Goal: Task Accomplishment & Management: Manage account settings

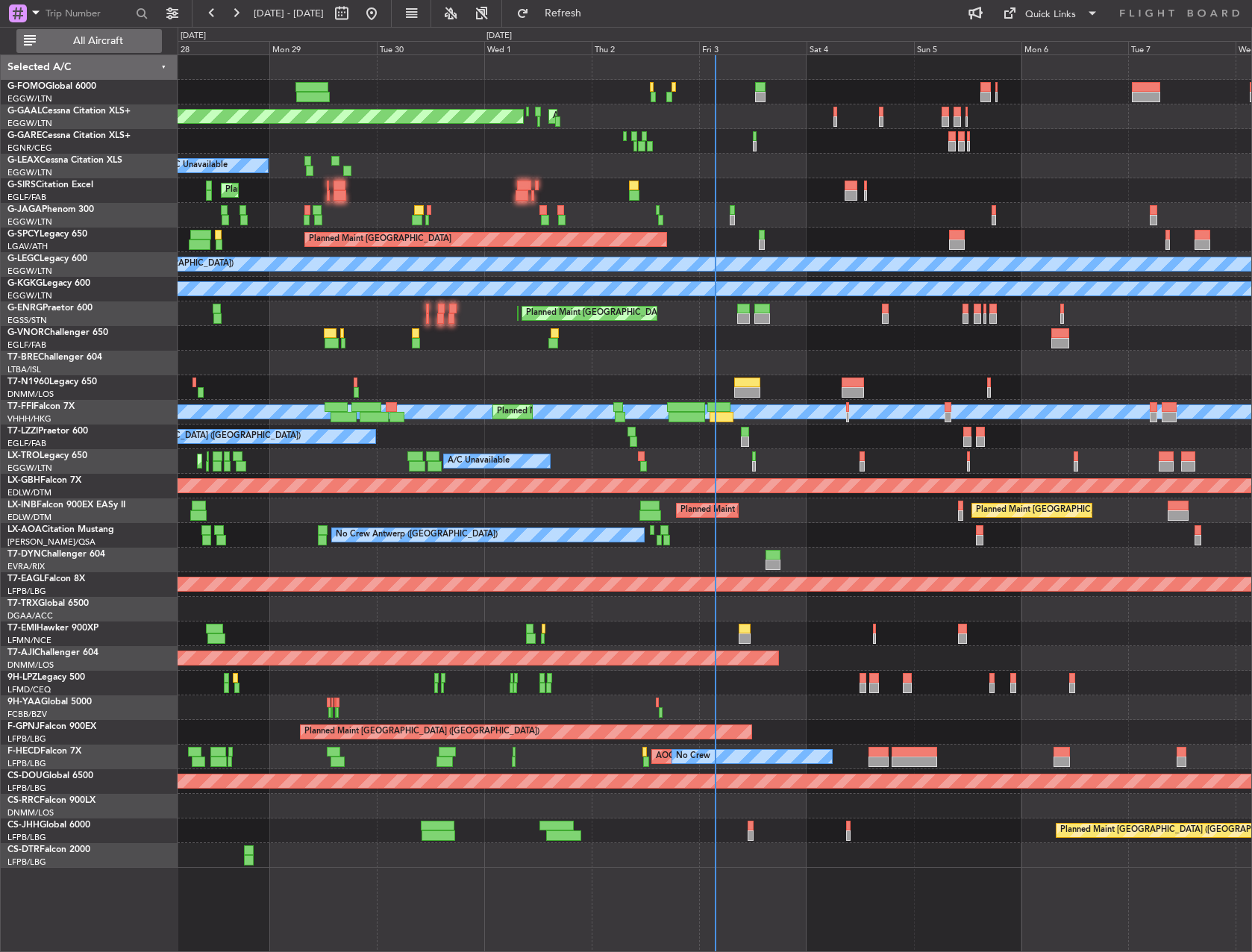
click at [108, 40] on span "All Aircraft" at bounding box center [98, 42] width 119 height 11
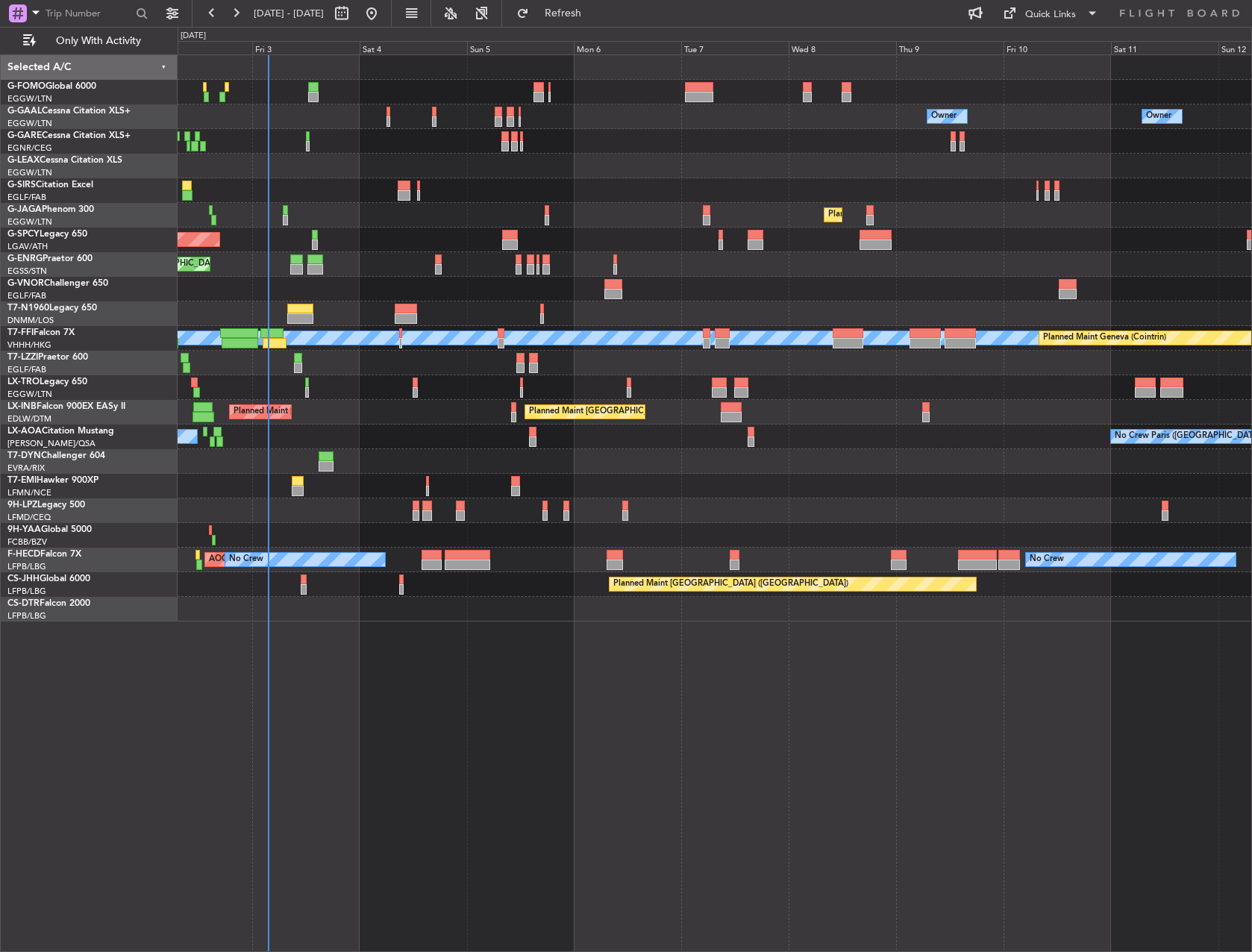
click at [563, 464] on div "Owner Owner AOG Maint [GEOGRAPHIC_DATA] No Crew Owner Planned [GEOGRAPHIC_DATA]…" at bounding box center [715, 338] width 1074 height 566
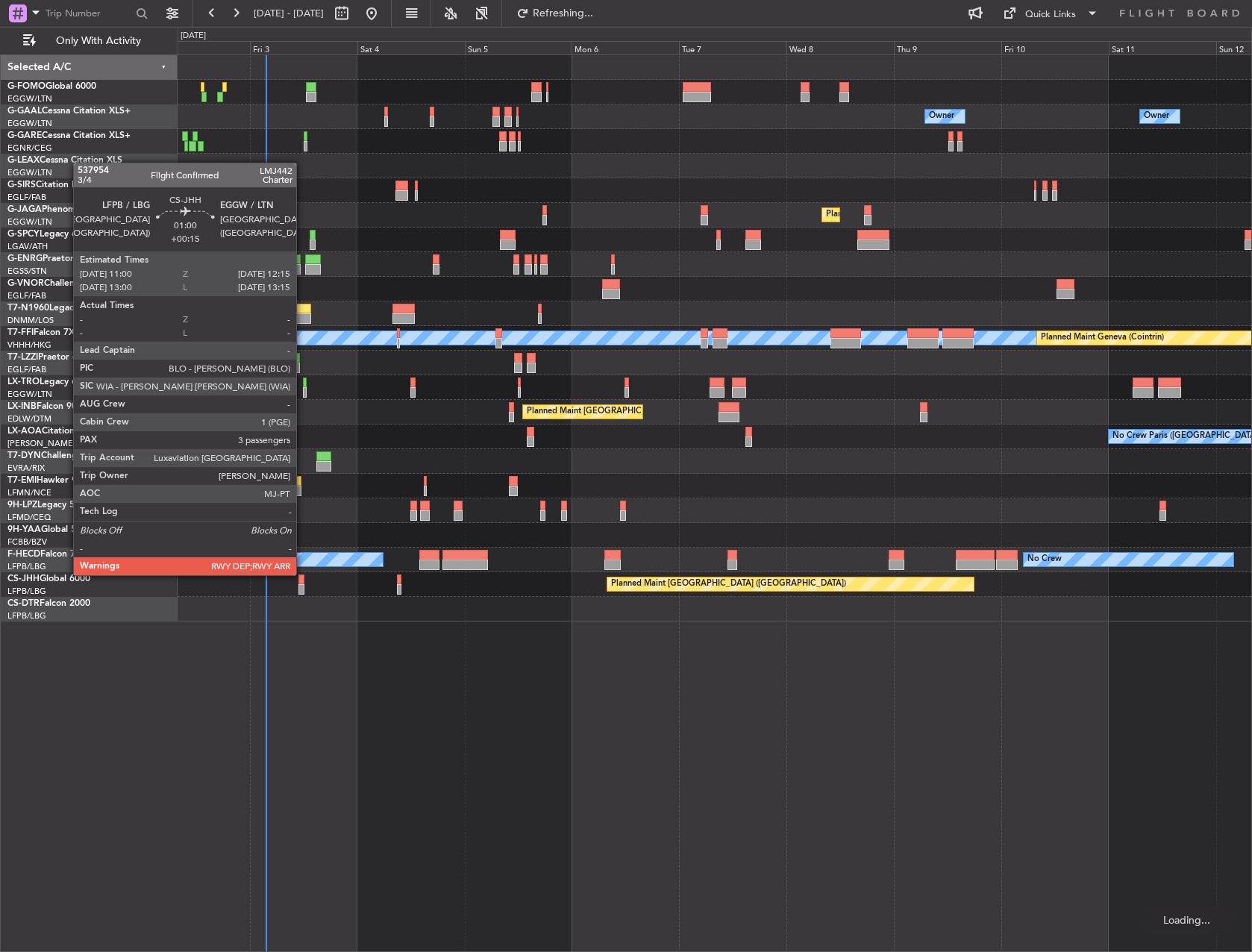
click at [303, 574] on div "Owner Owner AOG Maint [GEOGRAPHIC_DATA] No Crew Owner Planned [GEOGRAPHIC_DATA]…" at bounding box center [715, 503] width 1074 height 898
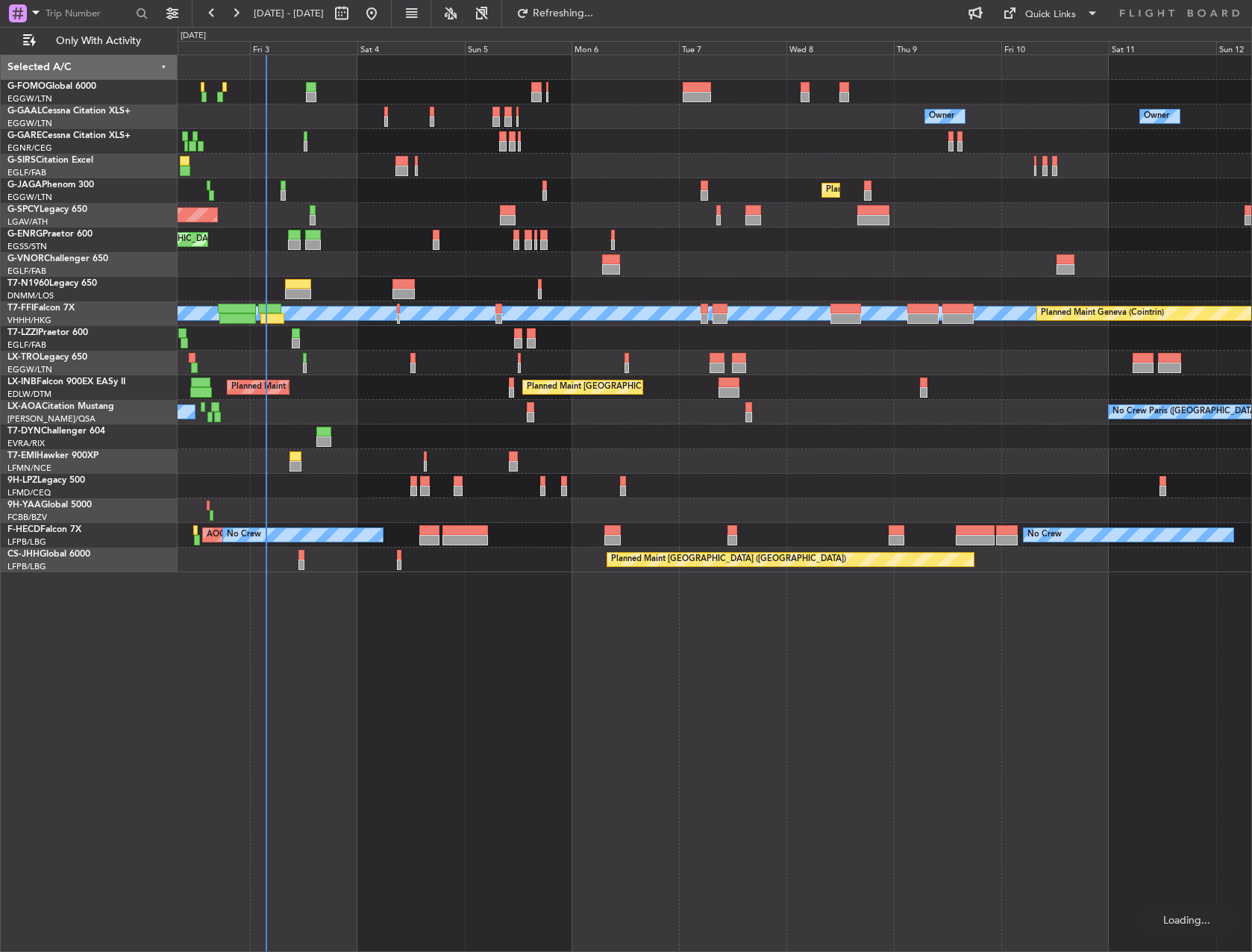
click at [299, 553] on div at bounding box center [302, 555] width 6 height 11
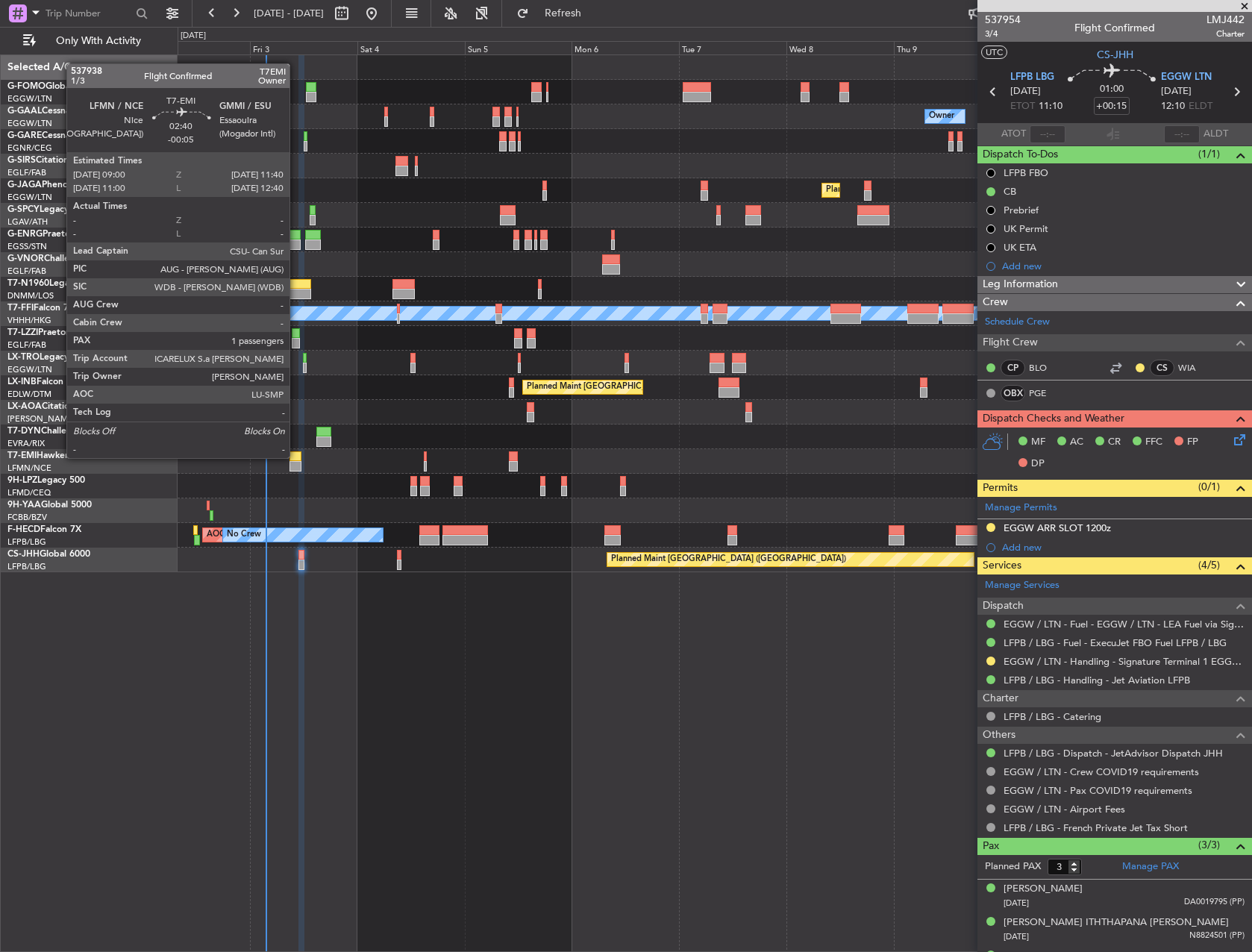
click at [296, 457] on div at bounding box center [295, 457] width 12 height 11
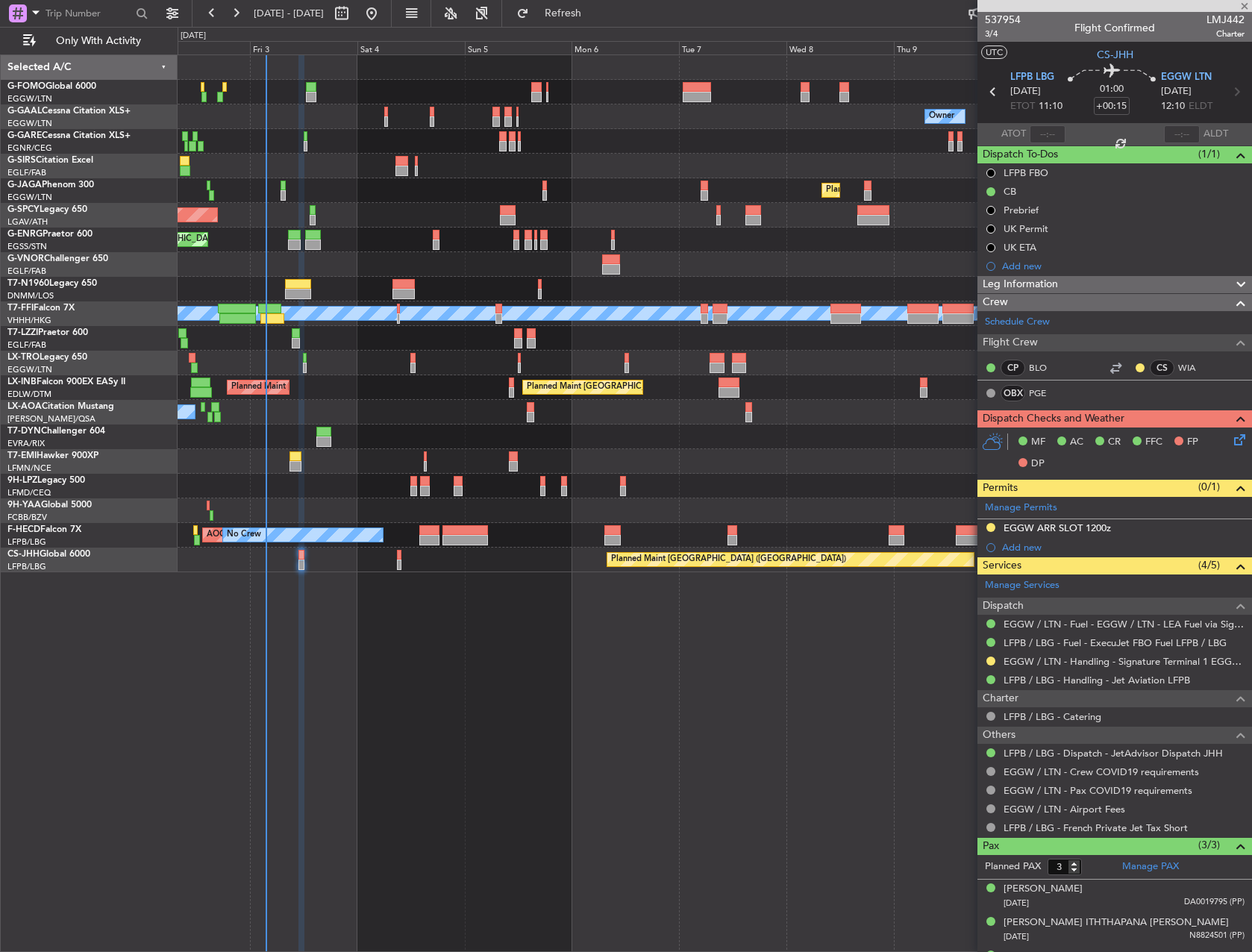
type input "-00:05"
type input "1"
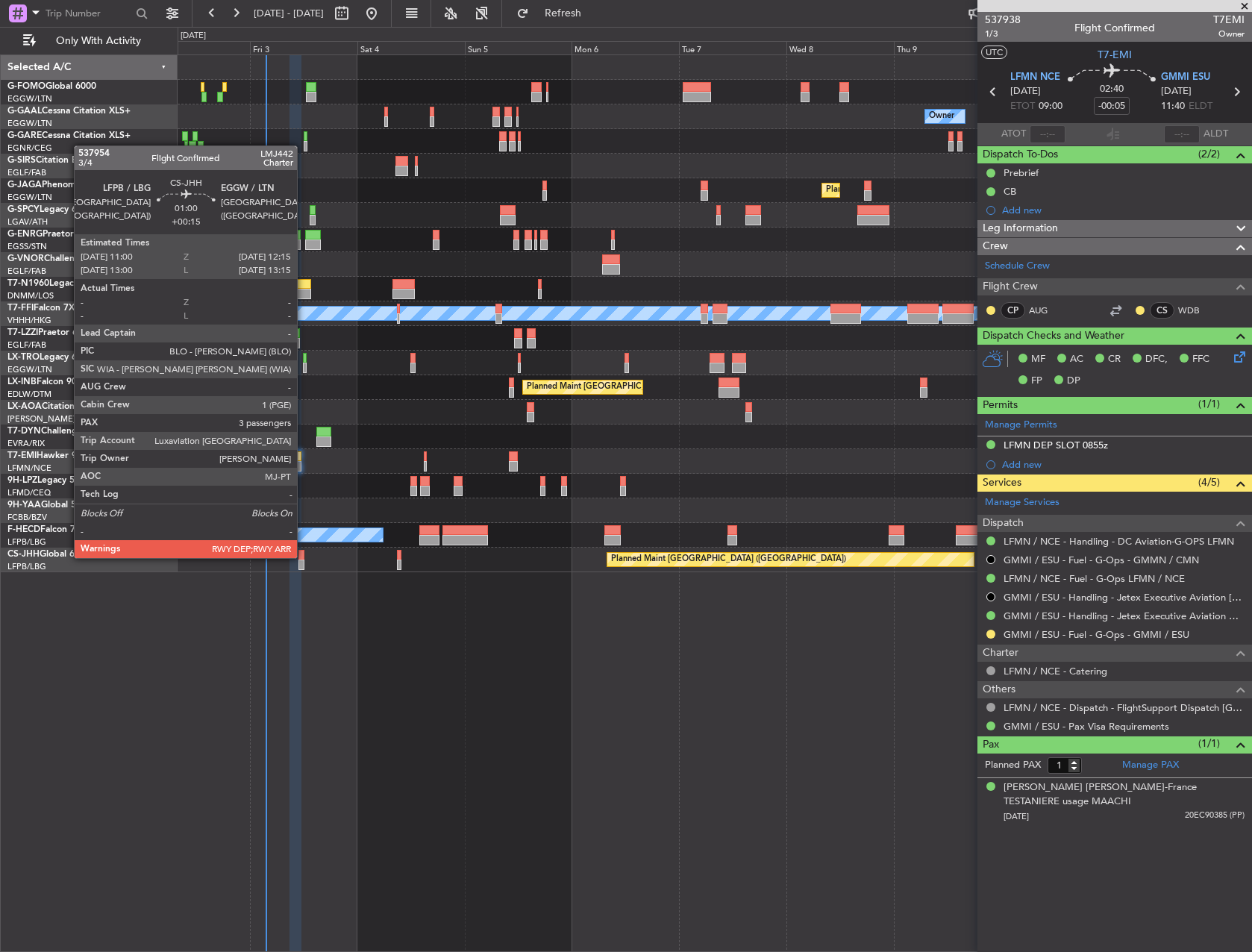
click at [303, 557] on div at bounding box center [302, 555] width 6 height 11
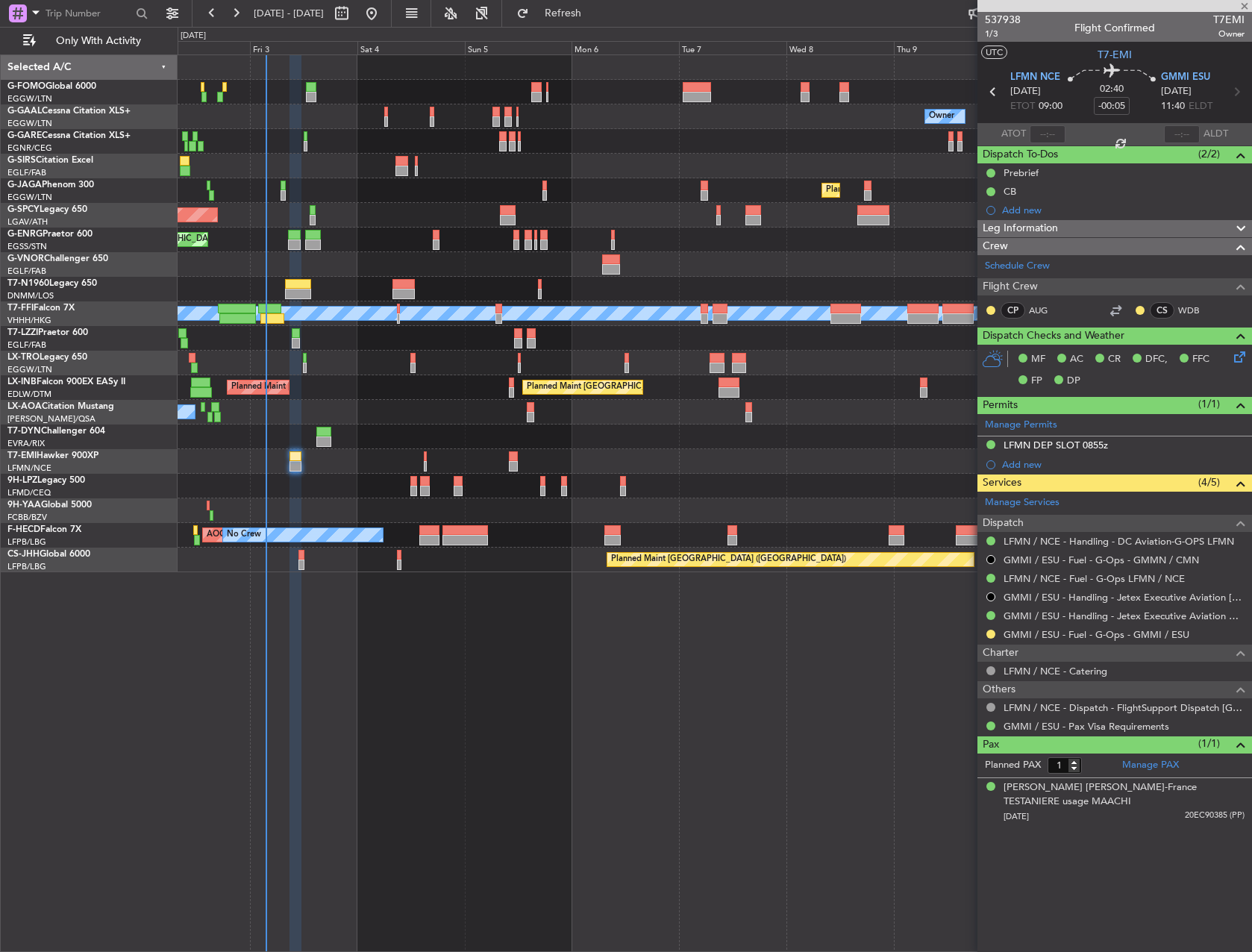
type input "+00:15"
type input "3"
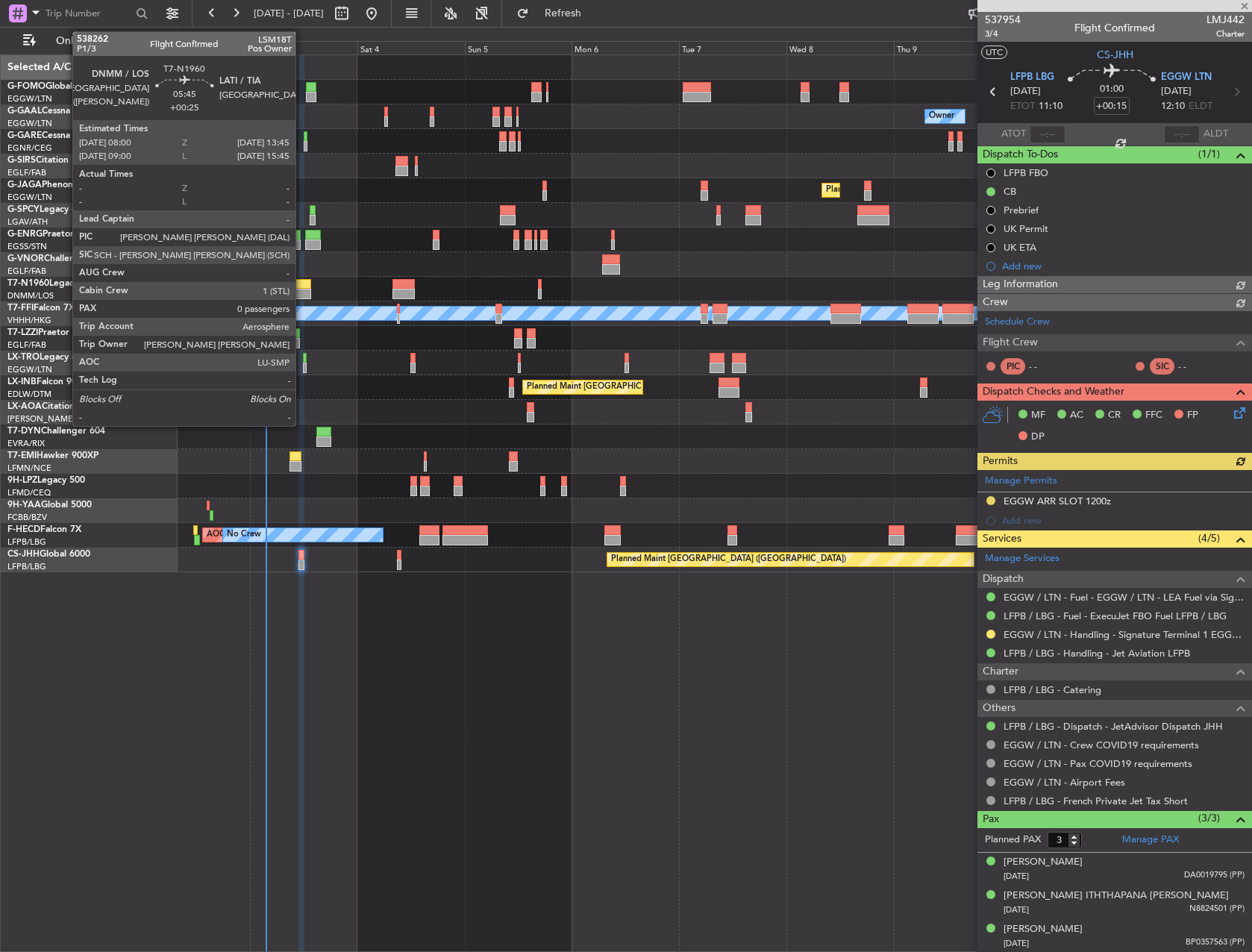
click at [303, 290] on div at bounding box center [298, 294] width 26 height 11
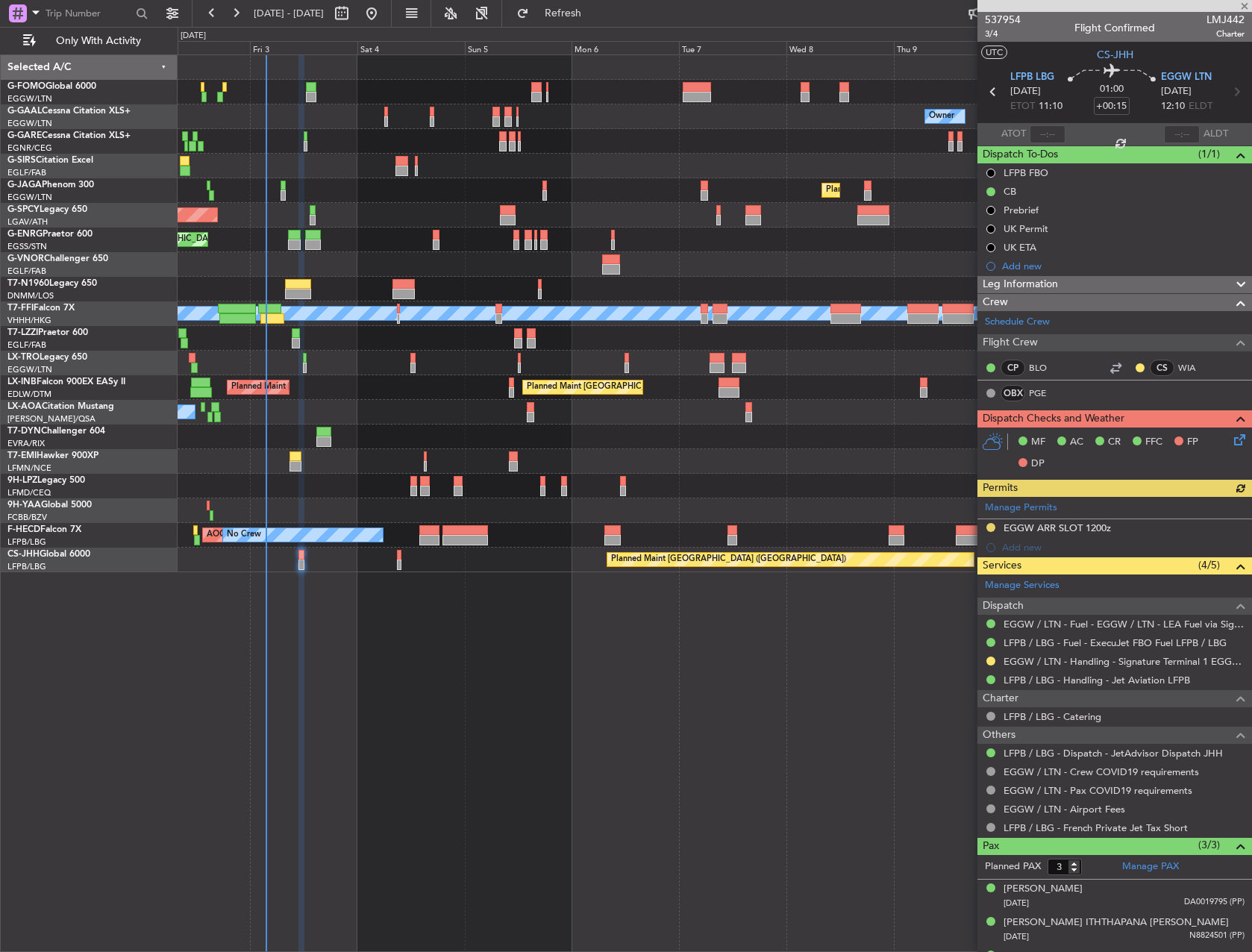
type input "+00:25"
type input "0"
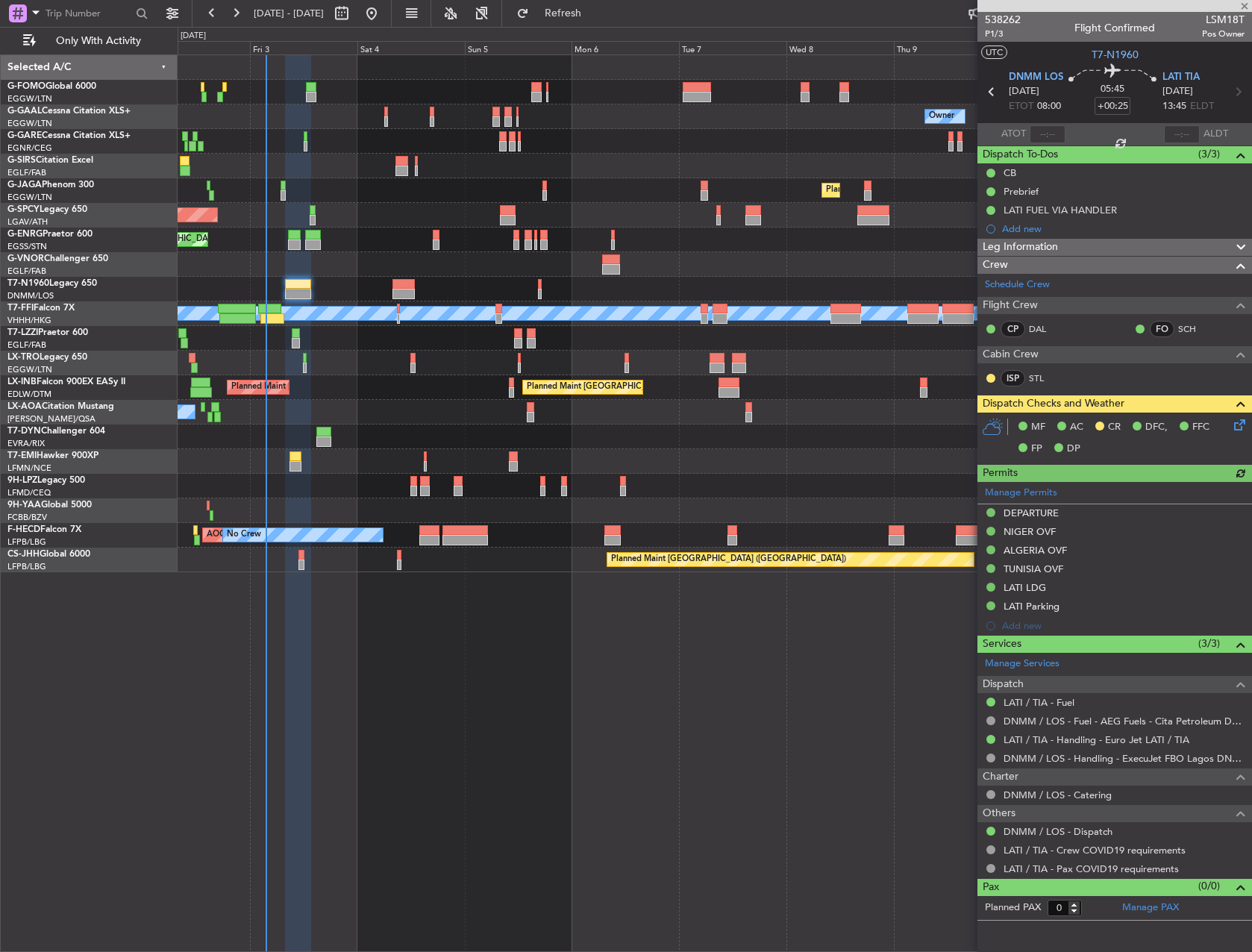
click at [1239, 428] on icon at bounding box center [1237, 422] width 12 height 12
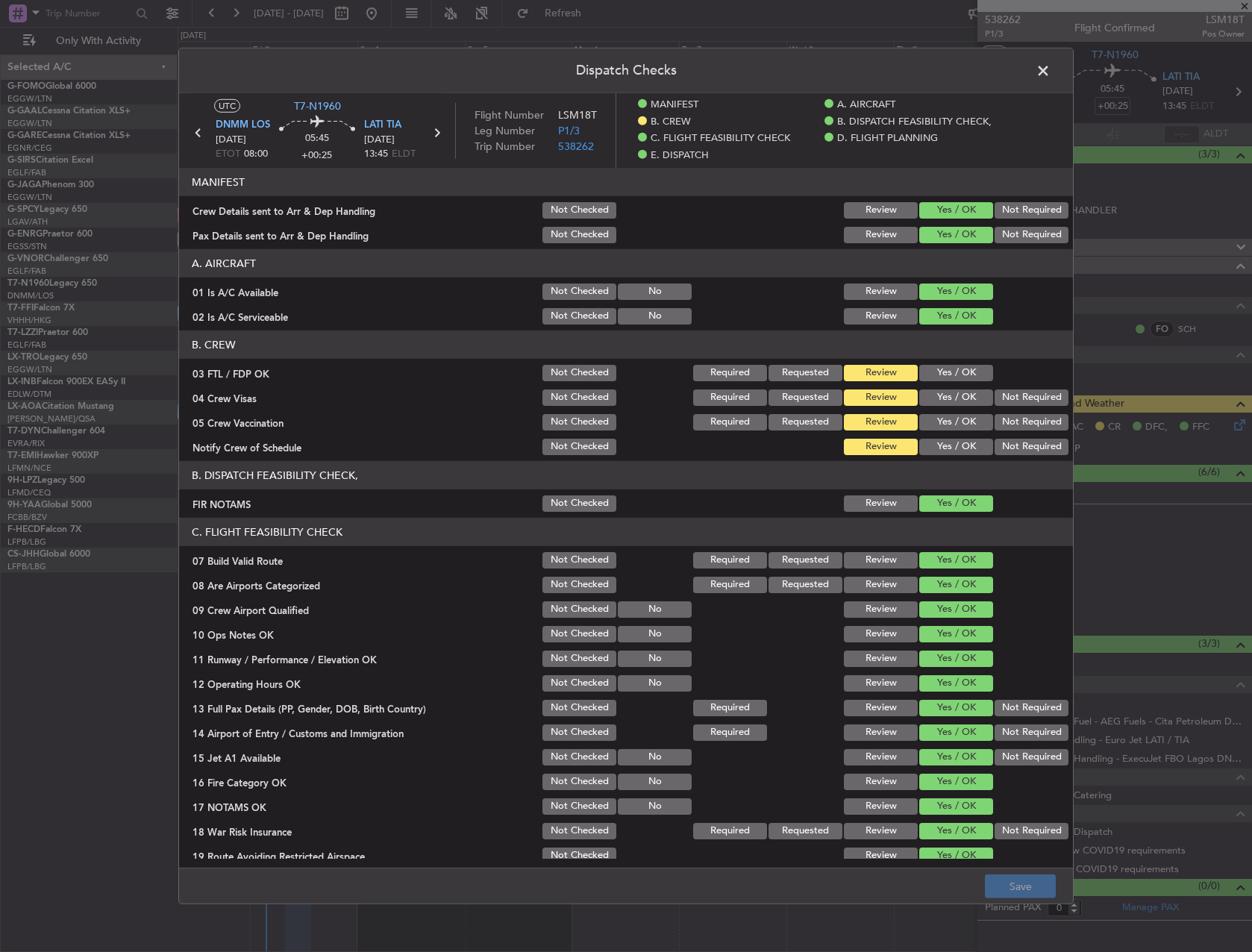
click at [1051, 75] on span at bounding box center [1051, 74] width 0 height 30
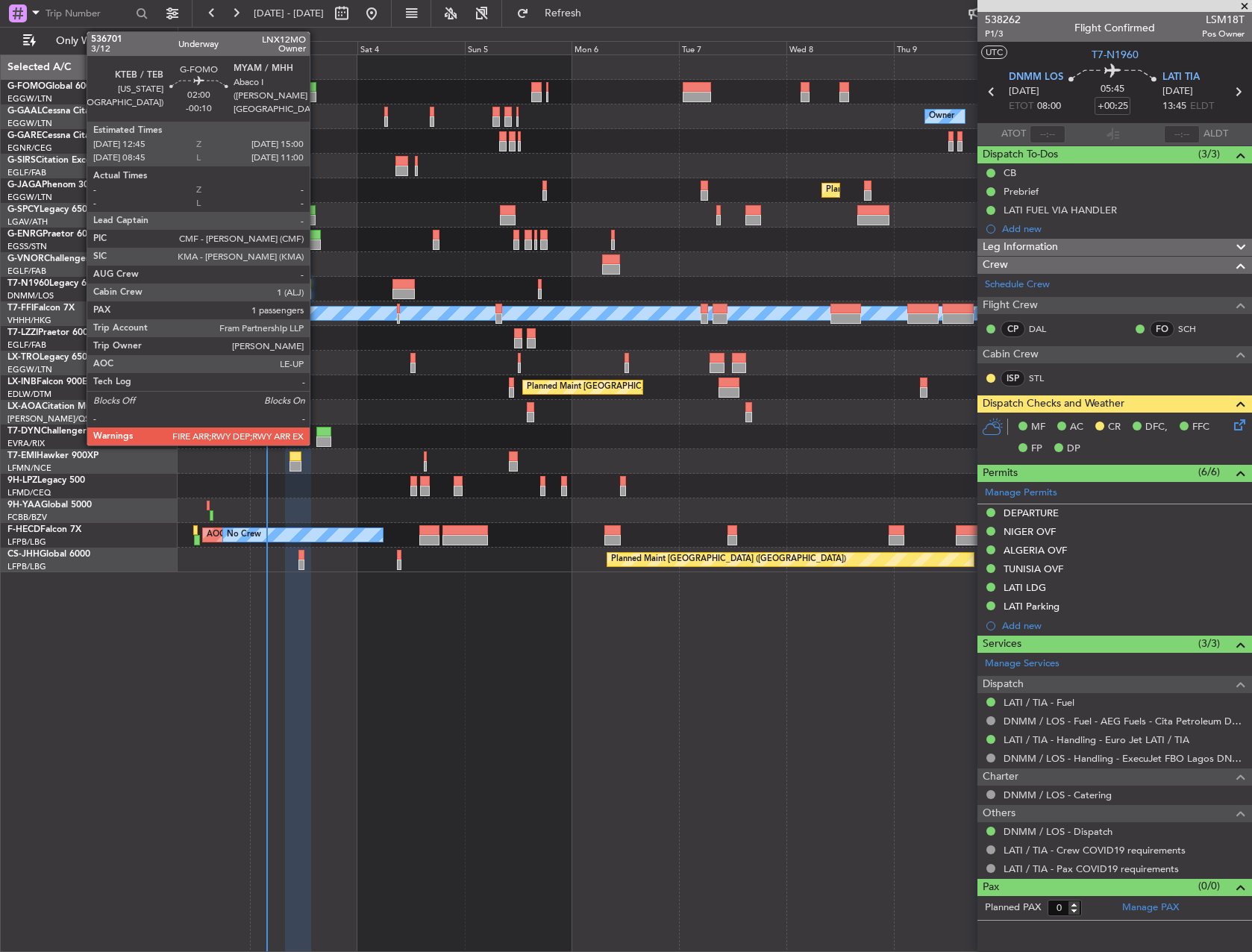
click at [315, 90] on div at bounding box center [312, 88] width 11 height 11
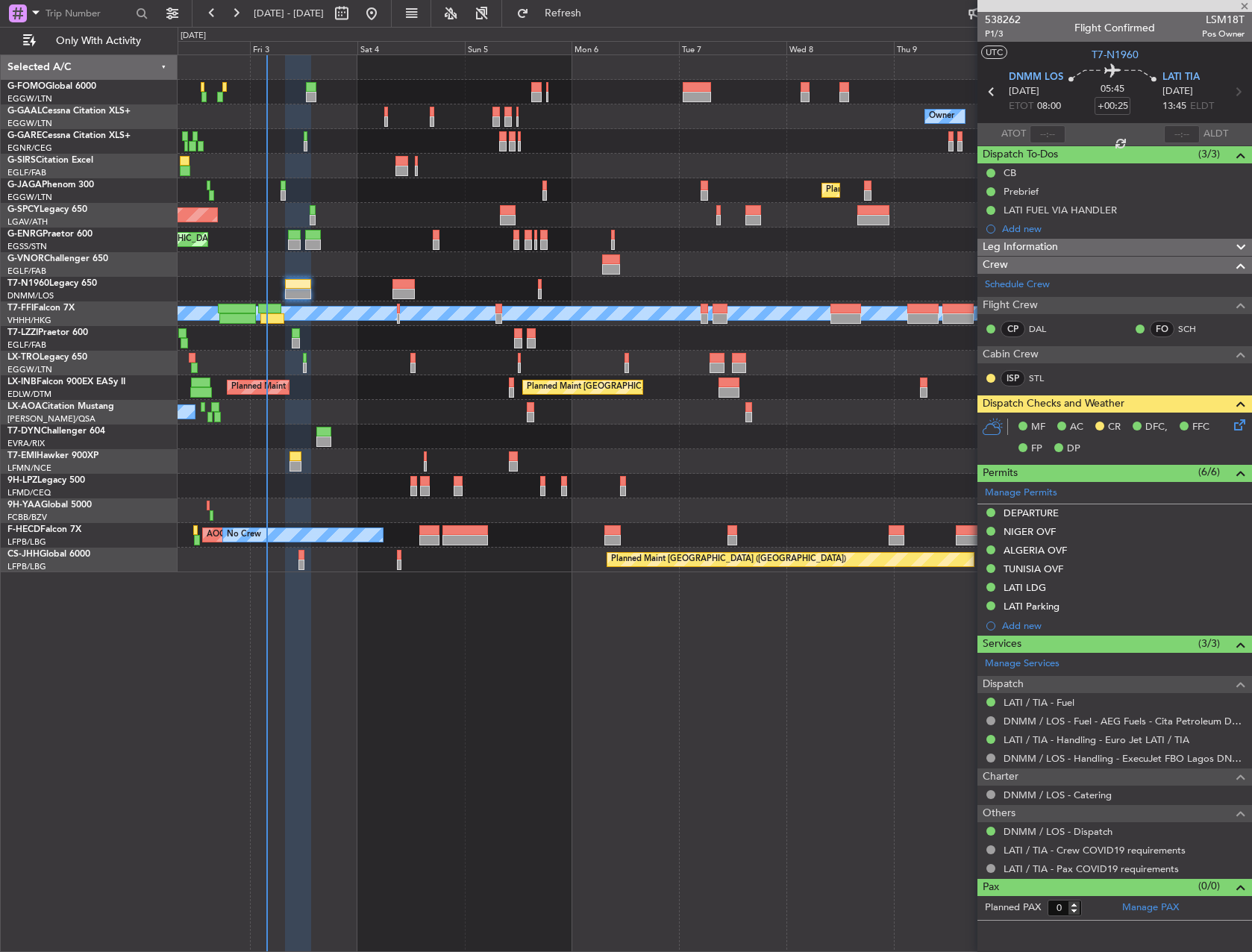
type input "-00:10"
type input "1"
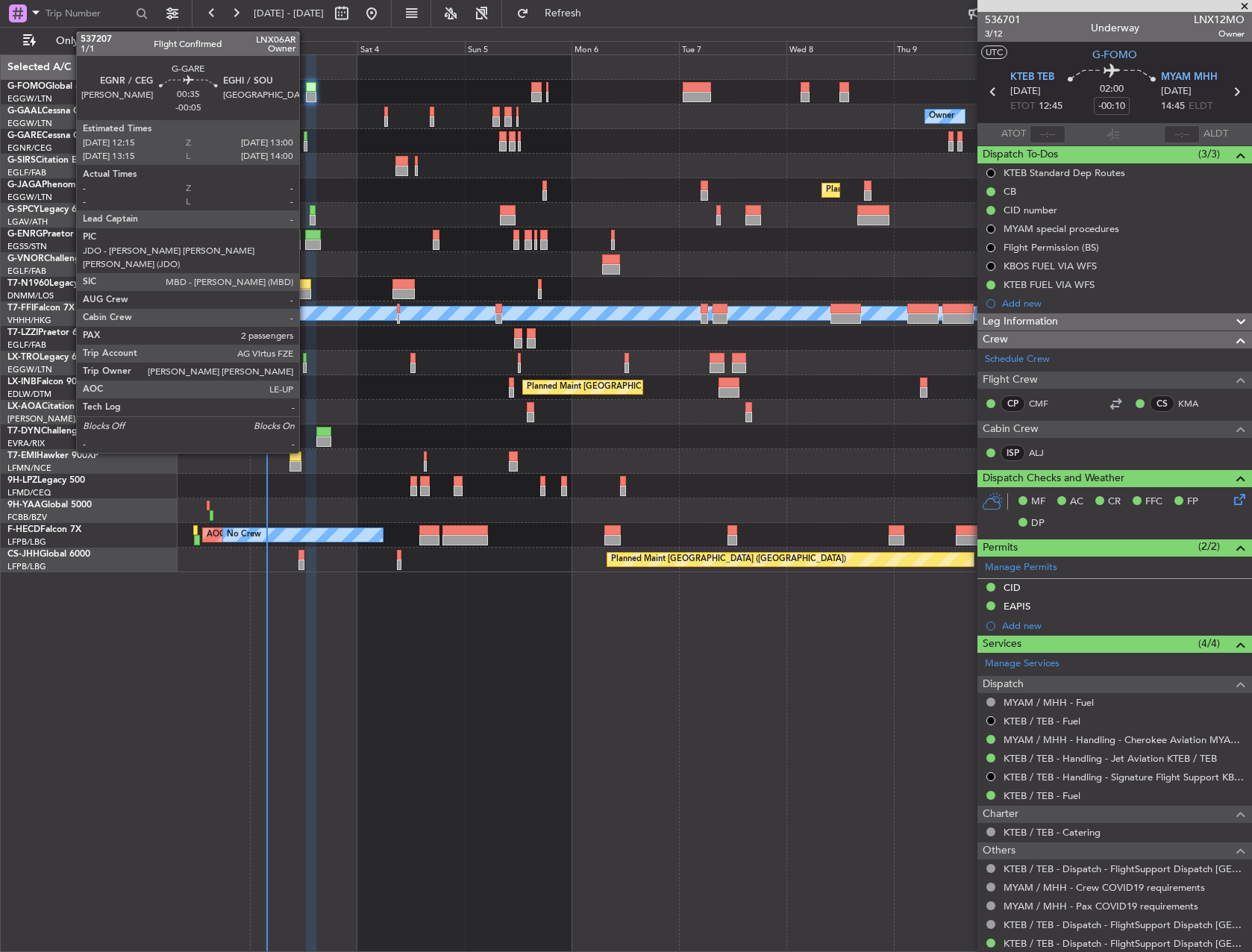
click at [306, 138] on div at bounding box center [305, 137] width 4 height 11
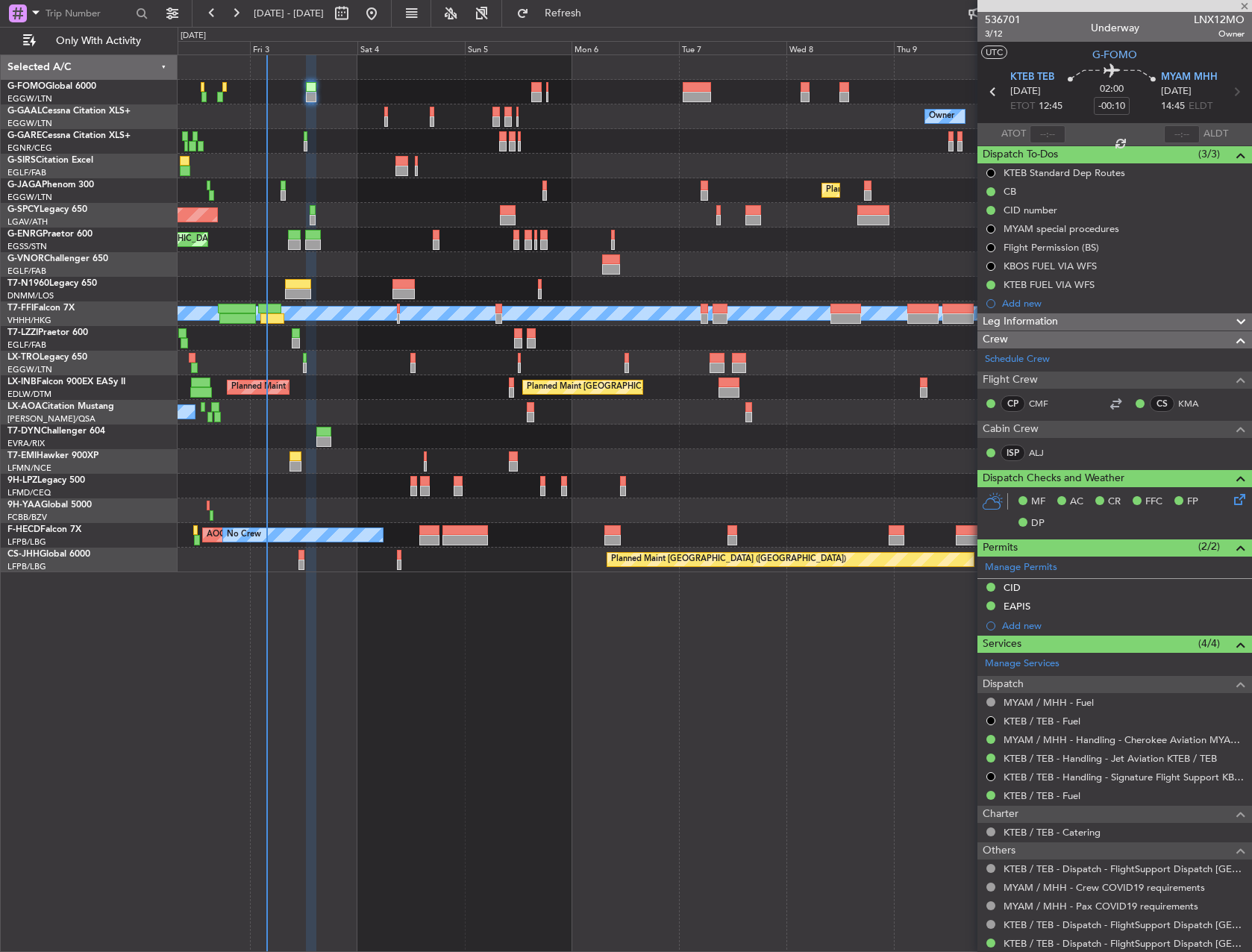
type input "-00:05"
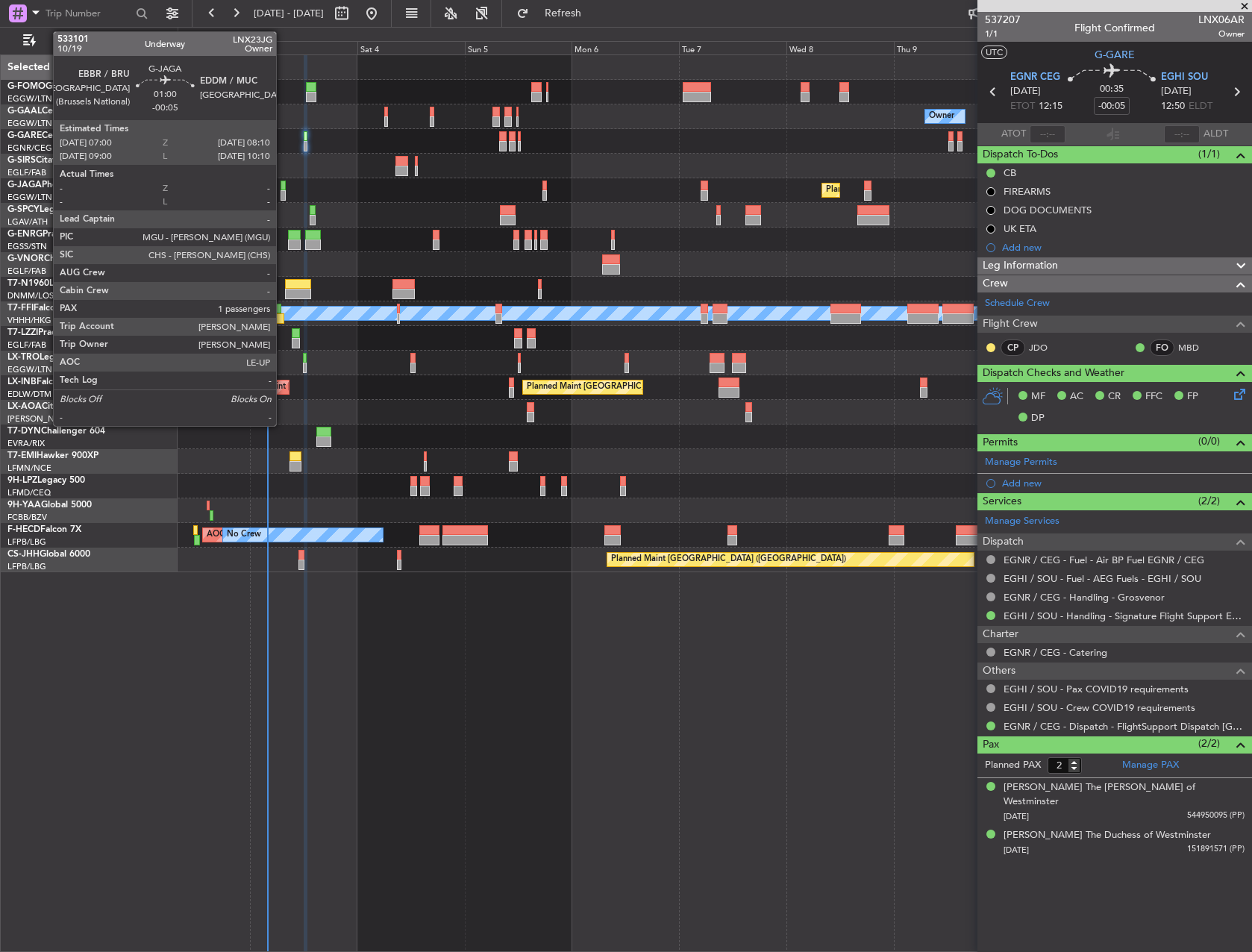
click at [283, 187] on div at bounding box center [284, 186] width 5 height 11
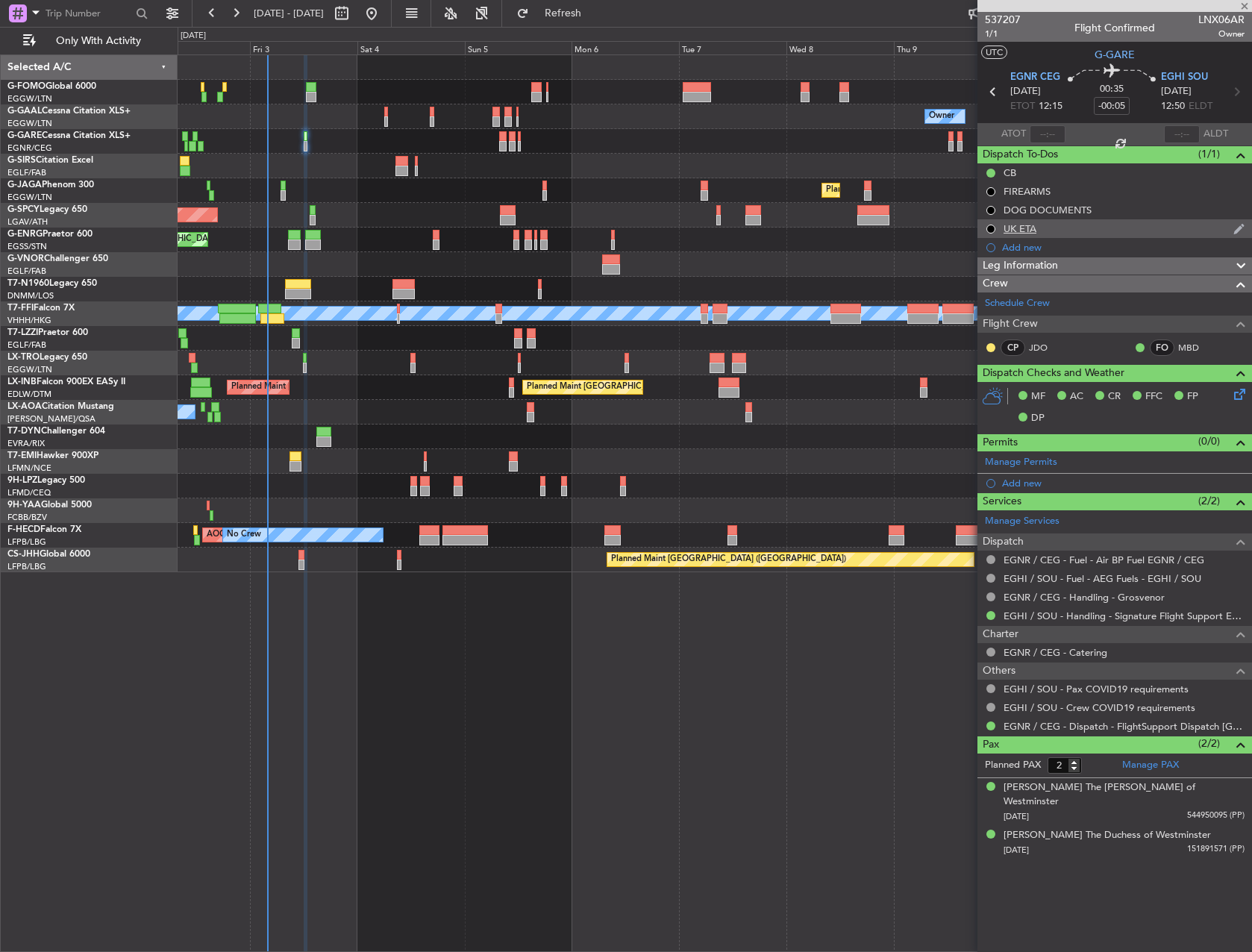
type input "1"
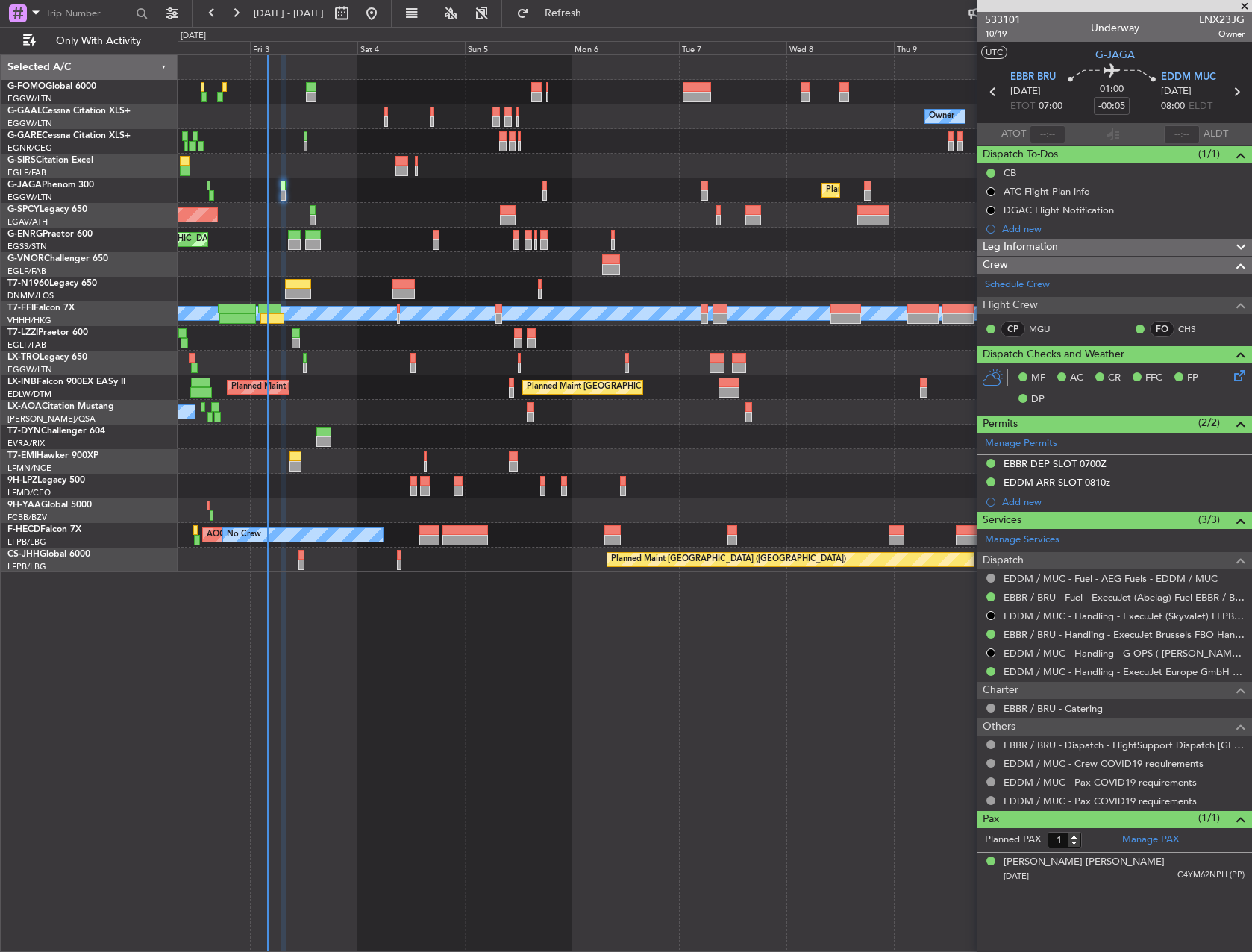
click at [1083, 248] on div "Leg Information" at bounding box center [1114, 247] width 274 height 17
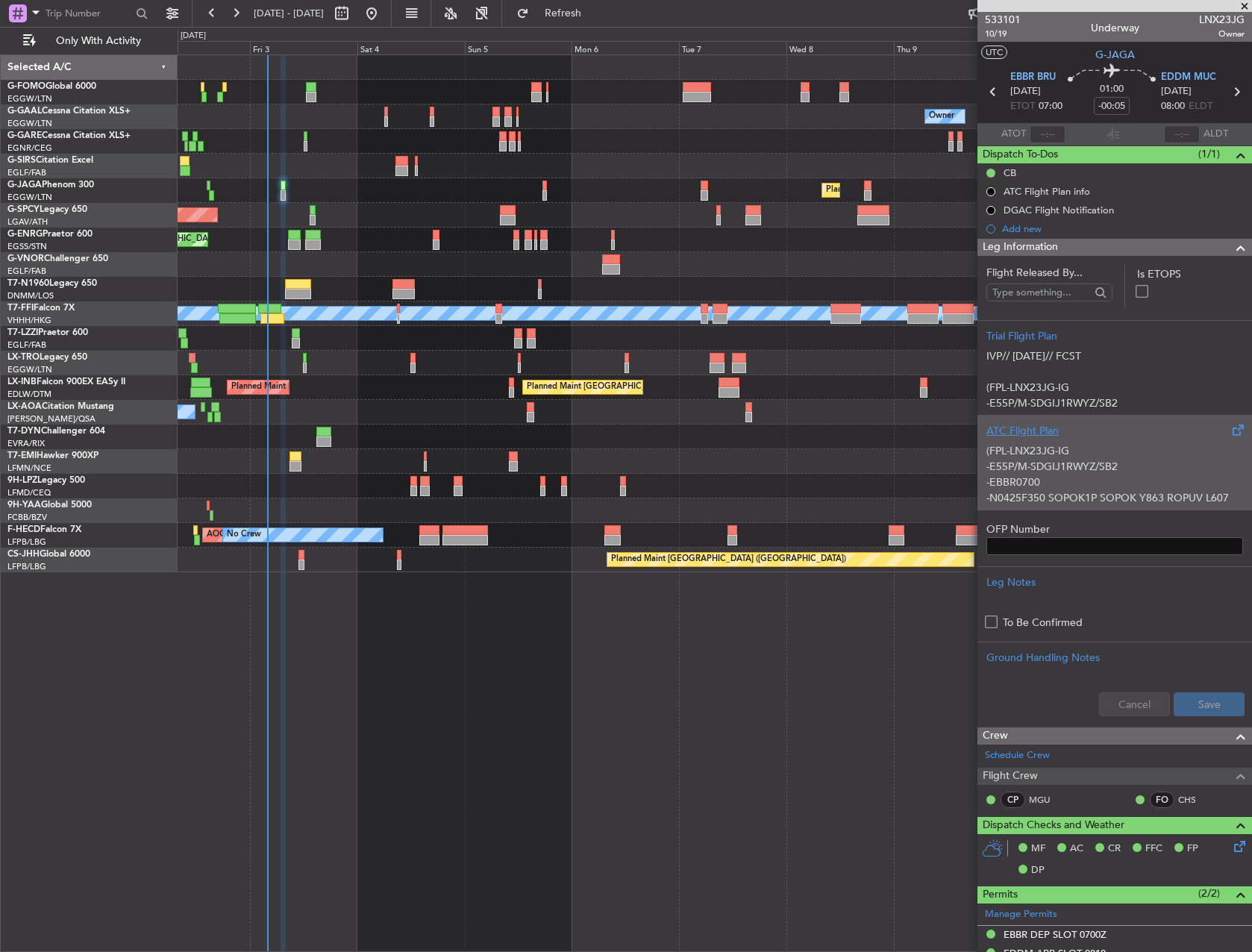
click at [1070, 470] on p "-E55P/M-SDGIJ1RWYZ/SB2" at bounding box center [1114, 466] width 256 height 15
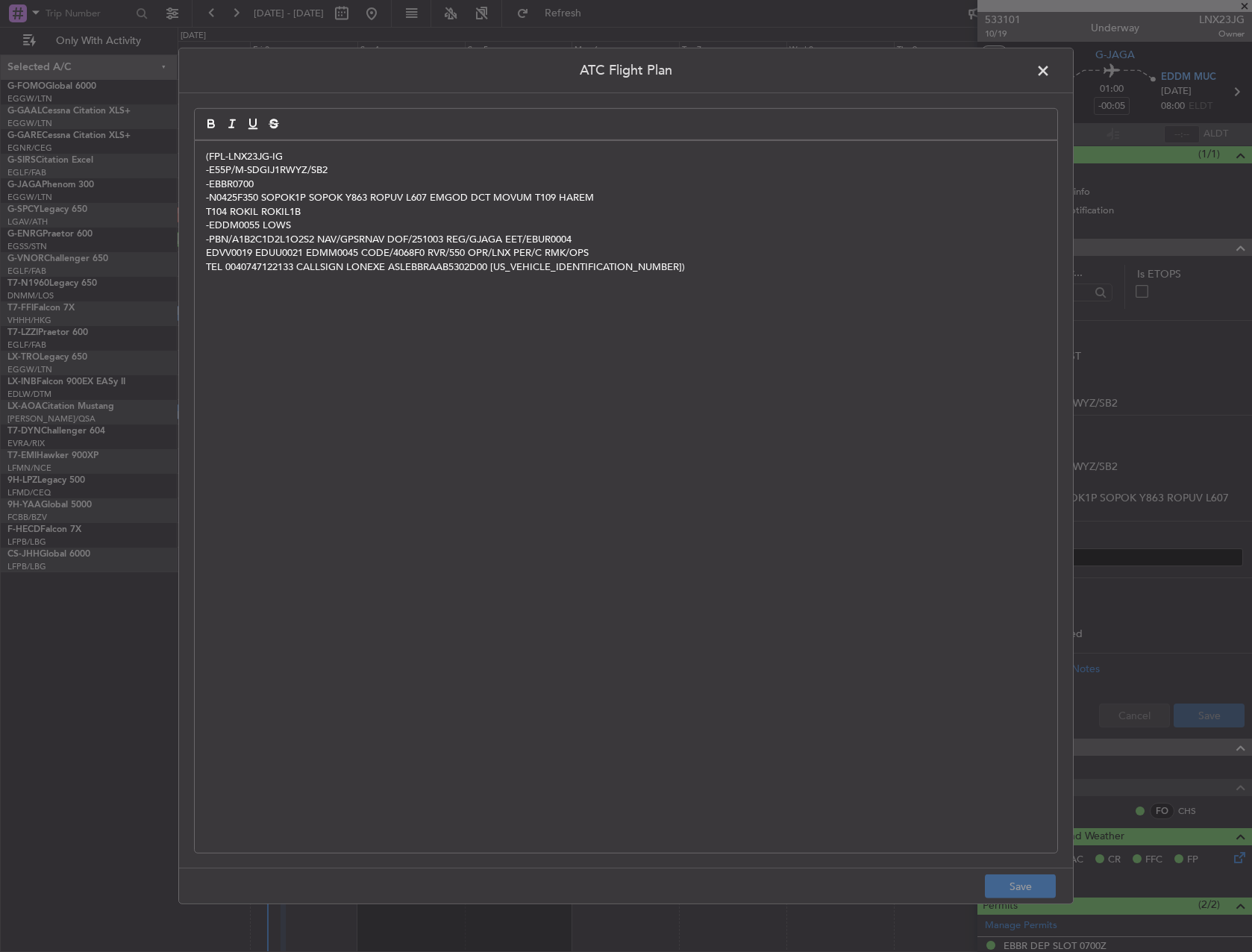
click at [649, 539] on div "(FPL-LNX23JG-IG -E55P/M-SDGIJ1RWYZ/SB2 -EBBR0700 -N0425F350 SOPOK1P SOPOK Y863 …" at bounding box center [626, 497] width 862 height 712
click at [1011, 892] on button "Save" at bounding box center [1020, 887] width 71 height 24
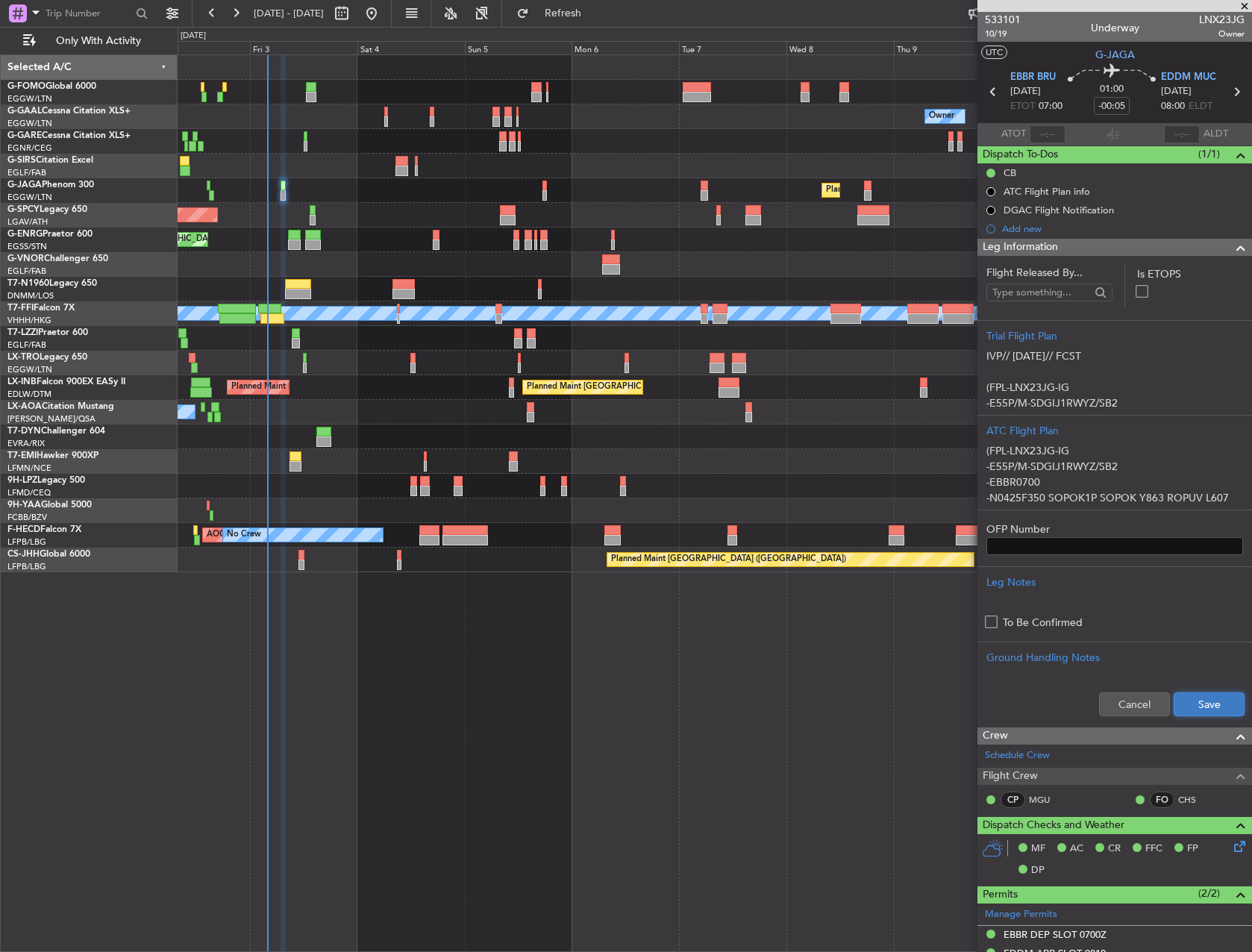
click at [1184, 704] on button "Save" at bounding box center [1209, 705] width 71 height 24
click at [994, 35] on span "10/19" at bounding box center [1003, 34] width 36 height 13
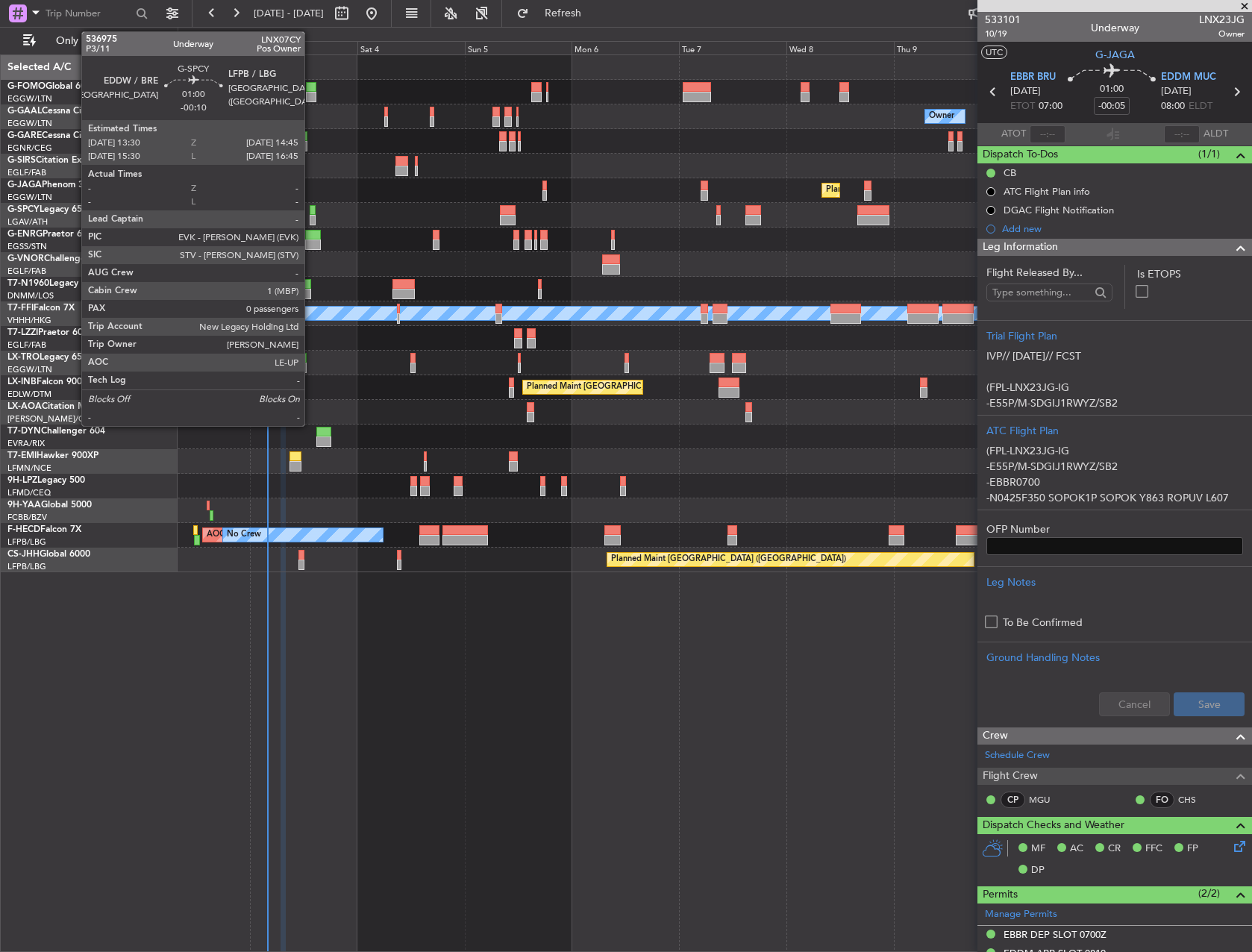
click at [312, 214] on div at bounding box center [313, 211] width 6 height 11
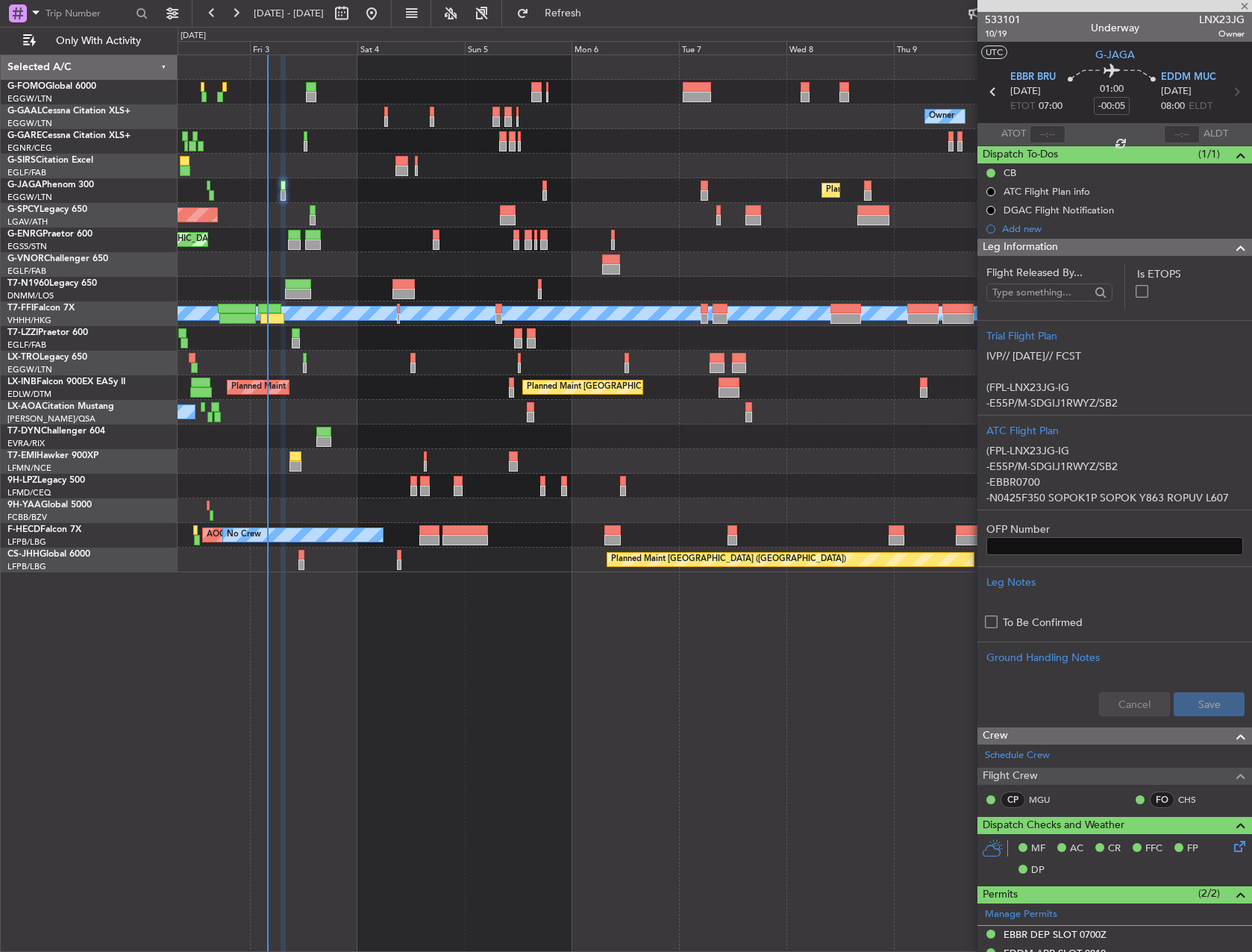
type input "-00:10"
type input "0"
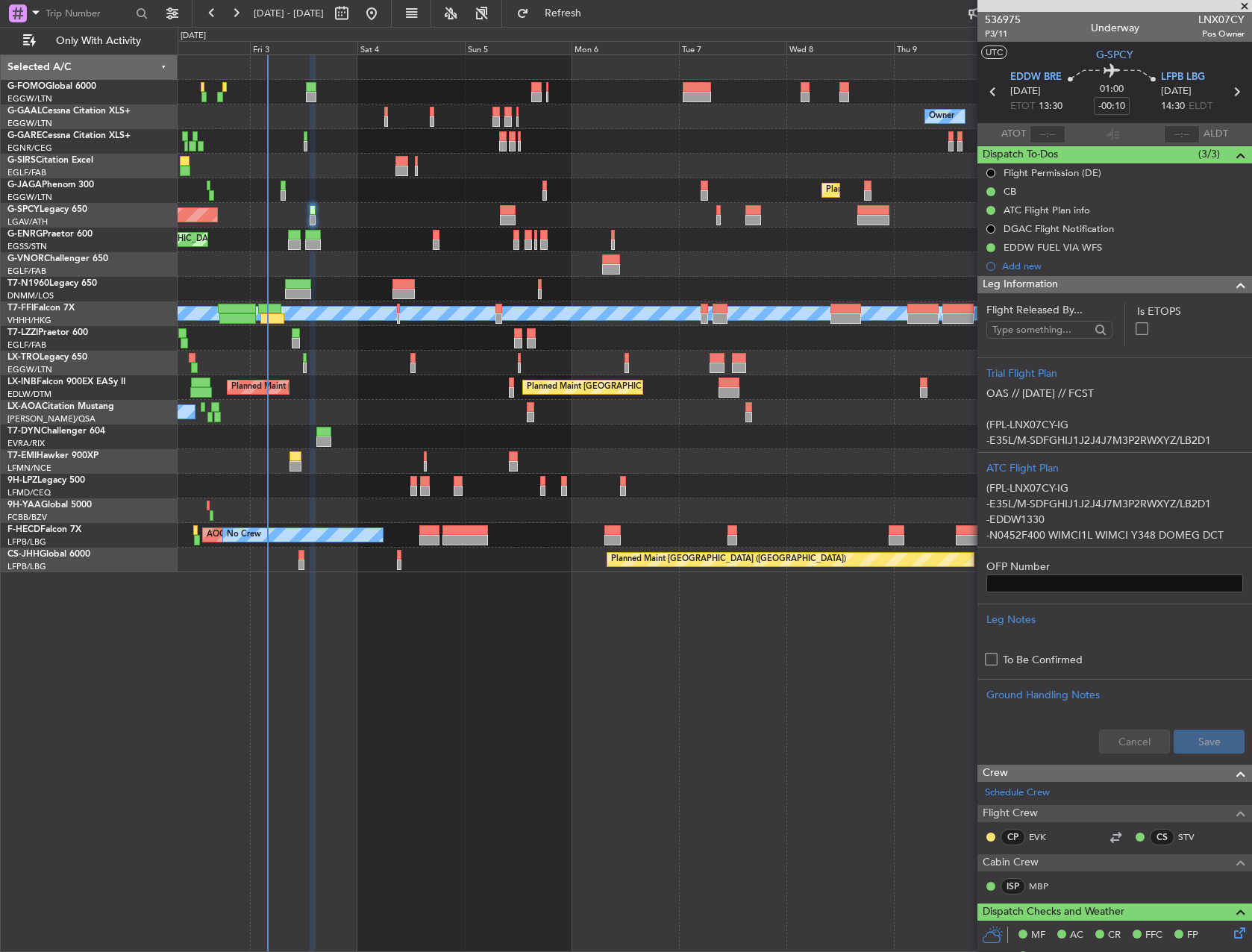
click at [288, 234] on div at bounding box center [294, 236] width 13 height 11
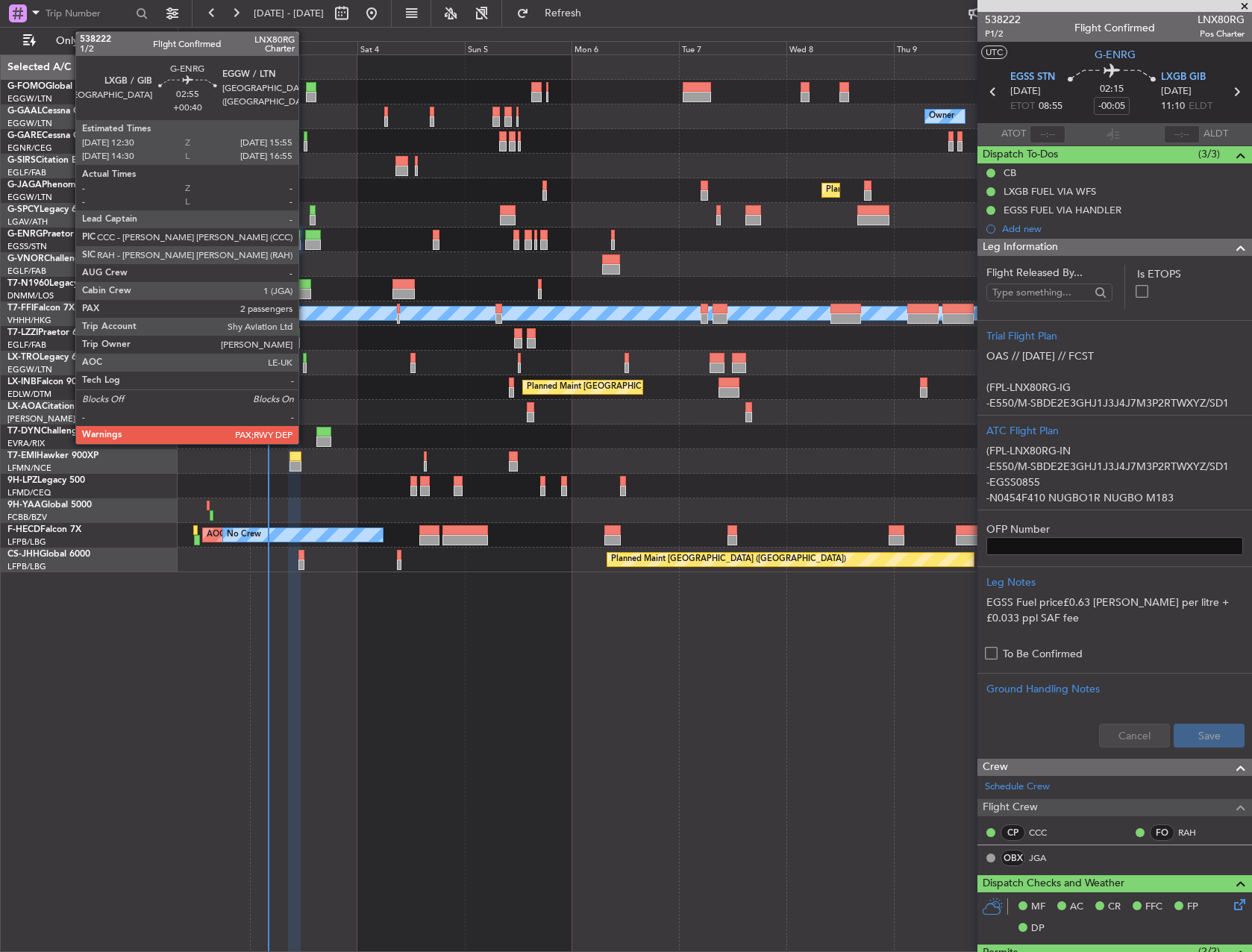
click at [305, 236] on div at bounding box center [313, 236] width 15 height 11
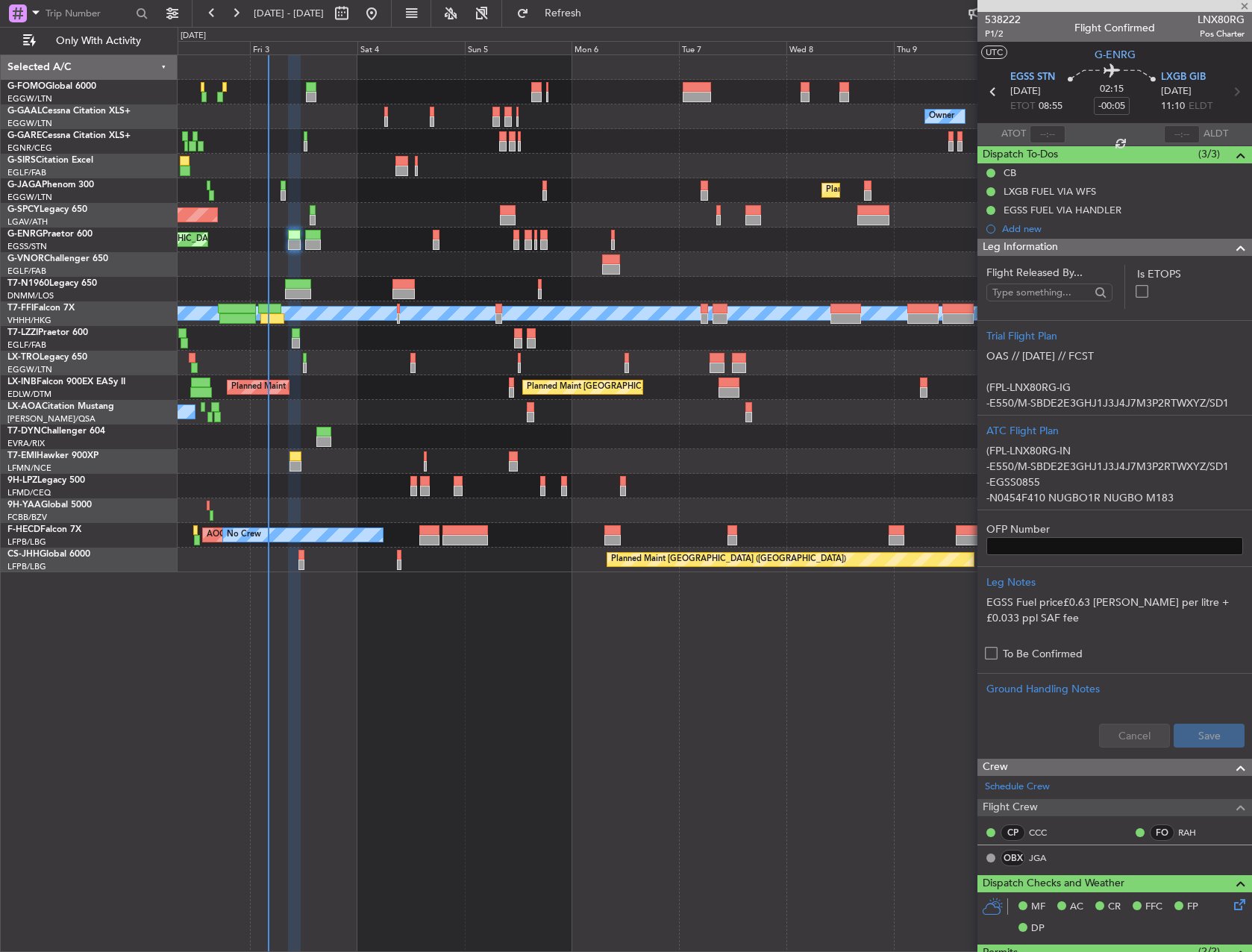
type input "+00:40"
type input "2"
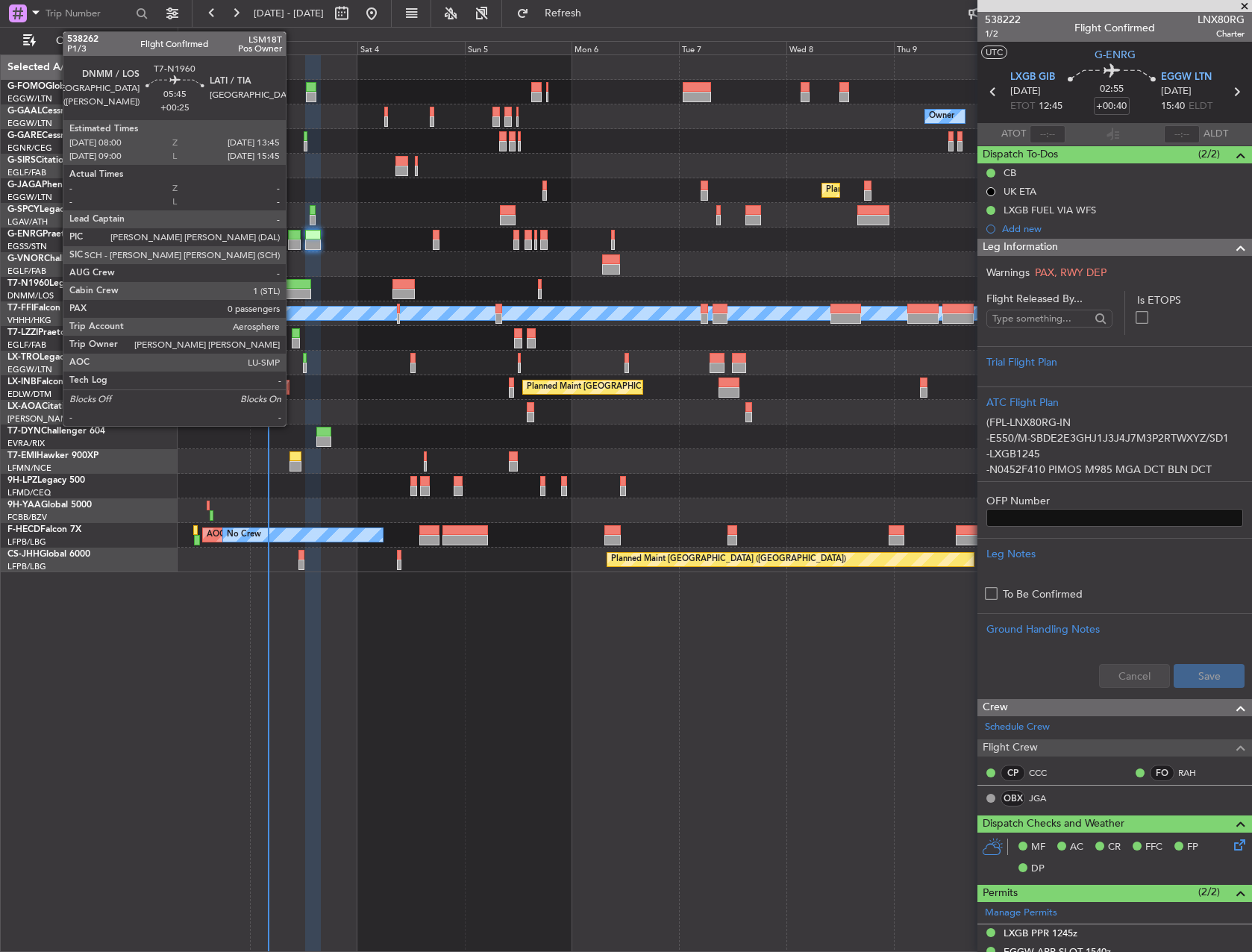
click at [293, 282] on div at bounding box center [298, 284] width 26 height 11
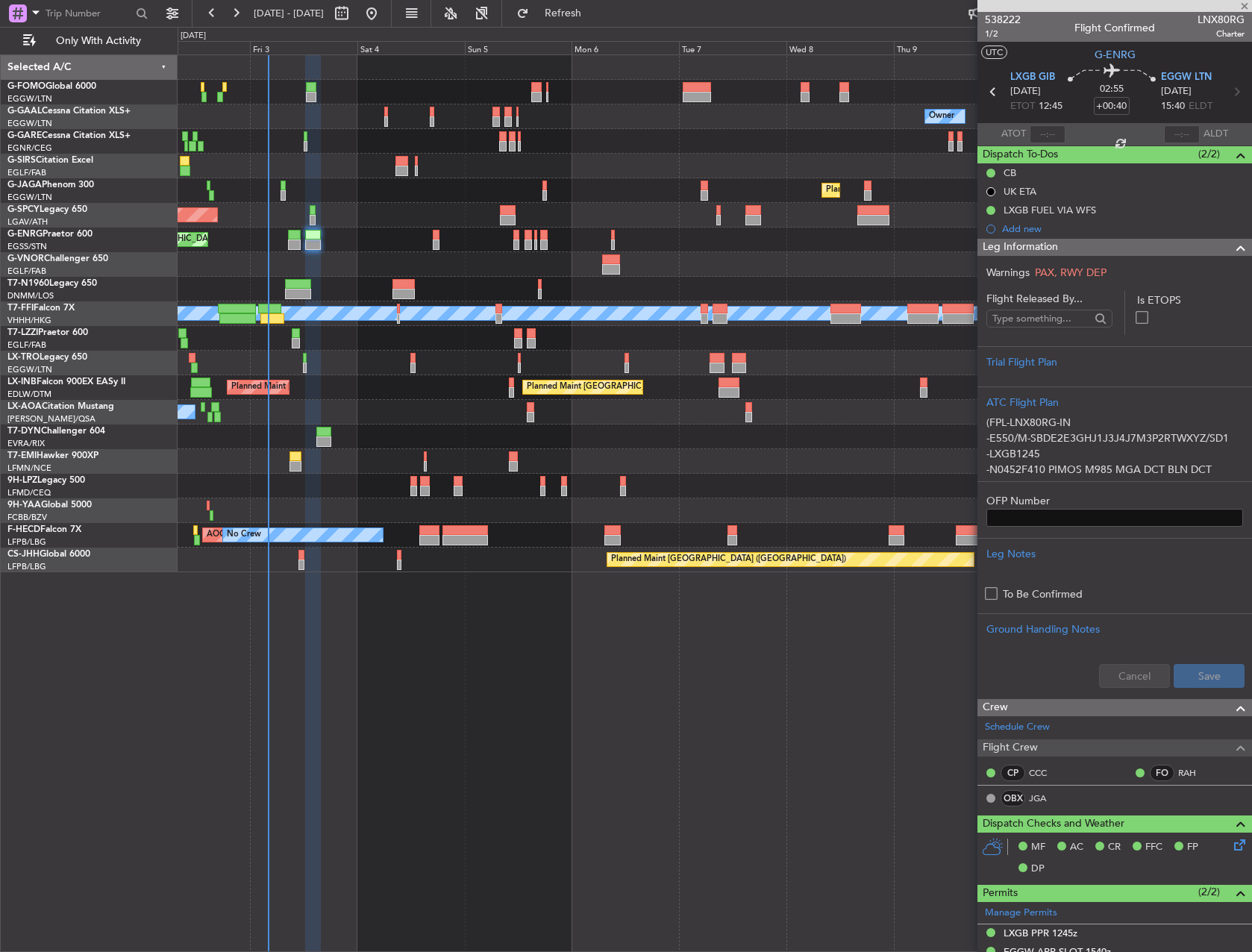
type input "+00:25"
type input "0"
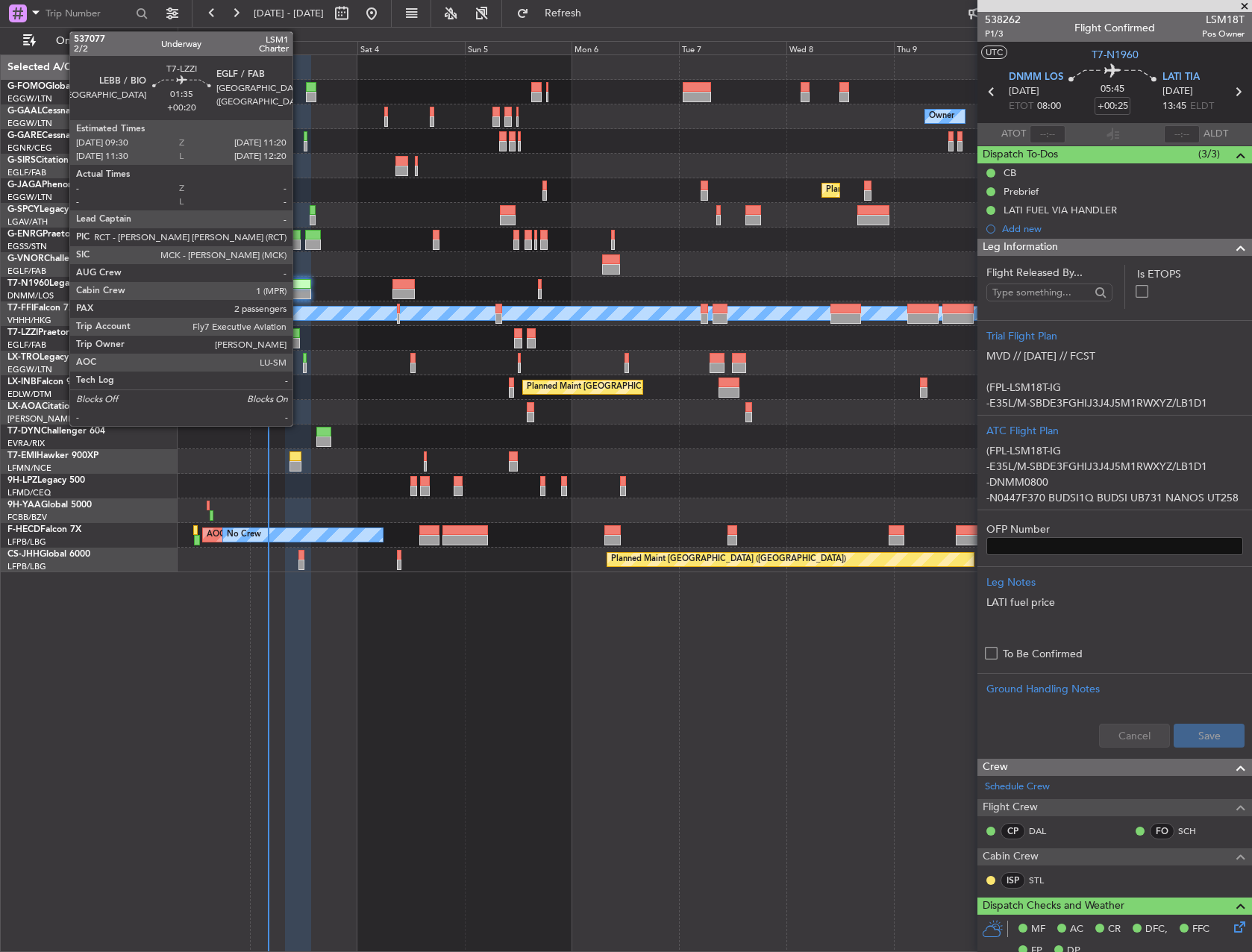
click at [299, 348] on div at bounding box center [295, 343] width 8 height 11
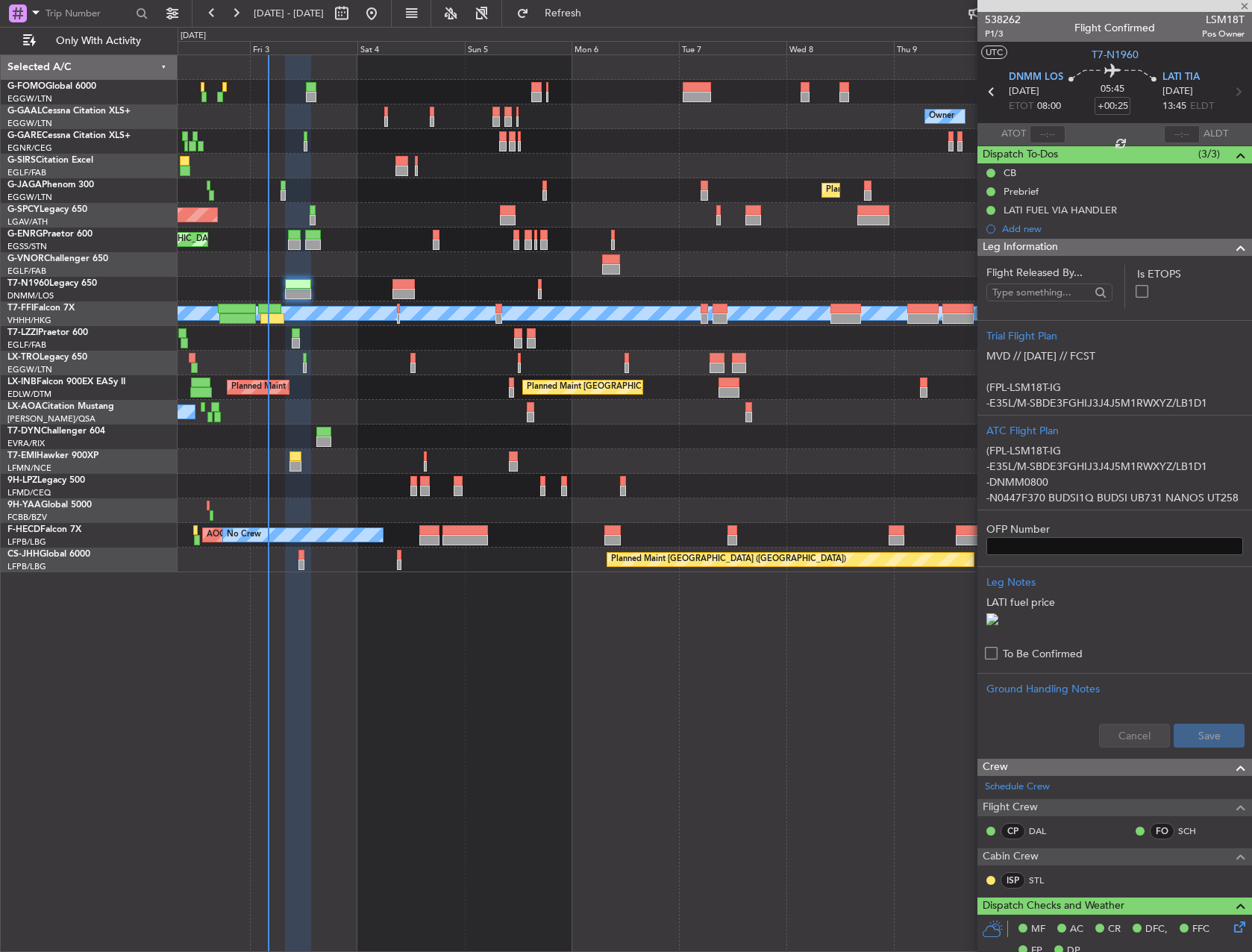
type input "+00:20"
type input "2"
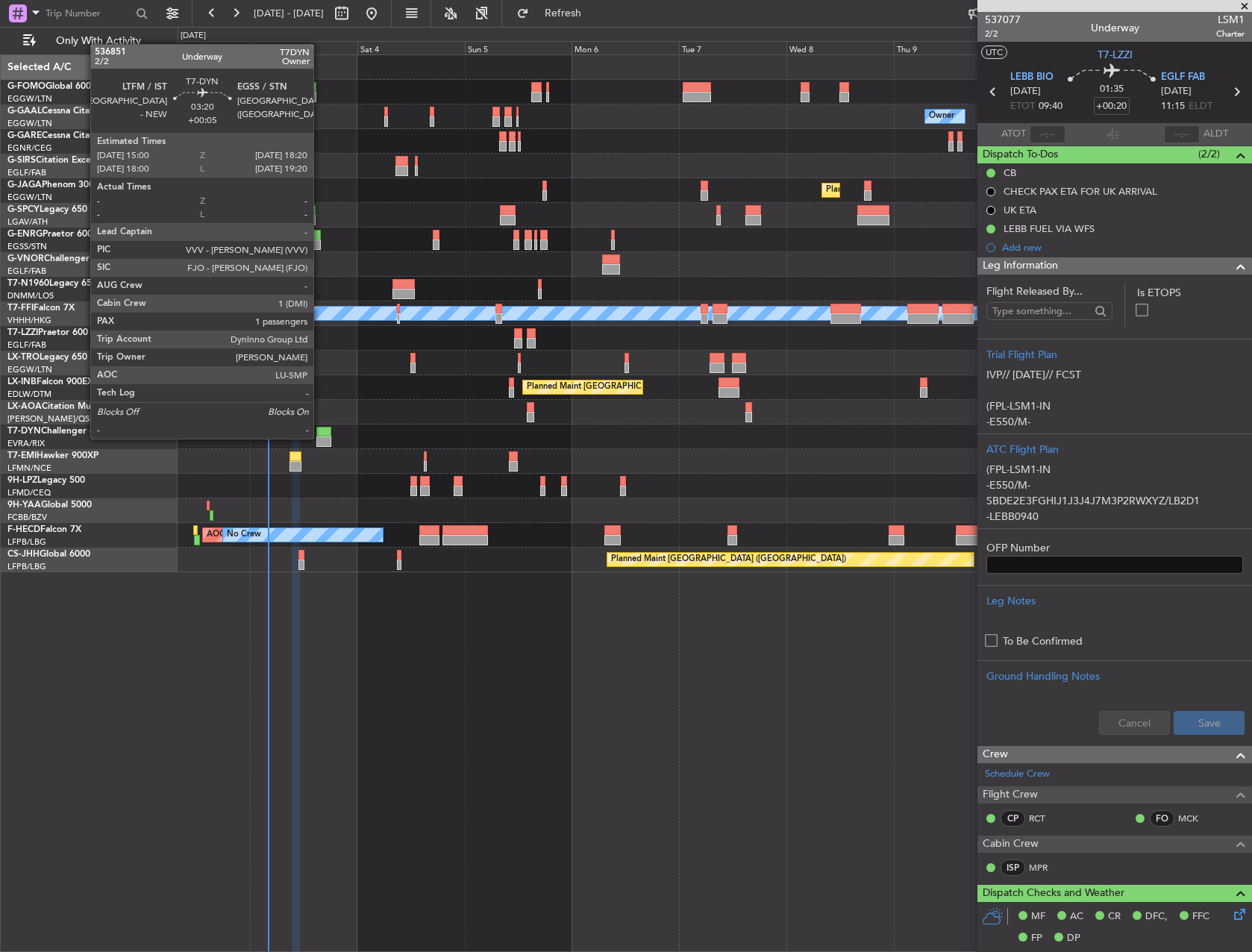
click at [316, 438] on div at bounding box center [323, 442] width 14 height 11
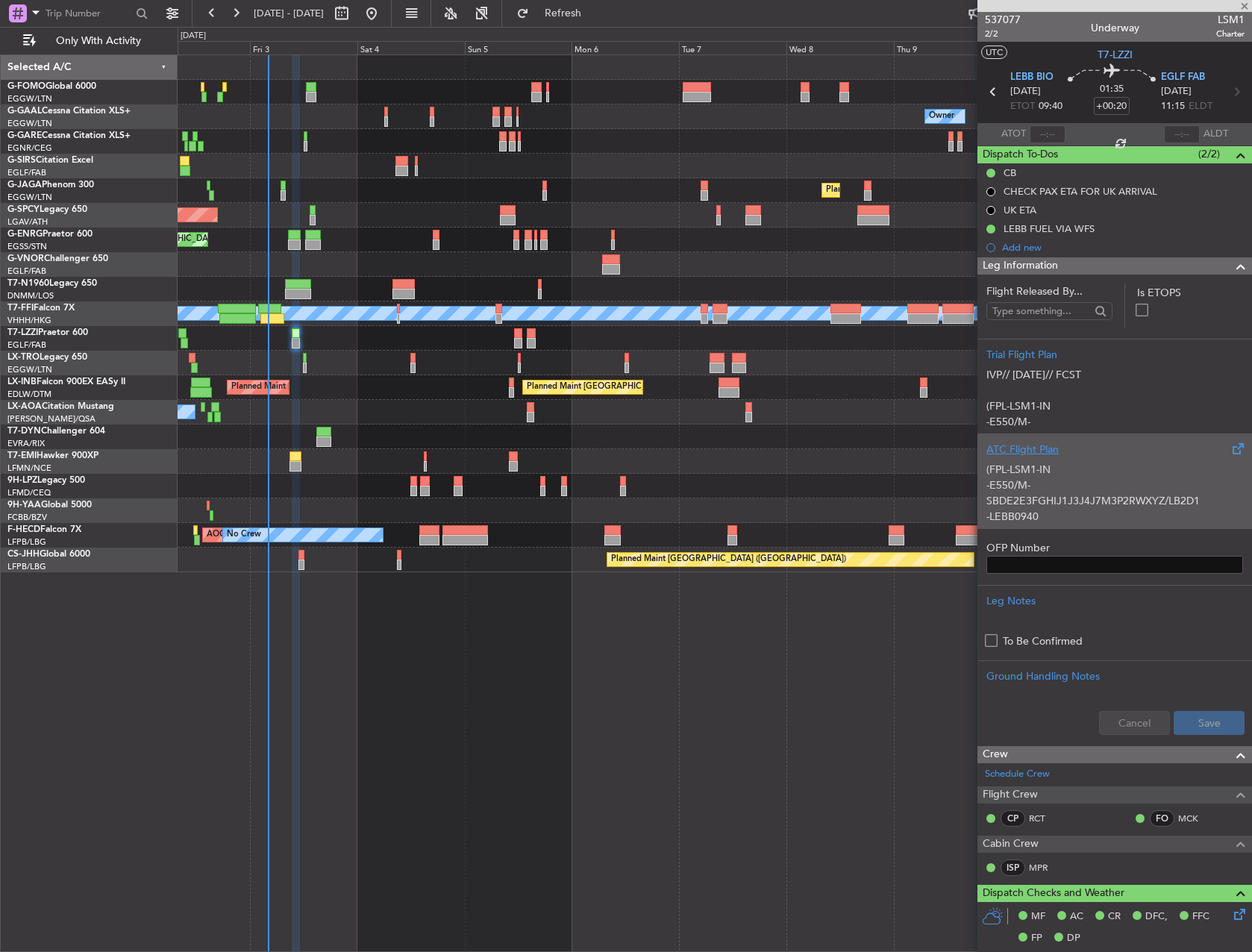
type input "+00:05"
type input "1"
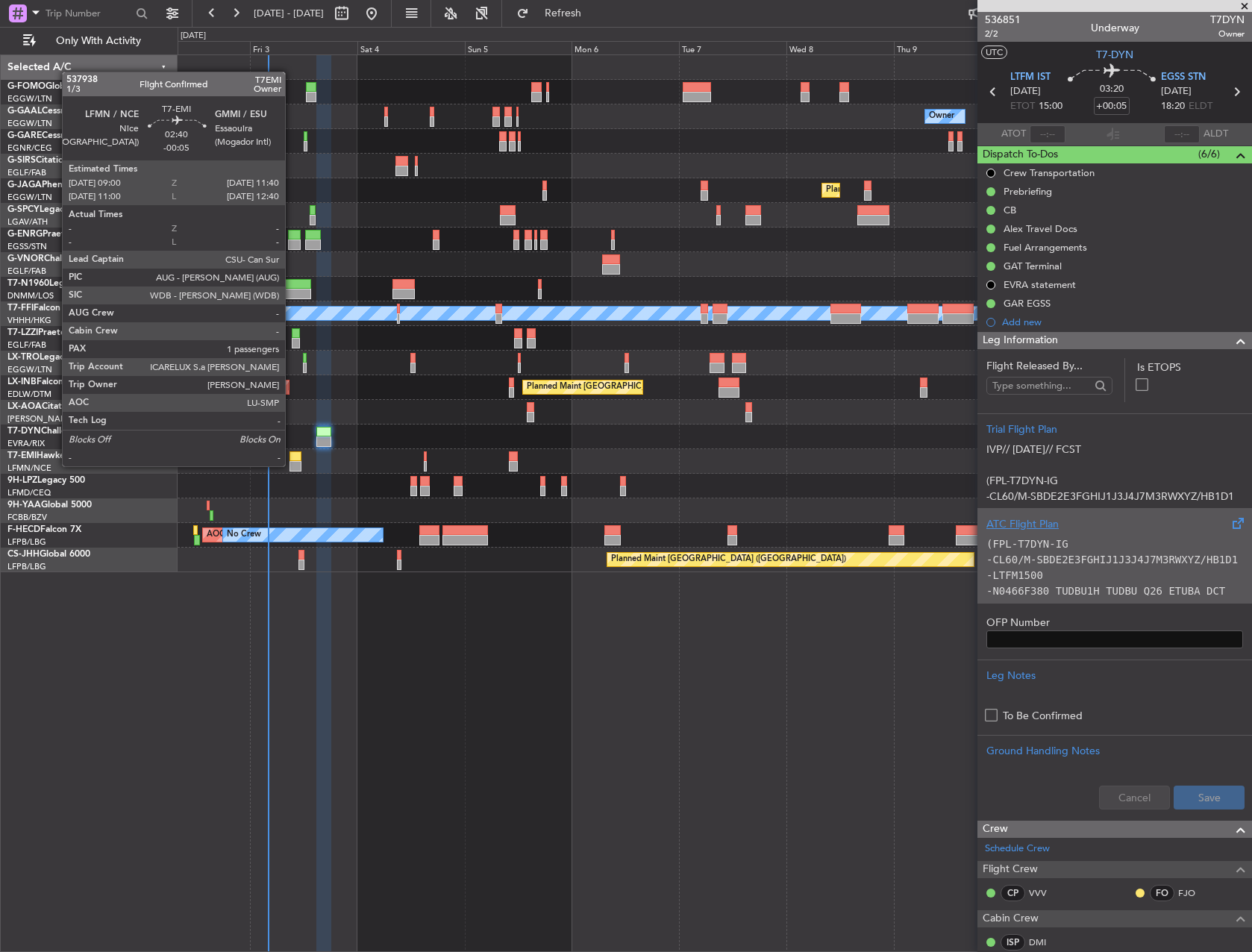
click at [292, 465] on div at bounding box center [295, 466] width 12 height 11
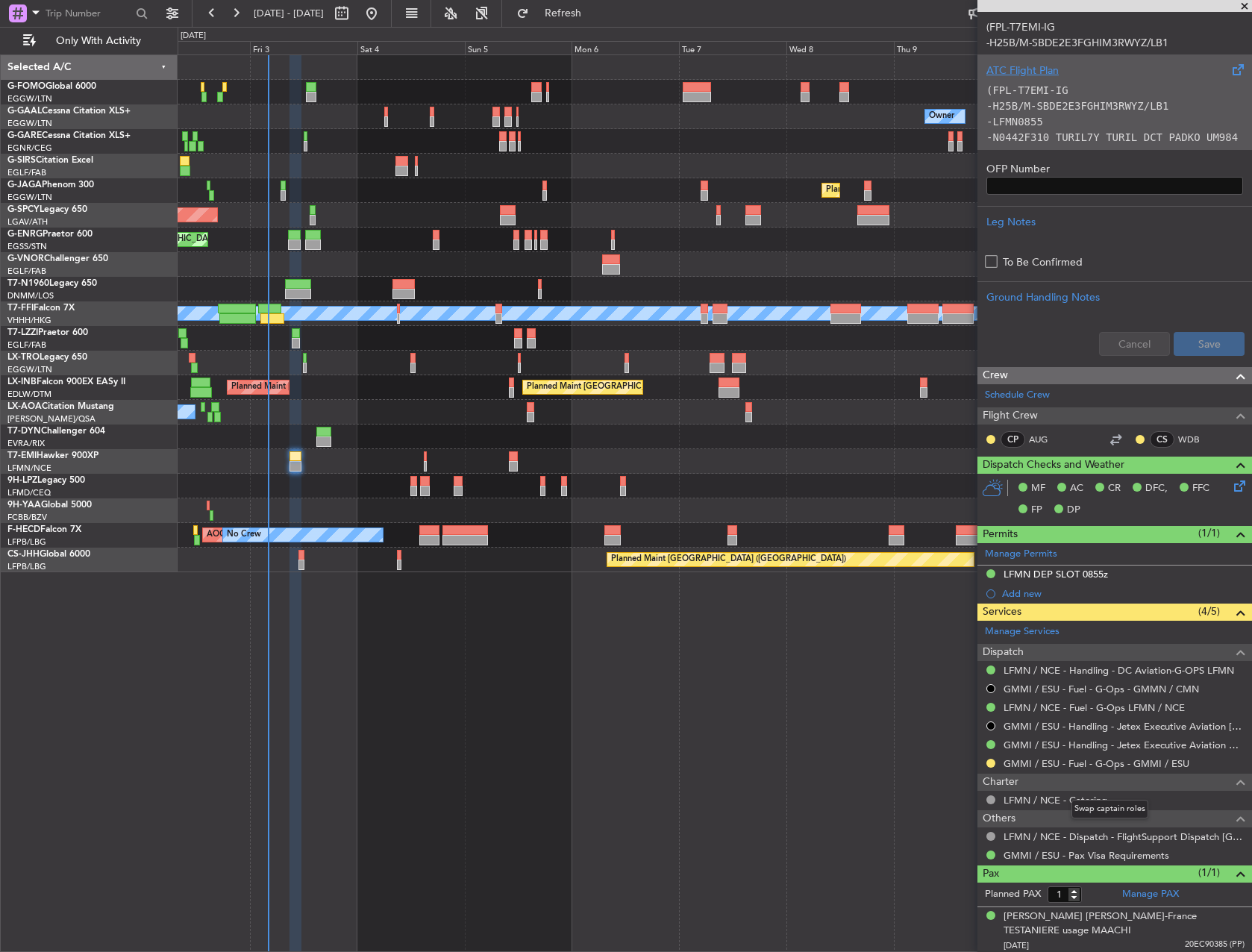
scroll to position [344, 0]
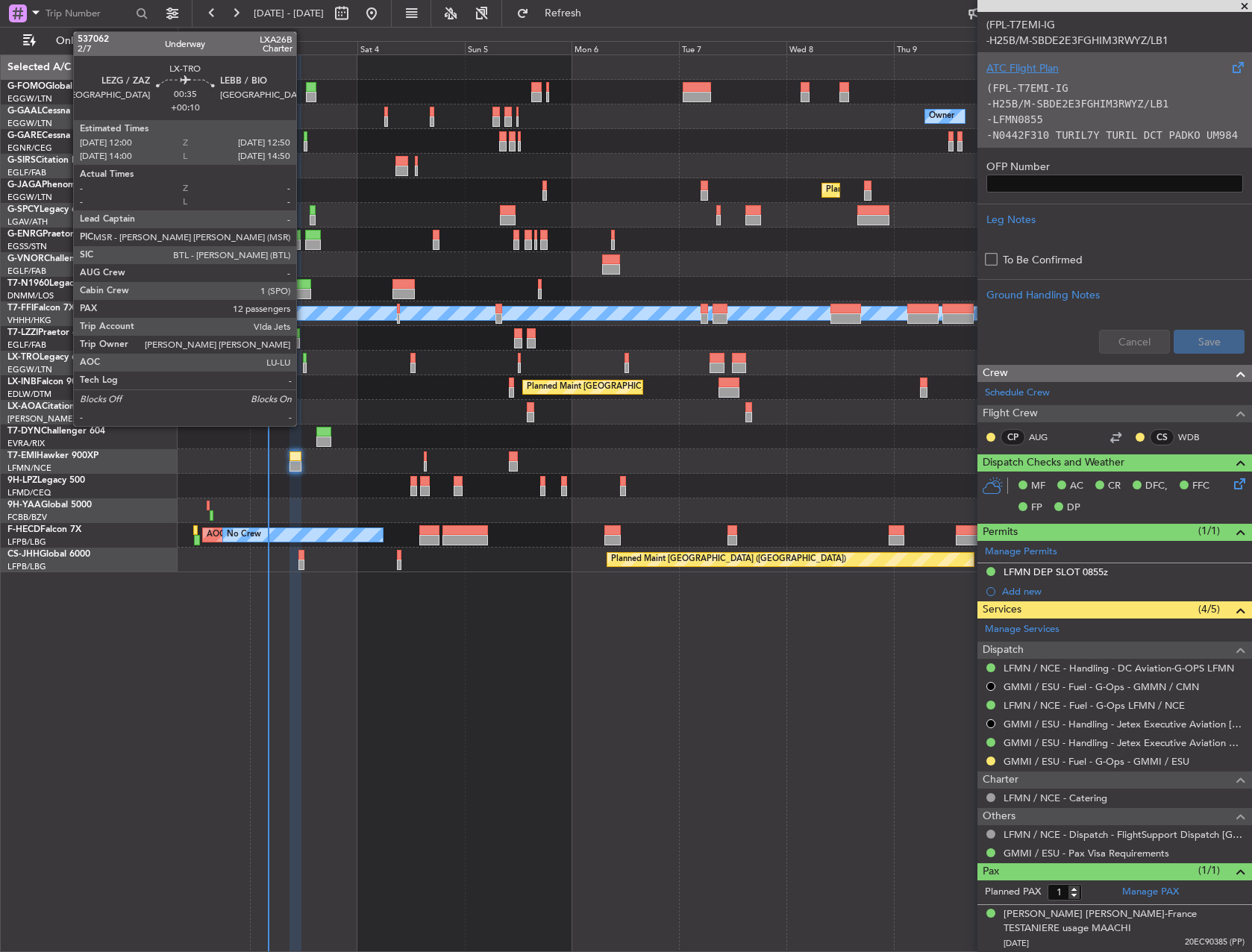
click at [303, 362] on div at bounding box center [304, 359] width 4 height 11
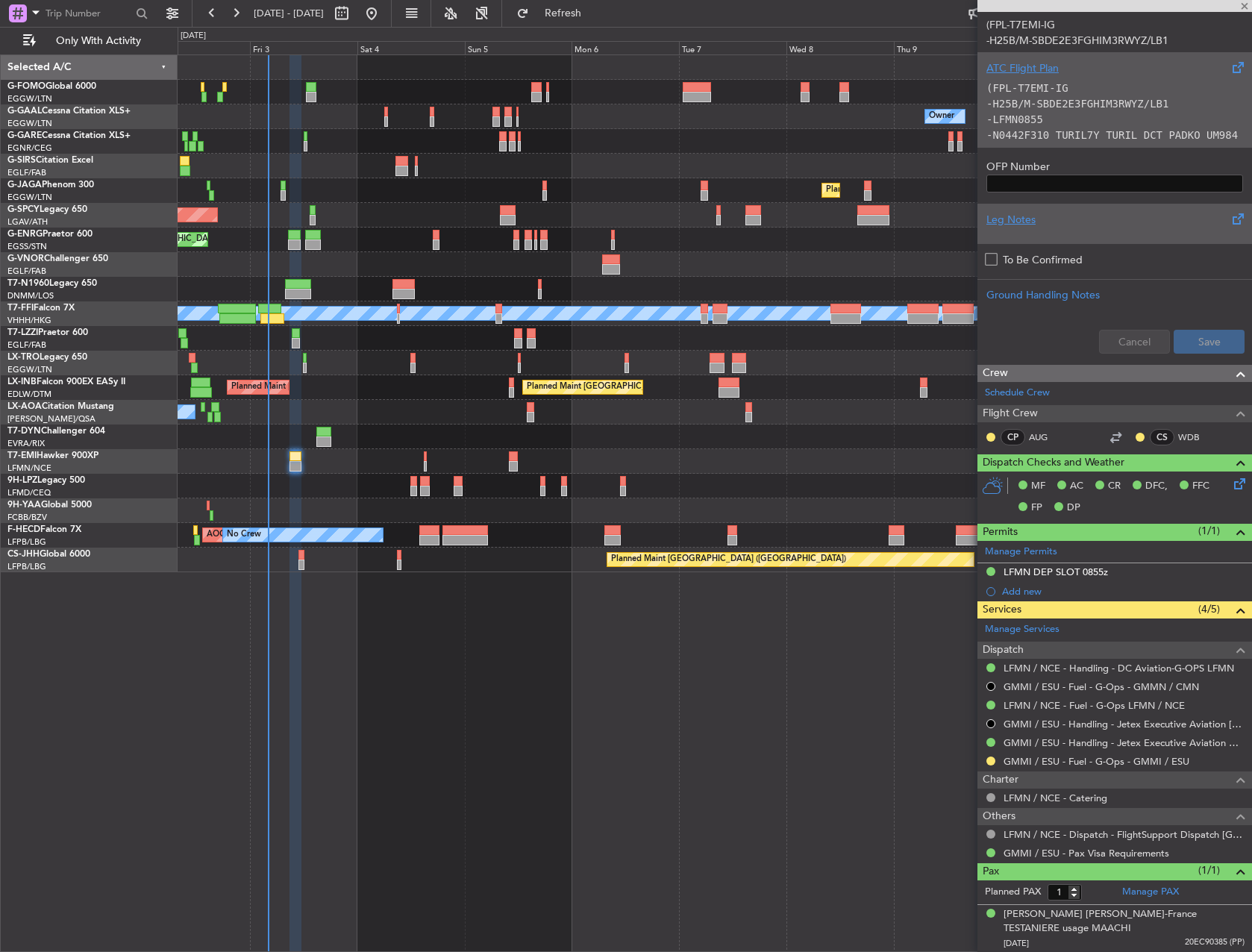
type input "+00:10"
type input "12"
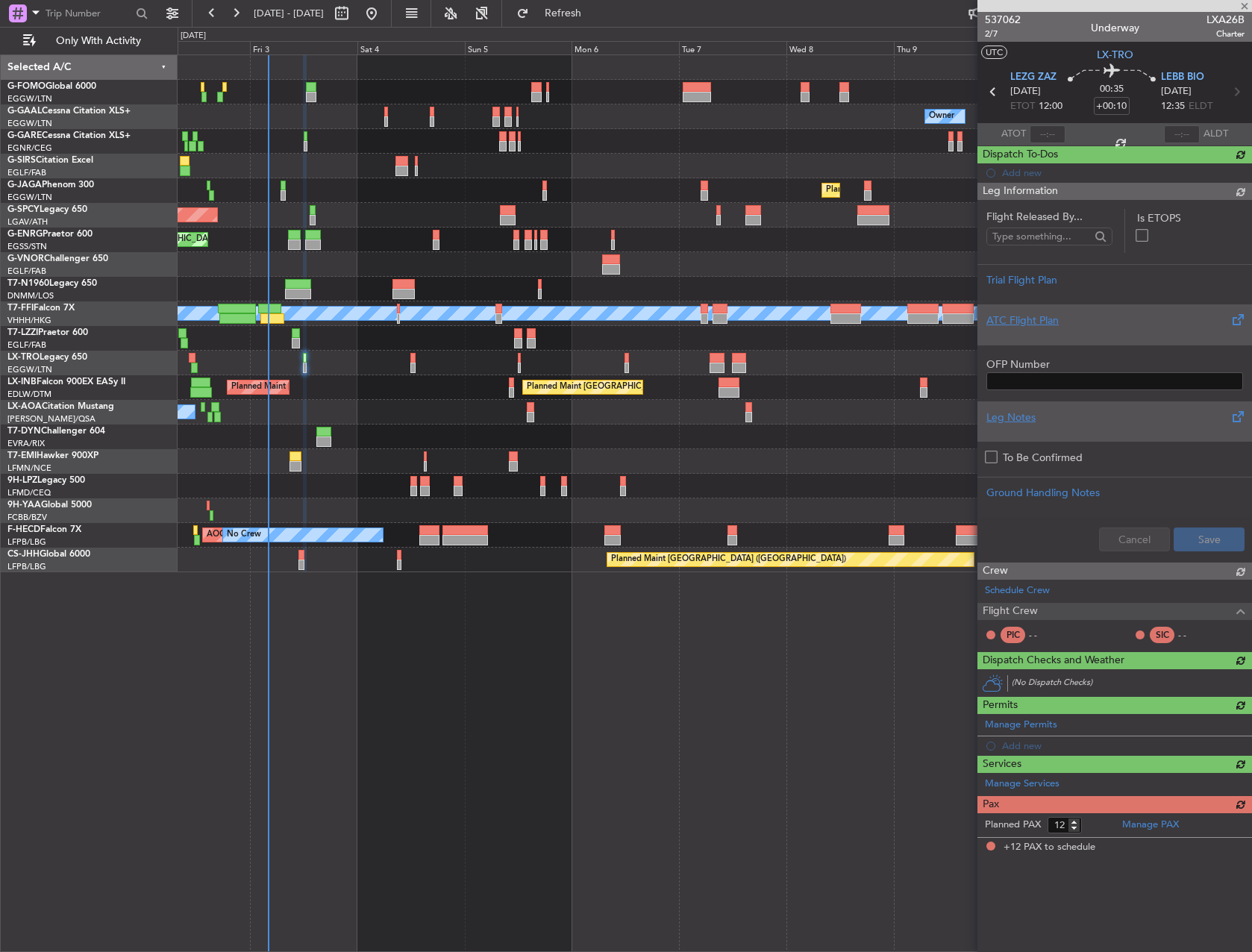
scroll to position [0, 0]
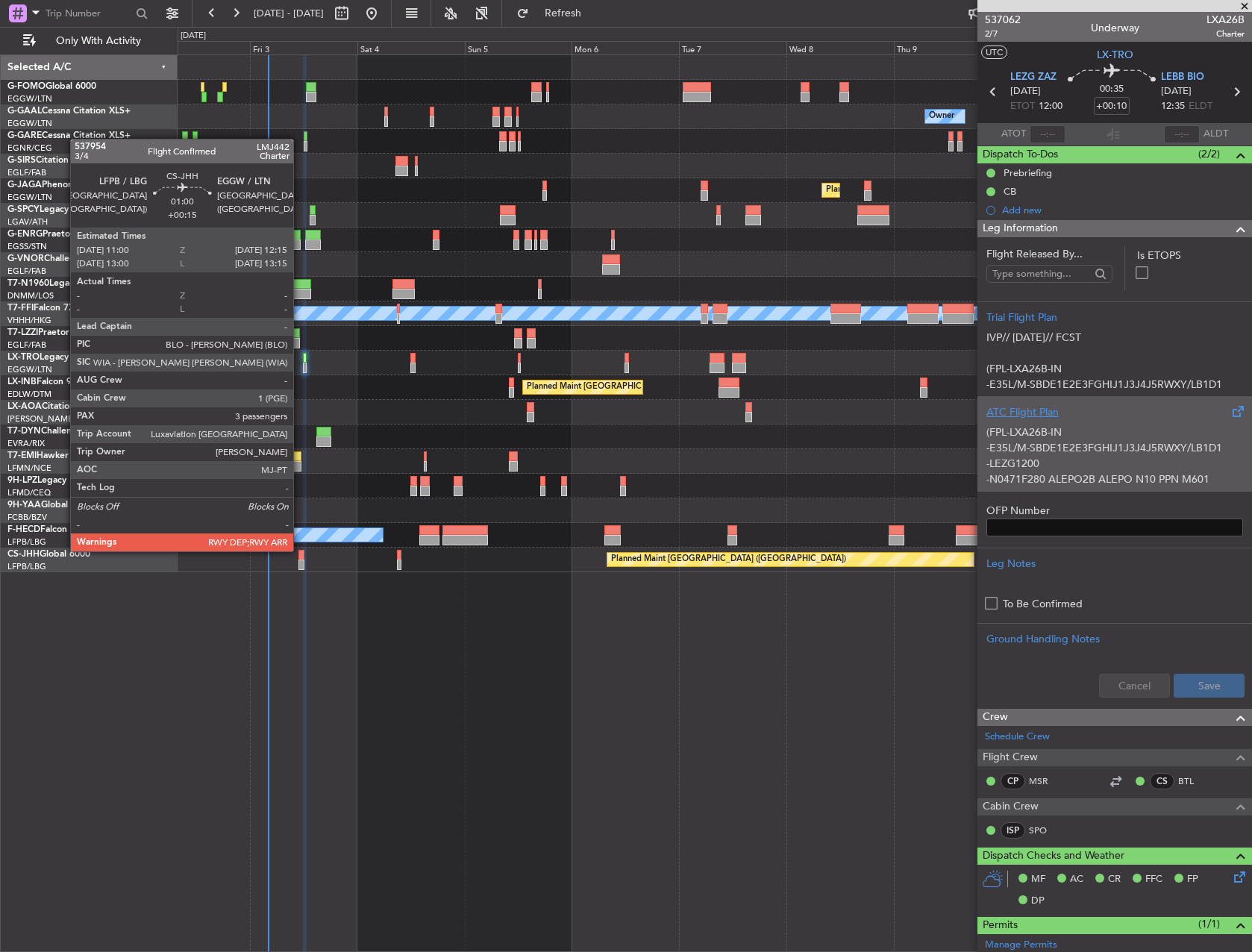
click at [300, 551] on div at bounding box center [302, 555] width 6 height 11
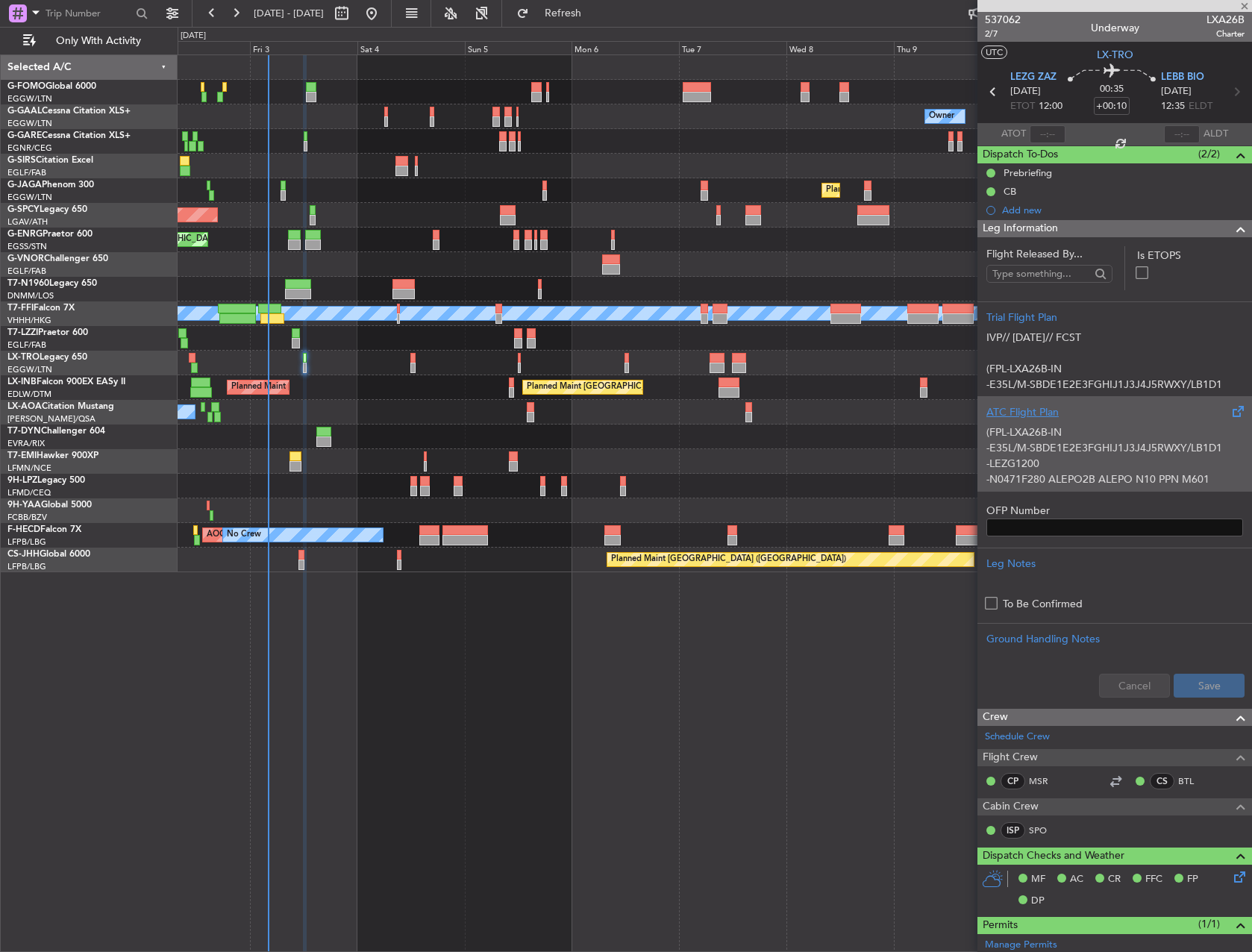
type input "+00:15"
type input "3"
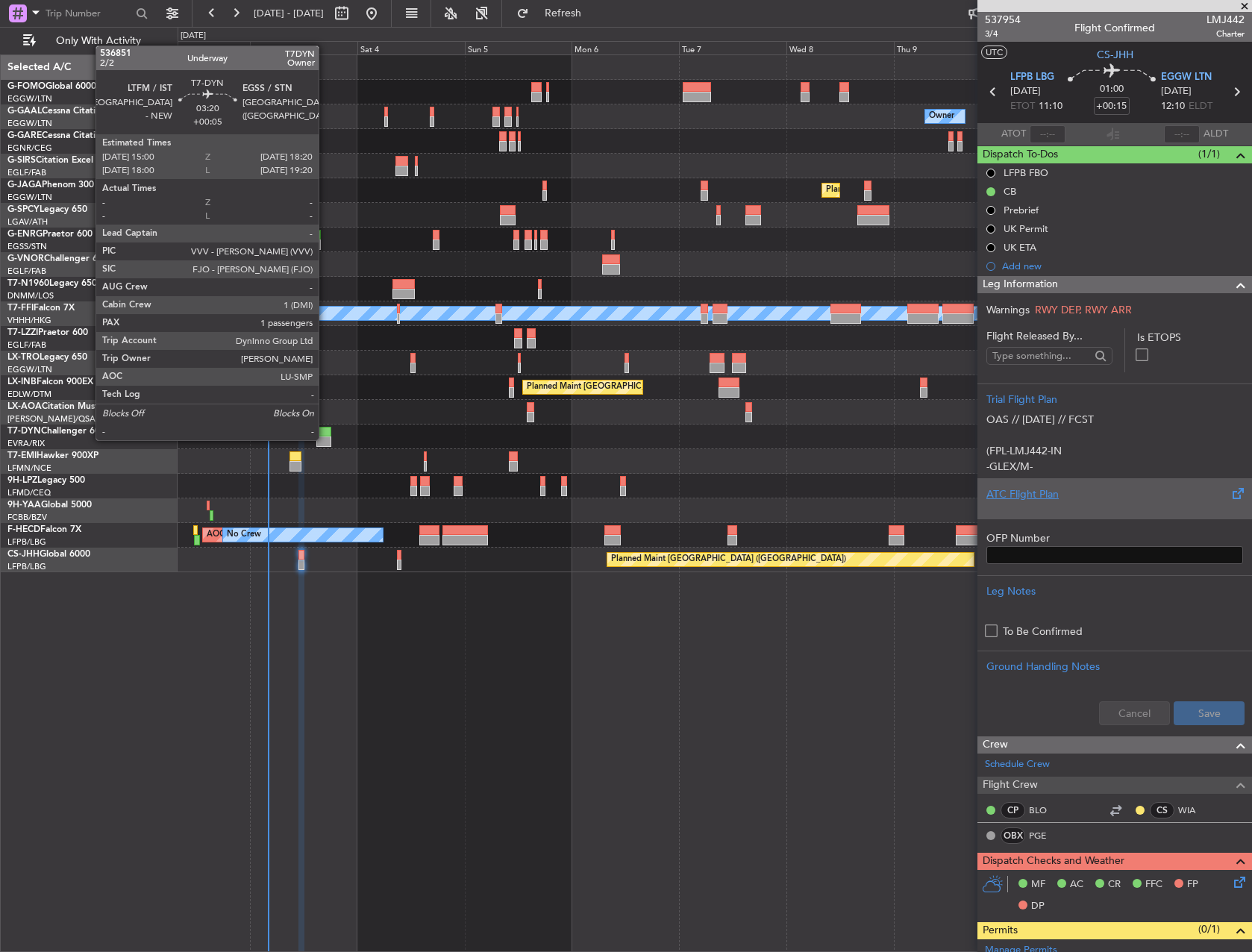
click at [326, 438] on div at bounding box center [323, 442] width 14 height 11
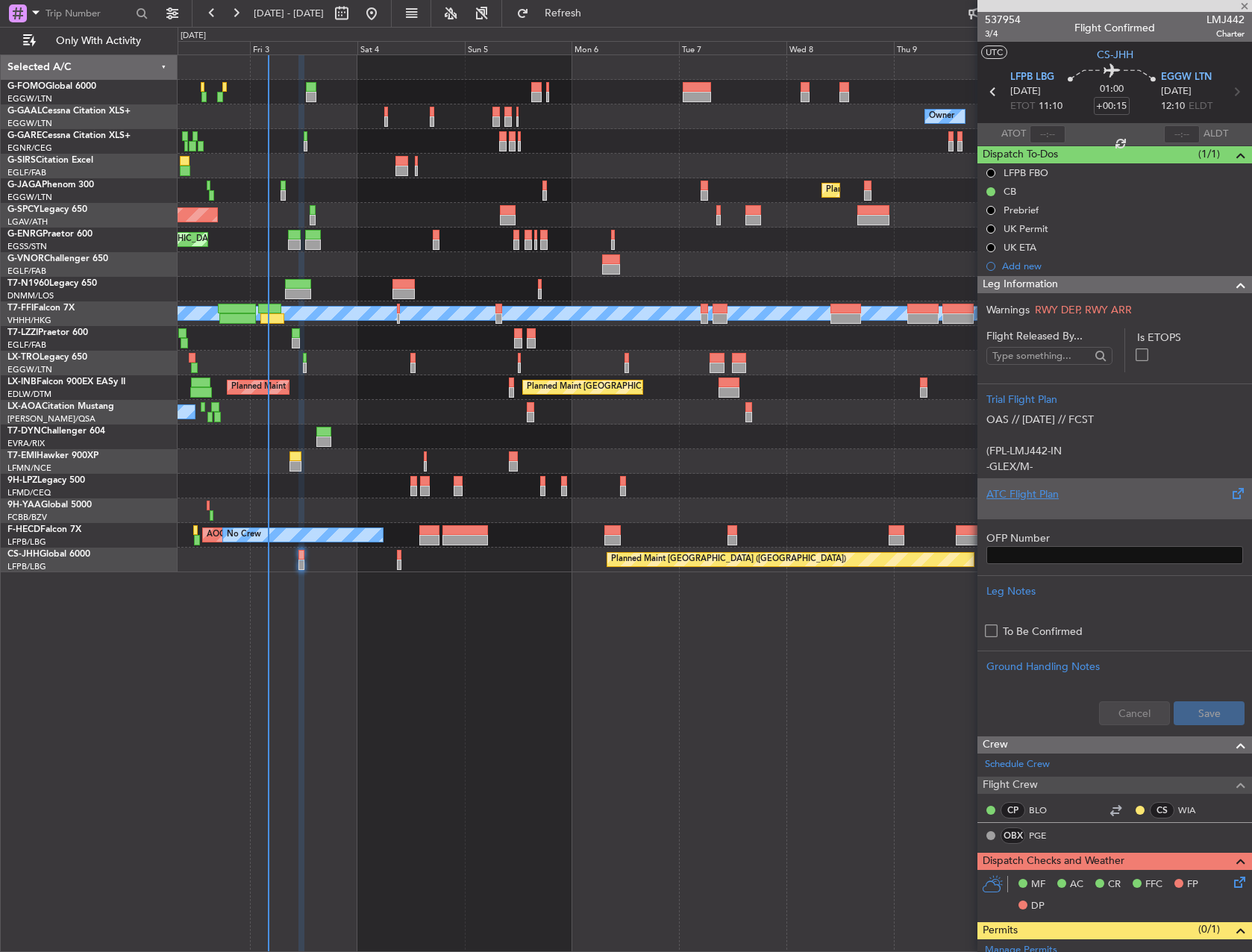
type input "+00:05"
type input "1"
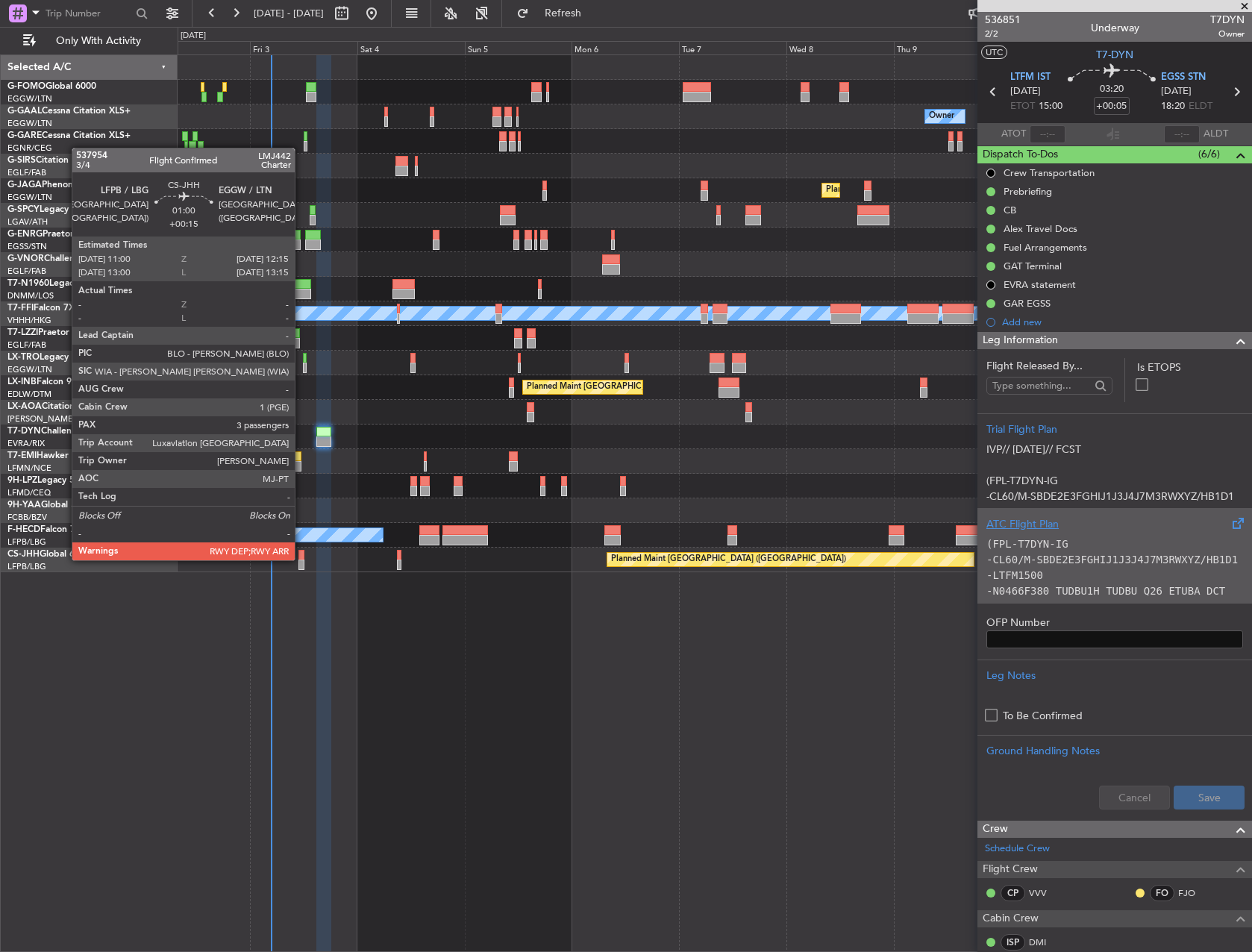
click at [302, 559] on div at bounding box center [302, 555] width 6 height 11
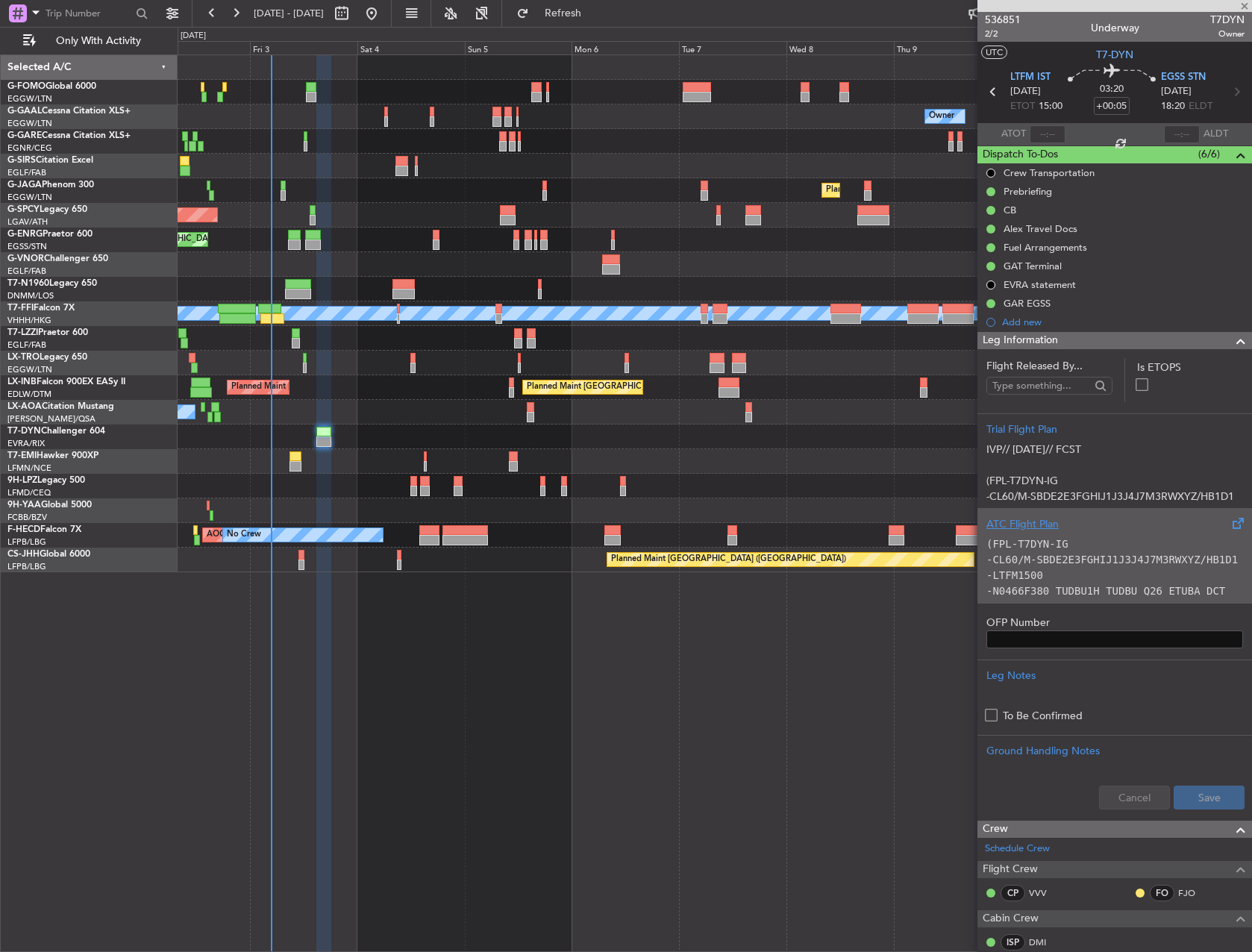
type input "+00:15"
type input "3"
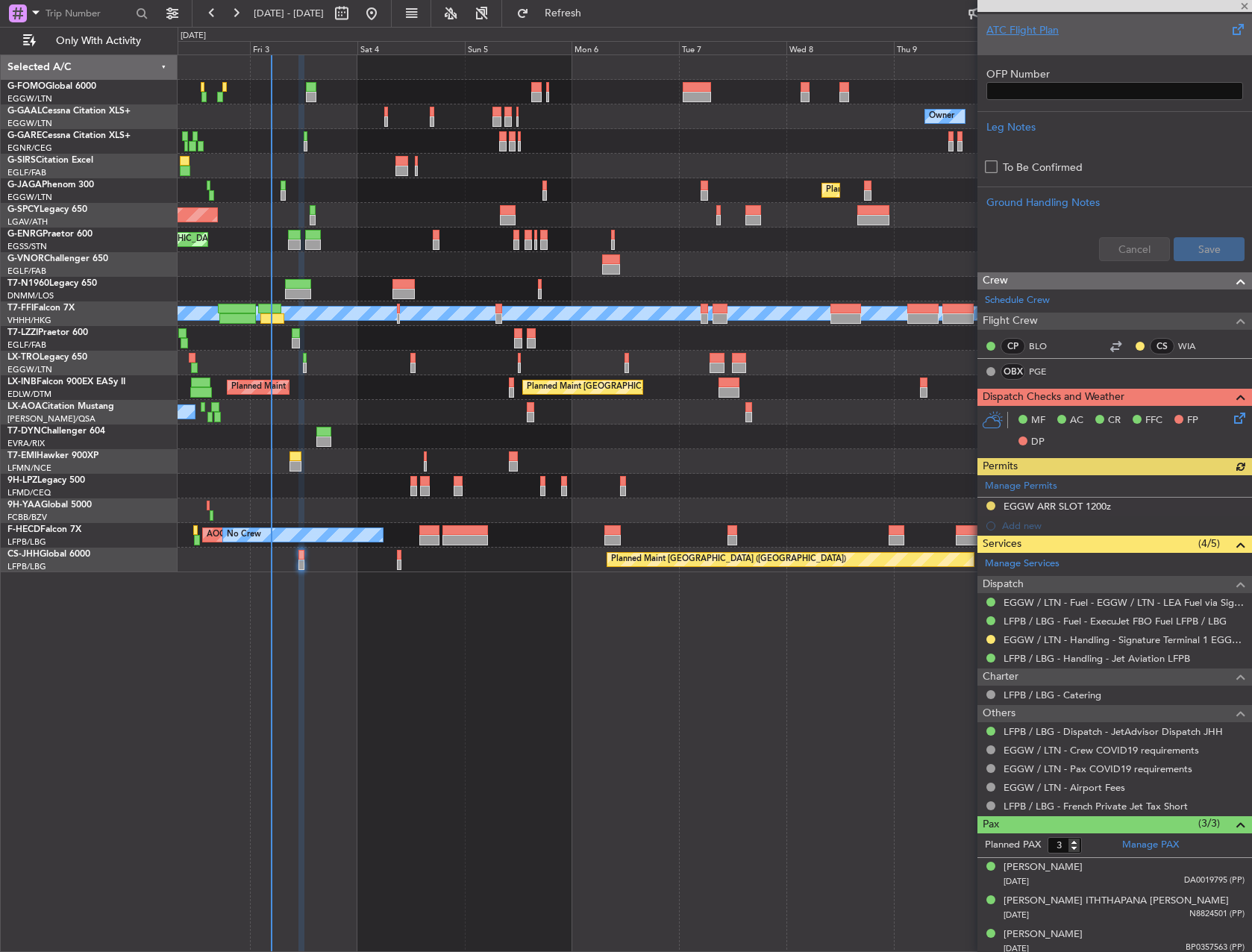
scroll to position [470, 0]
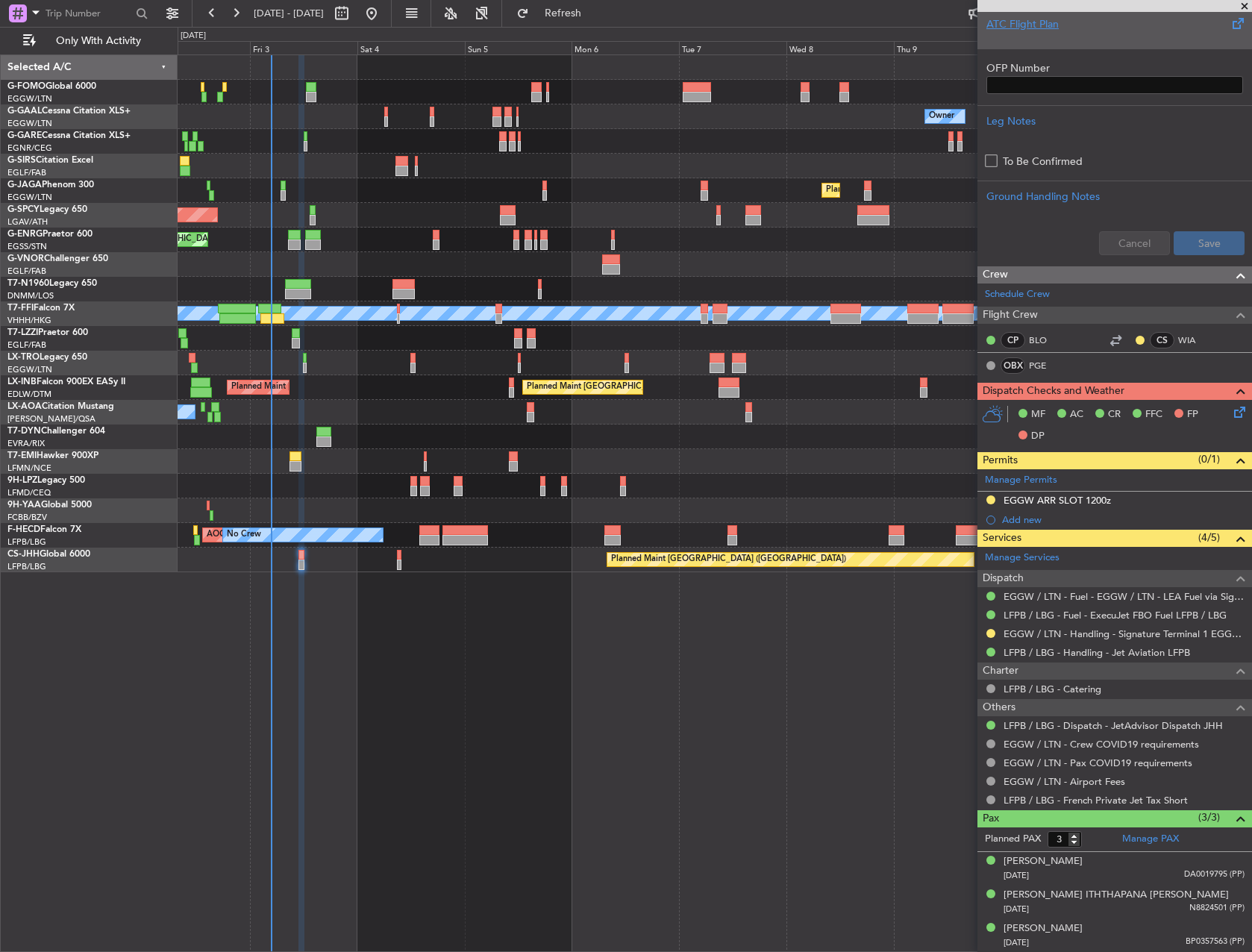
click at [396, 556] on div "Planned Maint [GEOGRAPHIC_DATA] ([GEOGRAPHIC_DATA])" at bounding box center [715, 560] width 1074 height 24
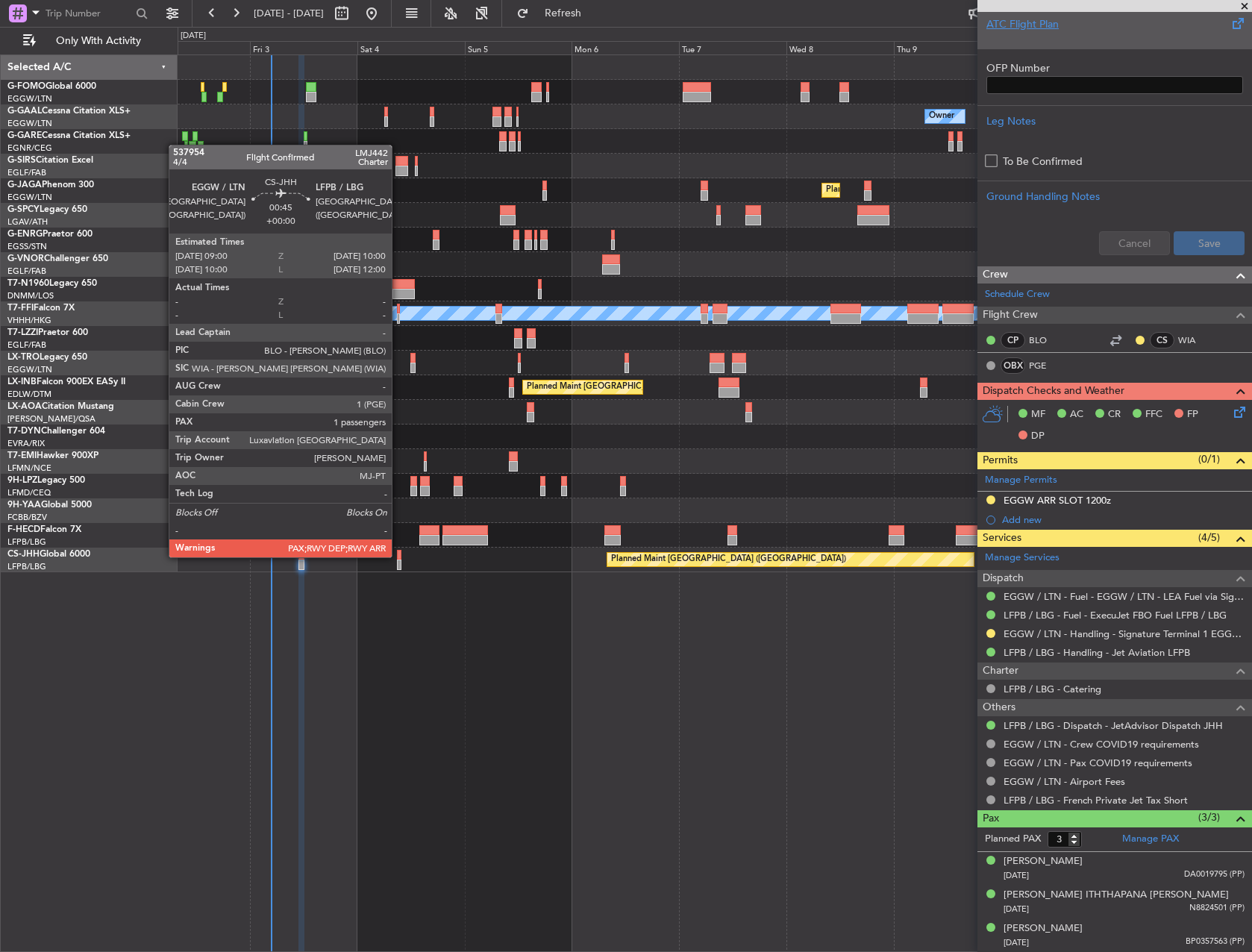
click at [399, 556] on div at bounding box center [399, 555] width 5 height 11
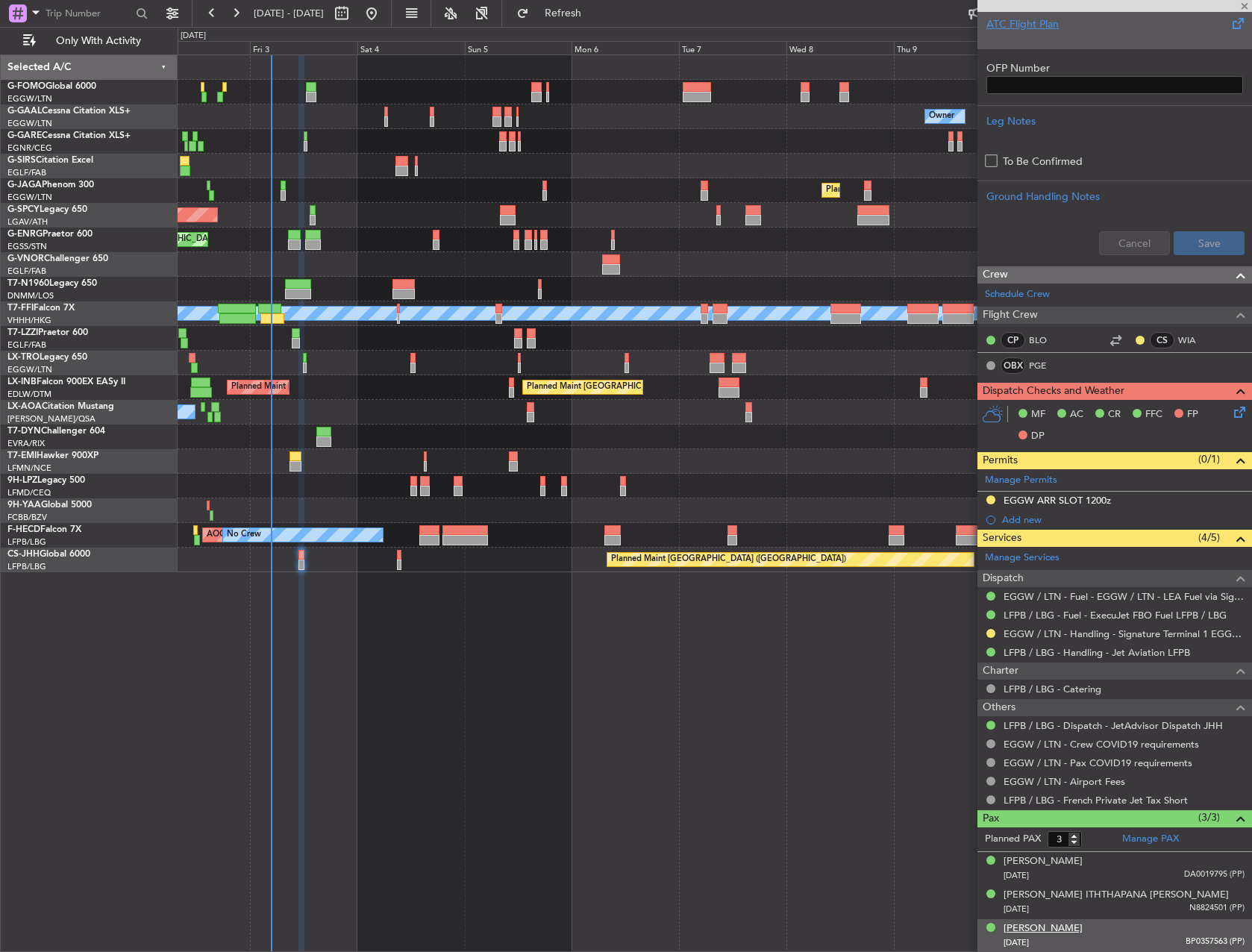
type input "4"
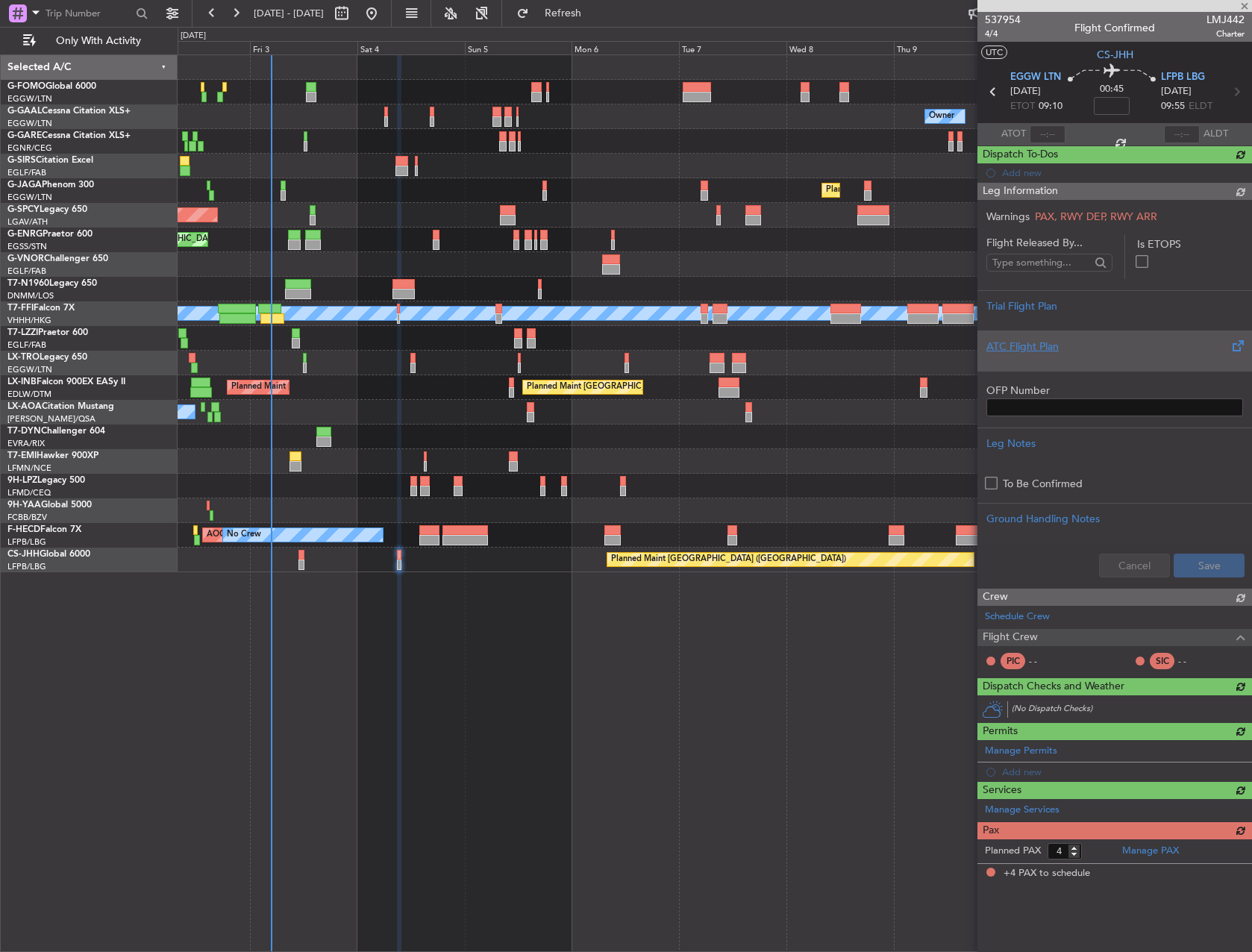
scroll to position [0, 0]
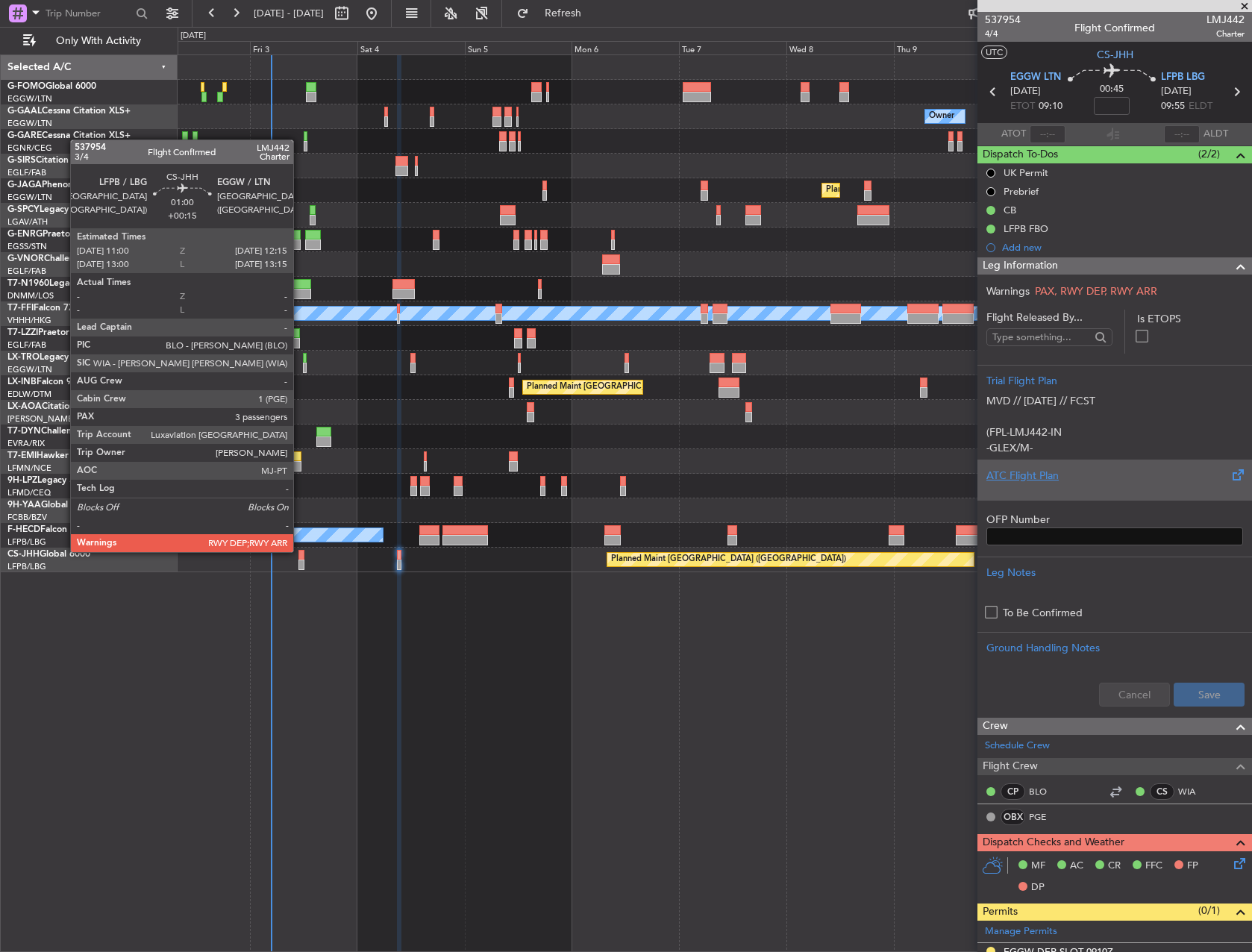
click at [300, 551] on div at bounding box center [302, 555] width 6 height 11
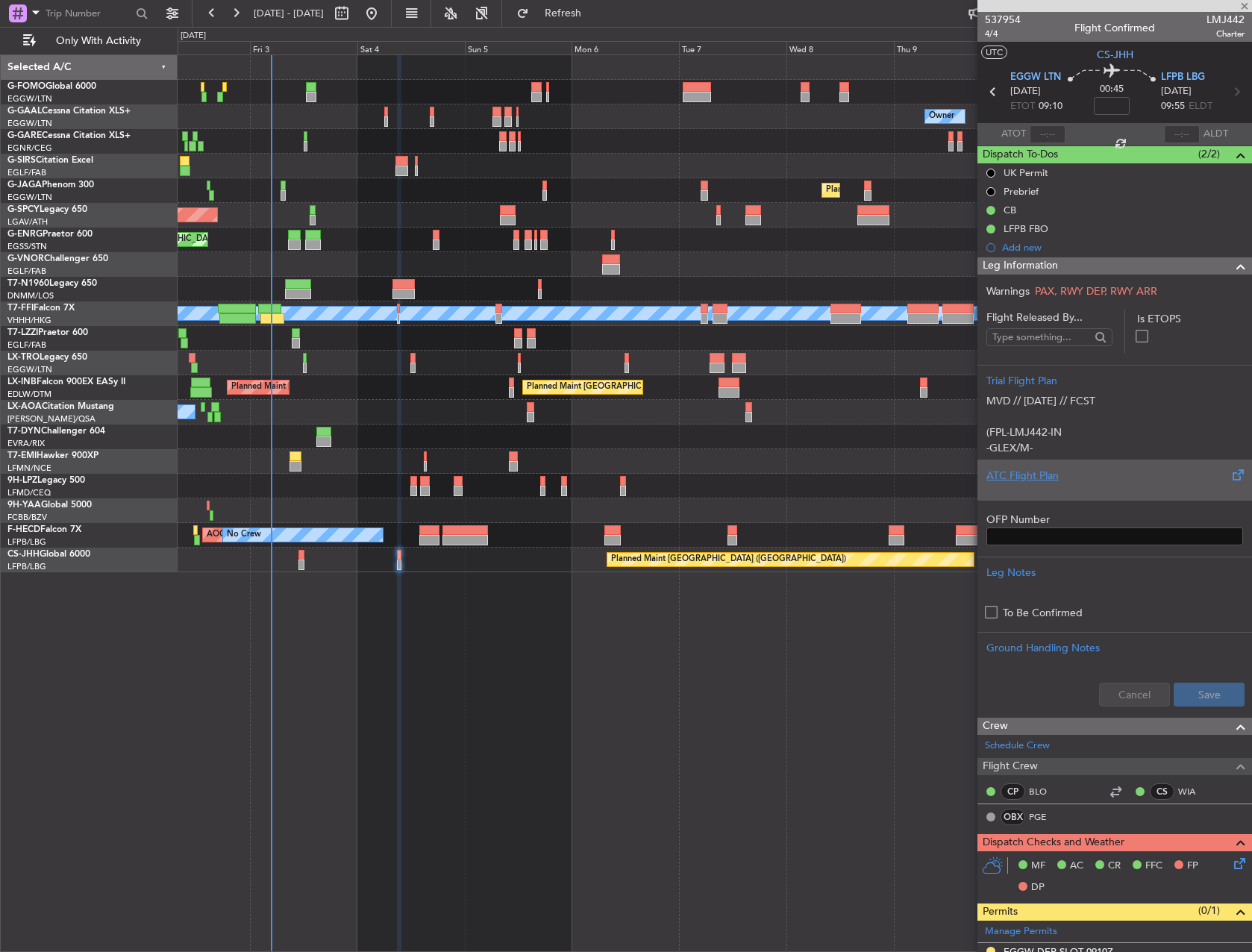
type input "+00:15"
type input "3"
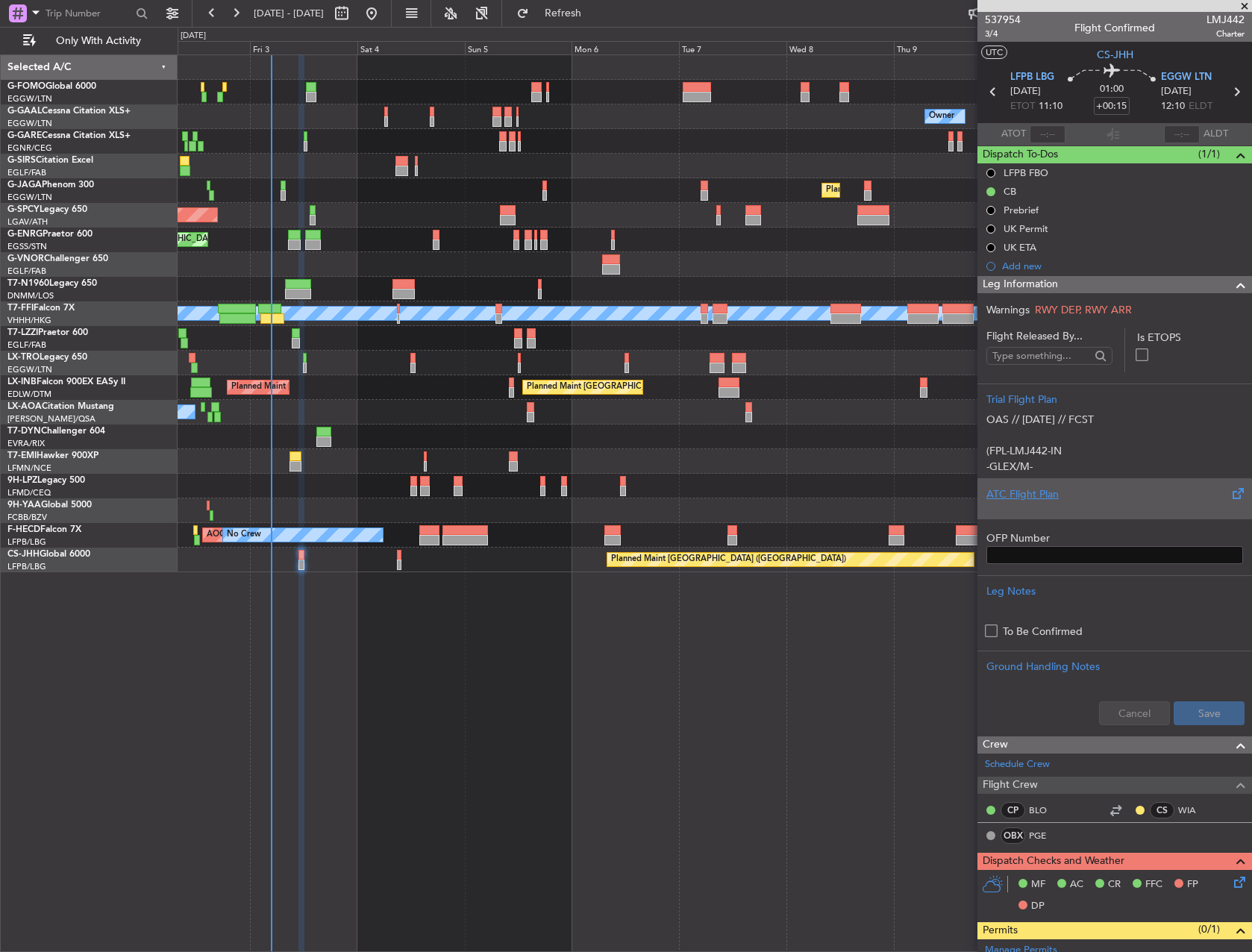
click at [395, 566] on div "Planned Maint [GEOGRAPHIC_DATA] ([GEOGRAPHIC_DATA])" at bounding box center [715, 560] width 1074 height 24
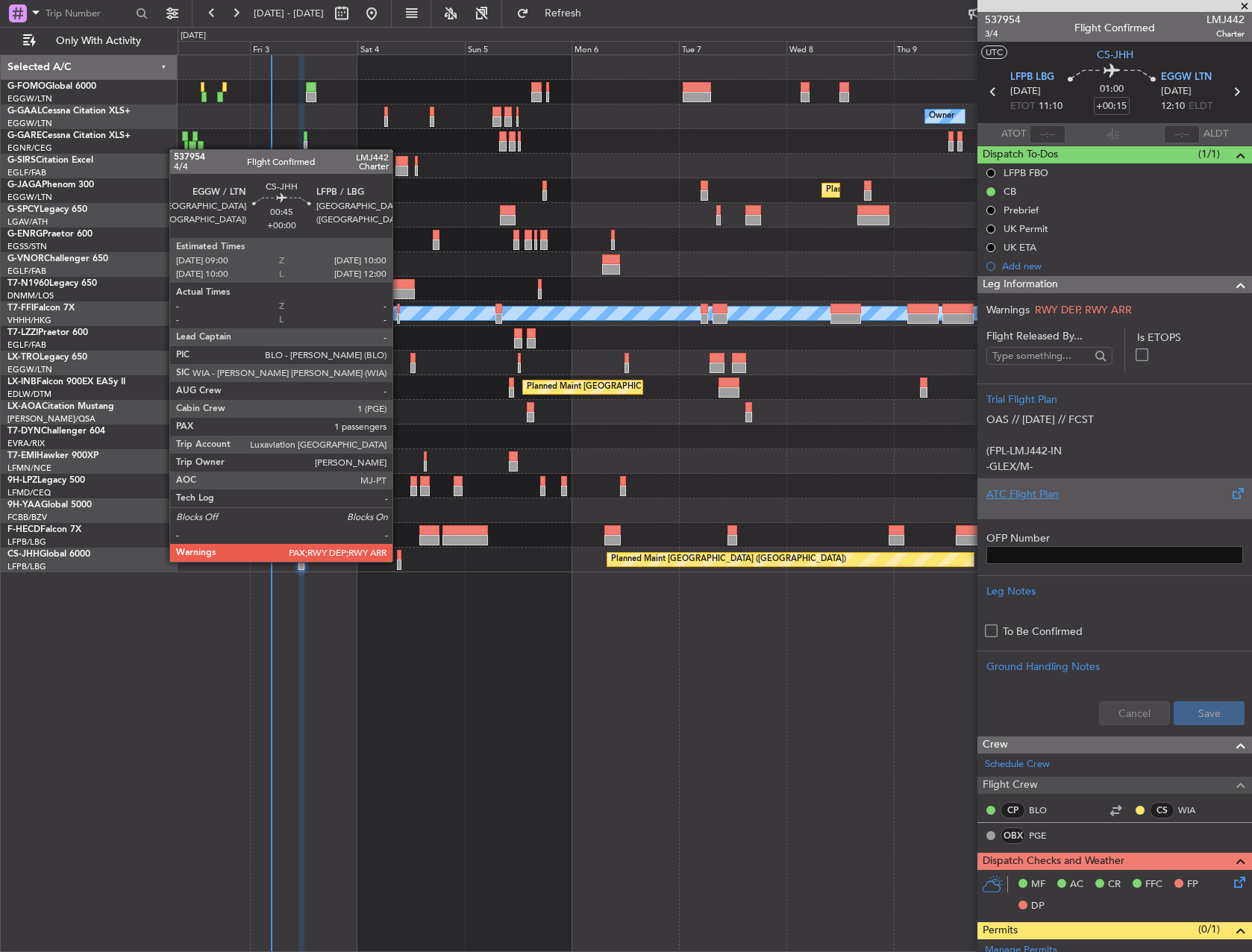
click at [400, 561] on div at bounding box center [399, 565] width 5 height 11
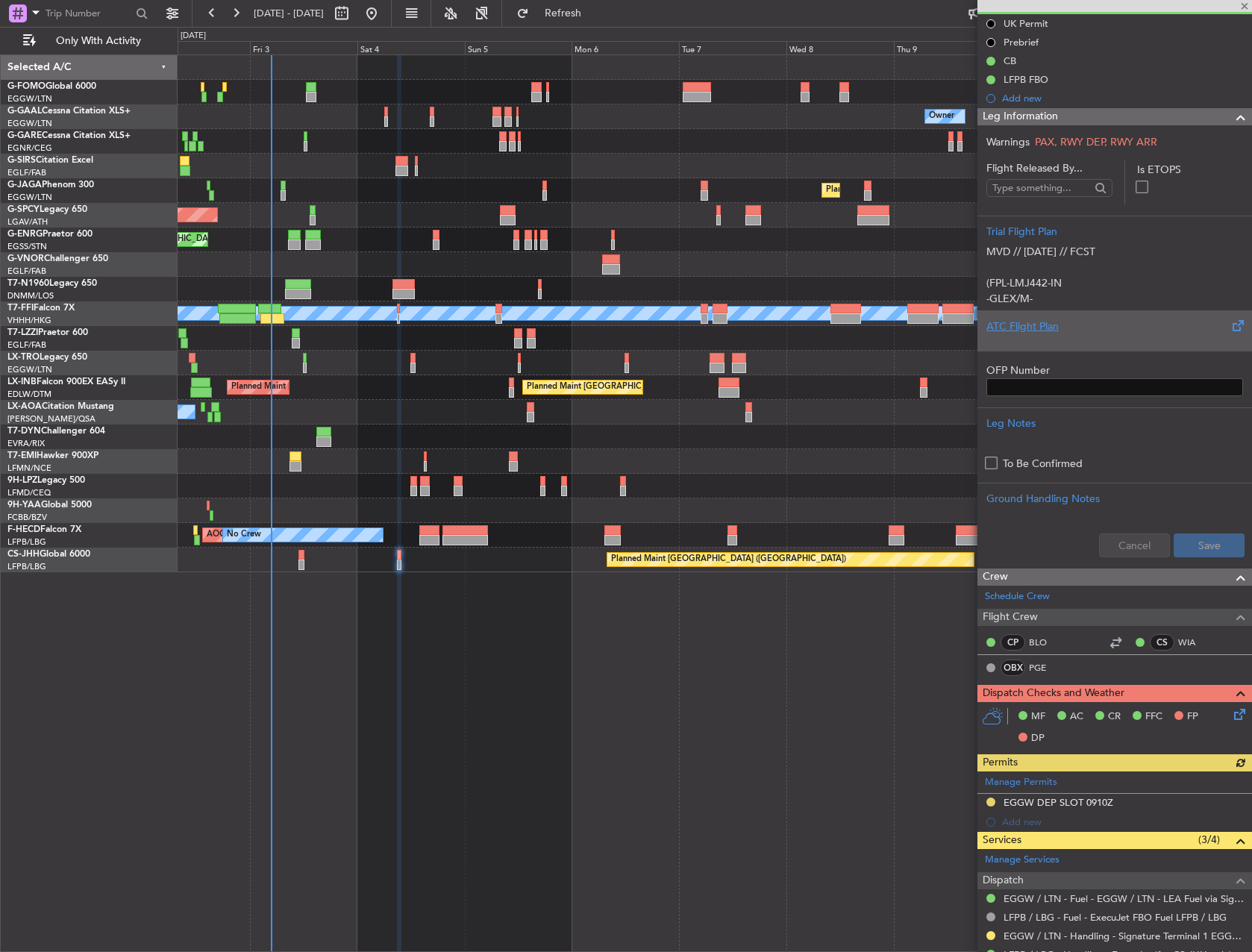
scroll to position [366, 0]
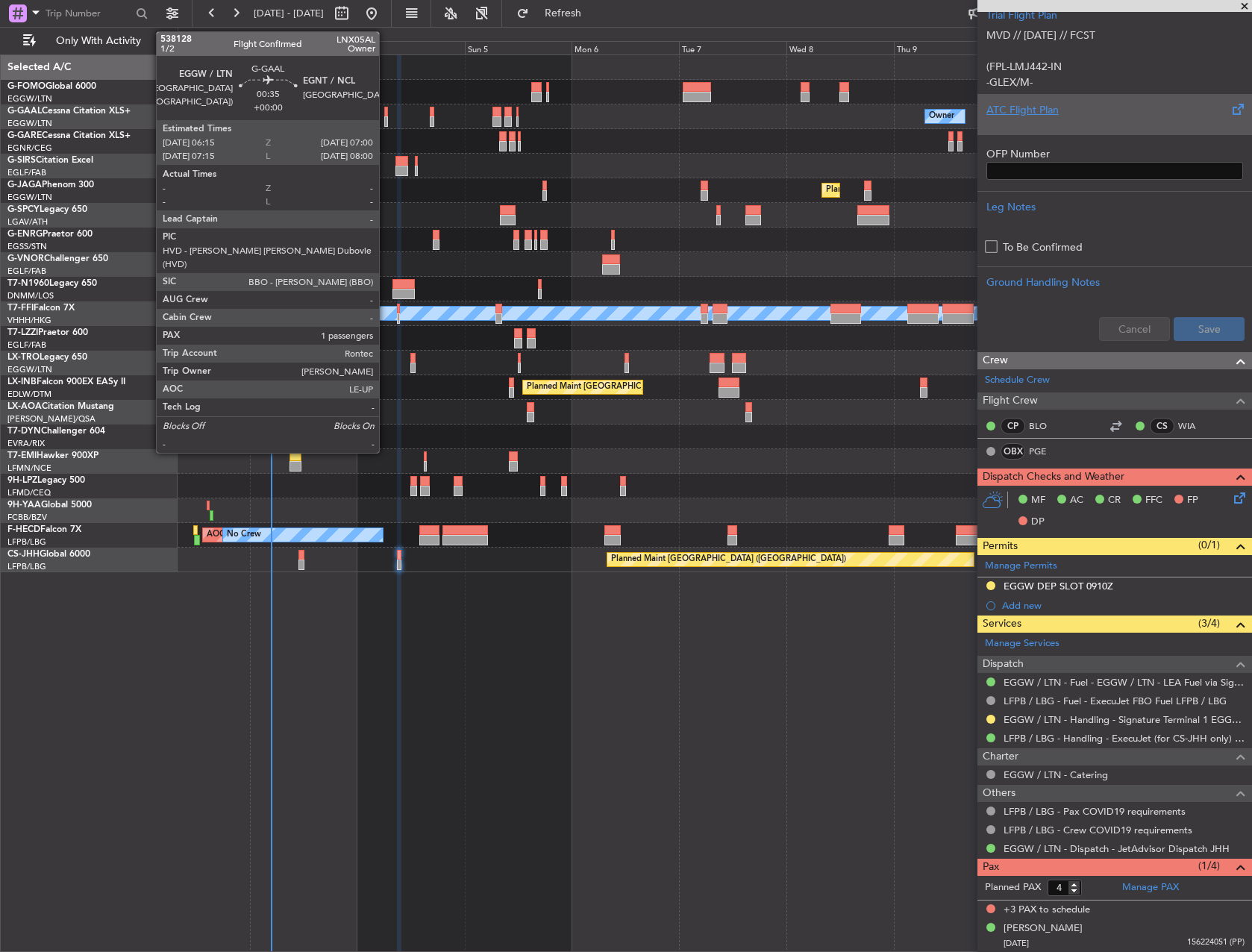
click at [386, 115] on div at bounding box center [386, 112] width 4 height 11
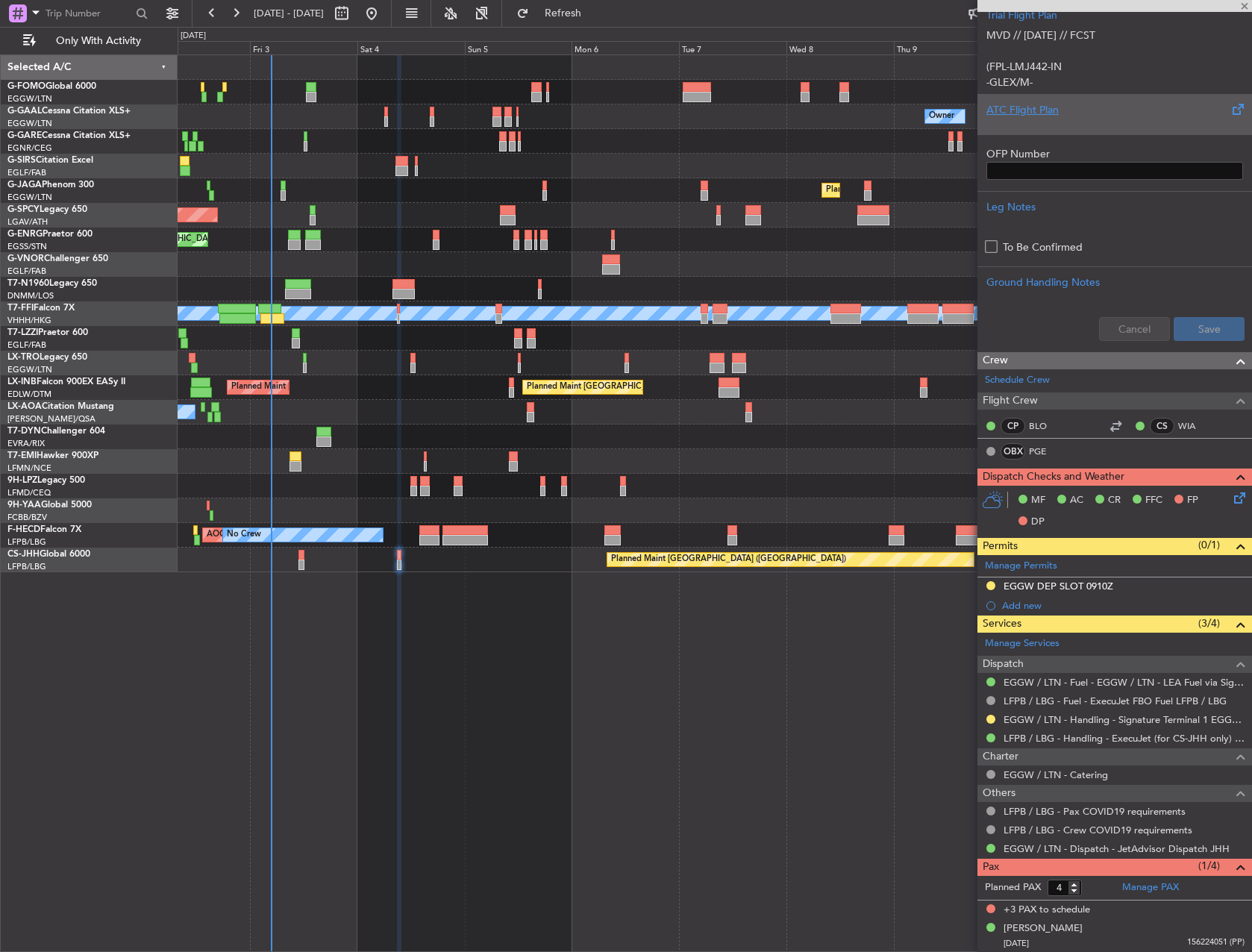
type input "1"
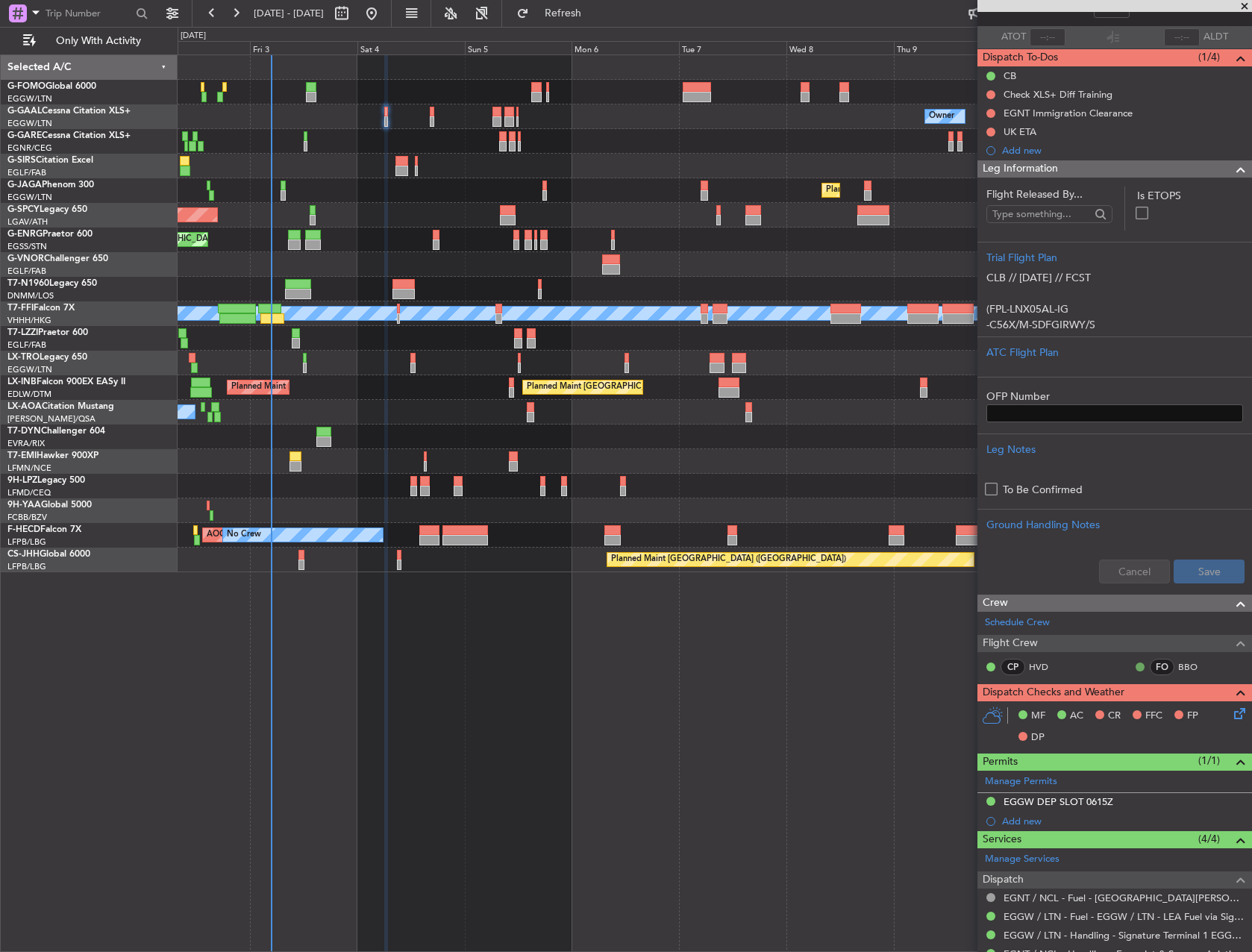
scroll to position [257, 0]
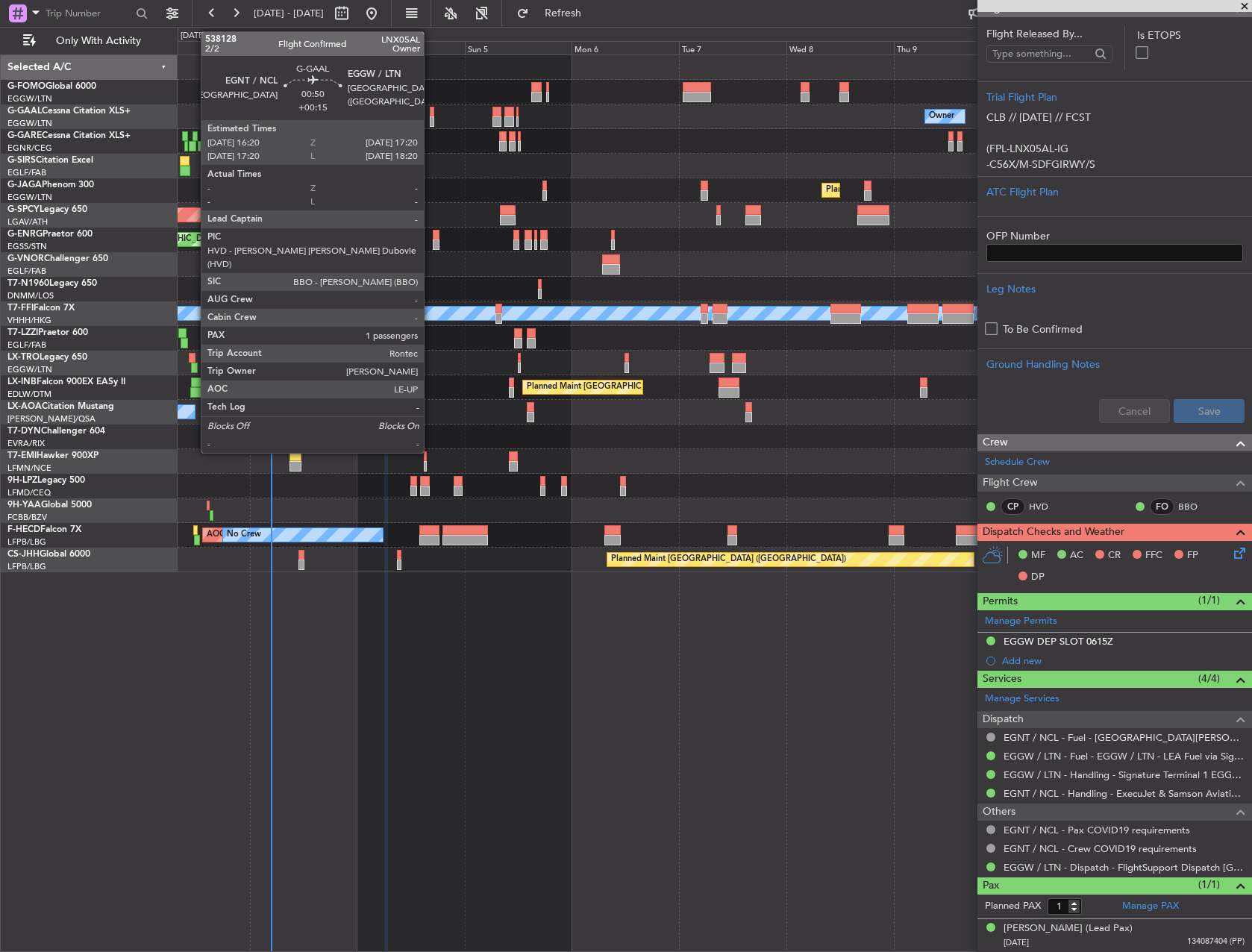
click at [430, 108] on div at bounding box center [432, 112] width 5 height 11
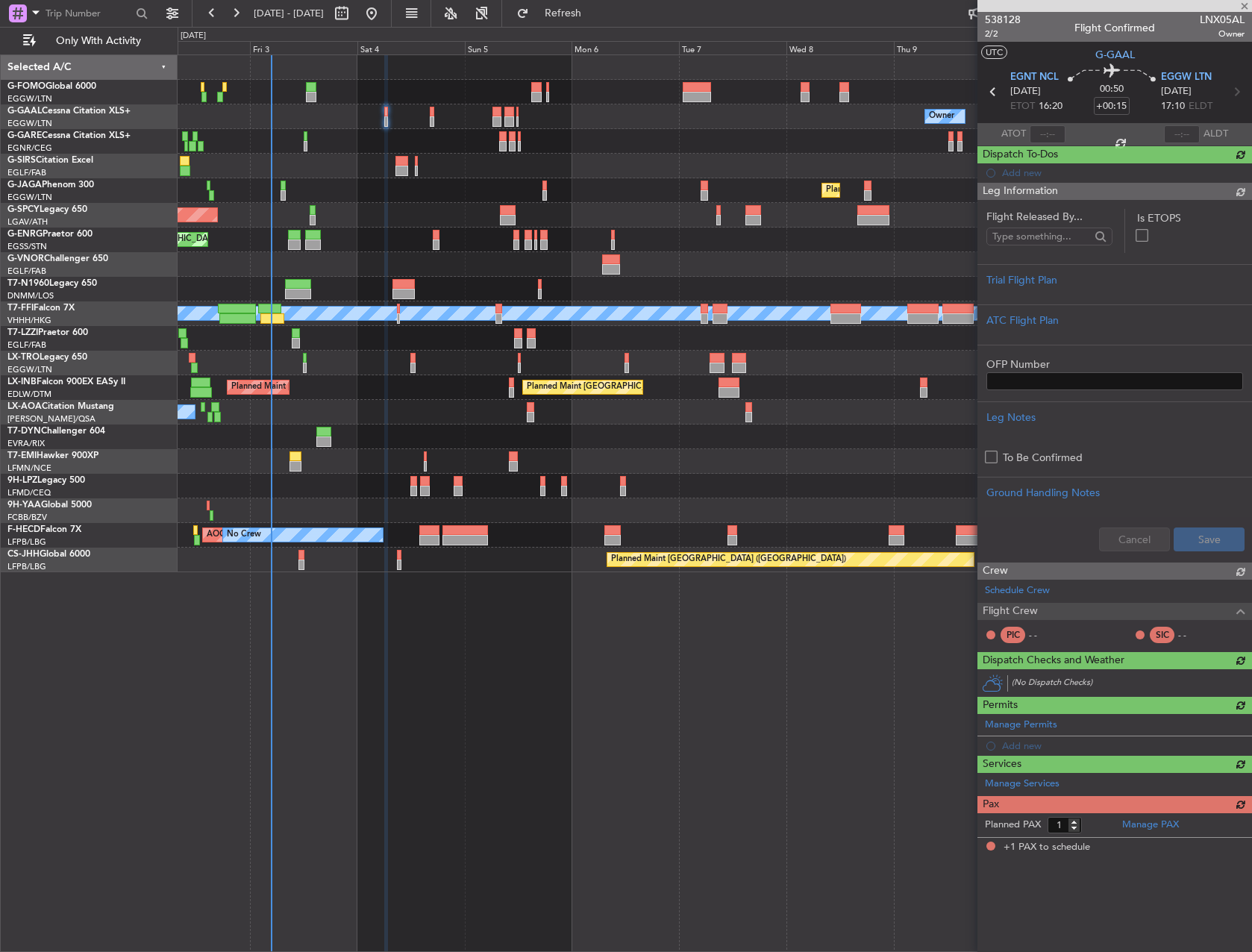
scroll to position [0, 0]
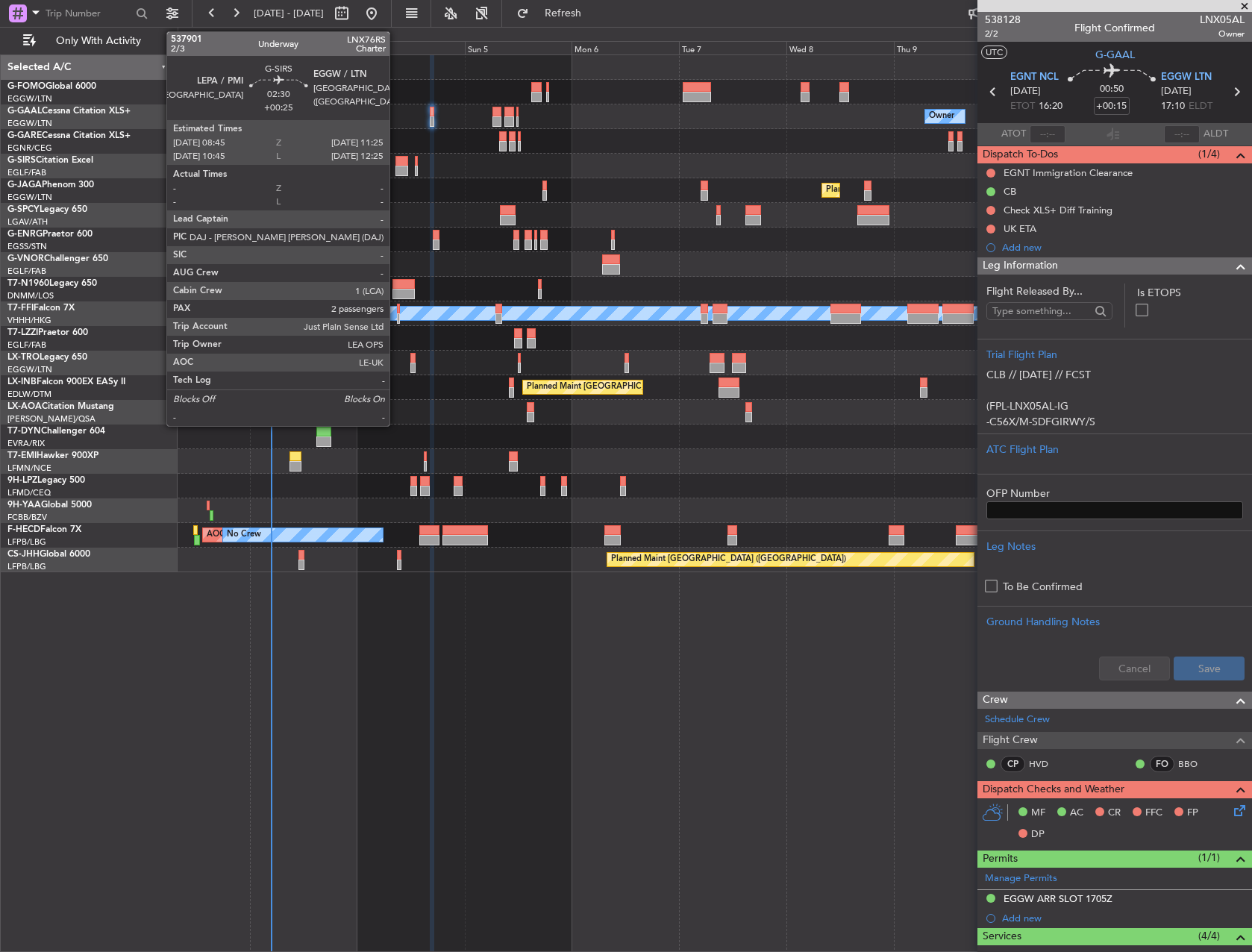
click at [396, 162] on div at bounding box center [401, 161] width 12 height 11
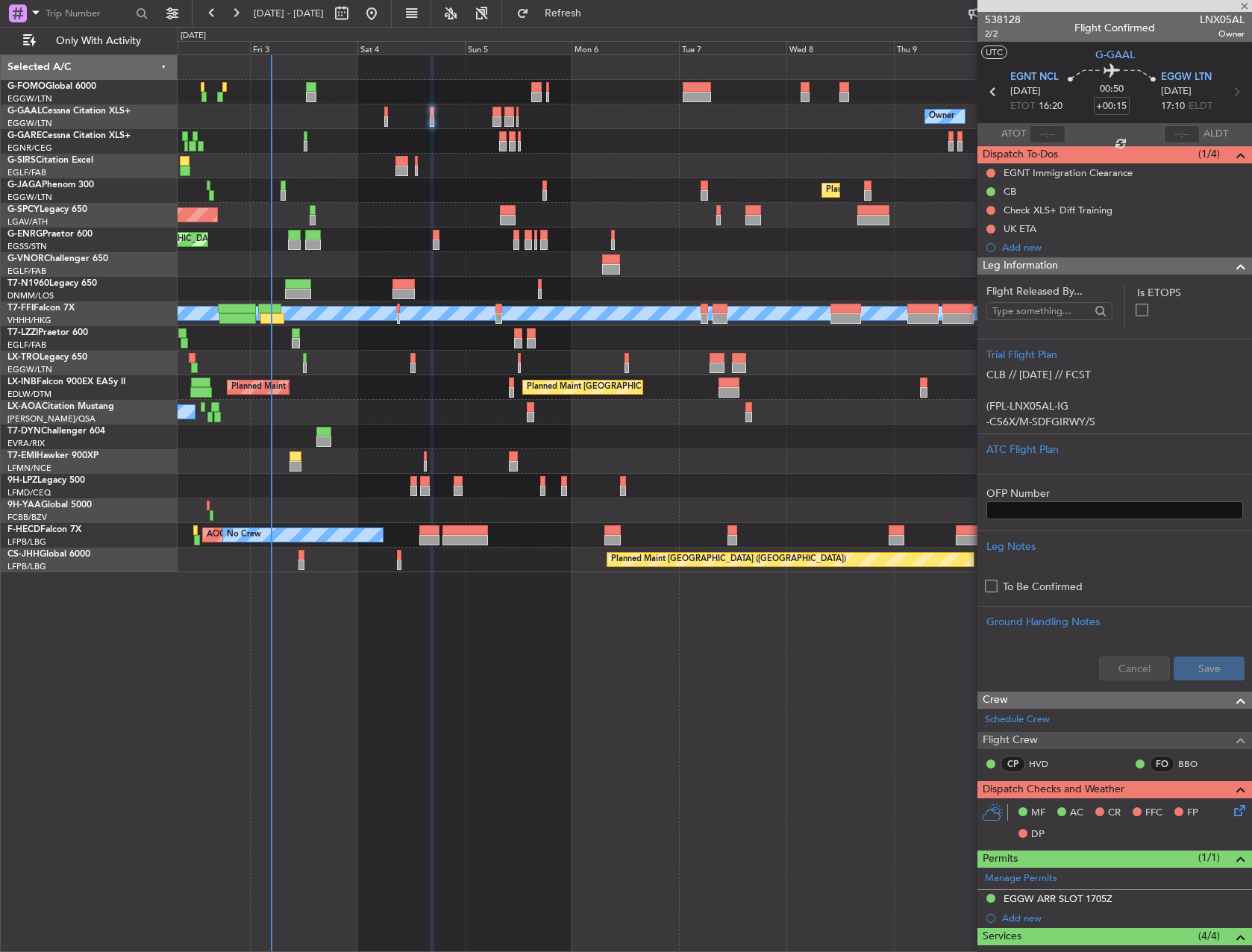
type input "+00:25"
type input "2"
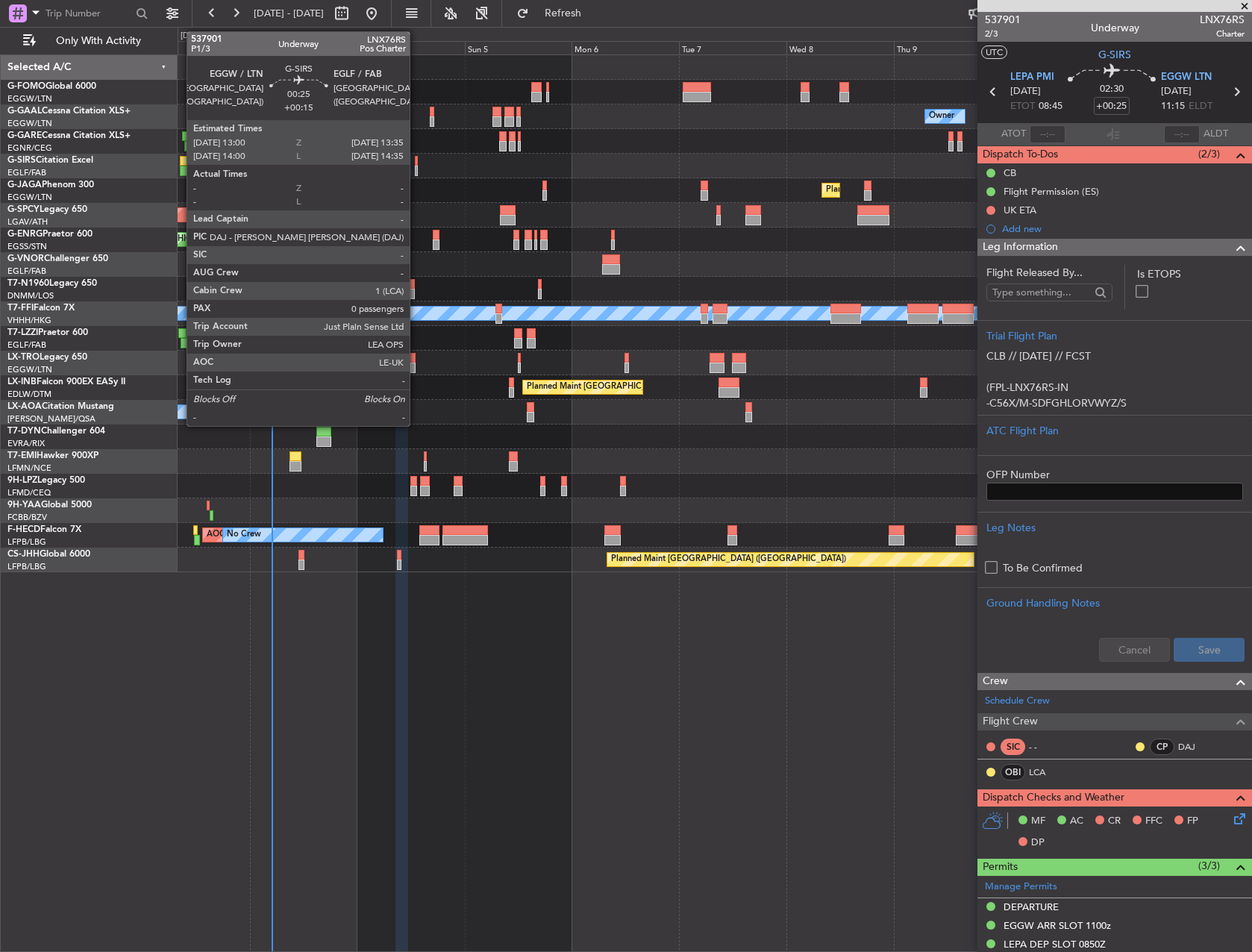
click at [417, 170] on div at bounding box center [416, 171] width 3 height 11
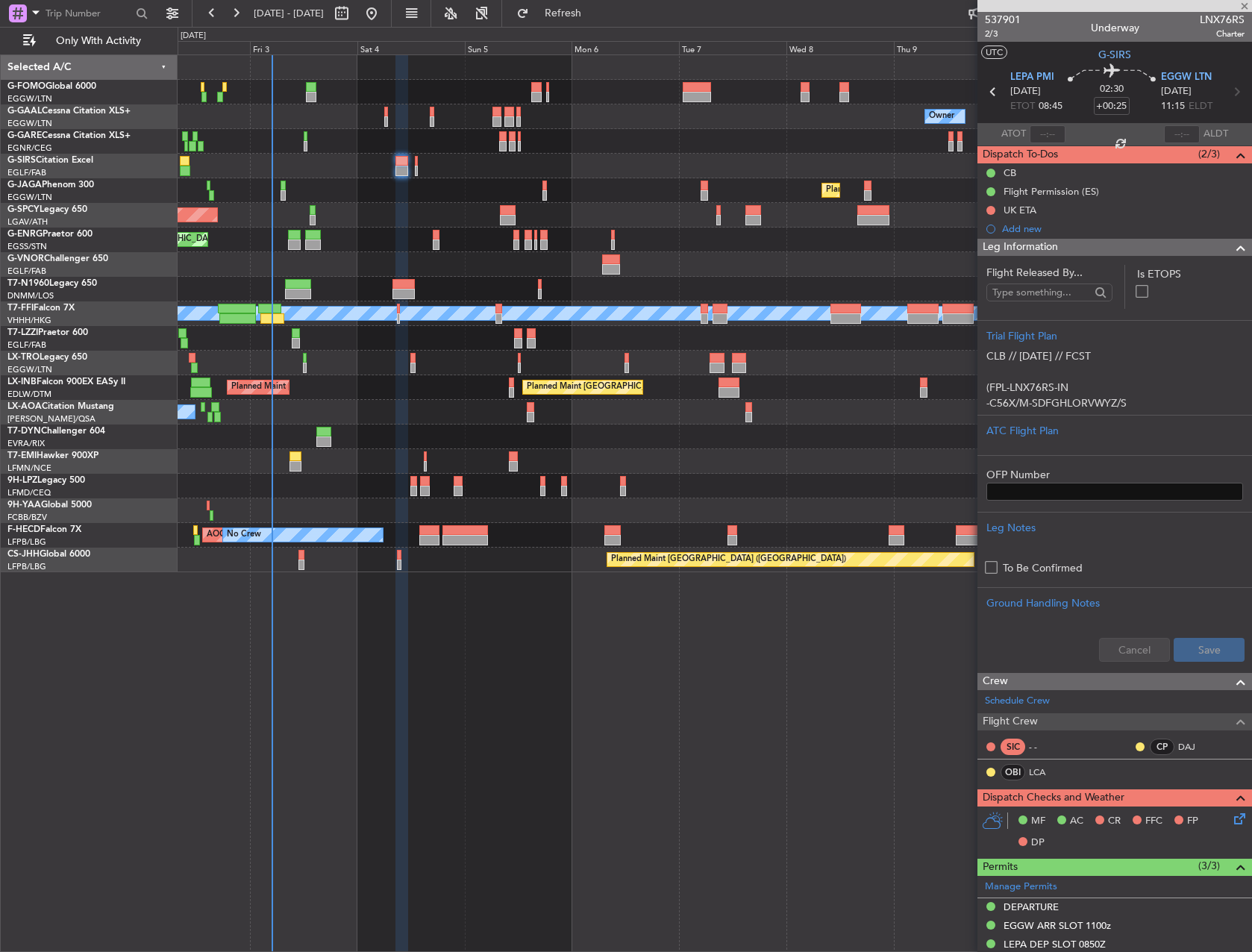
type input "+00:15"
type input "0"
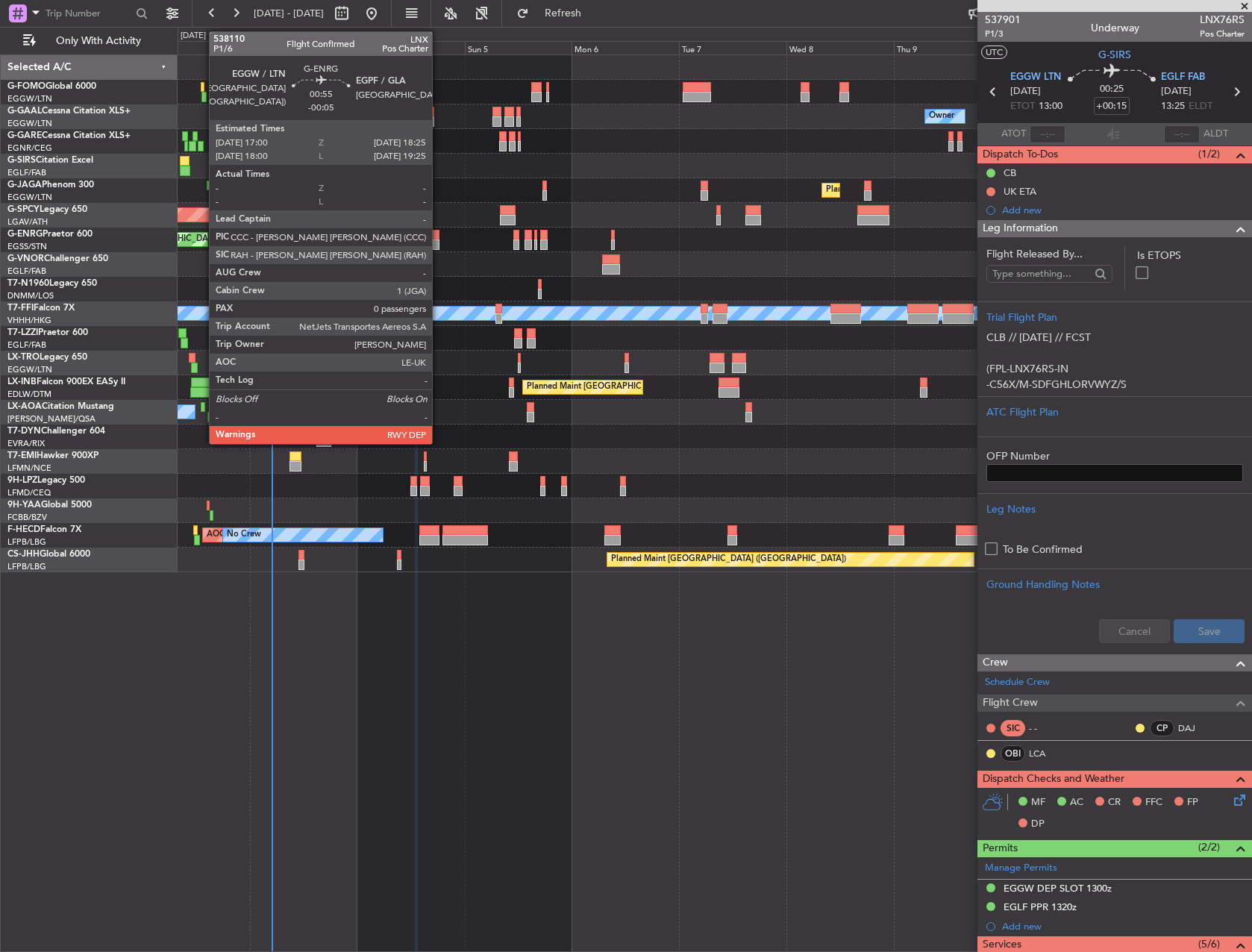
click at [438, 237] on div at bounding box center [436, 236] width 6 height 11
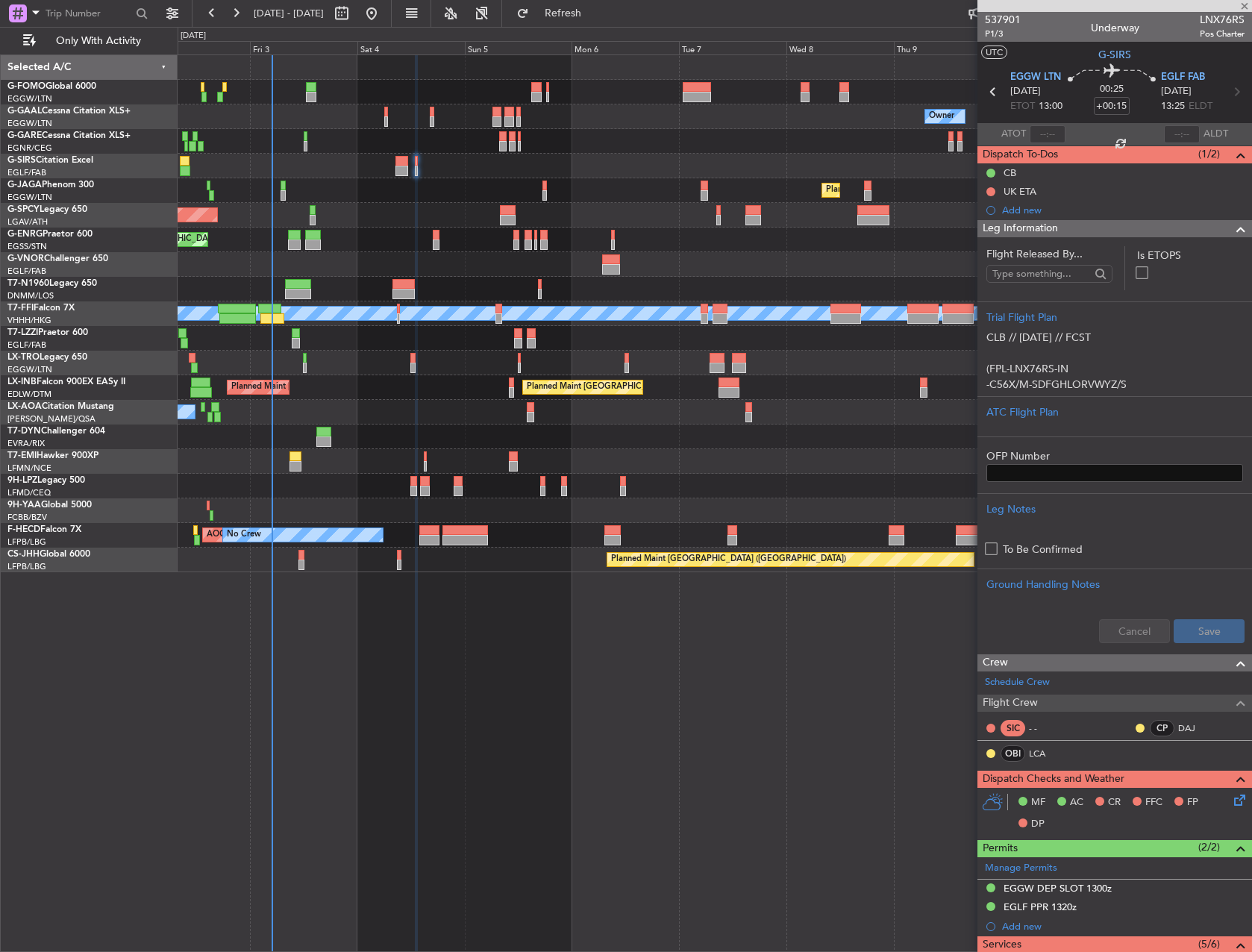
type input "-00:05"
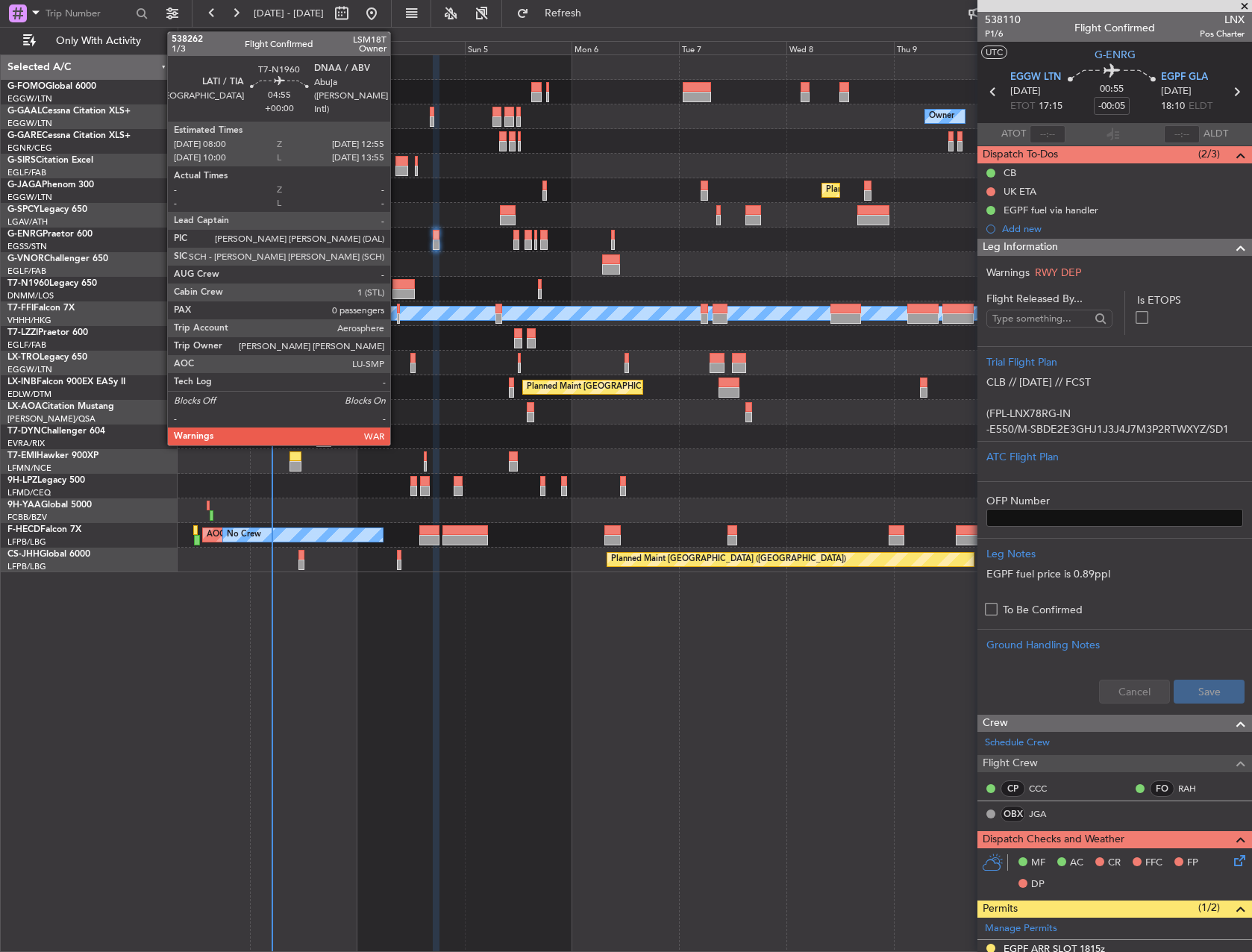
click at [406, 282] on div at bounding box center [403, 284] width 23 height 11
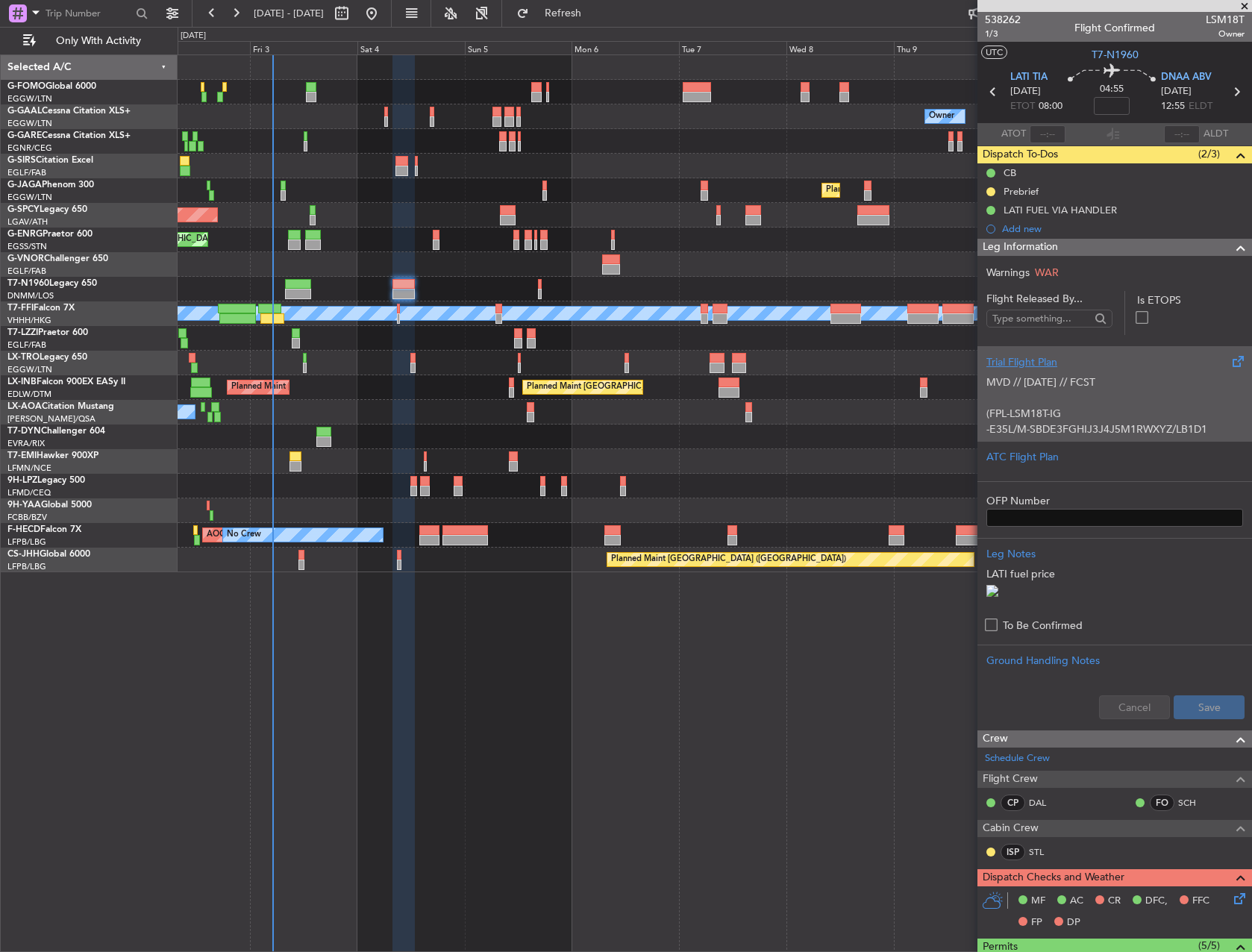
drag, startPoint x: 1112, startPoint y: 384, endPoint x: 1102, endPoint y: 385, distance: 10.0
click at [1102, 385] on p "MVD // [DATE] // FCST" at bounding box center [1114, 382] width 256 height 15
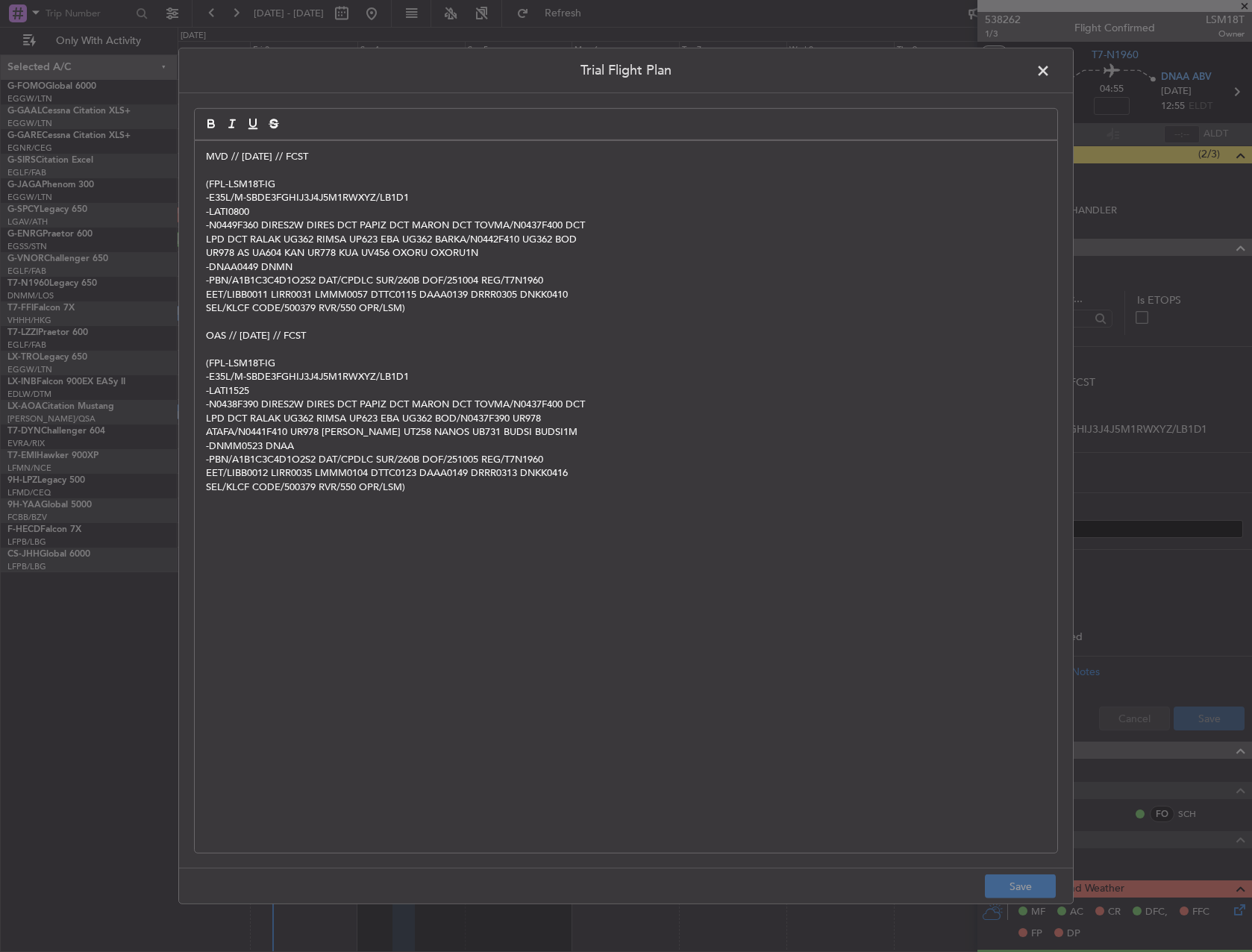
click at [204, 154] on div "MVD // 02OCT // FCST (FPL-LSM18T-IG -E35L/M-SBDE3FGHIJ3J4J5M1RWXYZ/LB1D1 -LATI0…" at bounding box center [626, 497] width 862 height 712
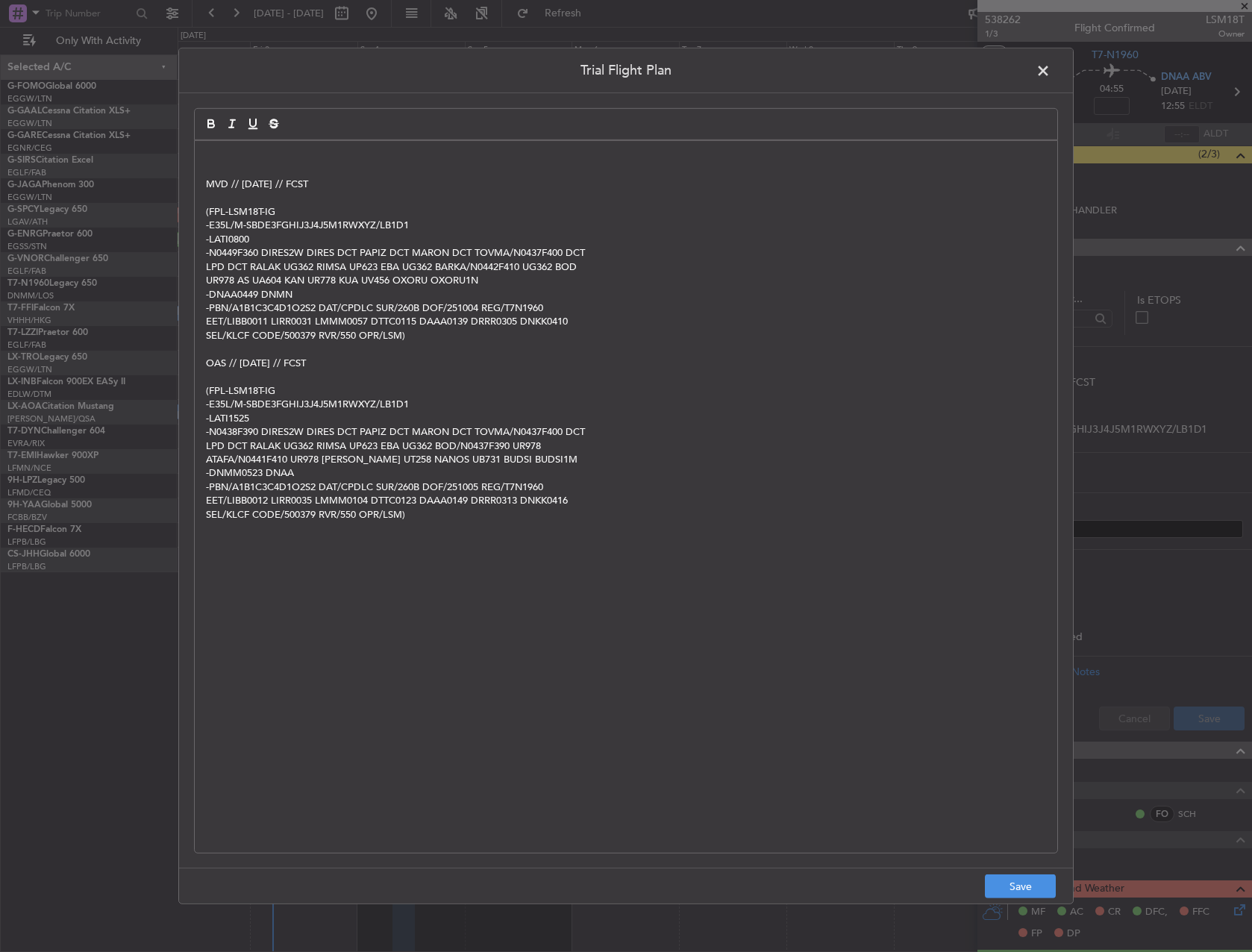
click at [537, 146] on div "MVD // 02OCT // FCST (FPL-LSM18T-IG -E35L/M-SBDE3FGHIJ3J4J5M1RWXYZ/LB1D1 -LATI0…" at bounding box center [626, 497] width 862 height 712
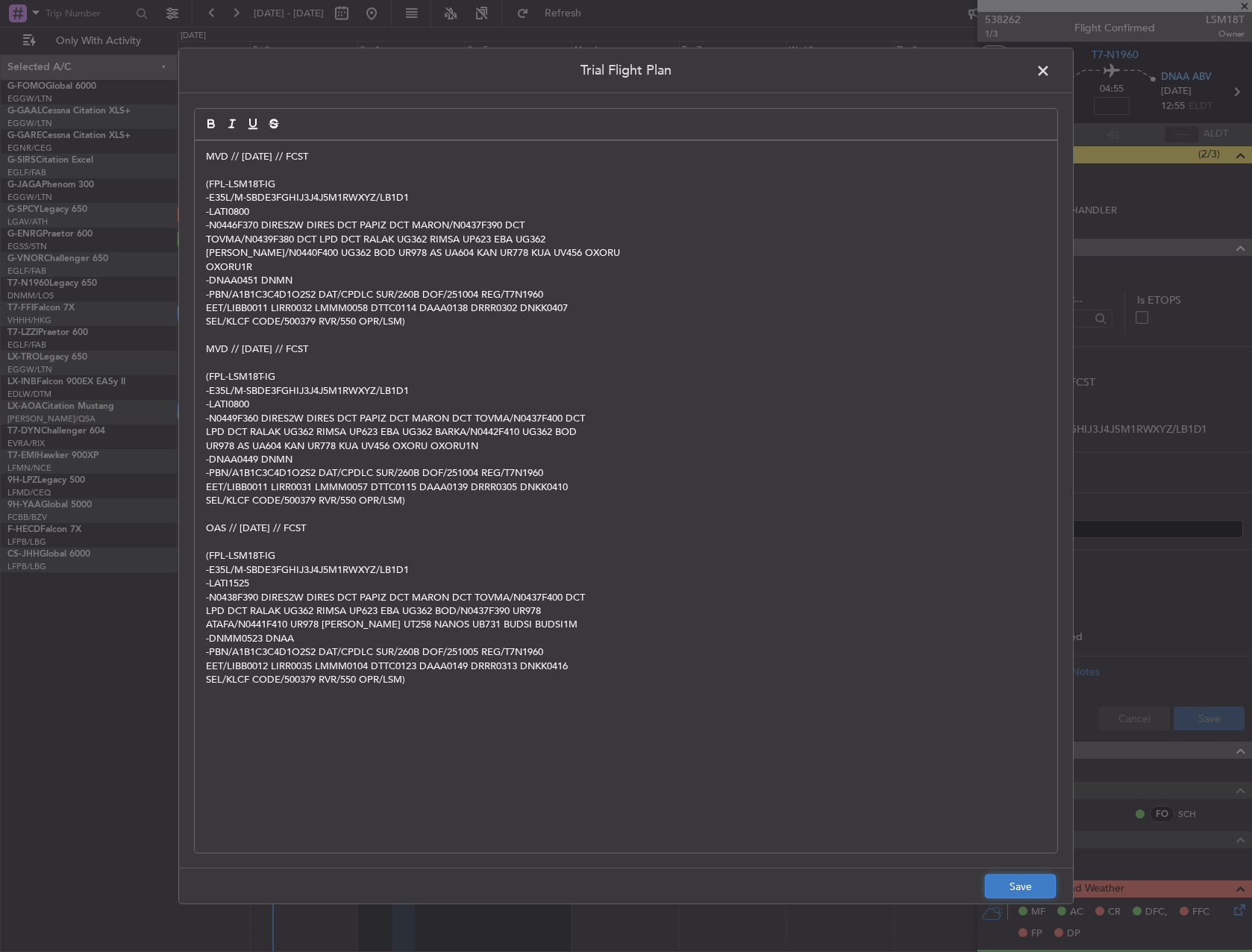
click at [1015, 876] on button "Save" at bounding box center [1020, 887] width 71 height 24
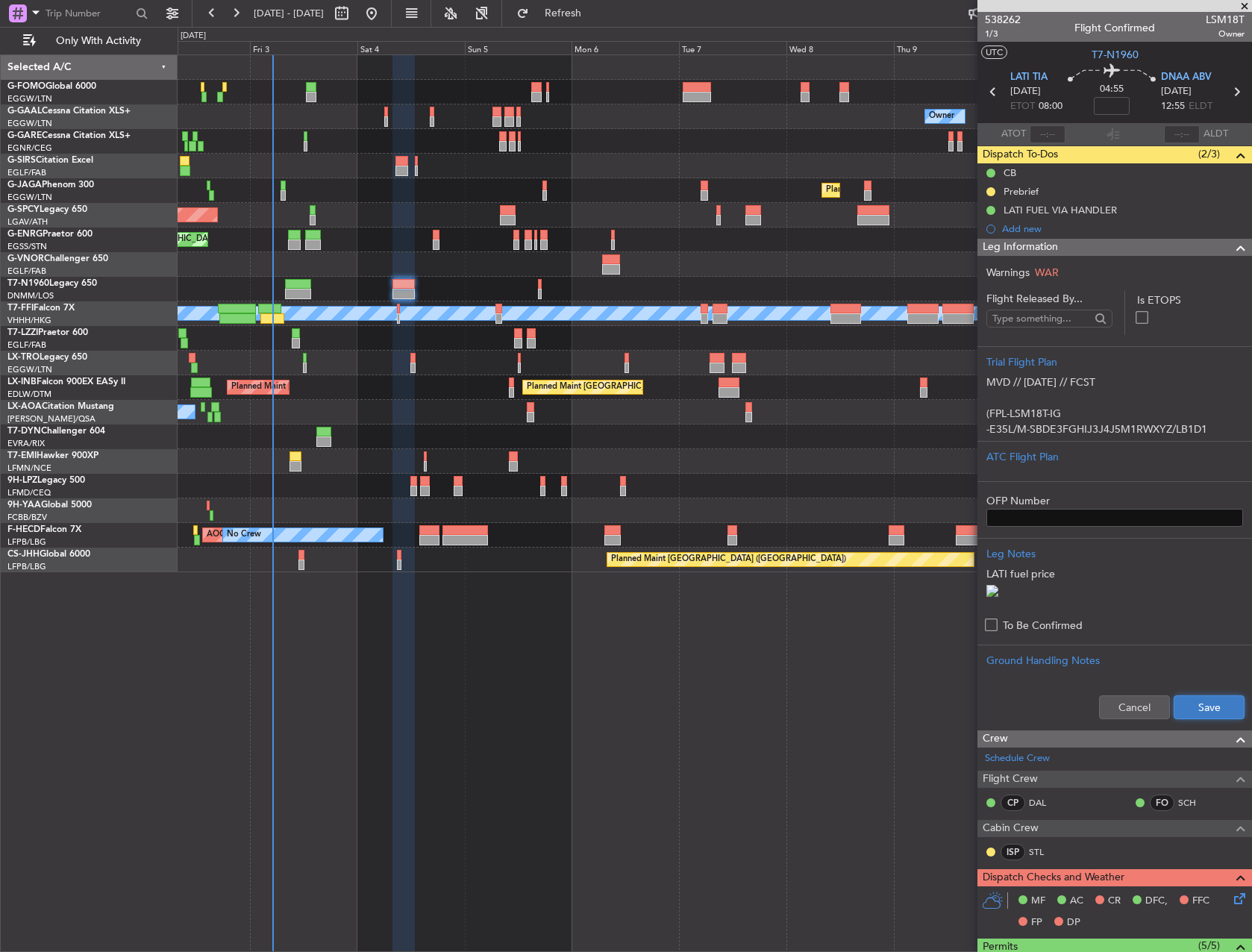
click at [1199, 719] on button "Save" at bounding box center [1209, 707] width 71 height 24
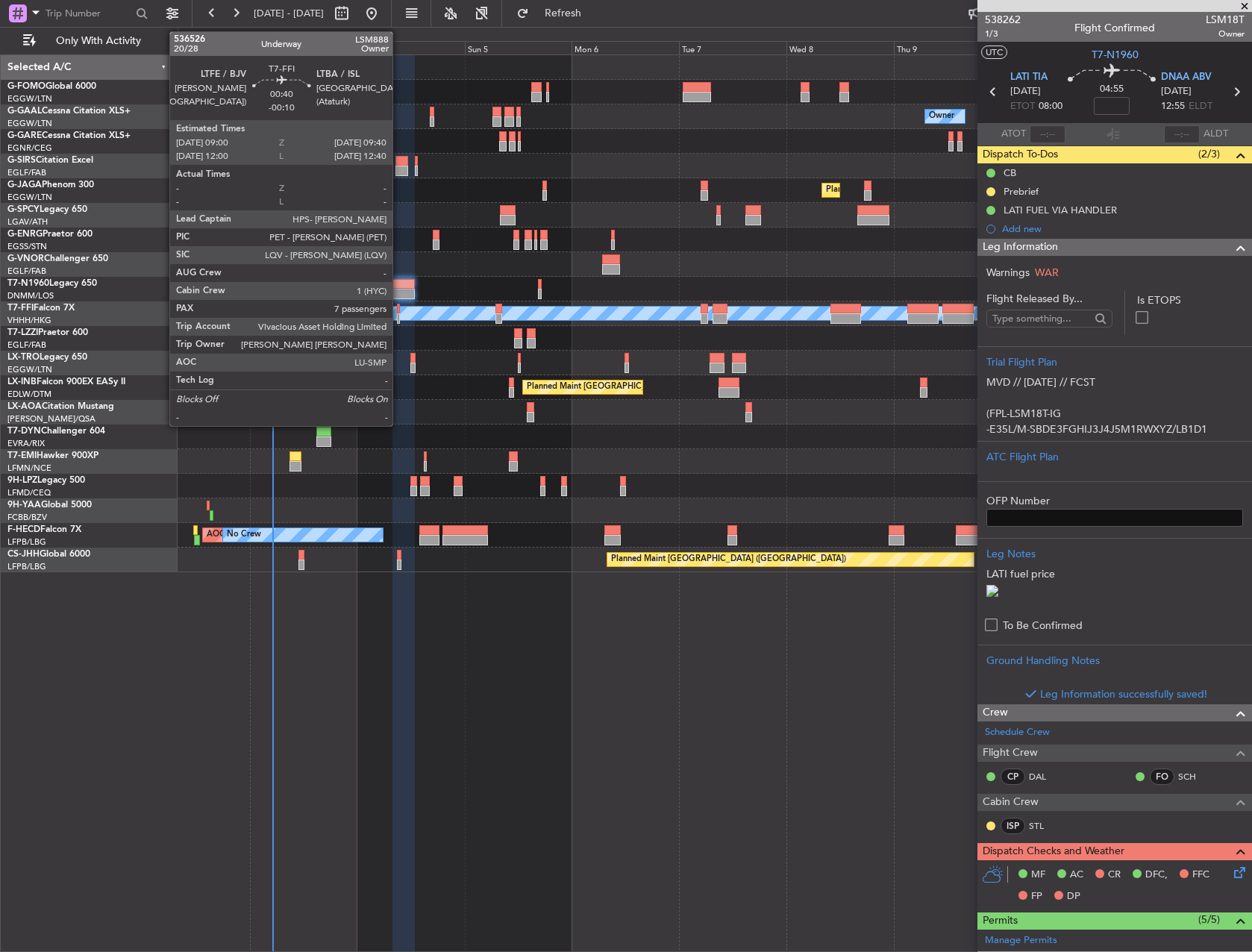
click at [400, 308] on div at bounding box center [398, 309] width 3 height 11
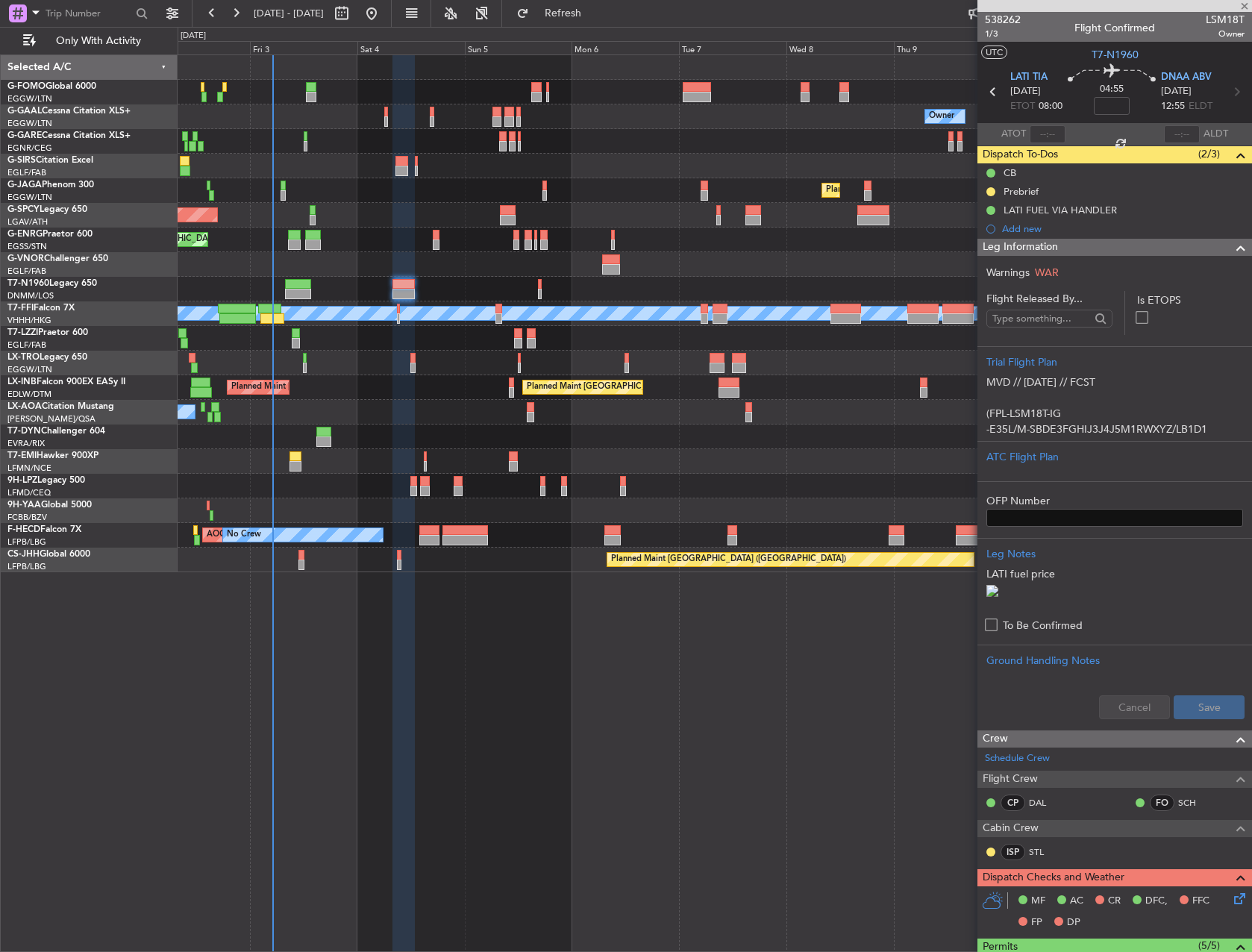
type input "-00:10"
type input "7"
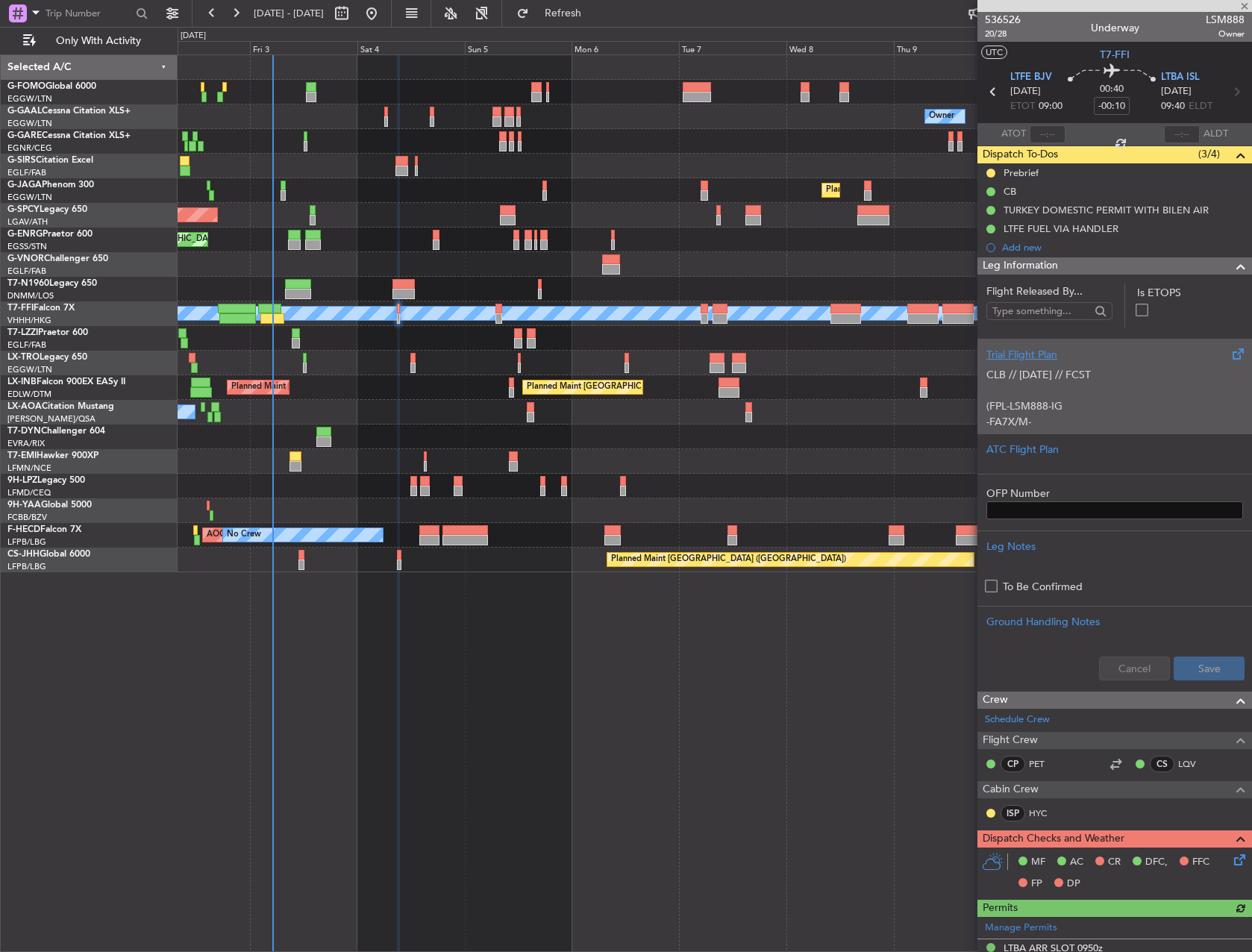
click at [1089, 396] on div "CLB // 02OCT // FCST (FPL-LSM888-IG -FA7X/M-SBDE1E2E3FGHIJ3J4J7M3P2RWXYZ/LB1D1 …" at bounding box center [1114, 394] width 256 height 63
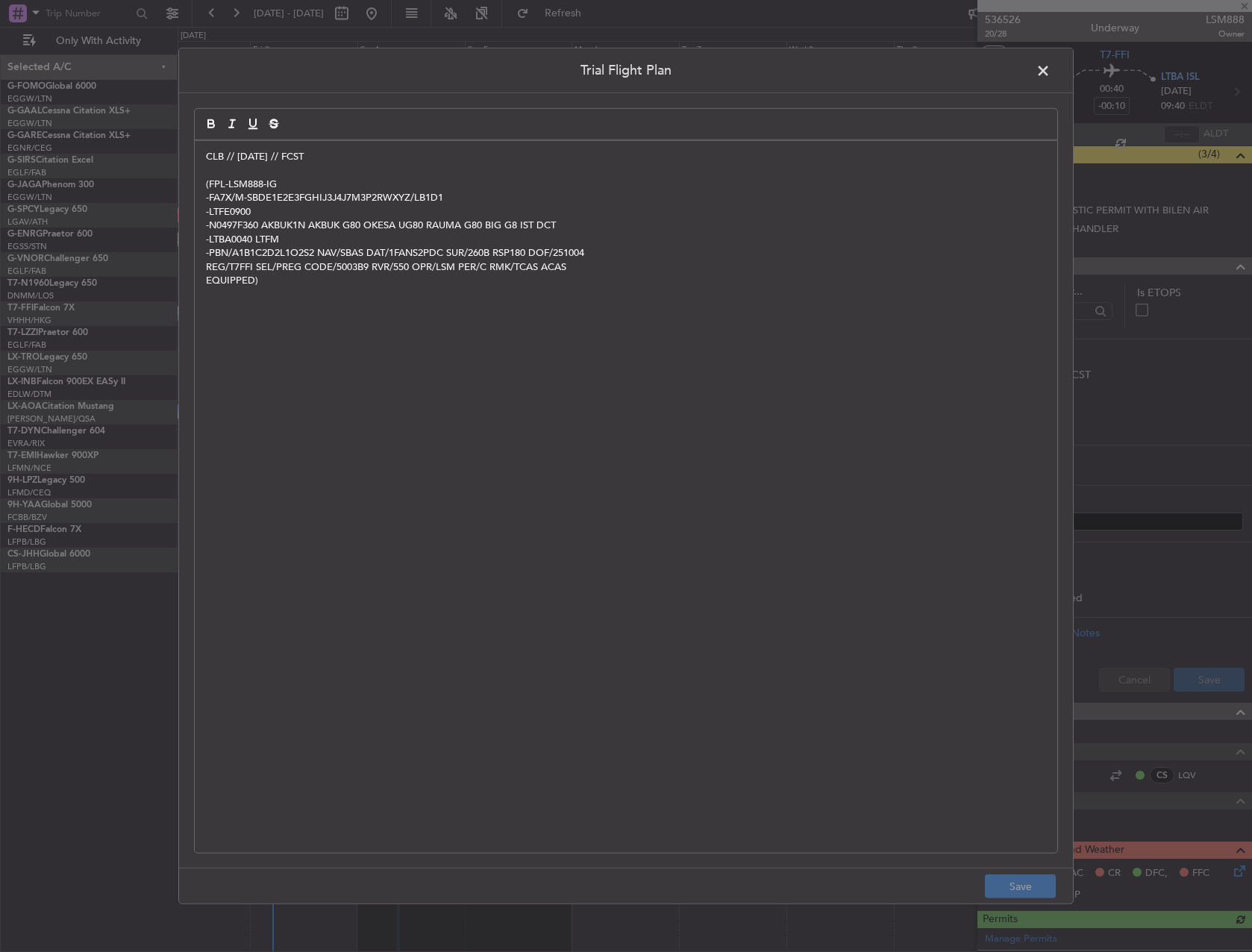
click at [202, 149] on div "CLB // 02OCT // FCST (FPL-LSM888-IG -FA7X/M-SBDE1E2E3FGHIJ3J4J7M3P2RWXYZ/LB1D1 …" at bounding box center [626, 497] width 862 height 712
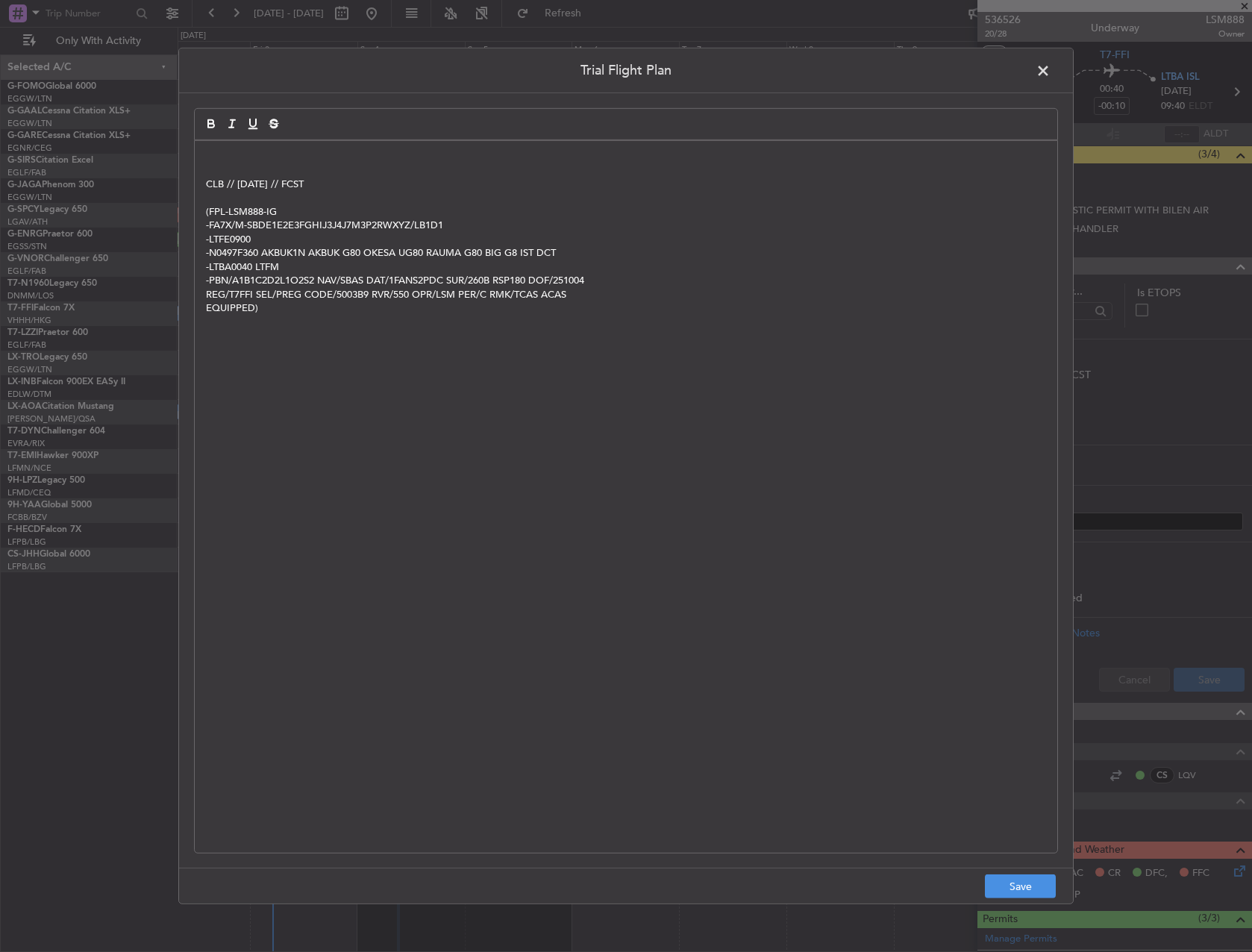
click at [231, 146] on div "CLB // 02OCT // FCST (FPL-LSM888-IG -FA7X/M-SBDE1E2E3FGHIJ3J4J7M3P2RWXYZ/LB1D1 …" at bounding box center [626, 497] width 862 height 712
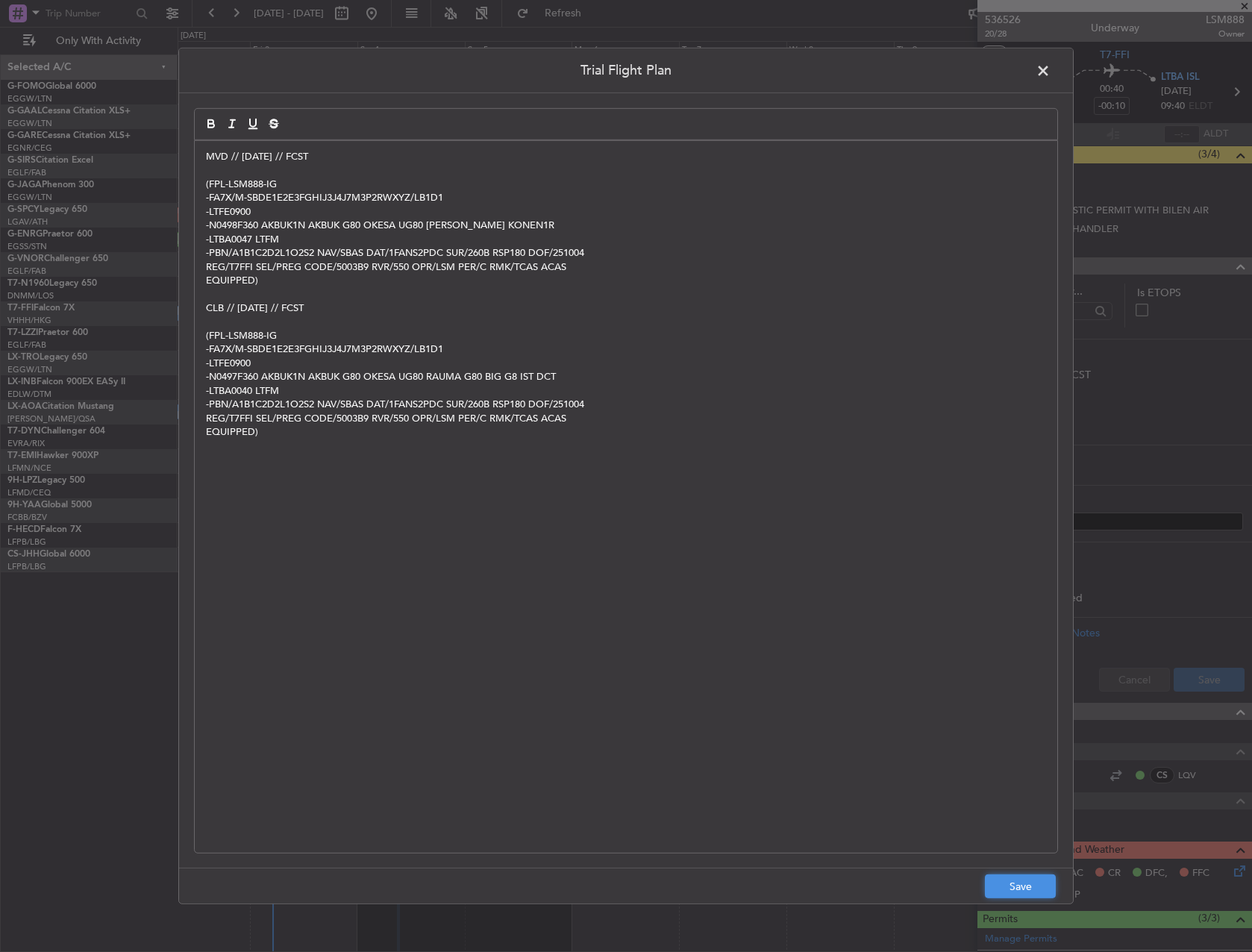
drag, startPoint x: 1001, startPoint y: 880, endPoint x: 1125, endPoint y: 828, distance: 134.5
click at [1000, 880] on button "Save" at bounding box center [1020, 887] width 71 height 24
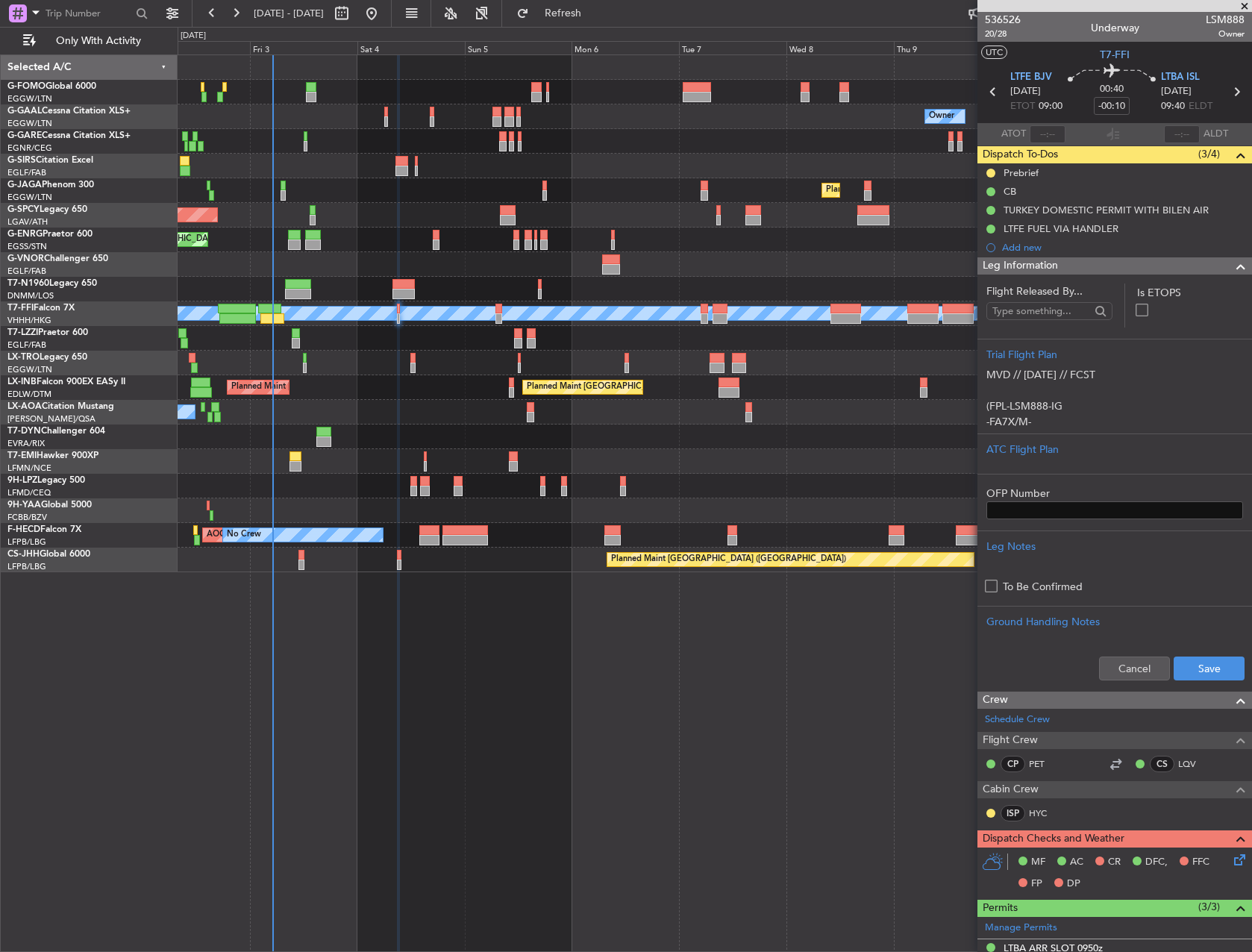
click at [1207, 688] on div "Cancel Save" at bounding box center [1114, 668] width 274 height 44
click at [1197, 668] on button "Save" at bounding box center [1209, 668] width 71 height 24
click at [1116, 105] on mat-tooltip-component "Flight Time" at bounding box center [1109, 117] width 69 height 40
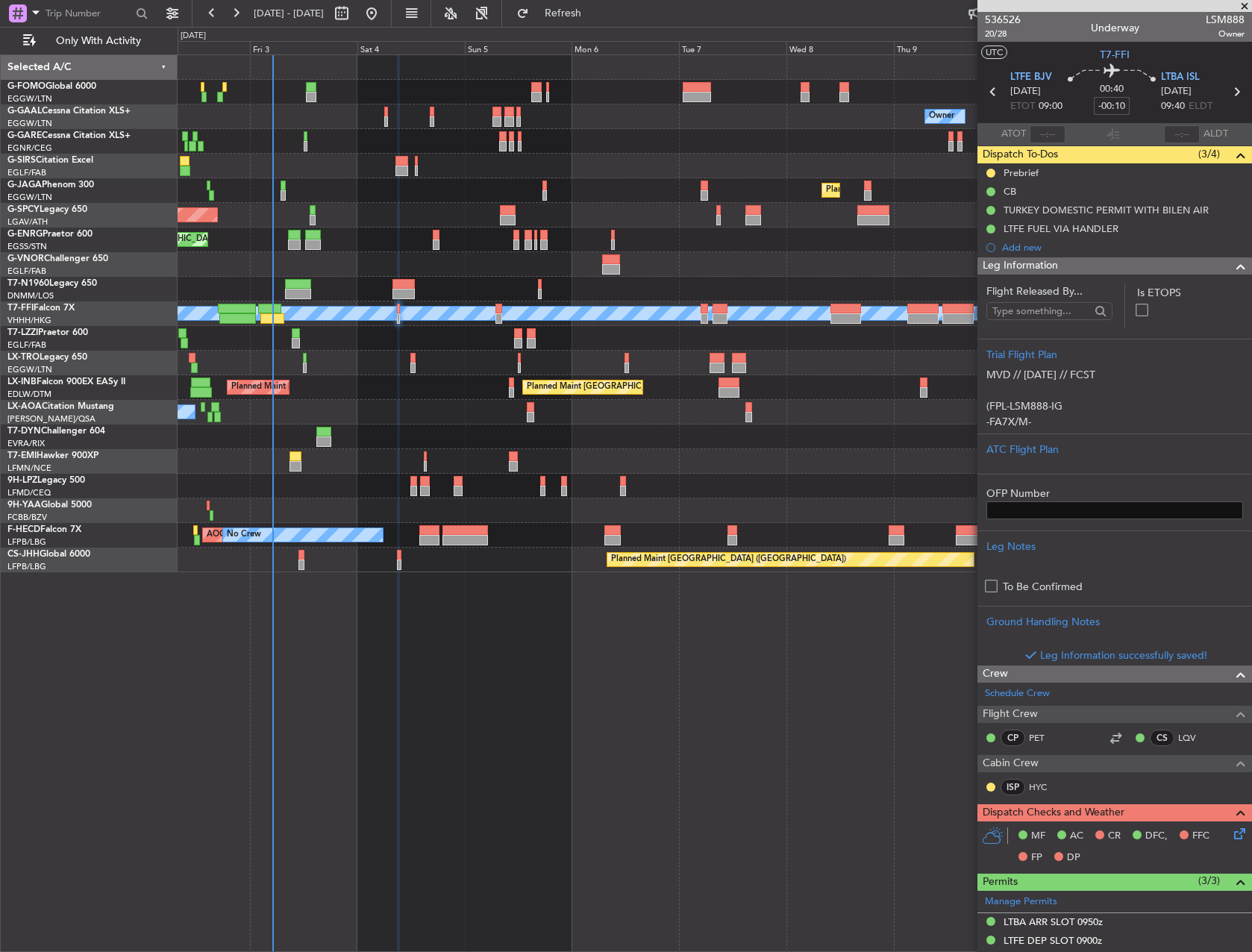
click at [1113, 106] on input "-00:10" at bounding box center [1112, 106] width 36 height 18
click at [1116, 102] on input "-00:10" at bounding box center [1112, 106] width 36 height 18
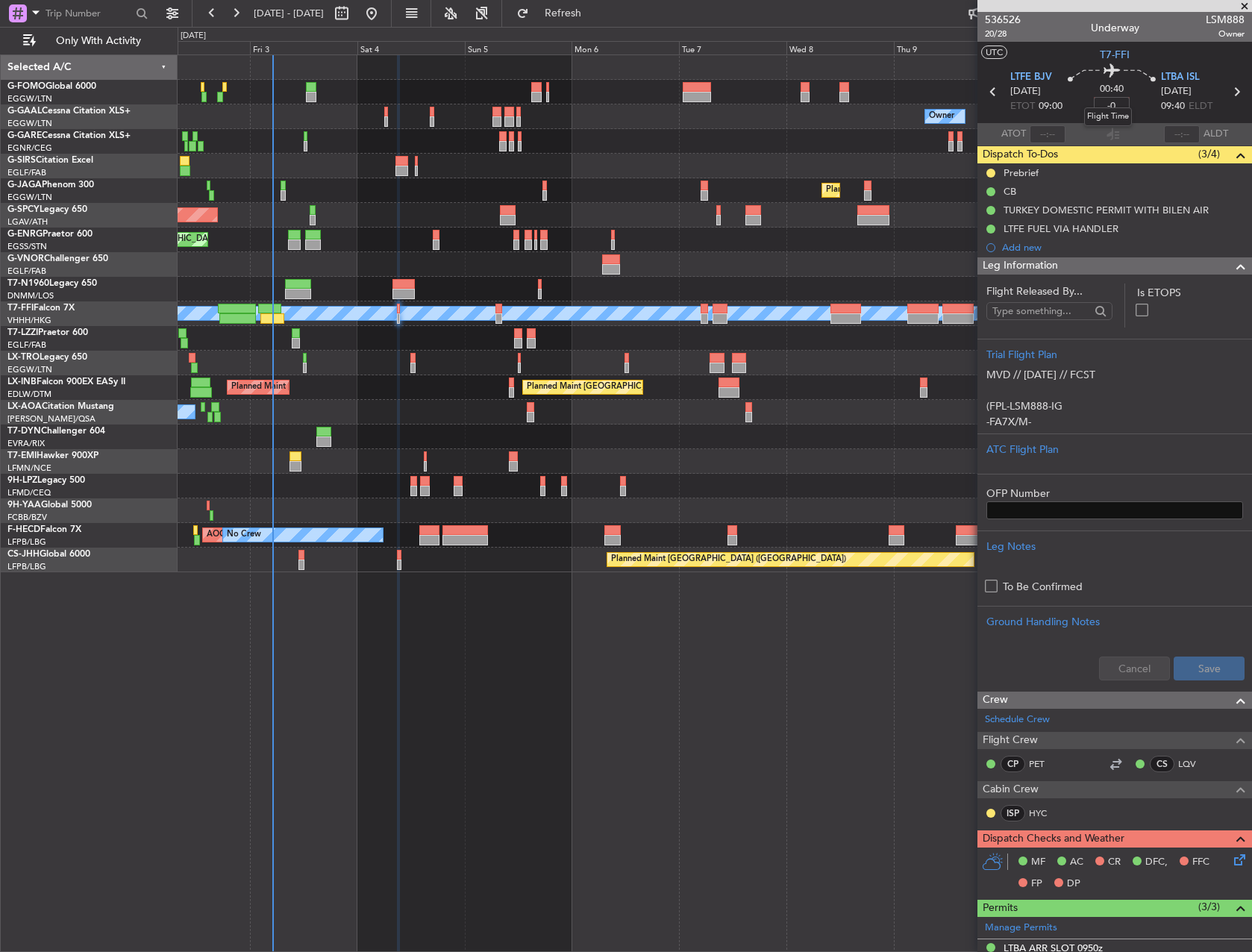
type input "-"
click at [1138, 116] on div "00:40" at bounding box center [1112, 91] width 99 height 55
click at [1136, 131] on section "ATOT ALDT" at bounding box center [1114, 134] width 274 height 23
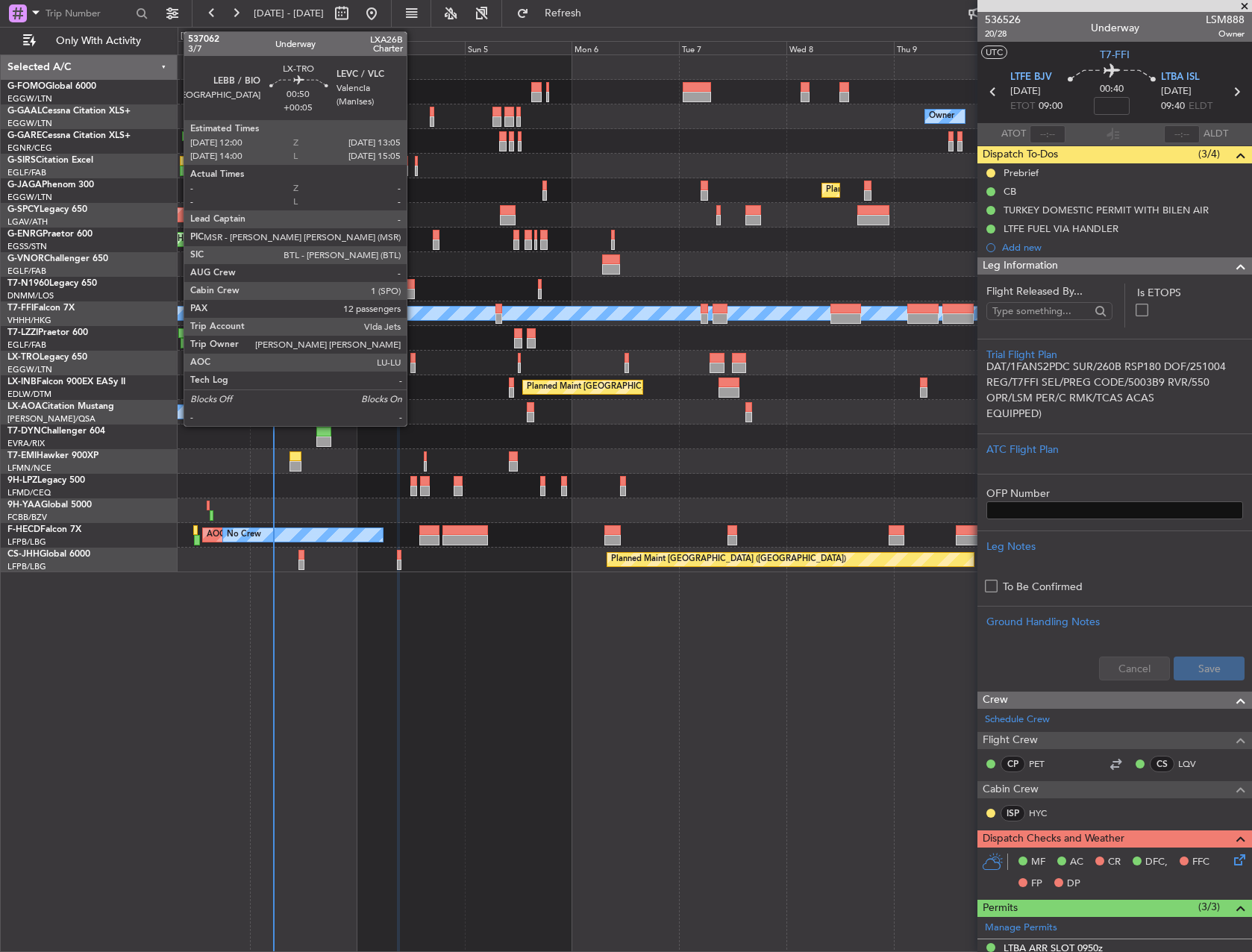
click at [413, 362] on div at bounding box center [413, 368] width 5 height 11
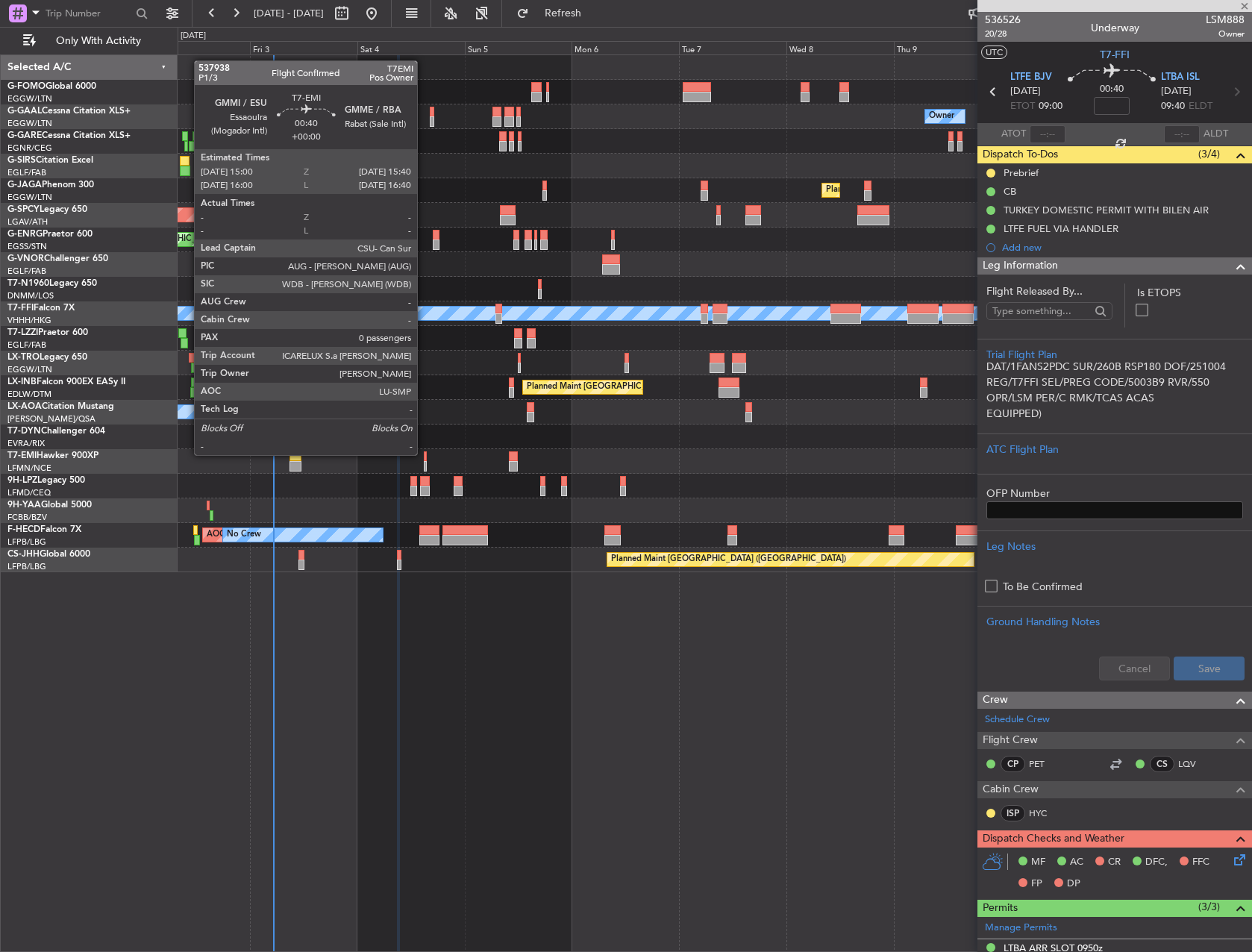
type input "+00:05"
type input "12"
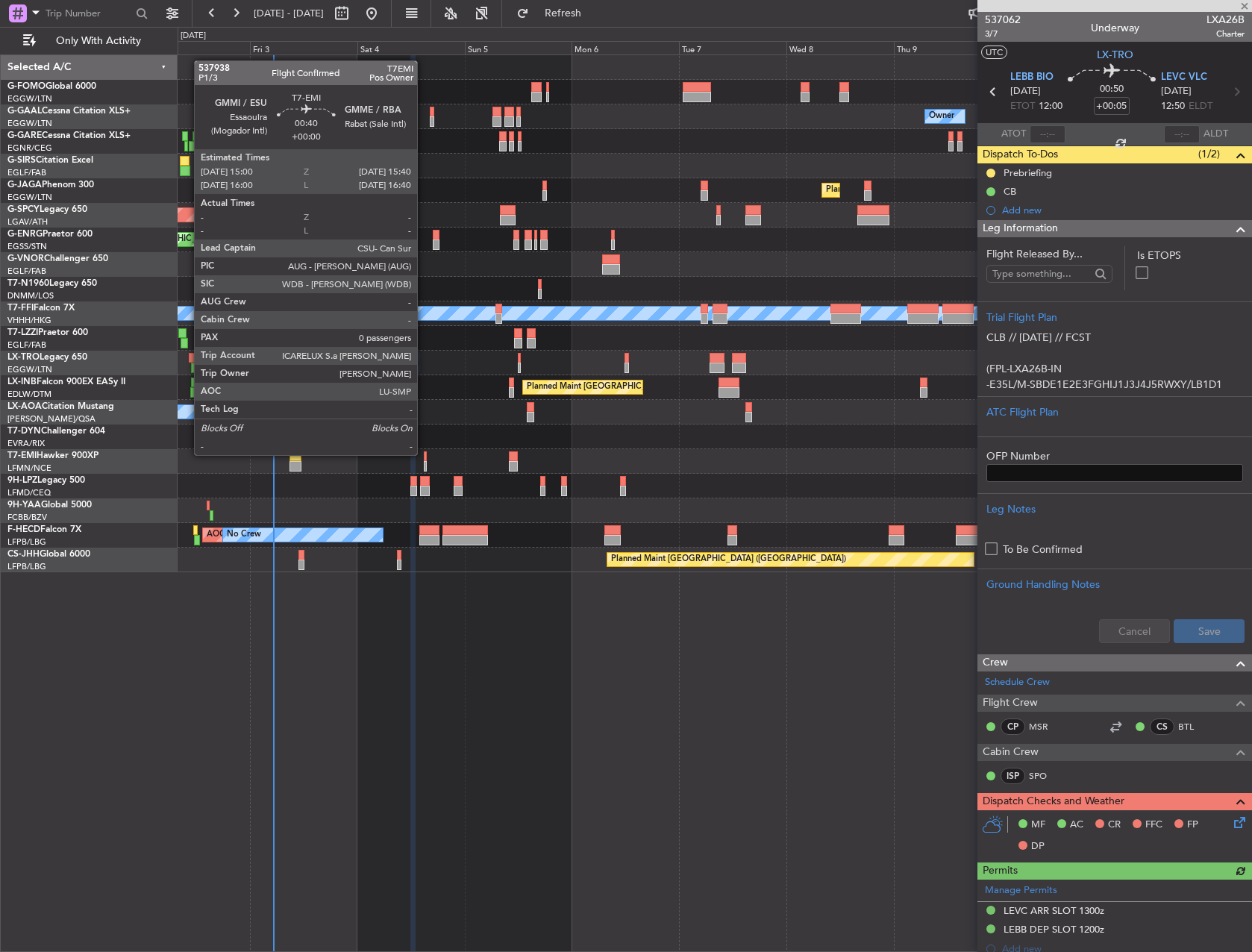
click at [424, 454] on div at bounding box center [425, 457] width 3 height 11
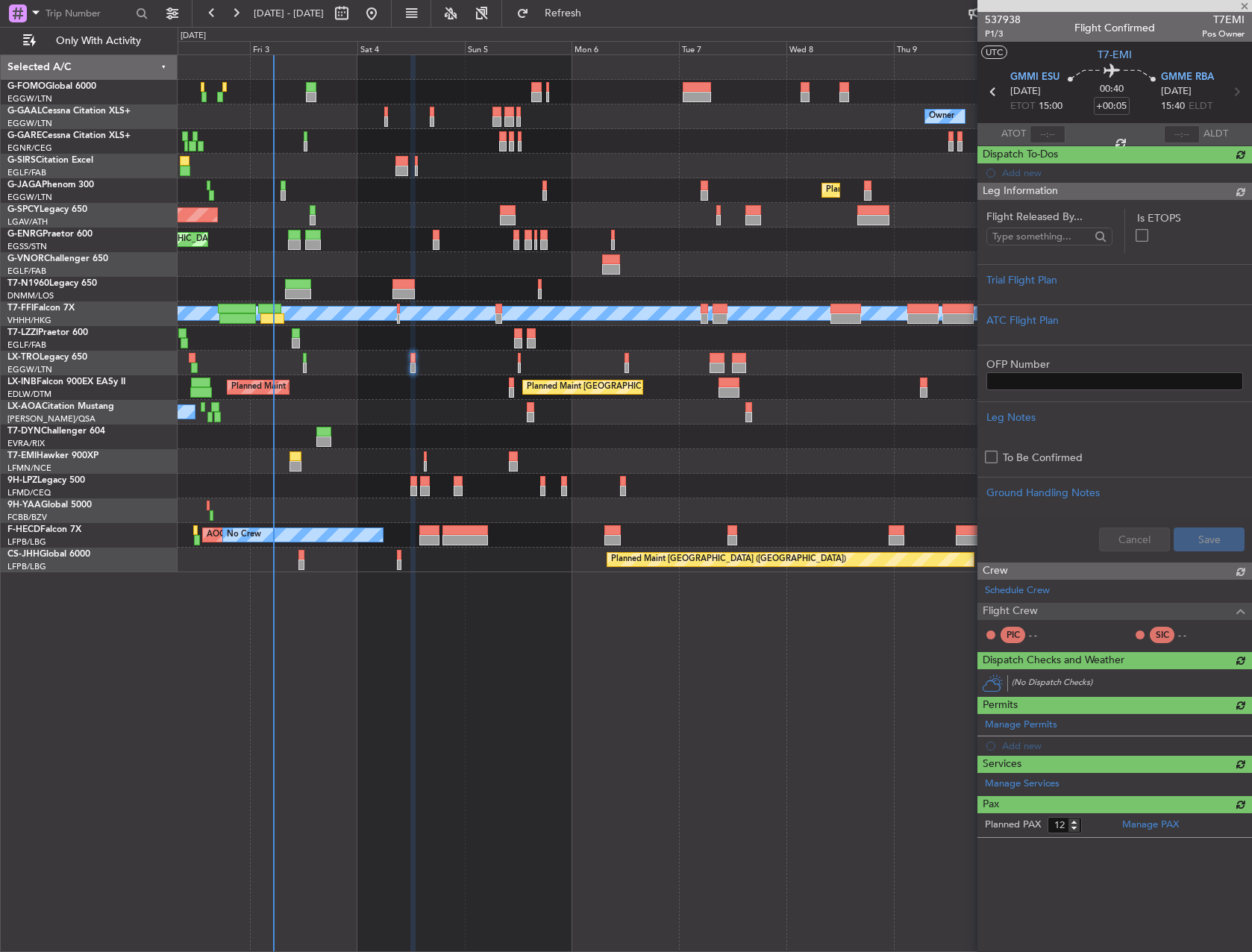
type input "0"
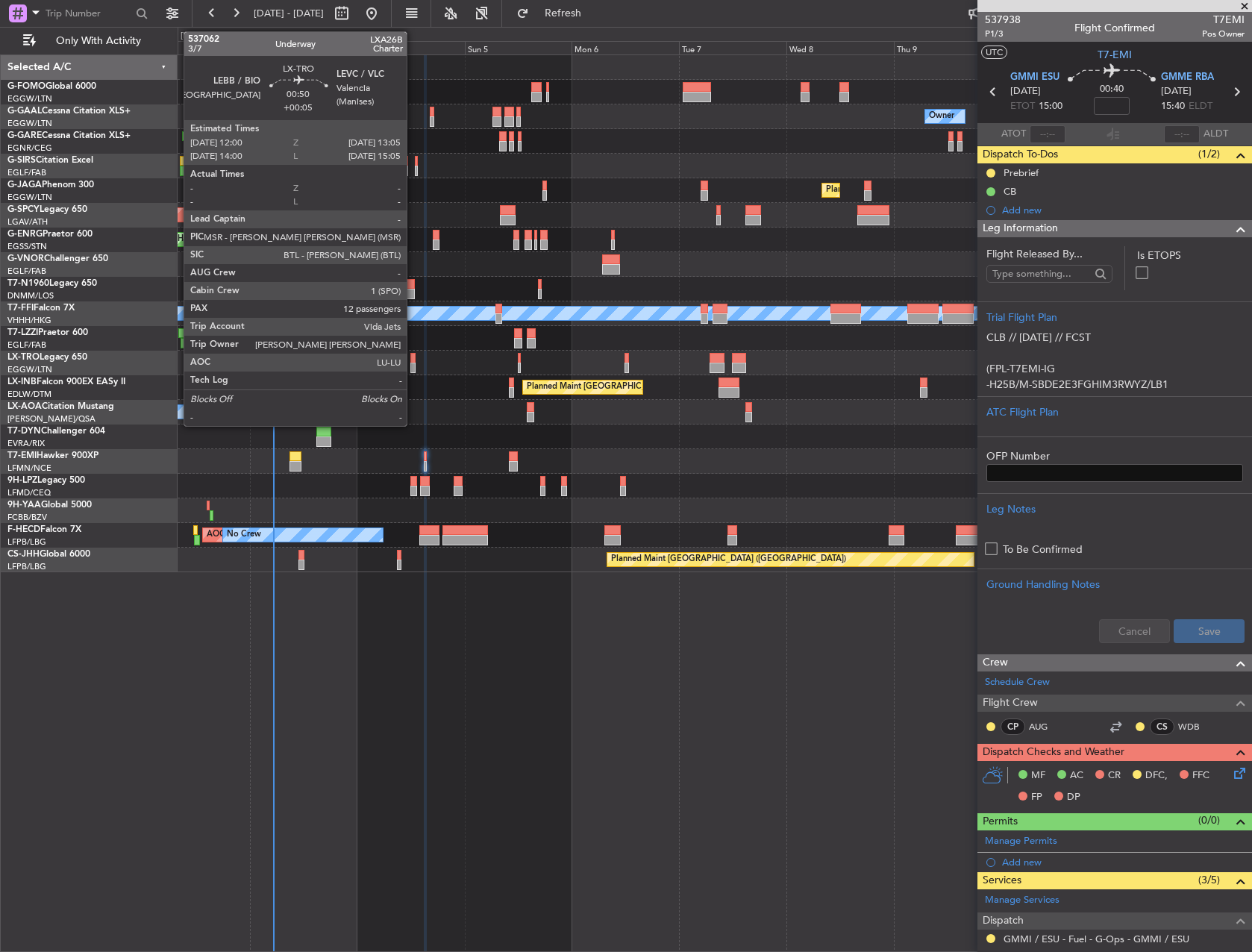
click at [413, 359] on div at bounding box center [413, 359] width 5 height 11
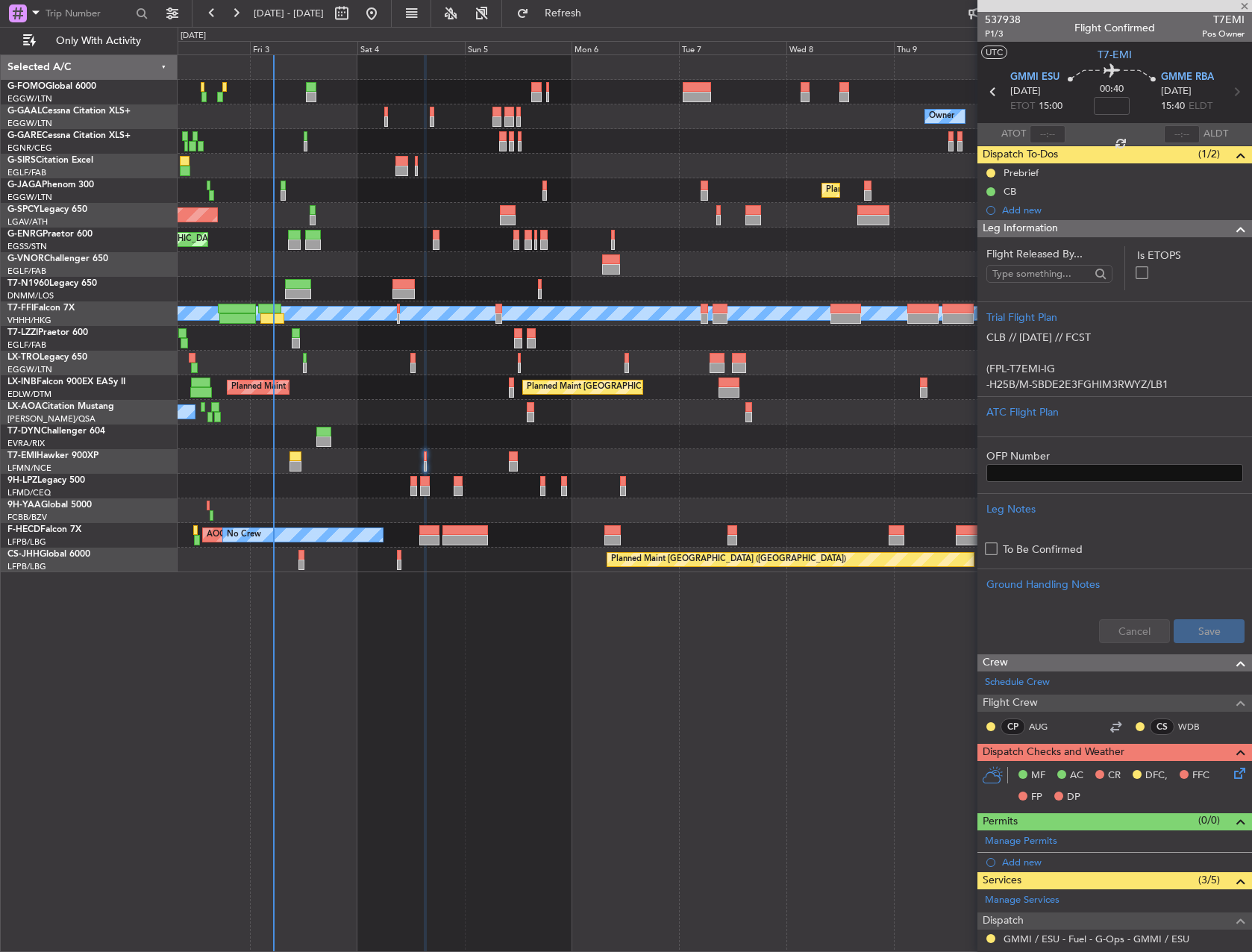
type input "+00:05"
type input "12"
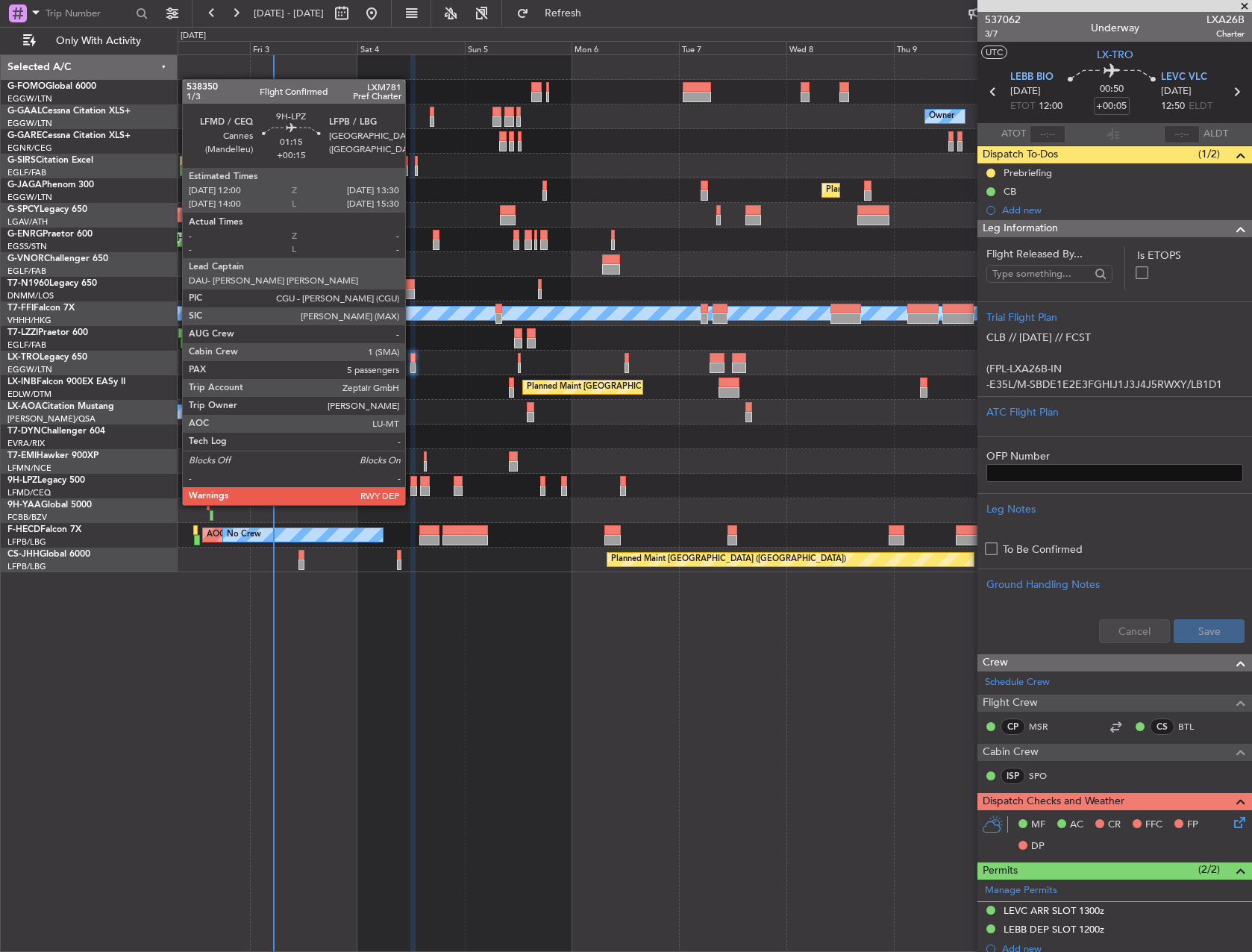
click at [412, 490] on div at bounding box center [413, 491] width 6 height 11
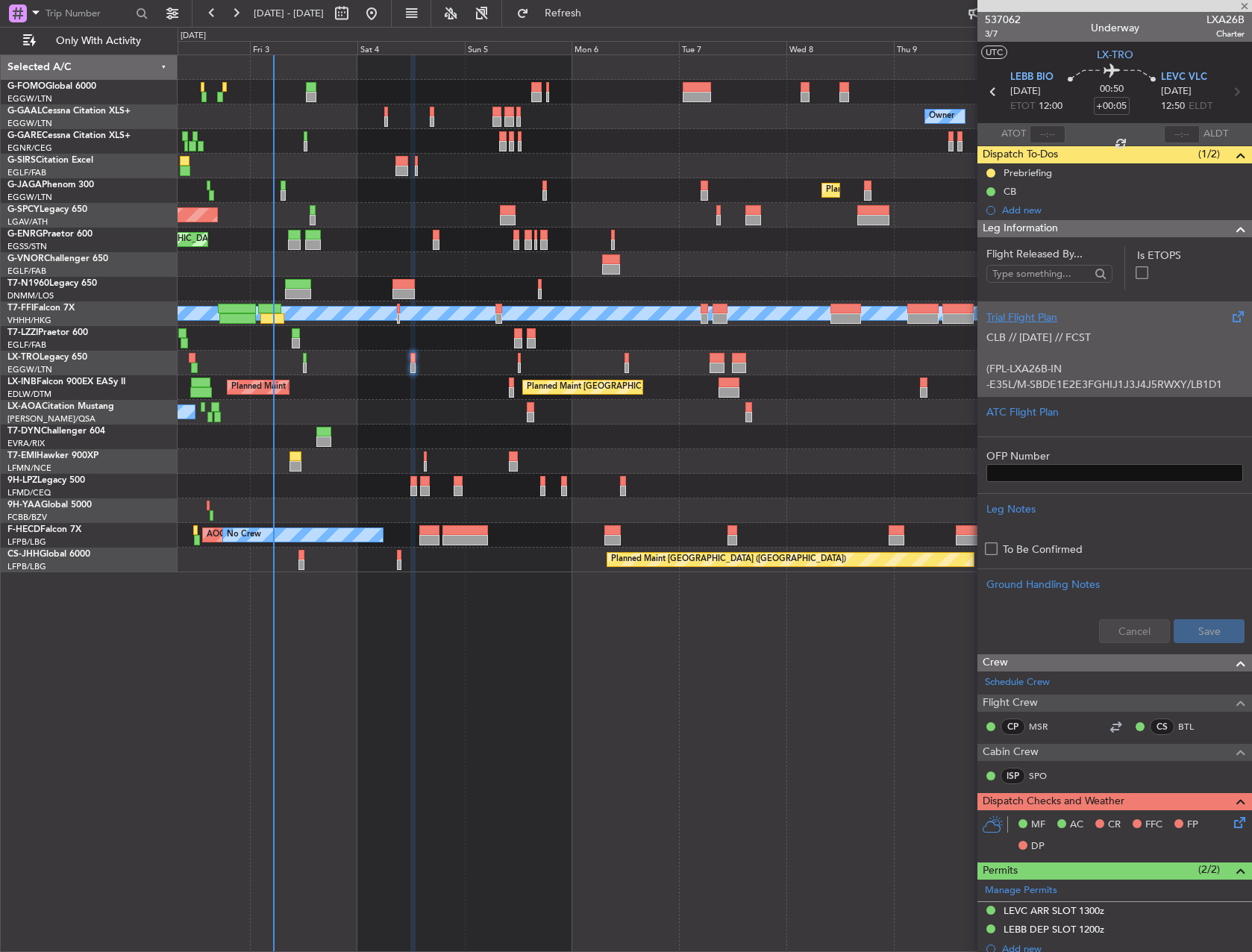
type input "+00:15"
type input "5"
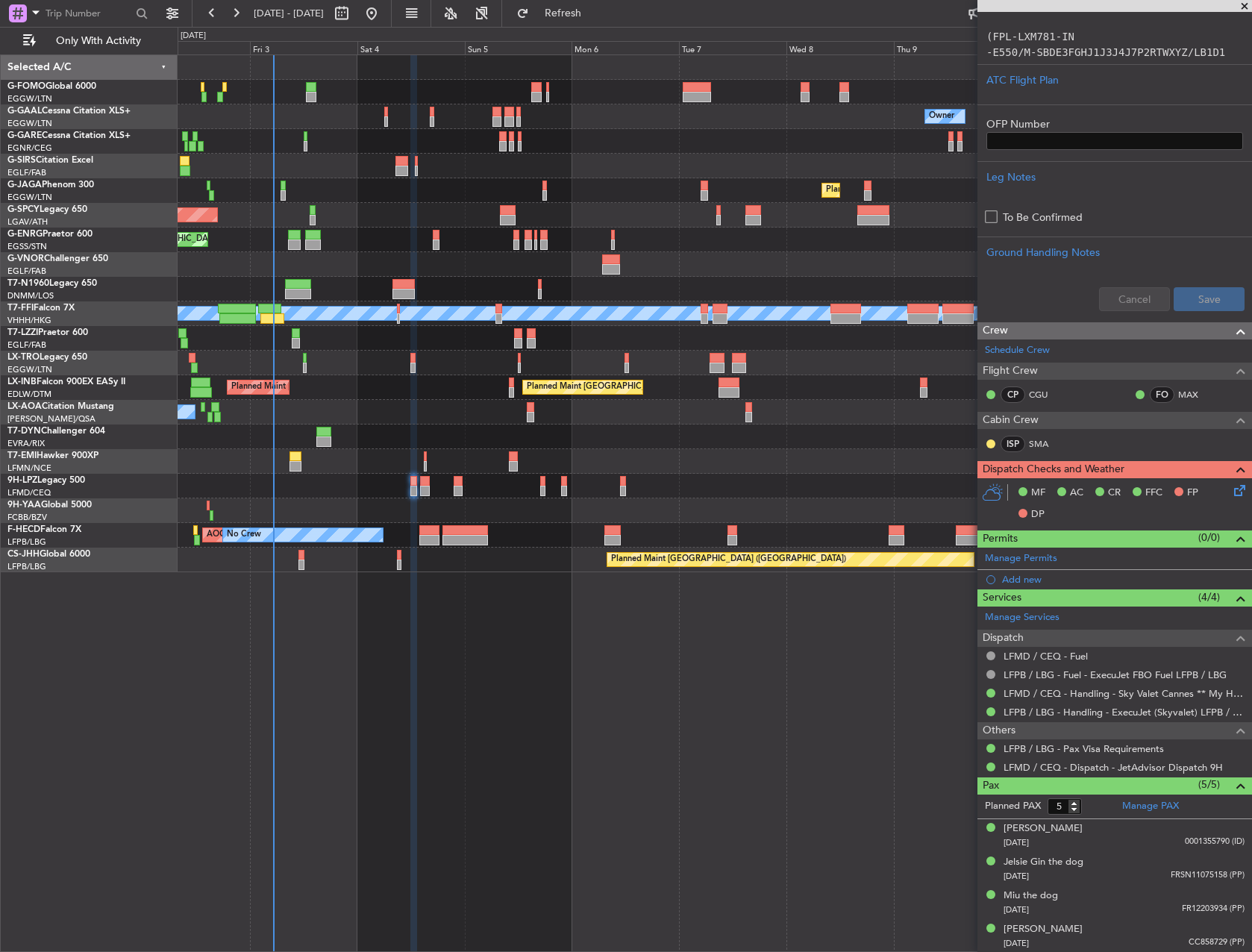
scroll to position [430, 0]
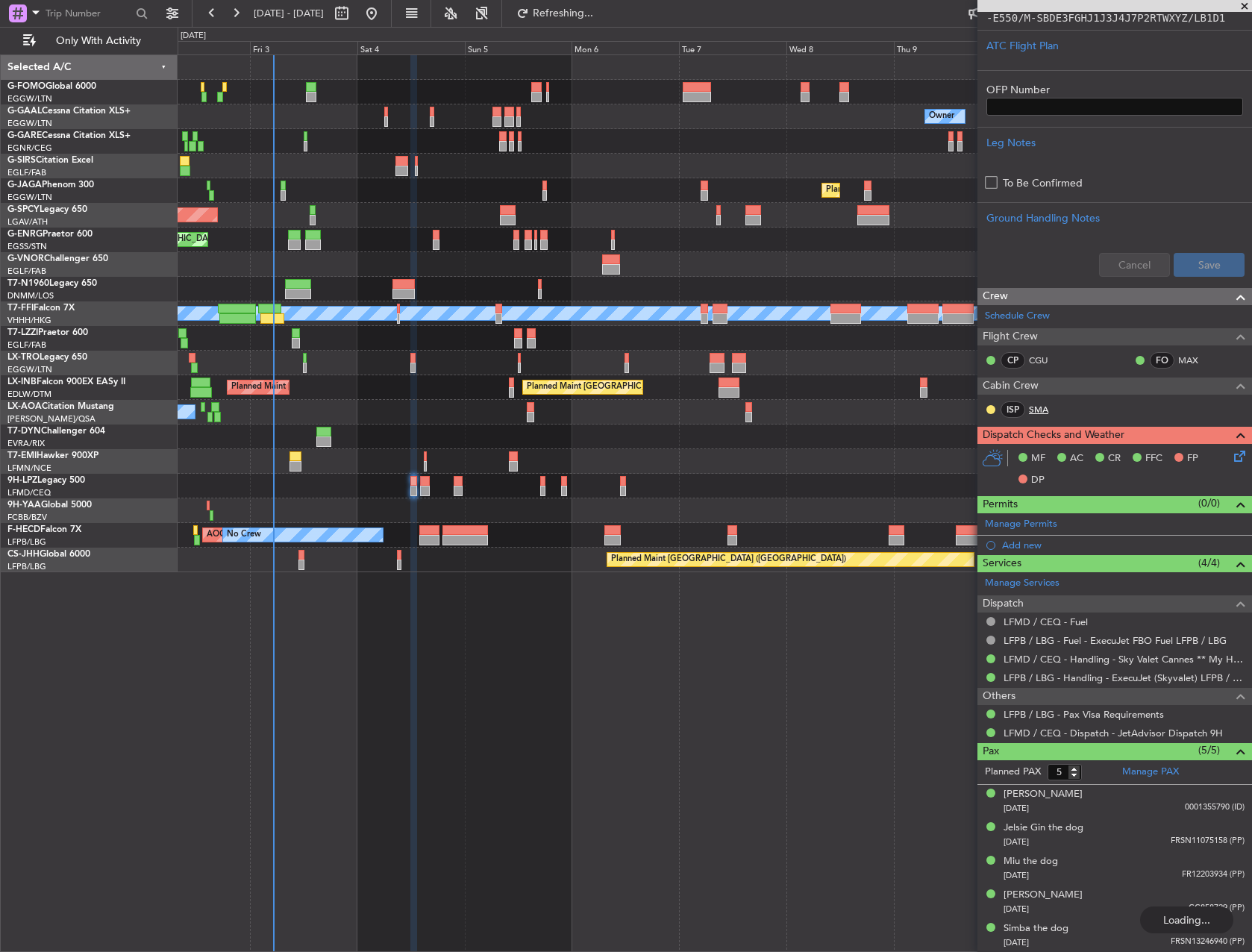
click at [1045, 408] on link "SMA" at bounding box center [1045, 409] width 34 height 14
click at [1047, 799] on div "Emma ZEPTER" at bounding box center [1043, 794] width 79 height 14
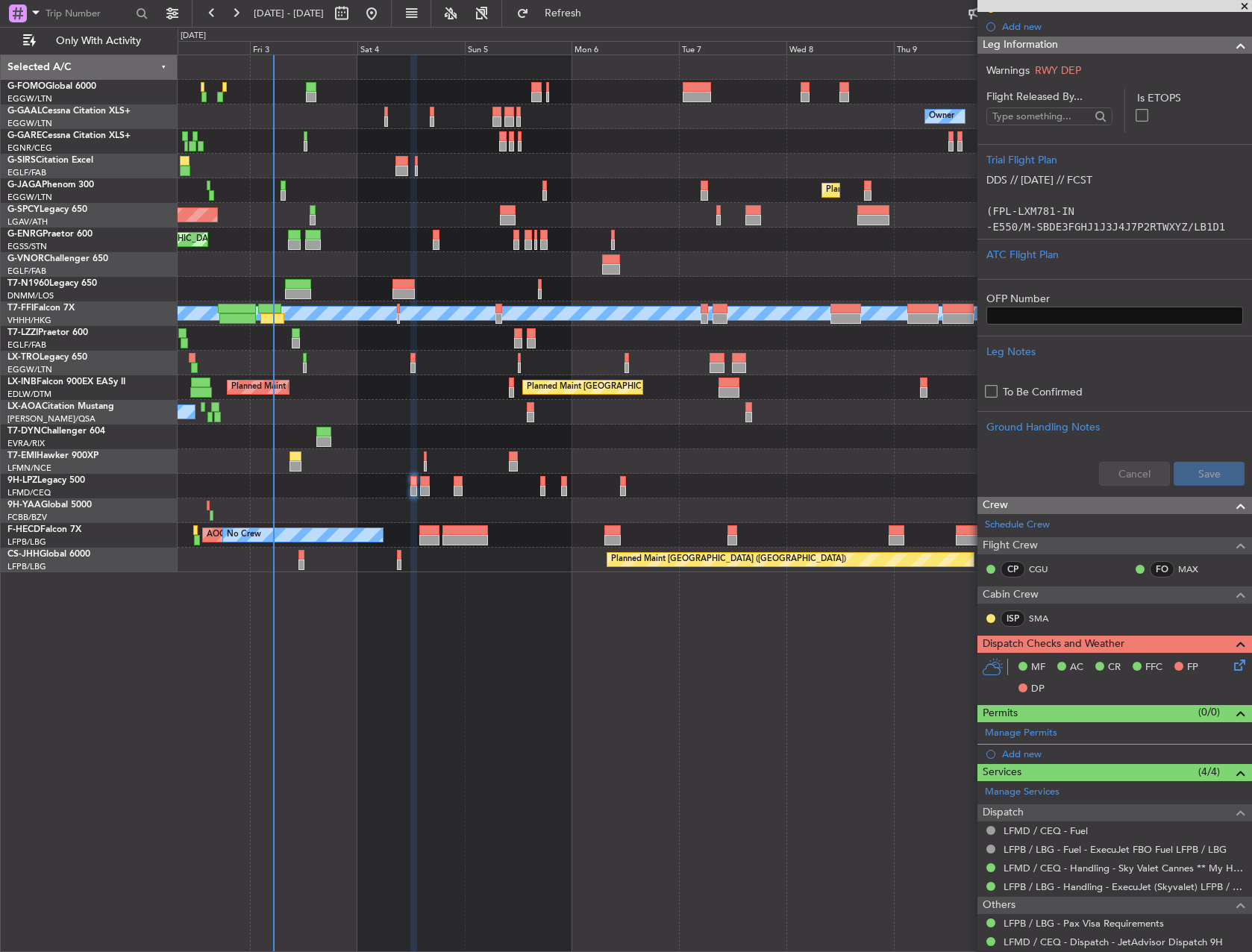
scroll to position [0, 0]
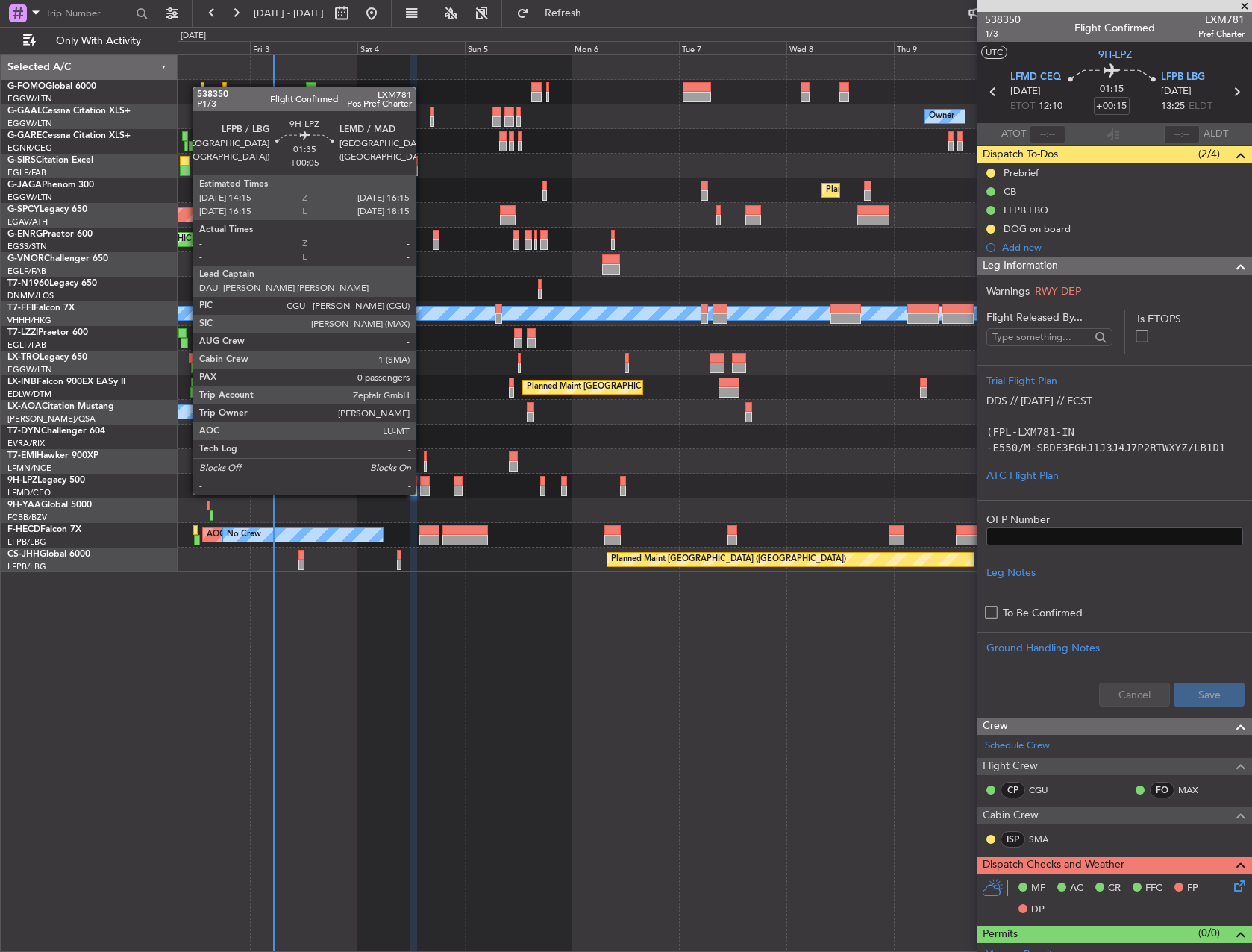
click at [421, 480] on div at bounding box center [425, 482] width 9 height 11
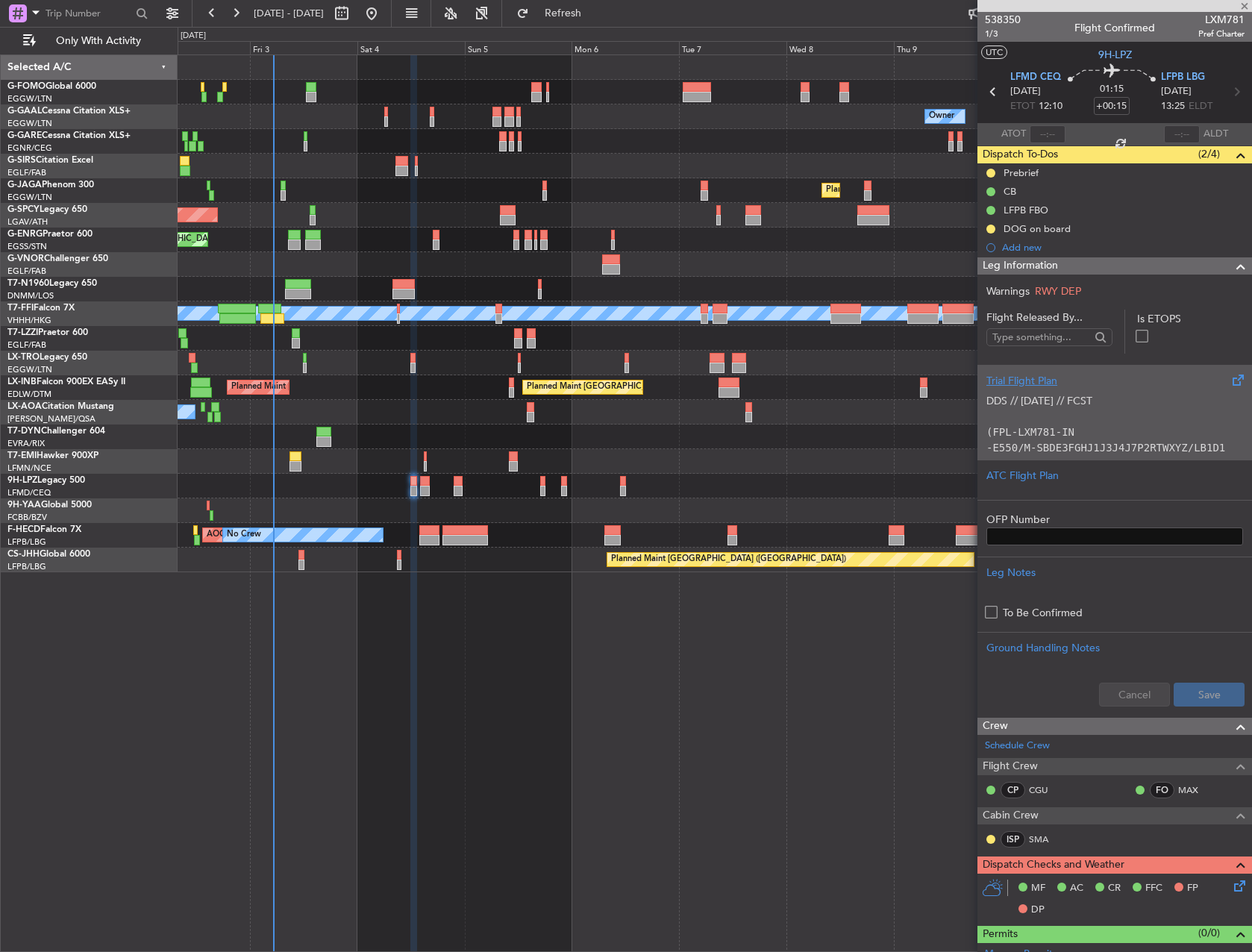
type input "+00:05"
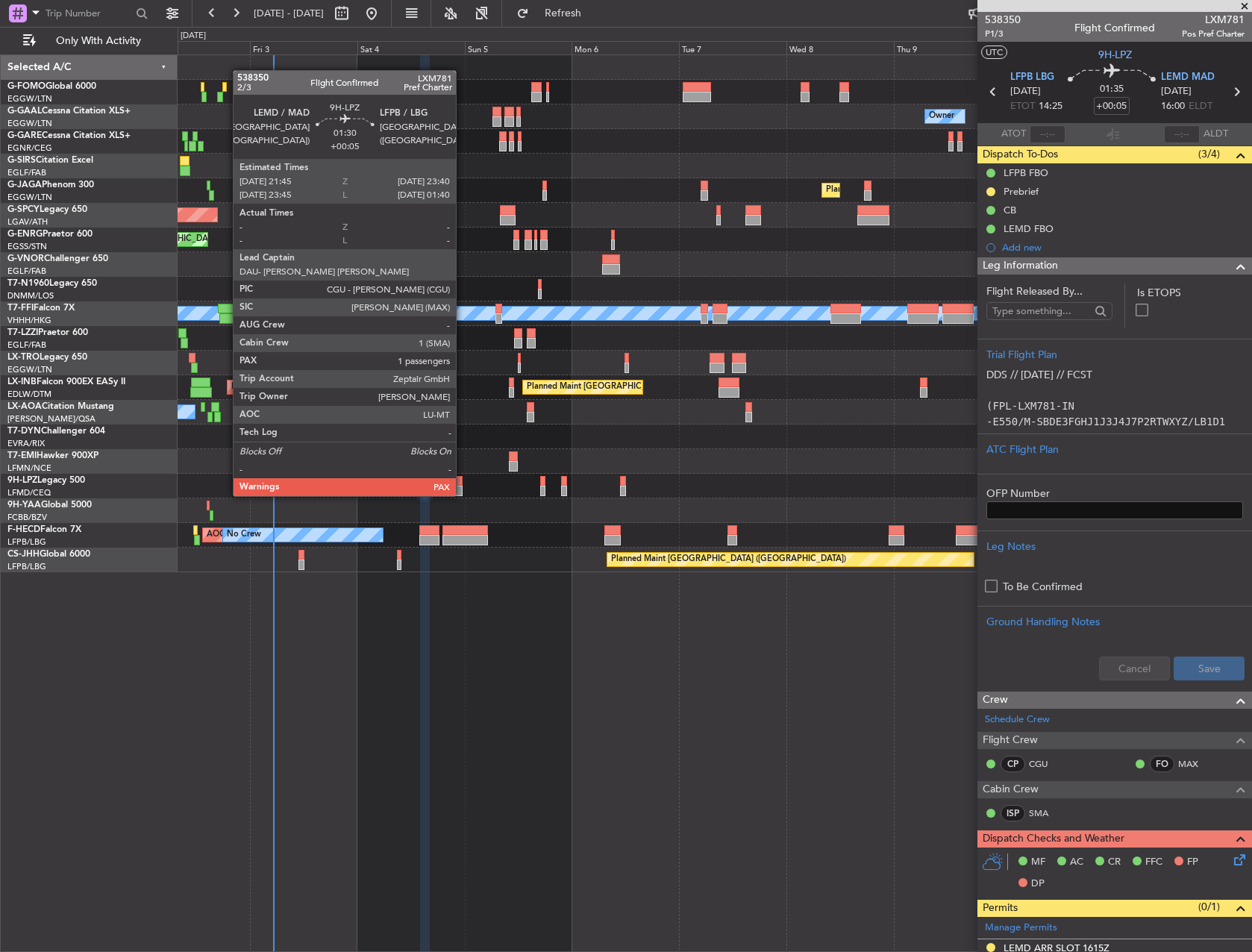
click at [463, 482] on div at bounding box center [458, 482] width 9 height 11
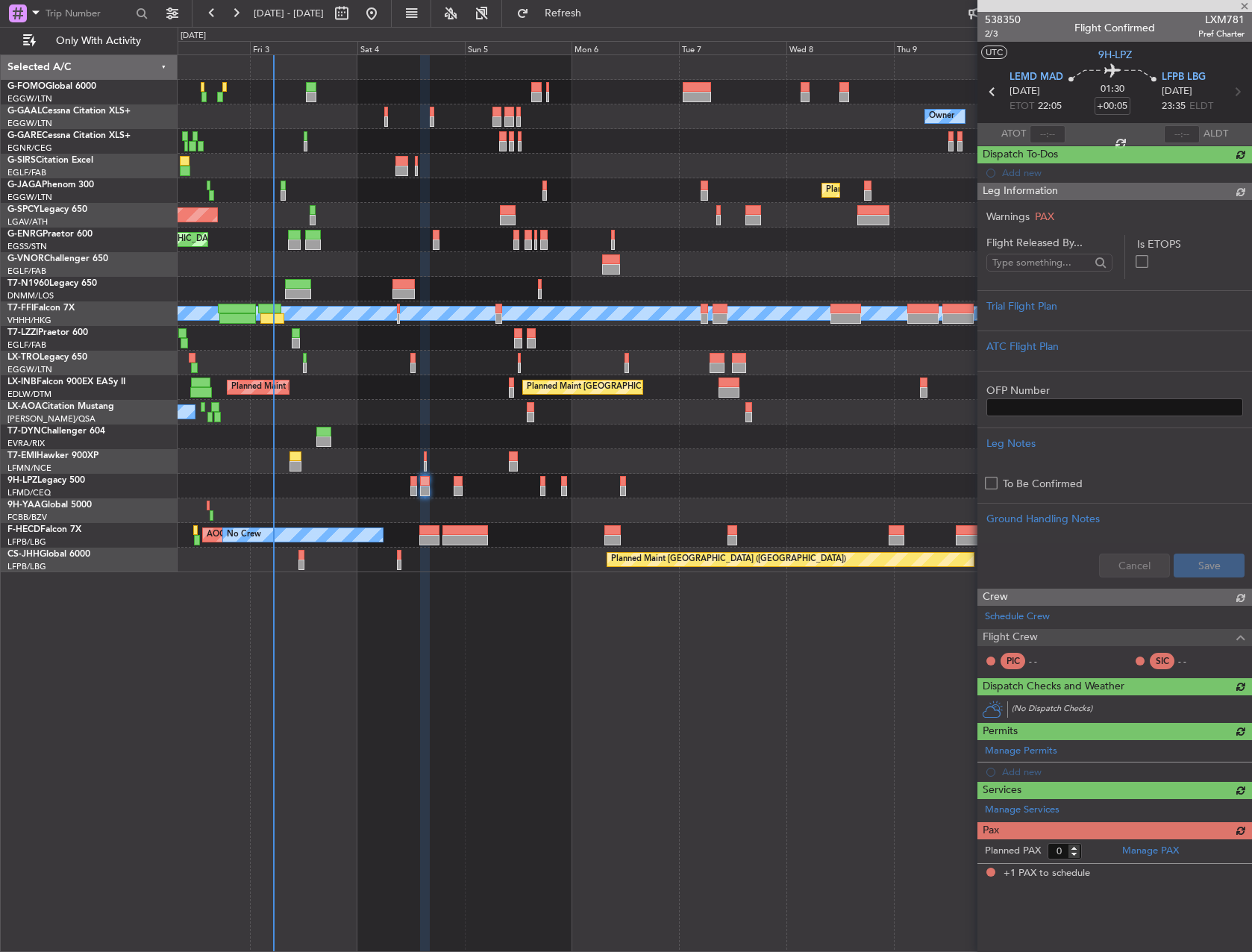
type input "1"
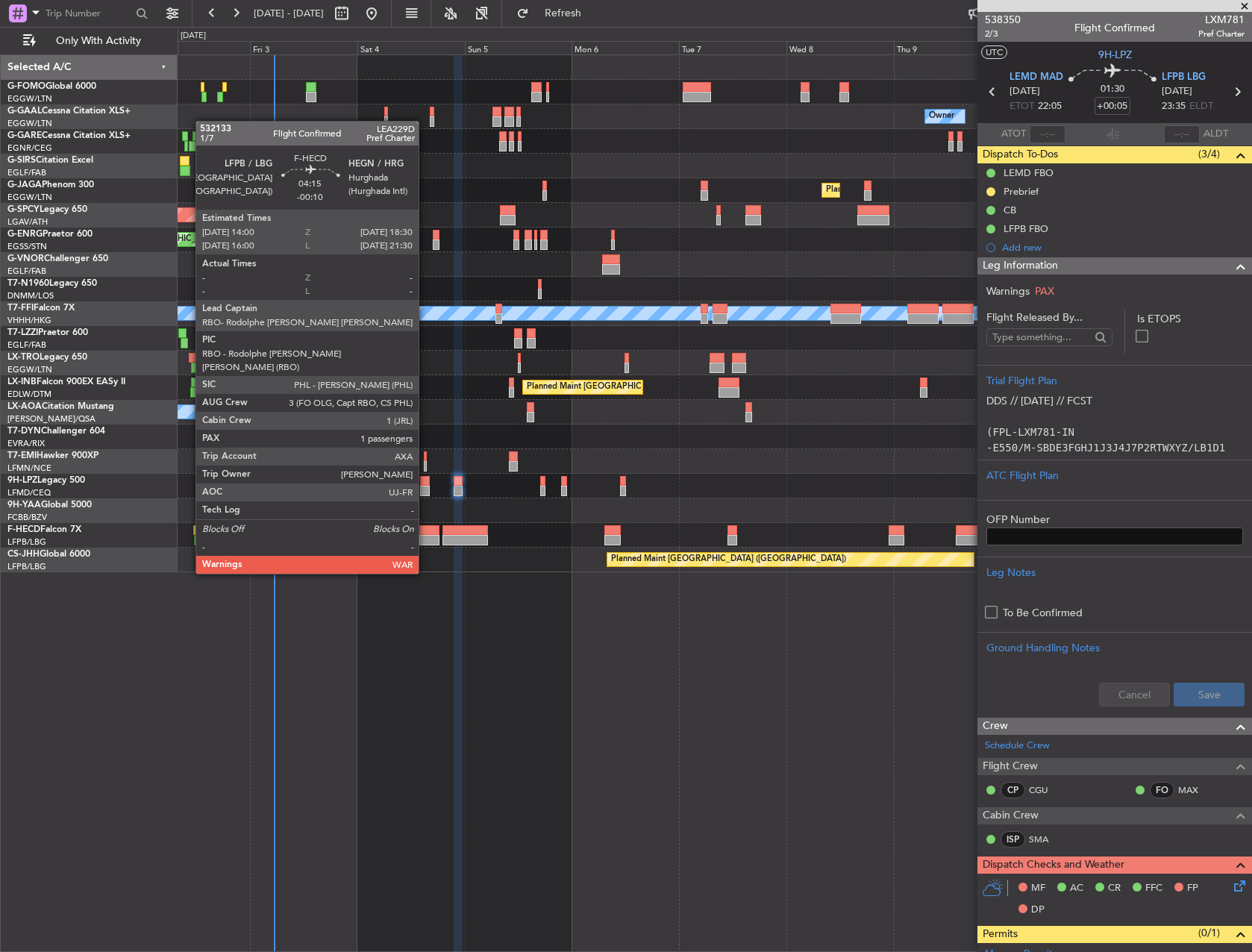
click at [426, 532] on div at bounding box center [429, 531] width 20 height 11
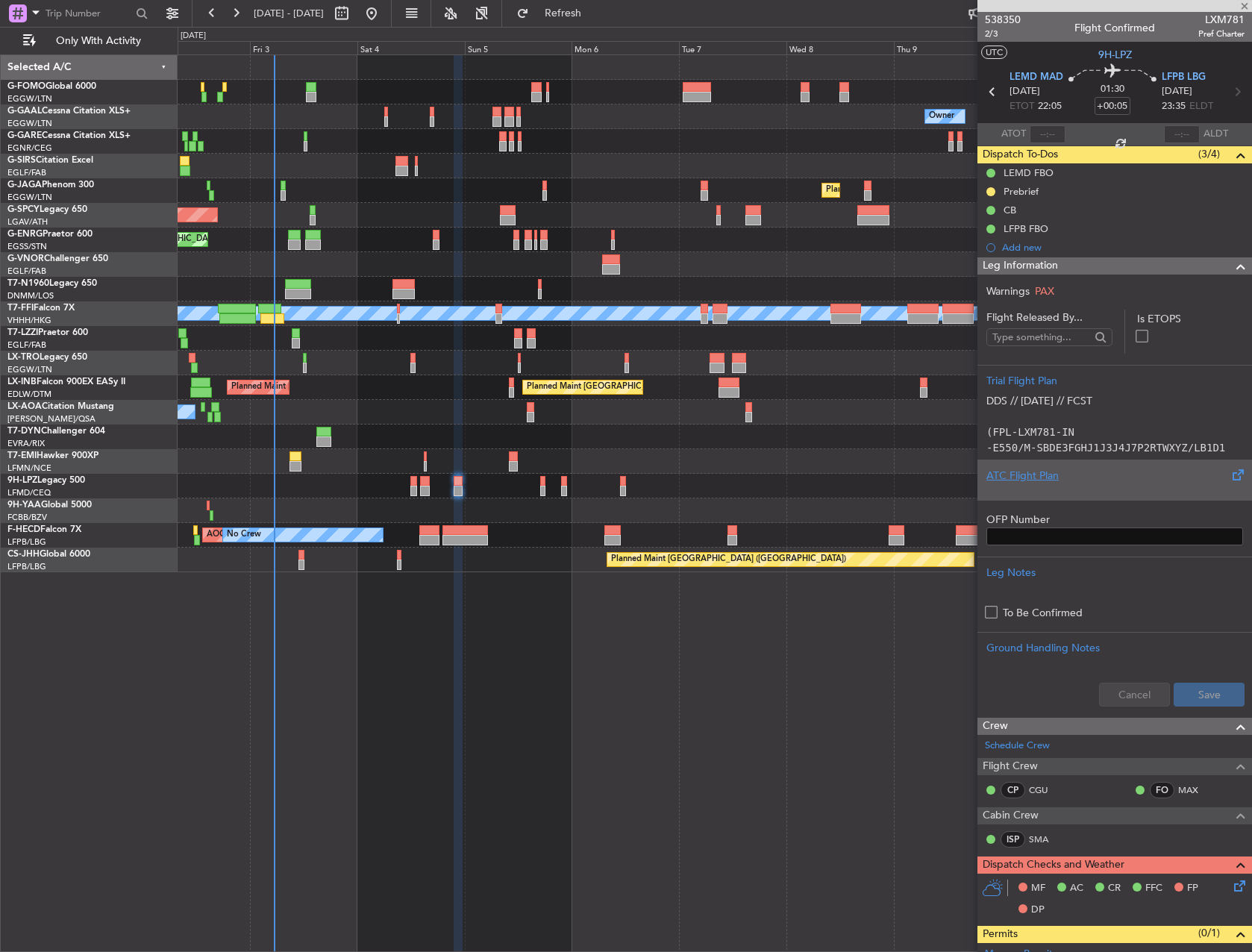
type input "-00:10"
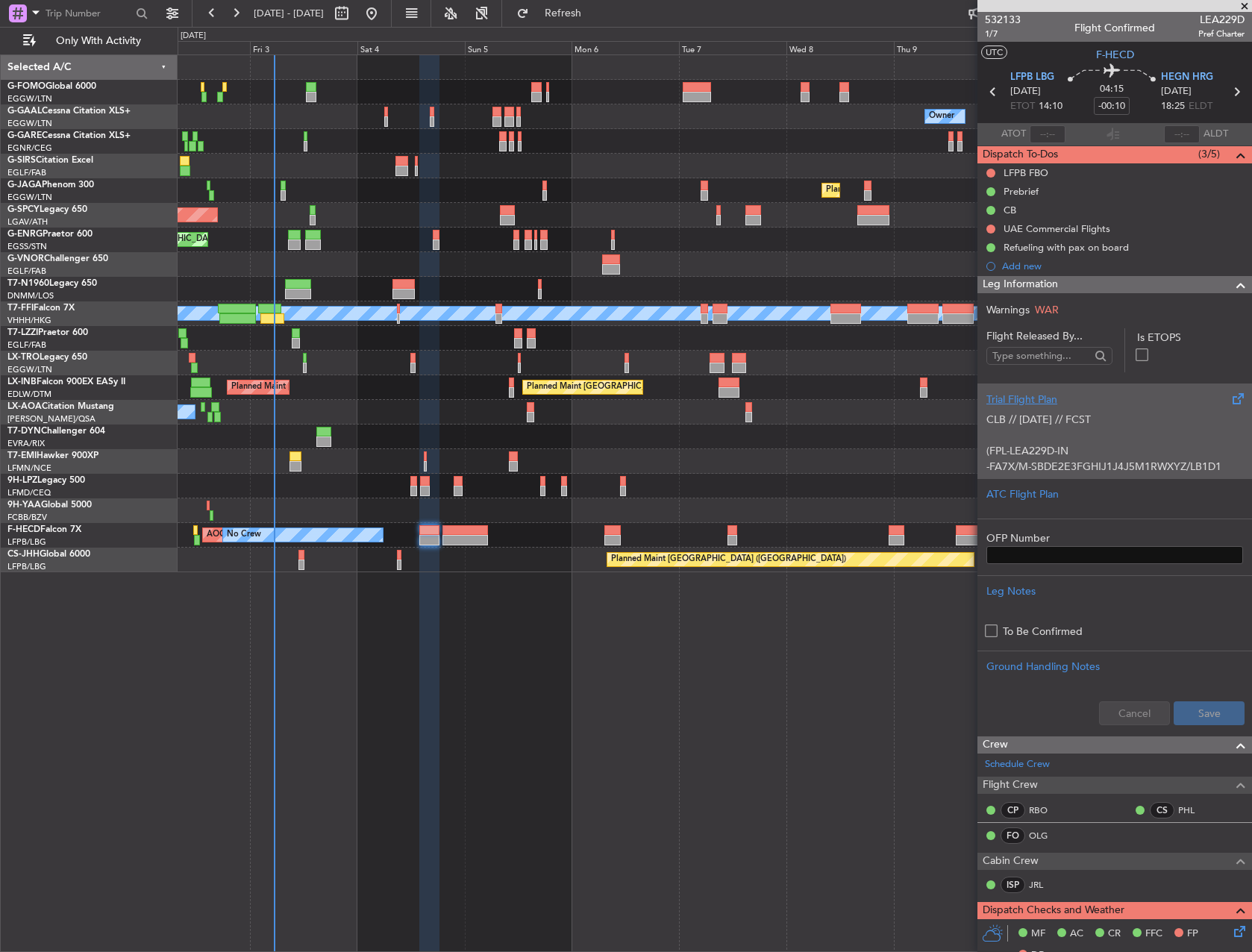
click at [1053, 442] on div "CLB // 02OCT // FCST (FPL-LEA229D-IN -FA7X/M-SBDE2E3FGHIJ1J4J5M1RWXYZ/LB1D1 -LF…" at bounding box center [1114, 439] width 256 height 63
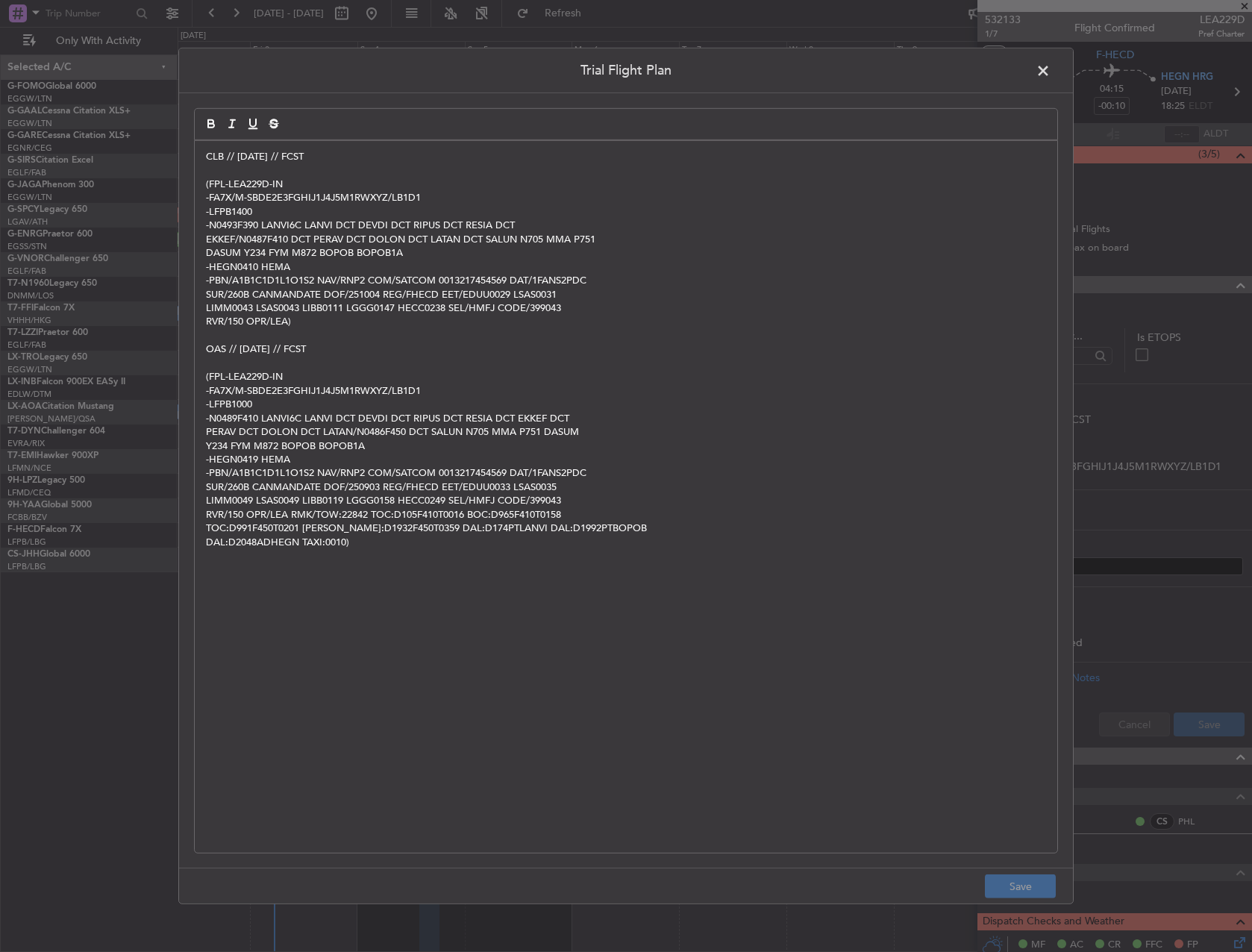
click at [1051, 79] on span at bounding box center [1051, 74] width 0 height 30
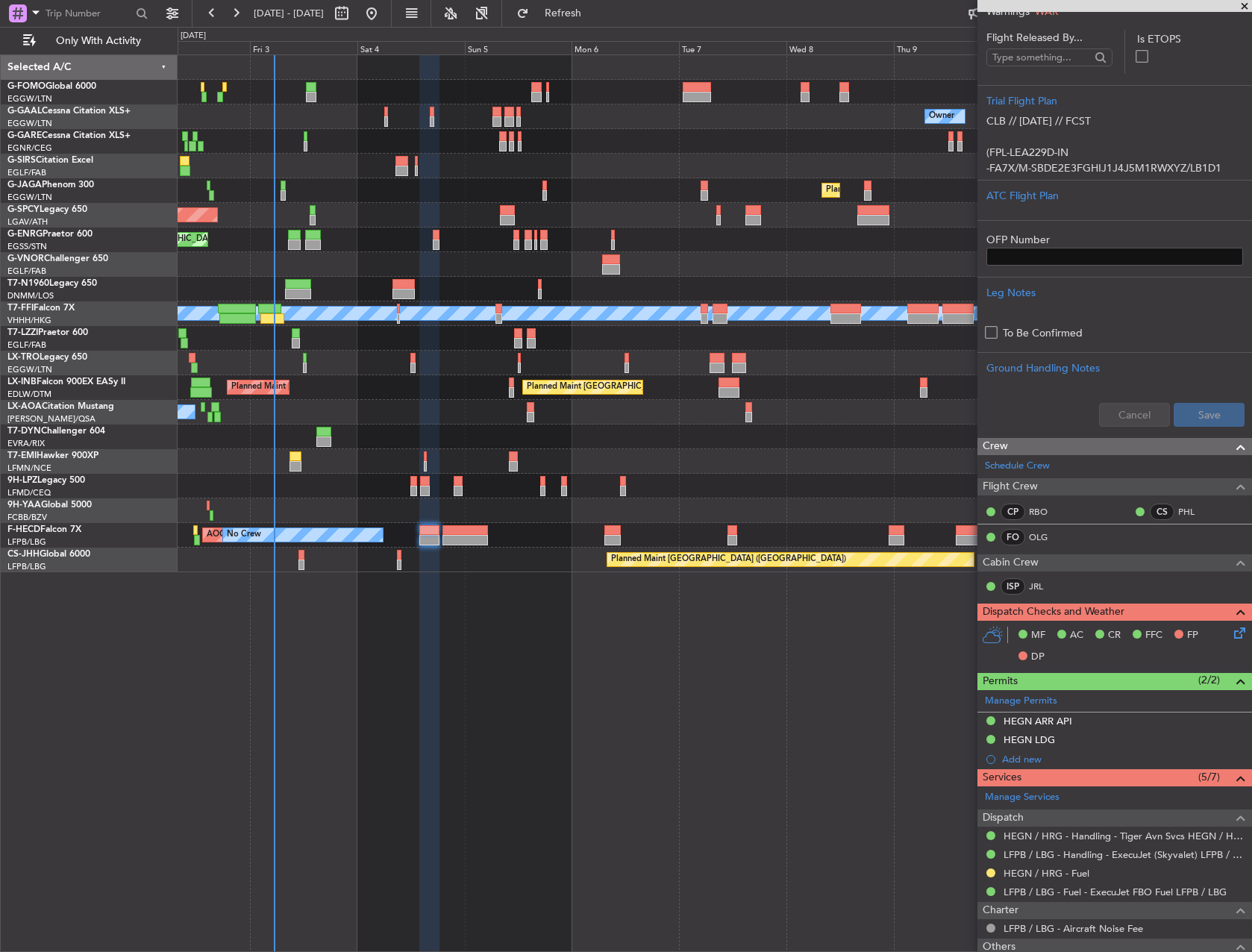
scroll to position [434, 0]
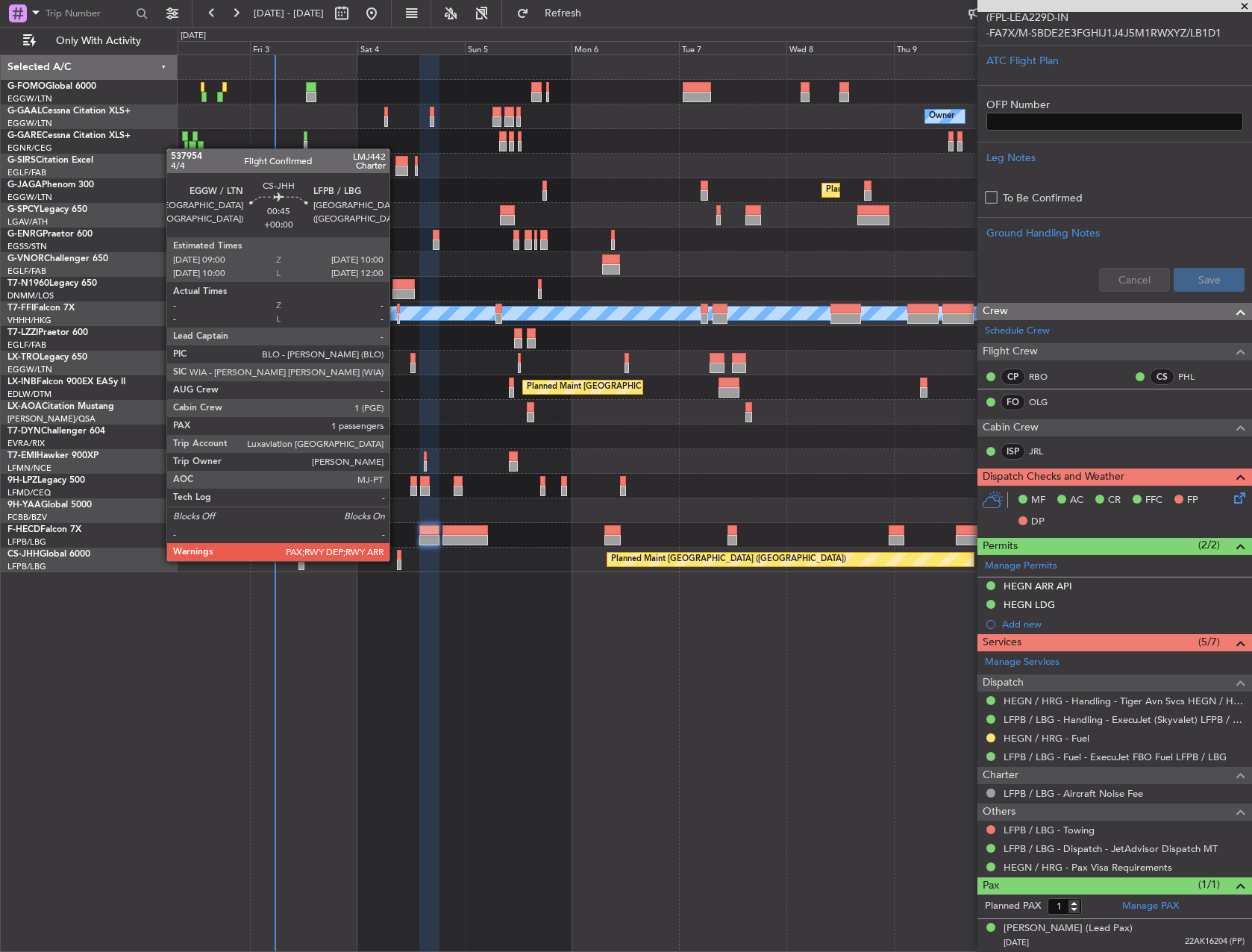
click at [397, 560] on div at bounding box center [399, 565] width 5 height 11
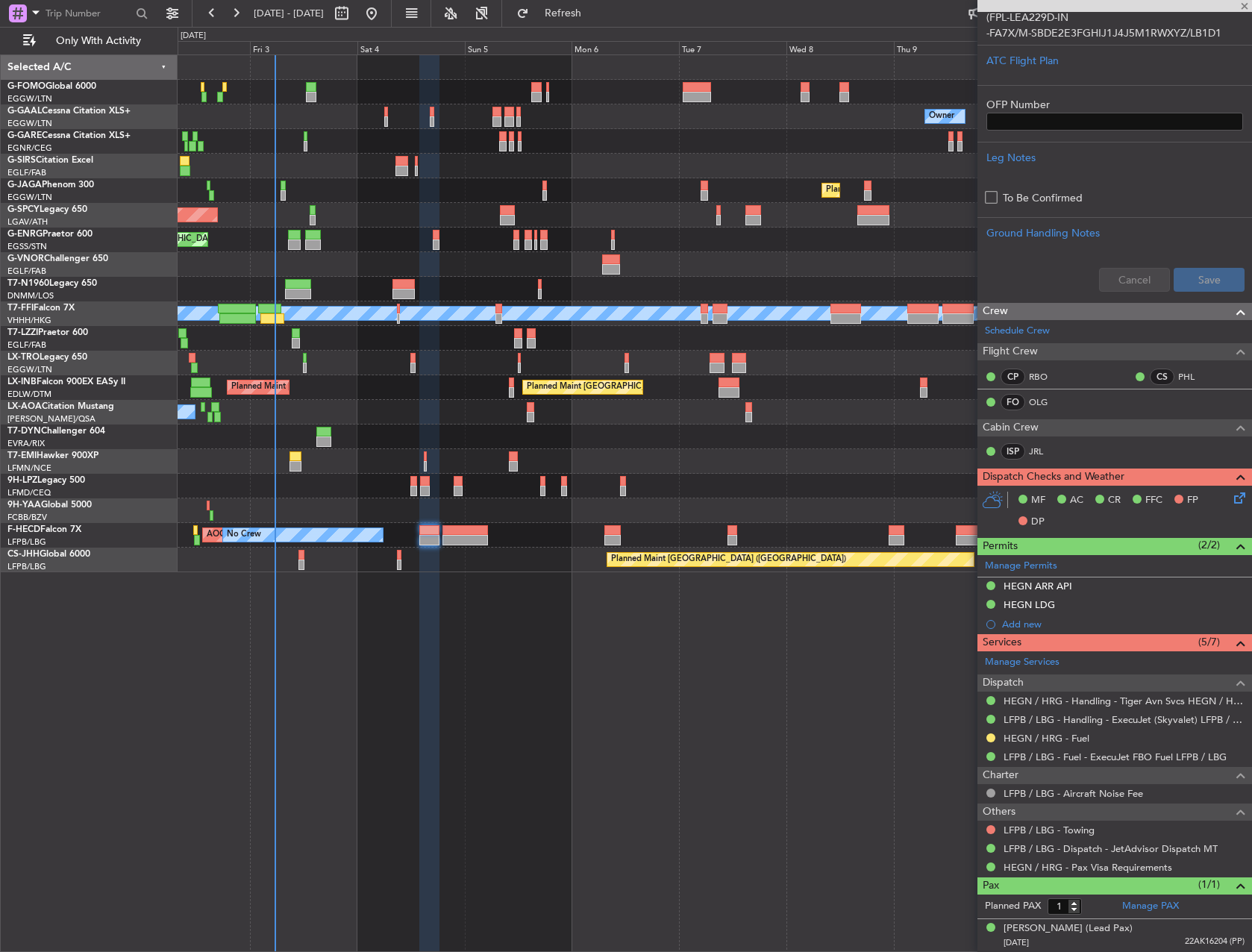
type input "4"
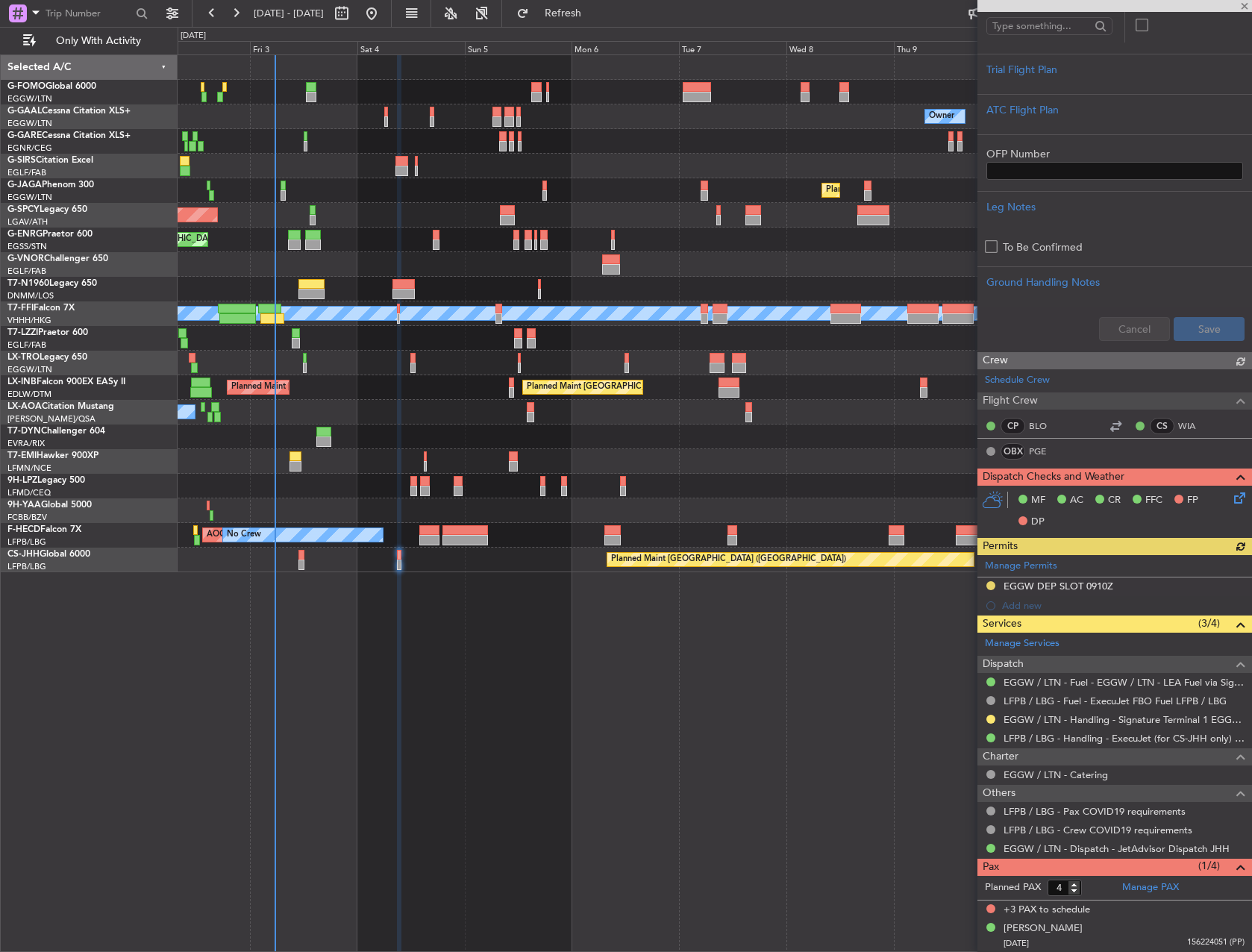
scroll to position [366, 0]
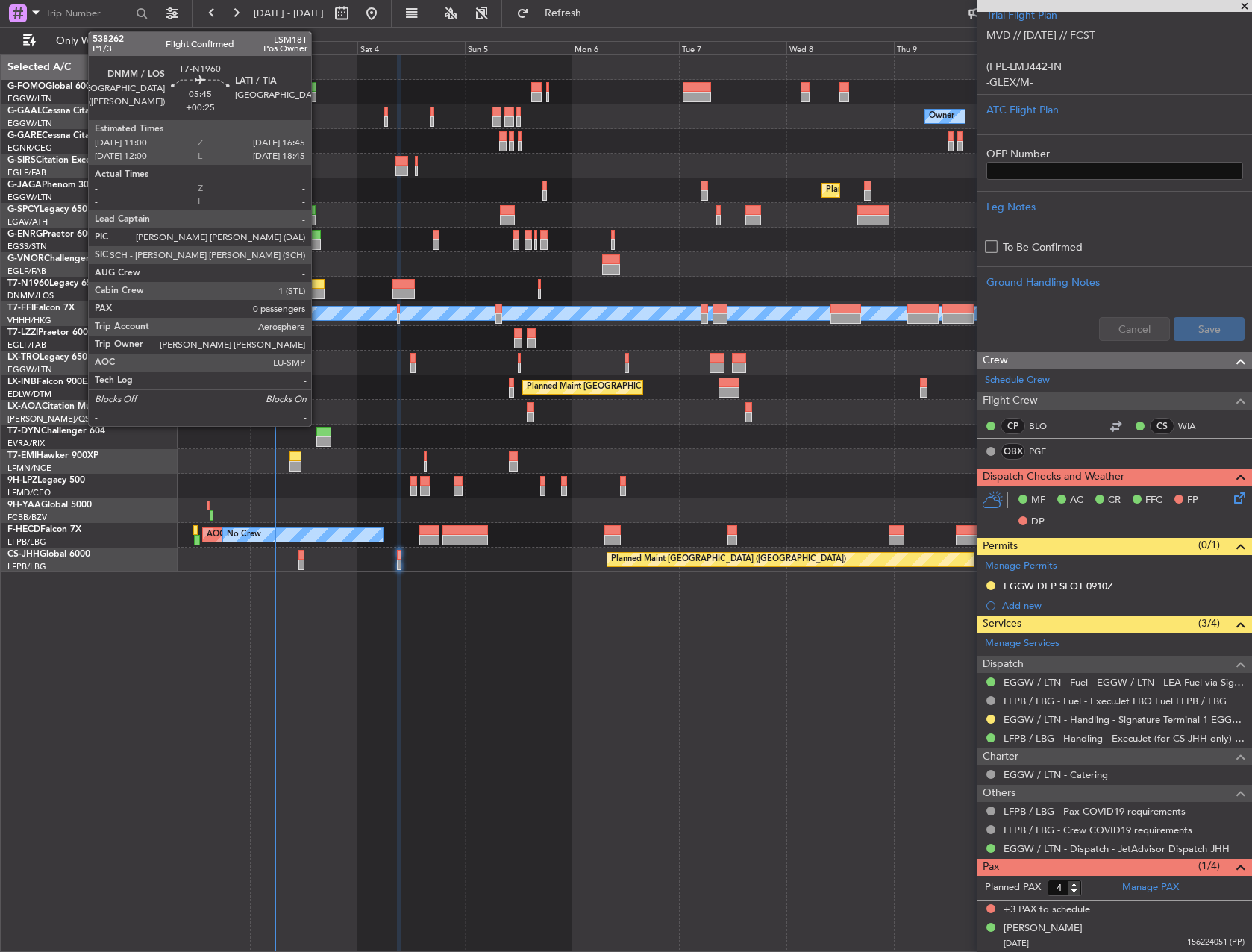
click at [318, 290] on div at bounding box center [312, 294] width 26 height 11
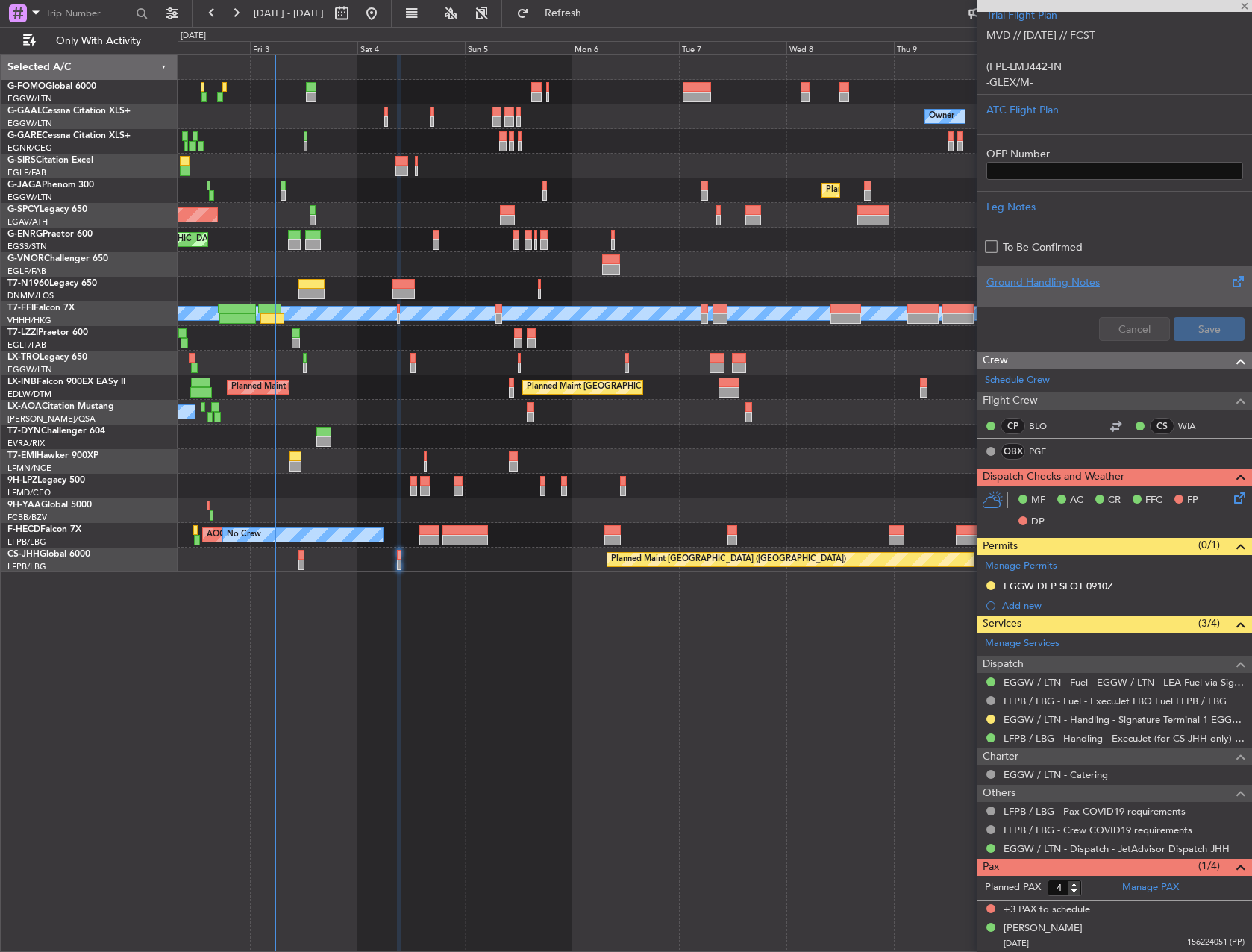
type input "+00:25"
type input "0"
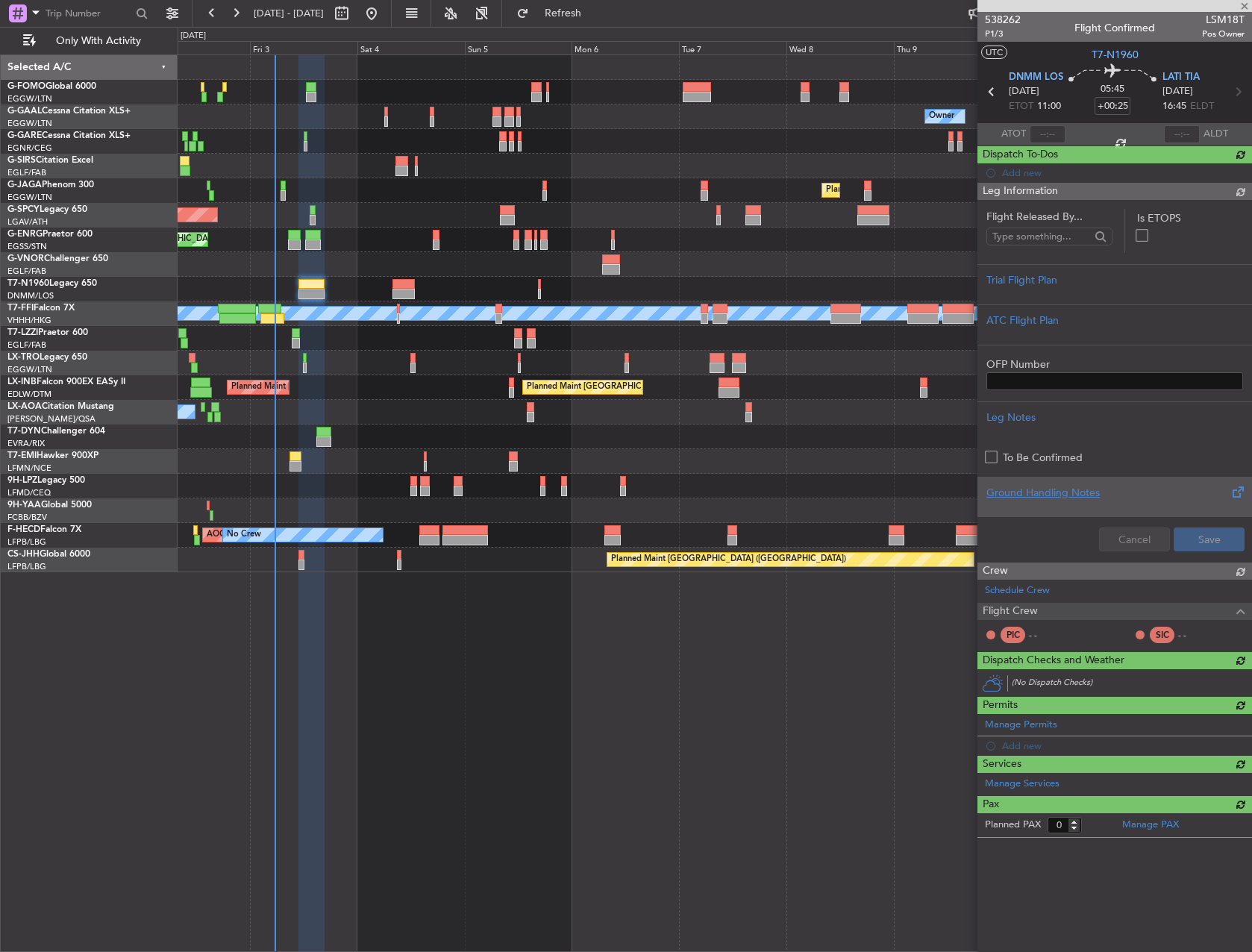
scroll to position [0, 0]
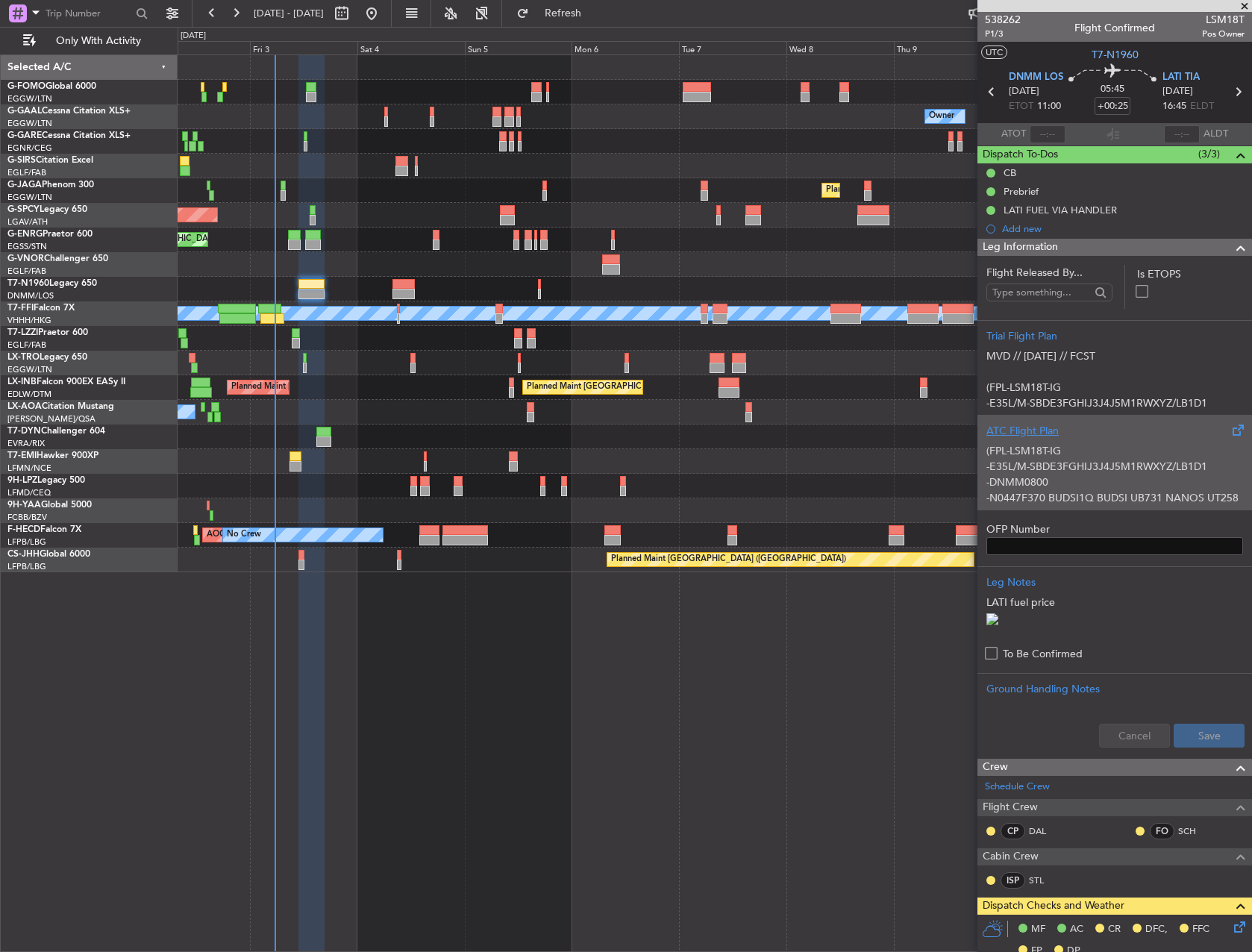
click at [1074, 430] on div "ATC Flight Plan" at bounding box center [1114, 430] width 256 height 15
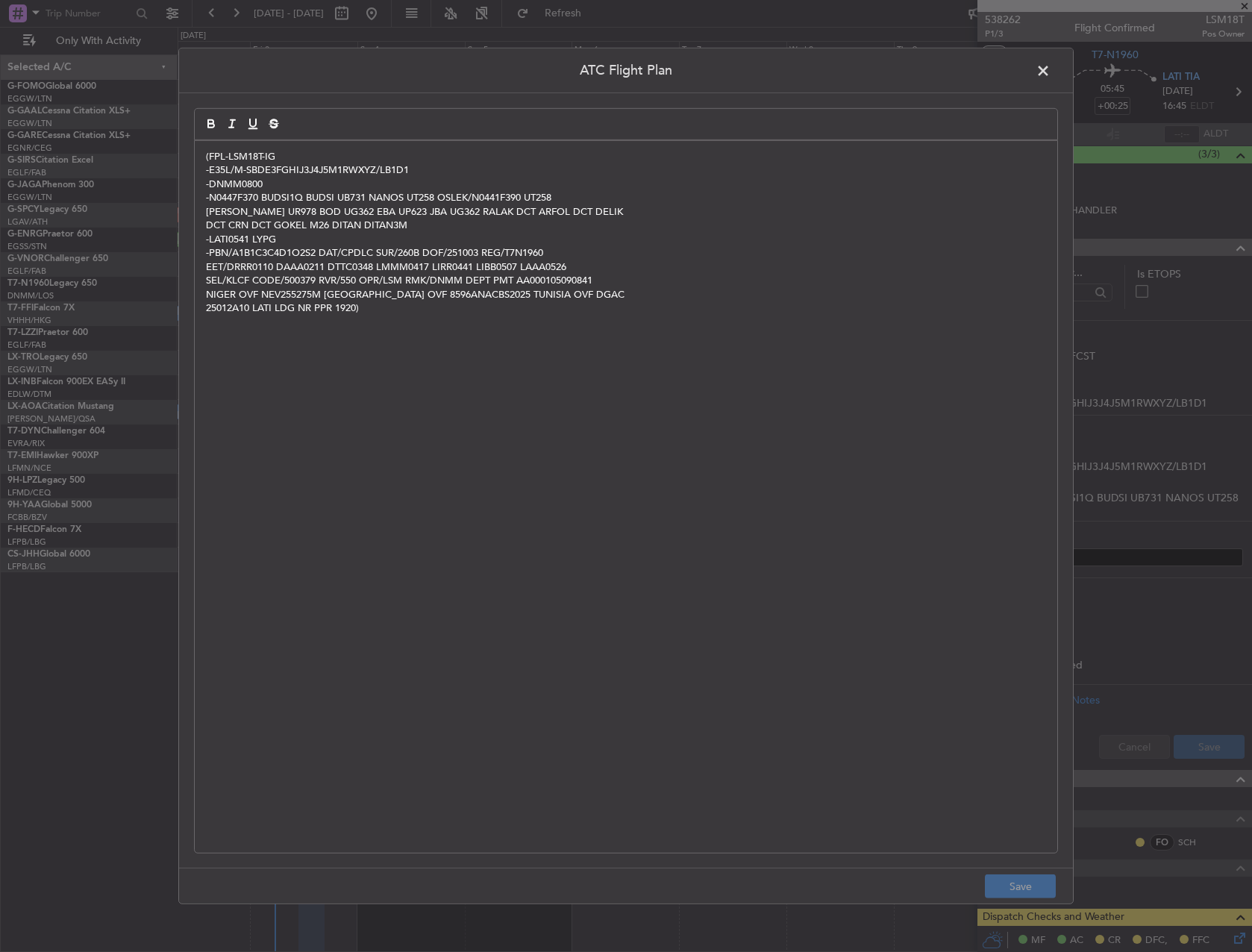
click at [843, 518] on div "(FPL-LSM18T-IG -E35L/M-SBDE3FGHIJ3J4J5M1RWXYZ/LB1D1 -DNMM0800 -N0447F370 BUDSI1…" at bounding box center [626, 497] width 862 height 712
click at [1019, 874] on footer "Save" at bounding box center [626, 886] width 894 height 36
click at [1024, 879] on button "Save" at bounding box center [1020, 887] width 71 height 24
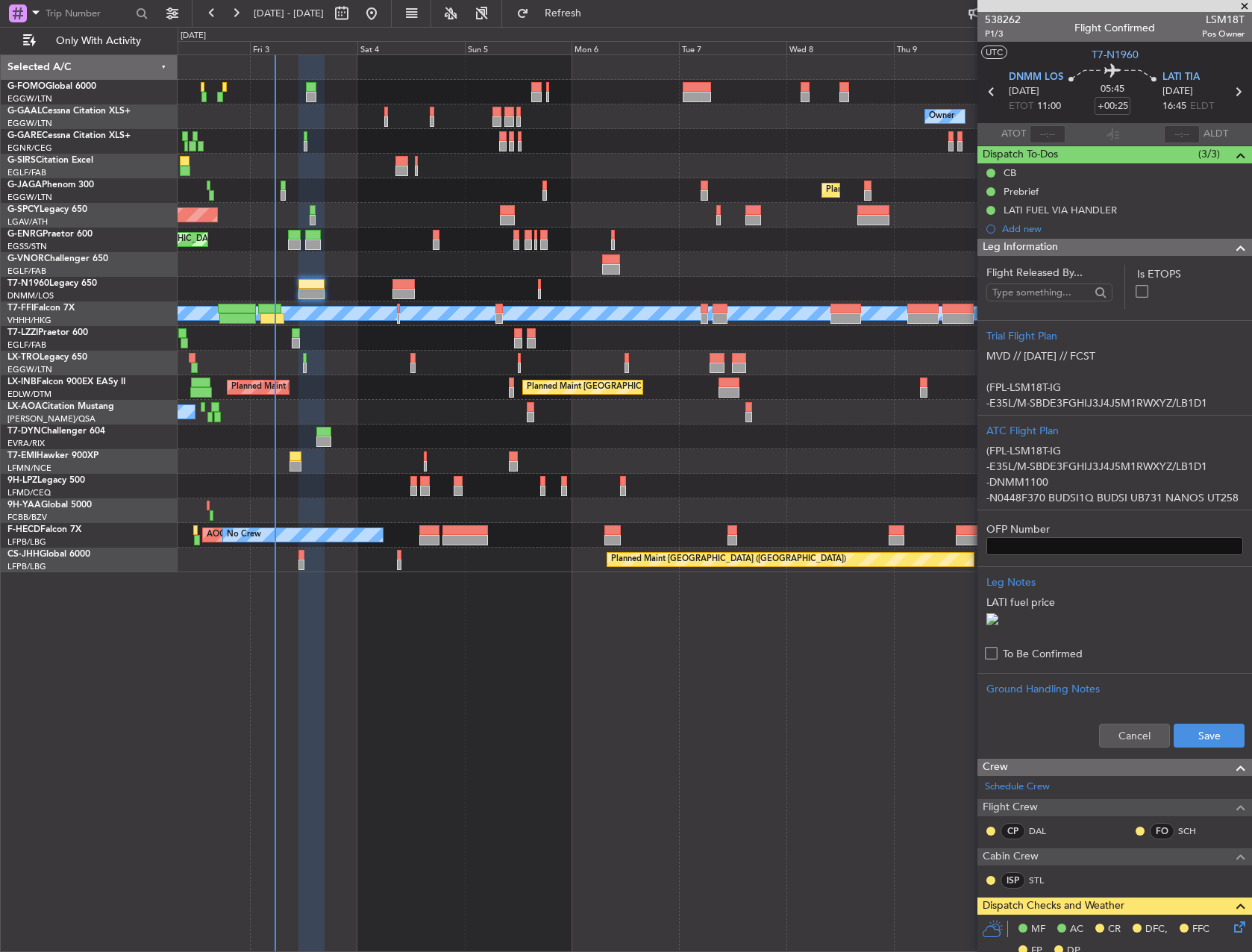
click at [1186, 758] on div "Cancel Save" at bounding box center [1114, 736] width 274 height 44
click at [1189, 747] on button "Save" at bounding box center [1209, 736] width 71 height 24
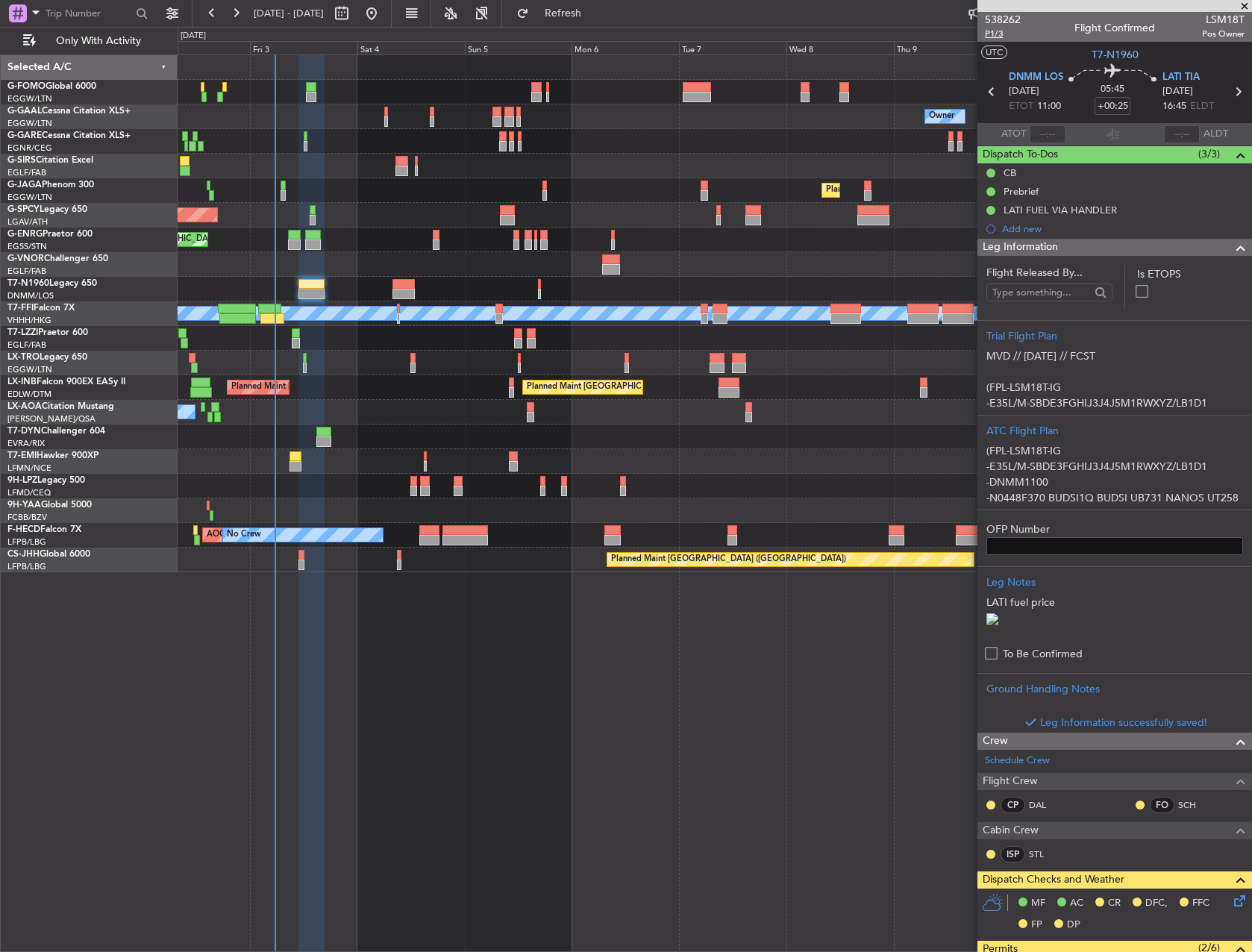
click at [996, 42] on section "UTC T7-N1960" at bounding box center [1114, 53] width 274 height 23
click at [993, 38] on span "P1/3" at bounding box center [1003, 34] width 36 height 13
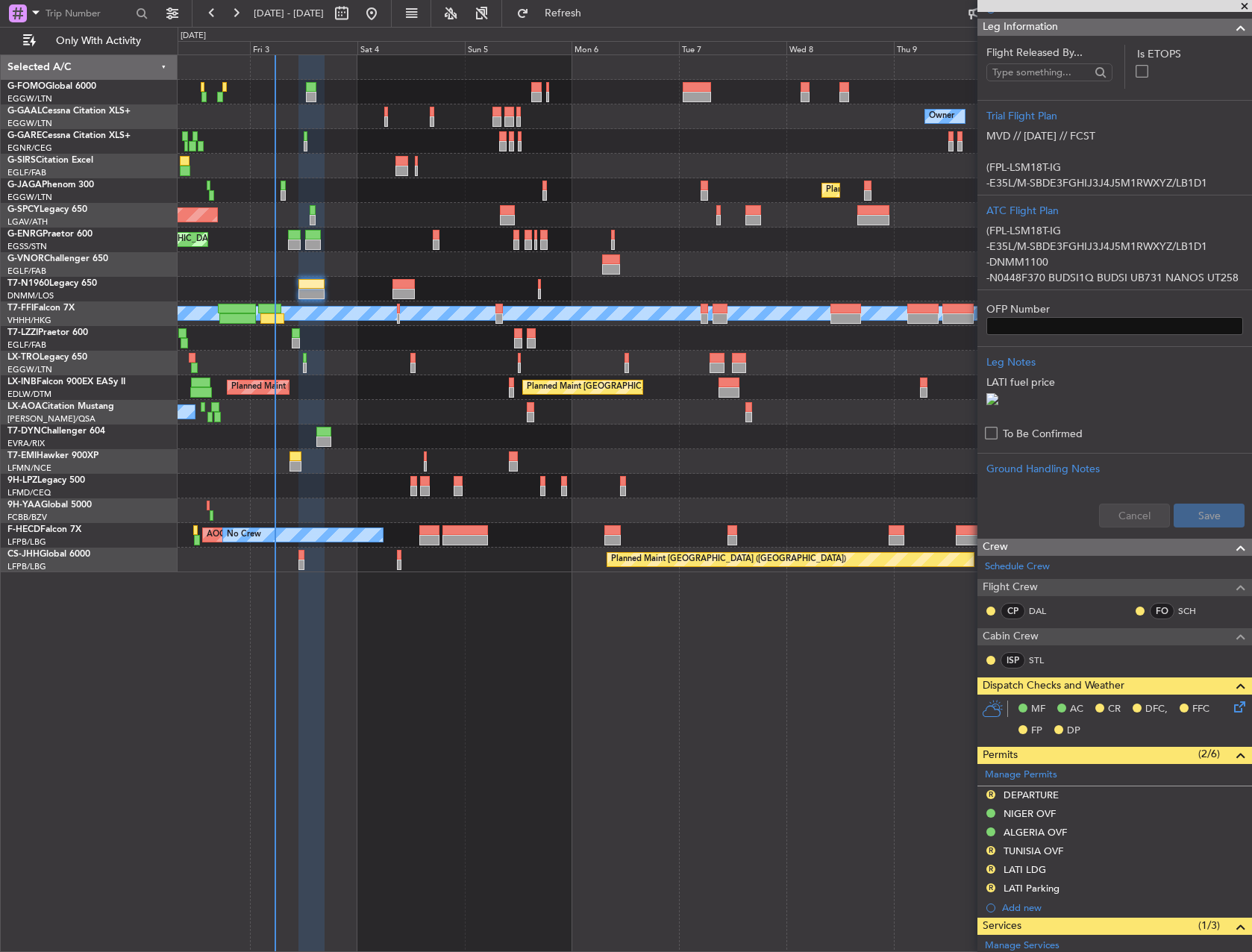
scroll to position [494, 0]
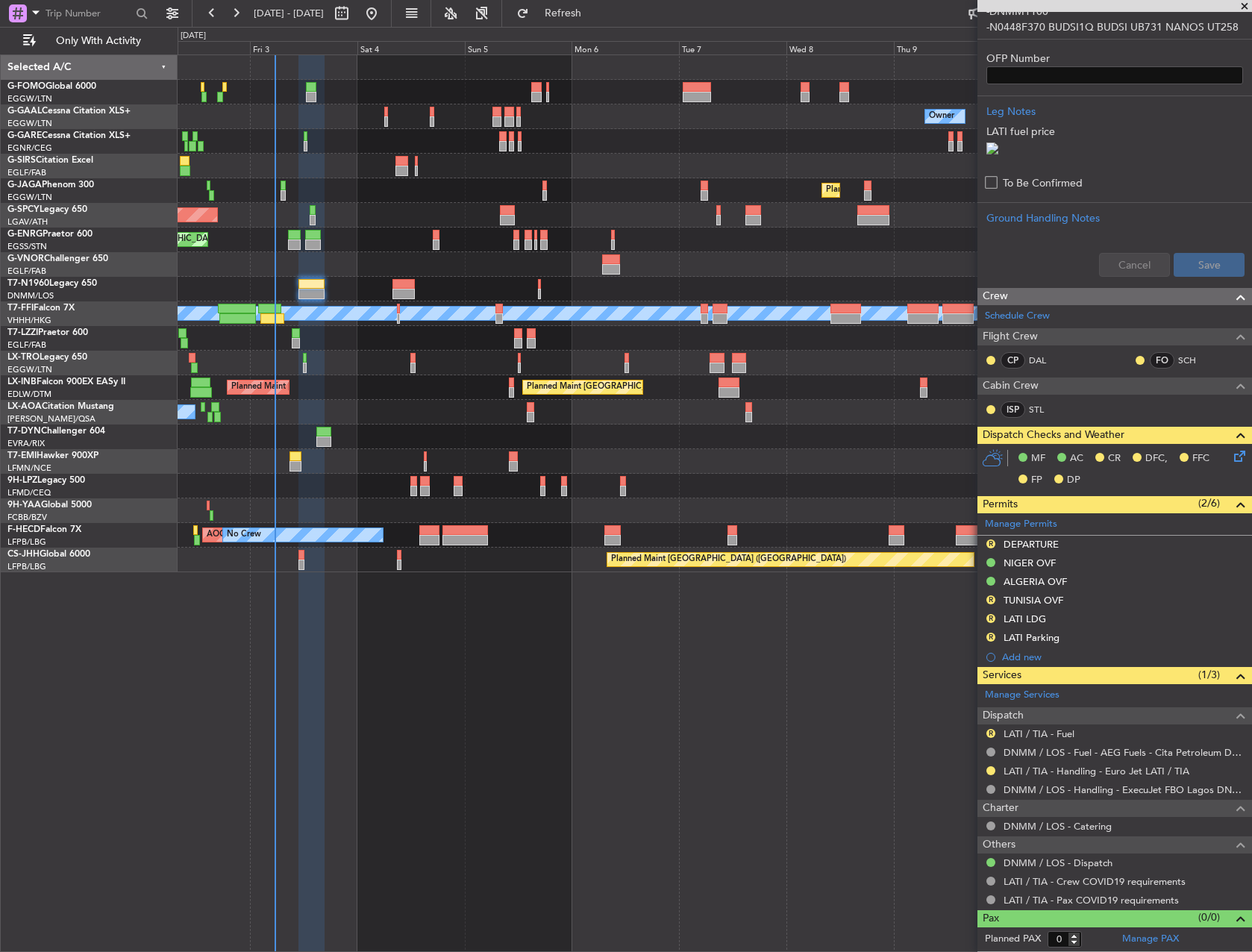
click at [1231, 459] on icon at bounding box center [1237, 453] width 12 height 12
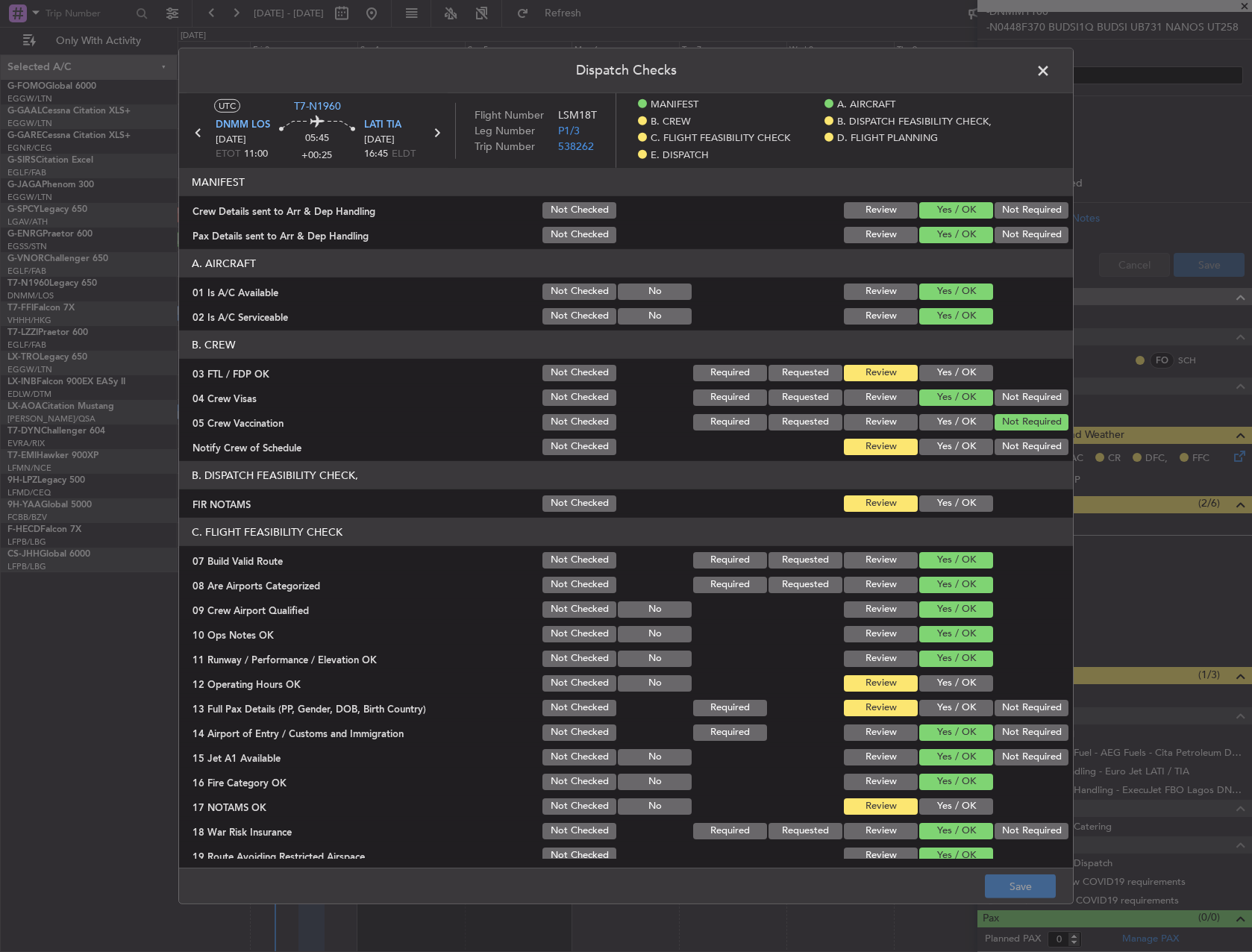
click at [933, 502] on button "Yes / OK" at bounding box center [957, 504] width 74 height 16
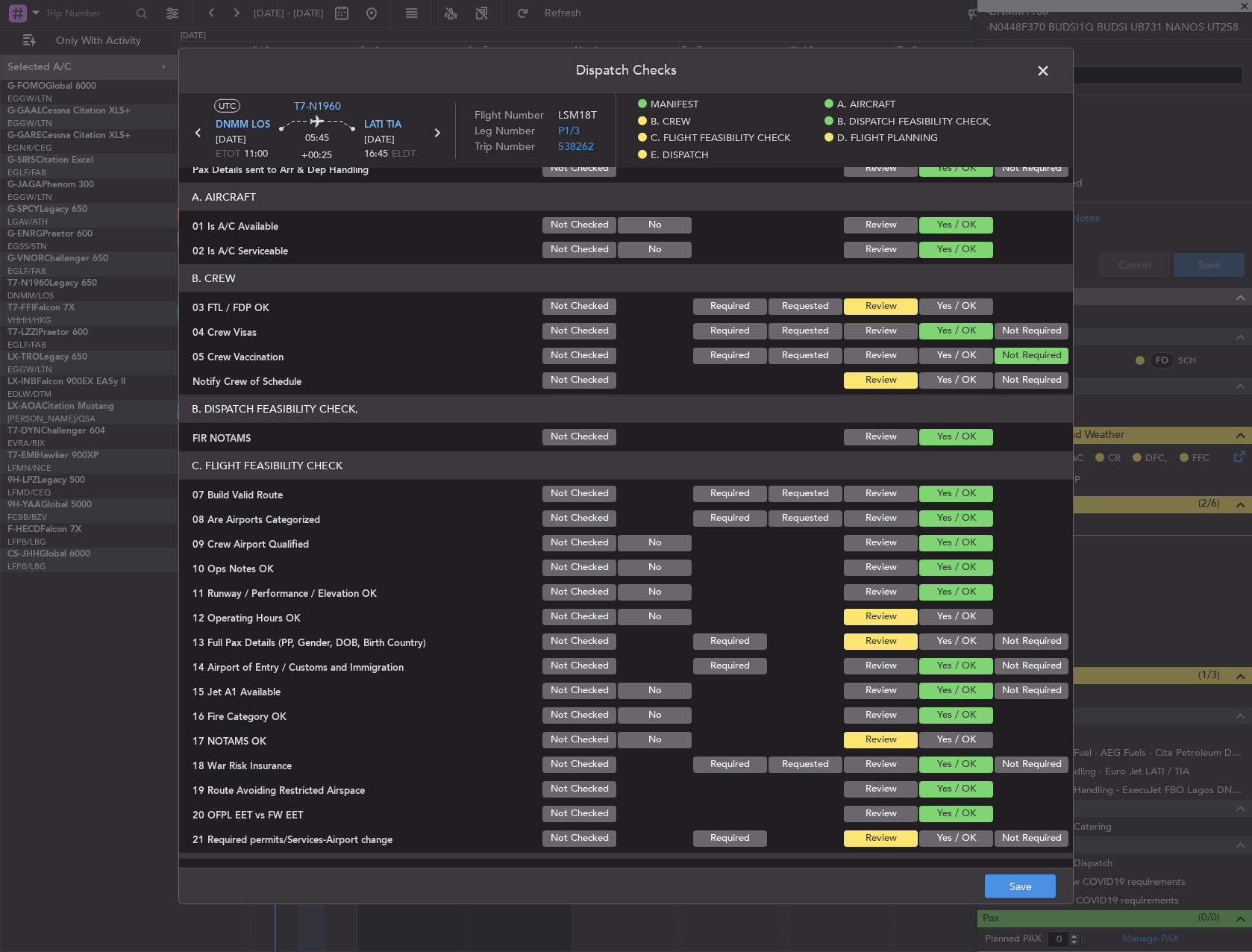
scroll to position [149, 0]
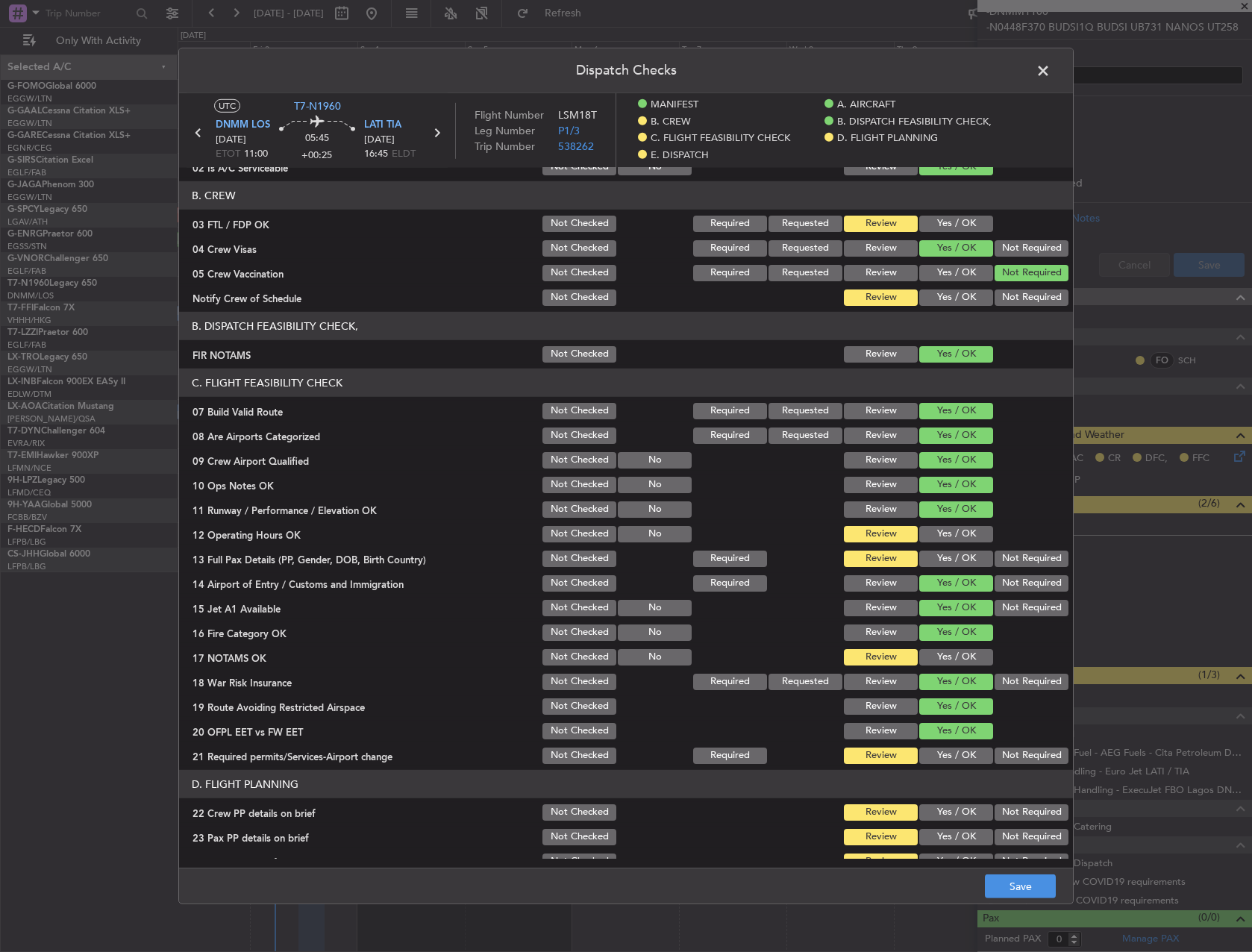
click at [942, 528] on button "Yes / OK" at bounding box center [957, 534] width 74 height 16
click at [945, 551] on button "Yes / OK" at bounding box center [957, 559] width 74 height 16
drag, startPoint x: 959, startPoint y: 651, endPoint x: 958, endPoint y: 663, distance: 12.0
click at [958, 651] on button "Yes / OK" at bounding box center [957, 658] width 74 height 16
click at [963, 751] on button "Yes / OK" at bounding box center [957, 755] width 74 height 16
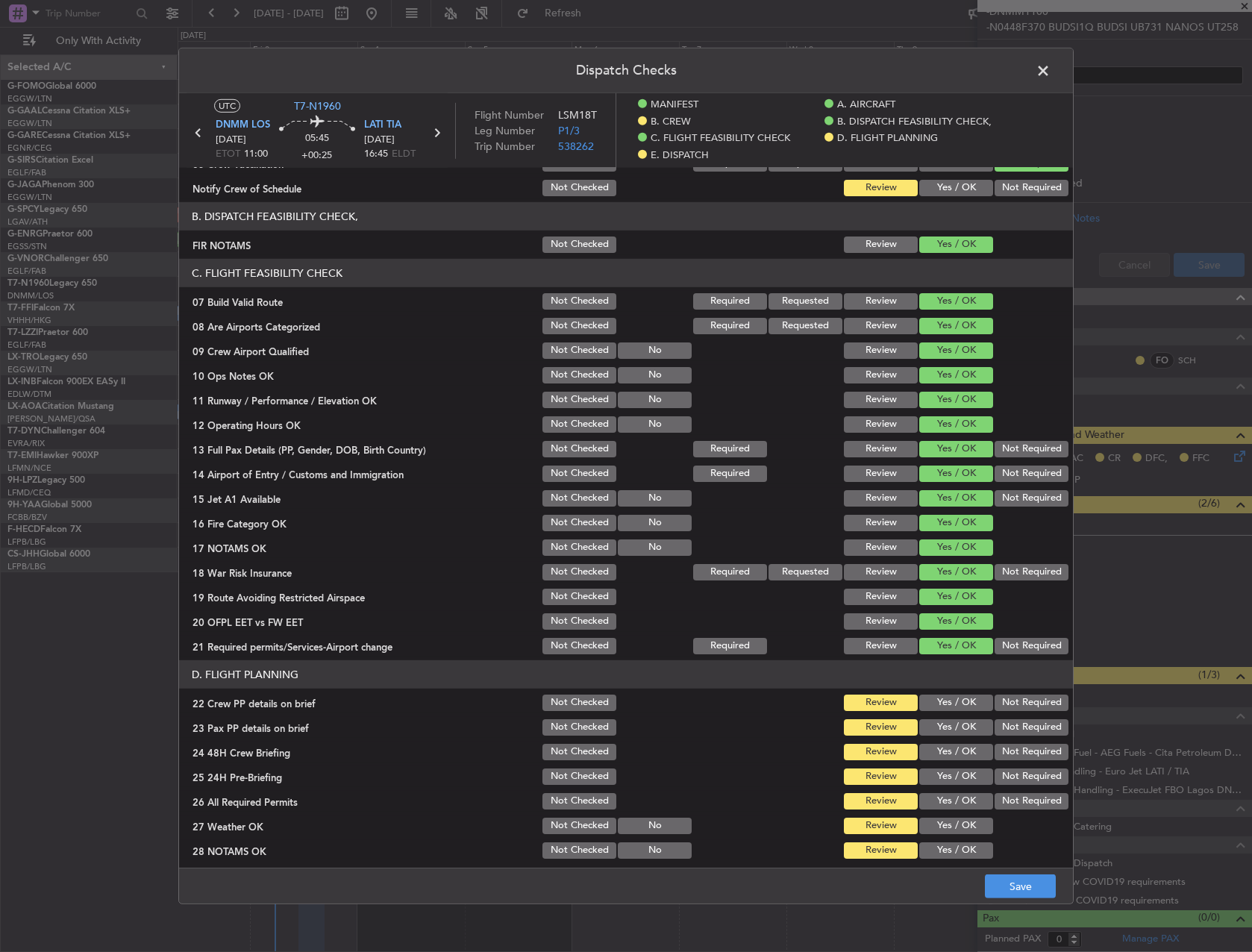
scroll to position [447, 0]
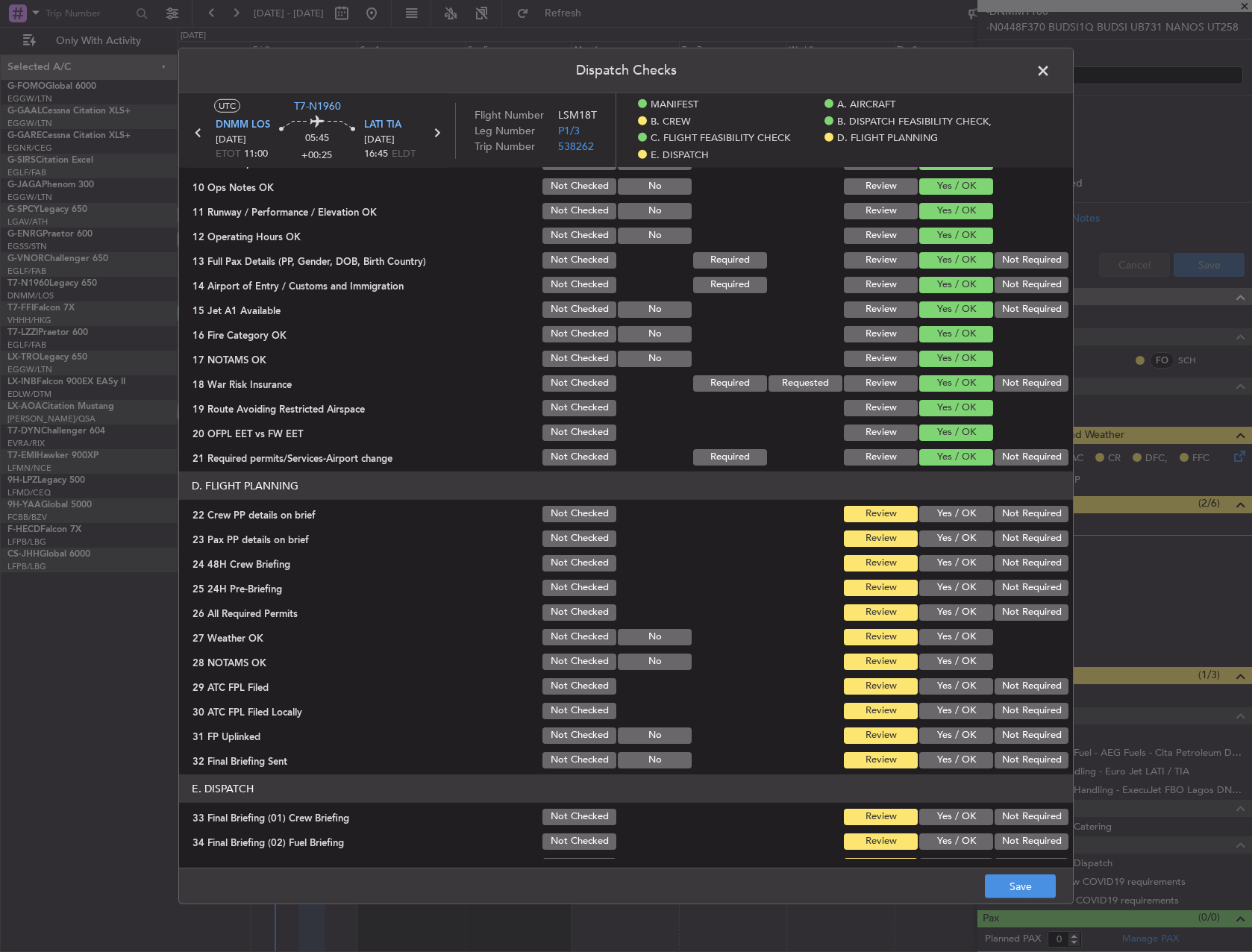
click at [937, 512] on button "Yes / OK" at bounding box center [957, 514] width 74 height 16
click at [943, 537] on button "Yes / OK" at bounding box center [957, 539] width 74 height 16
click at [949, 572] on div "Yes / OK" at bounding box center [954, 563] width 75 height 21
click at [947, 564] on button "Yes / OK" at bounding box center [957, 563] width 74 height 16
click at [967, 582] on button "Yes / OK" at bounding box center [957, 588] width 74 height 16
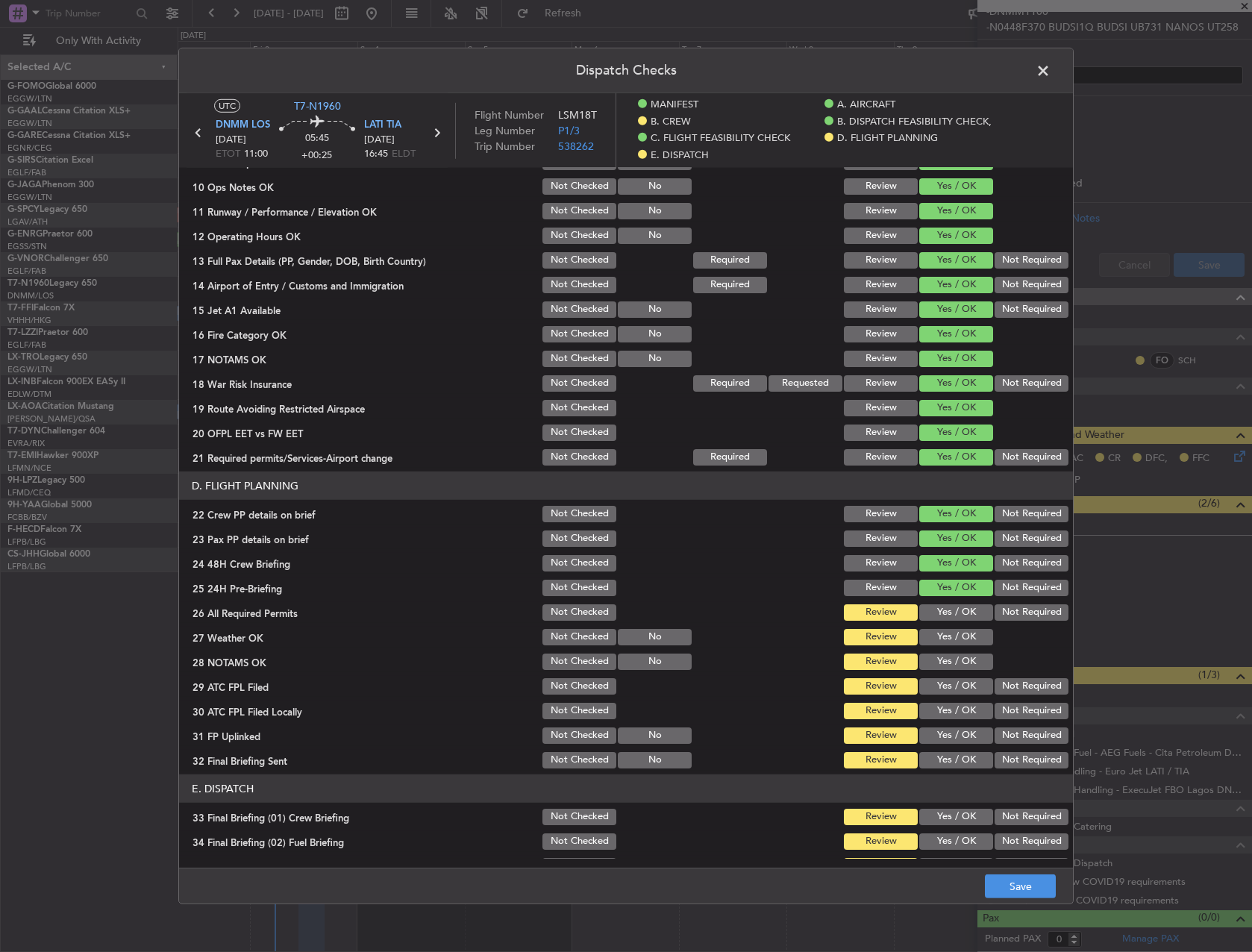
click at [960, 627] on div "Yes / OK" at bounding box center [954, 637] width 75 height 21
click at [943, 612] on button "Yes / OK" at bounding box center [957, 612] width 74 height 16
click at [935, 634] on button "Yes / OK" at bounding box center [957, 637] width 74 height 16
click at [949, 655] on button "Yes / OK" at bounding box center [957, 662] width 74 height 16
drag, startPoint x: 949, startPoint y: 681, endPoint x: 947, endPoint y: 693, distance: 12.2
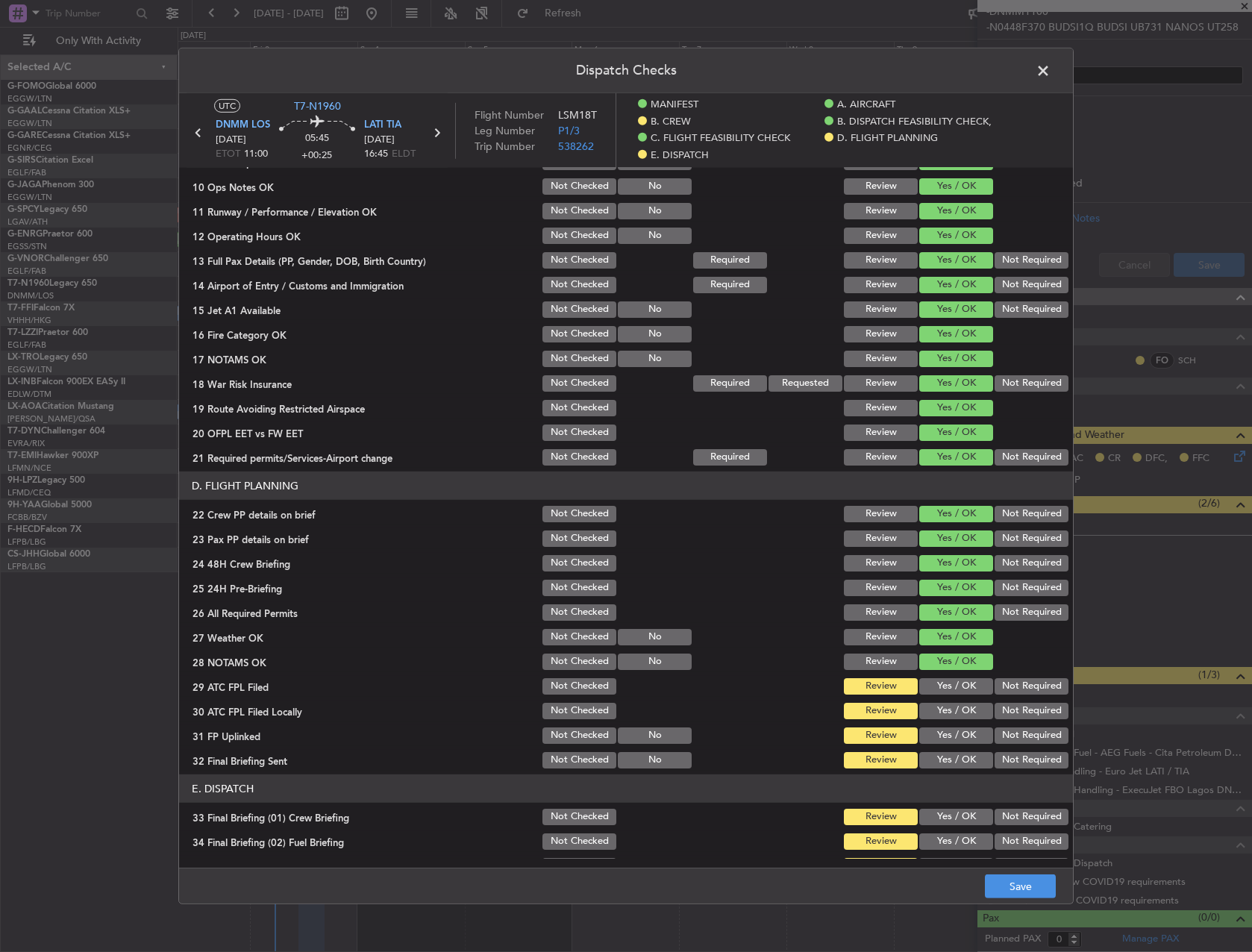
click at [949, 682] on button "Yes / OK" at bounding box center [957, 687] width 74 height 16
click at [996, 716] on button "Not Required" at bounding box center [1032, 711] width 74 height 16
drag, startPoint x: 955, startPoint y: 736, endPoint x: 994, endPoint y: 749, distance: 41.1
click at [956, 736] on button "Yes / OK" at bounding box center [957, 736] width 74 height 16
click at [1007, 755] on button "Not Required" at bounding box center [1032, 760] width 74 height 16
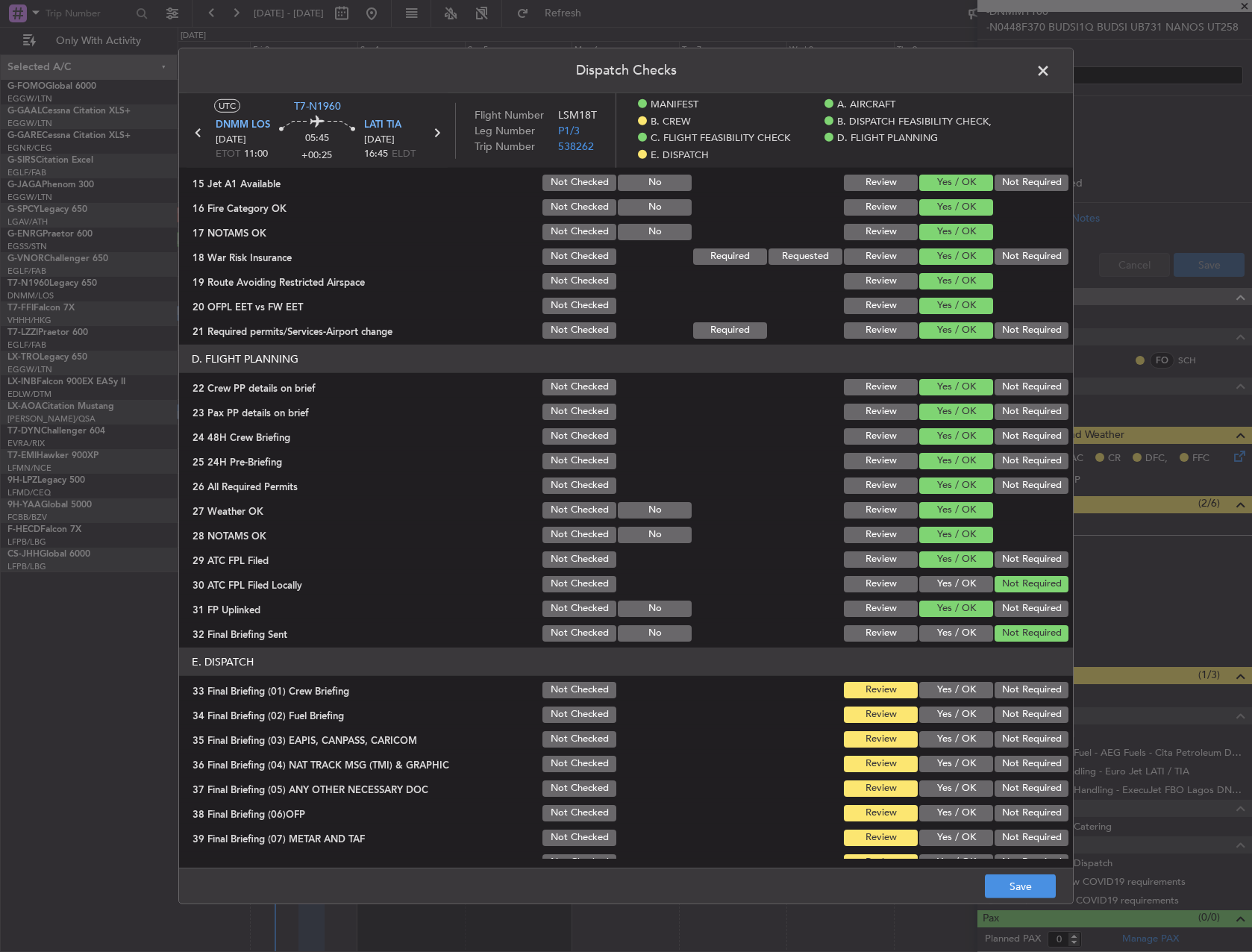
scroll to position [691, 0]
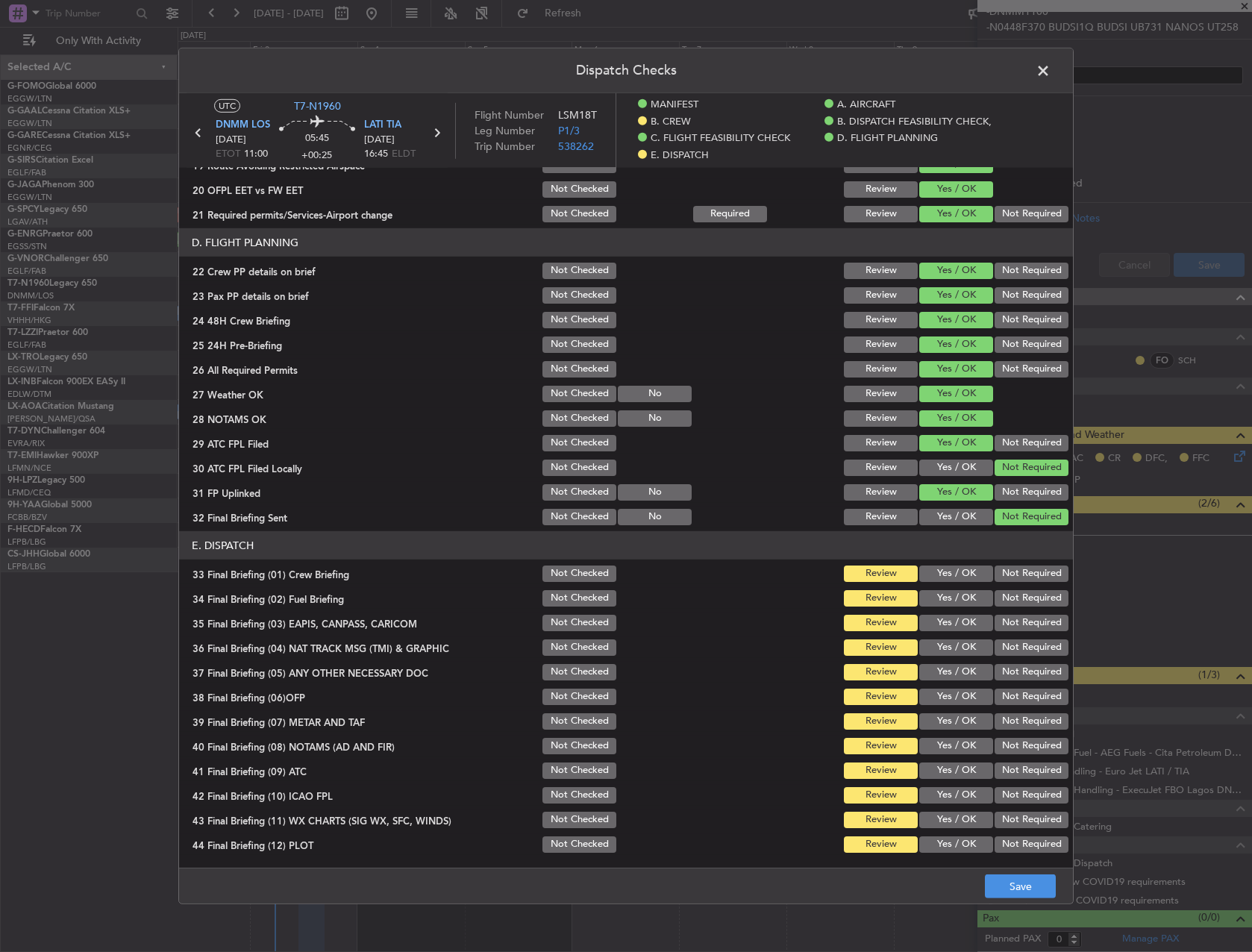
click at [934, 576] on button "Yes / OK" at bounding box center [957, 573] width 74 height 16
drag, startPoint x: 939, startPoint y: 591, endPoint x: 982, endPoint y: 611, distance: 47.4
click at [943, 594] on button "Yes / OK" at bounding box center [957, 599] width 74 height 16
click at [1014, 633] on div "Not Required" at bounding box center [1030, 622] width 75 height 21
click at [1011, 628] on button "Not Required" at bounding box center [1032, 623] width 74 height 16
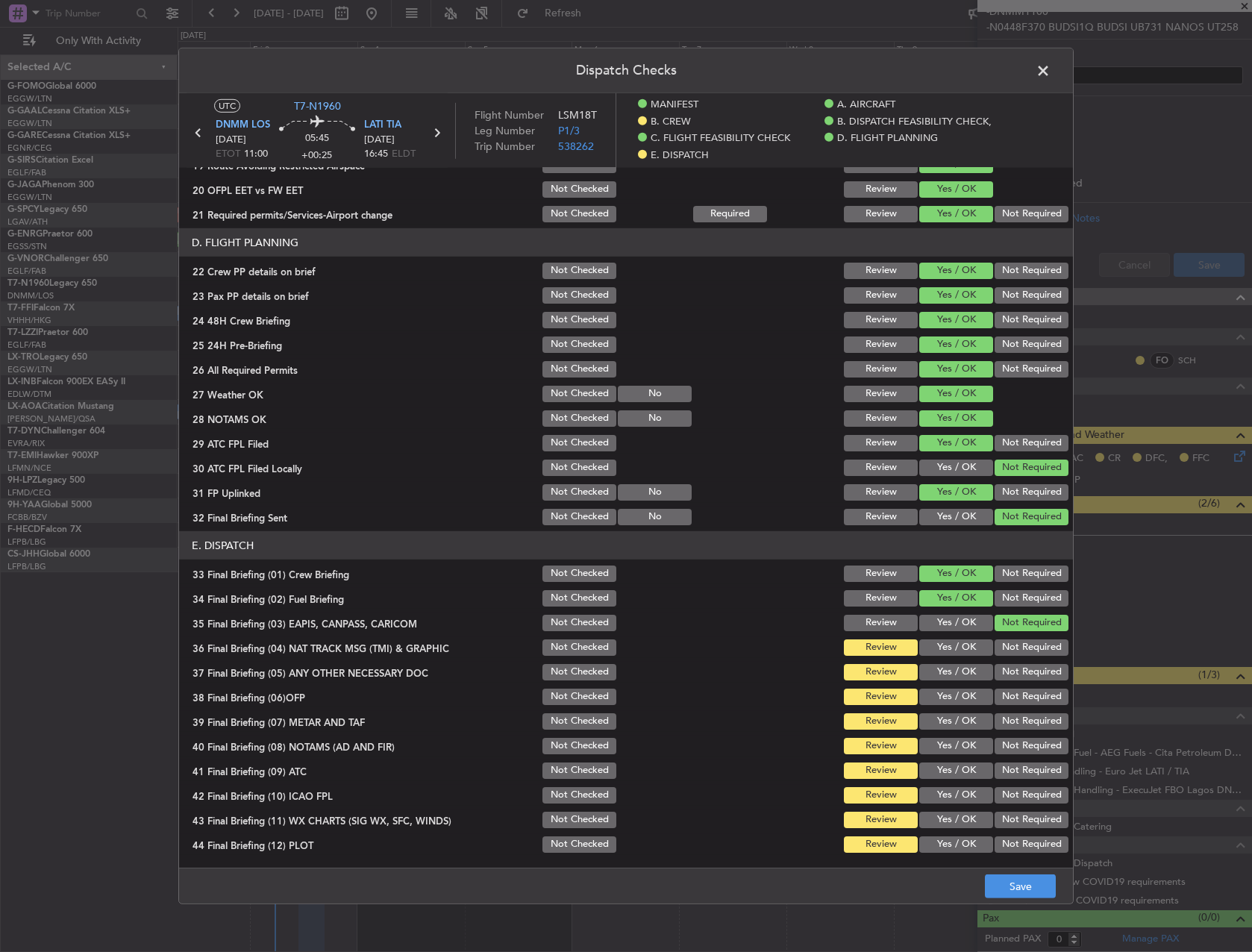
click at [1011, 659] on section "E. DISPATCH 33 Final Briefing (01) Crew Briefing Not Checked Review Yes / OK No…" at bounding box center [626, 694] width 894 height 324
click at [1010, 646] on button "Not Required" at bounding box center [1032, 648] width 74 height 16
click at [1007, 665] on button "Not Required" at bounding box center [1032, 672] width 74 height 16
drag, startPoint x: 972, startPoint y: 695, endPoint x: 963, endPoint y: 700, distance: 10.3
click at [971, 695] on button "Yes / OK" at bounding box center [957, 697] width 74 height 16
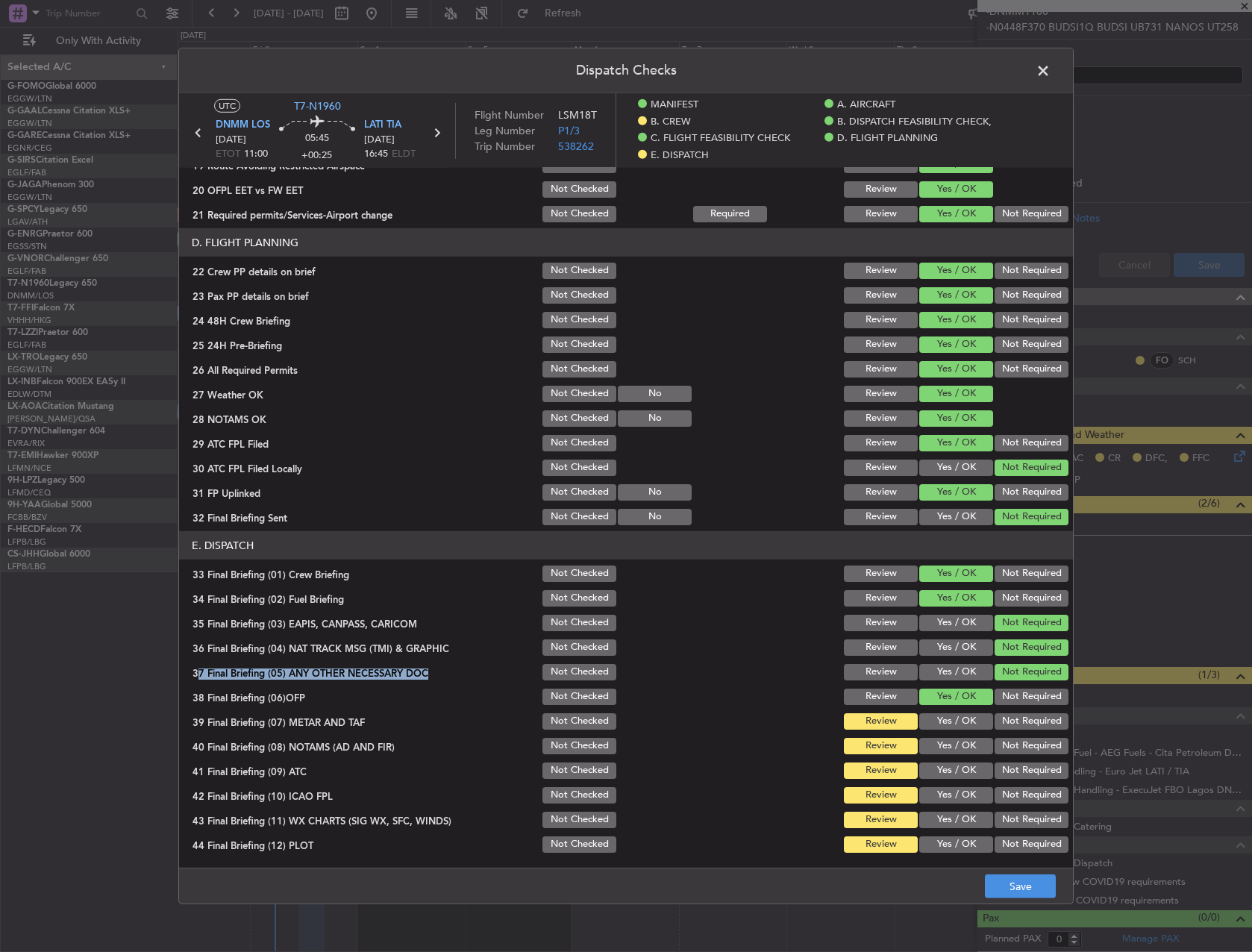
drag, startPoint x: 959, startPoint y: 728, endPoint x: 955, endPoint y: 735, distance: 8.1
click at [958, 730] on div "Yes / OK" at bounding box center [954, 721] width 75 height 21
click at [949, 759] on section "E. DISPATCH 33 Final Briefing (01) Crew Briefing Not Checked Review Yes / OK No…" at bounding box center [626, 694] width 894 height 324
click at [948, 716] on button "Yes / OK" at bounding box center [957, 722] width 74 height 16
drag, startPoint x: 946, startPoint y: 736, endPoint x: 949, endPoint y: 746, distance: 10.4
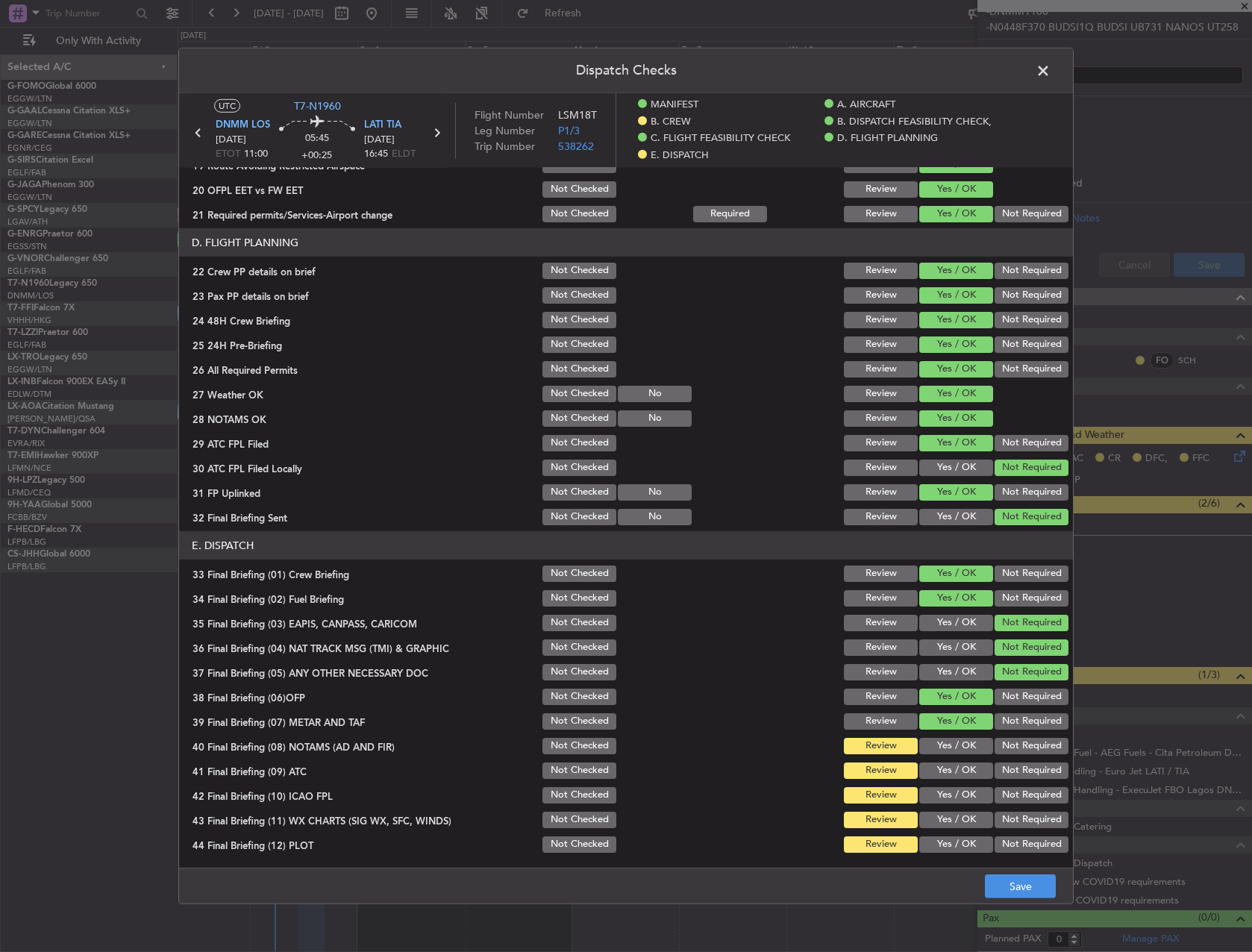
click at [947, 736] on div "Yes / OK" at bounding box center [954, 745] width 75 height 21
click at [949, 746] on button "Yes / OK" at bounding box center [957, 746] width 74 height 16
click at [958, 773] on button "Yes / OK" at bounding box center [957, 771] width 74 height 16
click at [960, 793] on button "Yes / OK" at bounding box center [957, 795] width 74 height 16
click at [963, 806] on section "E. DISPATCH 33 Final Briefing (01) Crew Briefing Not Checked Review Yes / OK No…" at bounding box center [626, 694] width 894 height 324
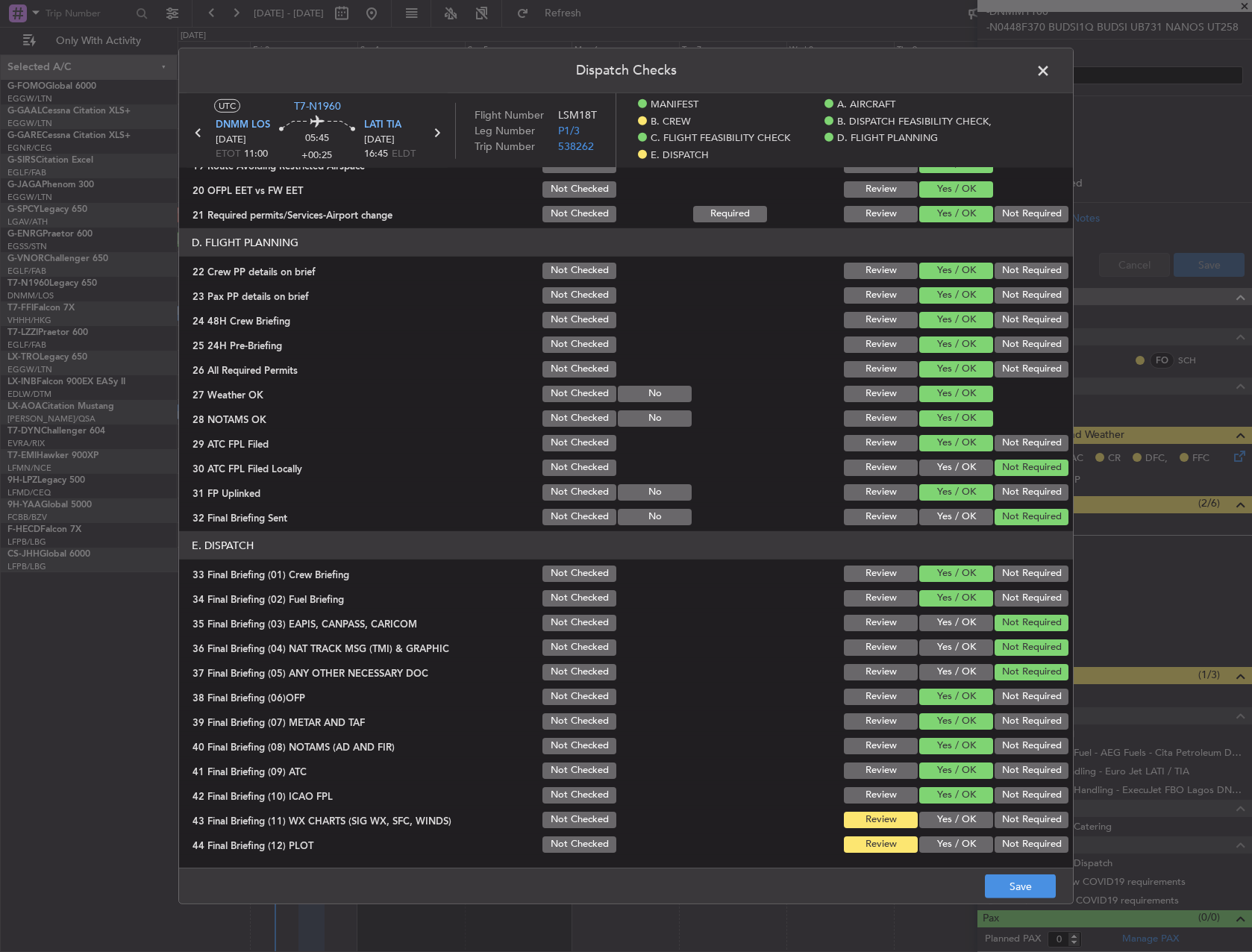
drag, startPoint x: 968, startPoint y: 827, endPoint x: 963, endPoint y: 814, distance: 13.9
click at [968, 824] on button "Yes / OK" at bounding box center [957, 820] width 74 height 16
click at [973, 848] on button "Yes / OK" at bounding box center [957, 845] width 74 height 16
click at [996, 867] on main "UTC T7-N1960 DNMM LOS 03/10/2025 ETOT 11:00 05:45 +00:25 LATI TIA 03/10/2025 16…" at bounding box center [626, 484] width 894 height 781
drag, startPoint x: 1016, startPoint y: 886, endPoint x: 1026, endPoint y: 875, distance: 14.9
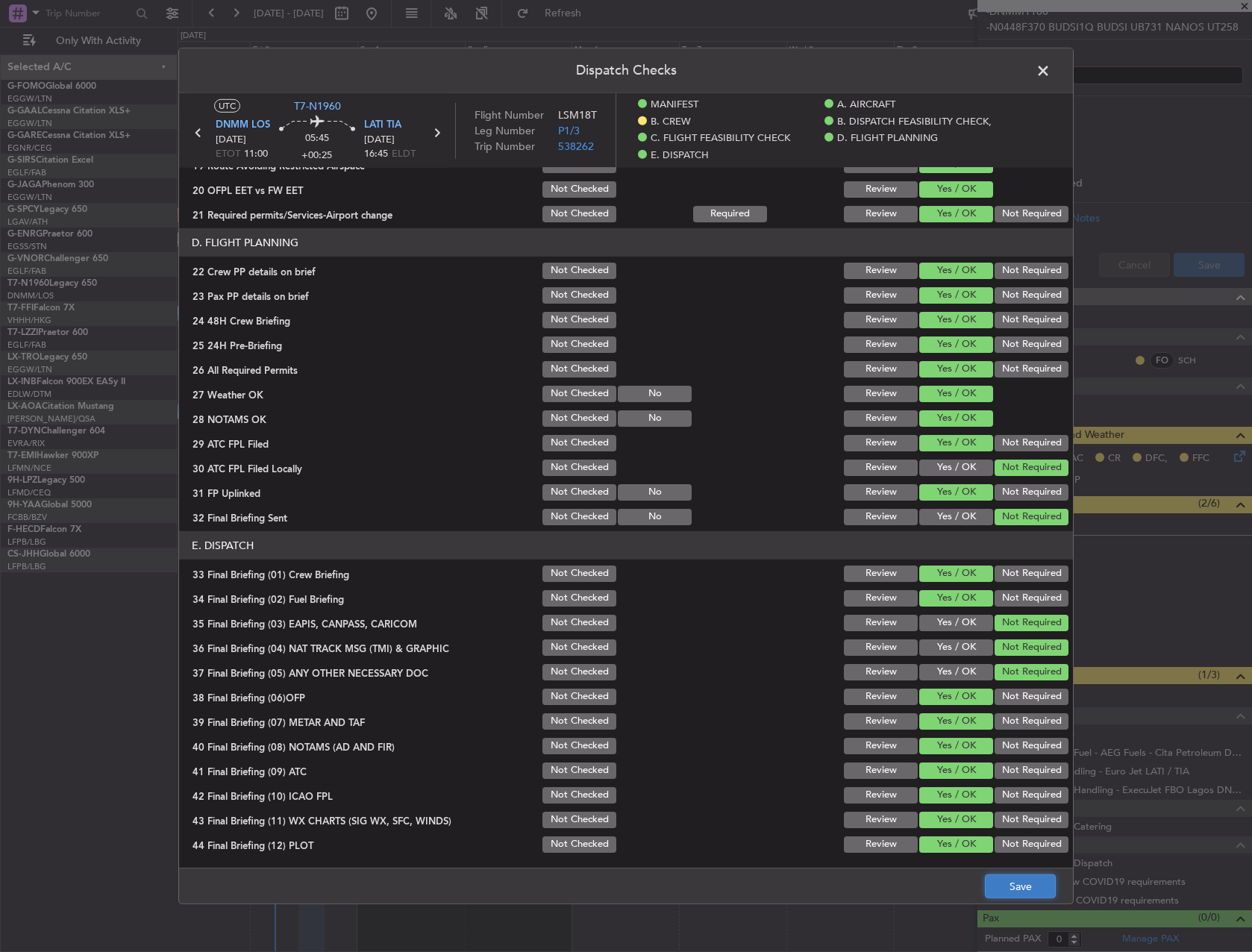
click at [1017, 886] on button "Save" at bounding box center [1020, 887] width 71 height 24
click at [1051, 79] on span at bounding box center [1051, 74] width 0 height 30
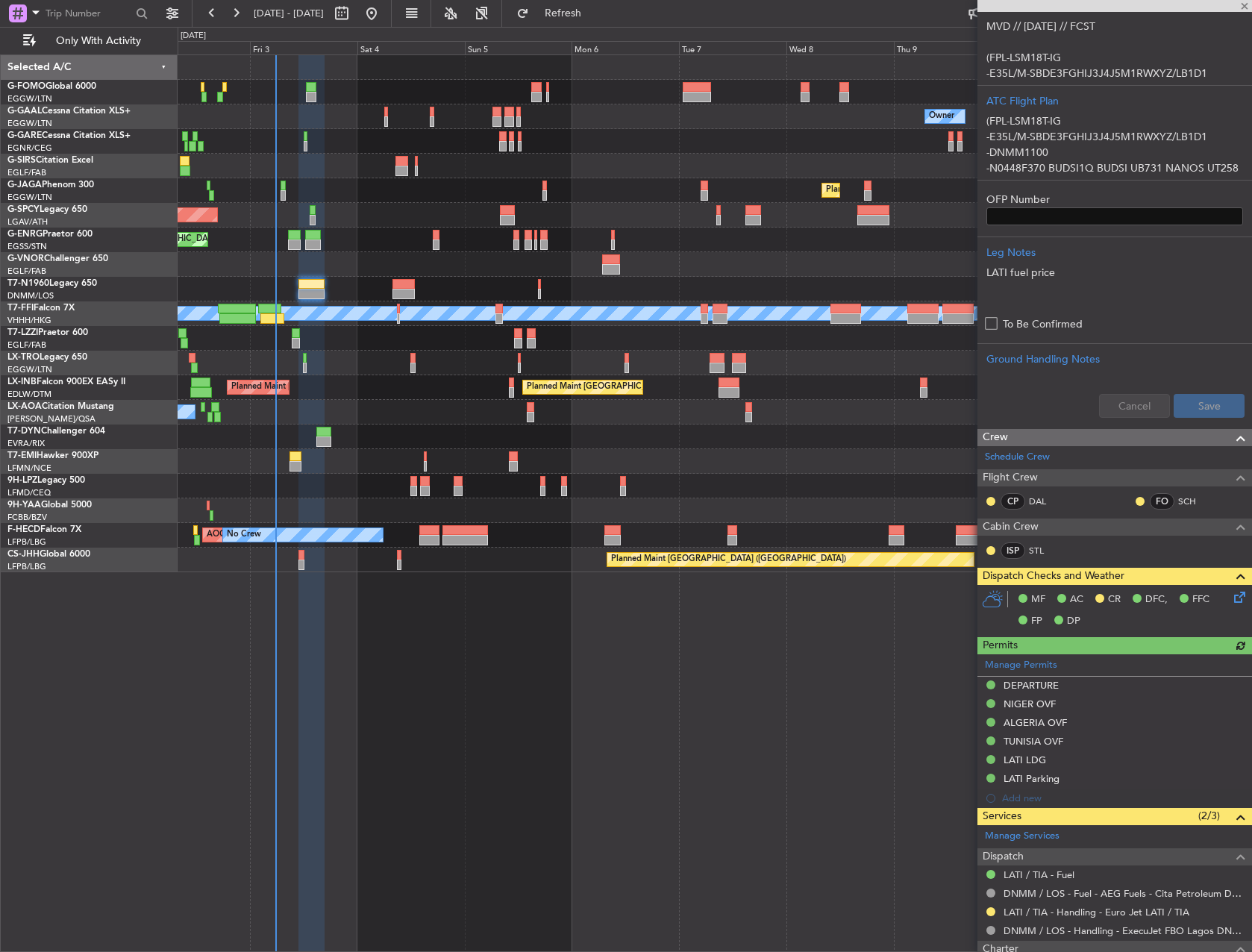
scroll to position [494, 0]
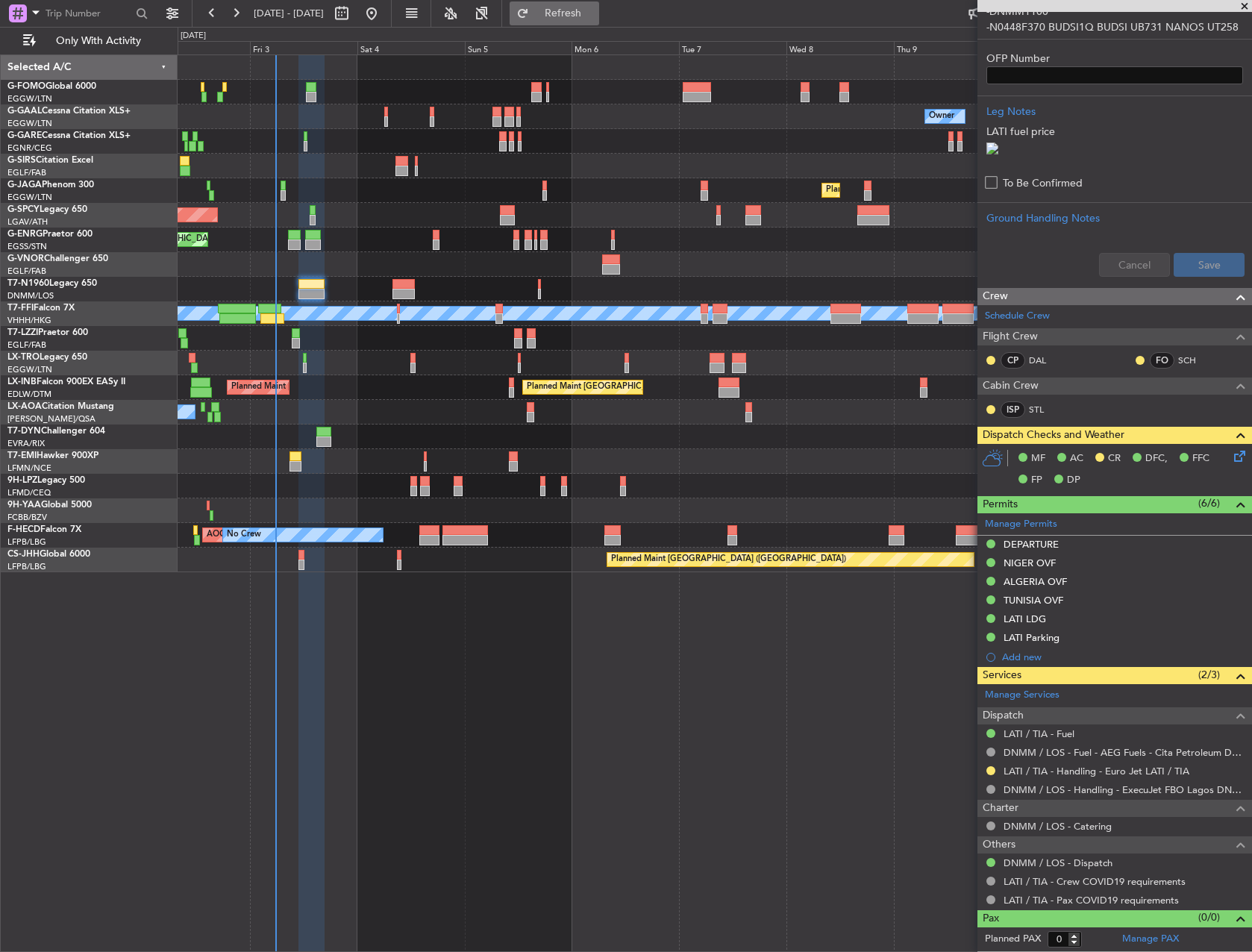
click at [600, 2] on button "Refresh" at bounding box center [554, 14] width 90 height 24
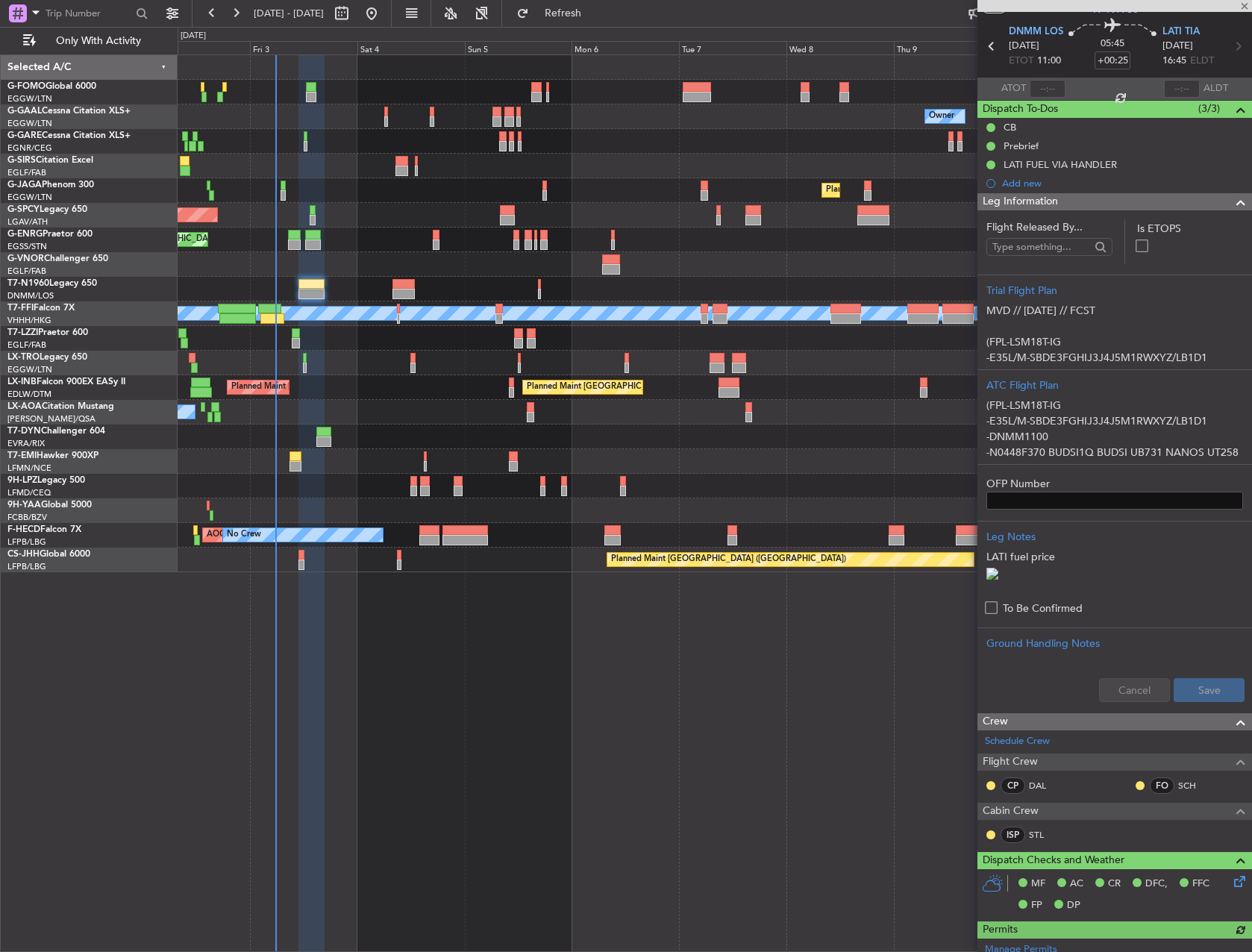
scroll to position [0, 0]
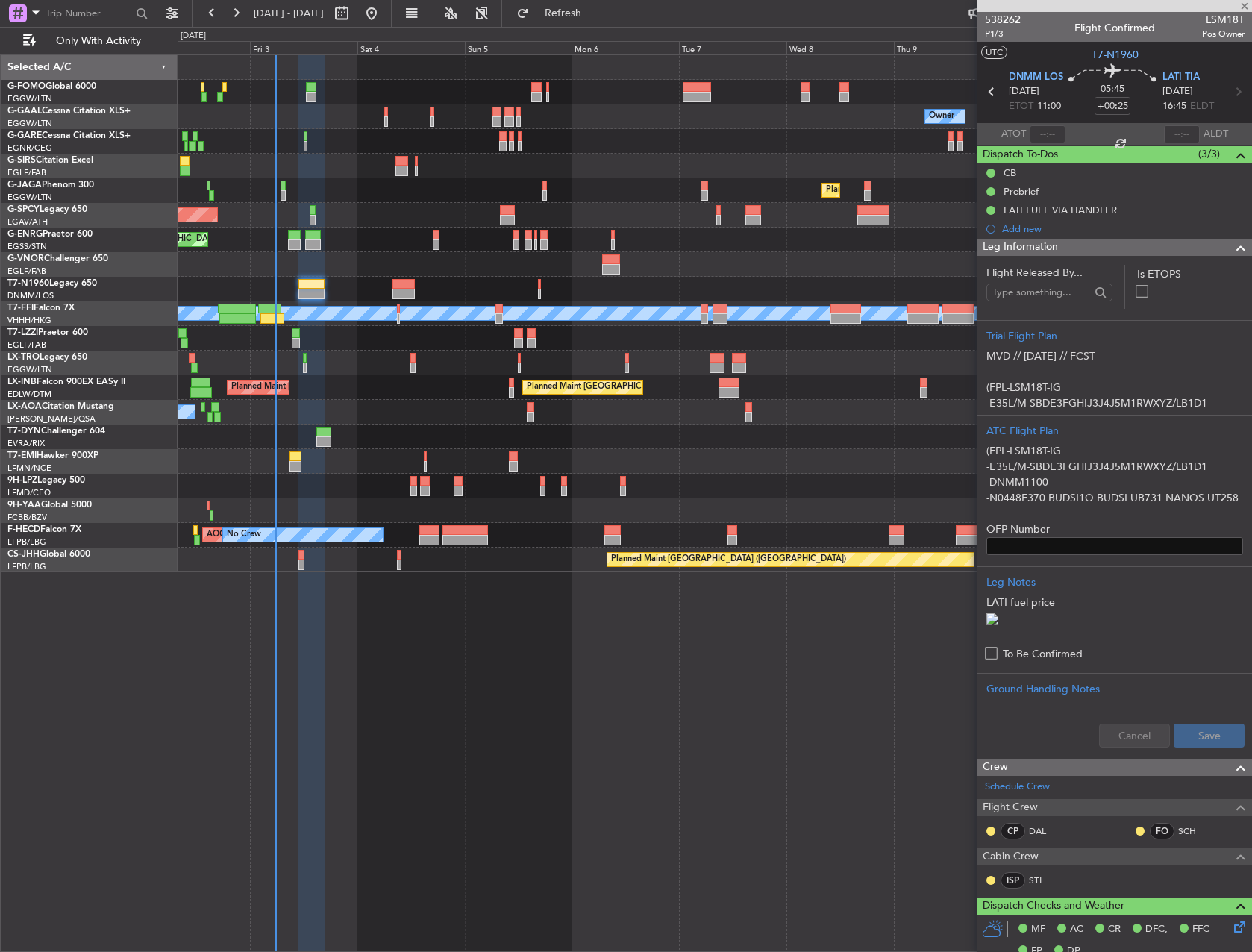
click at [1241, 0] on div at bounding box center [1114, 5] width 274 height 12
click at [1241, 6] on span at bounding box center [1245, 6] width 14 height 14
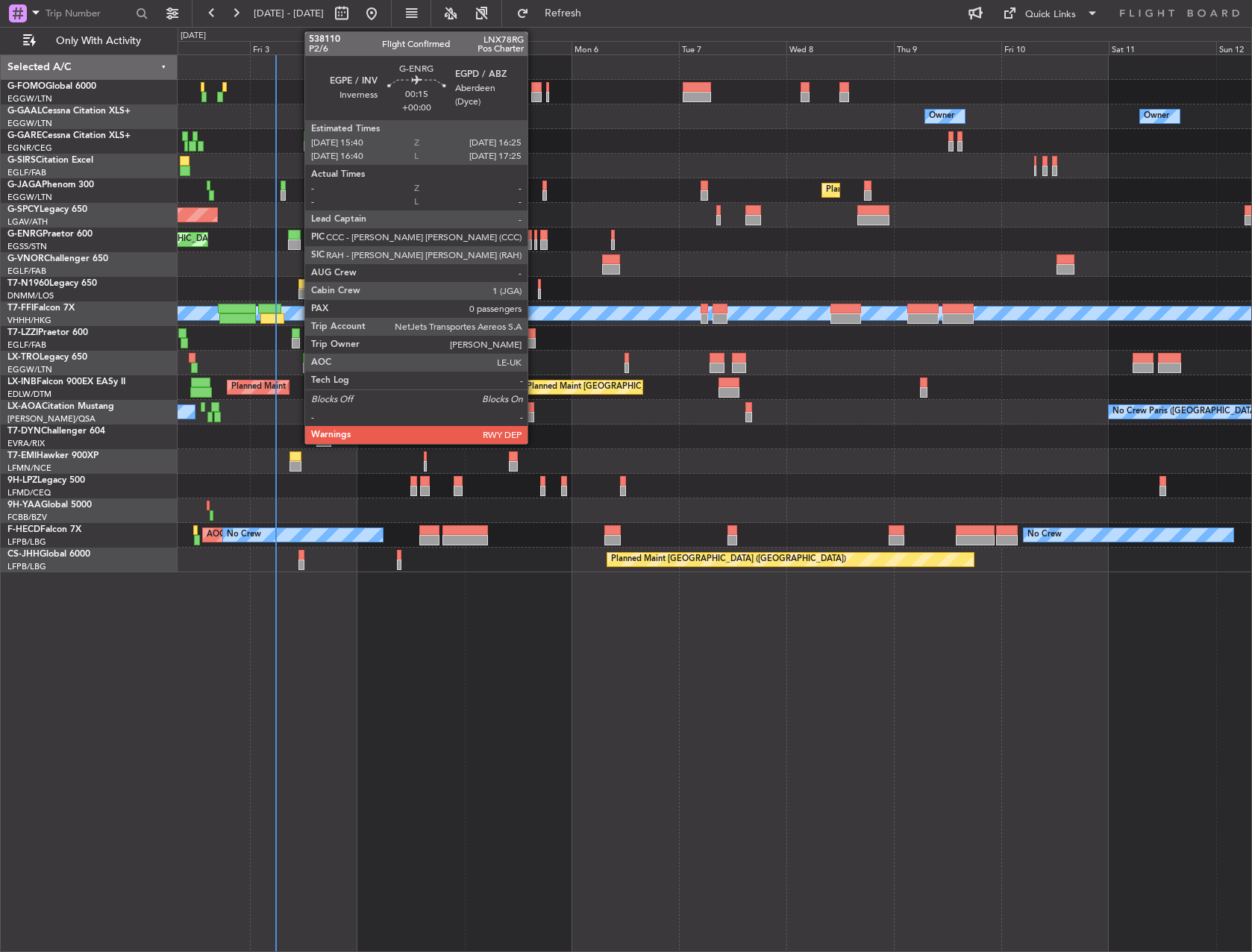
click at [535, 237] on div at bounding box center [536, 236] width 4 height 11
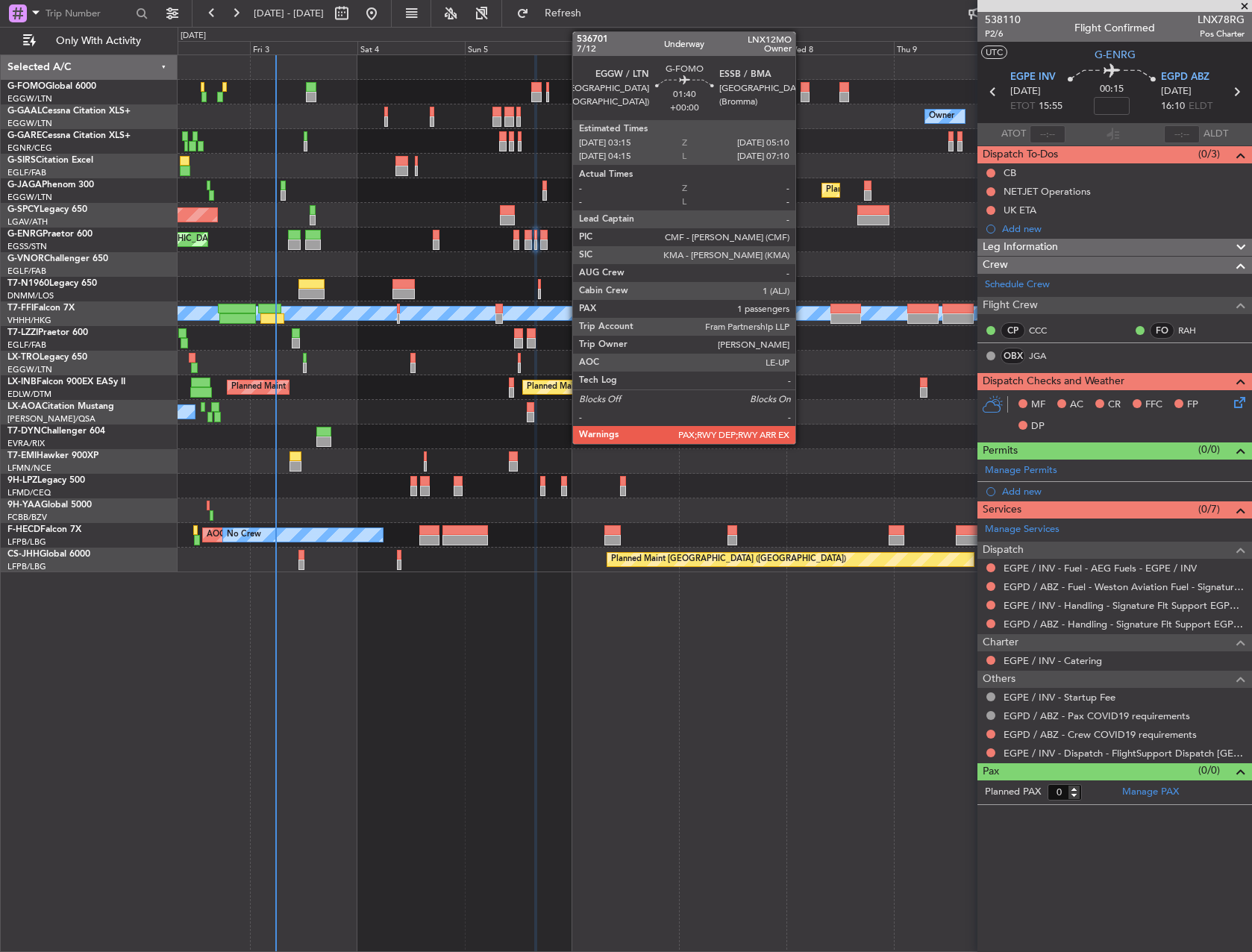
click at [803, 95] on div at bounding box center [805, 97] width 9 height 11
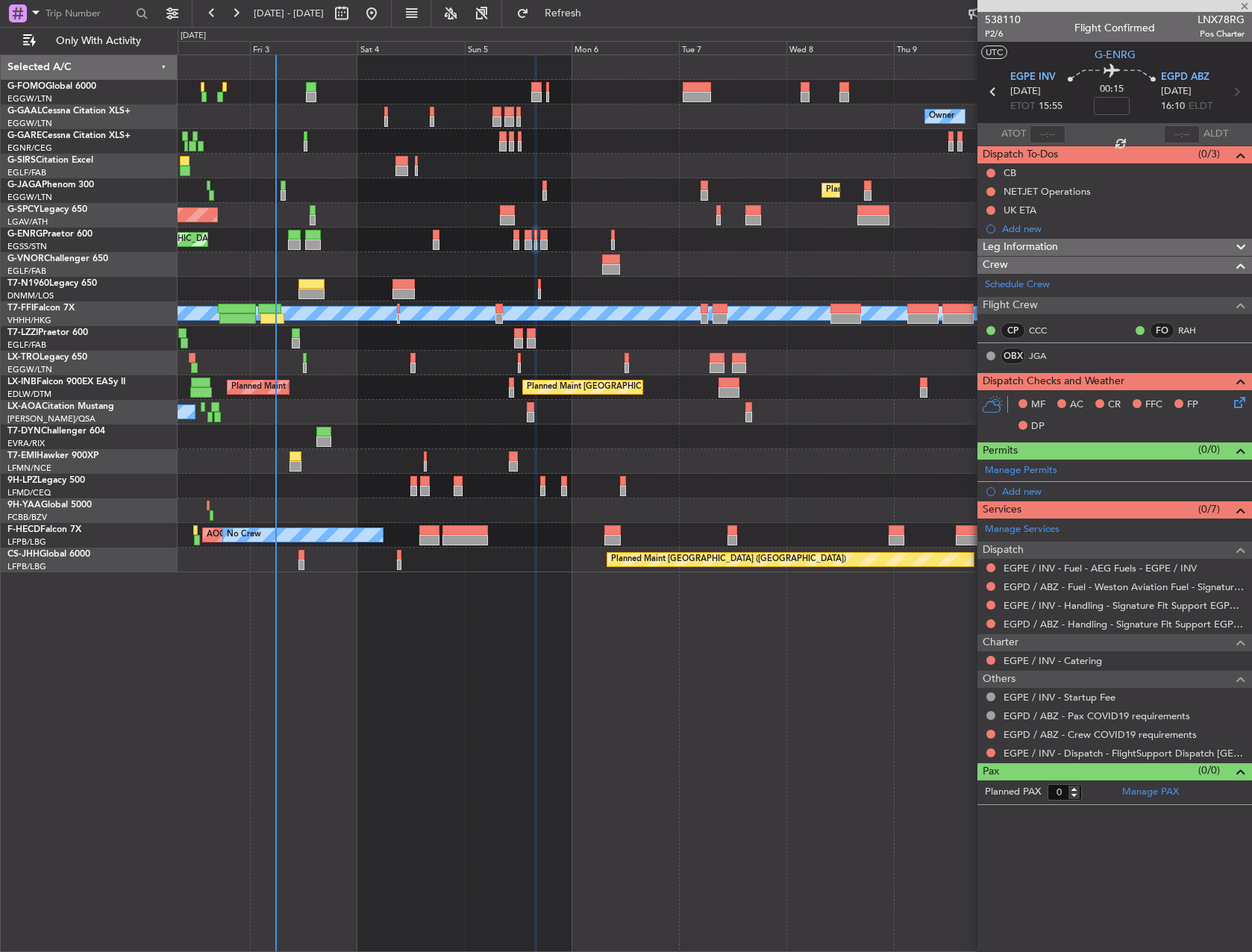
type input "2"
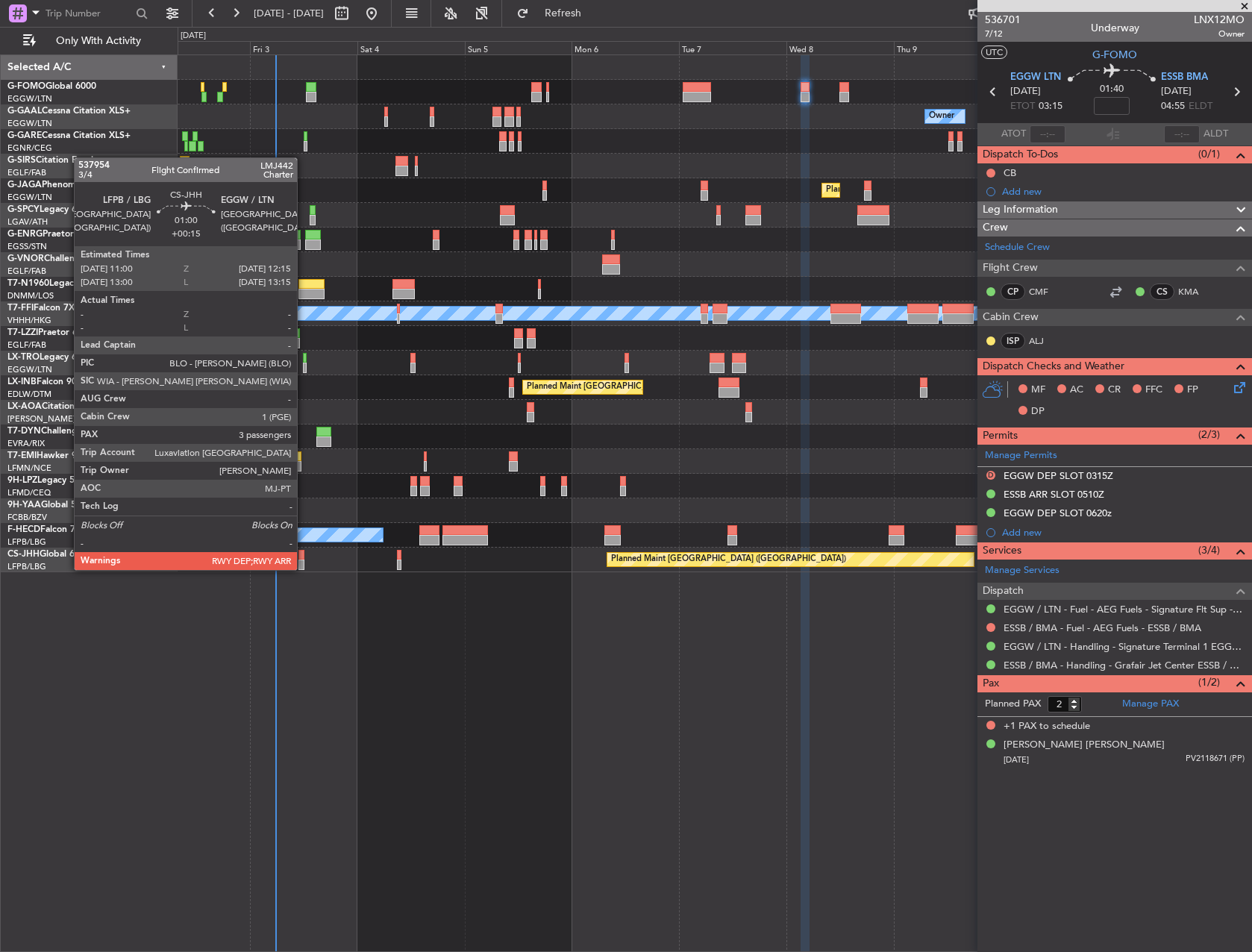
click at [303, 569] on div at bounding box center [302, 565] width 6 height 11
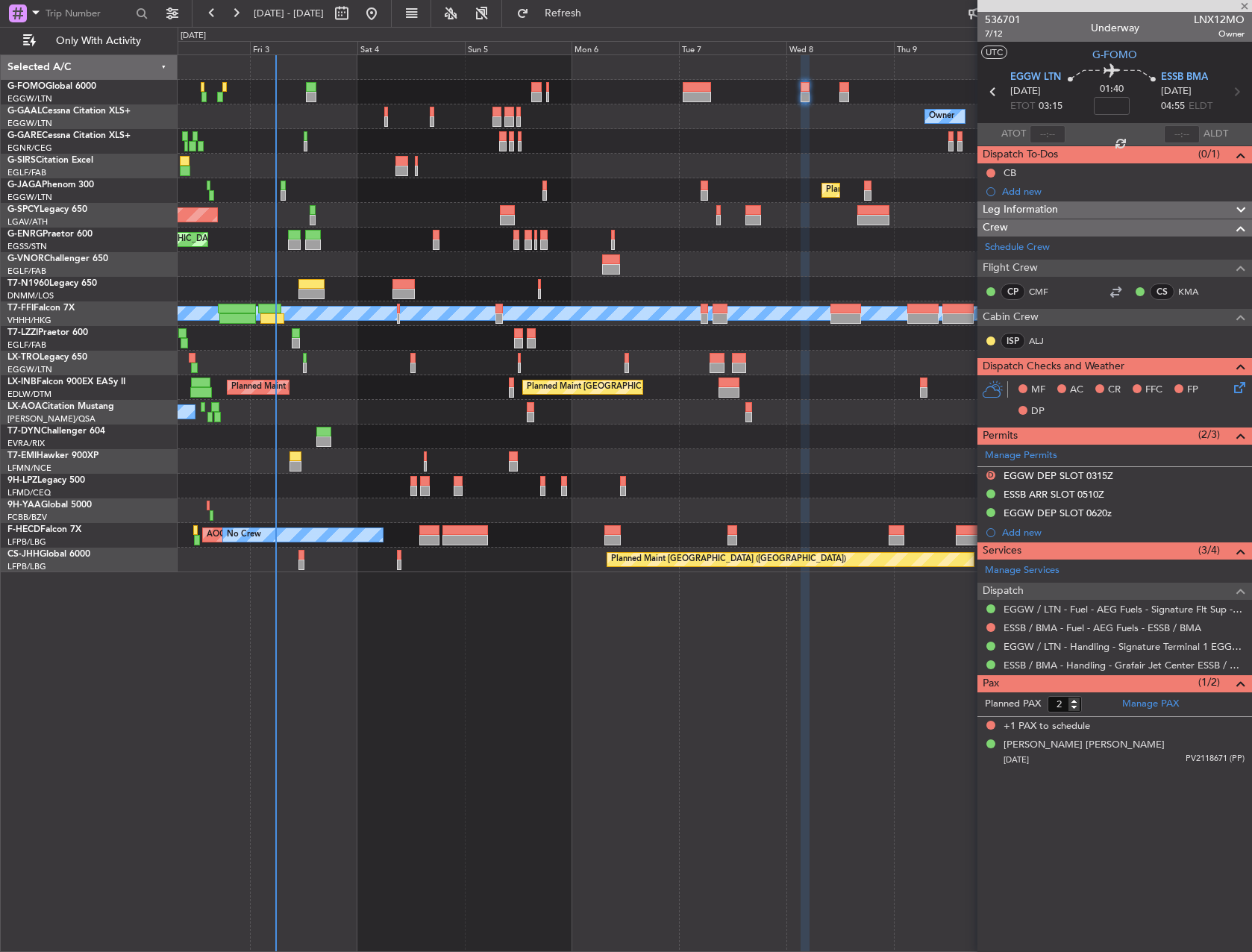
type input "+00:15"
type input "3"
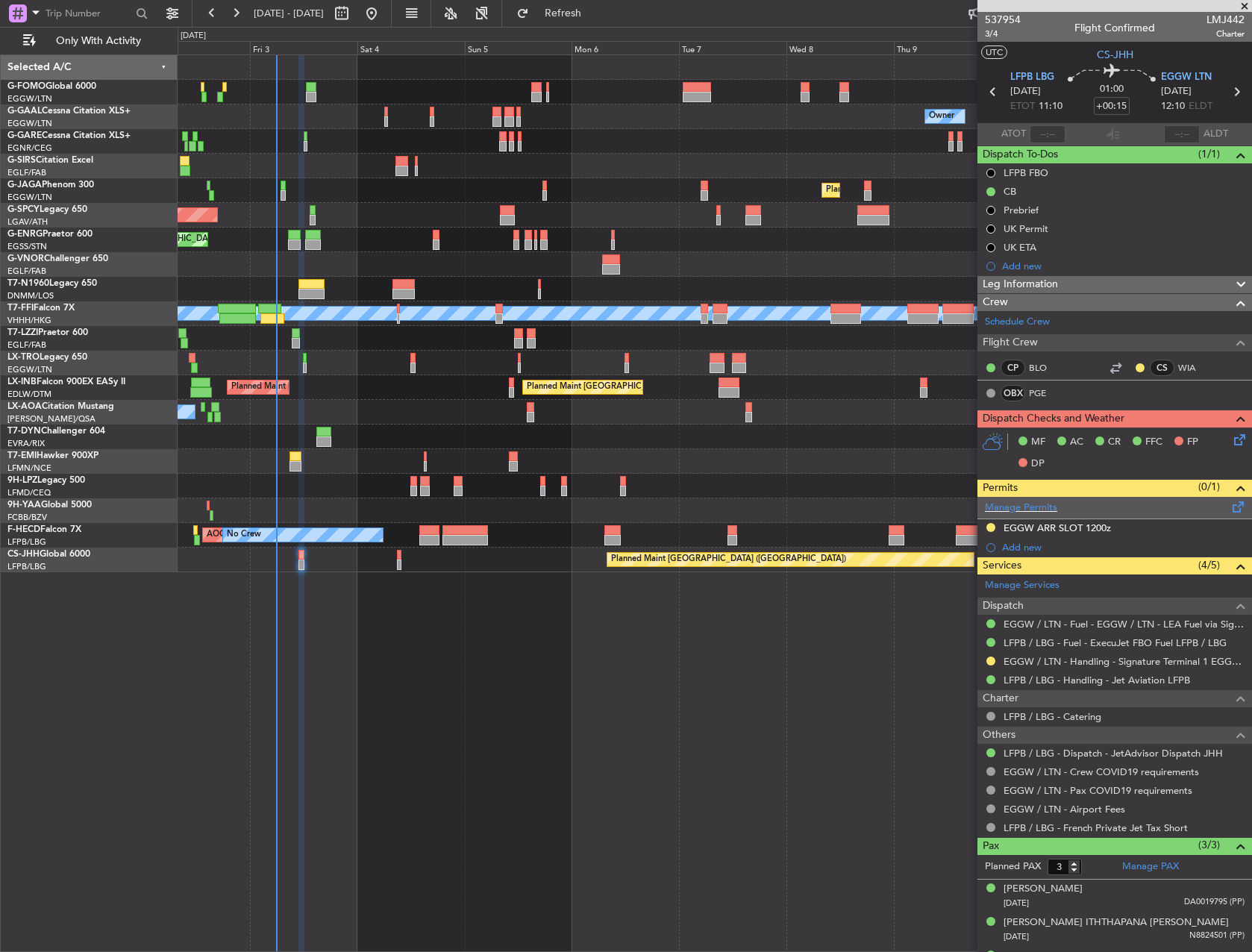
click at [1088, 502] on div "Manage Permits" at bounding box center [1114, 508] width 274 height 23
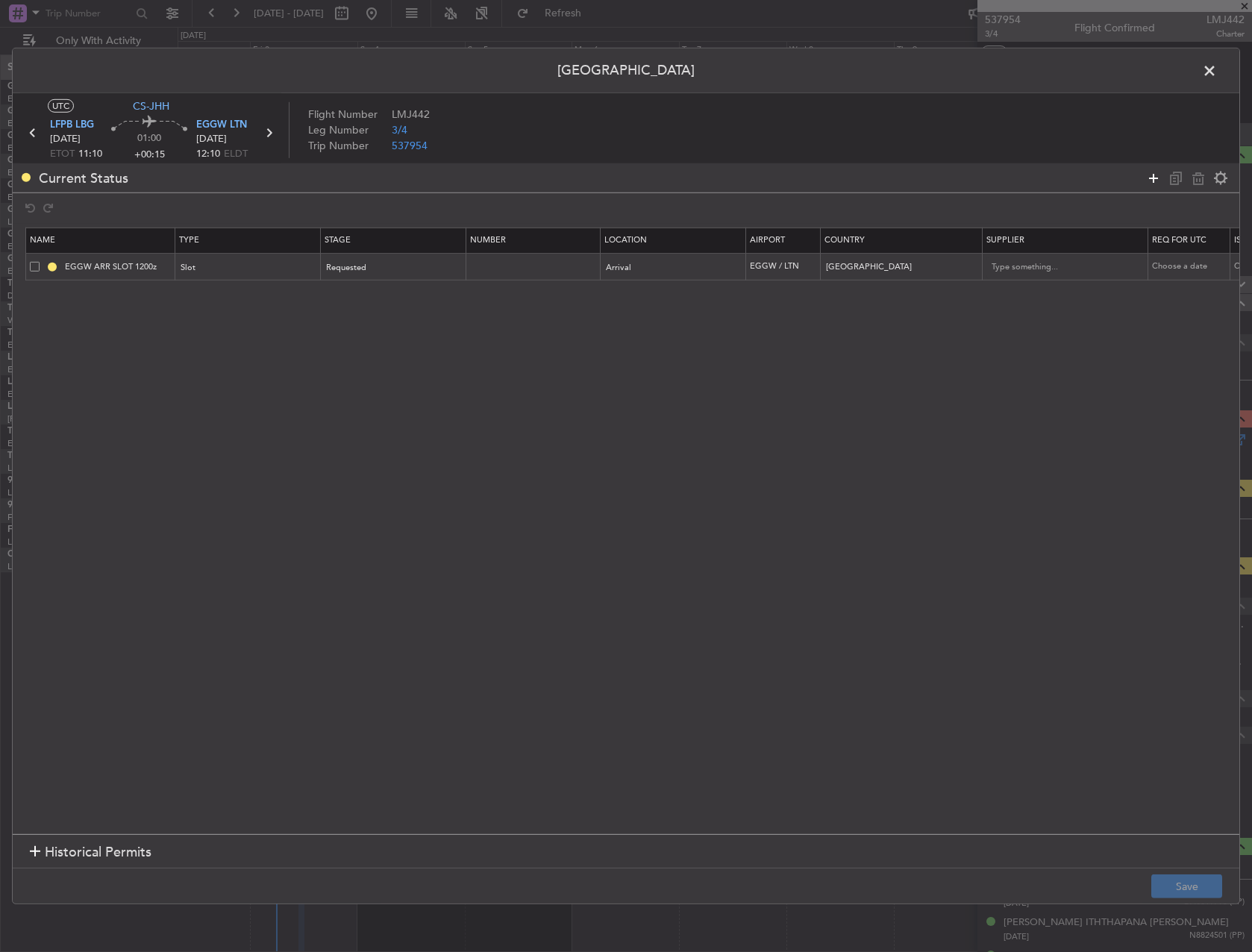
click at [1151, 180] on icon at bounding box center [1154, 178] width 18 height 18
click at [207, 293] on div "Type" at bounding box center [244, 295] width 124 height 23
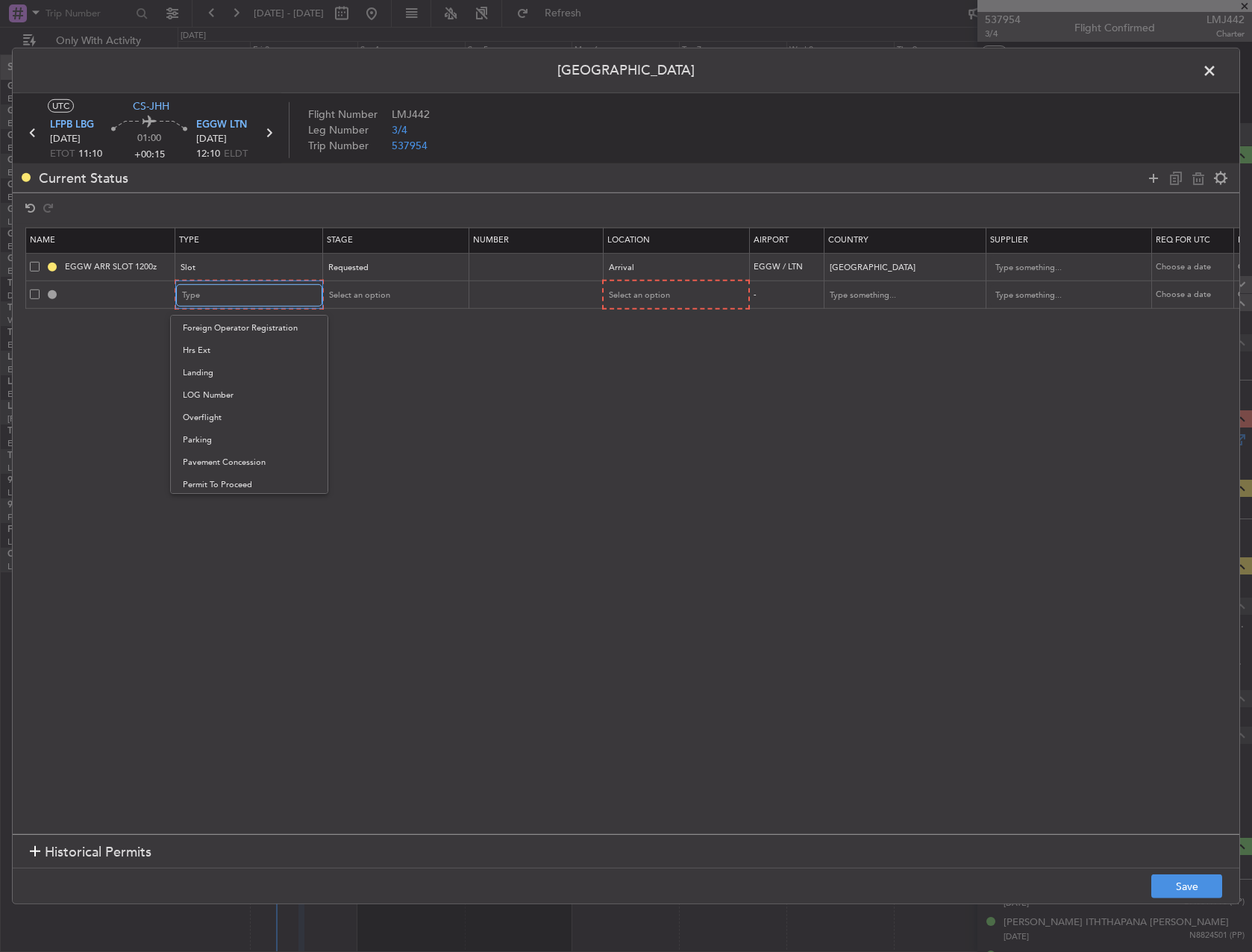
scroll to position [449, 0]
click at [235, 444] on span "Slot" at bounding box center [249, 437] width 133 height 23
click at [148, 287] on td at bounding box center [101, 294] width 149 height 28
click at [380, 306] on div "Select an option" at bounding box center [389, 295] width 124 height 23
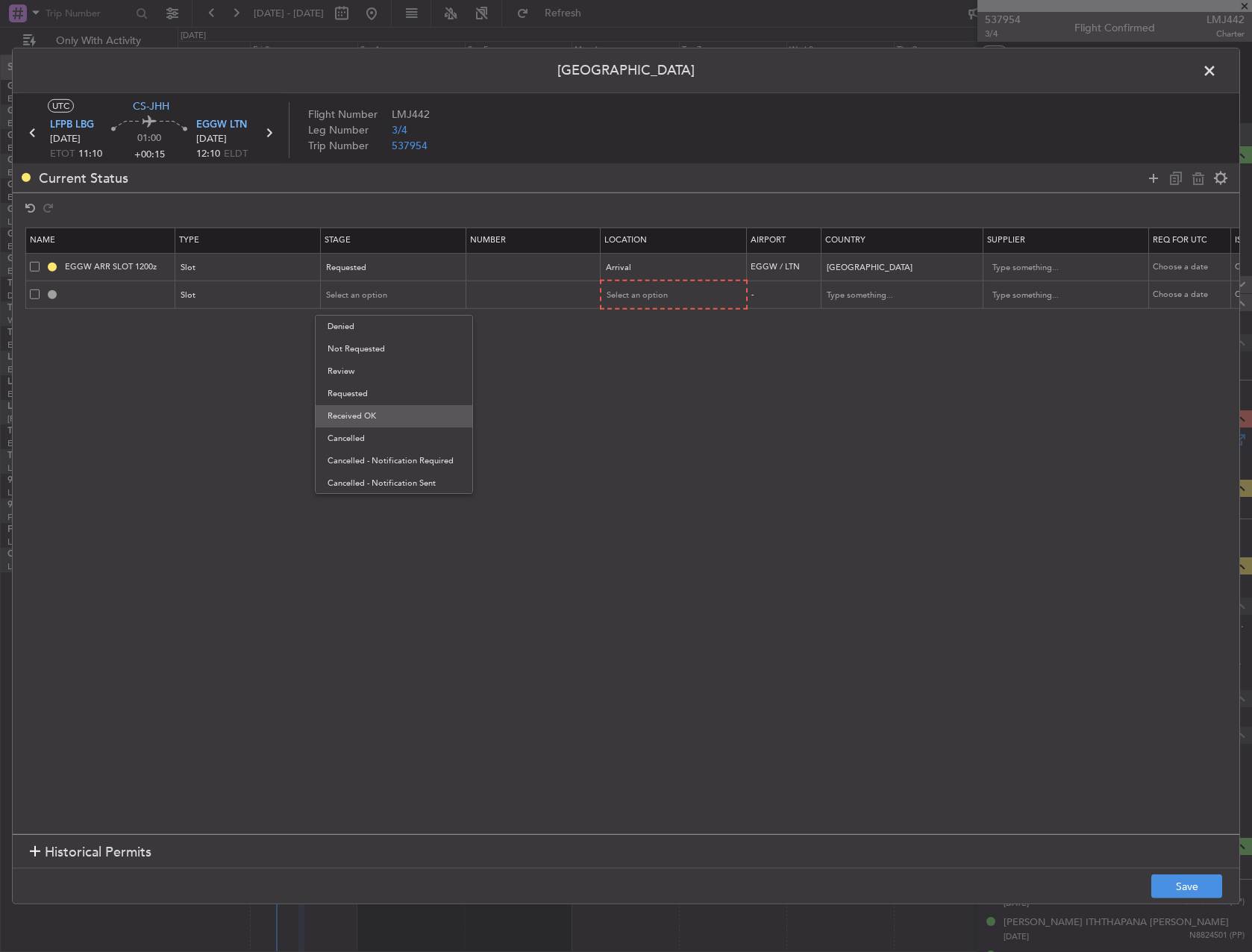
click at [381, 409] on span "Received OK" at bounding box center [394, 416] width 133 height 23
click at [625, 295] on span "Select an option" at bounding box center [639, 295] width 62 height 11
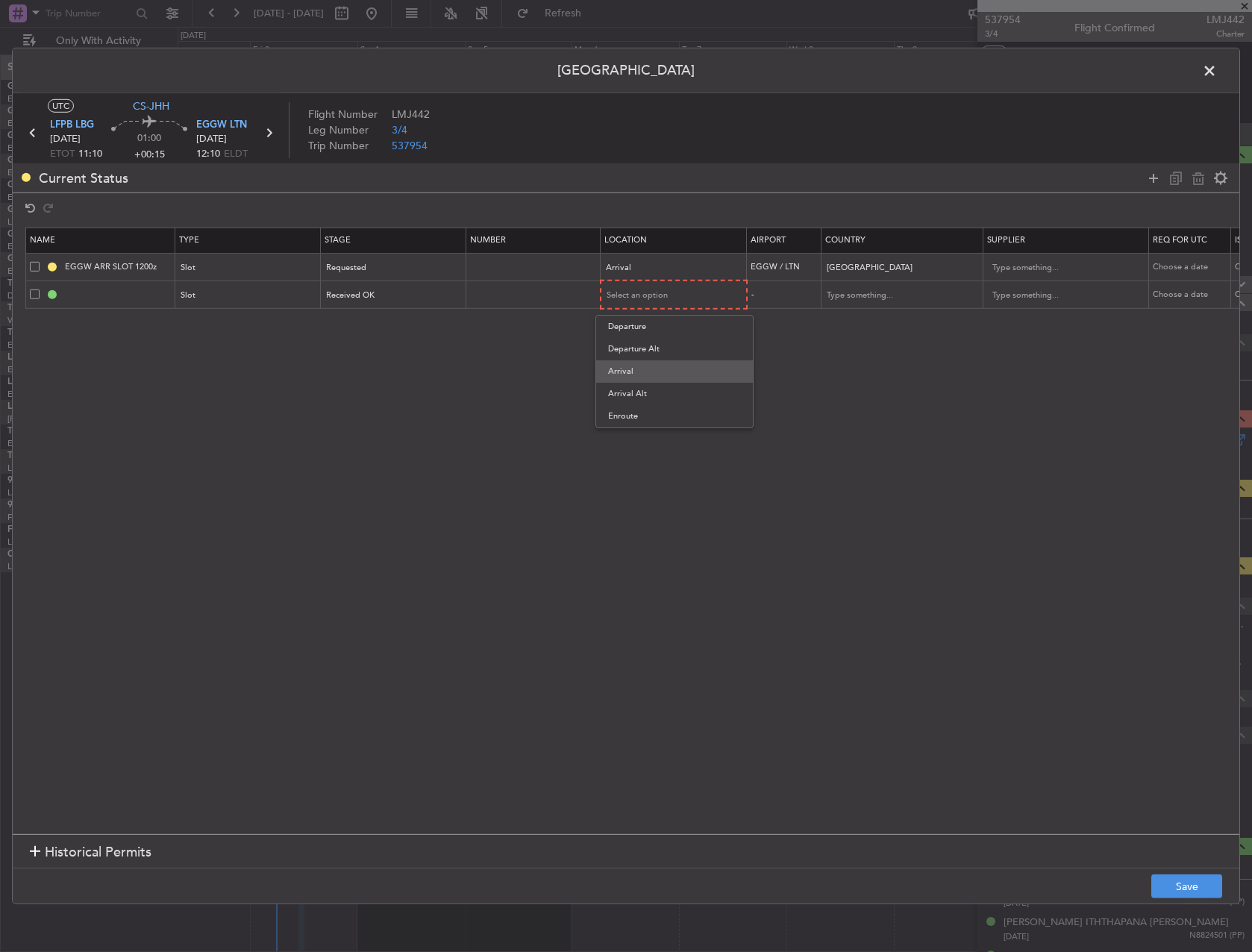
click at [640, 370] on span "Arrival" at bounding box center [674, 371] width 133 height 23
click at [404, 259] on div "Requested" at bounding box center [389, 267] width 124 height 23
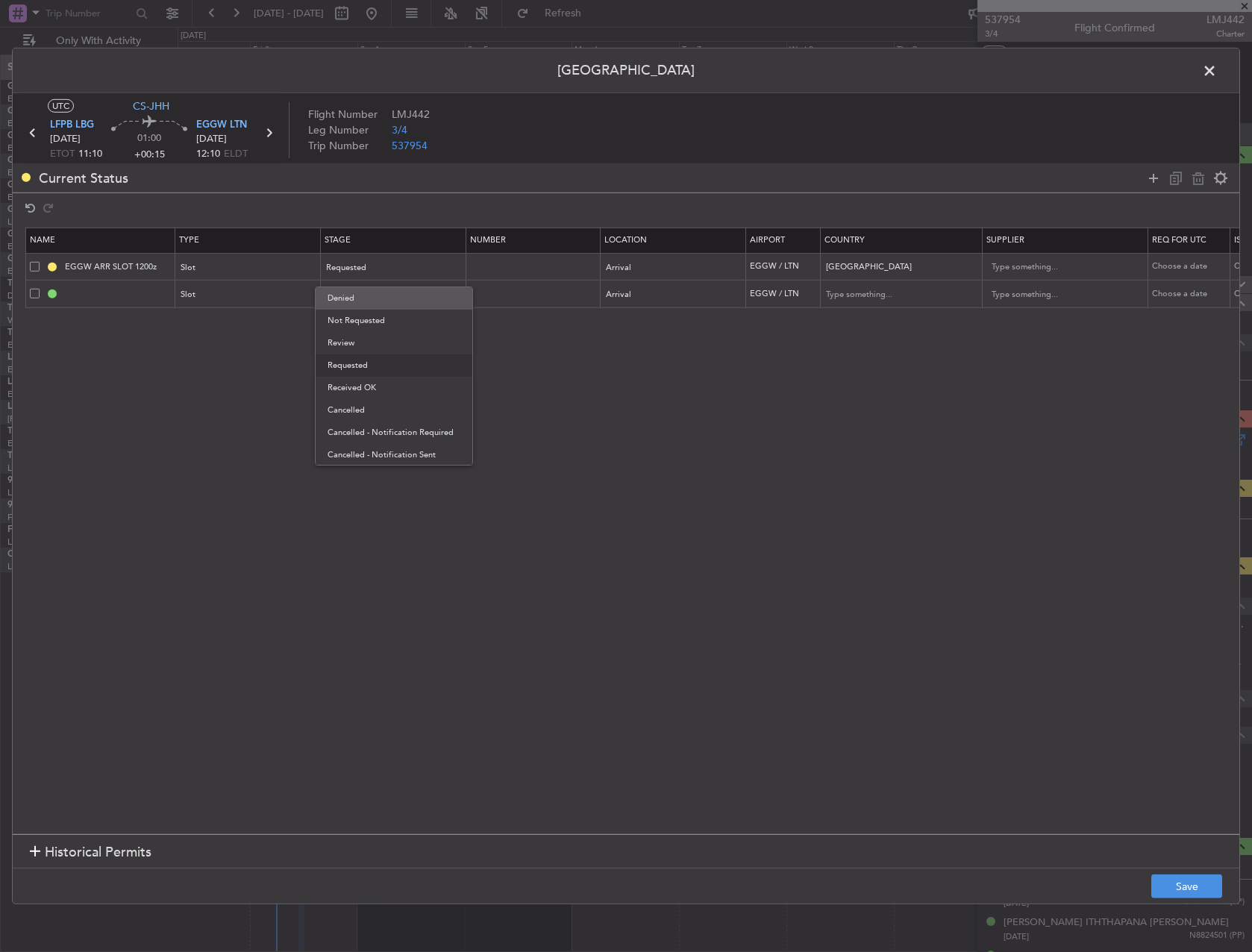
click at [387, 305] on span "Denied" at bounding box center [394, 298] width 133 height 23
click at [1187, 879] on button "Save" at bounding box center [1187, 887] width 71 height 24
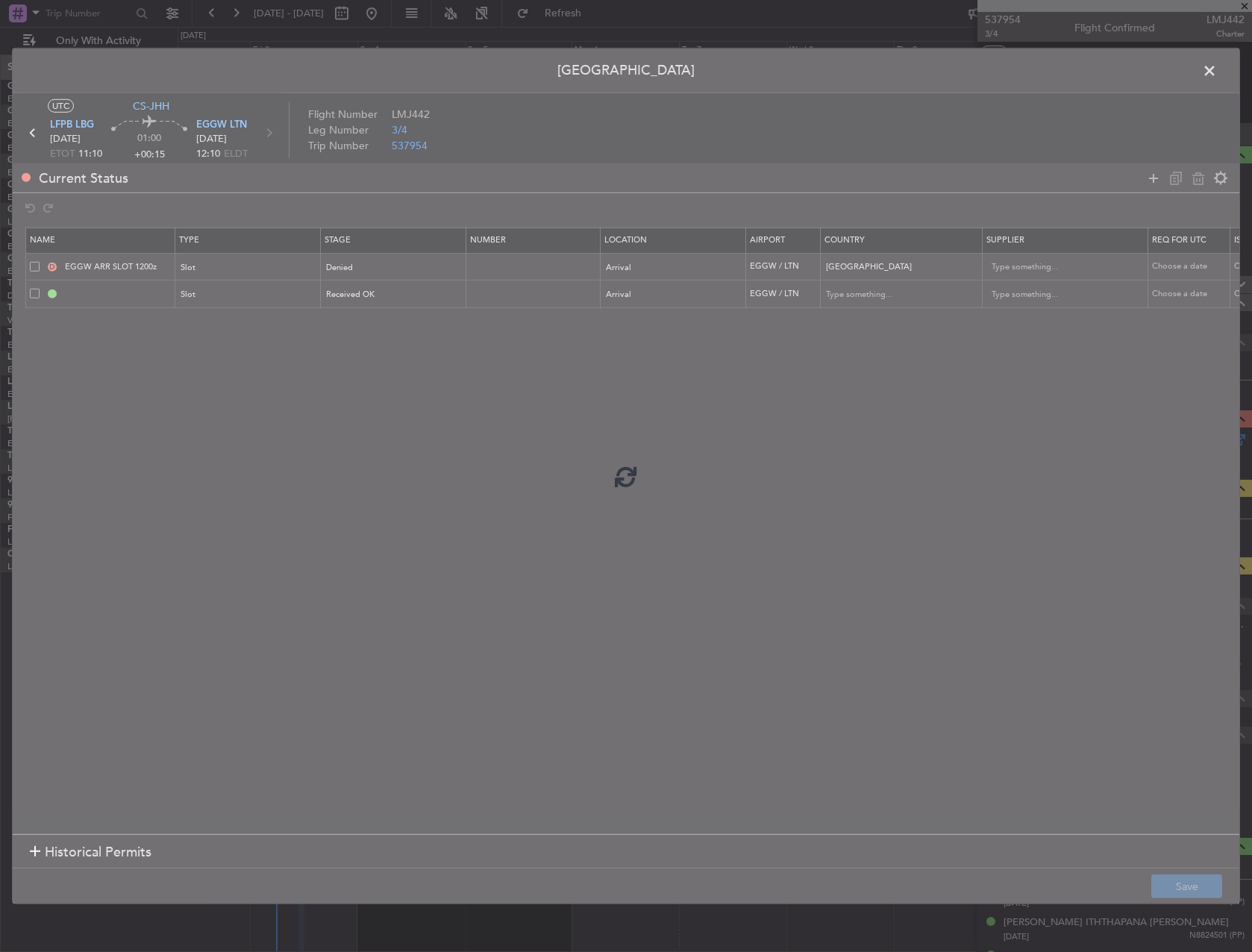
type input "EGGW ARR SLOT"
type input "United Kingdom"
type input "NNN"
type input "2"
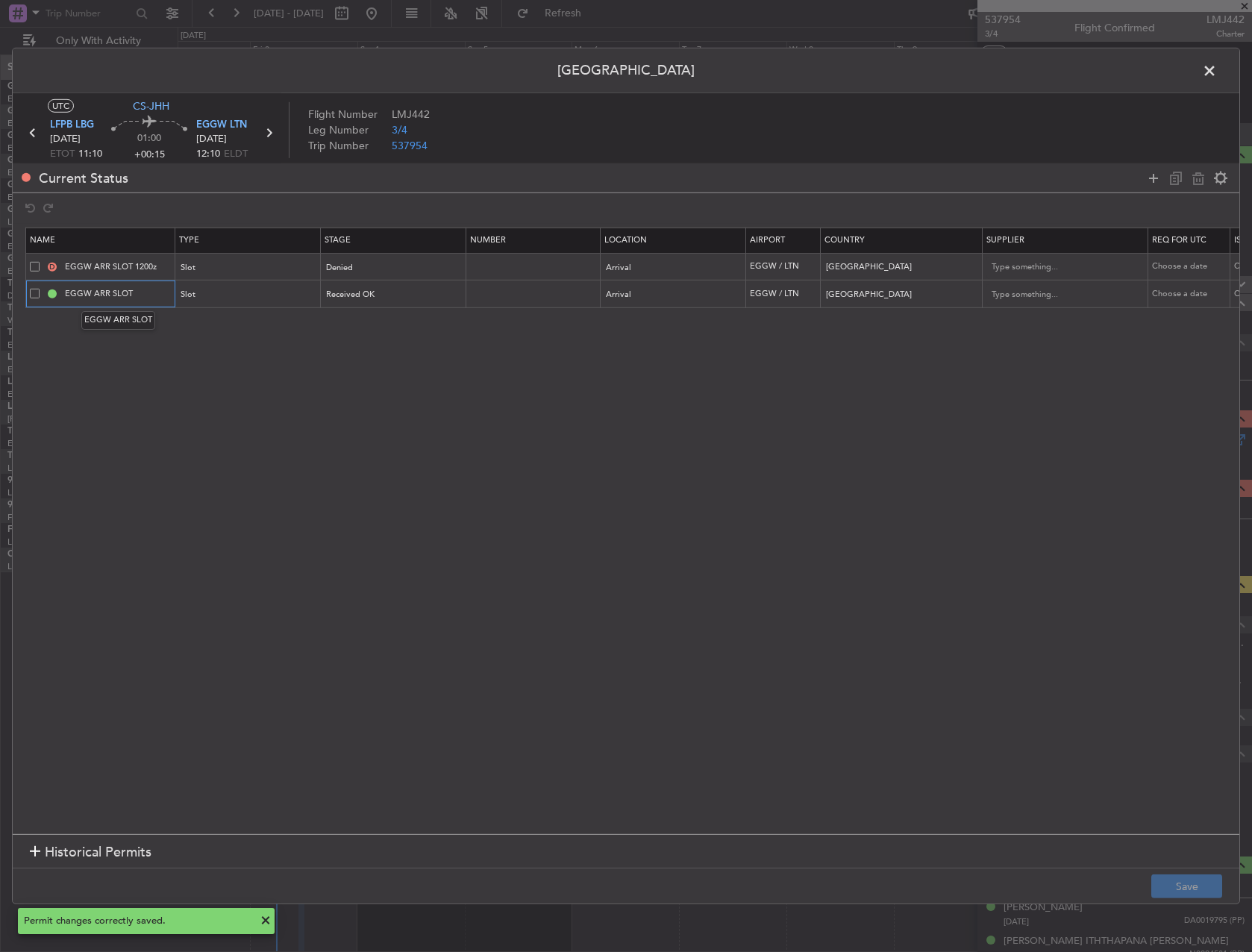
click at [148, 294] on input "EGGW ARR SLOT" at bounding box center [118, 293] width 112 height 13
type input "EGGW ARR SLOT 1115"
click at [1191, 876] on button "Save" at bounding box center [1187, 887] width 71 height 24
click at [1218, 74] on span at bounding box center [1218, 74] width 0 height 30
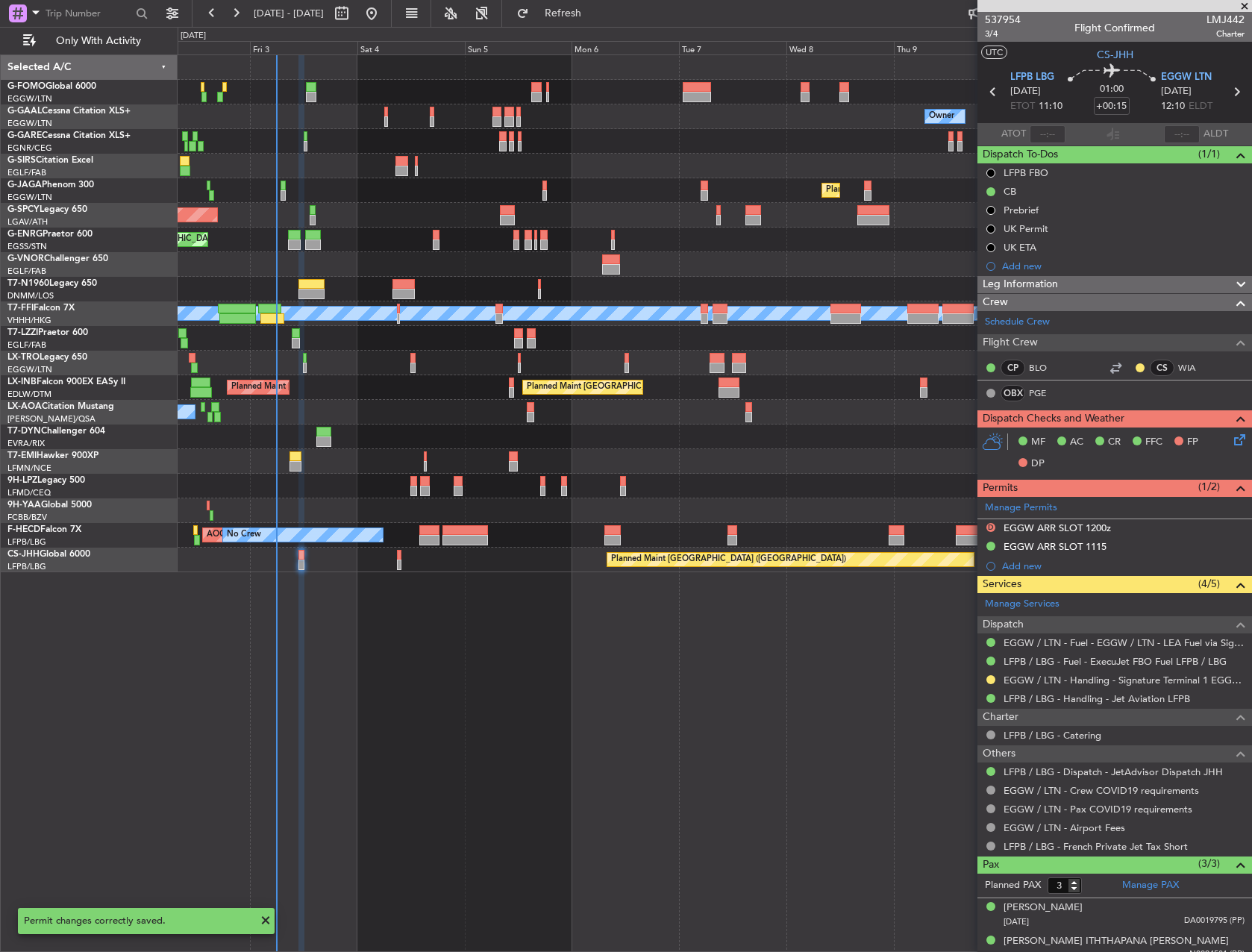
click at [402, 555] on div "Planned Maint [GEOGRAPHIC_DATA] ([GEOGRAPHIC_DATA])" at bounding box center [715, 560] width 1074 height 24
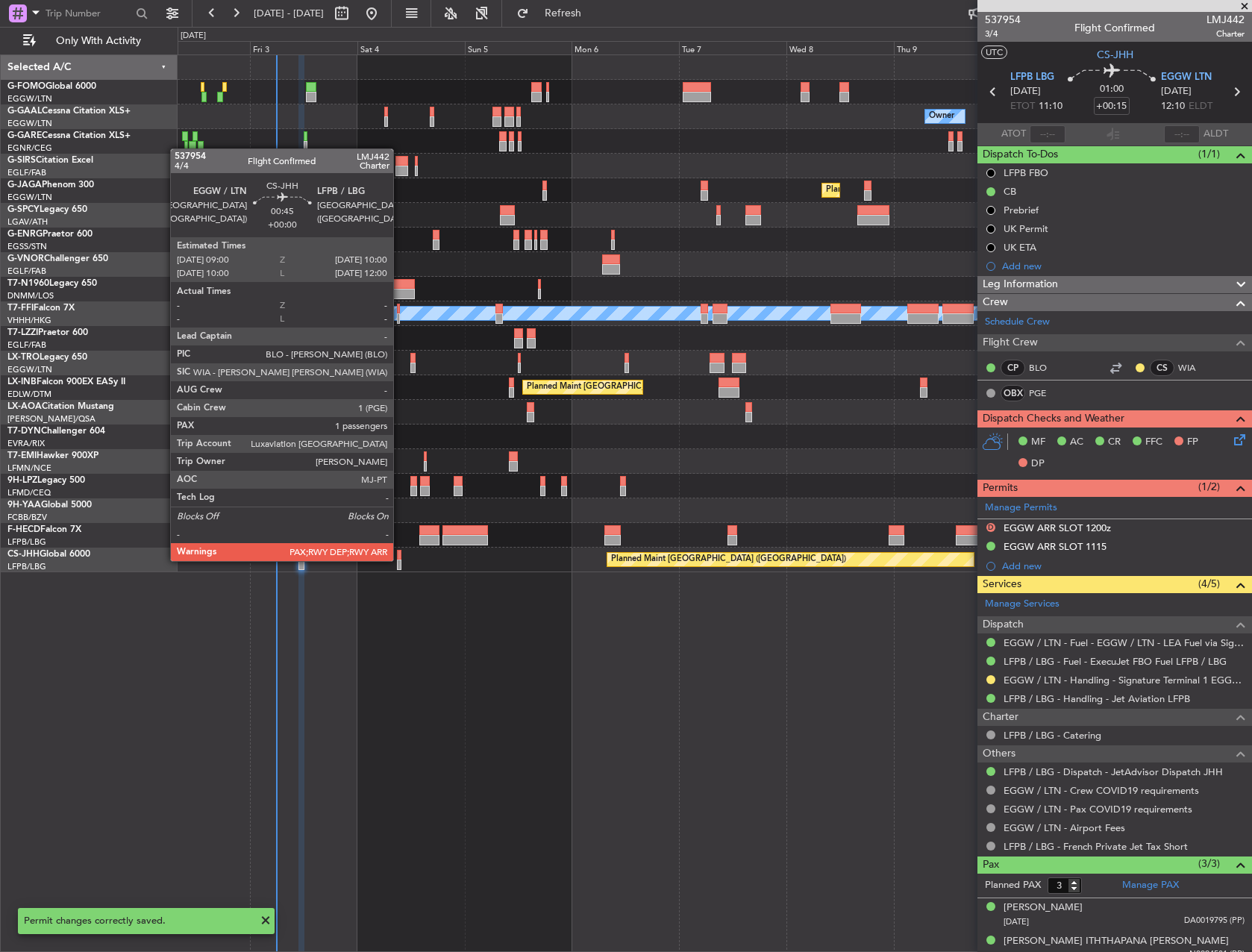
click at [402, 560] on div "Planned Maint [GEOGRAPHIC_DATA] ([GEOGRAPHIC_DATA])" at bounding box center [715, 560] width 1074 height 24
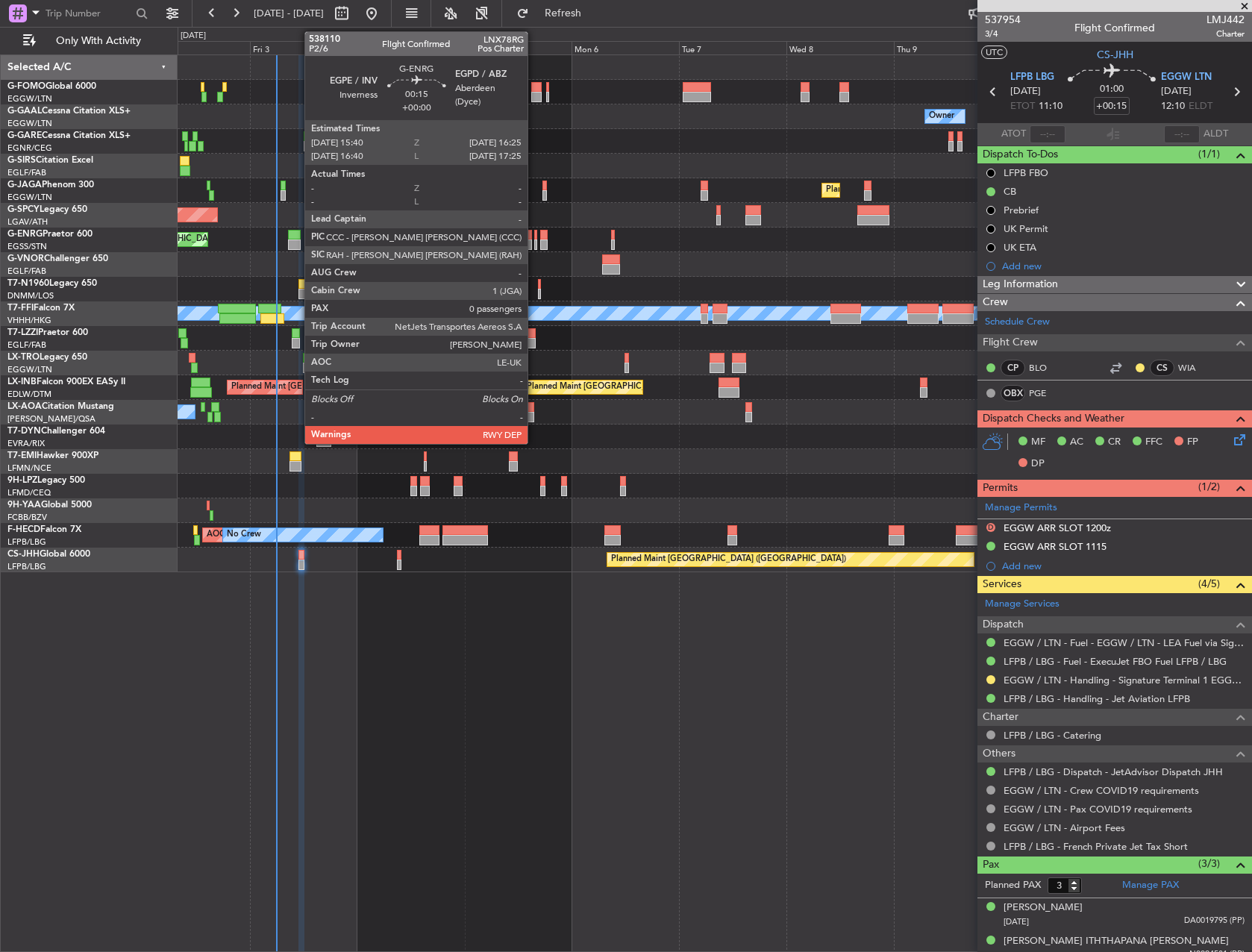
click at [535, 239] on div at bounding box center [536, 236] width 4 height 11
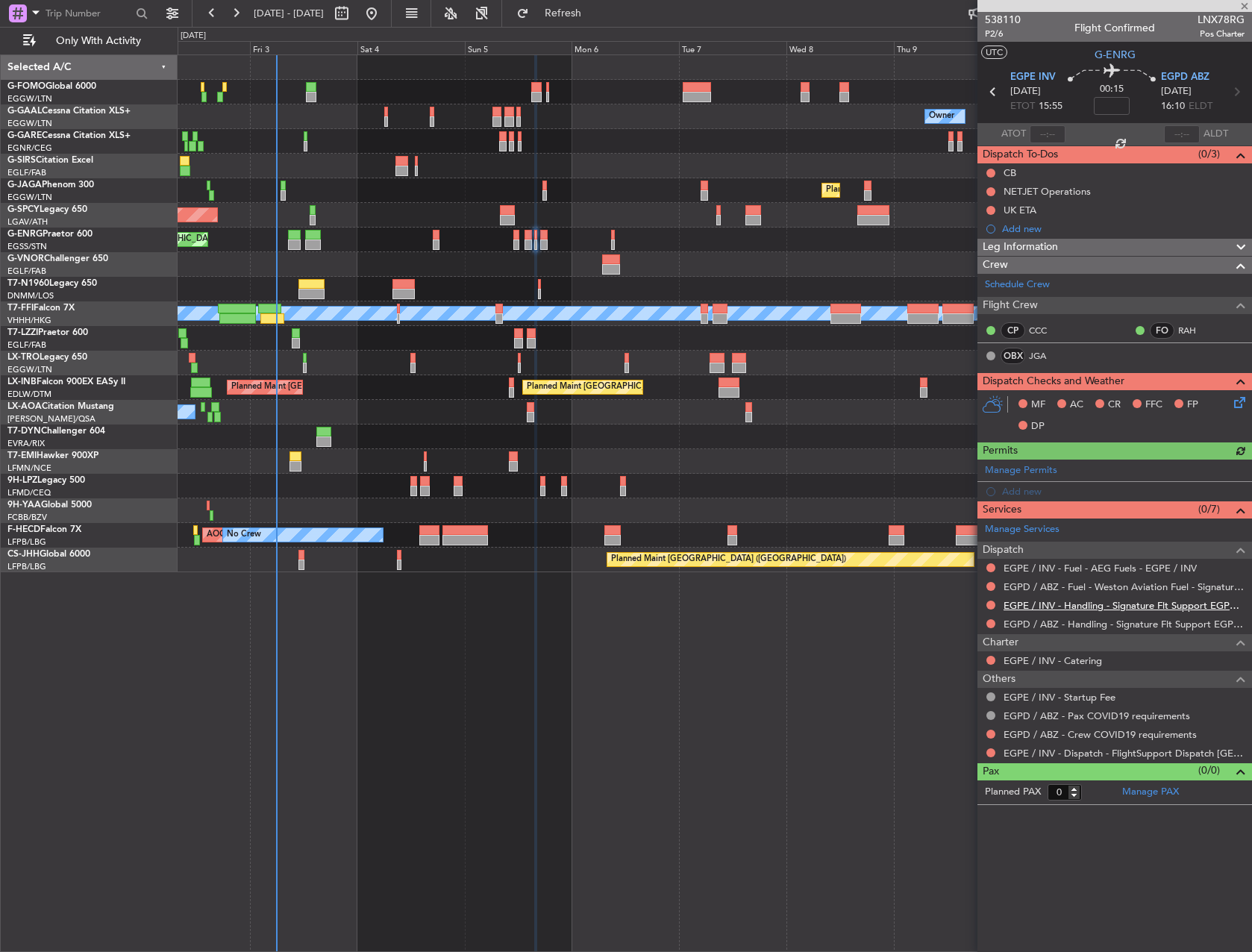
click at [1098, 606] on link "EGPE / INV - Handling - Signature Flt Support EGPE / INV" at bounding box center [1124, 606] width 241 height 13
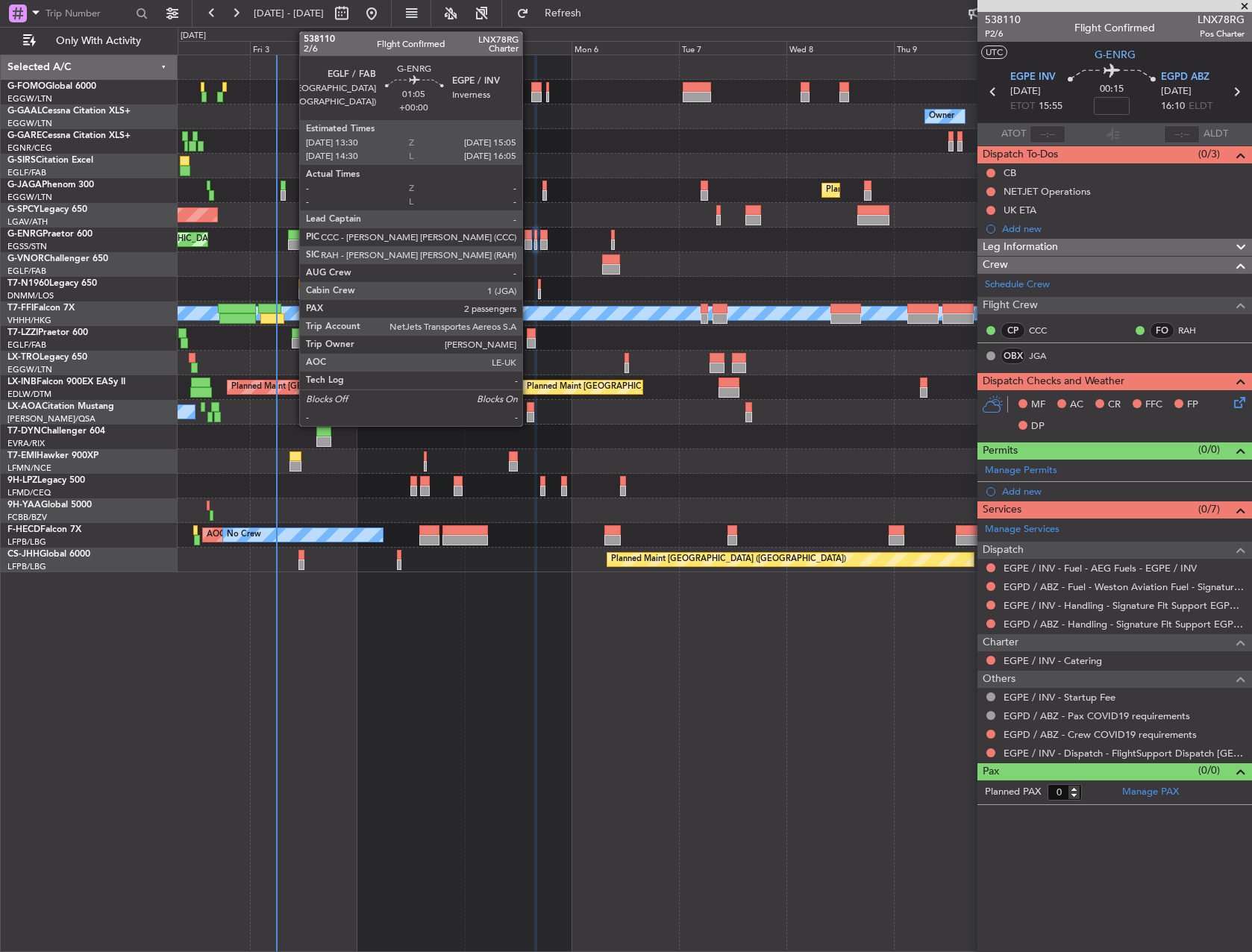
click at [529, 240] on div at bounding box center [528, 245] width 7 height 11
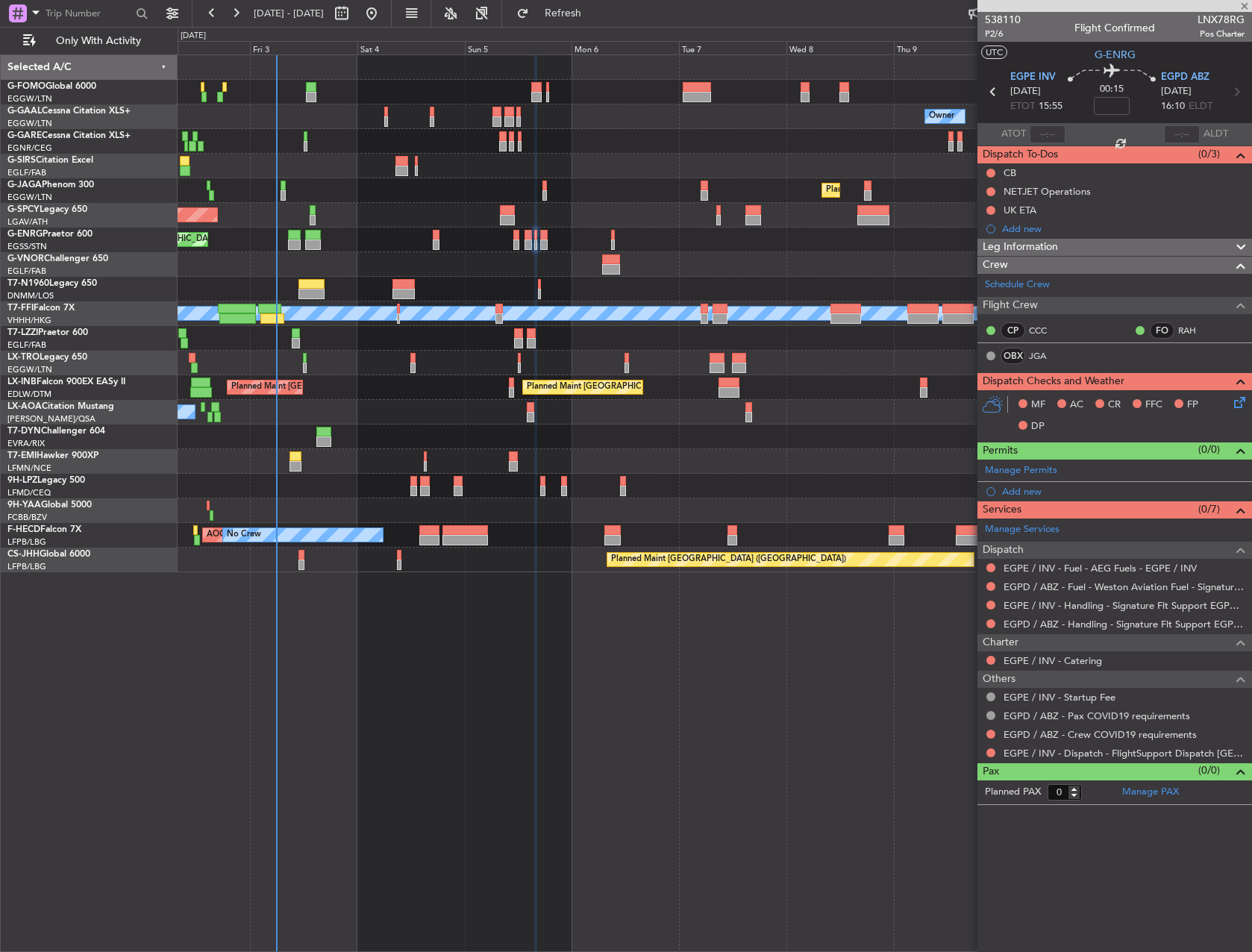
type input "2"
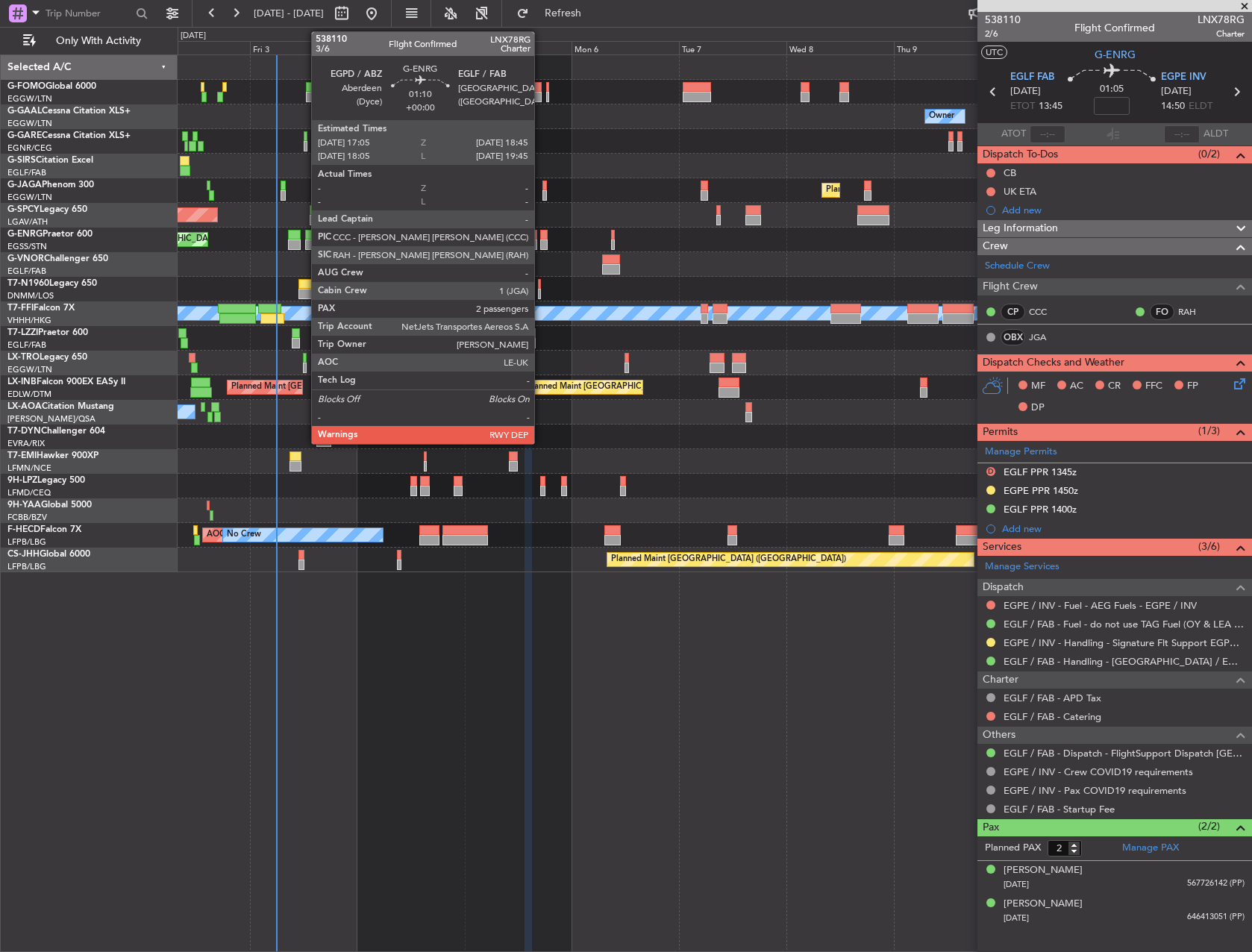
click at [541, 239] on div at bounding box center [544, 245] width 7 height 11
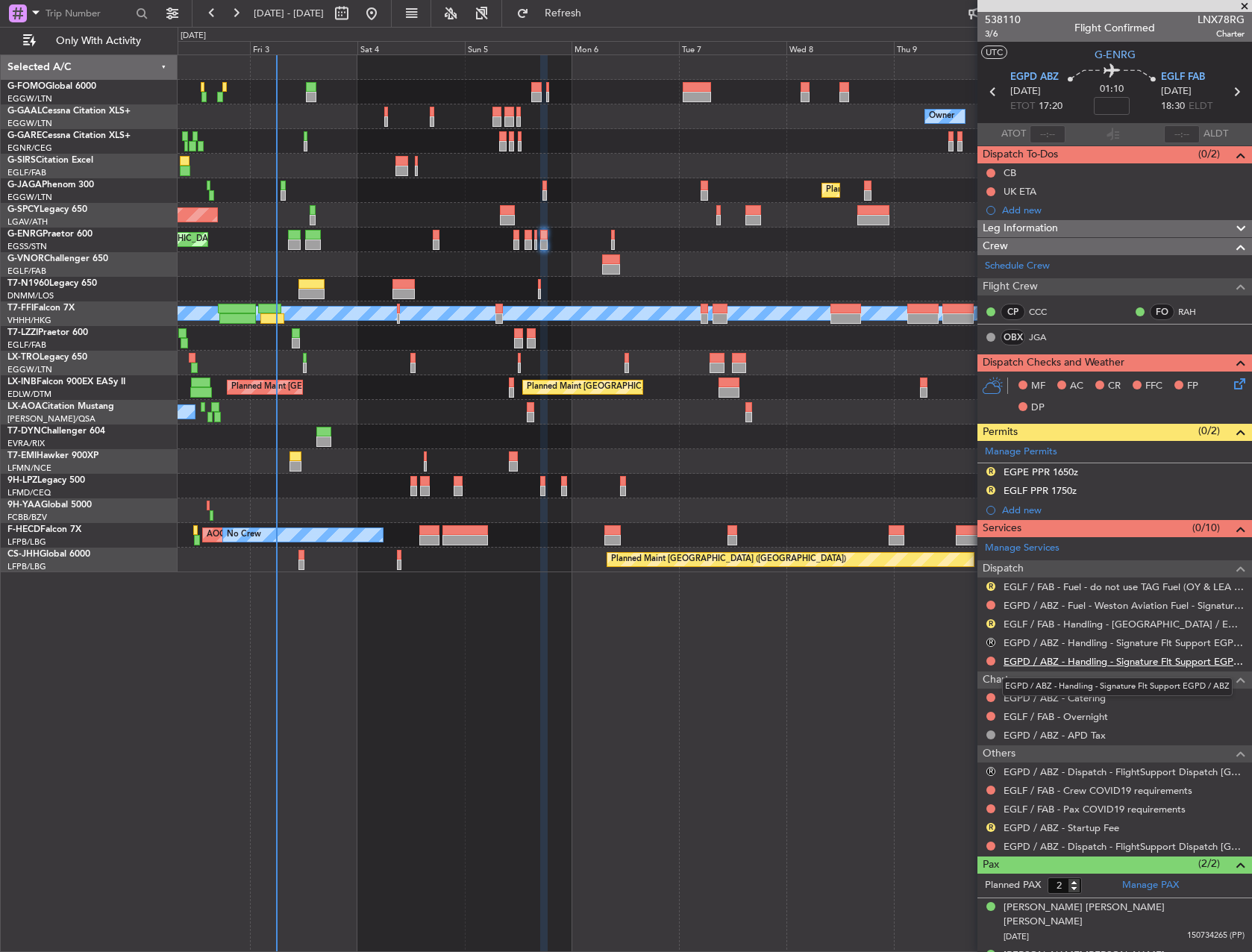
click at [1050, 655] on link "EGPD / ABZ - Handling - Signature Flt Support EGPD / ABZ" at bounding box center [1124, 661] width 241 height 13
click at [1097, 628] on link "EGLF / FAB - Handling - [GEOGRAPHIC_DATA] / EGLF / FAB" at bounding box center [1124, 624] width 241 height 13
click at [989, 642] on button "R" at bounding box center [991, 642] width 9 height 9
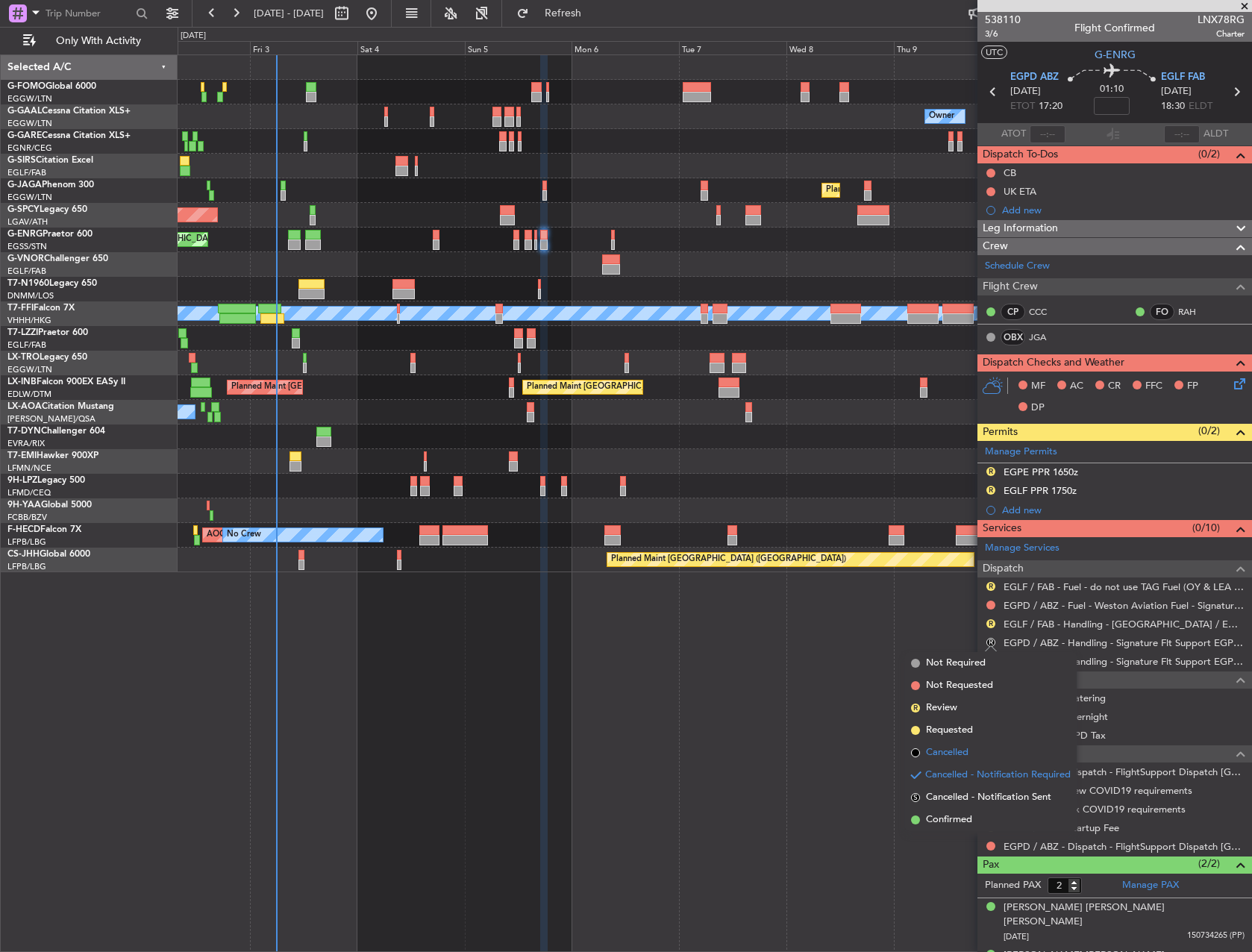
click at [949, 750] on span "Cancelled" at bounding box center [947, 753] width 43 height 14
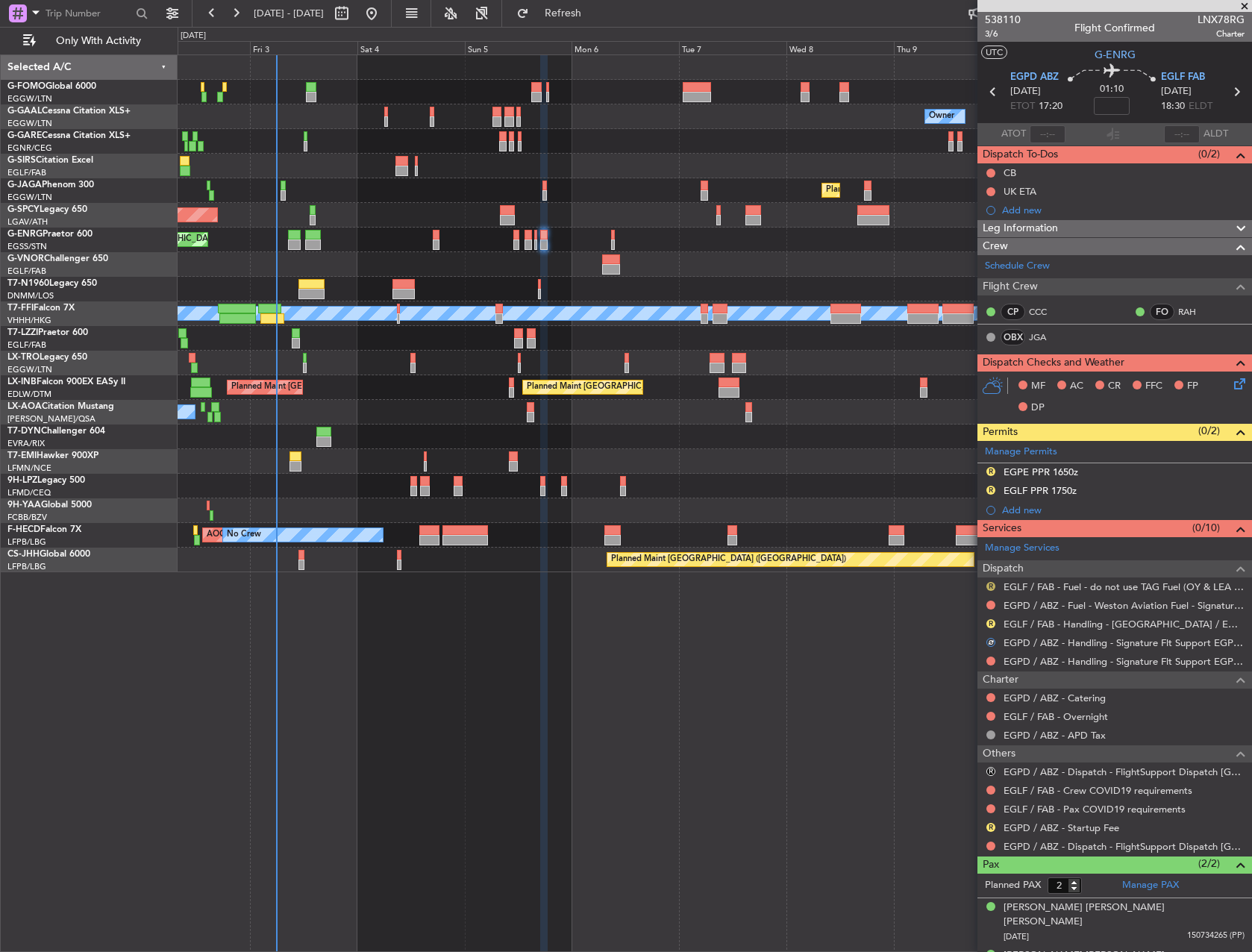
click at [989, 586] on button "R" at bounding box center [991, 587] width 9 height 9
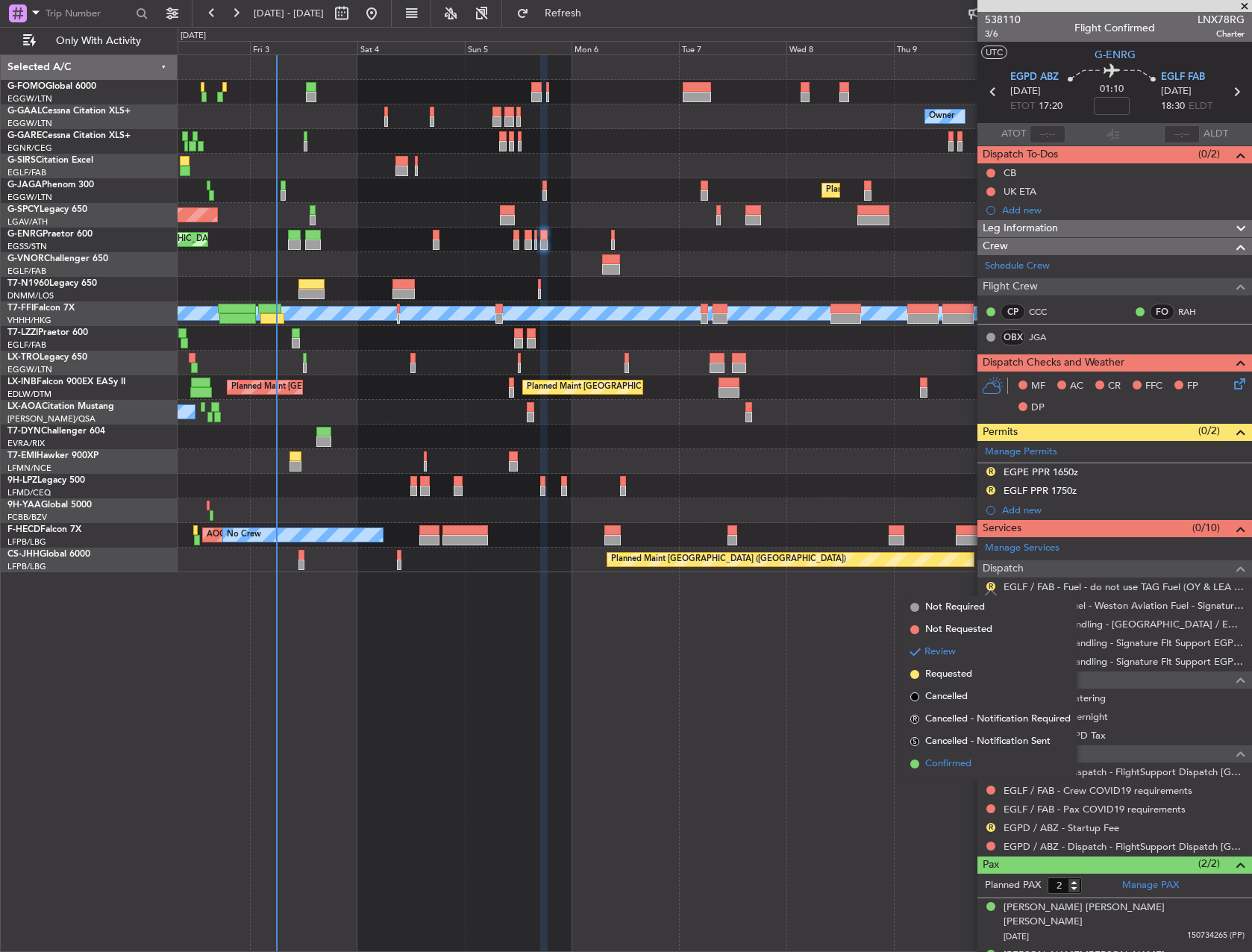
click at [955, 757] on span "Confirmed" at bounding box center [949, 764] width 46 height 14
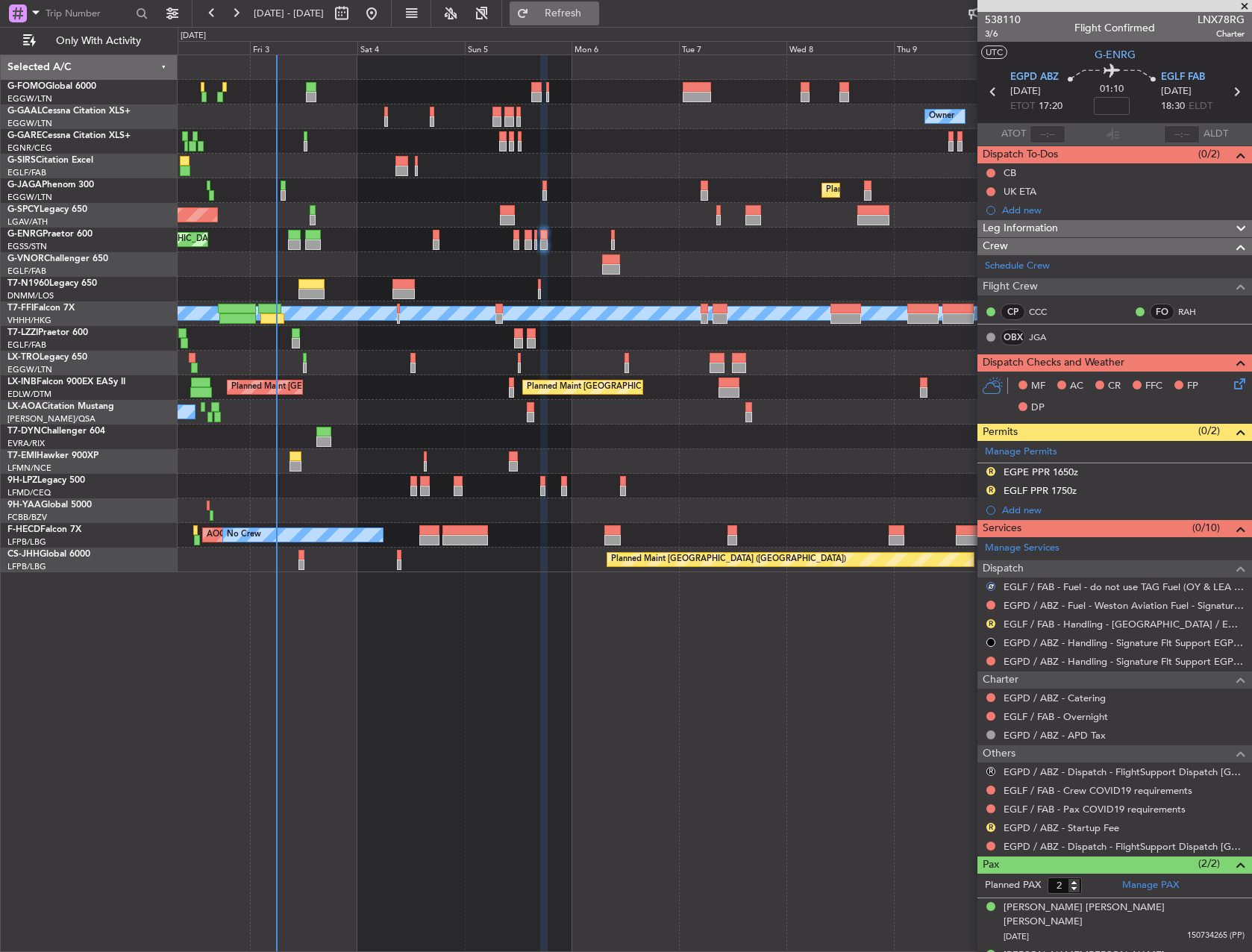
click at [595, 8] on span "Refresh" at bounding box center [563, 14] width 63 height 11
click at [1066, 495] on div "EGLF PPR 1750z" at bounding box center [1040, 491] width 73 height 13
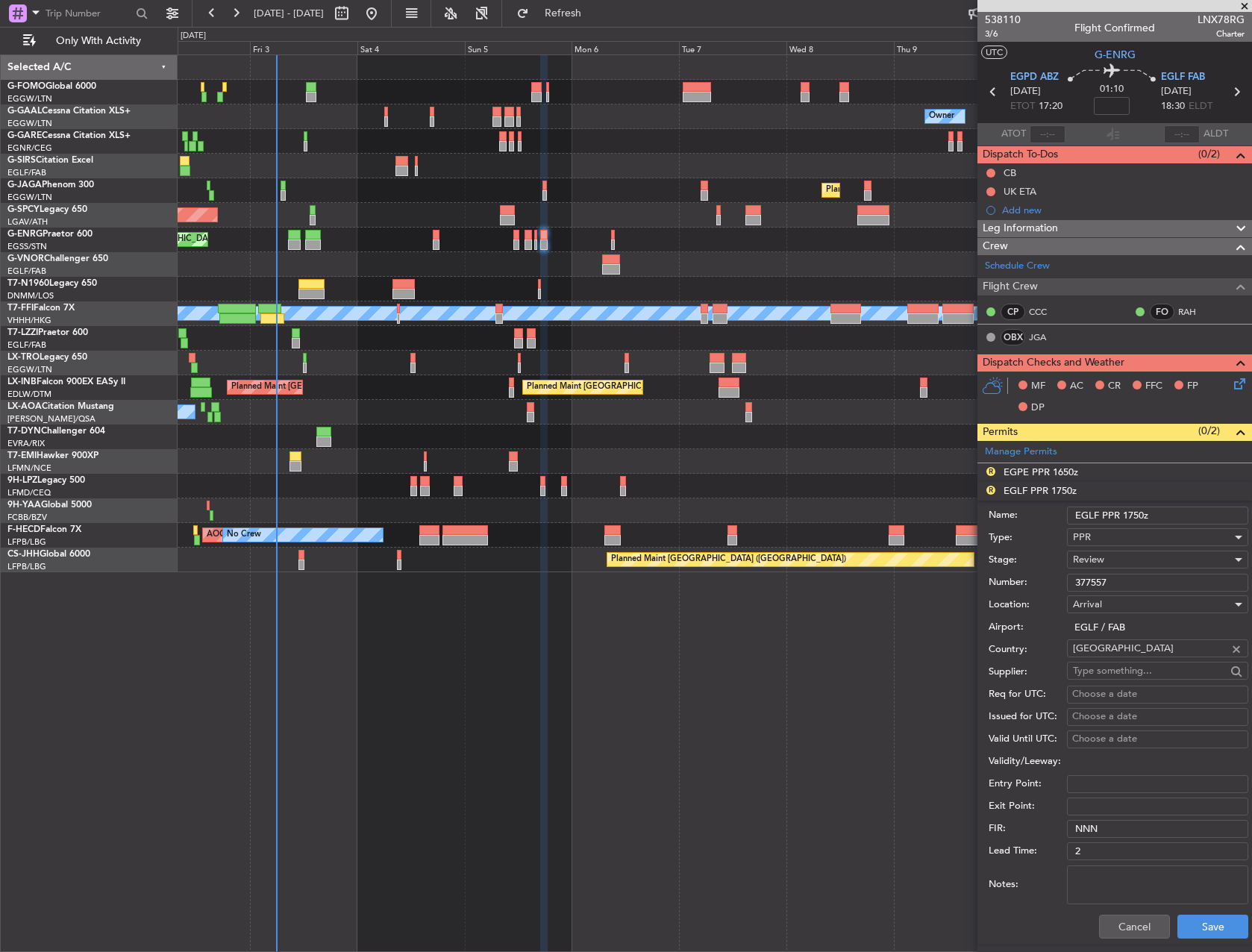
click at [1132, 523] on input "EGLF PPR 1750z" at bounding box center [1158, 515] width 181 height 18
click at [1133, 523] on input "EGLF PPR 1750z" at bounding box center [1158, 515] width 181 height 18
type input "EGLF PPR 1830z"
click at [1202, 923] on button "Save" at bounding box center [1213, 927] width 71 height 24
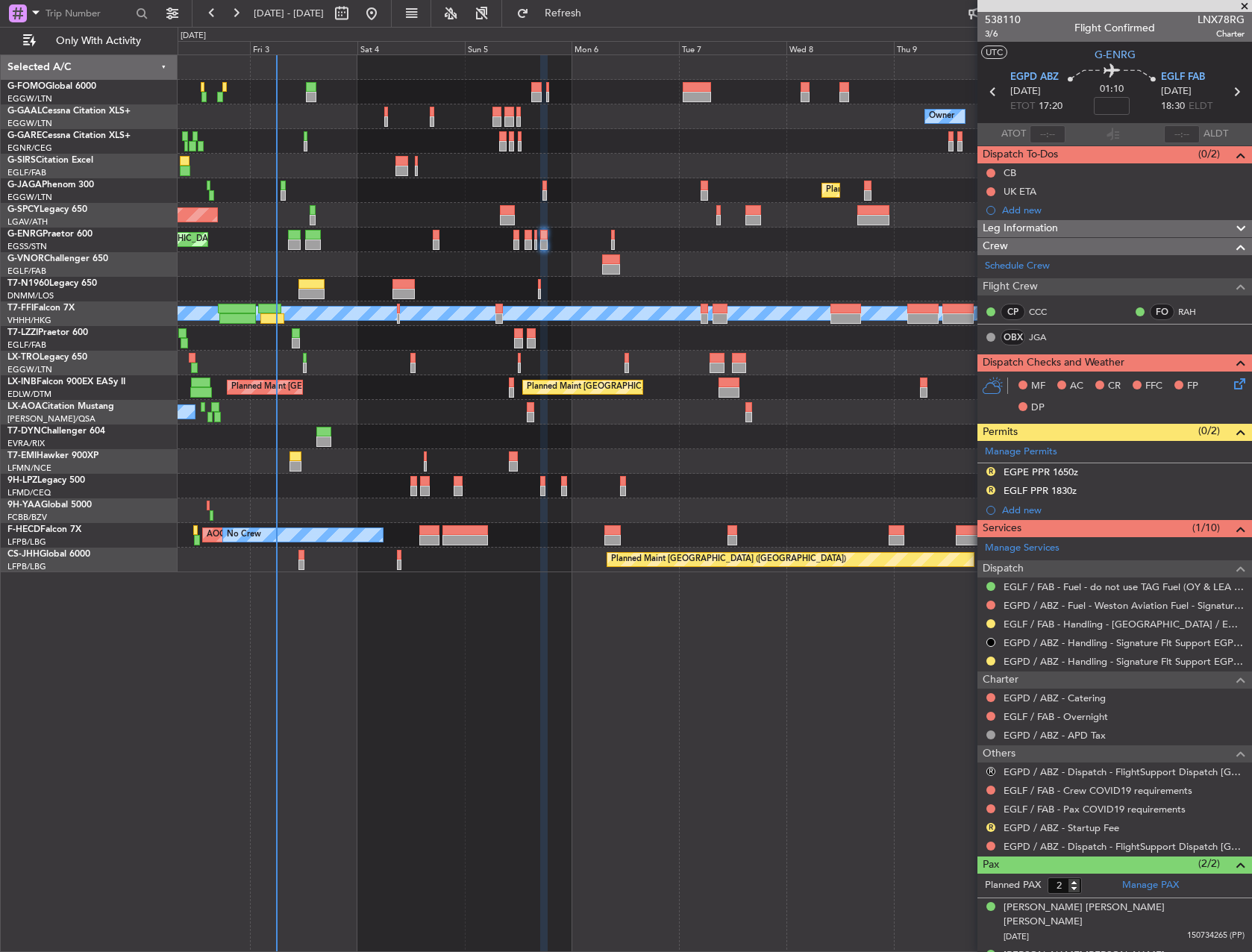
drag, startPoint x: 989, startPoint y: 489, endPoint x: 996, endPoint y: 498, distance: 11.4
click at [989, 489] on button "R" at bounding box center [991, 490] width 9 height 9
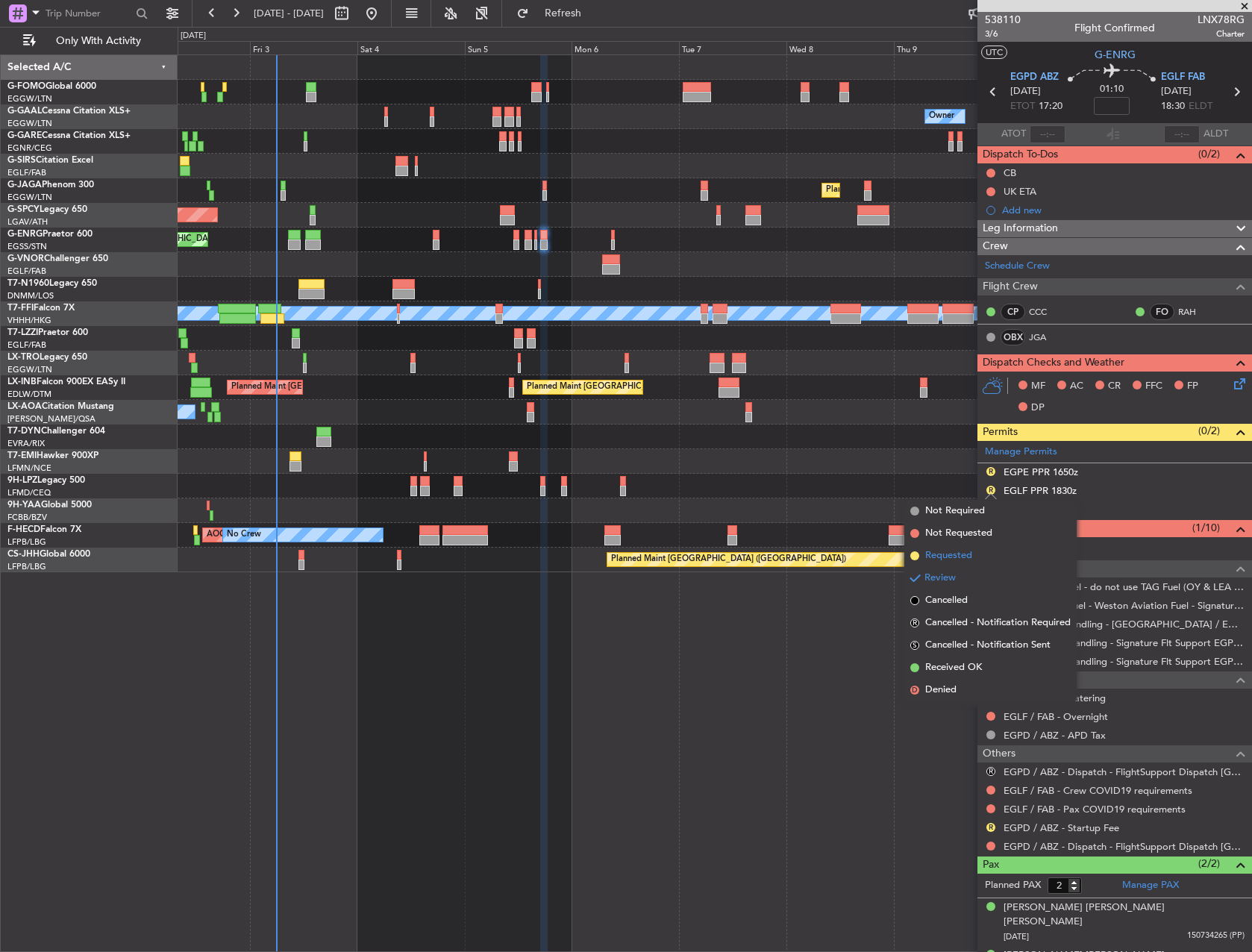
click at [997, 564] on li "Requested" at bounding box center [990, 555] width 172 height 23
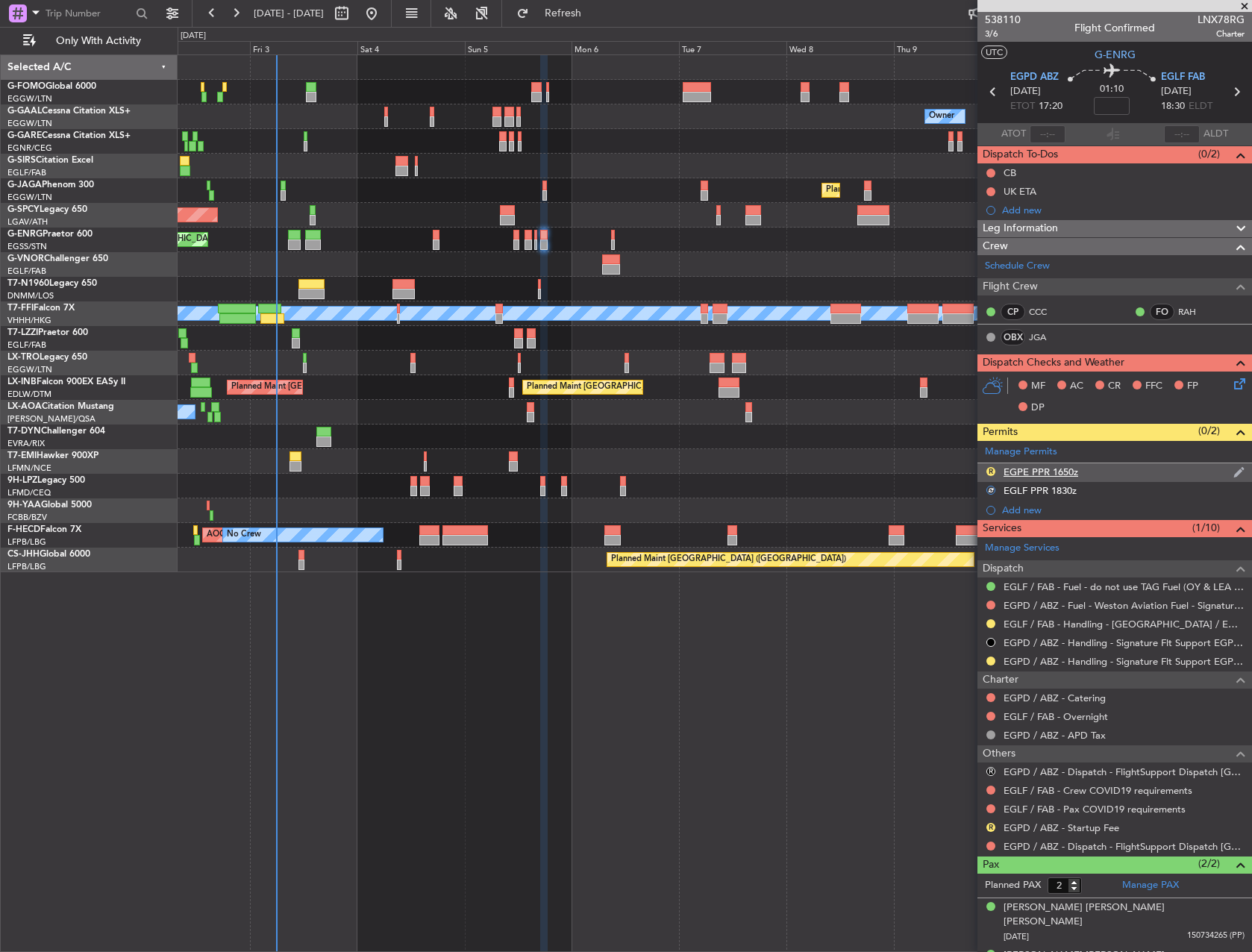
click at [1045, 471] on div "EGPE PPR 1650z" at bounding box center [1041, 472] width 74 height 13
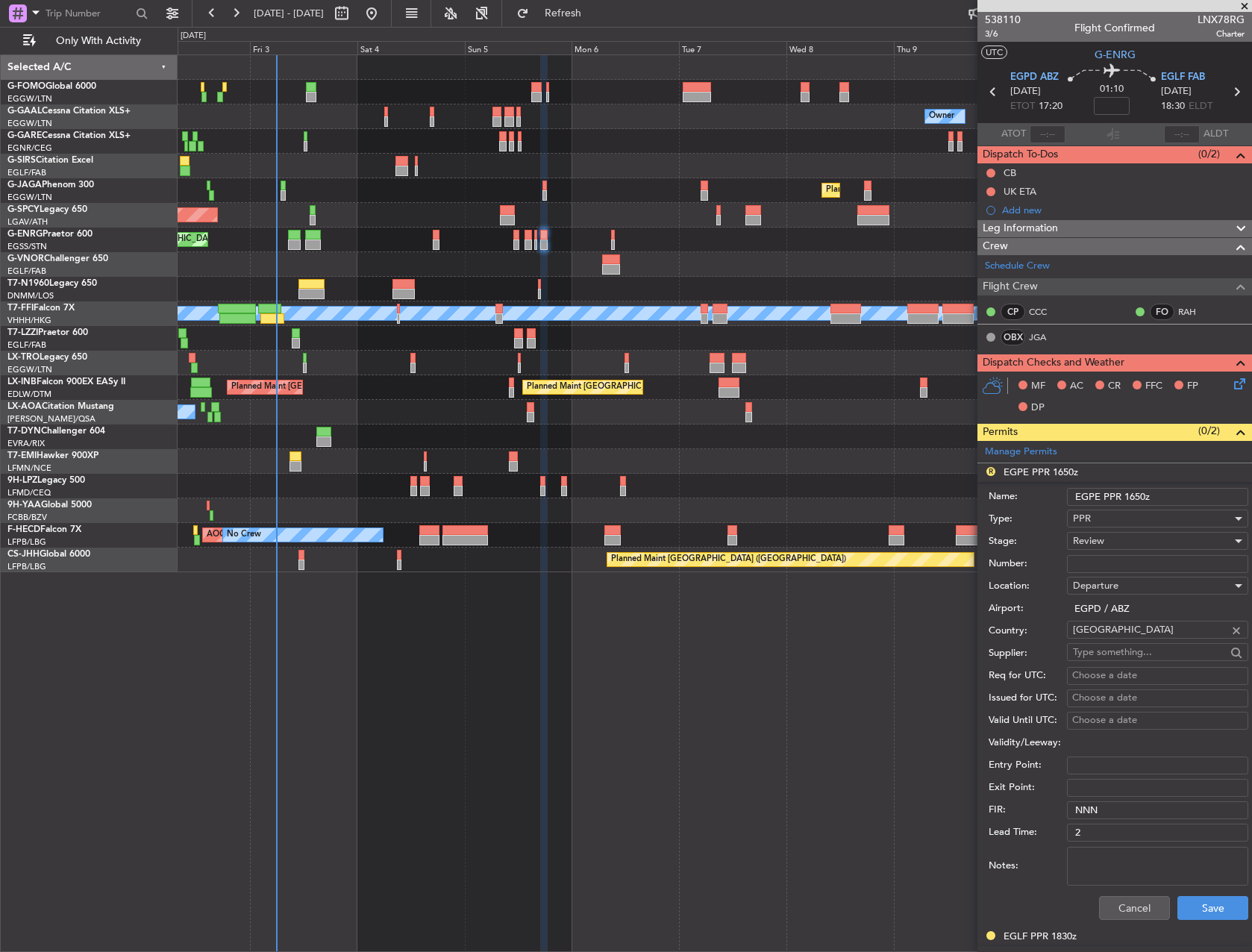
click at [1085, 494] on input "EGPE PPR 1650z" at bounding box center [1158, 497] width 181 height 18
click at [1138, 495] on input "EGPD PPR 1650z" at bounding box center [1158, 497] width 181 height 18
click at [1138, 494] on input "EGPD PPR 1650z" at bounding box center [1158, 497] width 181 height 18
type input "EGPD PPR 1720Z"
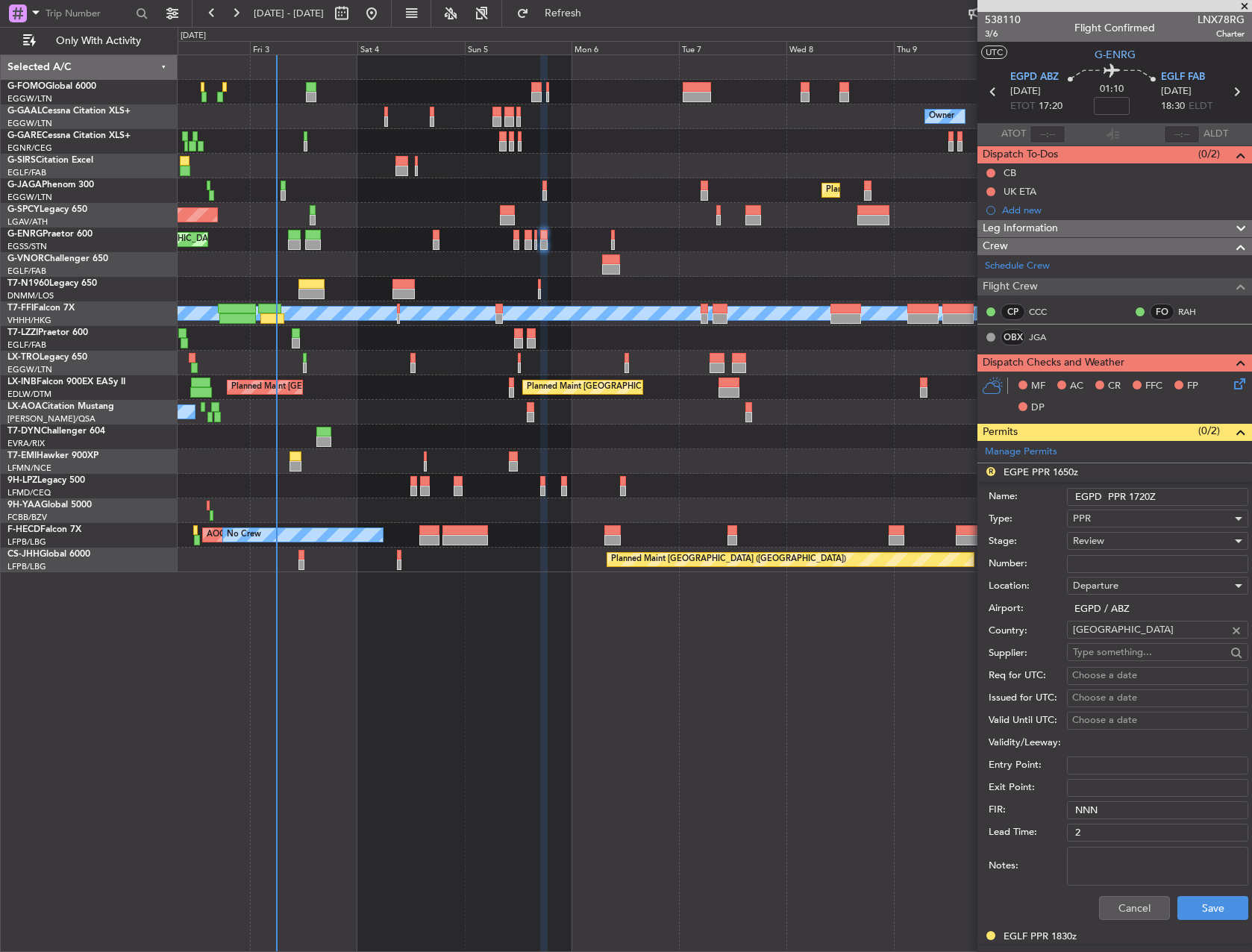
click at [1123, 542] on div "Review" at bounding box center [1152, 541] width 159 height 23
click at [1121, 639] on span "Requested" at bounding box center [1152, 639] width 157 height 23
click at [1219, 905] on button "Save" at bounding box center [1213, 908] width 71 height 24
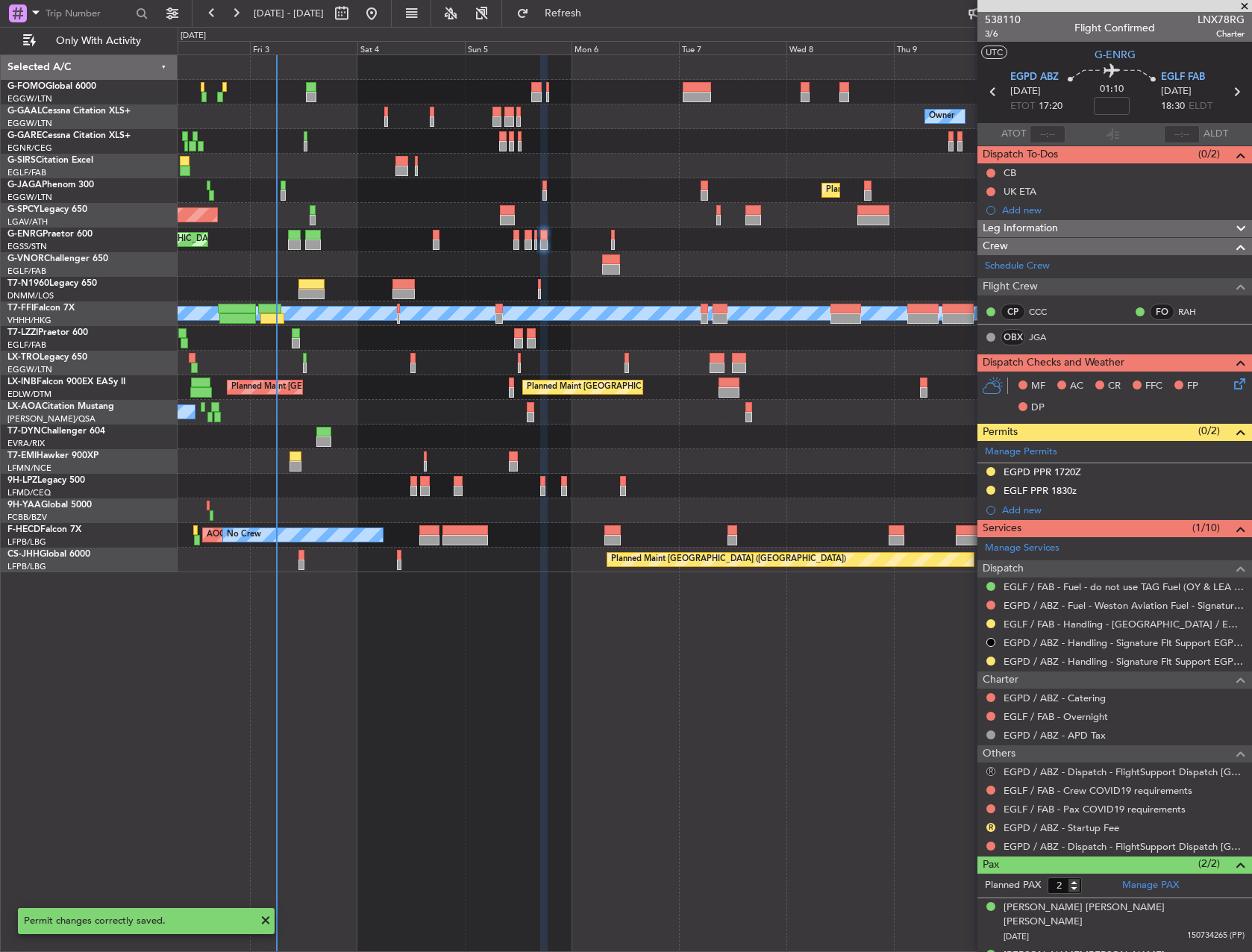
click at [989, 767] on button "R" at bounding box center [991, 772] width 9 height 9
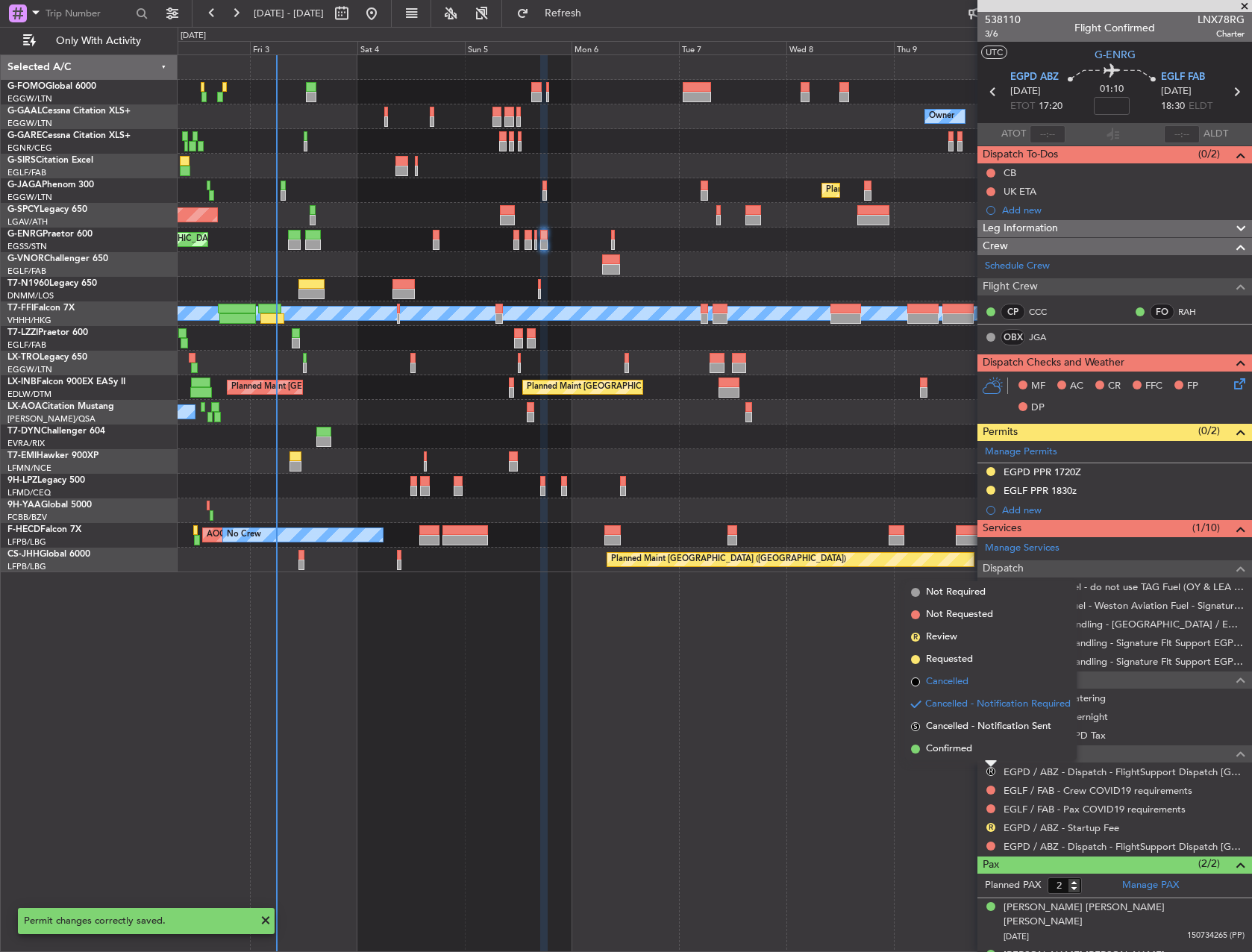
click at [956, 677] on span "Cancelled" at bounding box center [947, 682] width 43 height 14
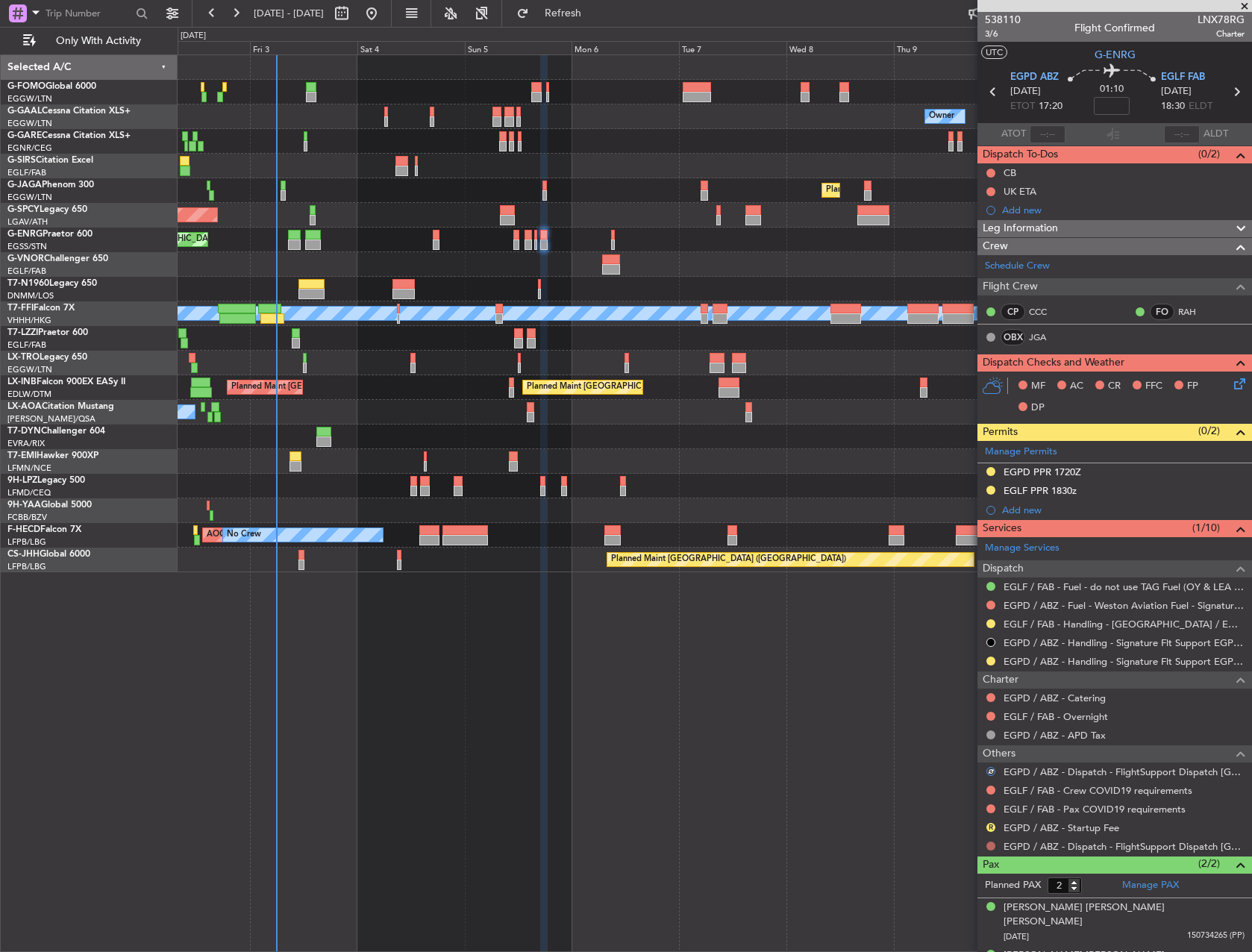
click at [990, 847] on button at bounding box center [991, 846] width 9 height 9
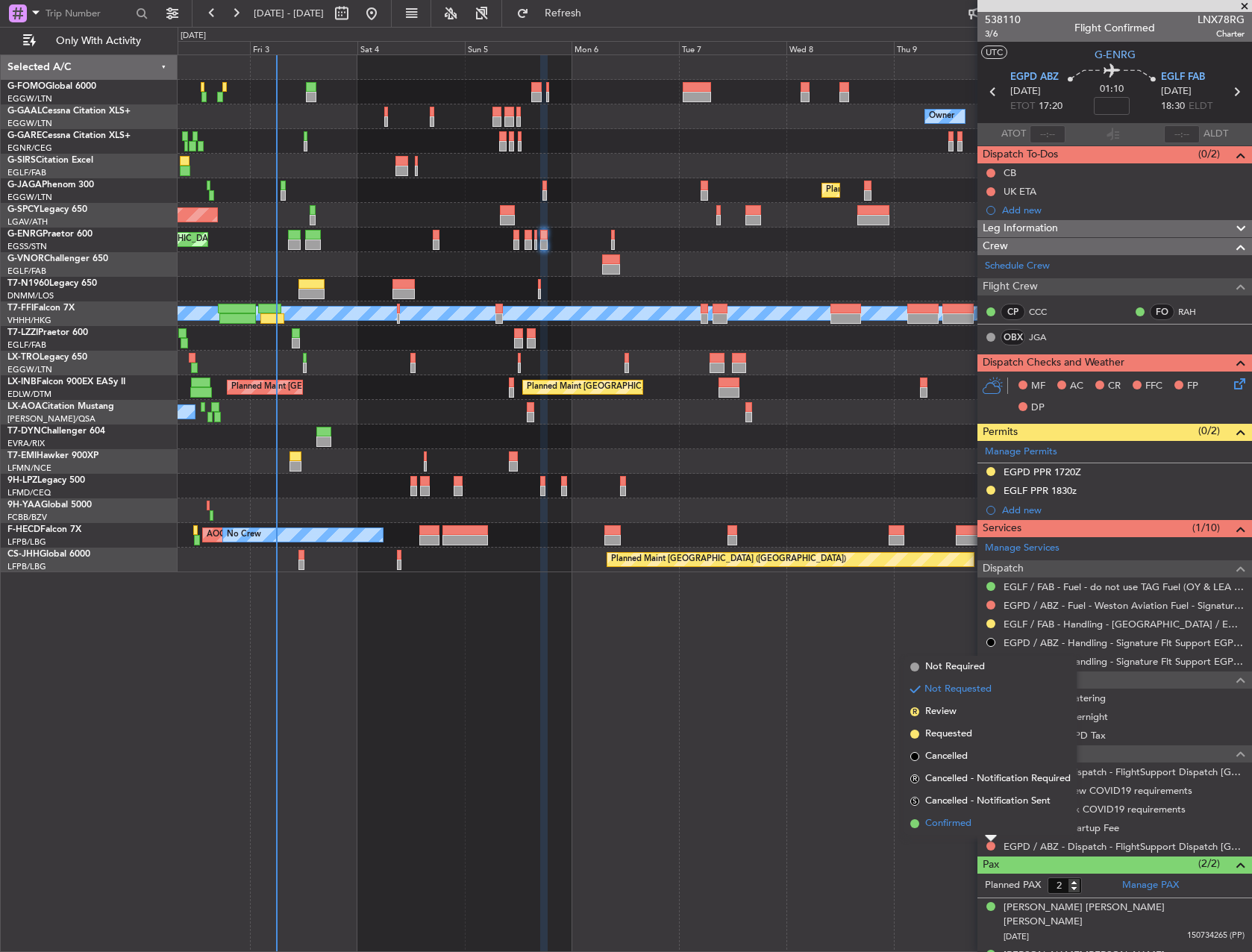
click at [991, 815] on li "Confirmed" at bounding box center [990, 823] width 172 height 23
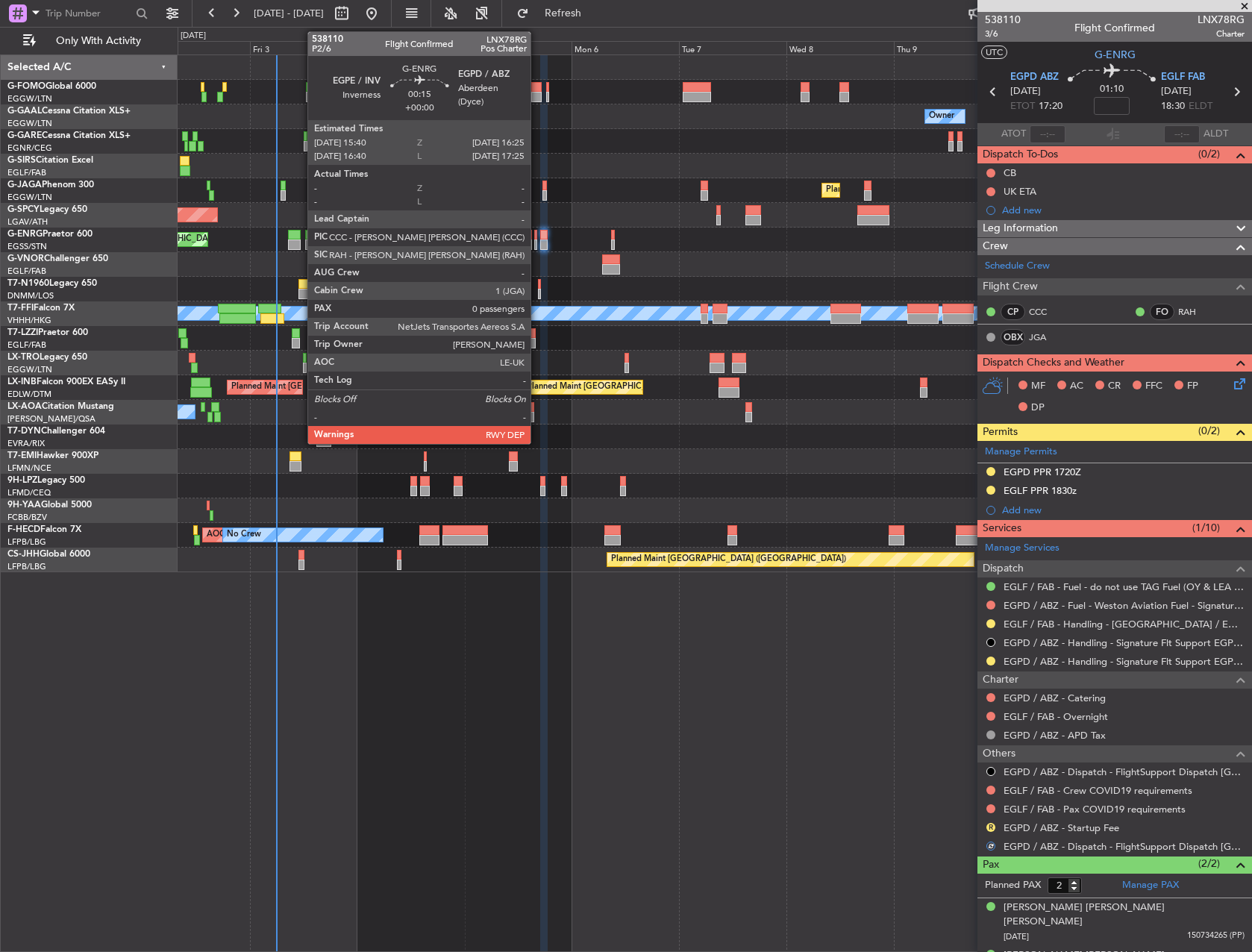
click at [537, 238] on div at bounding box center [536, 236] width 4 height 11
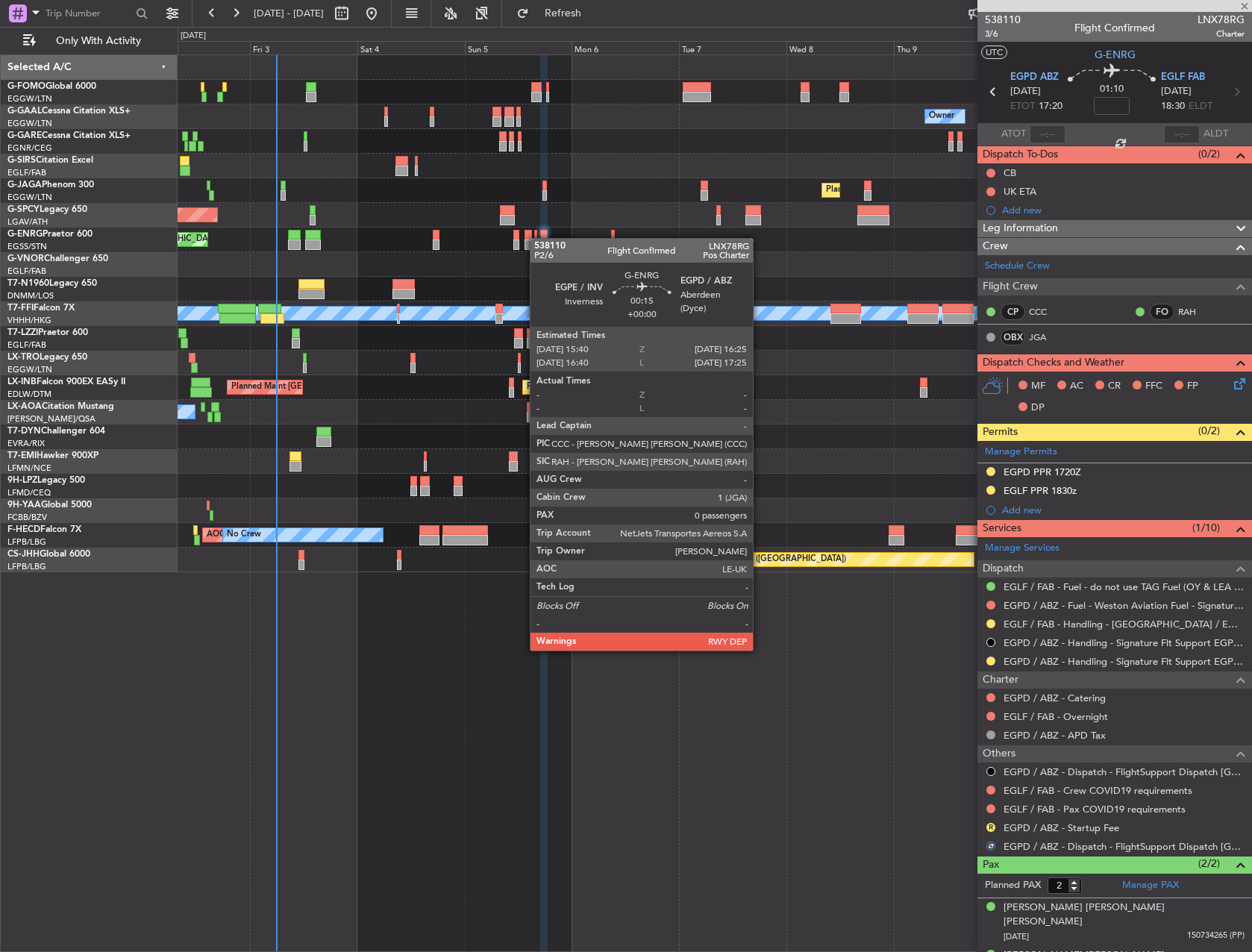
type input "0"
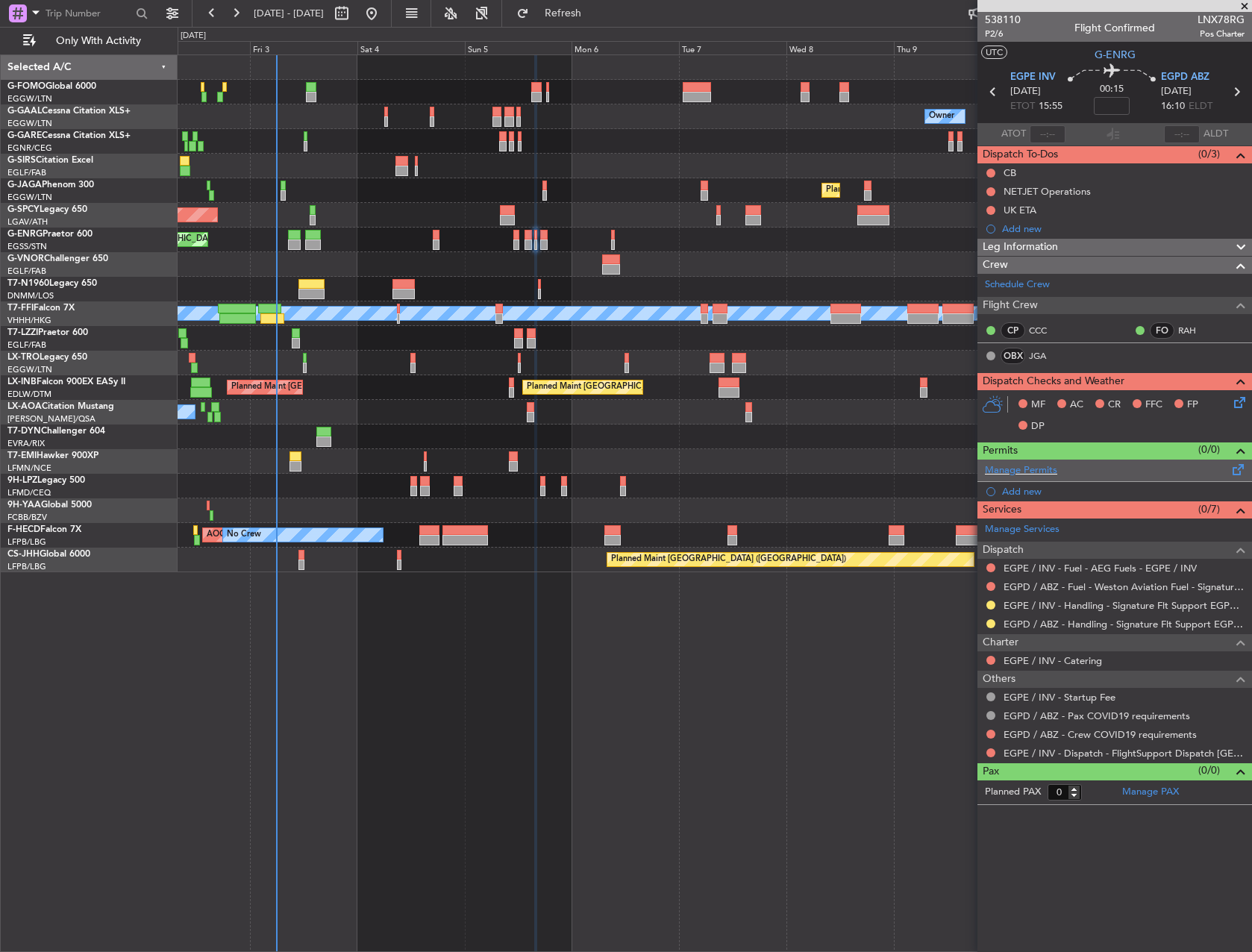
click at [1045, 476] on div "Manage Permits" at bounding box center [1114, 470] width 274 height 23
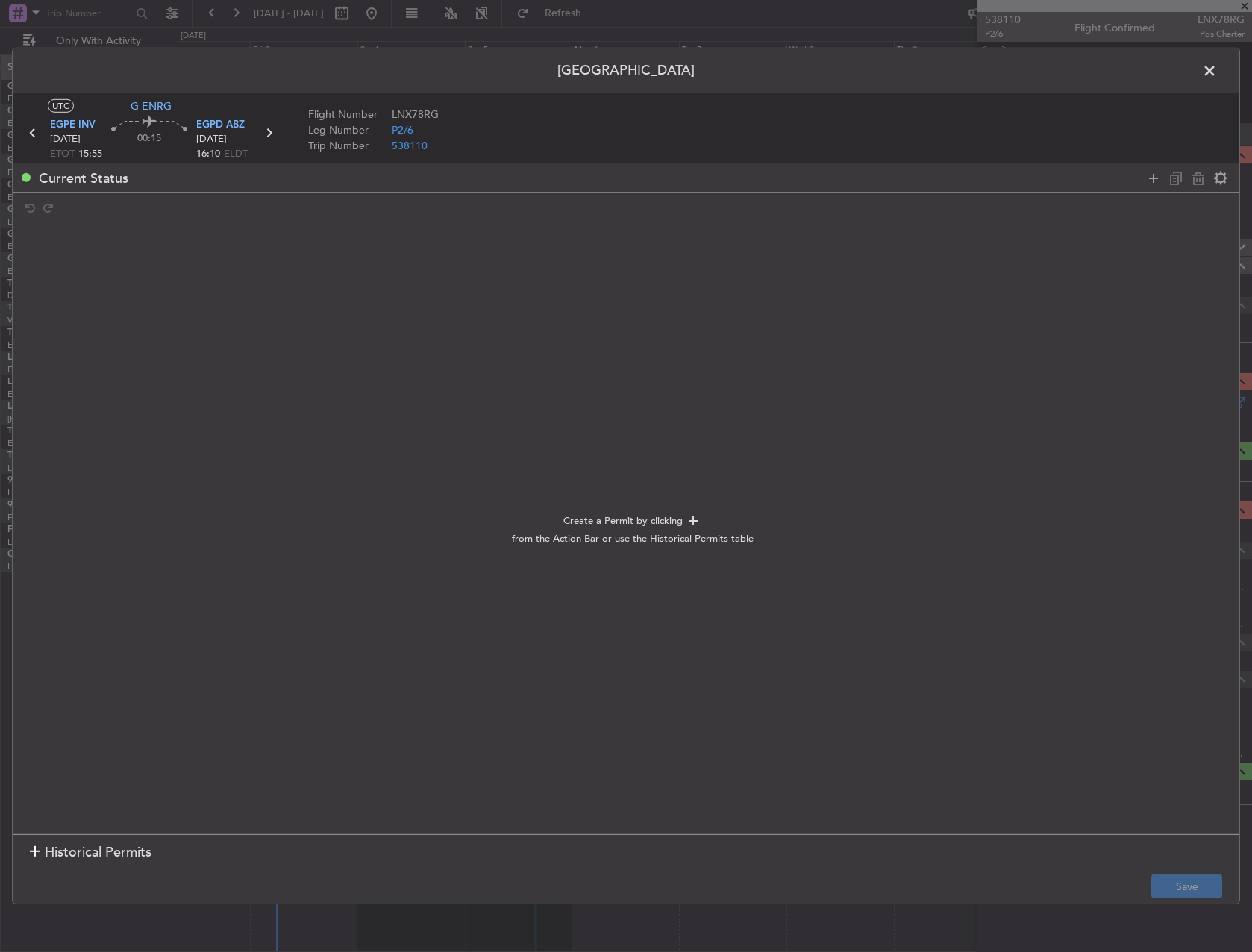
click at [1161, 188] on div at bounding box center [1187, 178] width 90 height 22
click at [1153, 183] on icon at bounding box center [1154, 178] width 18 height 18
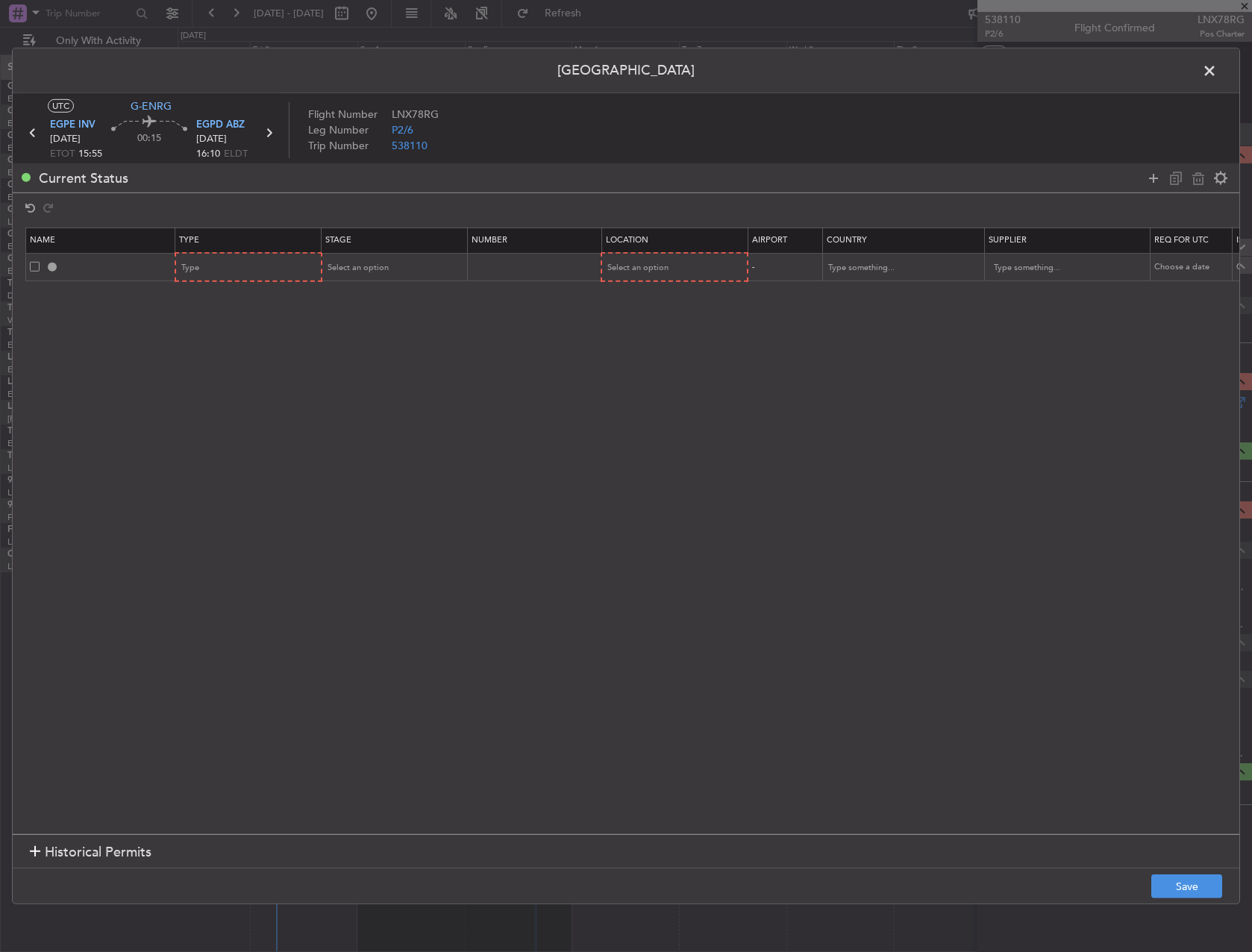
drag, startPoint x: 1153, startPoint y: 183, endPoint x: 296, endPoint y: 319, distance: 867.7
click at [1150, 183] on icon at bounding box center [1154, 178] width 18 height 18
click at [184, 256] on div "Type" at bounding box center [248, 267] width 145 height 23
click at [186, 263] on span "Type" at bounding box center [191, 267] width 18 height 11
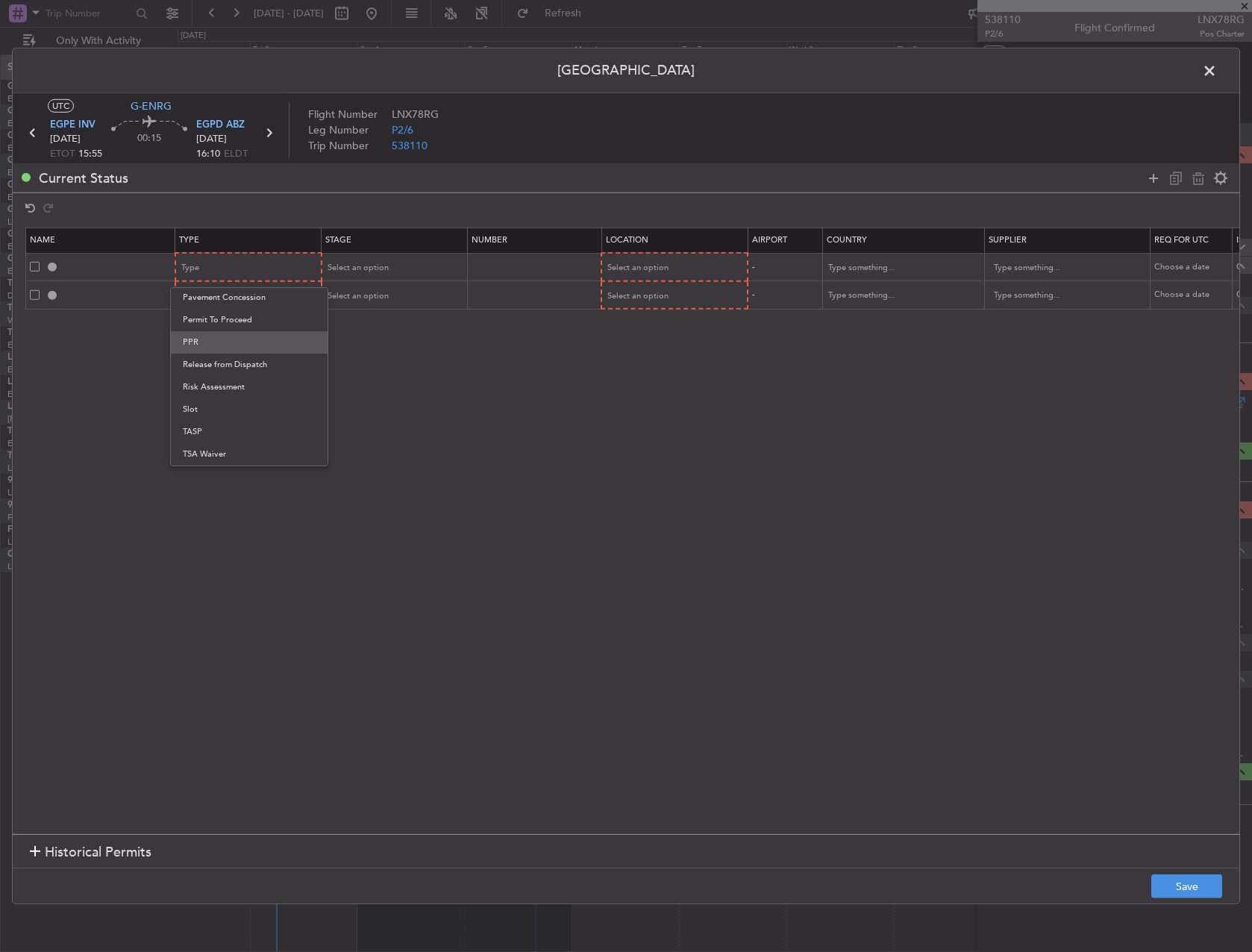
click at [214, 347] on span "PPR" at bounding box center [249, 342] width 133 height 23
click at [213, 303] on div "Type" at bounding box center [244, 296] width 124 height 23
click at [215, 375] on span "PPR" at bounding box center [249, 370] width 133 height 23
click at [361, 270] on span "Select an option" at bounding box center [358, 267] width 62 height 11
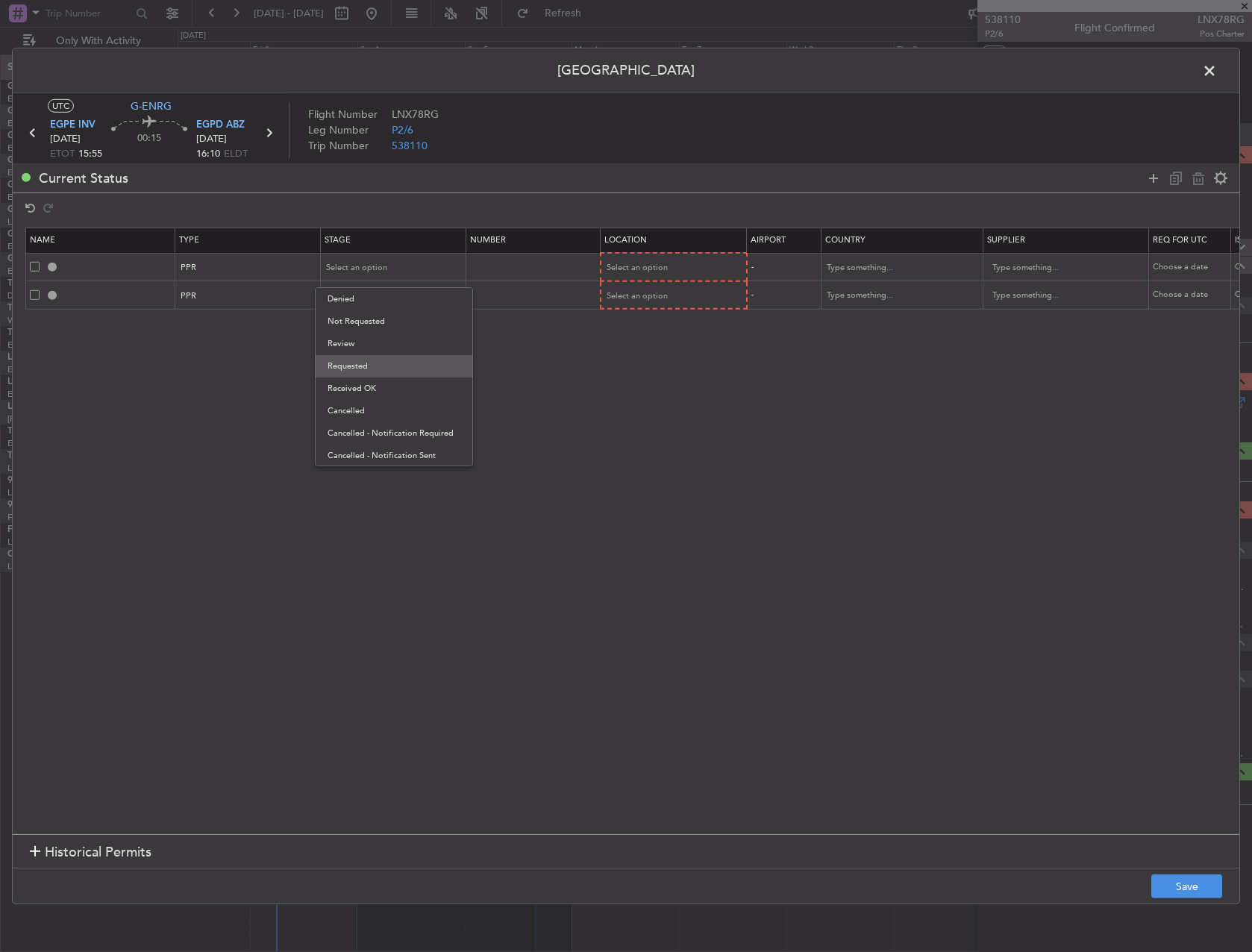
click at [356, 361] on span "Requested" at bounding box center [394, 366] width 133 height 23
click at [370, 303] on div "Select an option" at bounding box center [389, 296] width 124 height 23
click at [355, 402] on span "Requested" at bounding box center [394, 394] width 133 height 23
click at [616, 283] on mat-form-field "Select an option" at bounding box center [674, 295] width 145 height 27
click at [621, 268] on span "Select an option" at bounding box center [639, 267] width 62 height 11
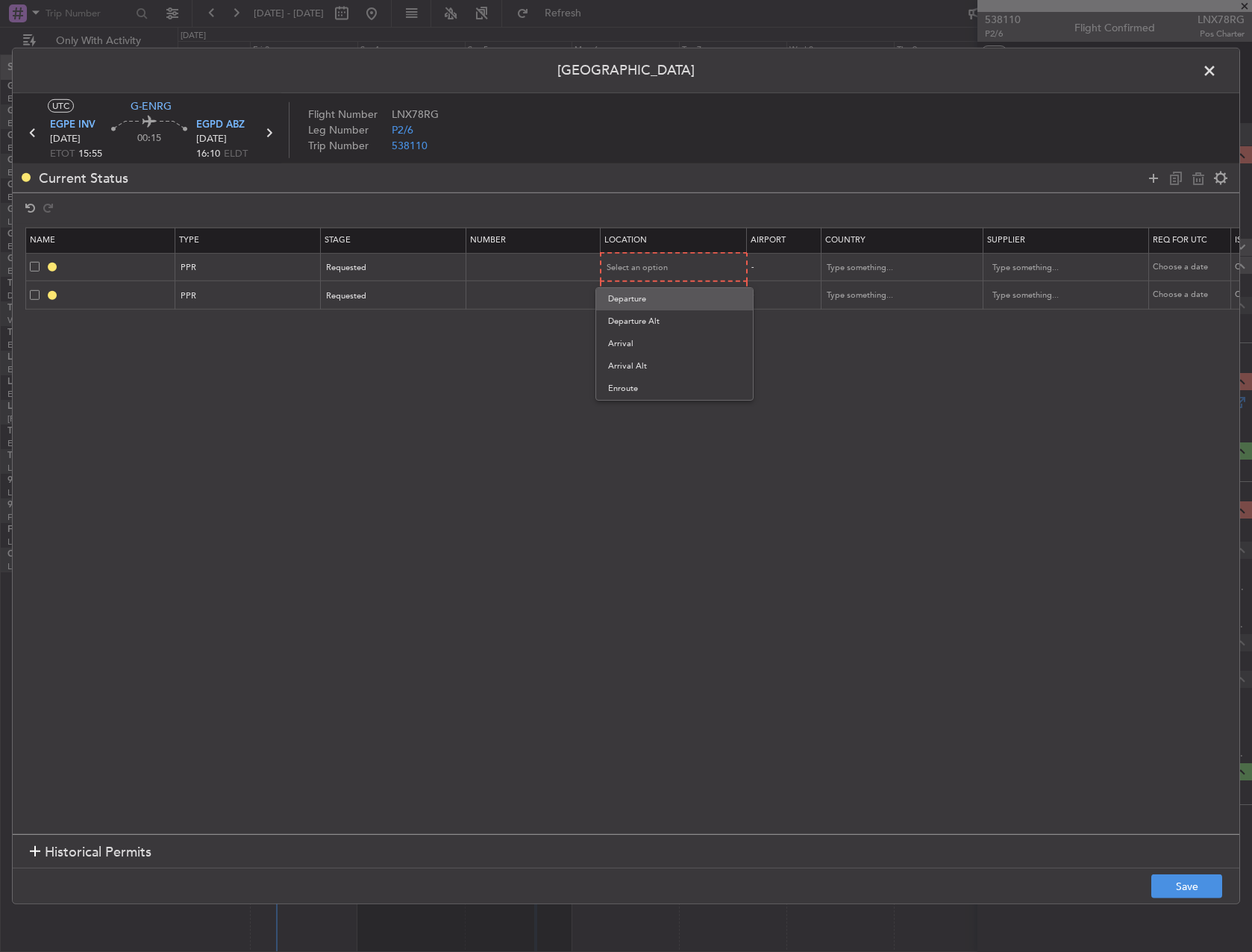
click at [631, 295] on span "Departure" at bounding box center [674, 299] width 133 height 23
click at [631, 295] on span "Select an option" at bounding box center [639, 295] width 62 height 11
click at [623, 370] on span "Arrival" at bounding box center [674, 371] width 133 height 23
click at [1170, 888] on button "Save" at bounding box center [1187, 887] width 71 height 24
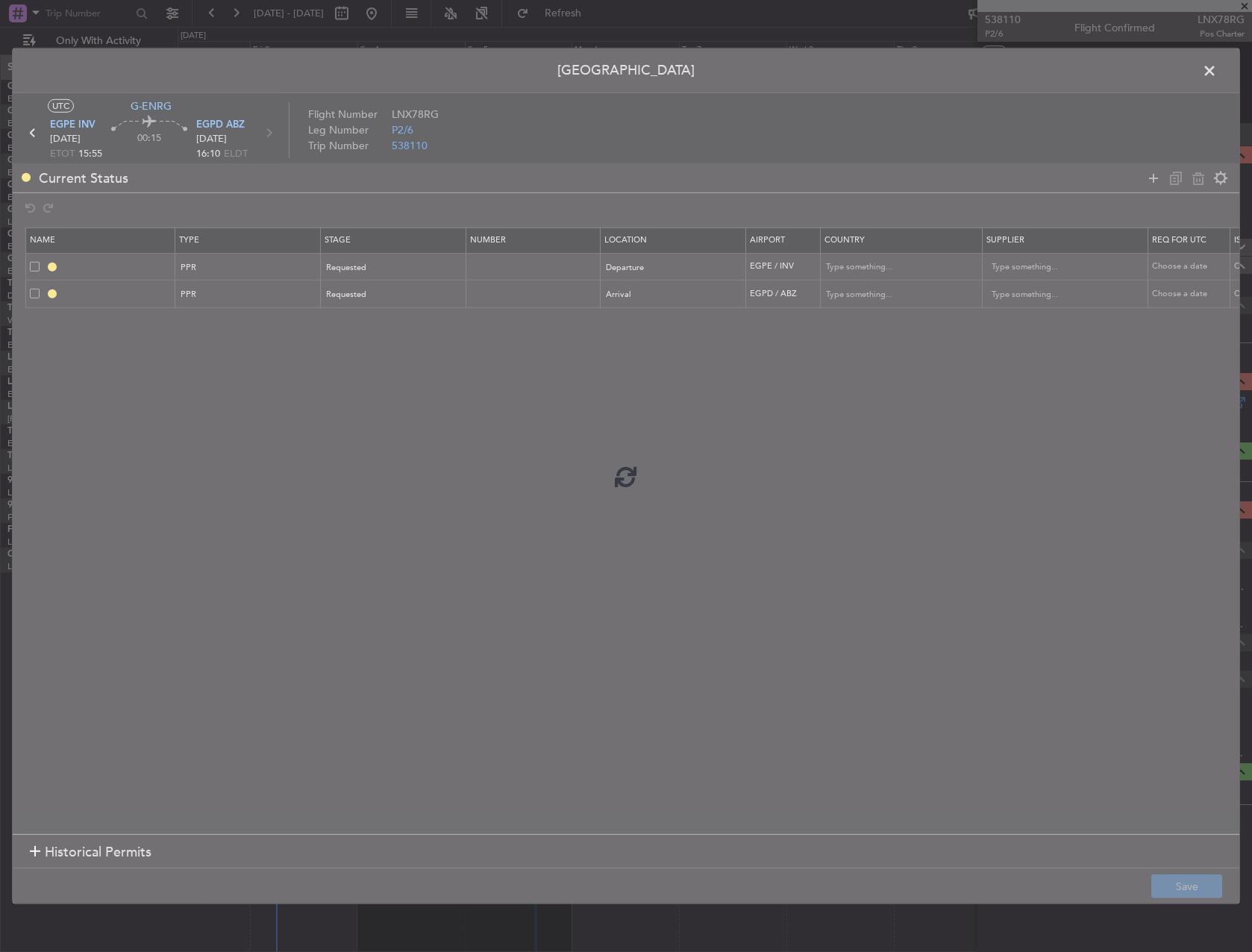
type input "EGPE PPR"
type input "United Kingdom"
type input "NNN"
type input "2"
type input "EGPD PPR"
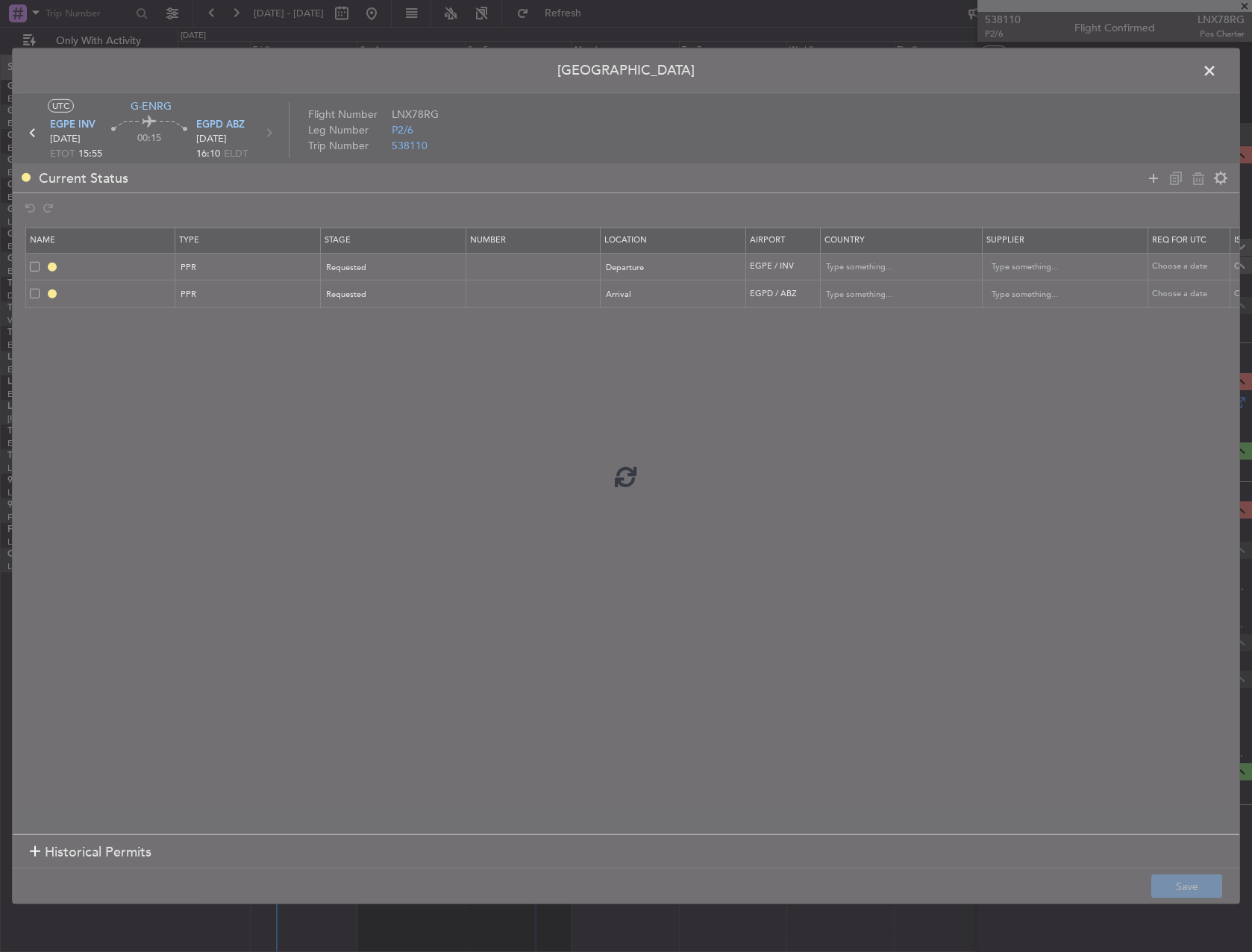
type input "United Kingdom"
type input "NNN"
type input "2"
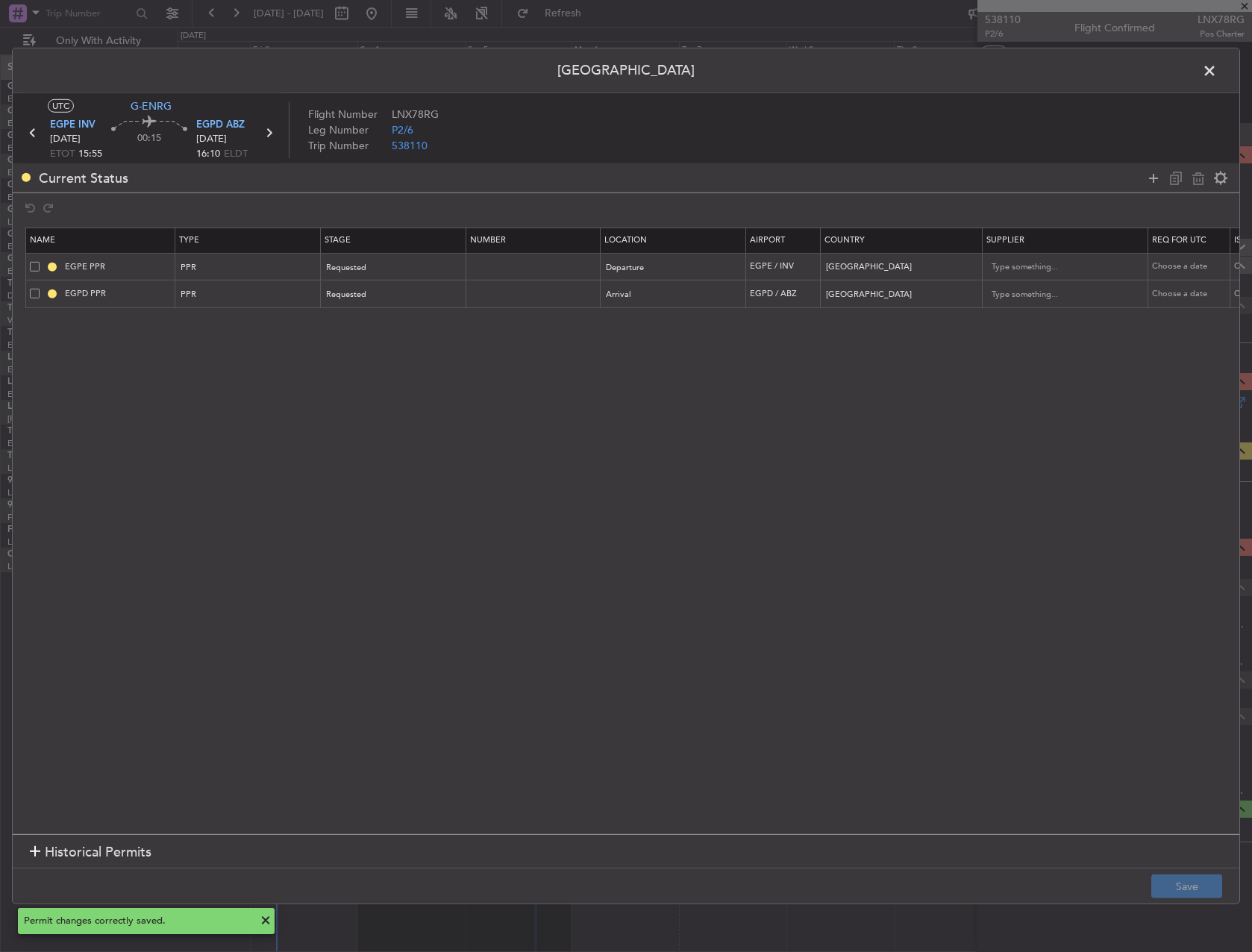
click at [150, 276] on td "EGPE PPR" at bounding box center [101, 266] width 149 height 27
click at [136, 264] on input "EGPE PPR" at bounding box center [118, 267] width 112 height 13
type input "EGPE PPR 1555Z"
click at [152, 294] on input "EGPD PPR" at bounding box center [118, 293] width 112 height 13
type input "EGPD PPR 1610Z"
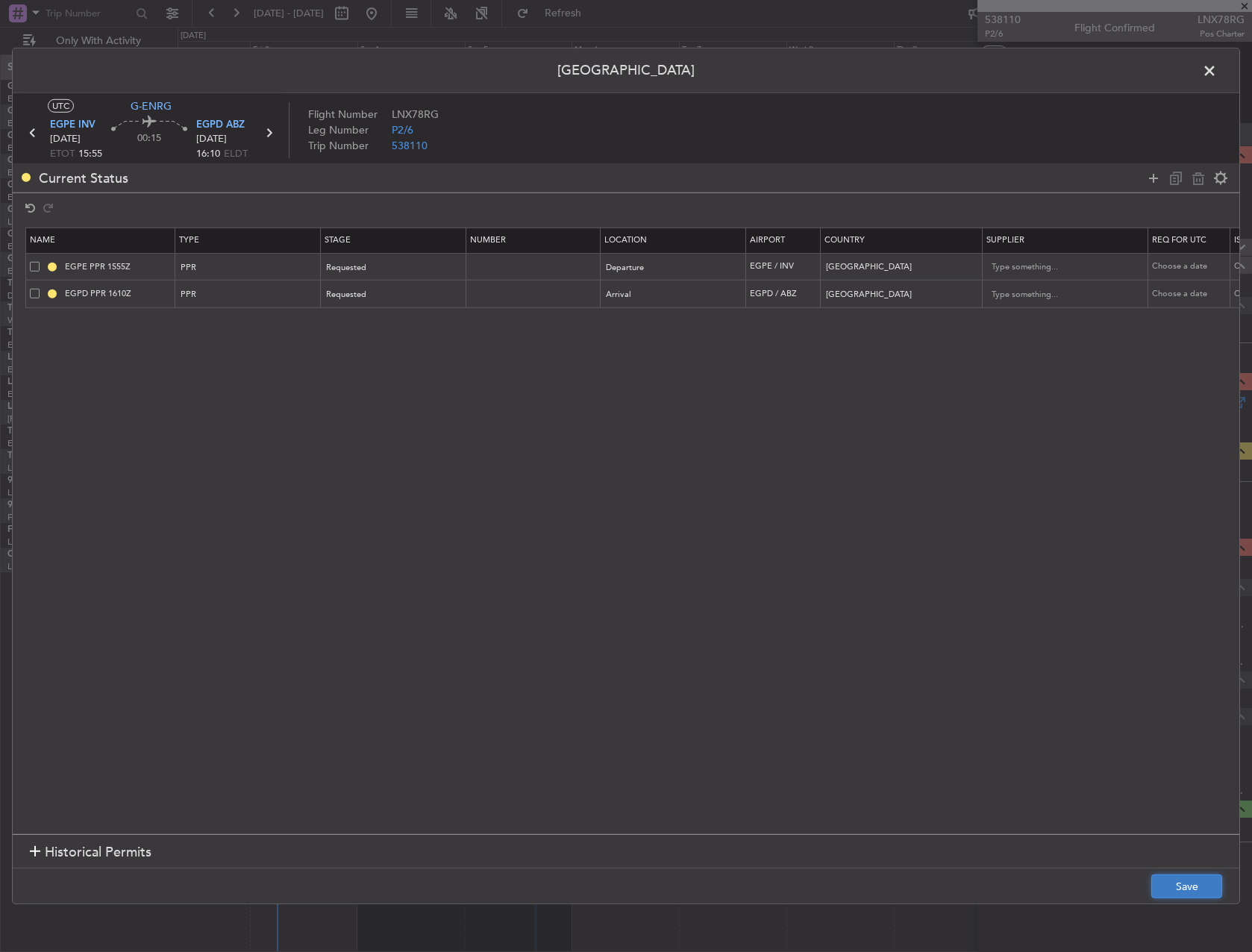
click at [1183, 892] on button "Save" at bounding box center [1187, 887] width 71 height 24
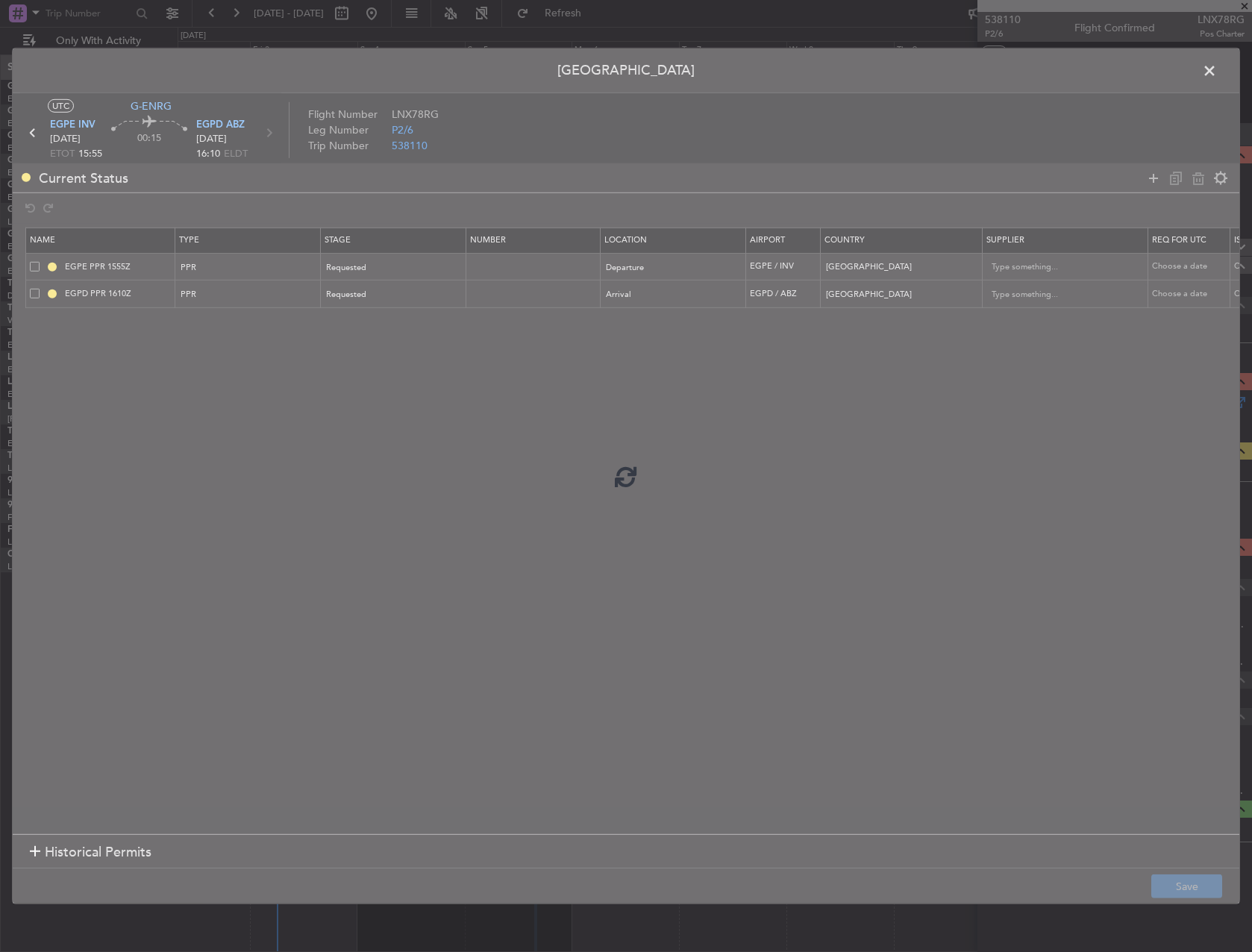
type input "EGPE PPR 1555Z"
type input "EGPD PPR 1610Z"
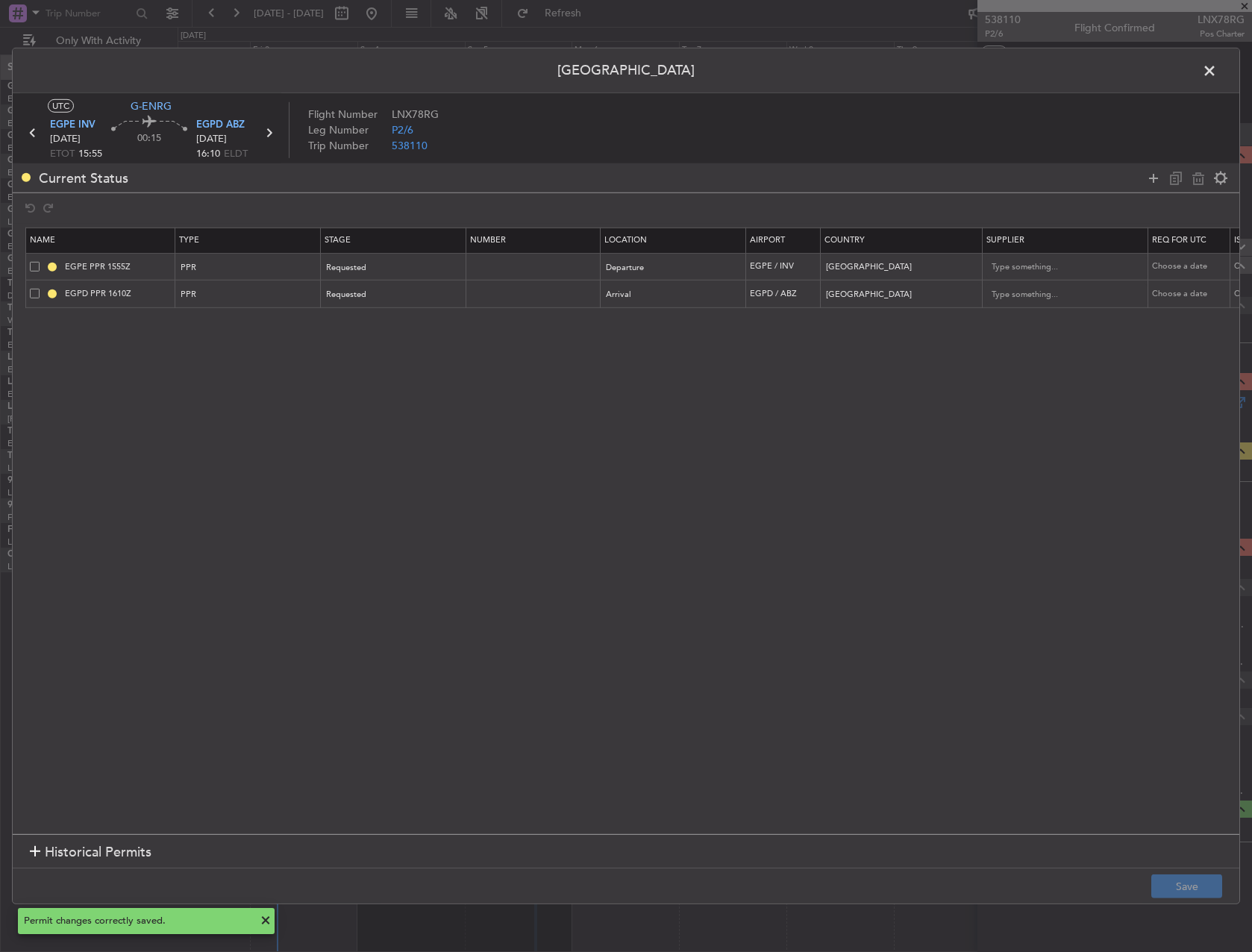
drag, startPoint x: 1211, startPoint y: 69, endPoint x: 1205, endPoint y: 74, distance: 7.8
click at [1218, 69] on span at bounding box center [1218, 74] width 0 height 30
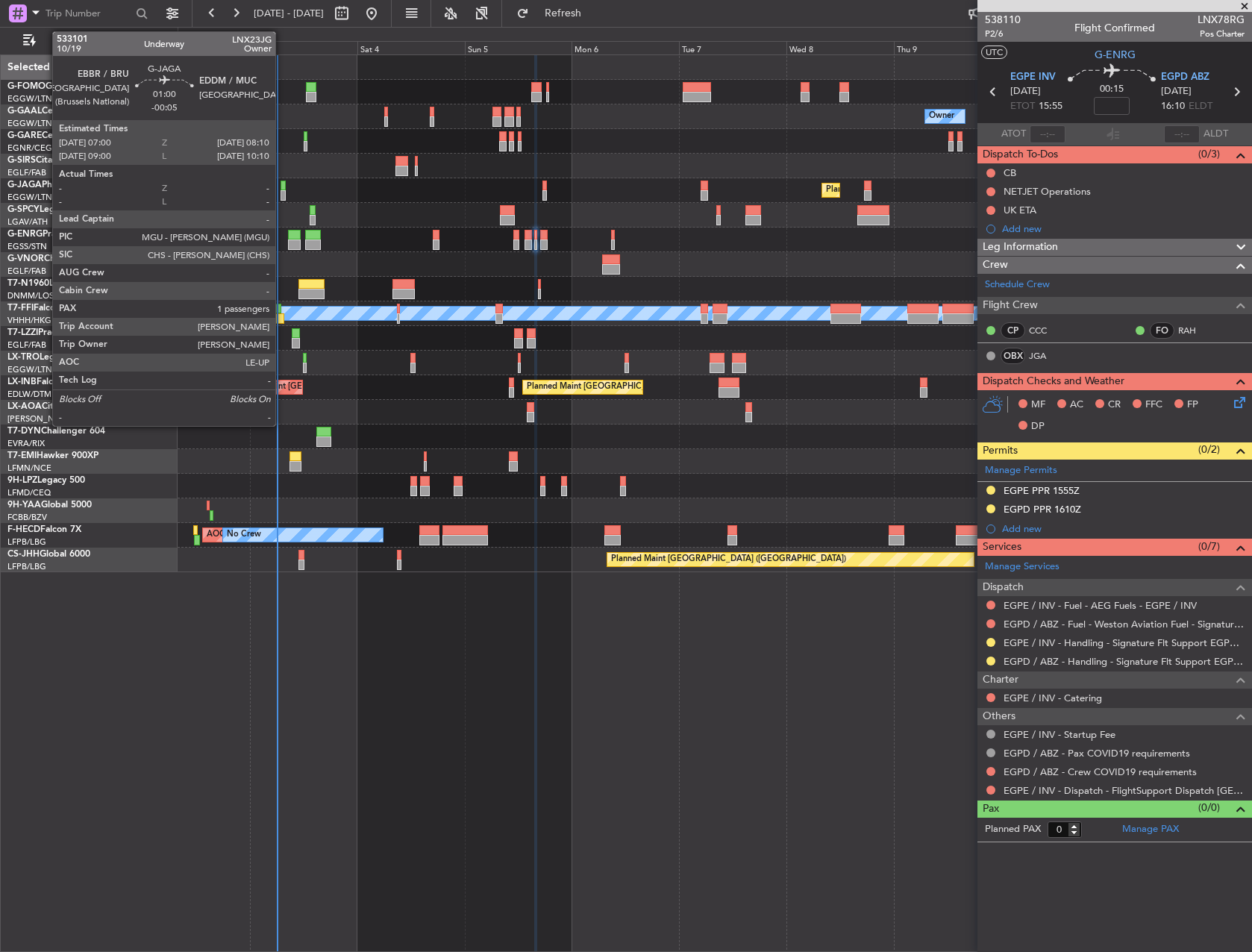
click at [282, 184] on div at bounding box center [284, 186] width 5 height 11
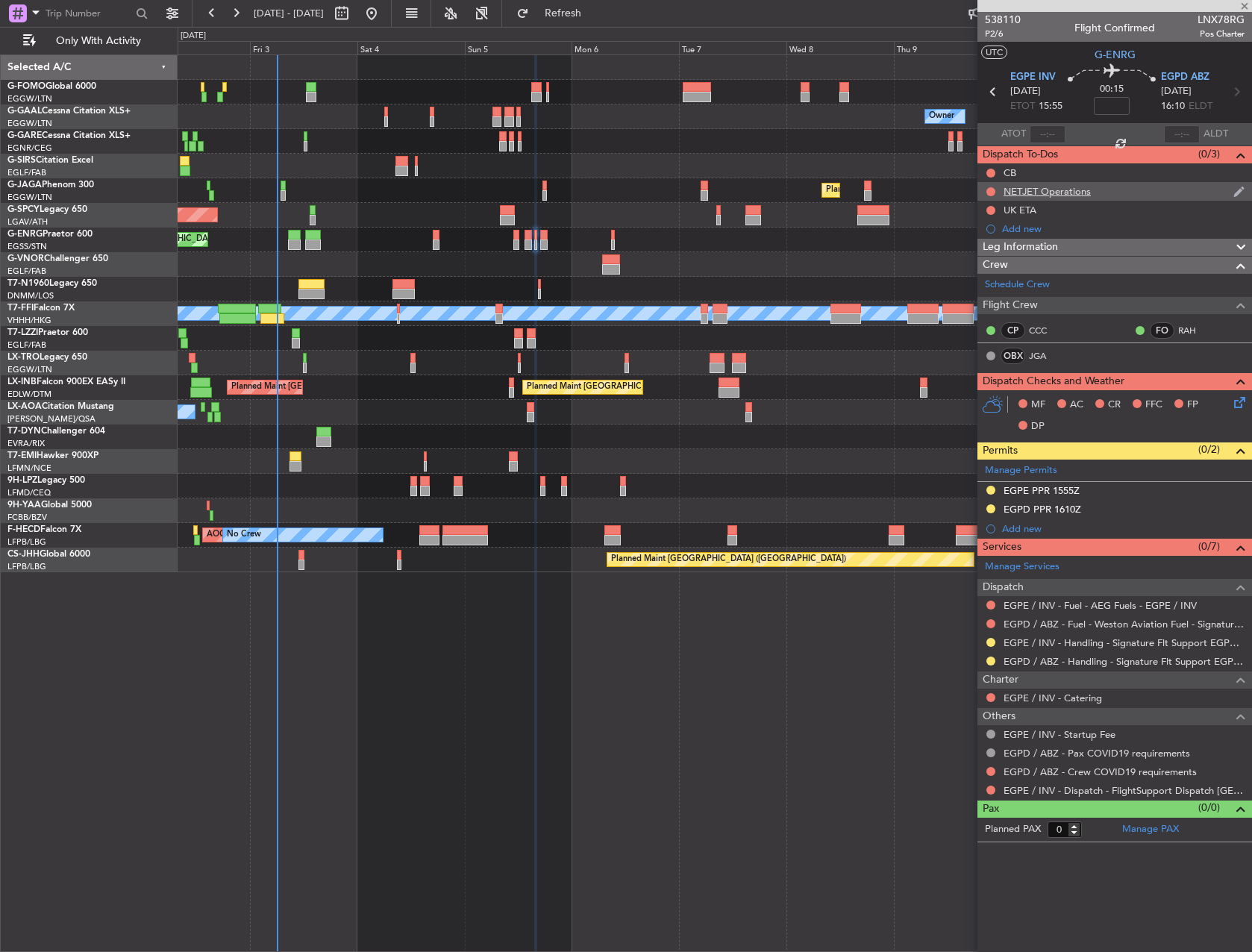
type input "-00:05"
type input "1"
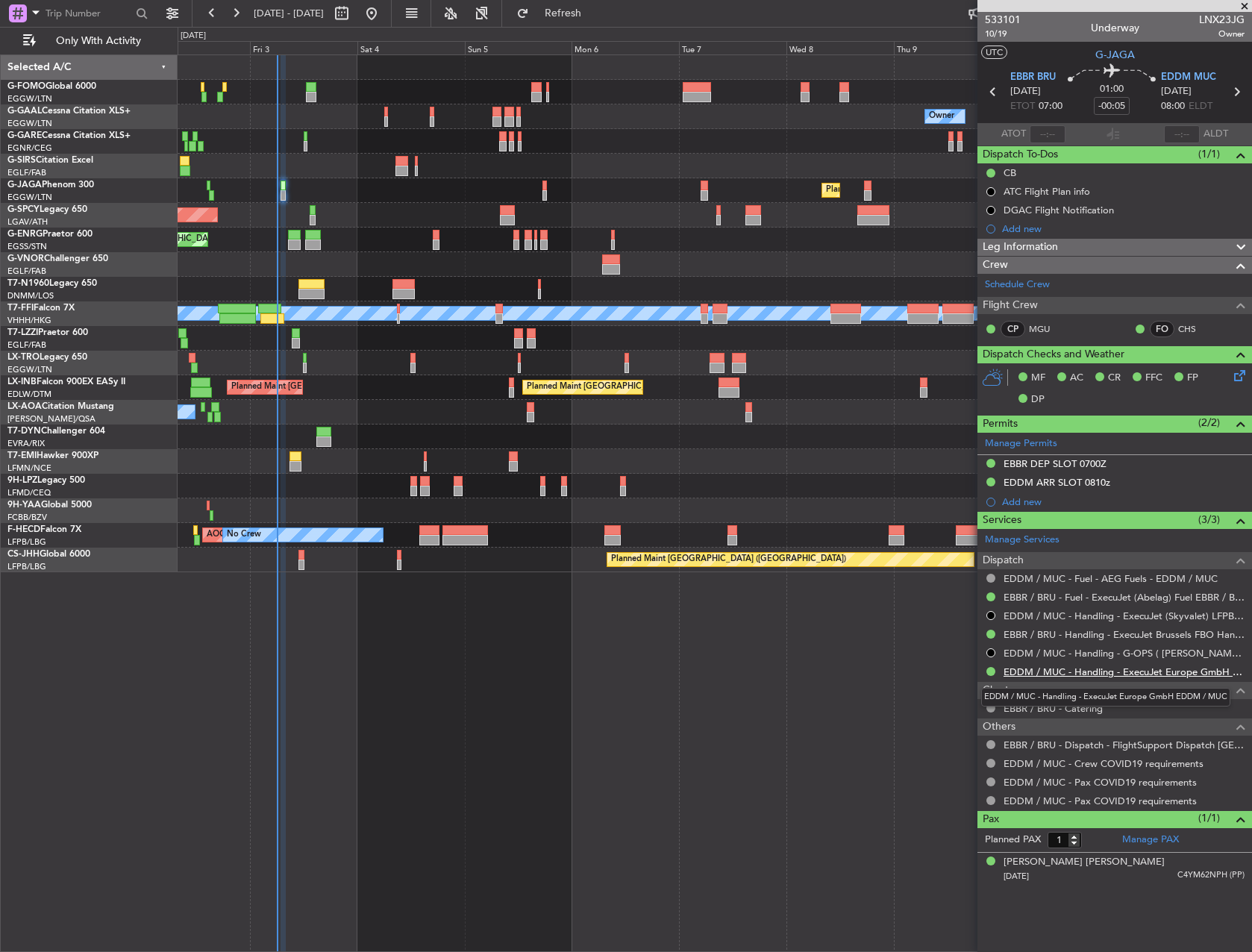
click at [1220, 675] on link "EDDM / MUC - Handling - ExecuJet Europe GmbH EDDM / MUC" at bounding box center [1124, 672] width 241 height 13
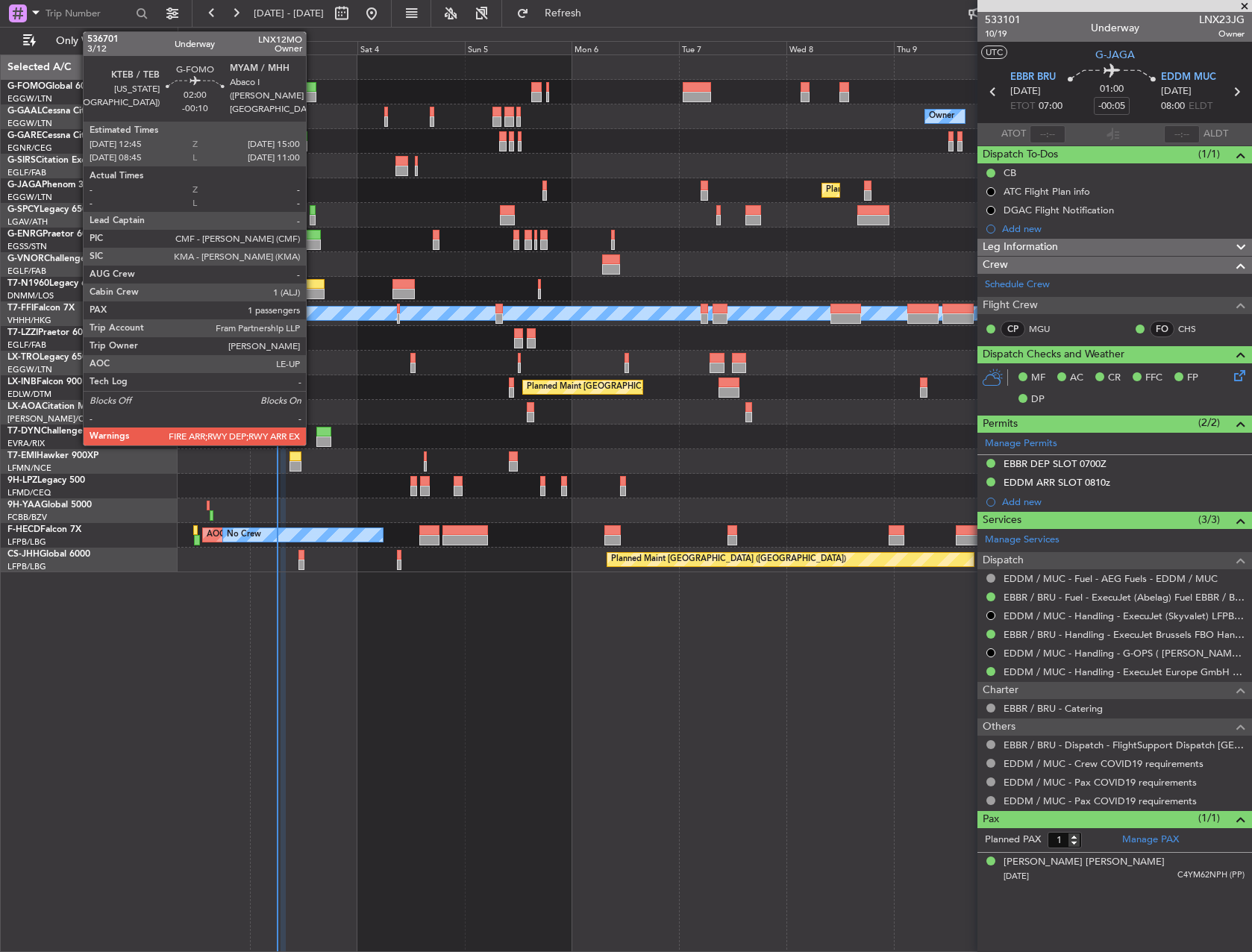
click at [313, 97] on div at bounding box center [312, 97] width 11 height 11
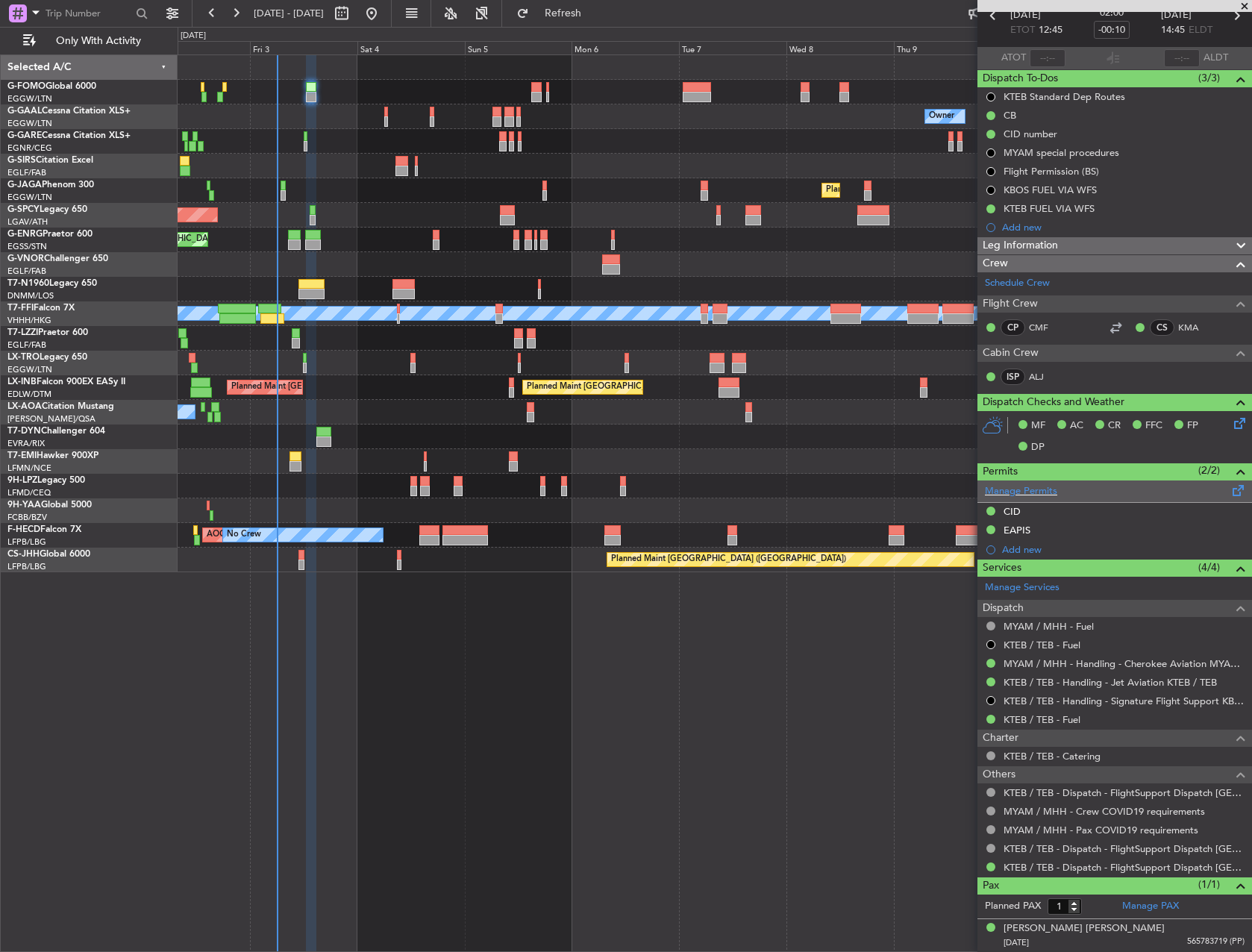
scroll to position [0, 0]
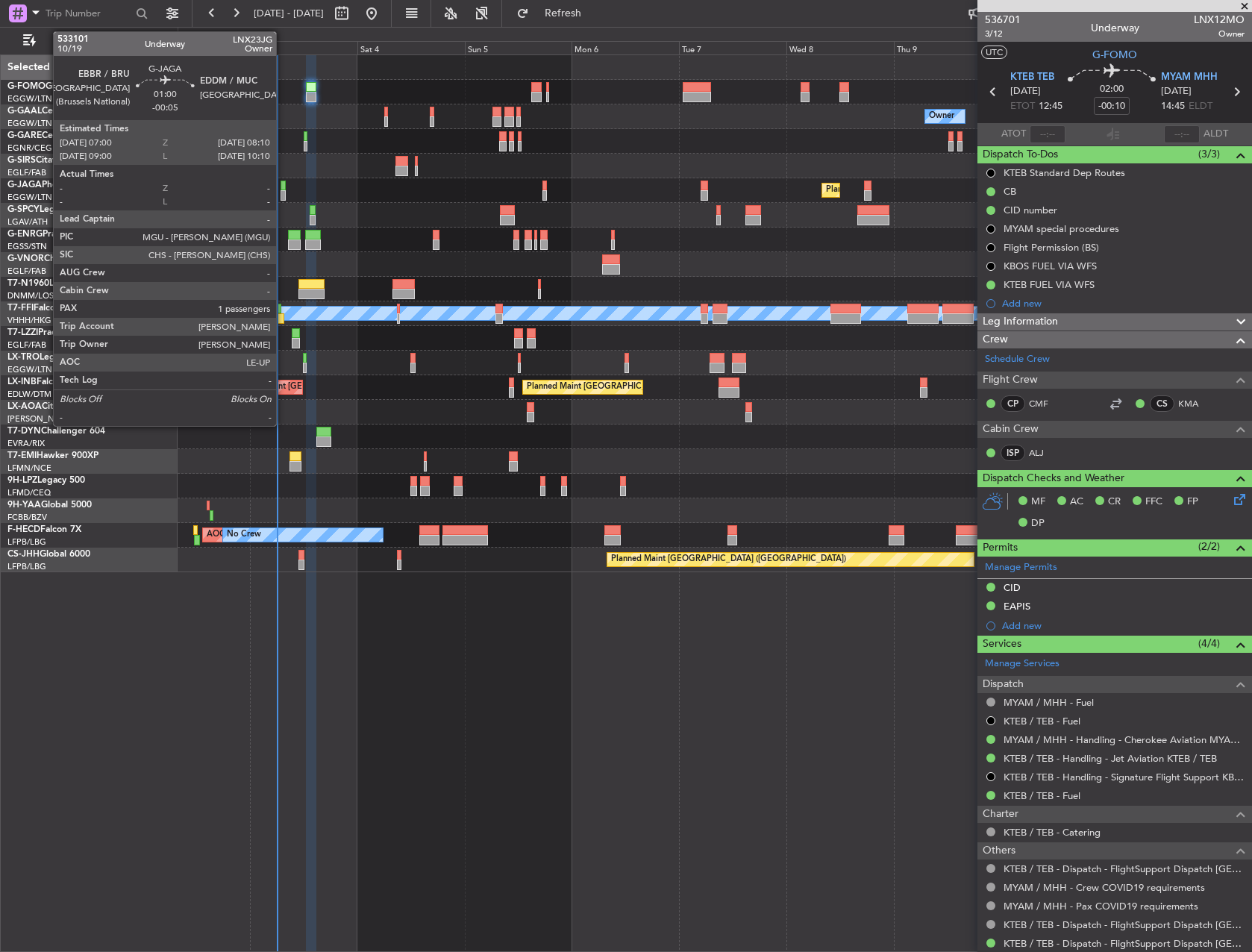
click at [283, 185] on div at bounding box center [284, 186] width 5 height 11
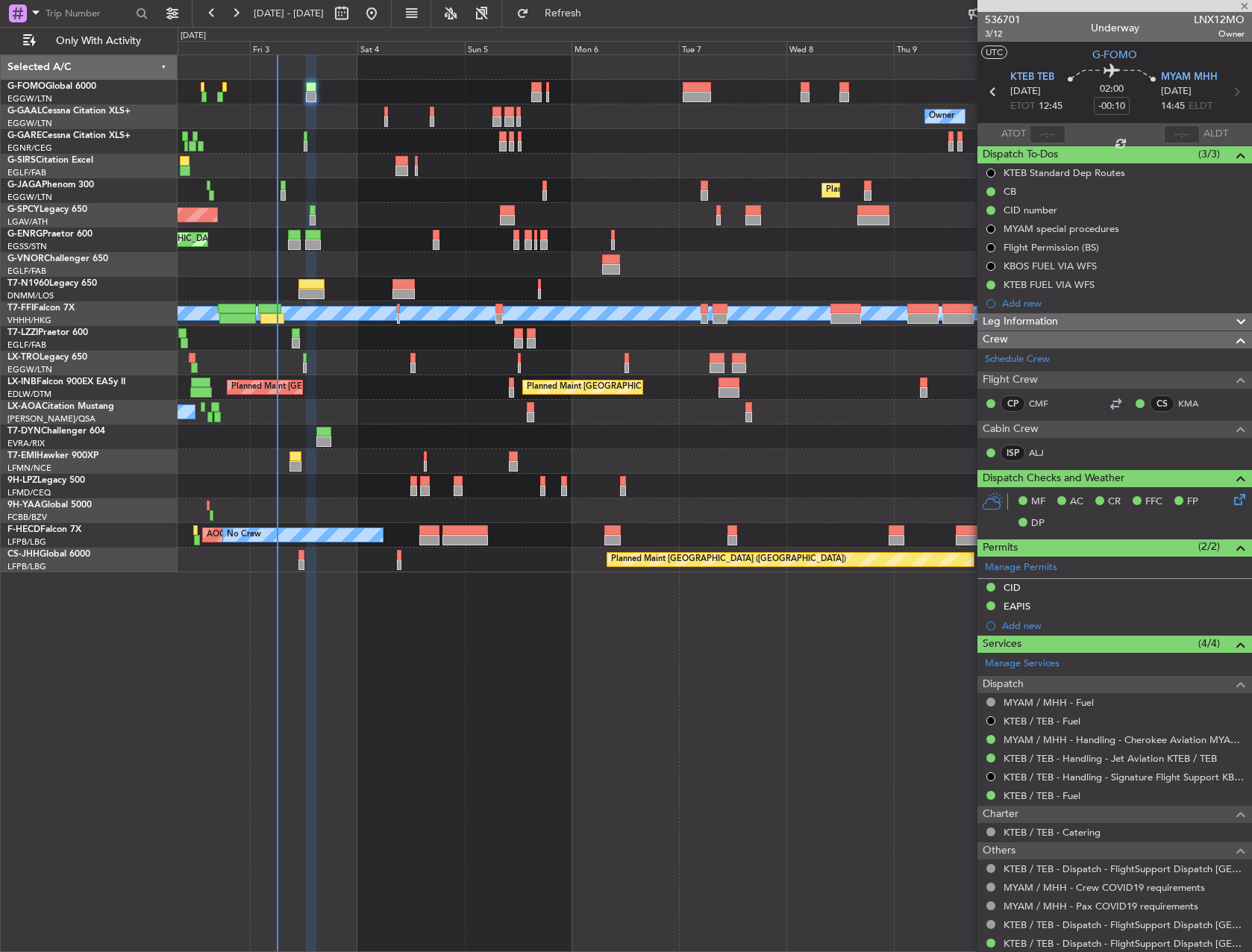
type input "-00:05"
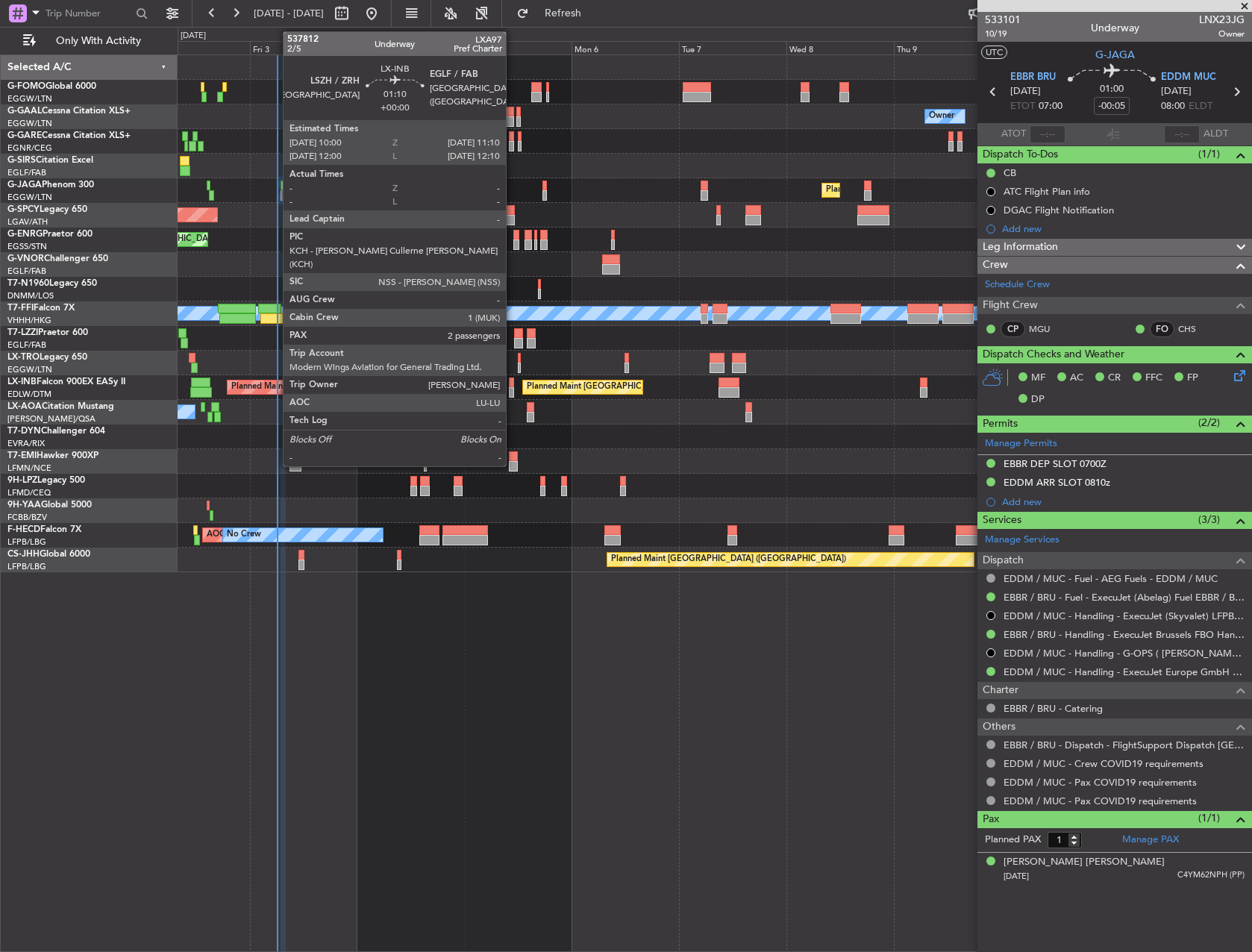
click at [513, 382] on div at bounding box center [512, 383] width 5 height 11
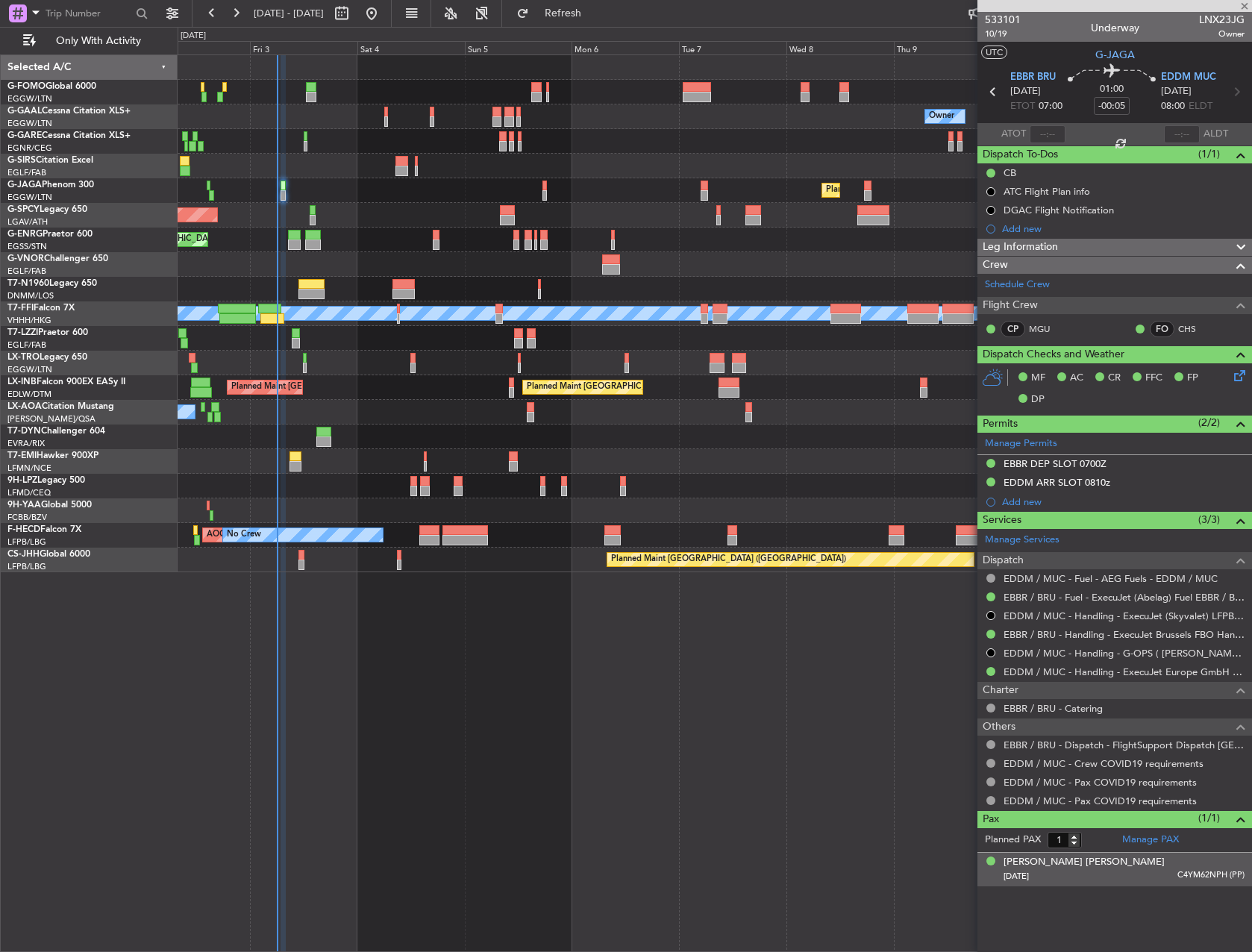
type input "2"
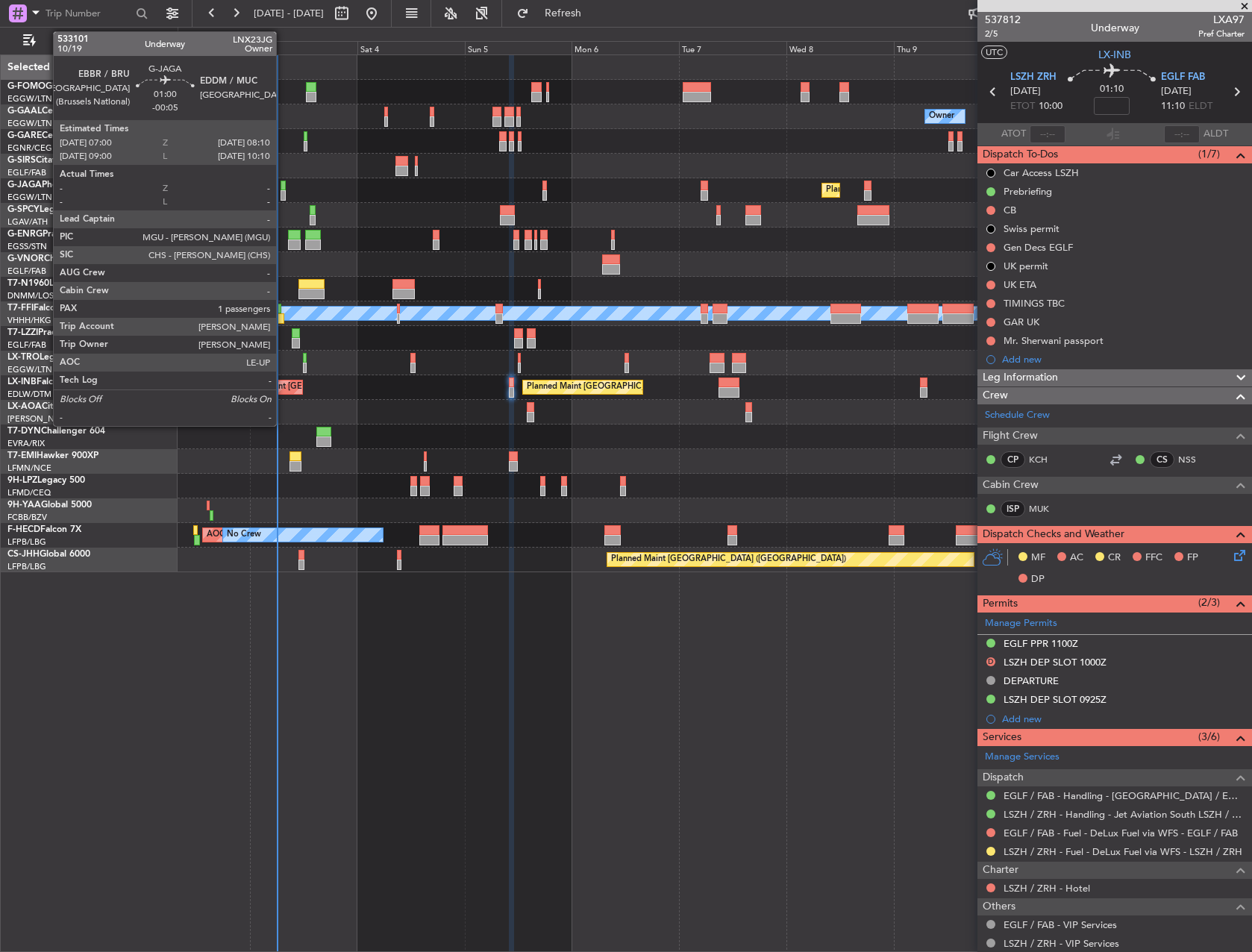
click at [283, 190] on div at bounding box center [284, 196] width 5 height 11
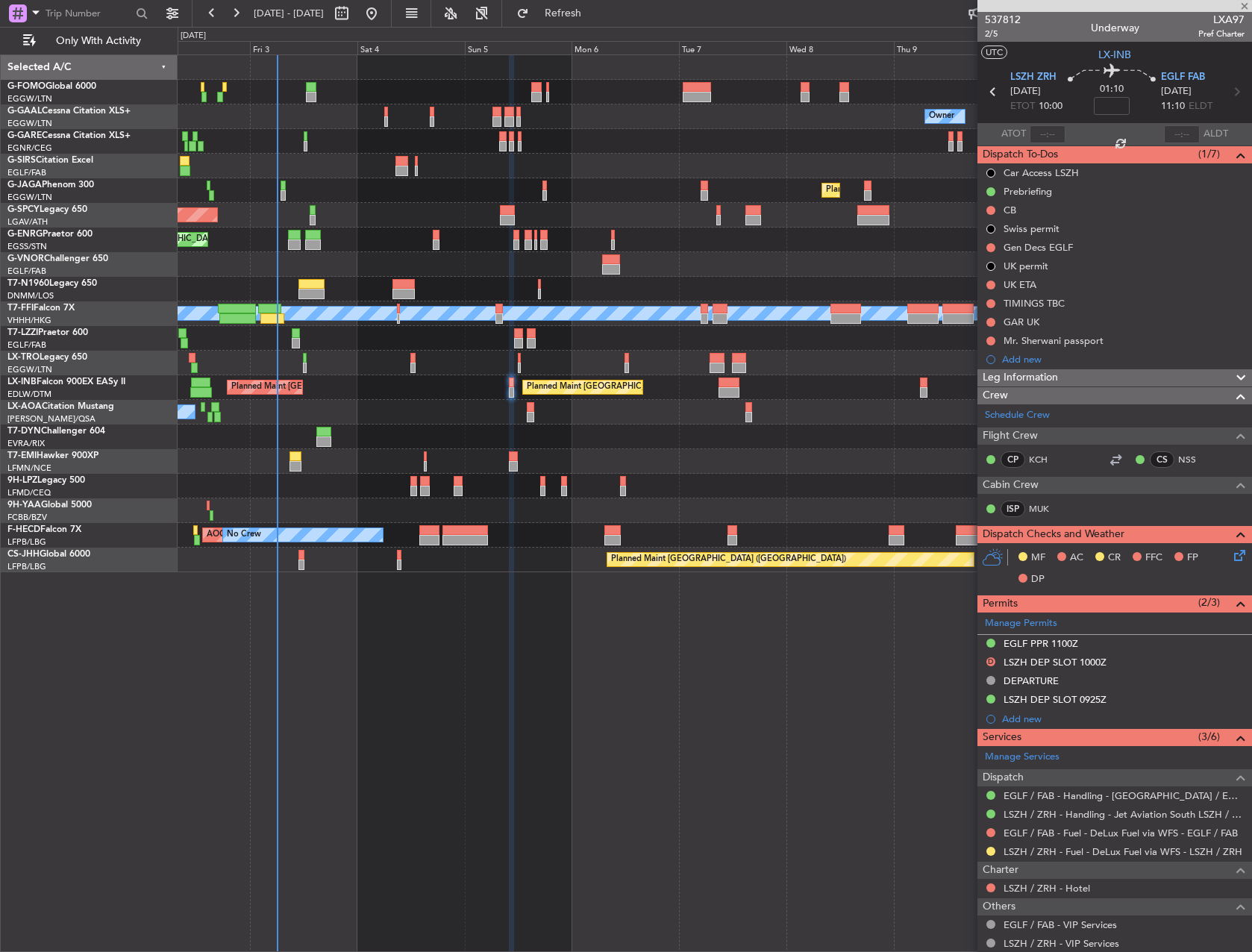
type input "-00:05"
type input "1"
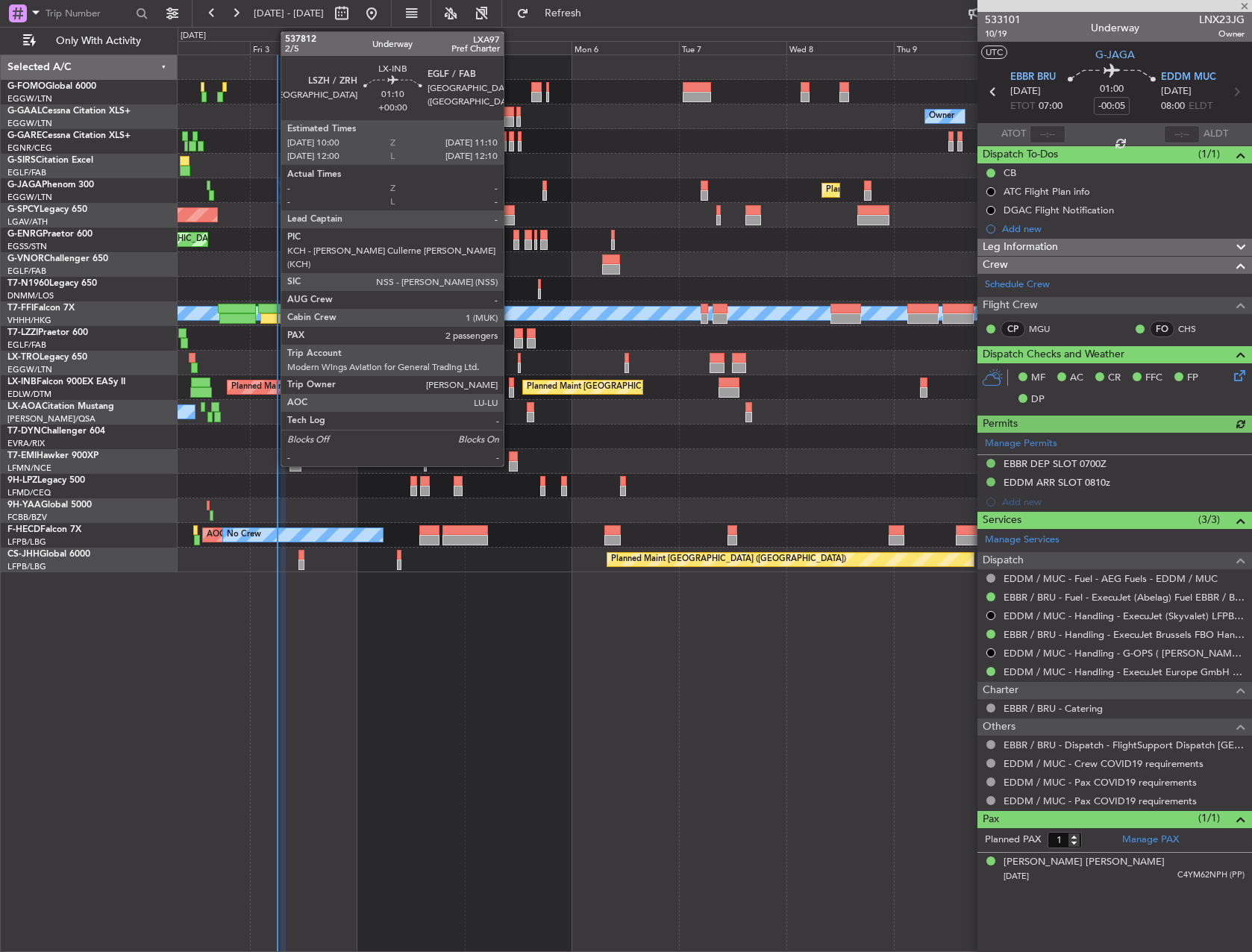
click at [511, 384] on div at bounding box center [512, 383] width 5 height 11
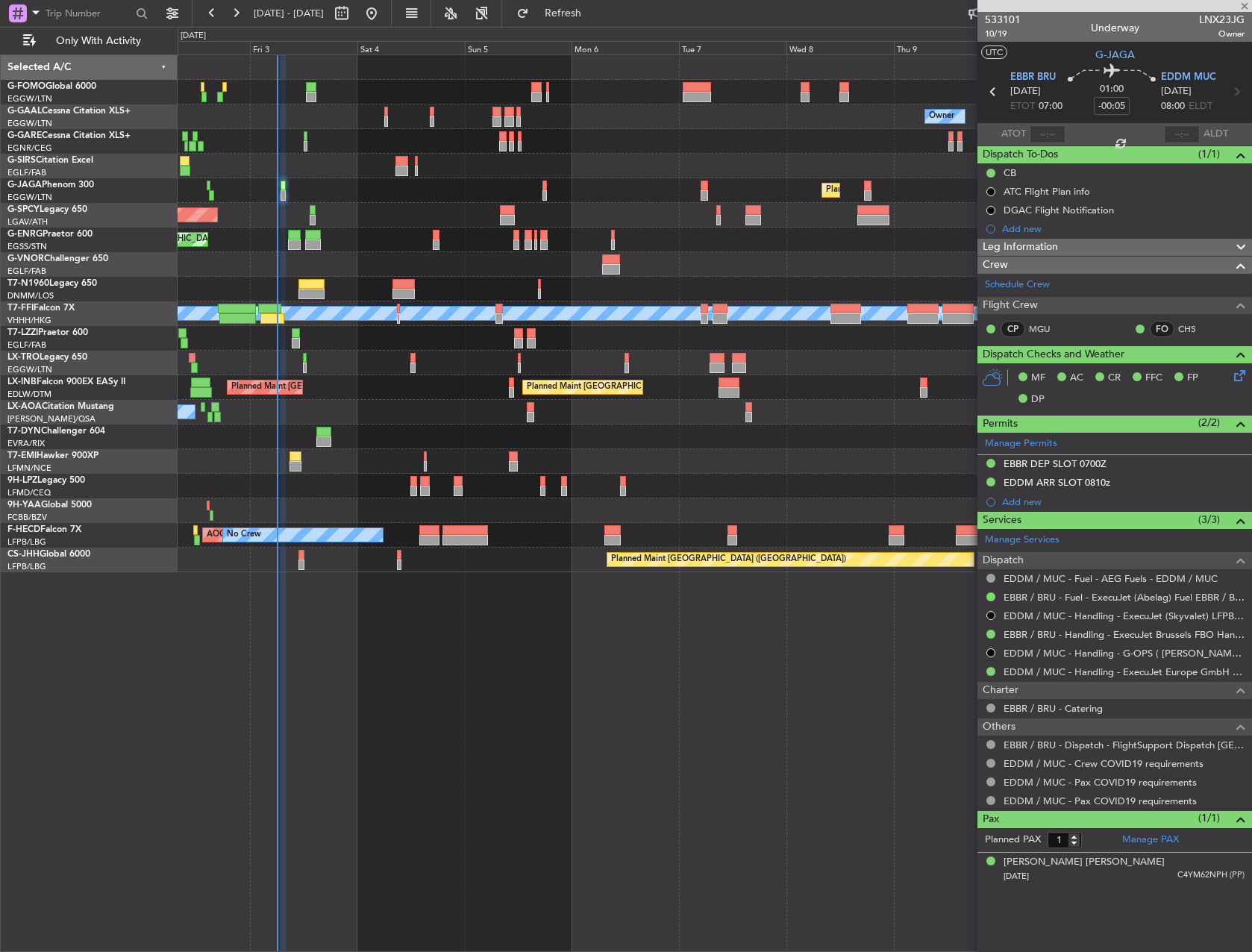
type input "2"
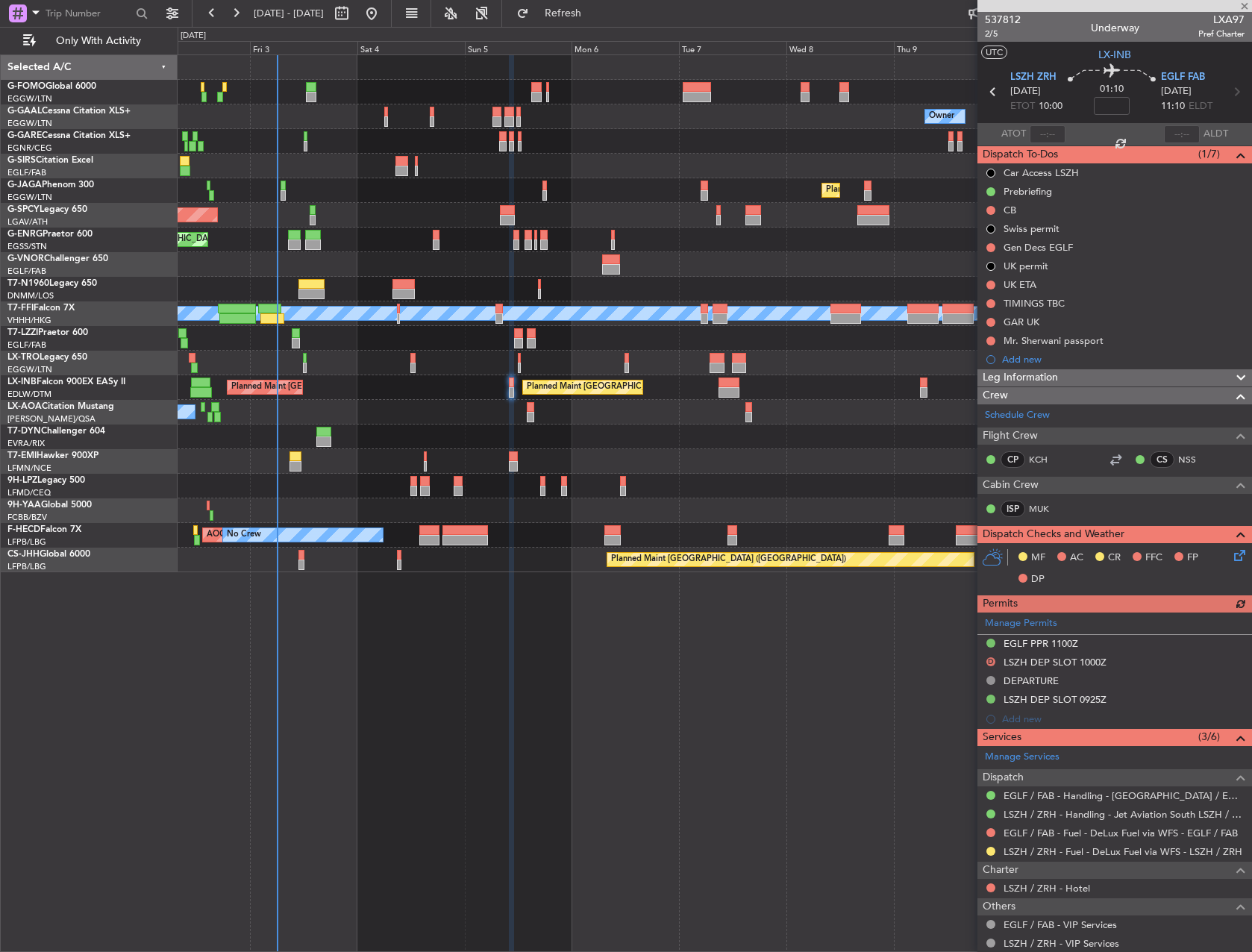
click at [1081, 700] on div "Manage Permits EGLF PPR 1100Z D LSZH DEP SLOT 1000Z DEPARTURE LSZH DEP SLOT 092…" at bounding box center [1114, 670] width 274 height 117
click at [1132, 698] on div "LSZH DEP SLOT 0925Z" at bounding box center [1114, 700] width 274 height 19
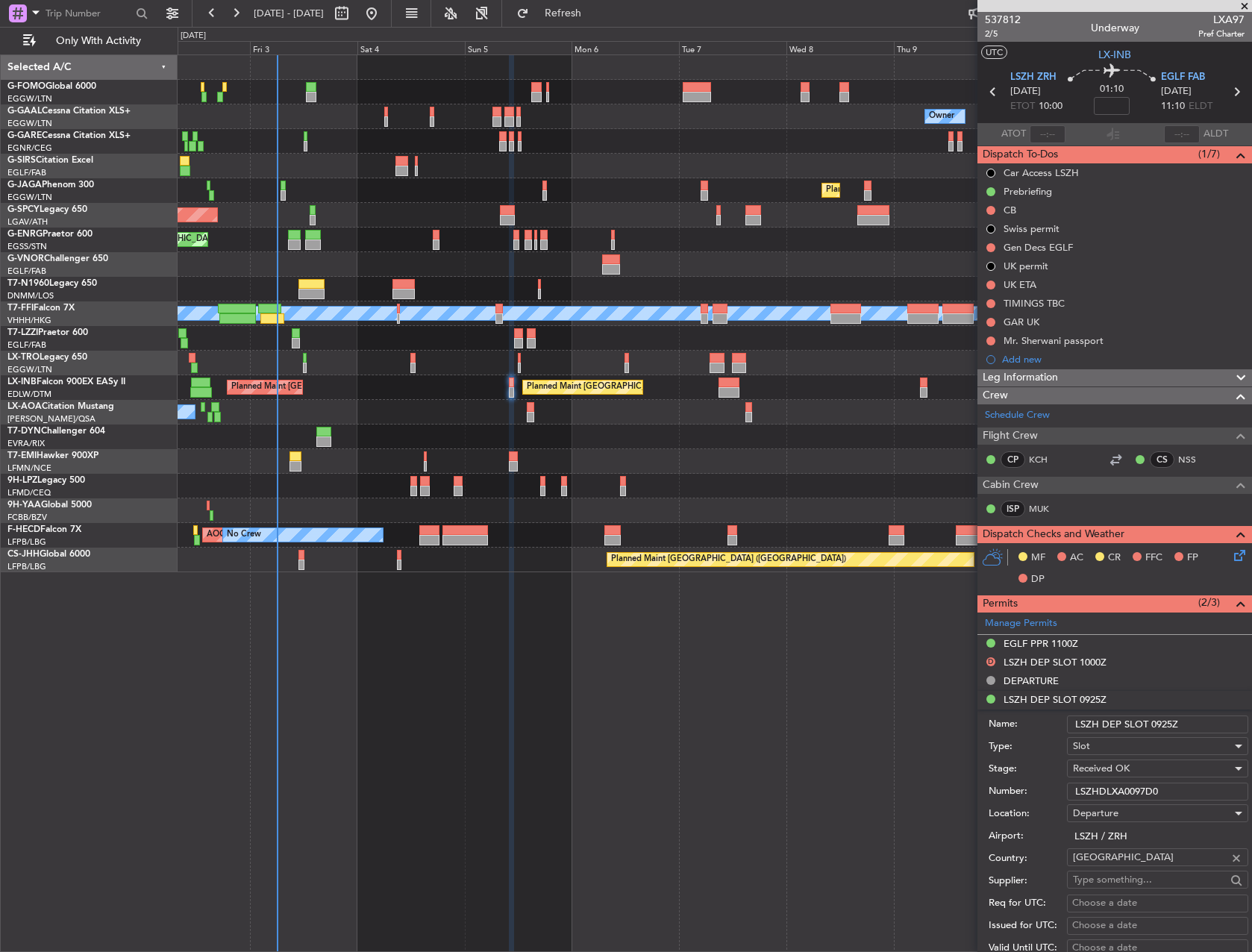
drag, startPoint x: 1160, startPoint y: 724, endPoint x: 1170, endPoint y: 722, distance: 10.2
click at [1170, 722] on input "LSZH DEP SLOT 0925Z" at bounding box center [1158, 725] width 181 height 18
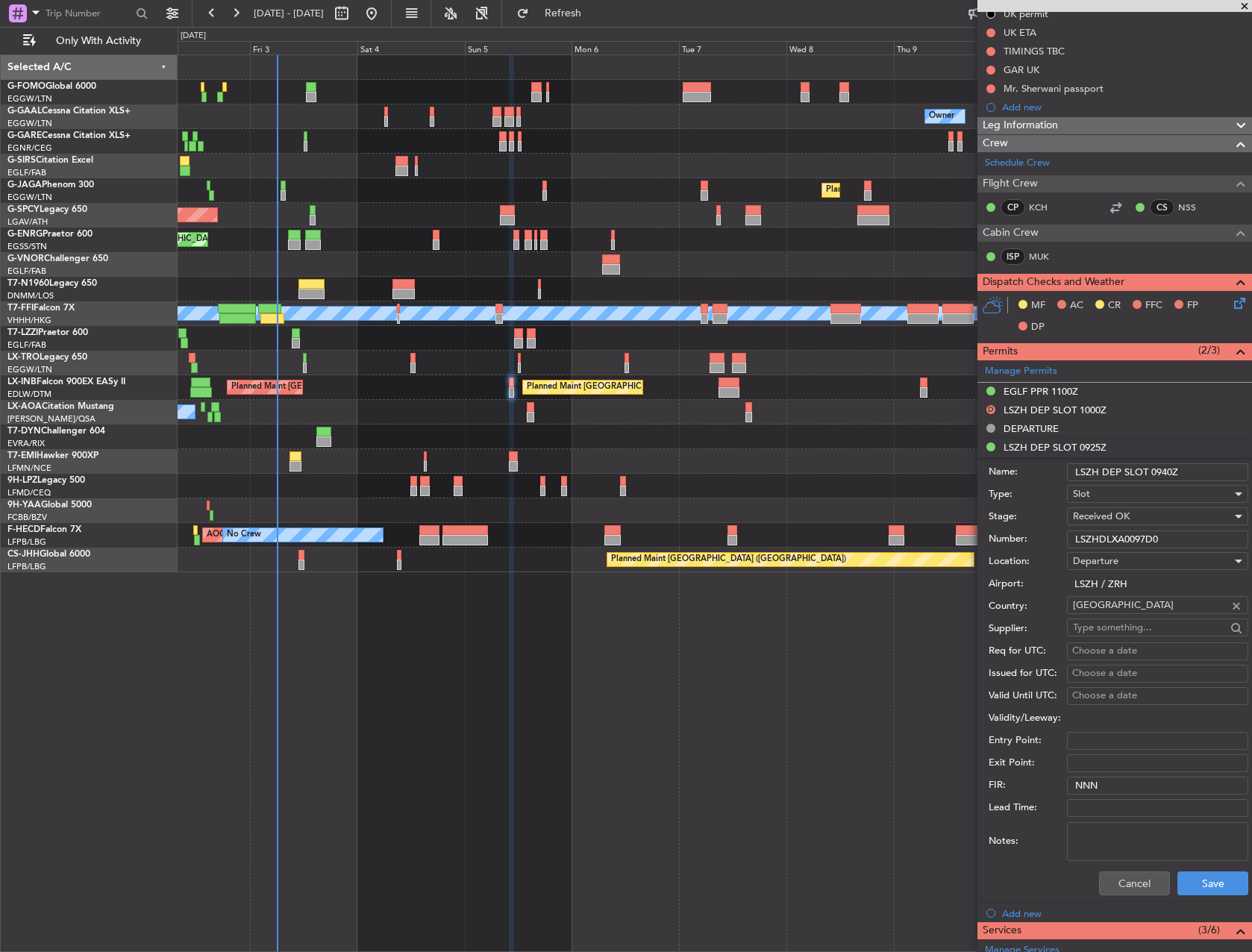
scroll to position [299, 0]
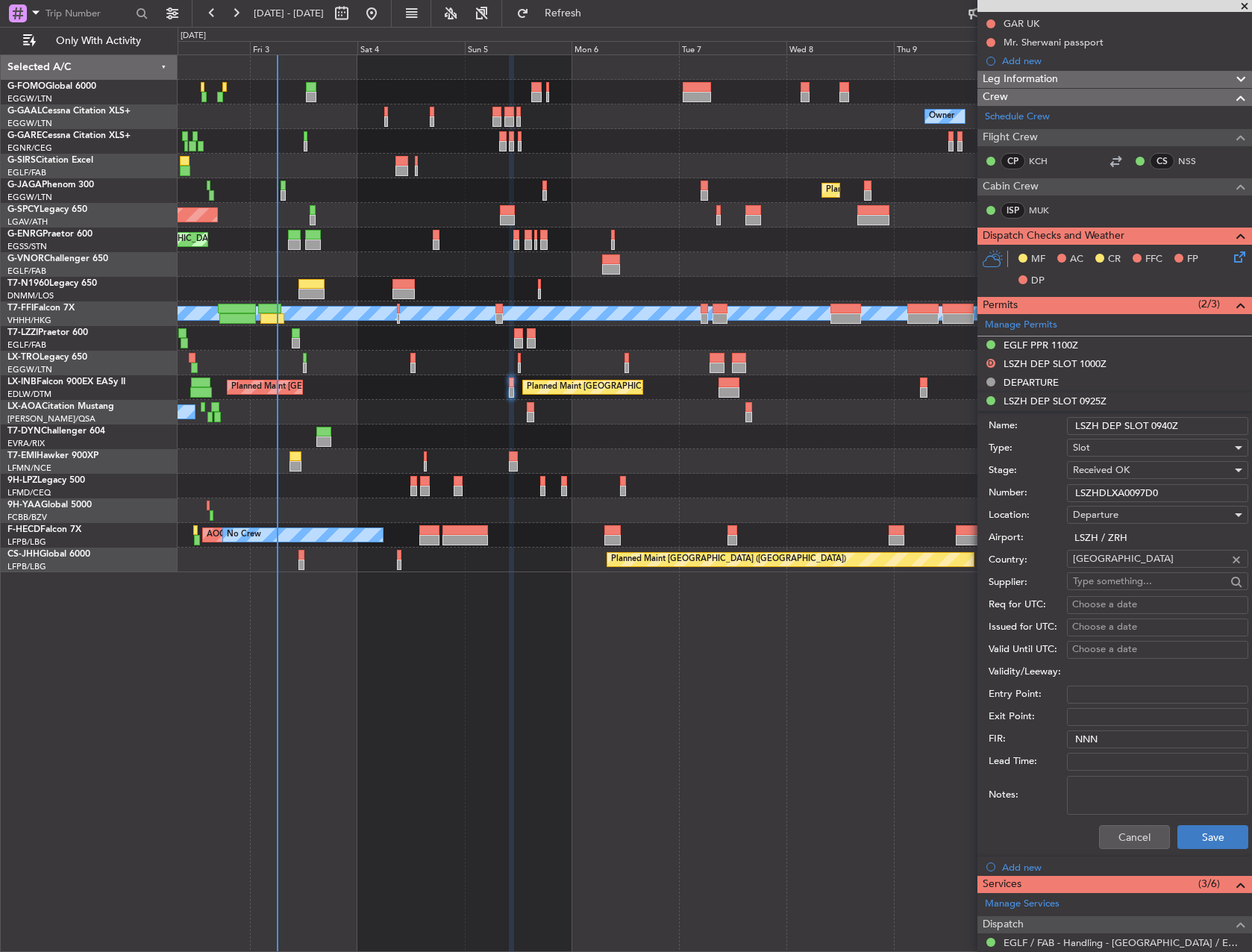
type input "LSZH DEP SLOT 0940Z"
click at [1199, 837] on button "Save" at bounding box center [1213, 837] width 71 height 24
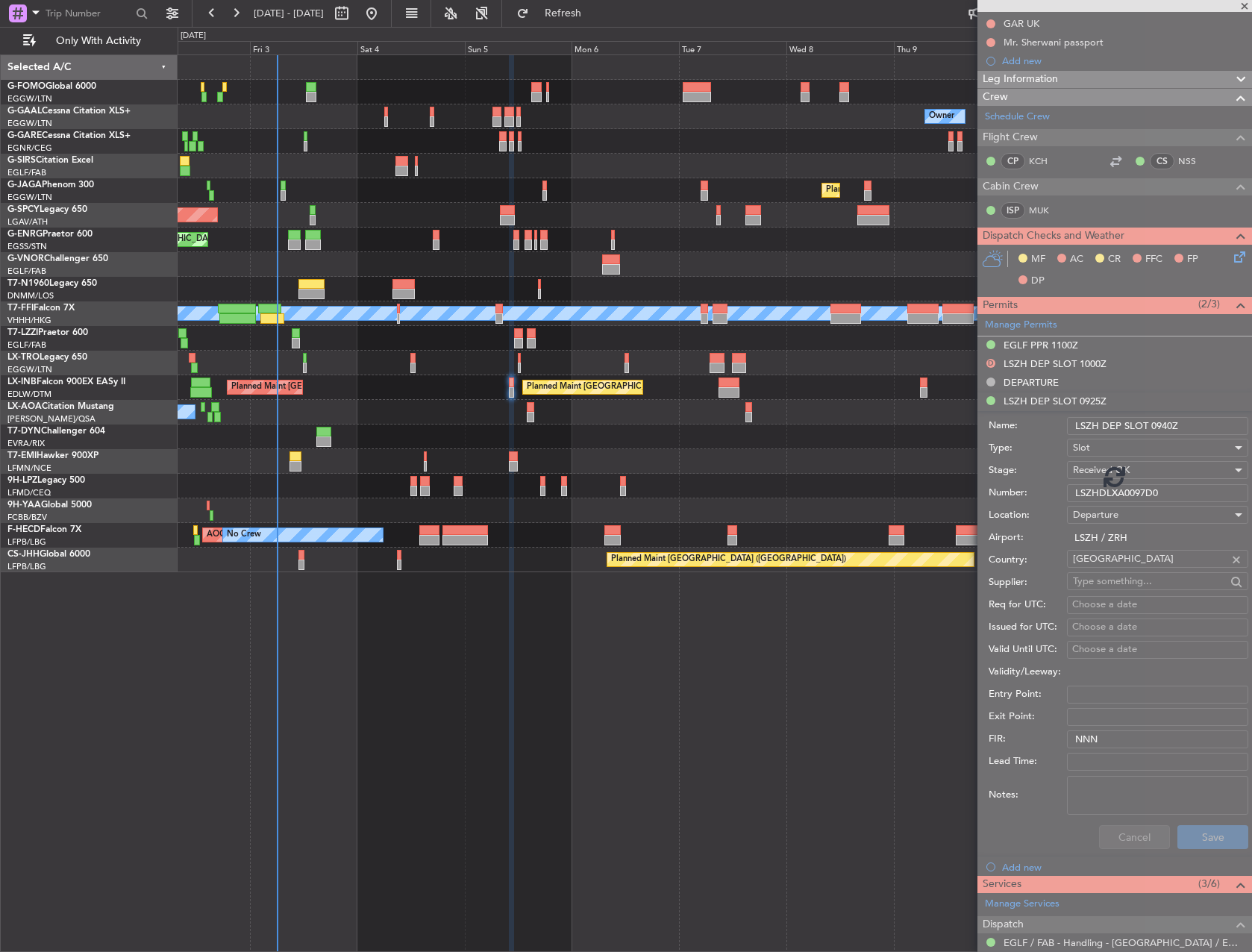
scroll to position [129, 0]
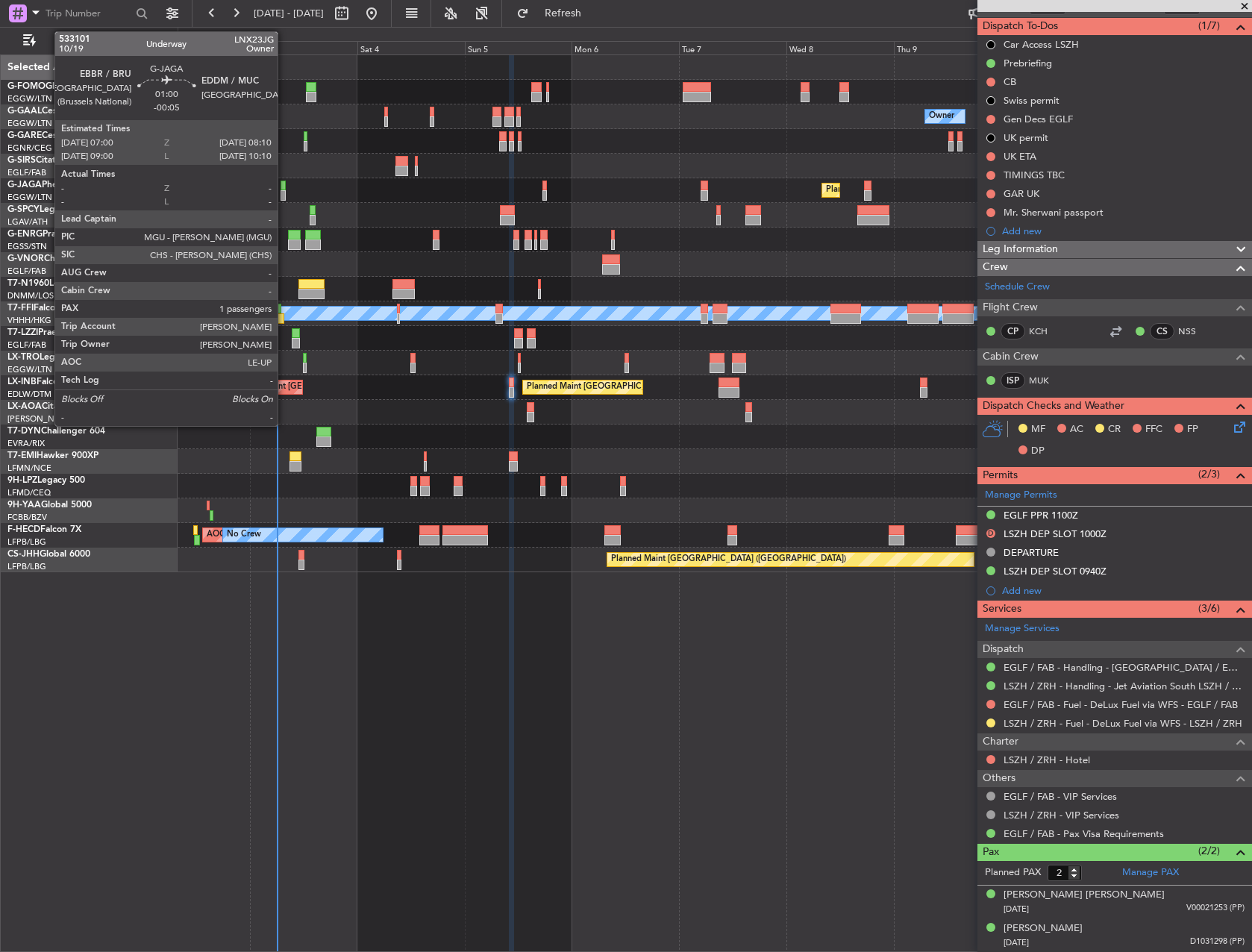
click at [284, 193] on div at bounding box center [284, 196] width 5 height 11
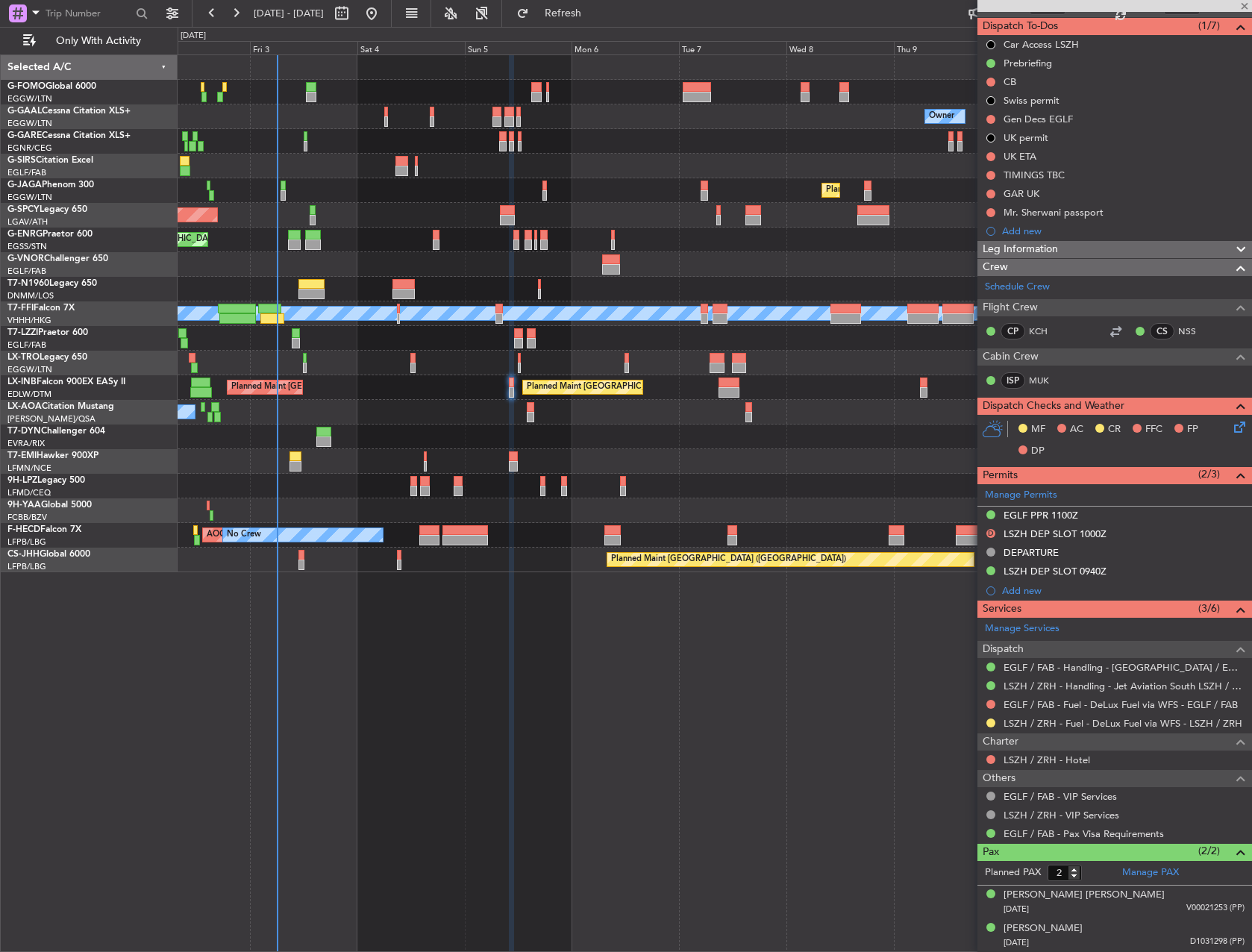
type input "-00:05"
type input "1"
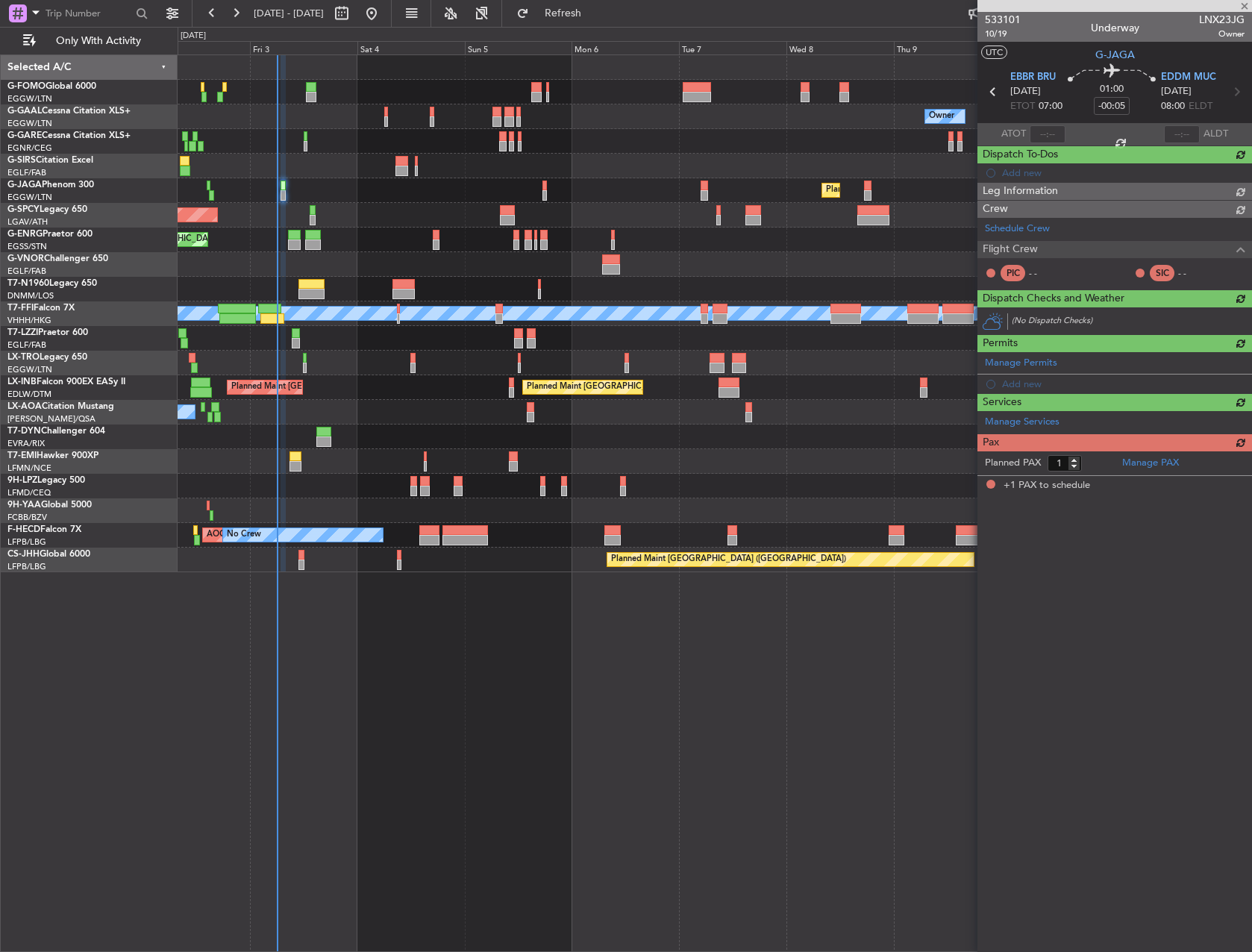
scroll to position [0, 0]
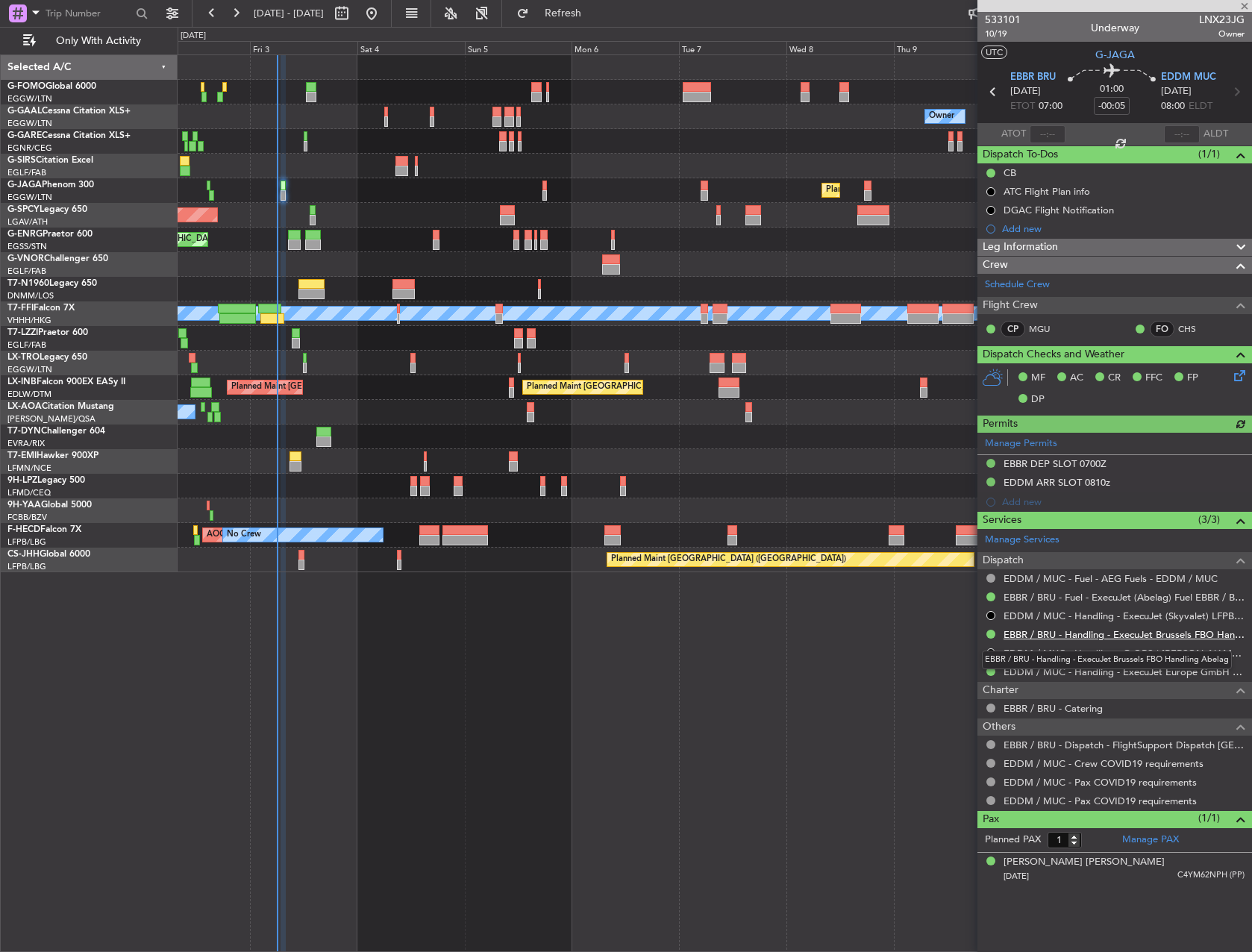
click at [1083, 630] on link "EBBR / BRU - Handling - ExecuJet Brussels FBO Handling Abelag" at bounding box center [1124, 635] width 241 height 13
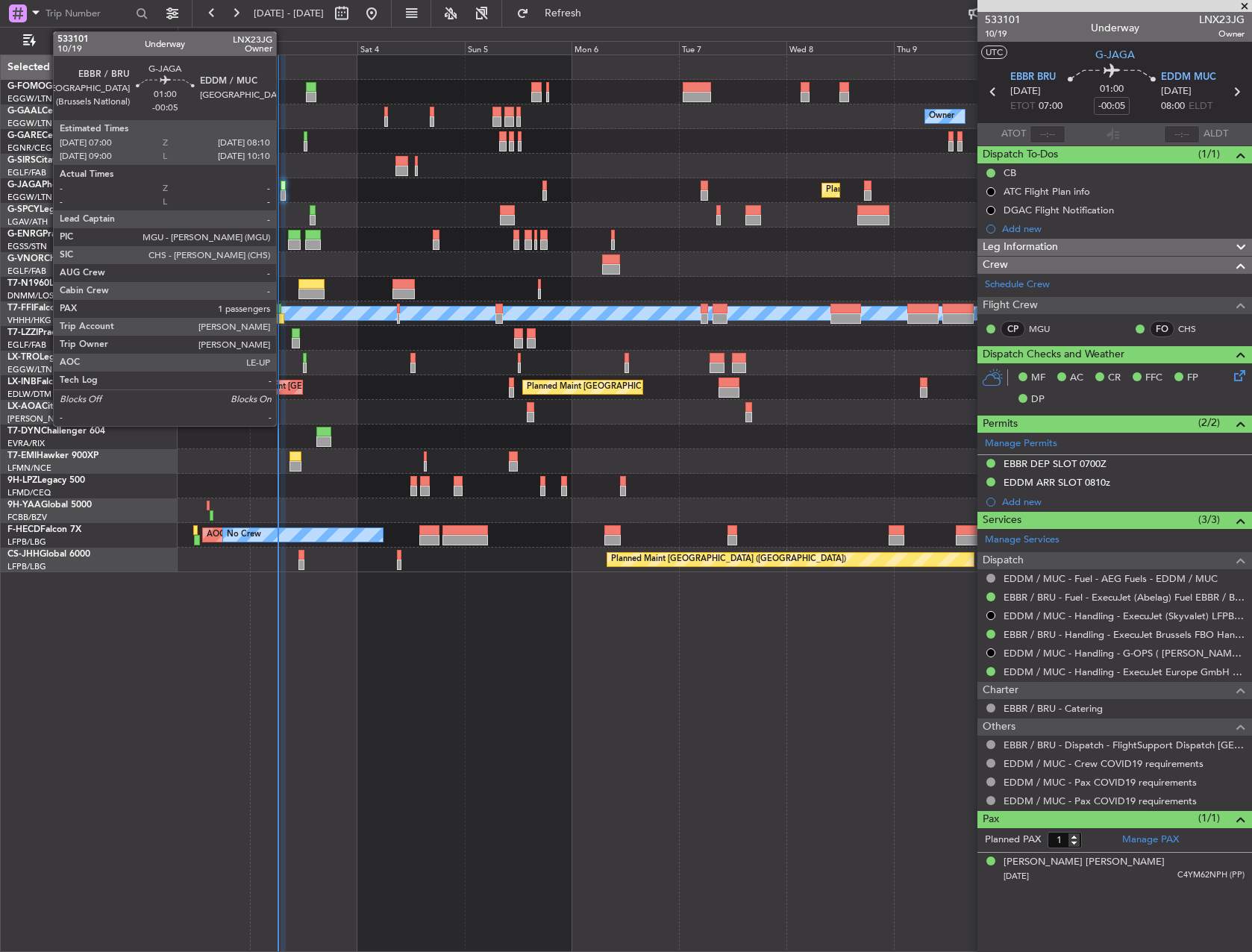
click at [283, 191] on div at bounding box center [284, 196] width 5 height 11
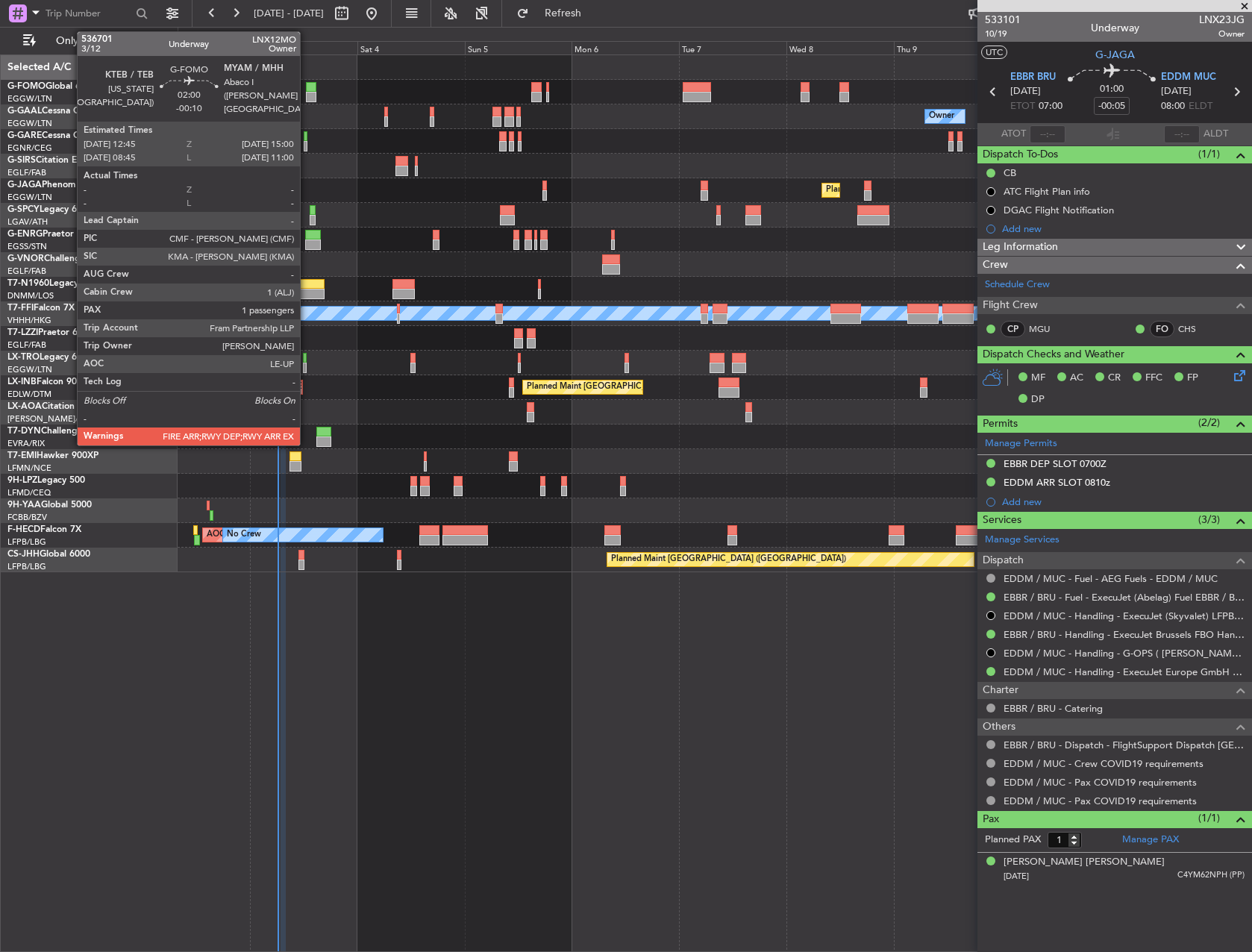
click at [307, 83] on div at bounding box center [312, 88] width 11 height 11
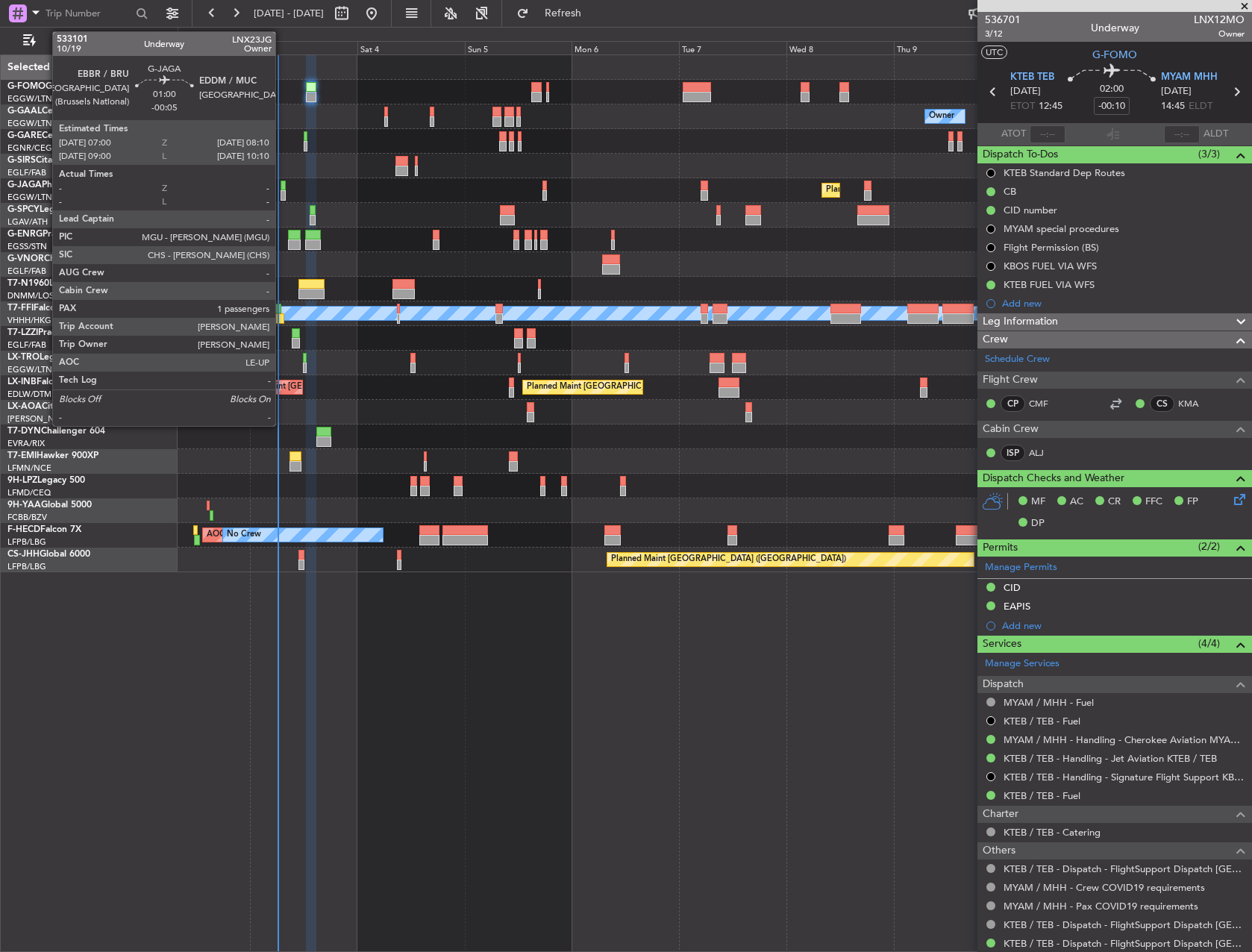
click at [282, 184] on div at bounding box center [284, 186] width 5 height 11
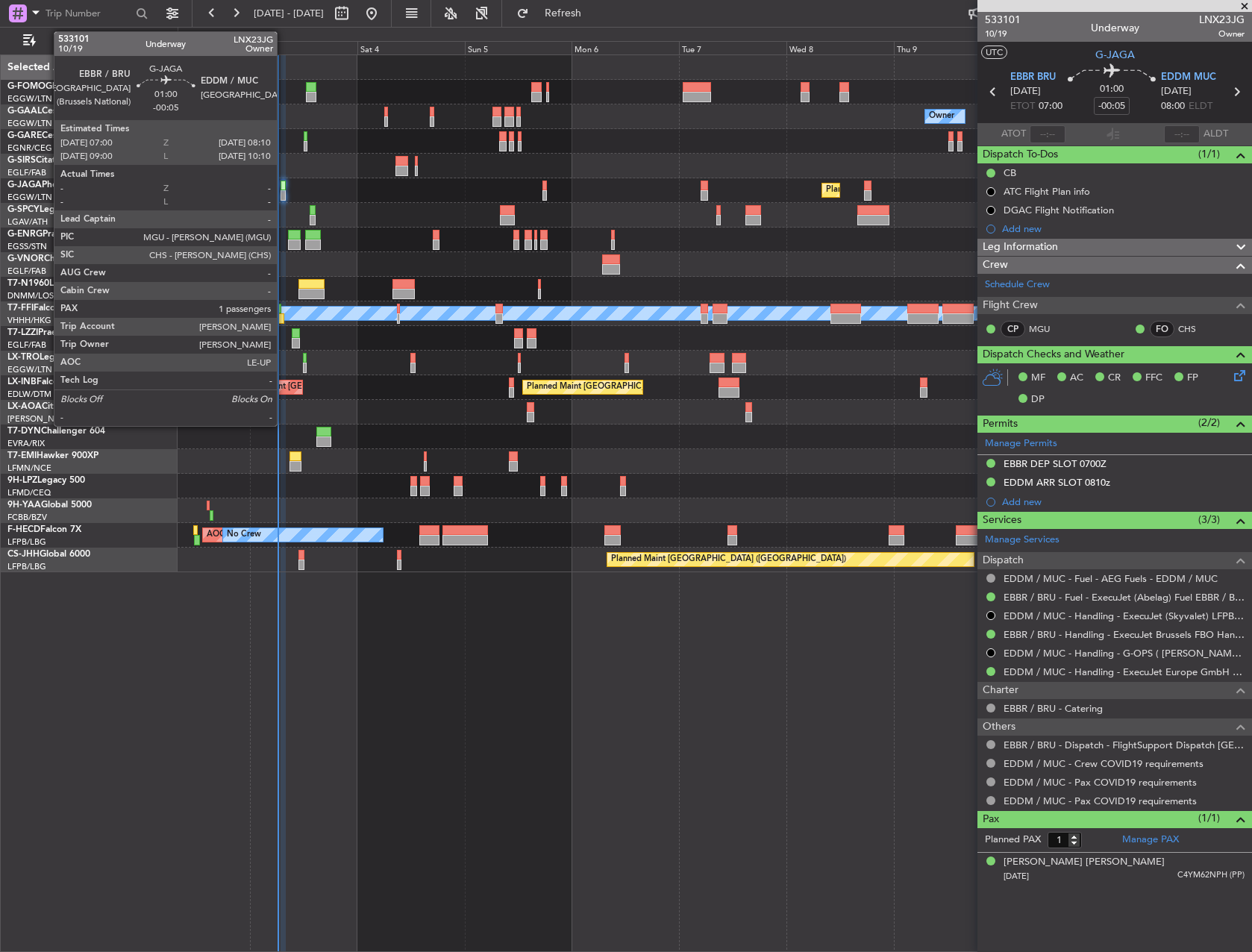
click at [284, 193] on div at bounding box center [284, 196] width 5 height 11
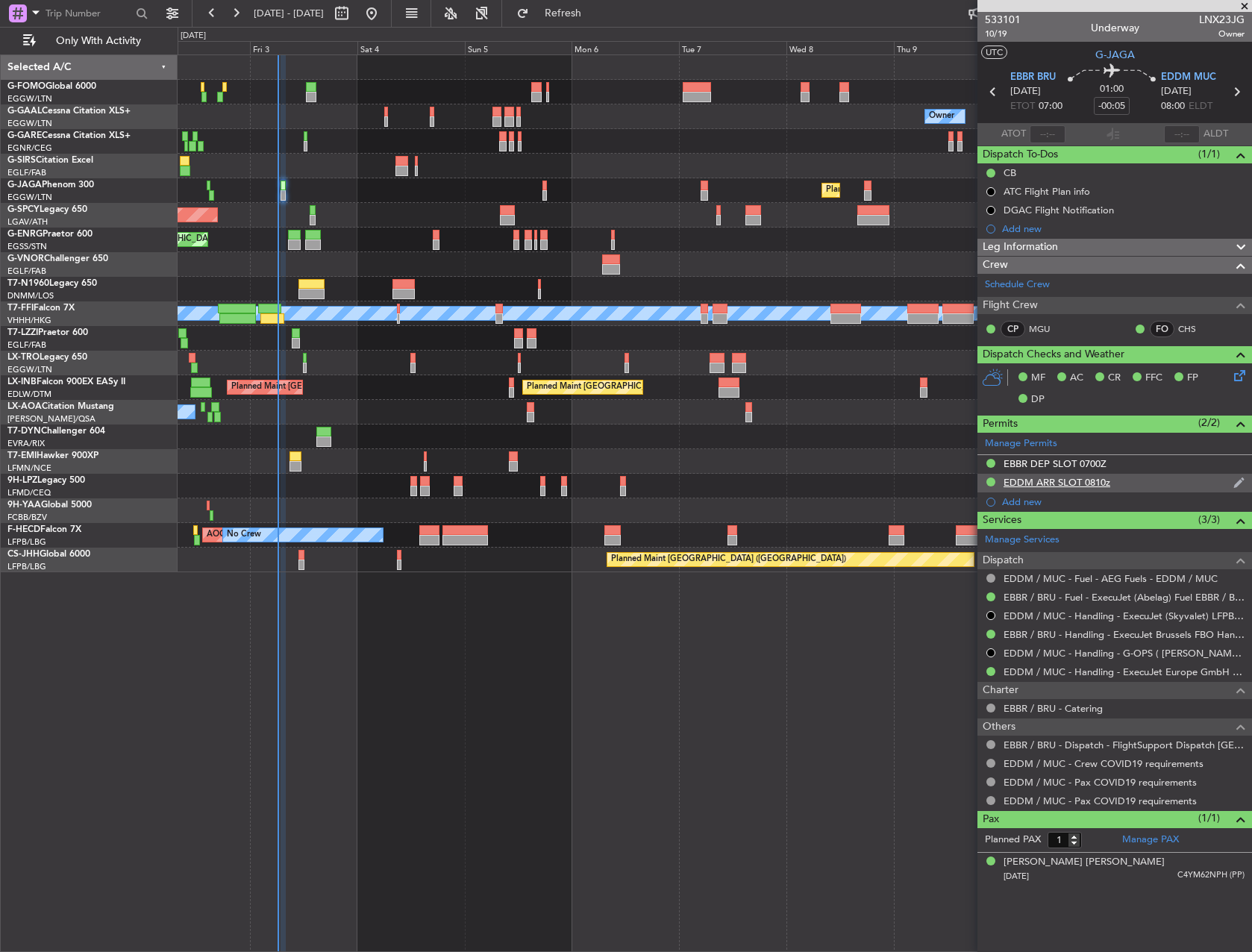
click at [1087, 481] on div "EDDM ARR SLOT 0810z" at bounding box center [1057, 483] width 107 height 13
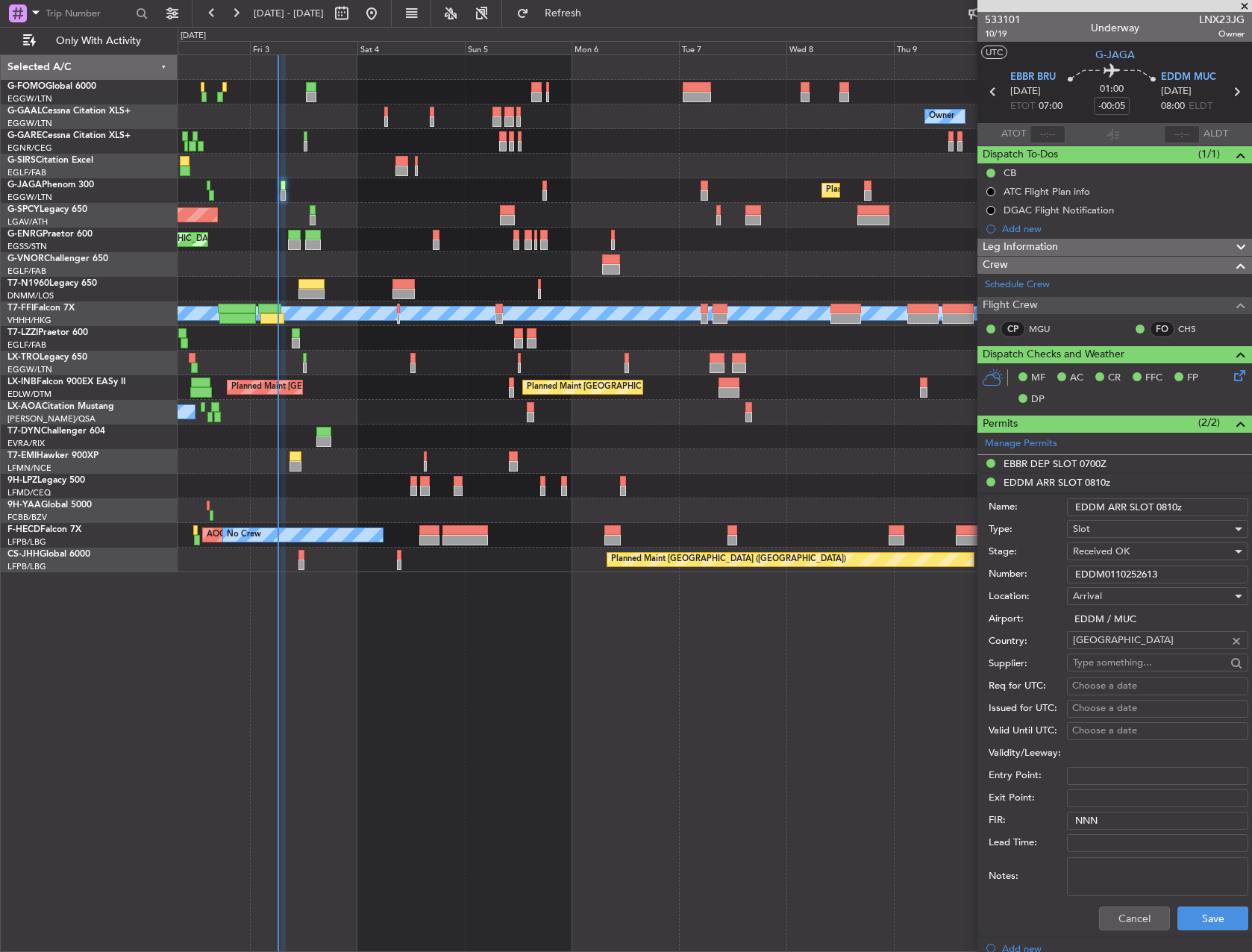
click at [1102, 572] on input "EDDM0110252613" at bounding box center [1158, 574] width 181 height 18
click at [1037, 49] on section "UTC G-JAGA" at bounding box center [1114, 53] width 274 height 23
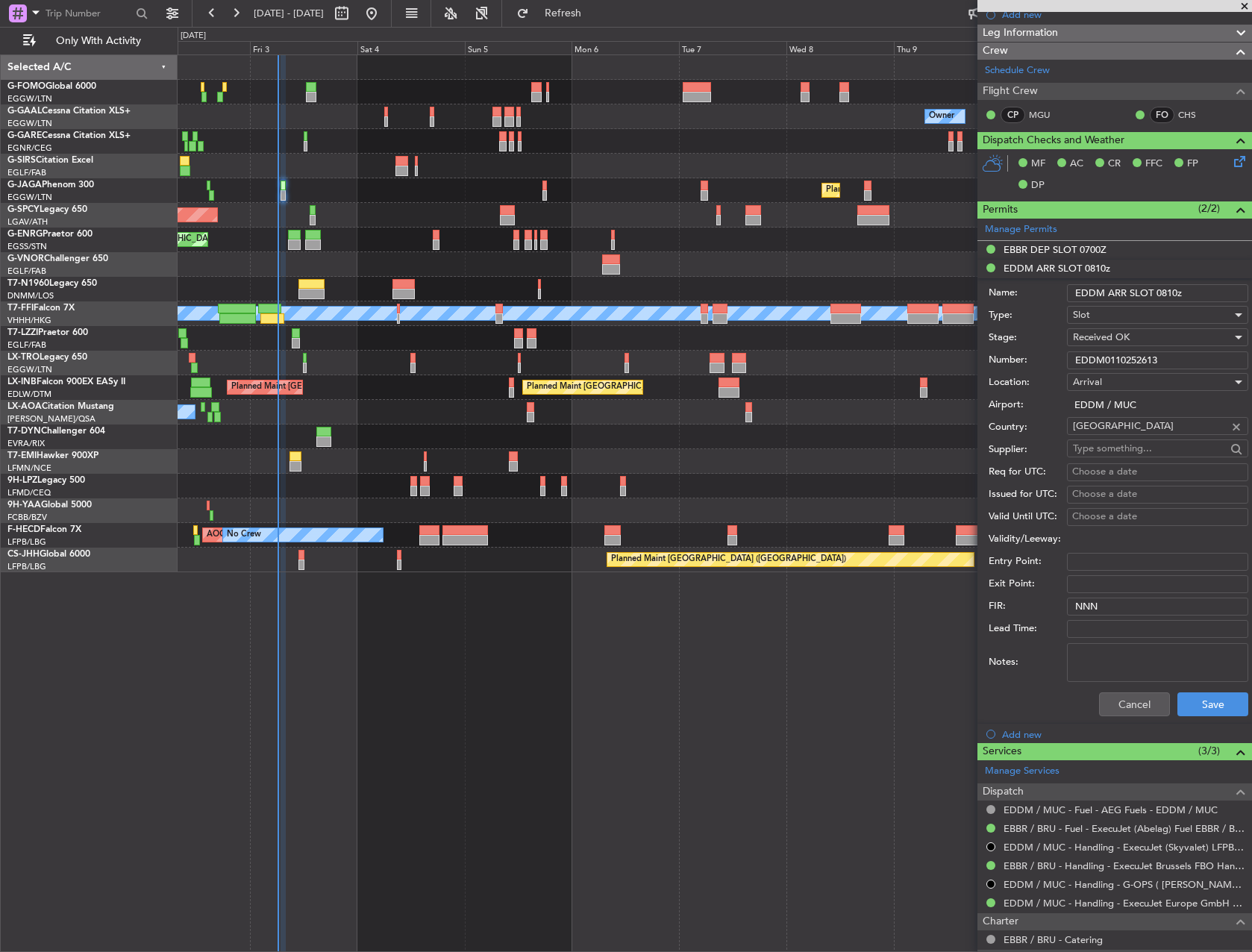
scroll to position [224, 0]
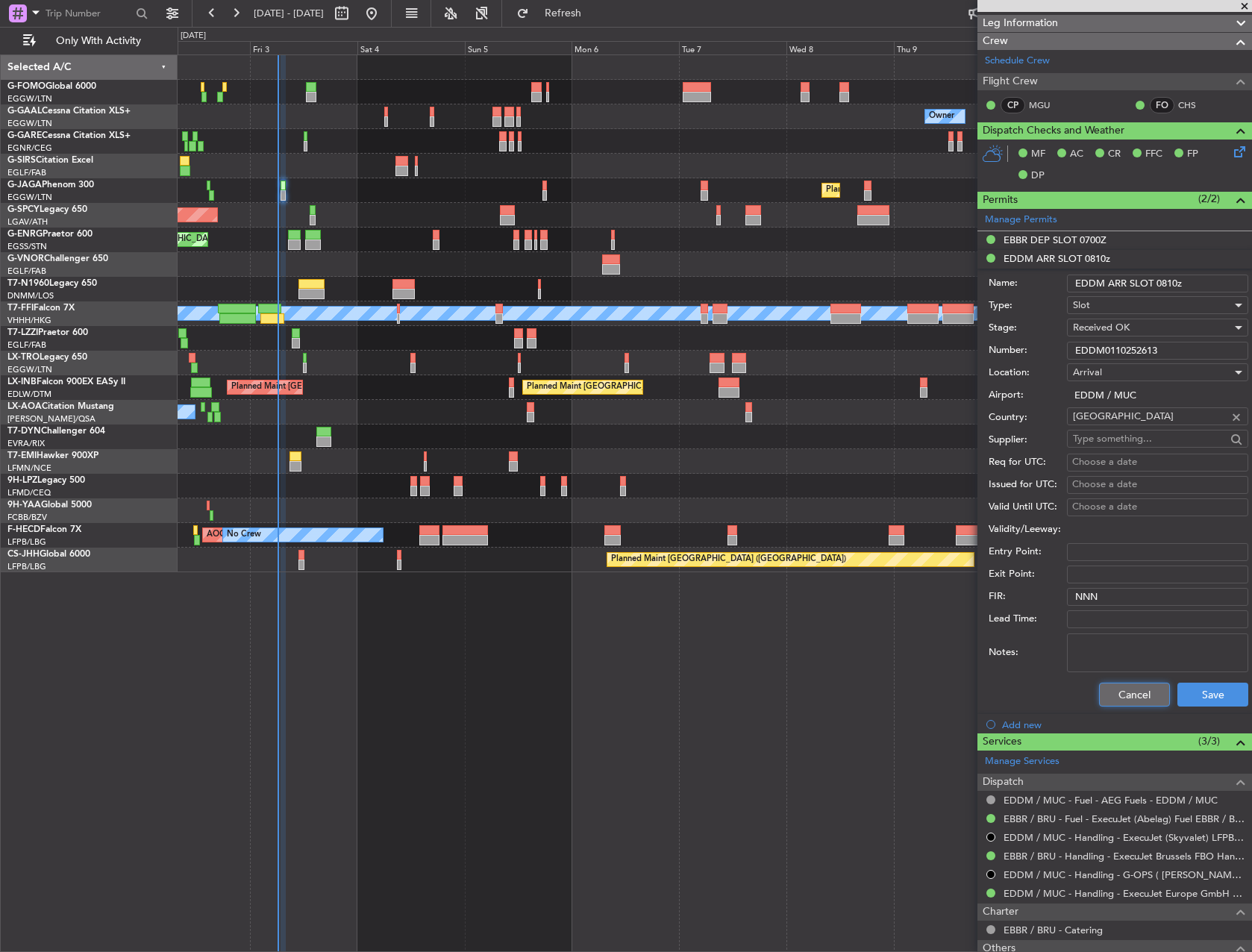
click at [1109, 688] on button "Cancel" at bounding box center [1135, 695] width 71 height 24
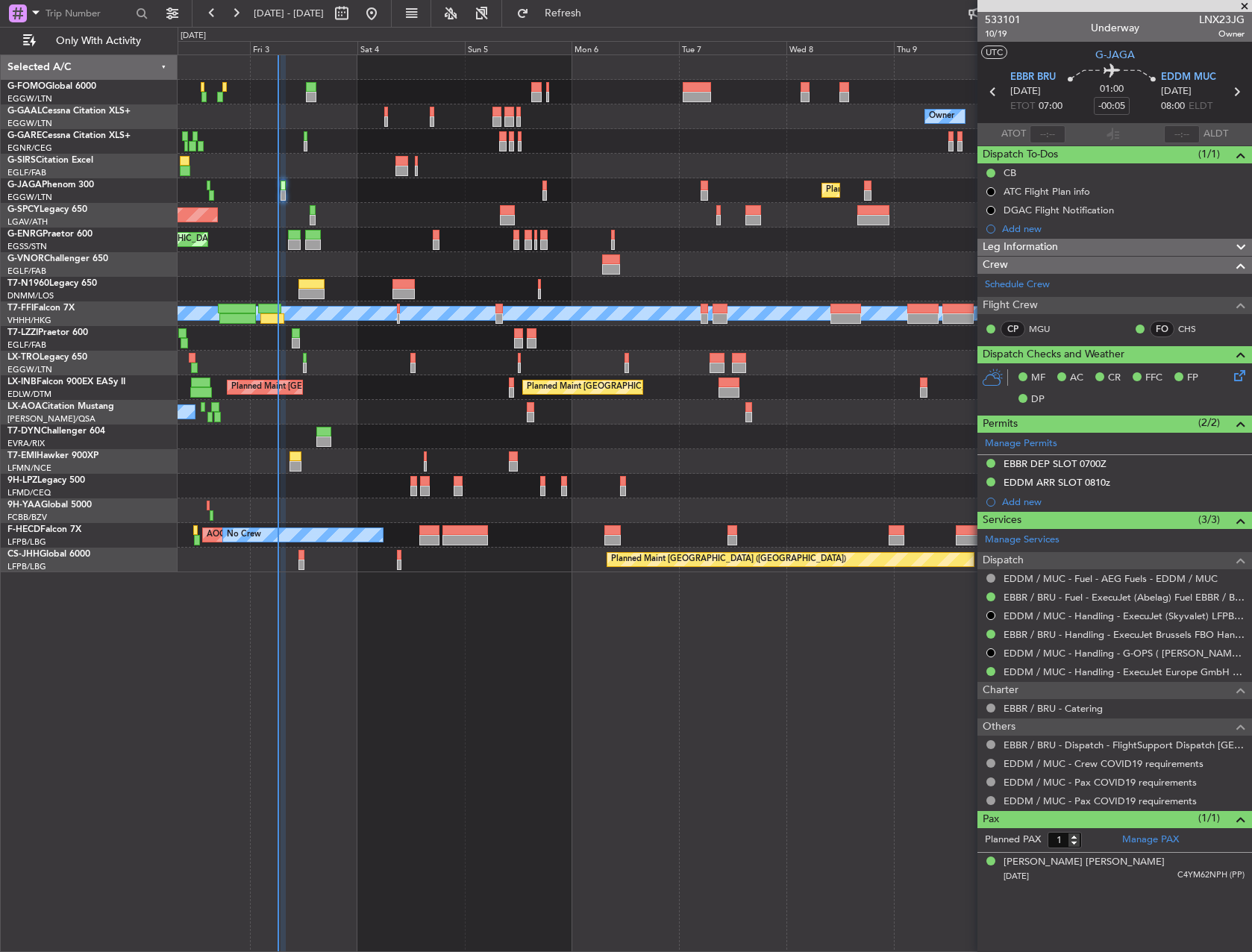
click at [1106, 906] on article "533101 10/19 Underway LNX23JG Owner UTC G-JAGA EBBR BRU 03/10/2025 ETOT 07:00 0…" at bounding box center [1114, 482] width 274 height 940
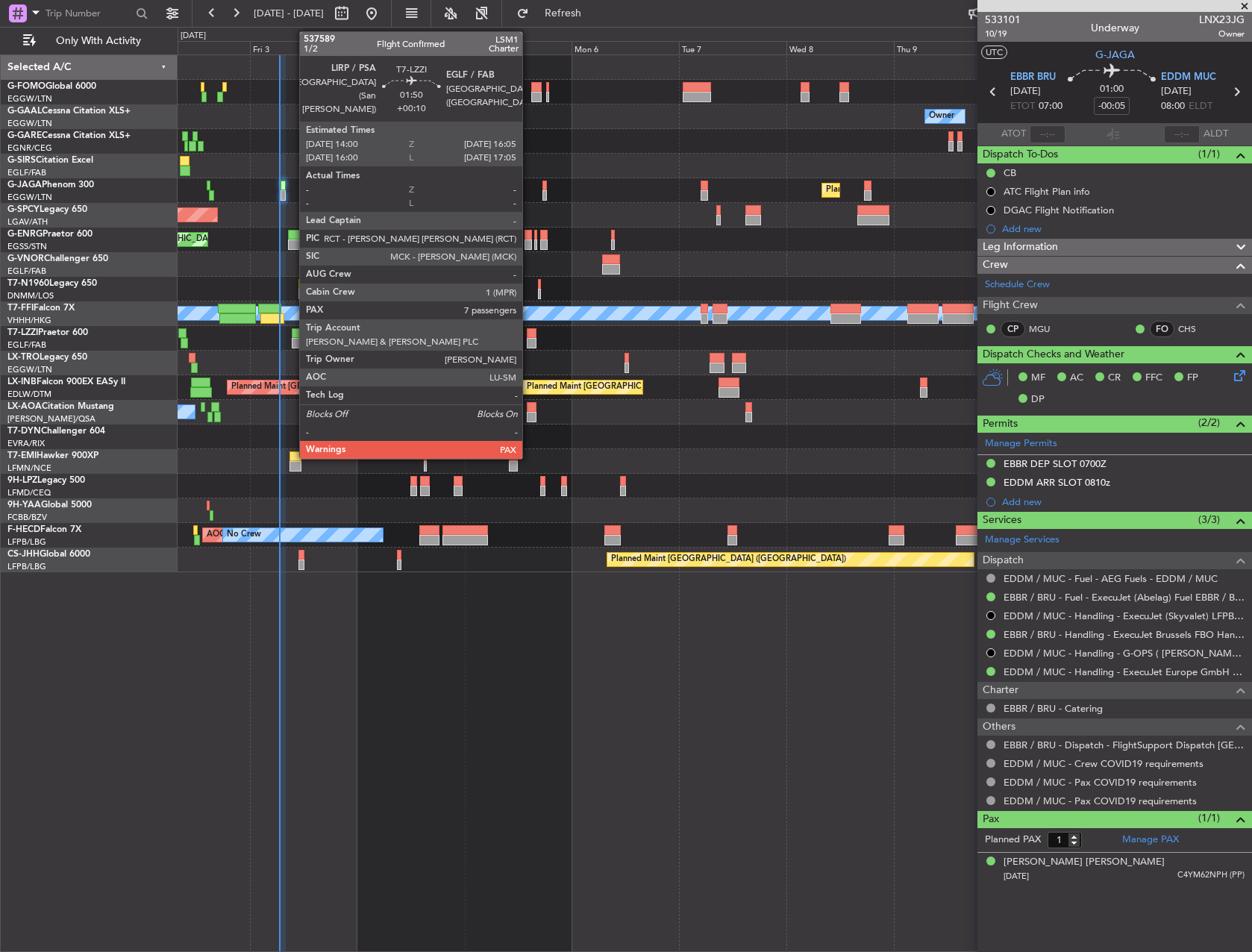
click at [529, 341] on div at bounding box center [532, 343] width 10 height 11
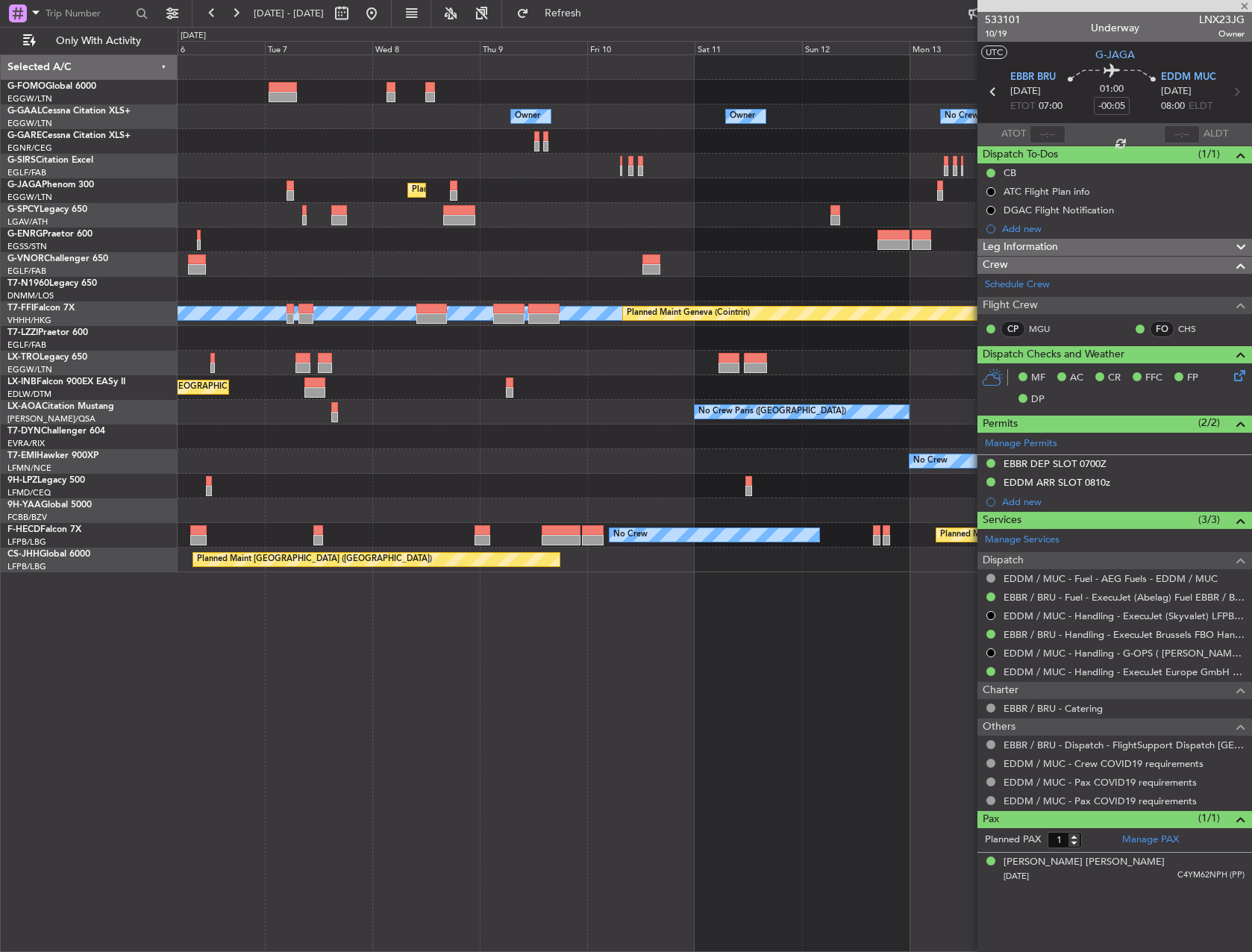
type input "+00:10"
type input "8"
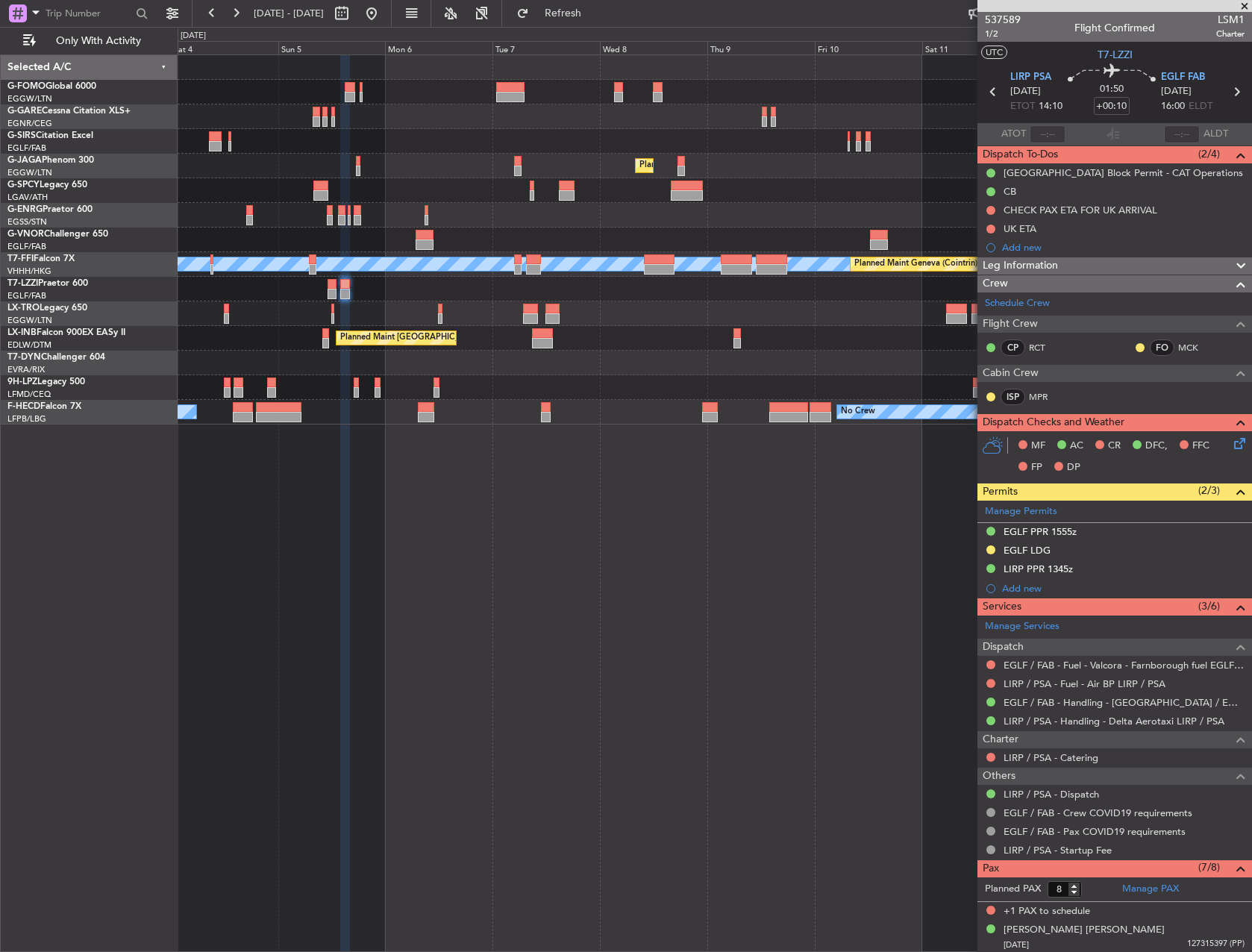
click at [843, 345] on div "Planned Maint London (Farnborough) Planned Maint Zurich" at bounding box center [715, 338] width 1074 height 24
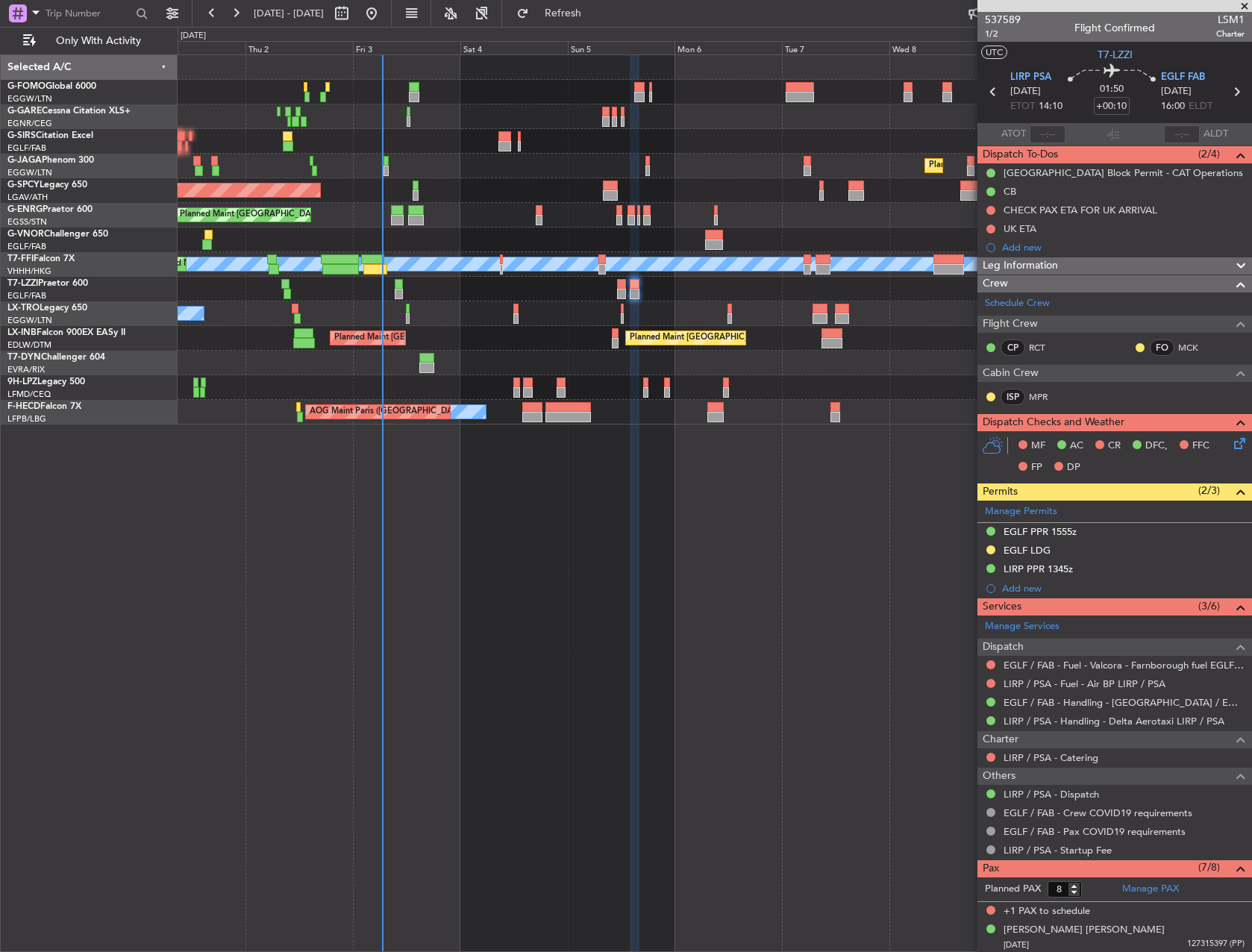
click at [949, 324] on div "Planned Maint London (Luton) Planned Maint Bremen Planned Maint London (Stanste…" at bounding box center [715, 240] width 1074 height 370
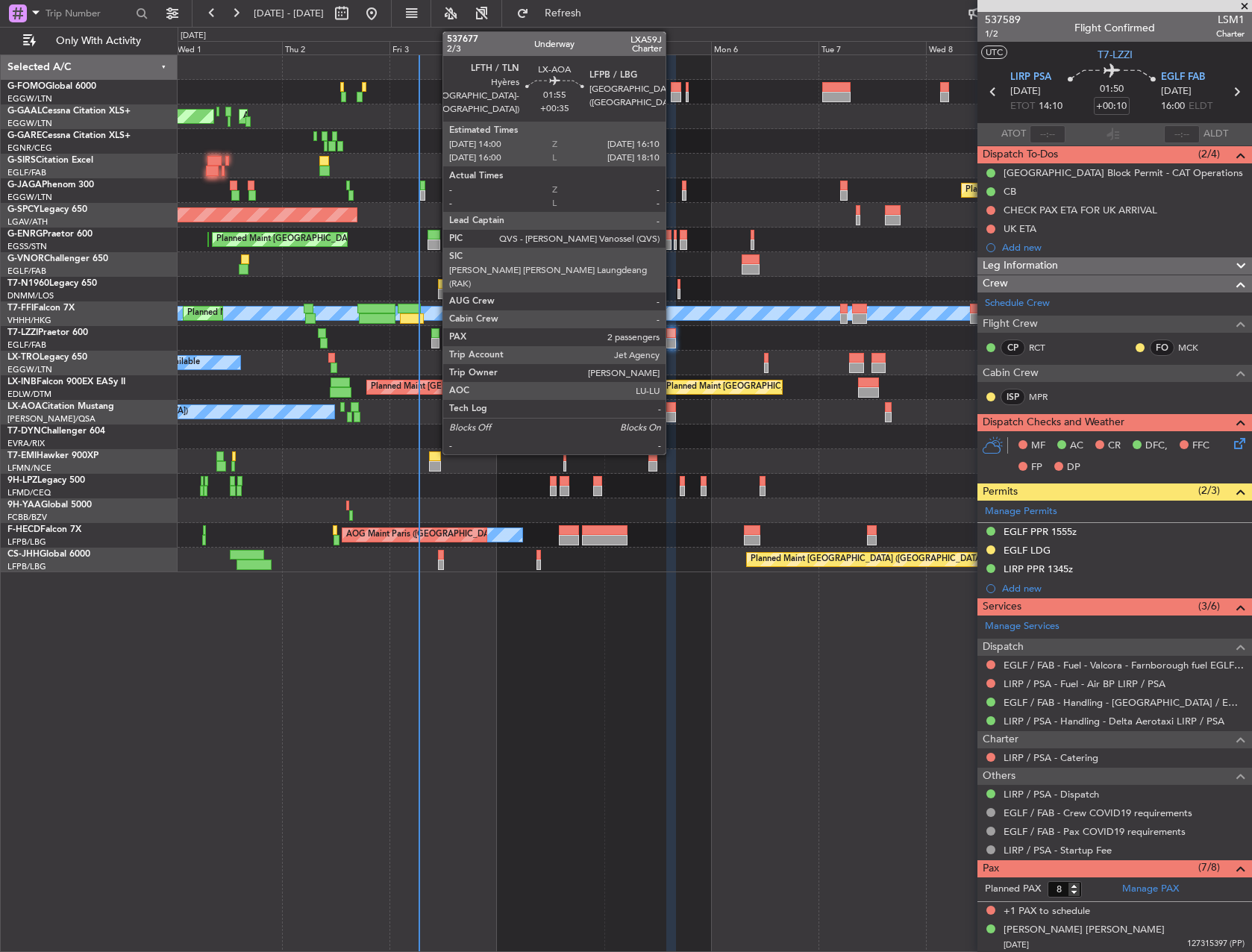
click at [672, 405] on div at bounding box center [671, 408] width 10 height 11
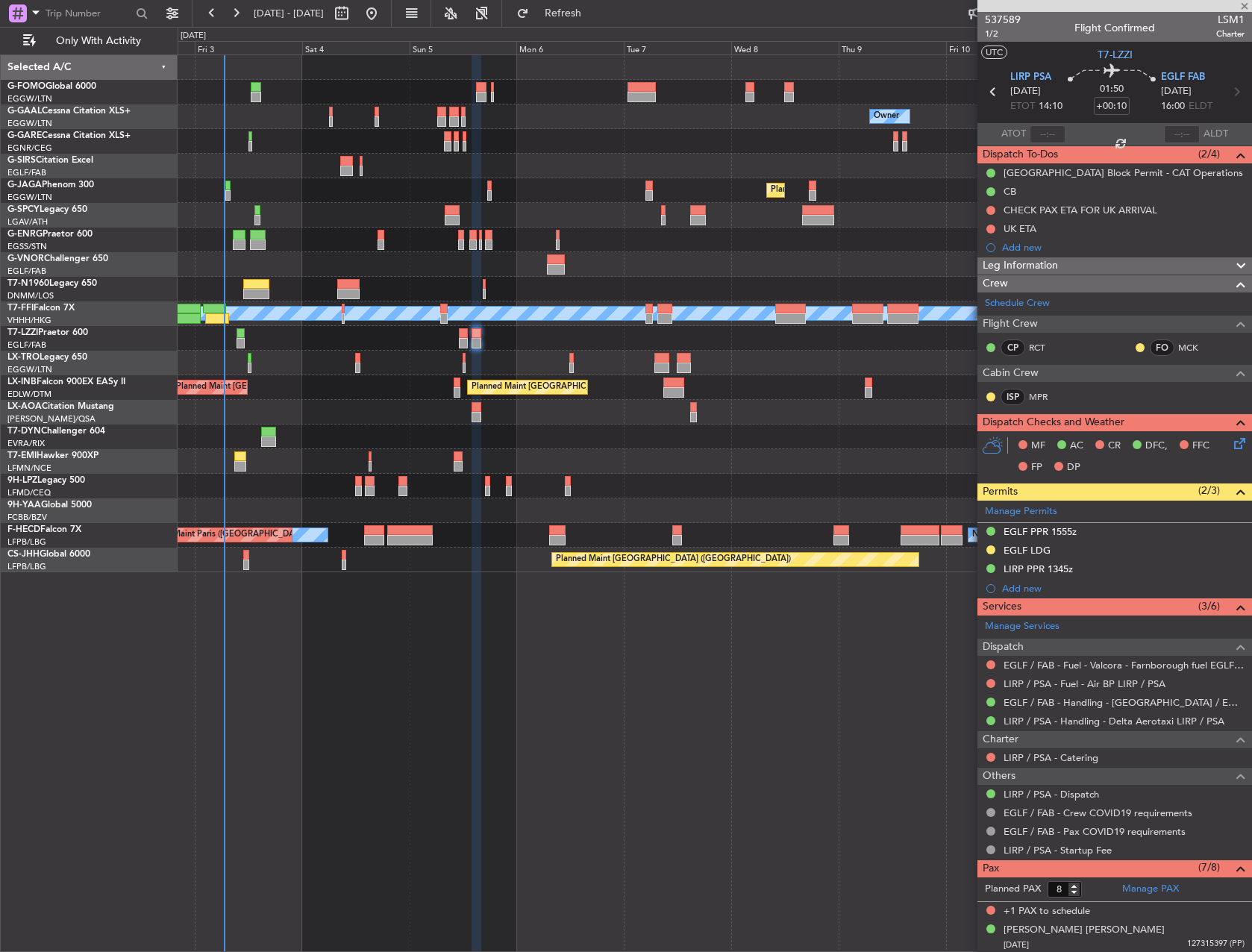
type input "+00:35"
type input "2"
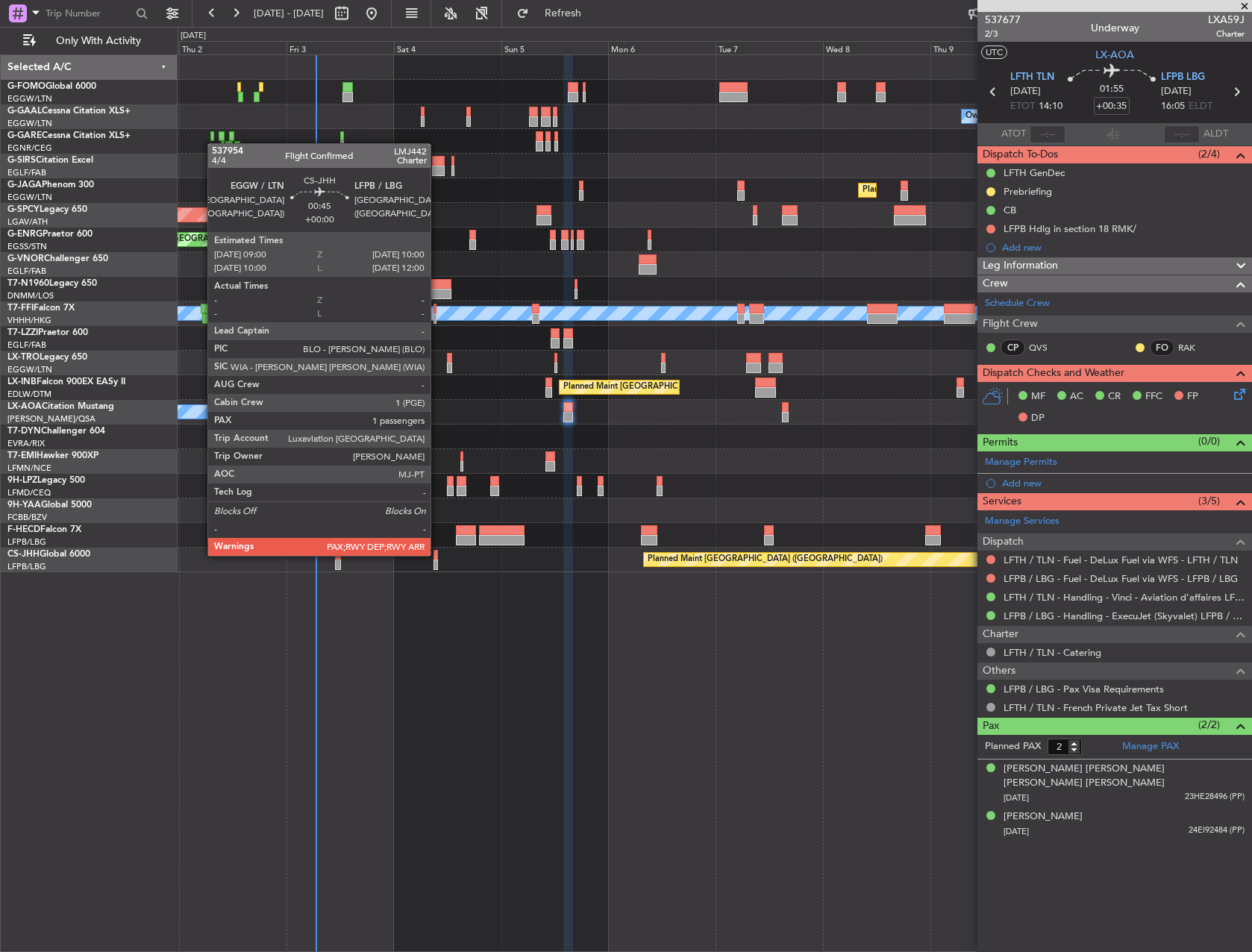
click at [438, 554] on div at bounding box center [436, 555] width 5 height 11
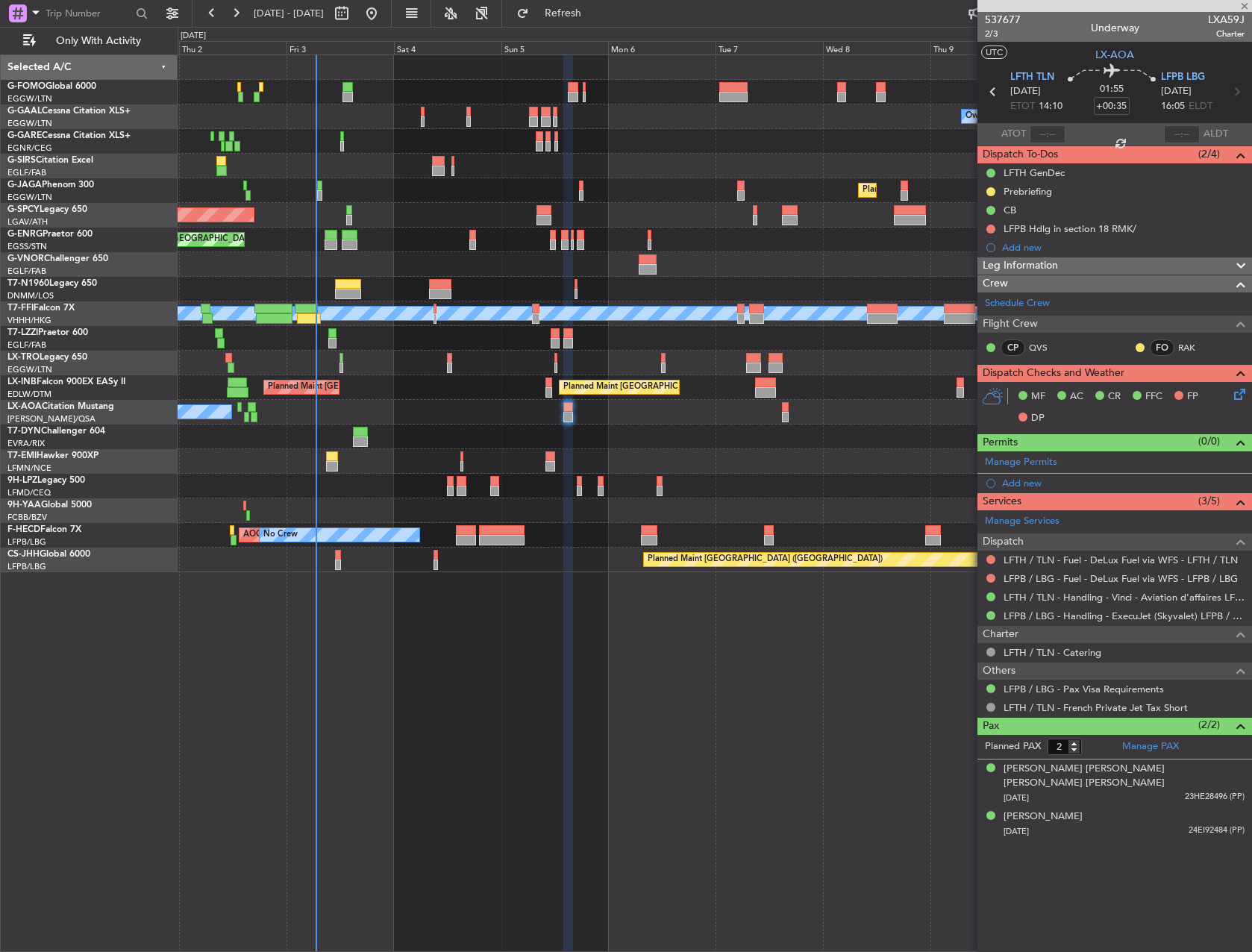
type input "4"
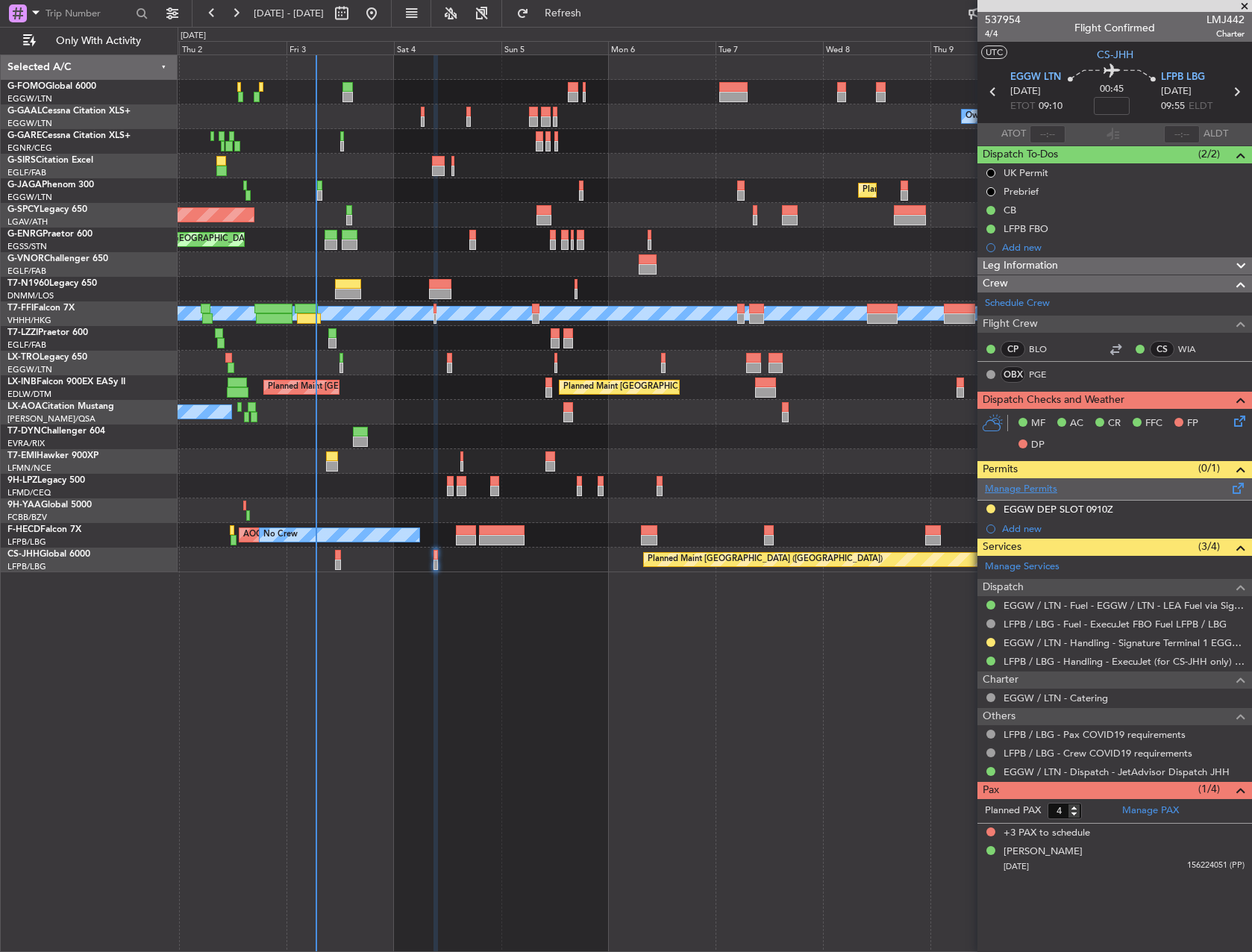
click at [1035, 495] on link "Manage Permits" at bounding box center [1021, 489] width 72 height 14
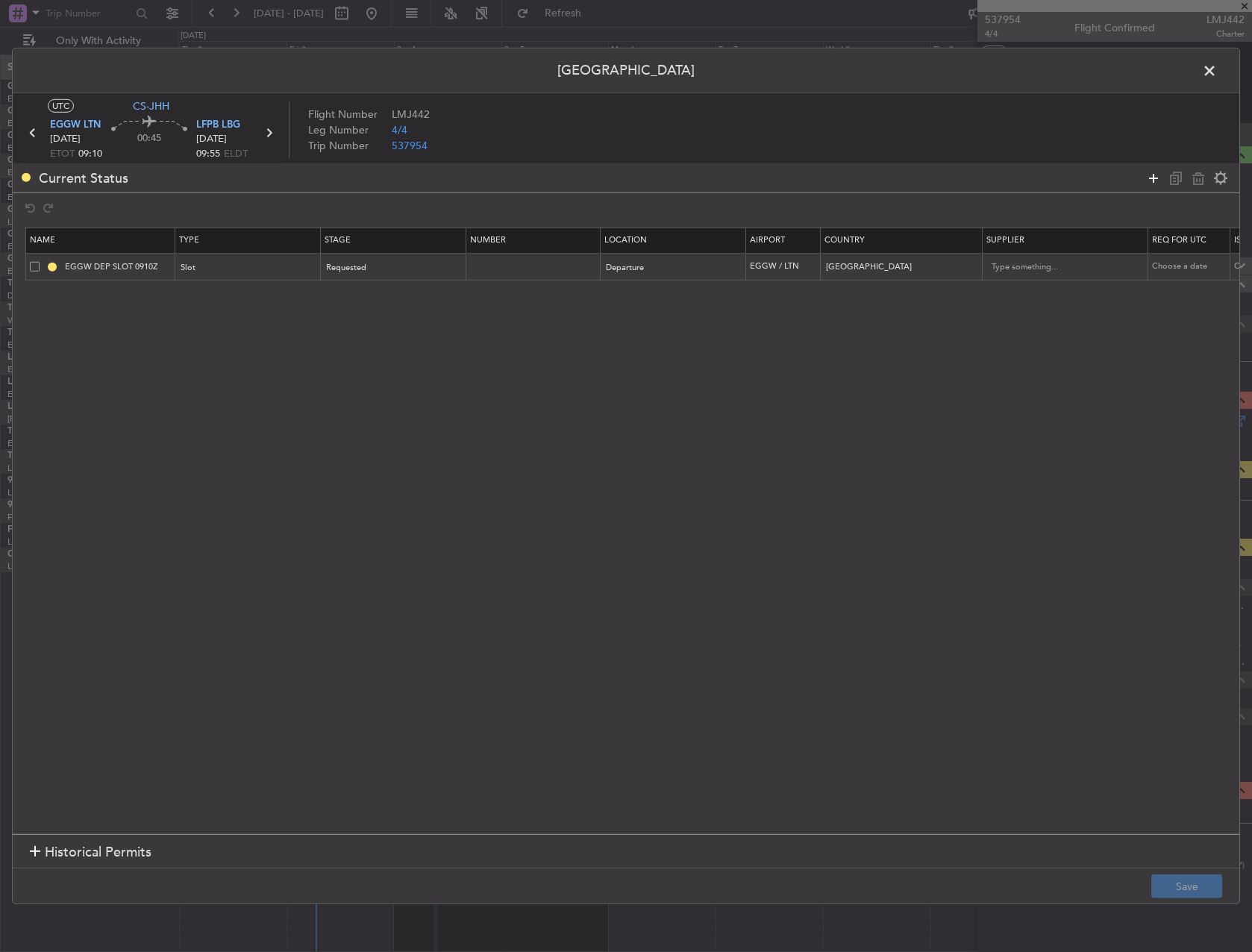
click at [1150, 179] on icon at bounding box center [1154, 178] width 18 height 18
click at [264, 315] on section "Name Type Stage Number Location Airport Country Supplier Req For Utc Issued For…" at bounding box center [626, 529] width 1227 height 611
click at [260, 307] on div "Type" at bounding box center [244, 295] width 124 height 23
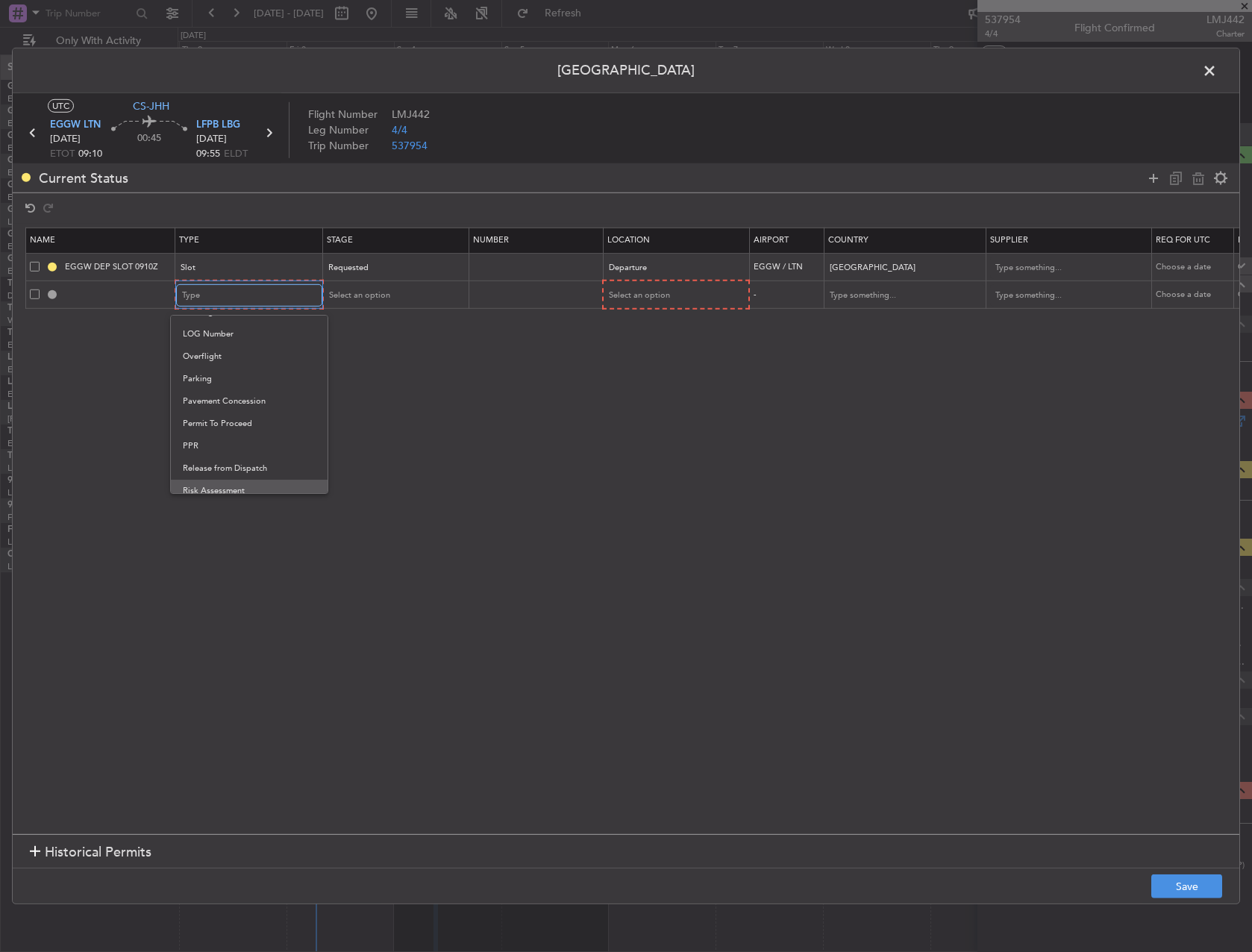
scroll to position [449, 0]
click at [259, 438] on span "Slot" at bounding box center [249, 437] width 133 height 23
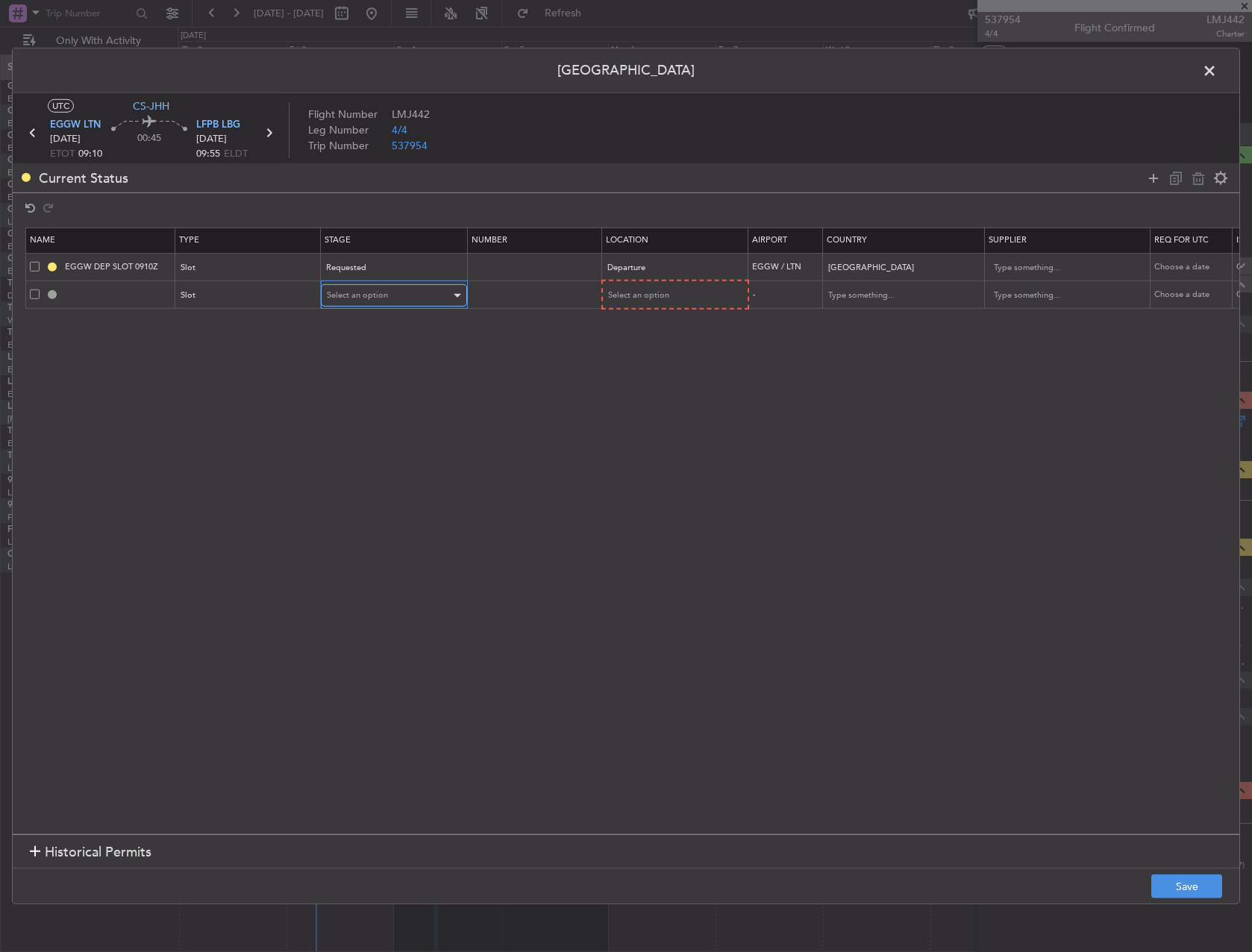
click at [380, 292] on span "Select an option" at bounding box center [358, 295] width 62 height 11
click at [386, 413] on span "Received OK" at bounding box center [394, 416] width 133 height 23
click at [659, 302] on div "Select an option" at bounding box center [669, 295] width 124 height 23
click at [648, 324] on span "Departure" at bounding box center [674, 326] width 133 height 23
click at [1194, 897] on button "Save" at bounding box center [1187, 887] width 71 height 24
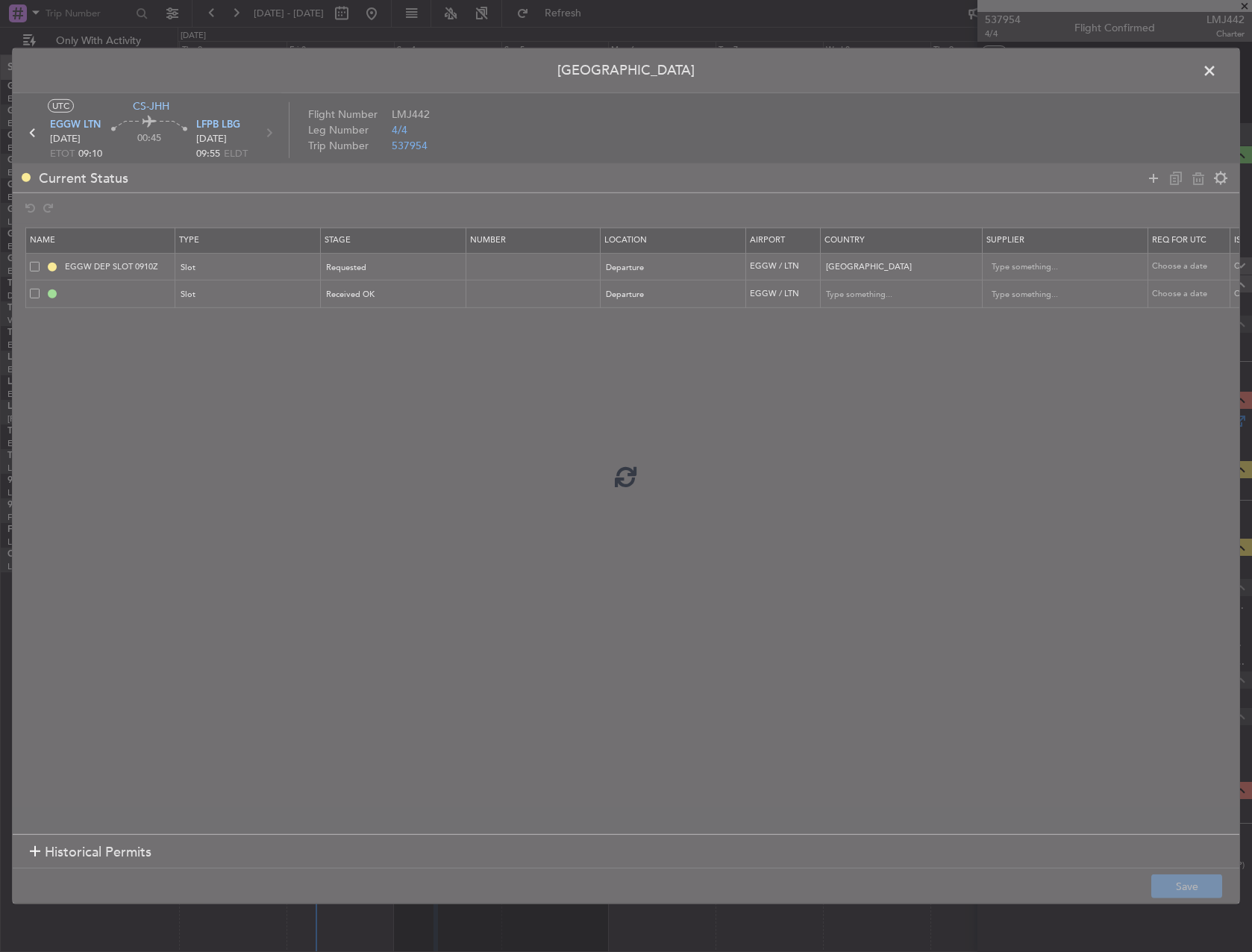
type input "EGGW DEP SLOT"
type input "United Kingdom"
type input "NNN"
type input "2"
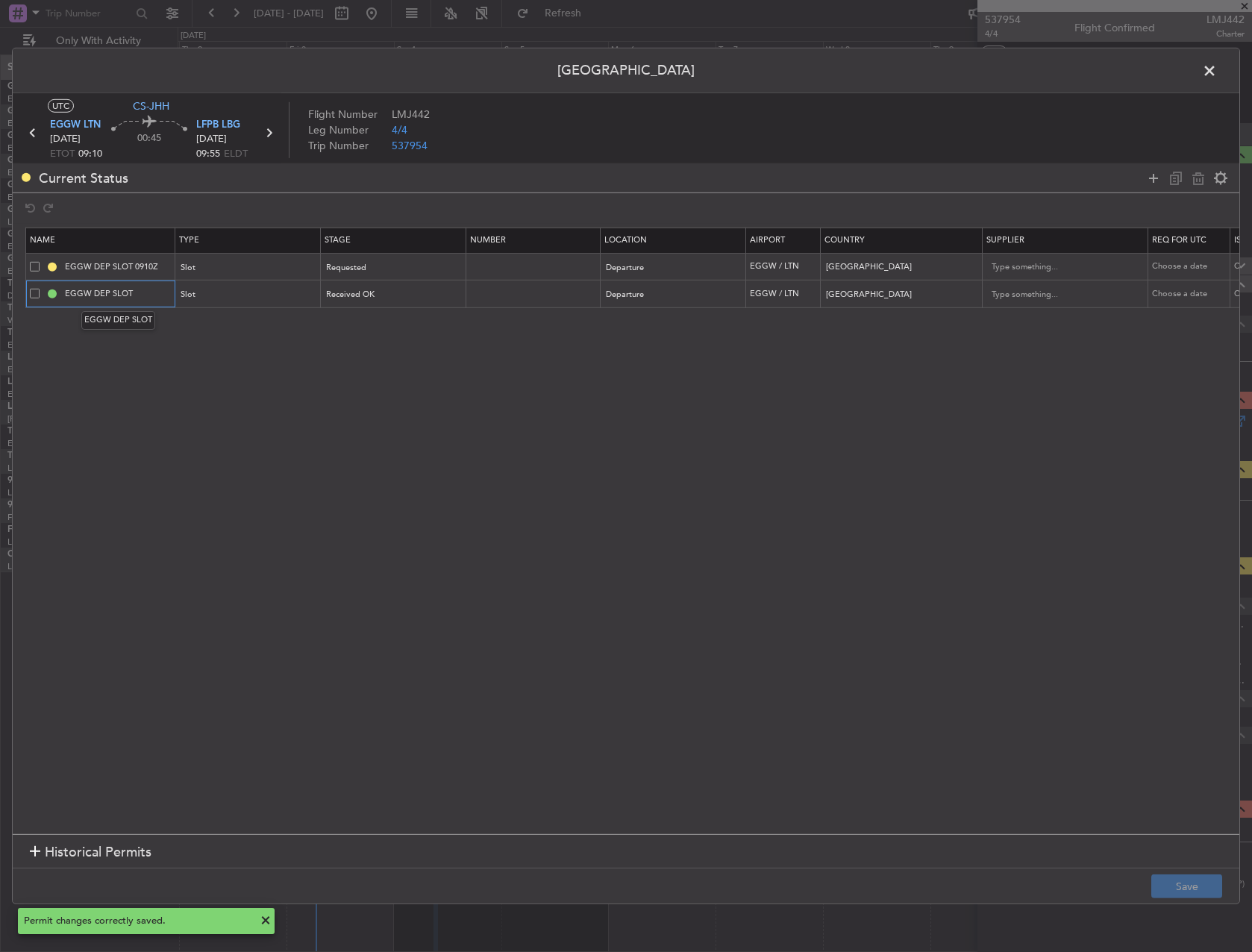
click at [151, 297] on input "EGGW DEP SLOT" at bounding box center [118, 293] width 112 height 13
type input "EGGW DEP SLOT 1245"
click at [1201, 879] on button "Save" at bounding box center [1187, 887] width 71 height 24
click at [1218, 75] on span at bounding box center [1218, 74] width 0 height 30
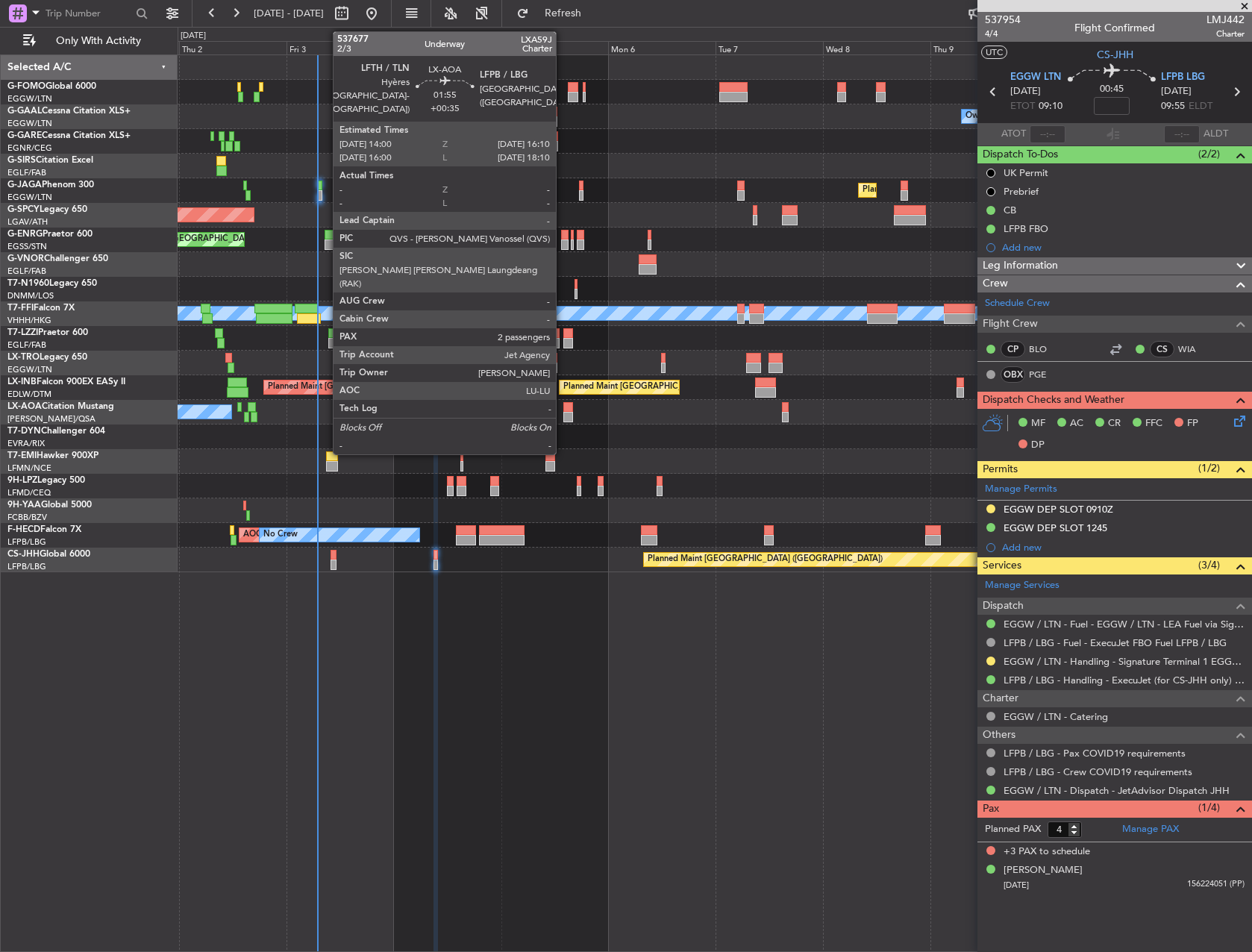
click at [563, 413] on div at bounding box center [568, 418] width 10 height 11
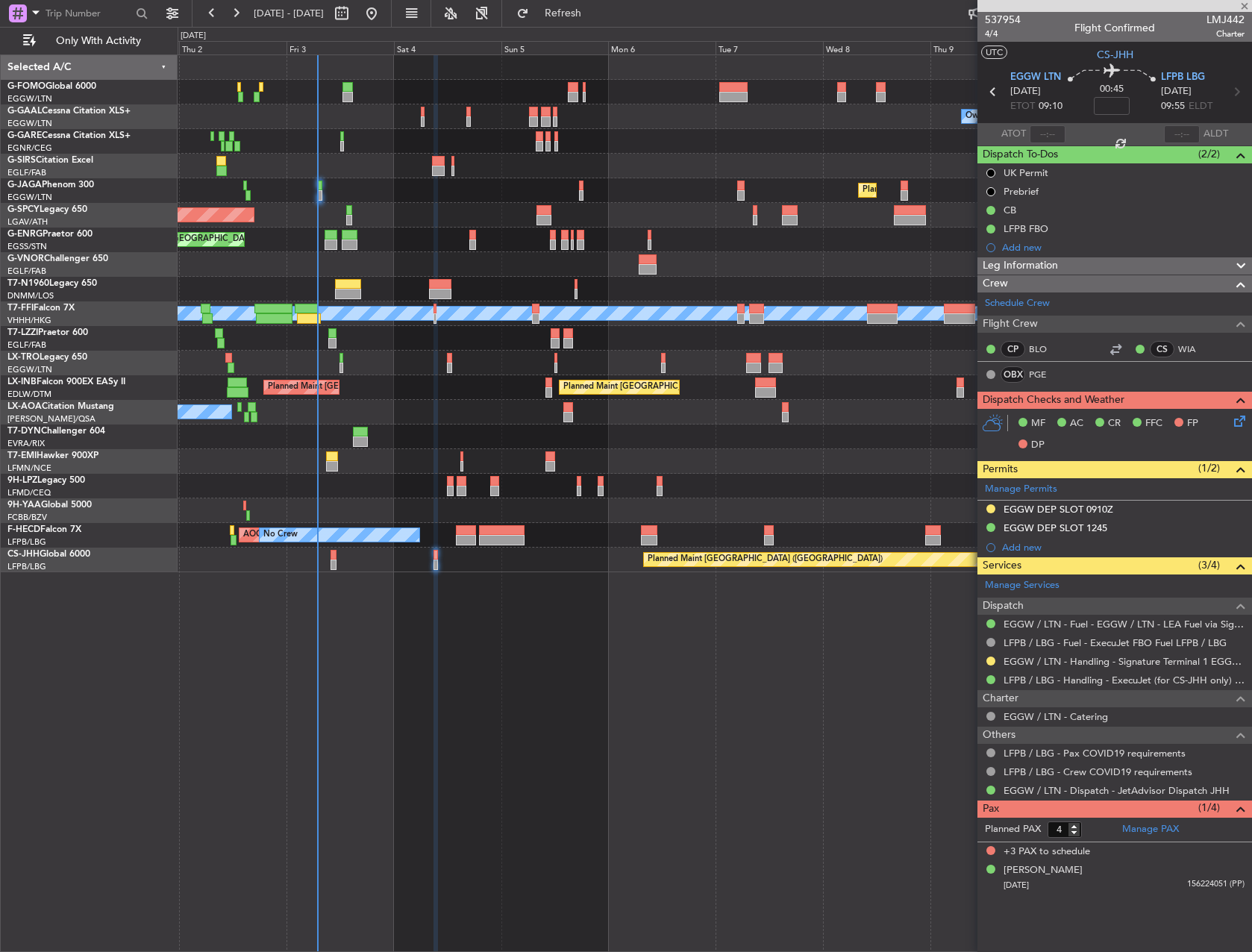
type input "+00:35"
type input "2"
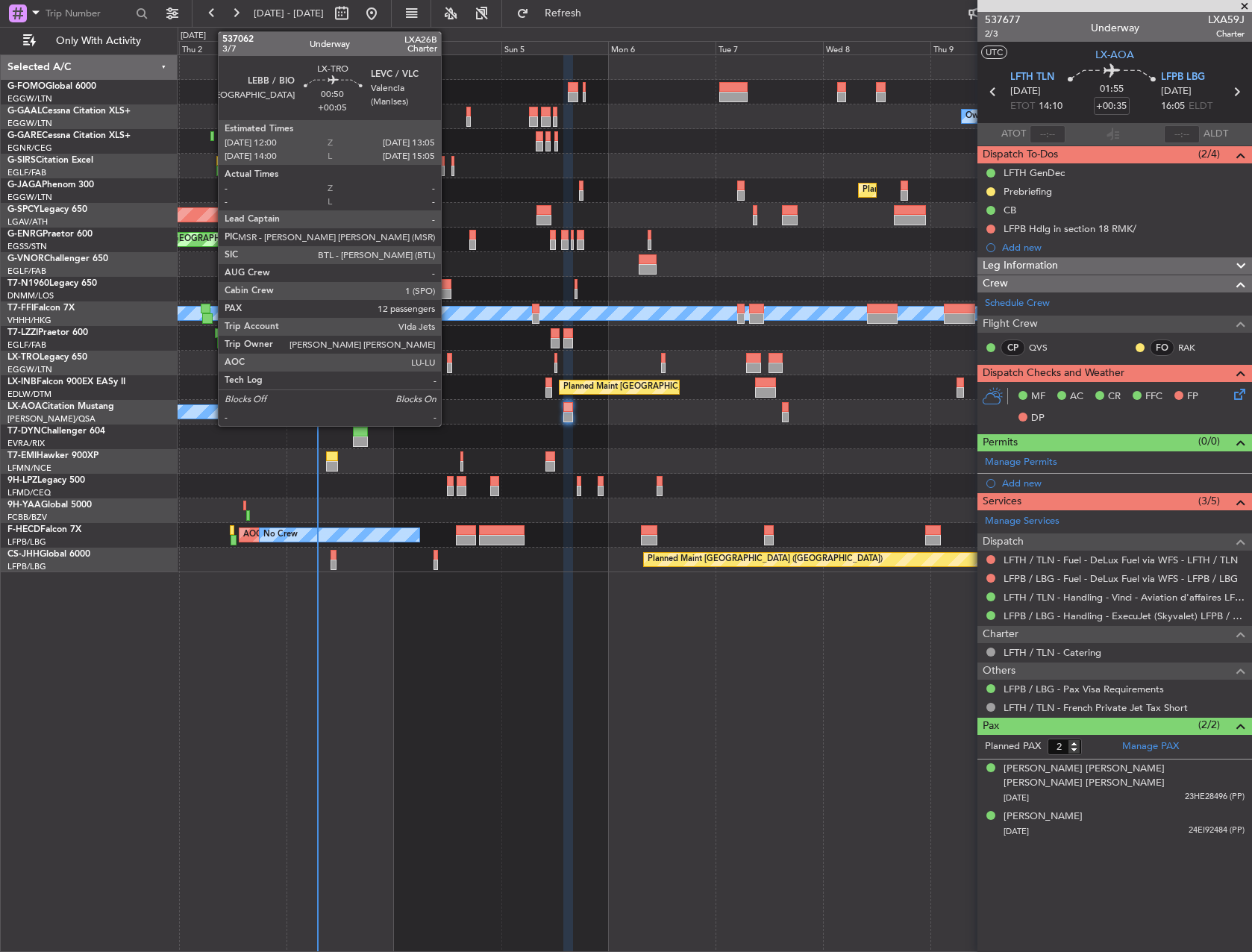
click at [448, 367] on div at bounding box center [449, 368] width 5 height 11
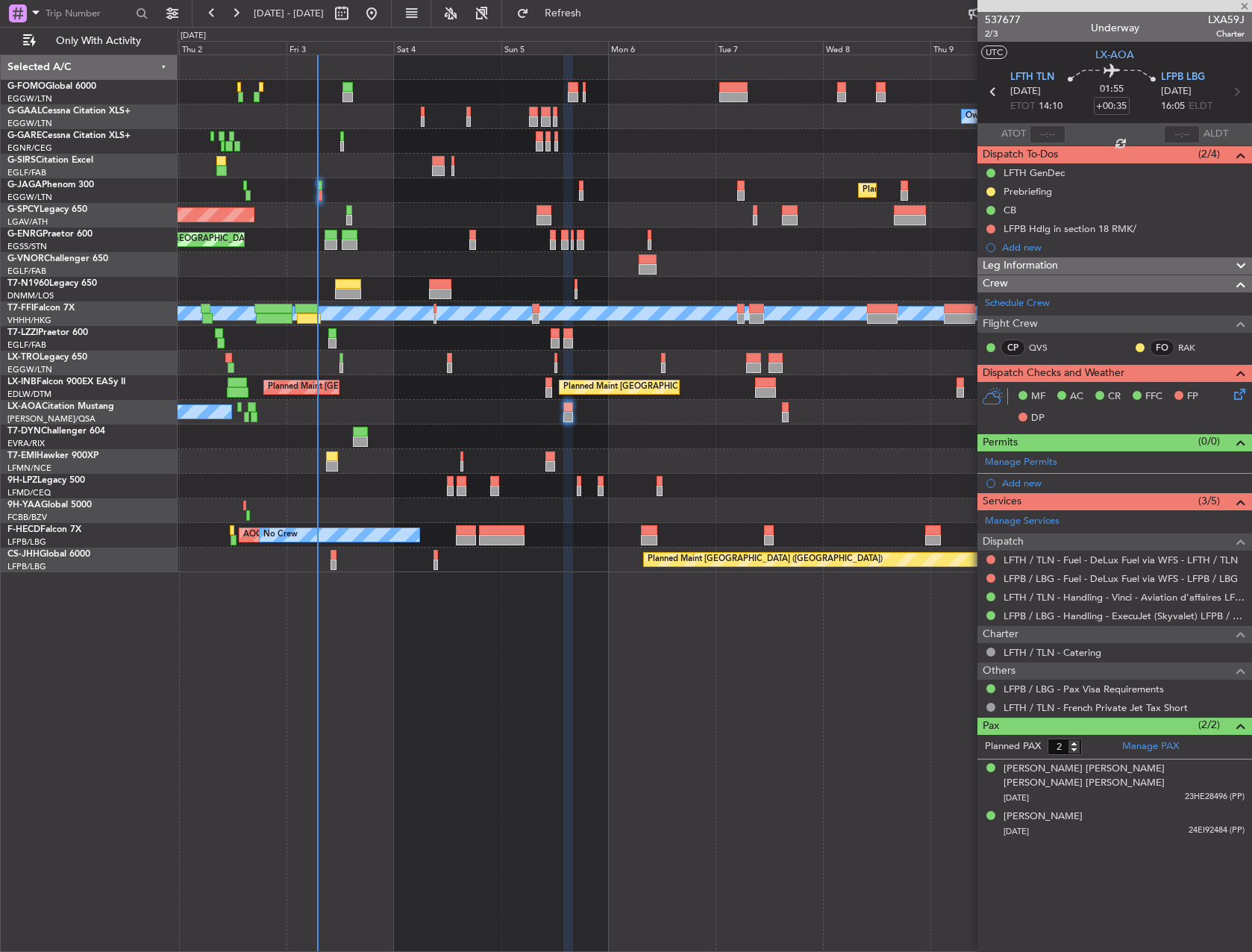
type input "+00:05"
type input "12"
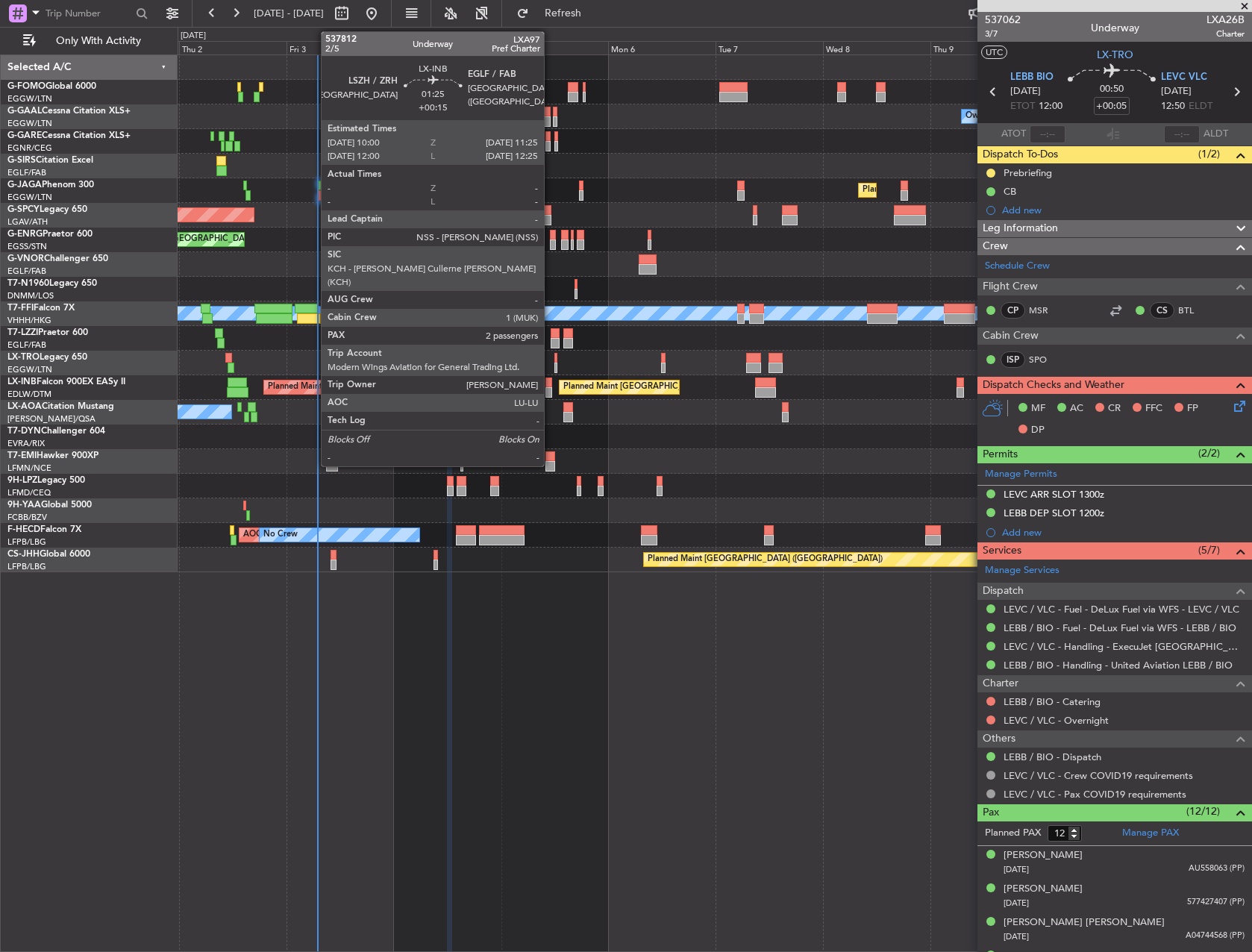
click at [551, 382] on div at bounding box center [548, 383] width 6 height 11
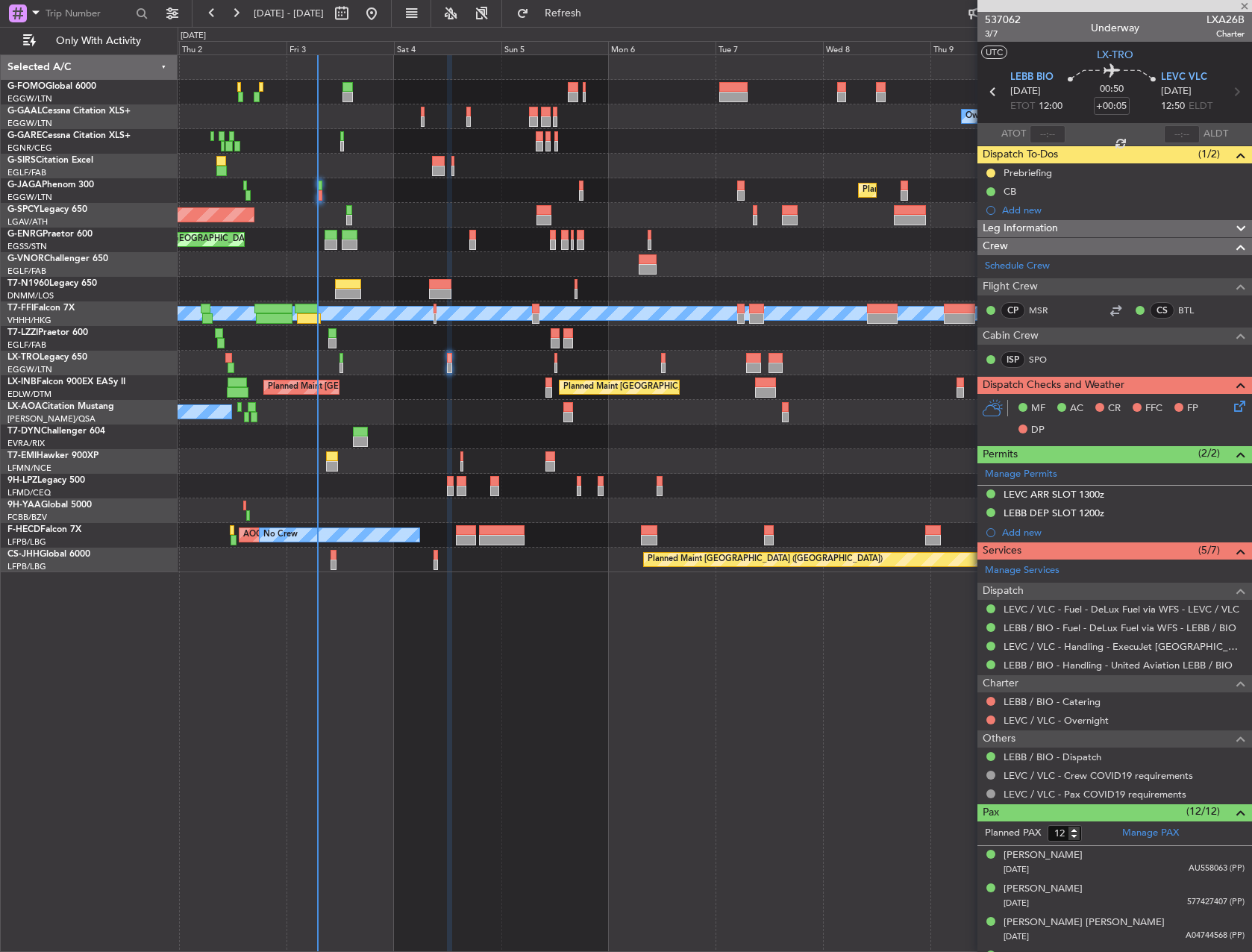
type input "+00:15"
type input "2"
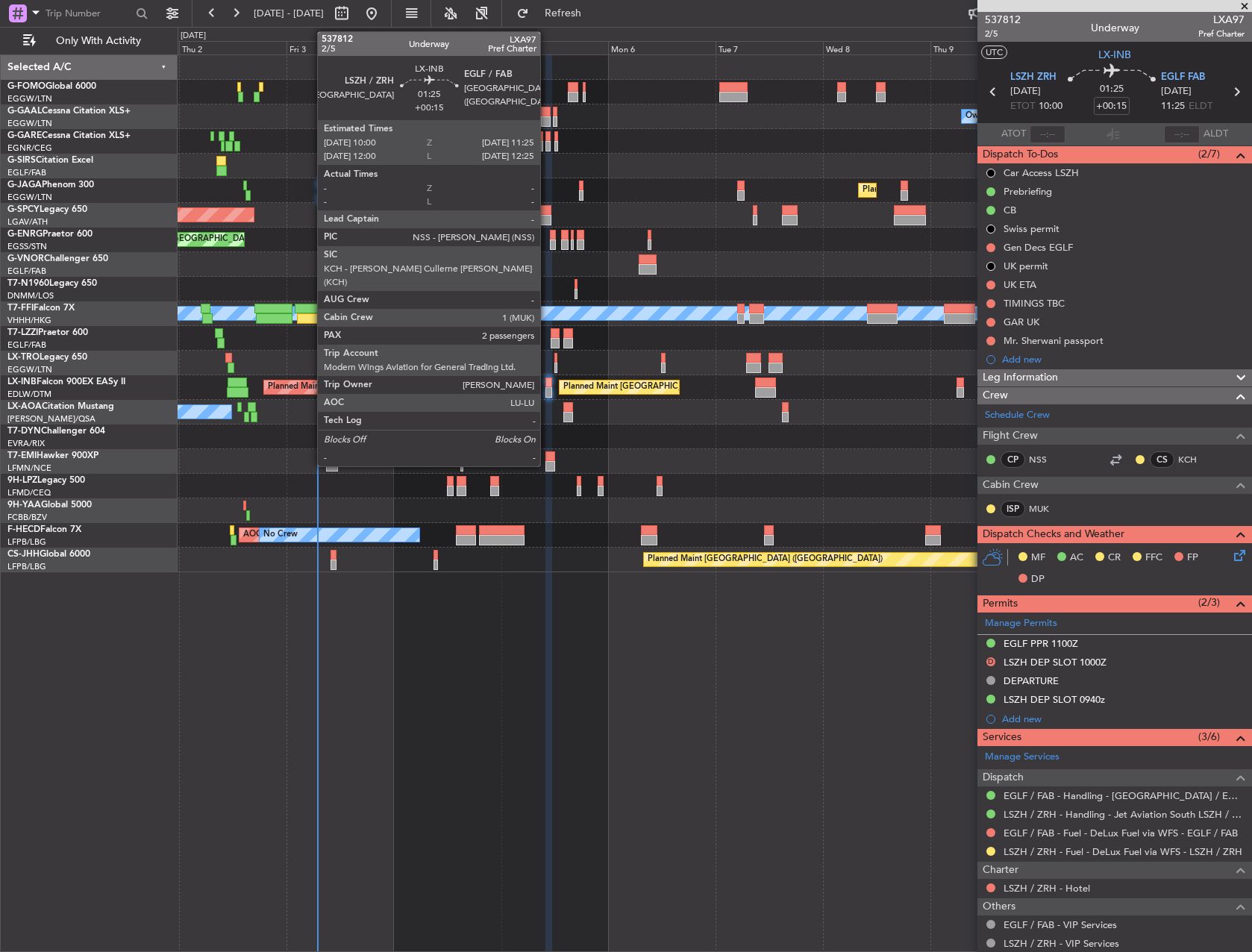
click at [547, 382] on div at bounding box center [548, 383] width 6 height 11
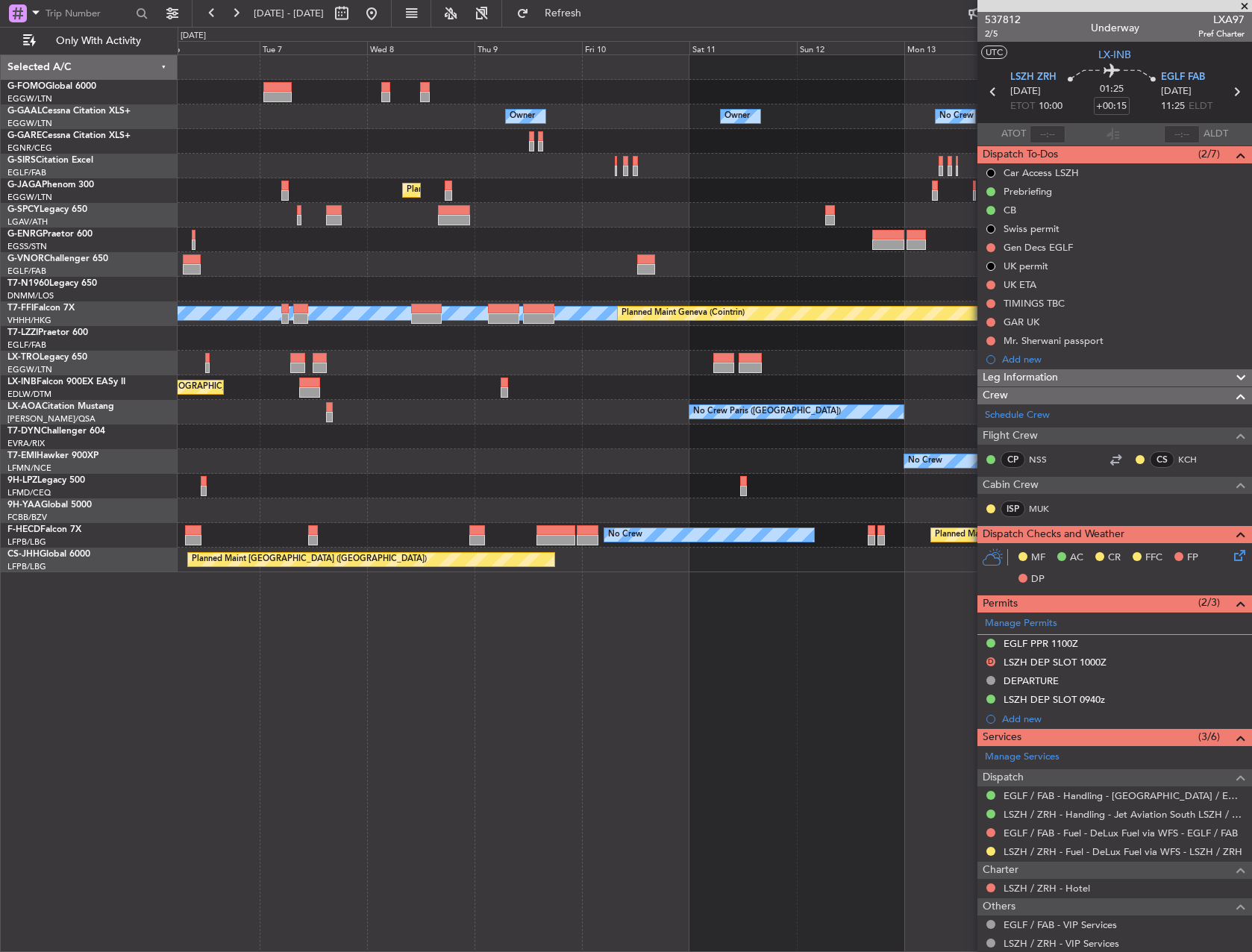
click at [433, 293] on div "Owner Owner No Crew Owner Owner No Crew Owner Planned Maint London (Luton) MEL …" at bounding box center [715, 313] width 1074 height 517
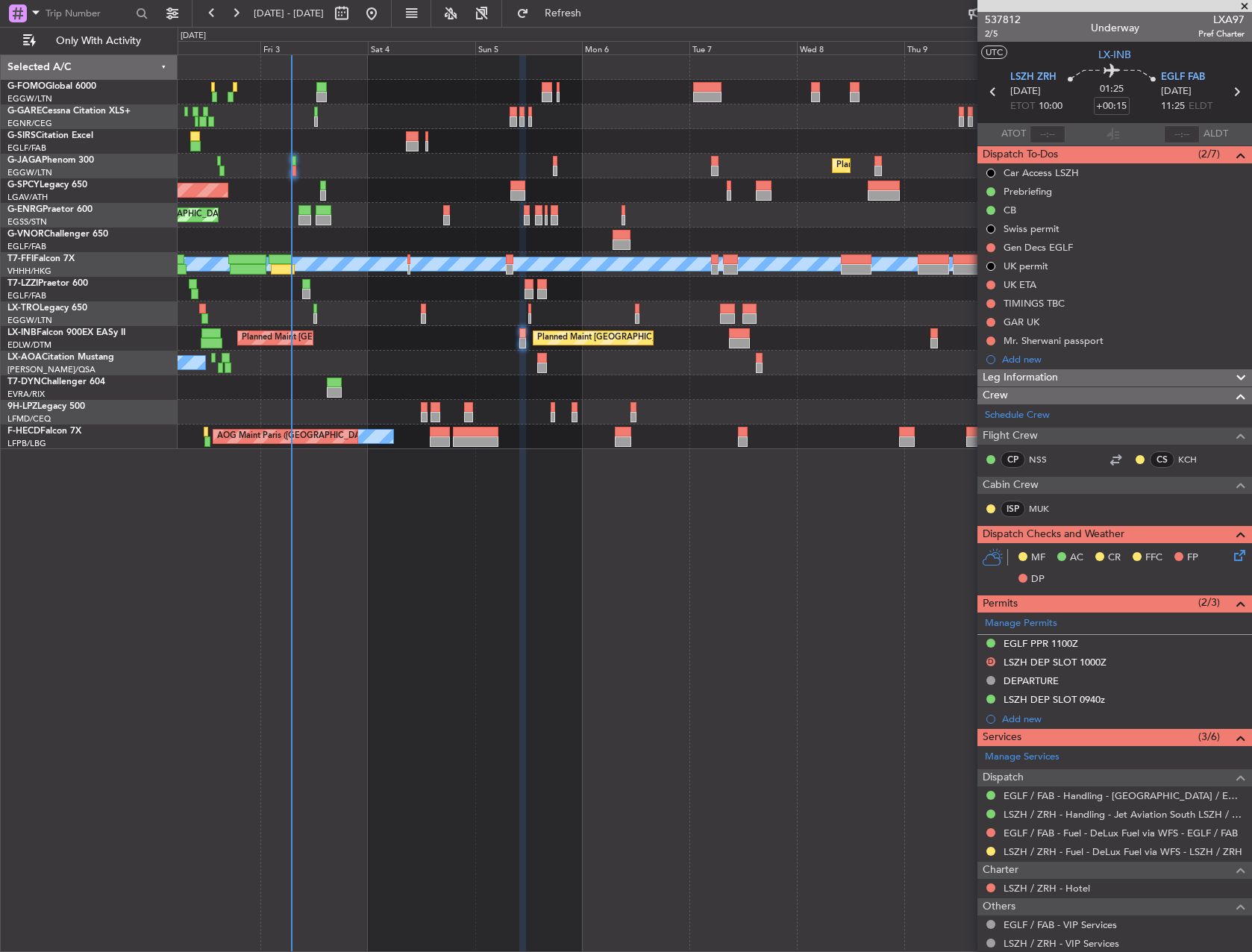
click at [944, 362] on div "Planned Maint London (Luton) Planned Maint Bremen Planned Maint London (Stanste…" at bounding box center [715, 252] width 1074 height 394
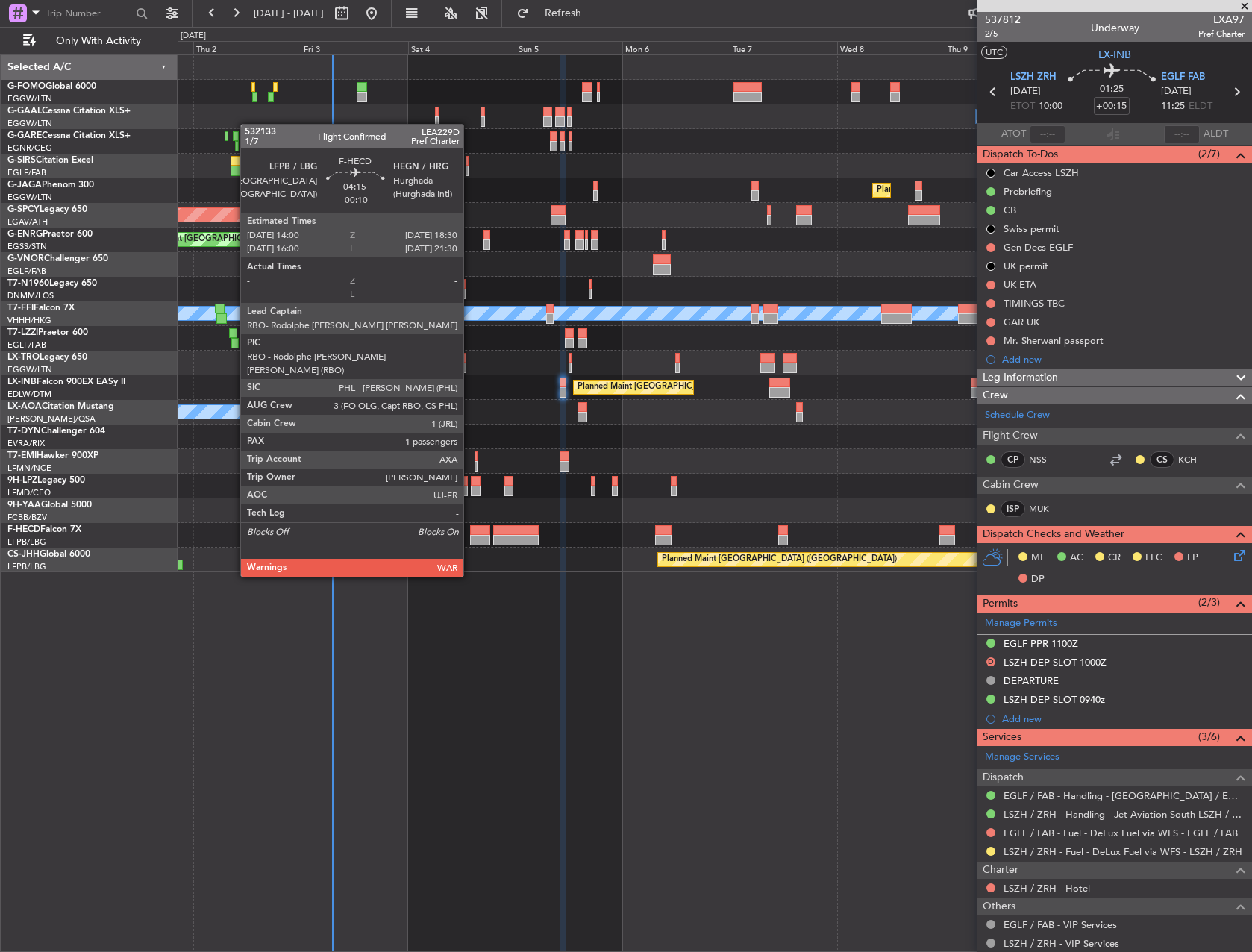
click at [470, 535] on div at bounding box center [480, 541] width 20 height 11
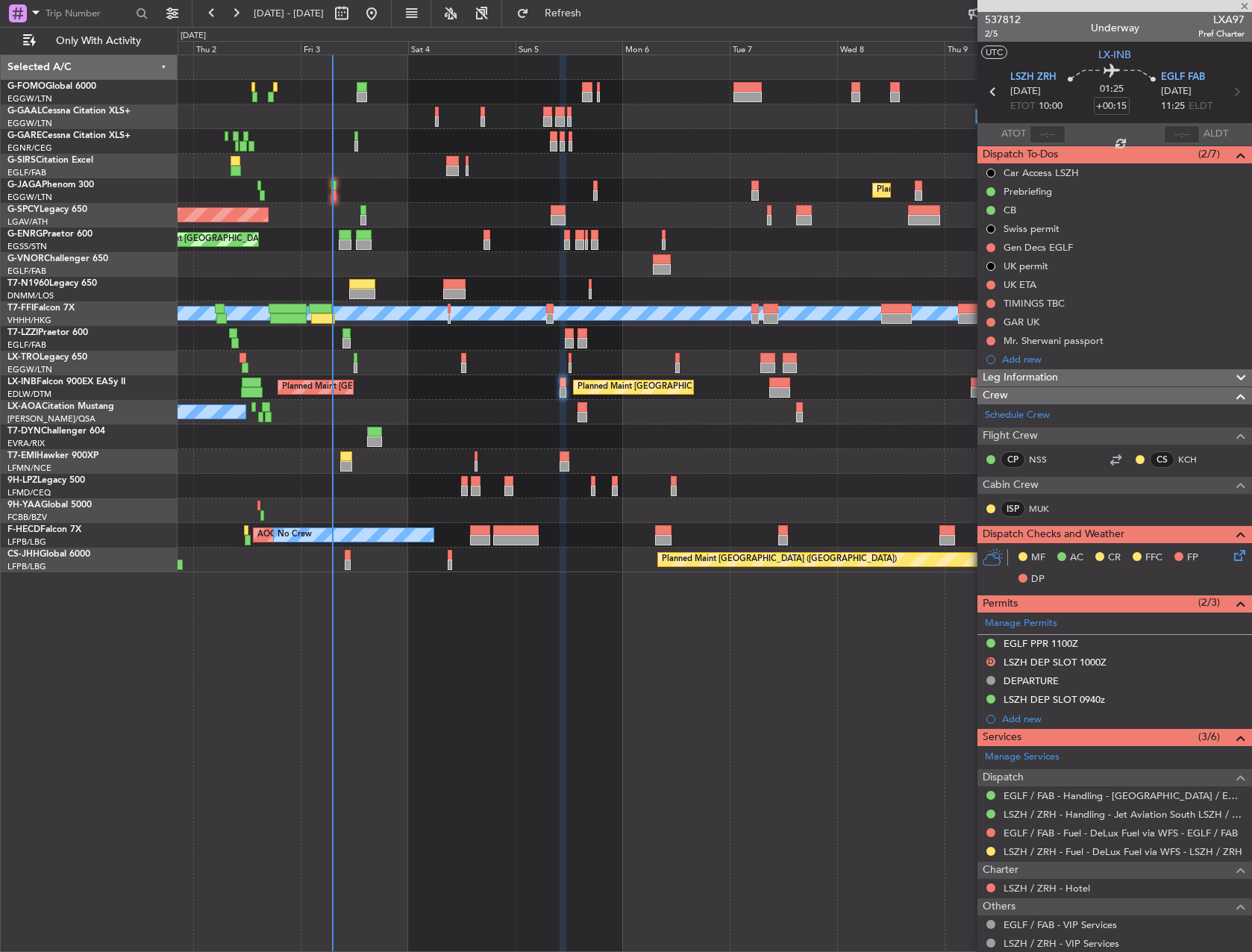
type input "-00:10"
type input "1"
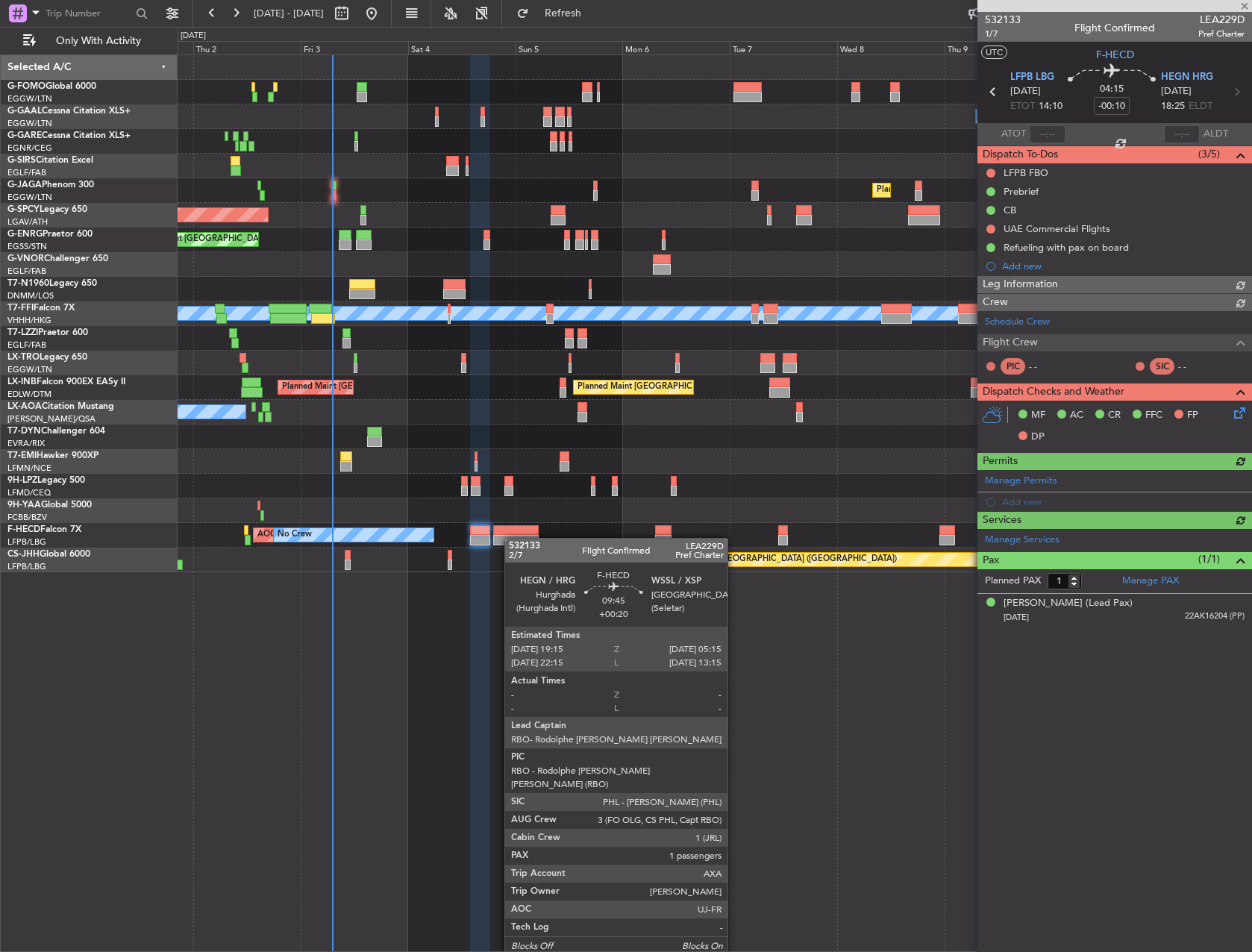
click at [512, 538] on div at bounding box center [515, 541] width 44 height 11
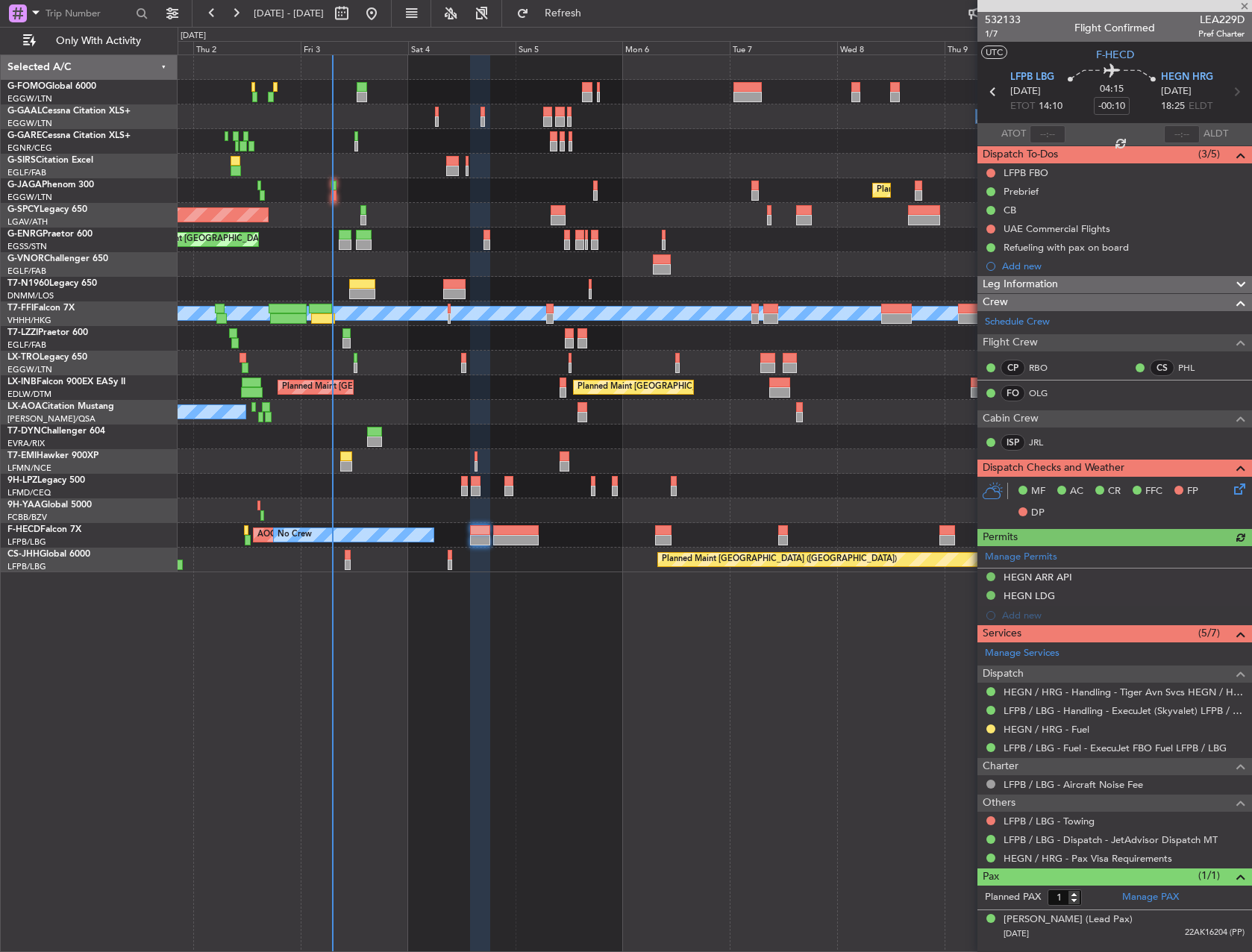
type input "+00:20"
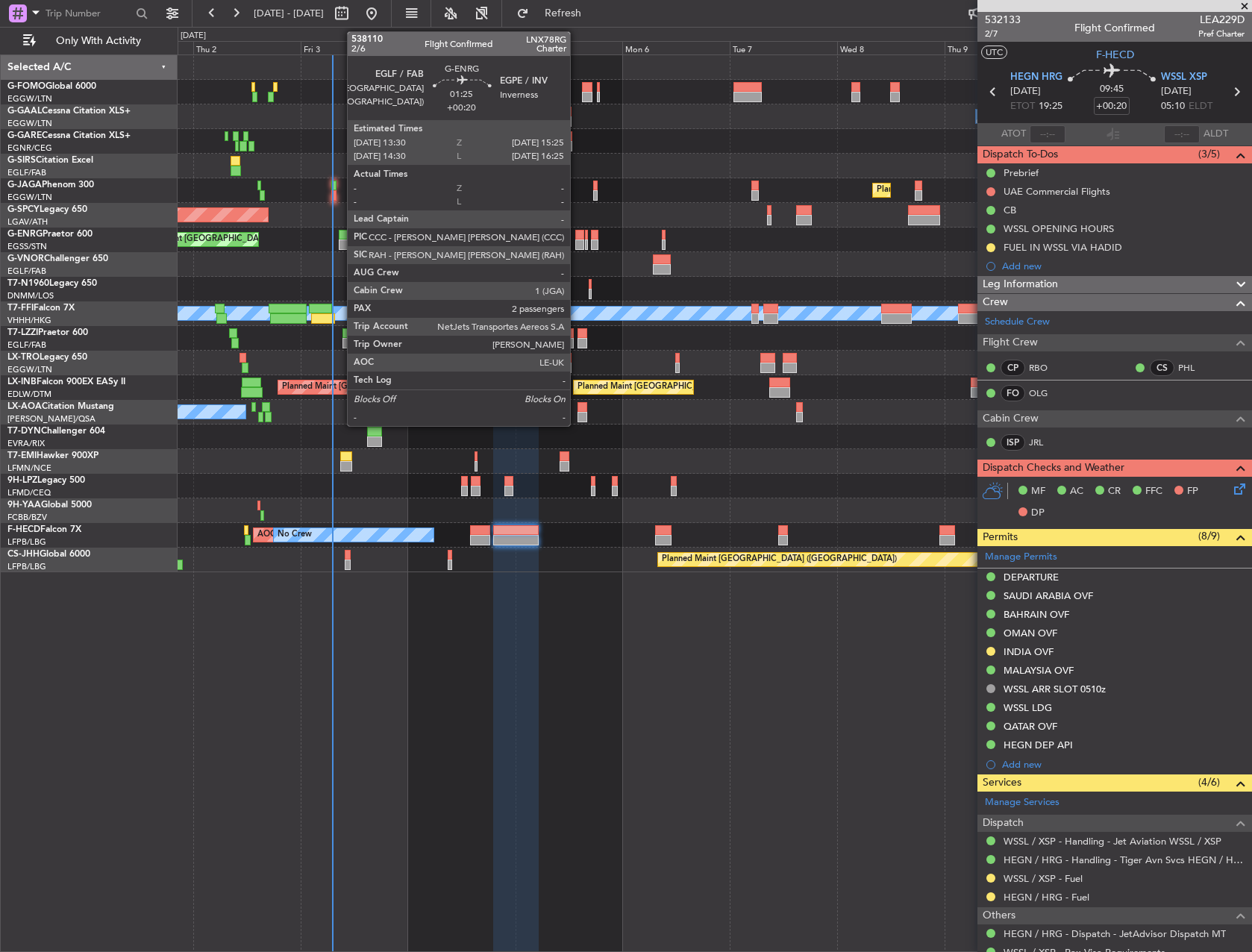
click at [577, 238] on div at bounding box center [580, 236] width 9 height 11
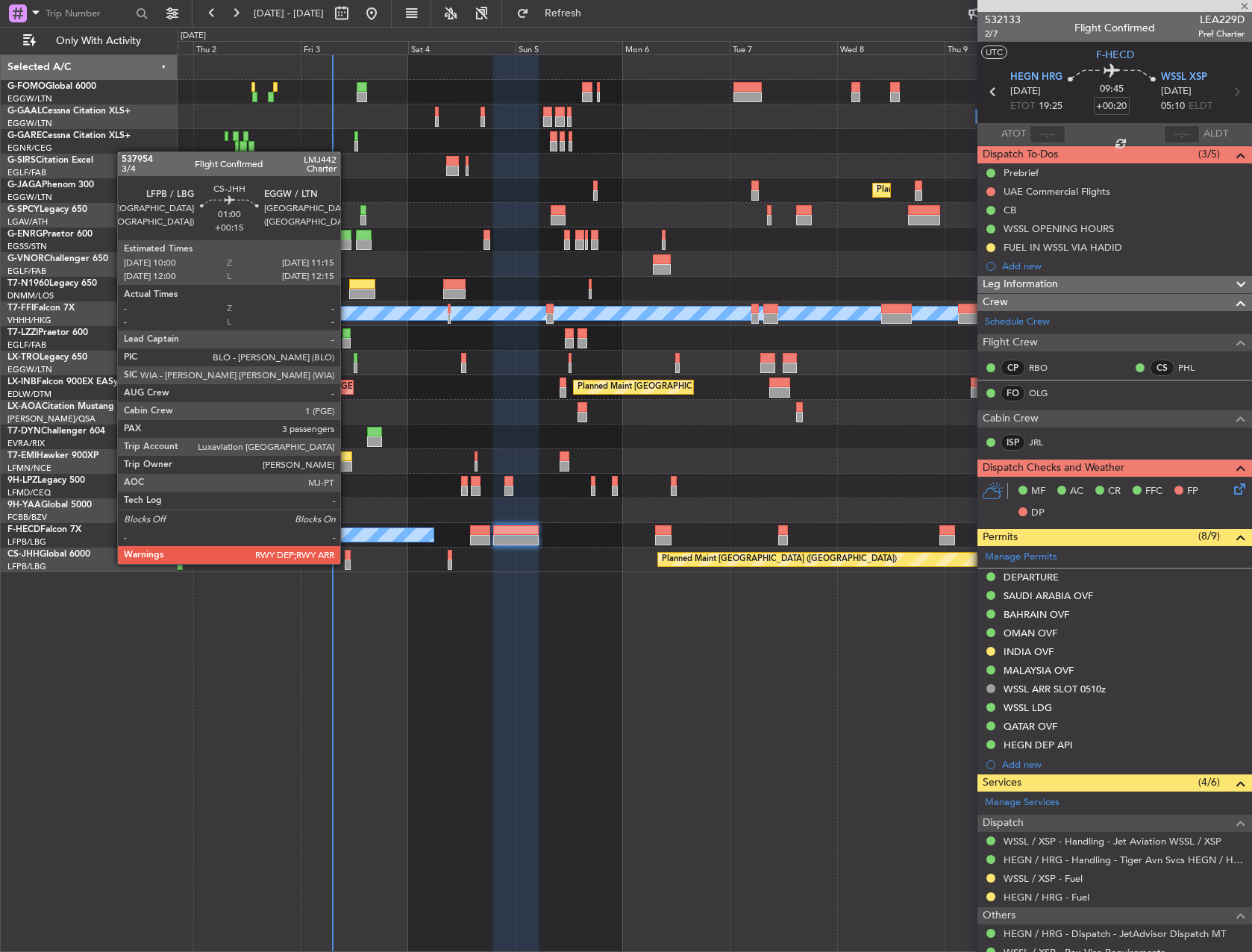
click at [347, 563] on div at bounding box center [348, 565] width 6 height 11
type input "2"
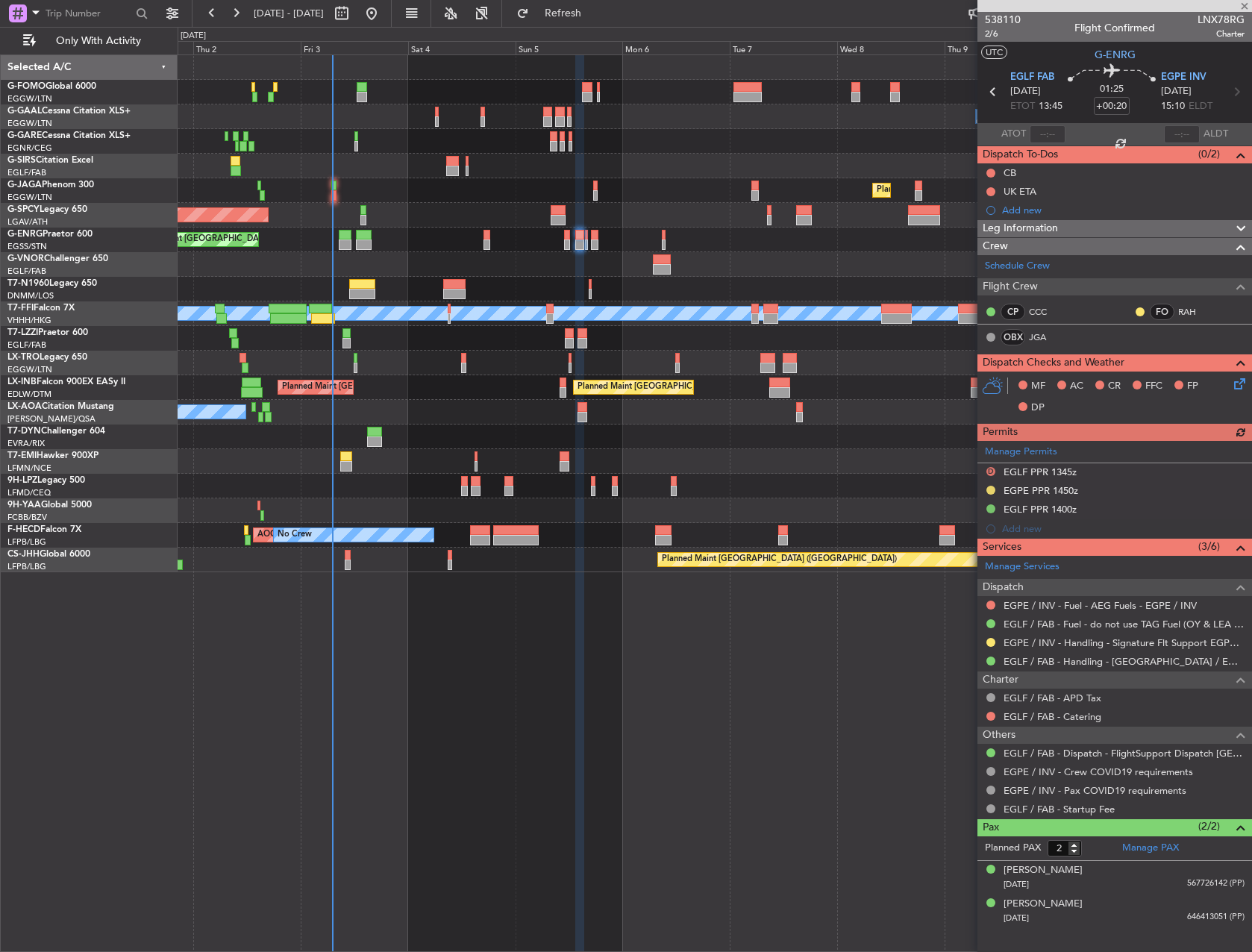
type input "+00:15"
type input "3"
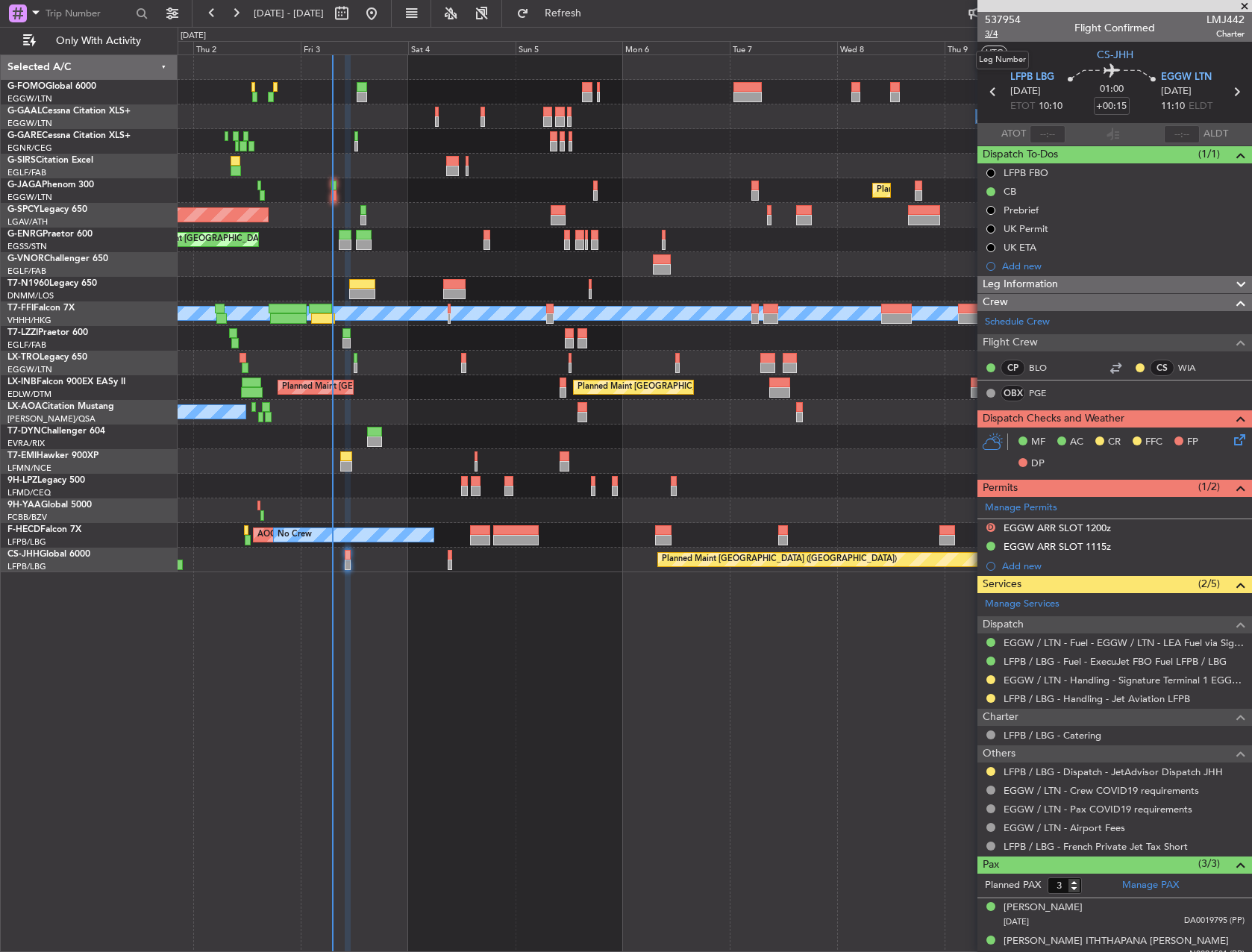
click at [996, 32] on span "3/4" at bounding box center [1003, 34] width 36 height 13
drag, startPoint x: 1057, startPoint y: 287, endPoint x: 1053, endPoint y: 300, distance: 13.6
click at [1057, 287] on span "Leg Information" at bounding box center [1020, 284] width 75 height 17
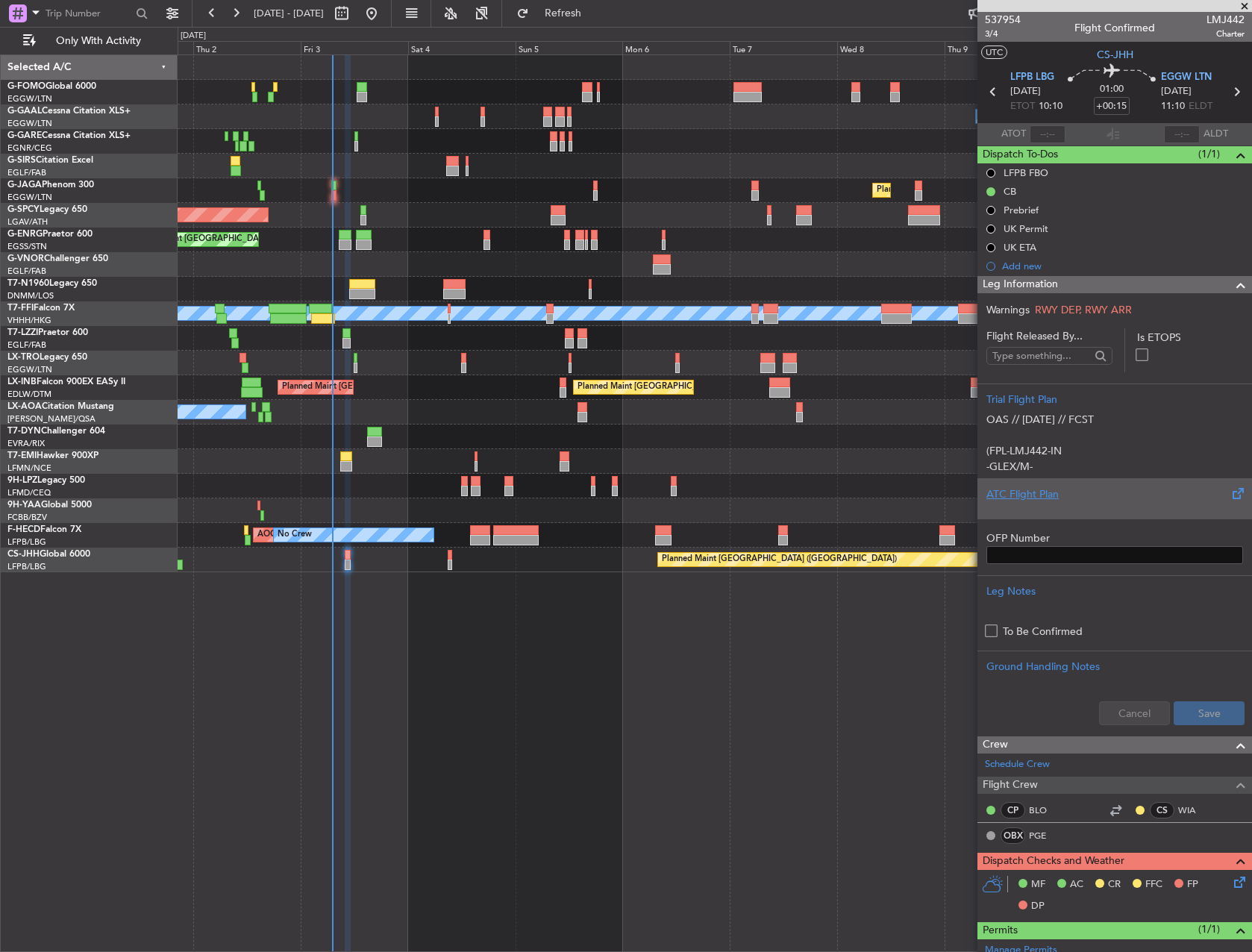
click at [1056, 489] on div "ATC Flight Plan" at bounding box center [1114, 494] width 256 height 15
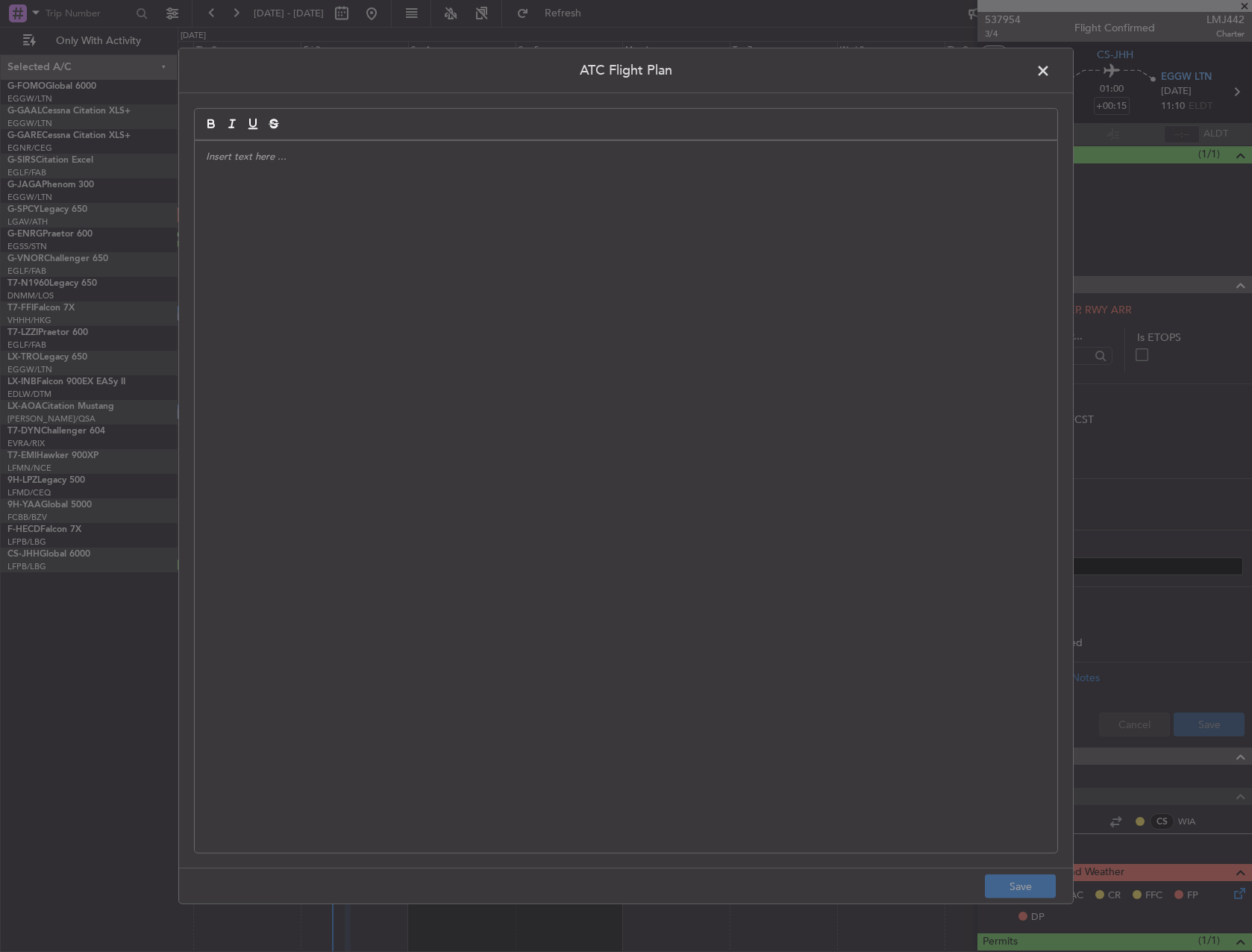
click at [342, 486] on div at bounding box center [626, 497] width 862 height 712
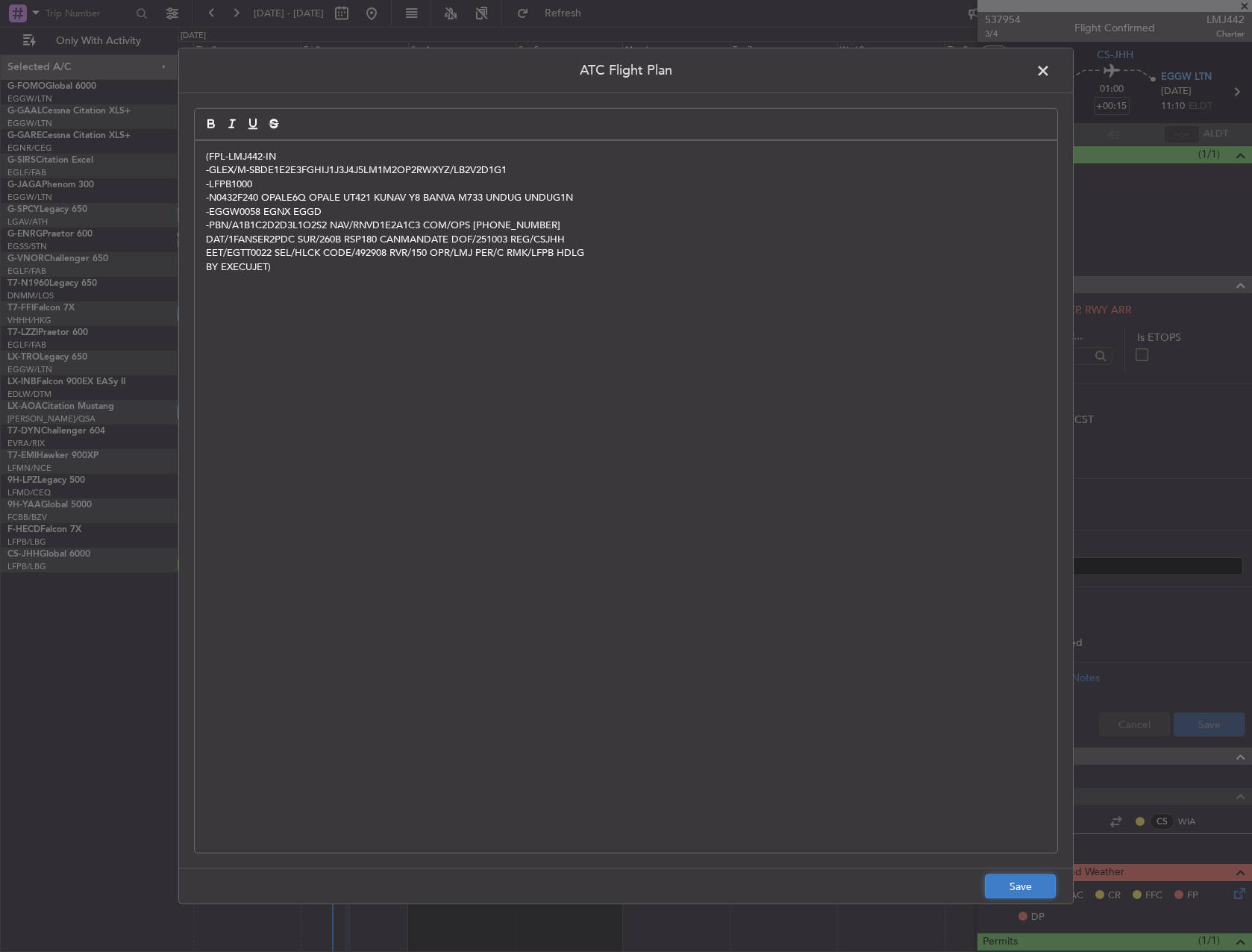
click at [1010, 883] on button "Save" at bounding box center [1020, 887] width 71 height 24
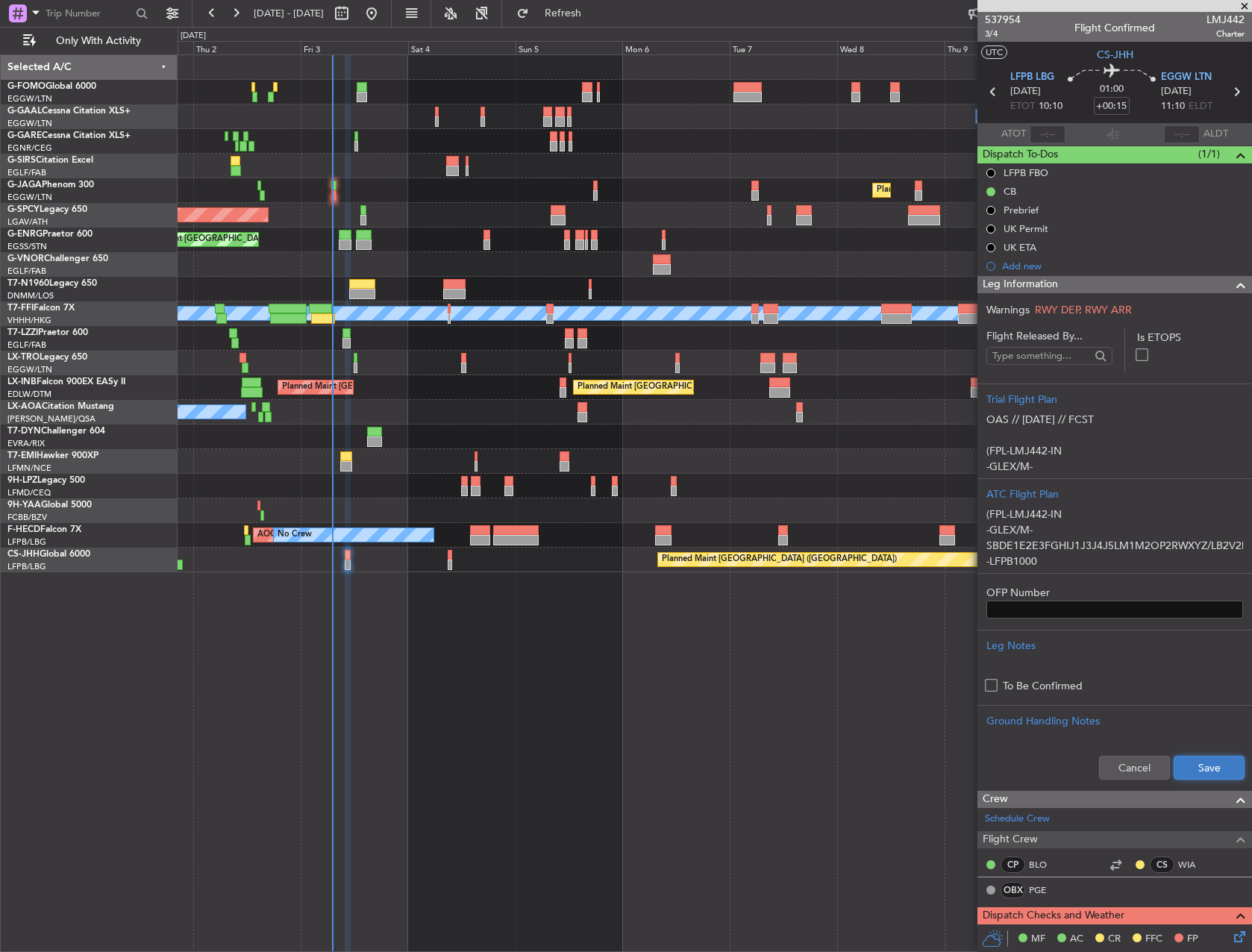
click at [1197, 756] on button "Save" at bounding box center [1209, 768] width 71 height 24
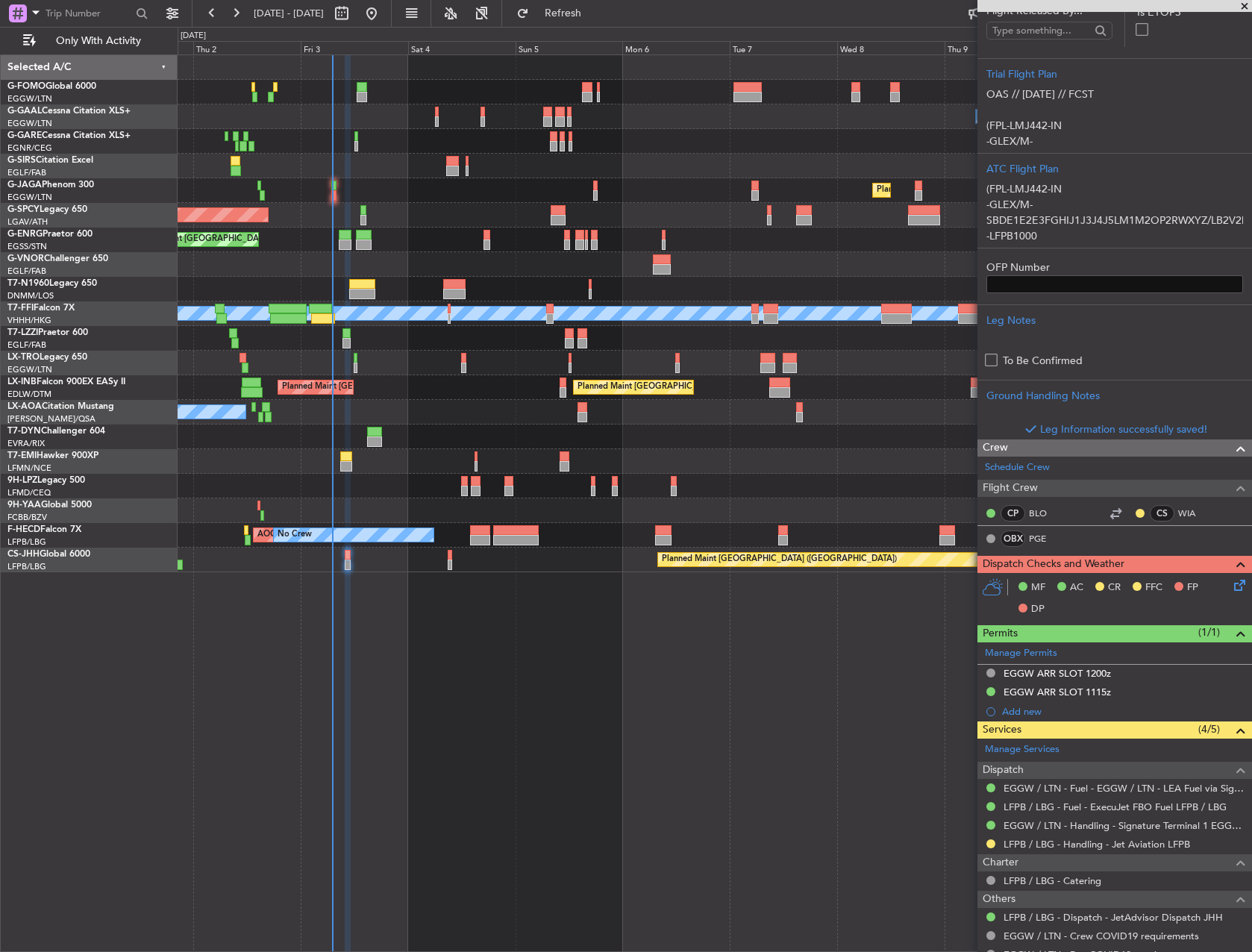
scroll to position [517, 0]
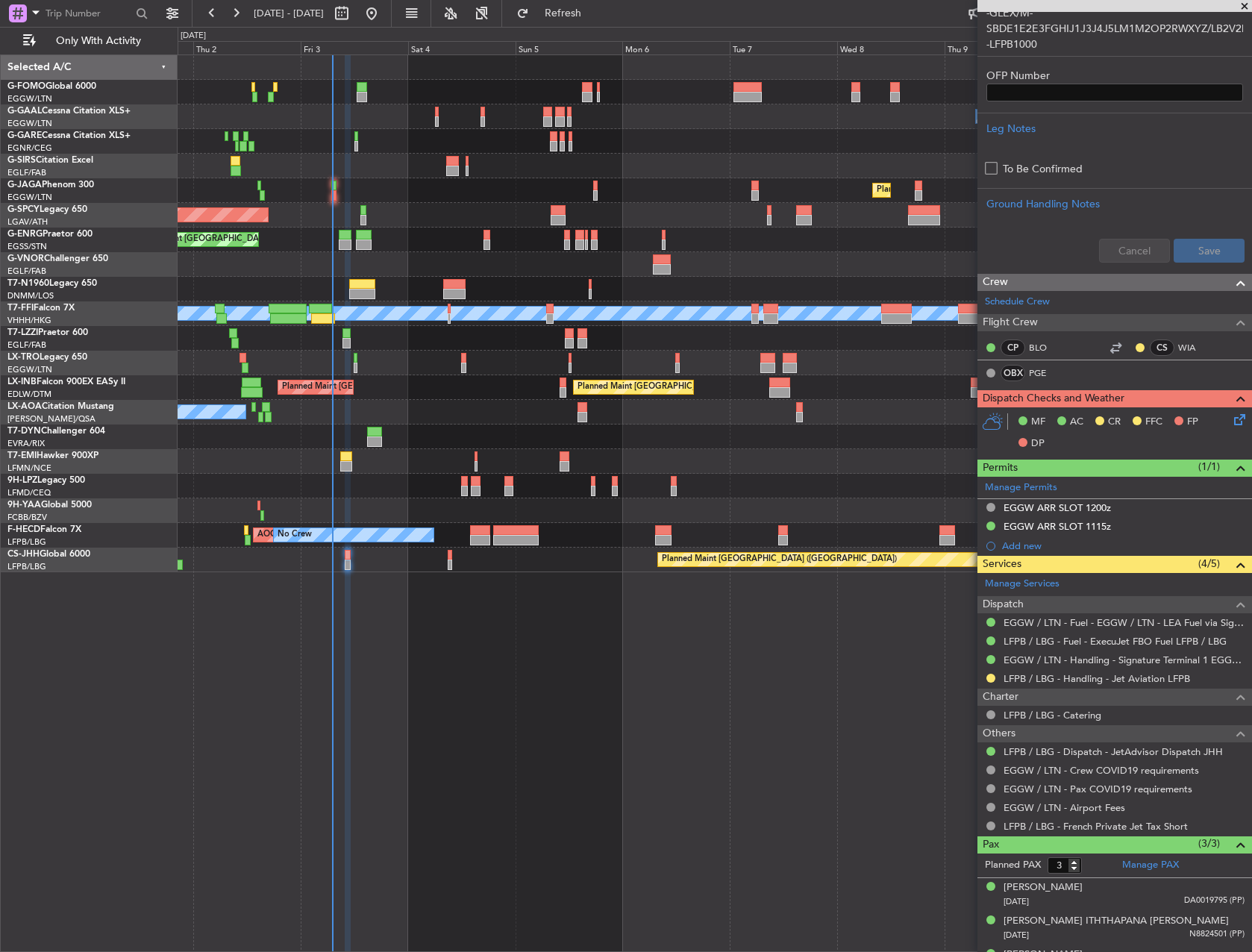
click at [1231, 421] on icon at bounding box center [1237, 417] width 12 height 12
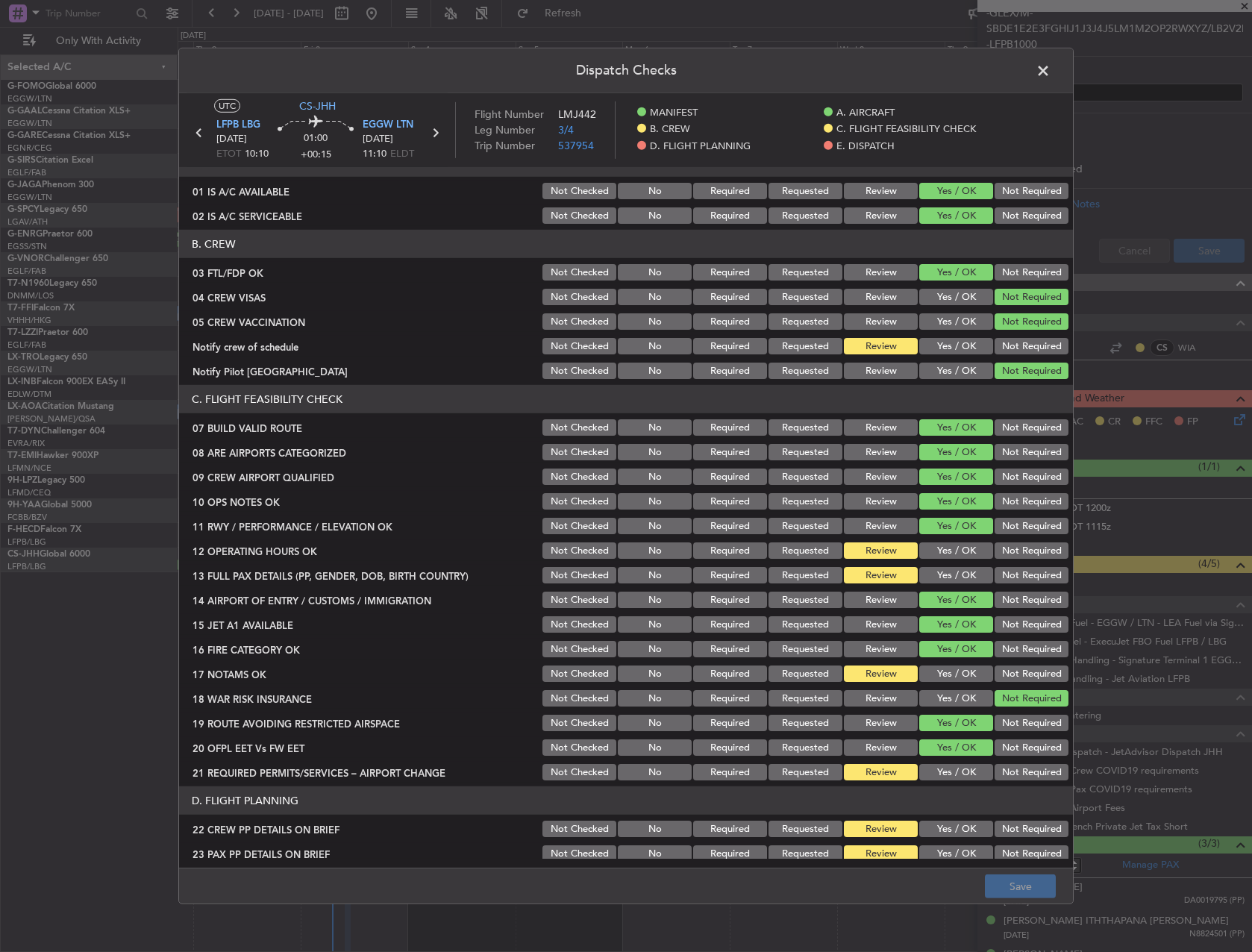
scroll to position [149, 0]
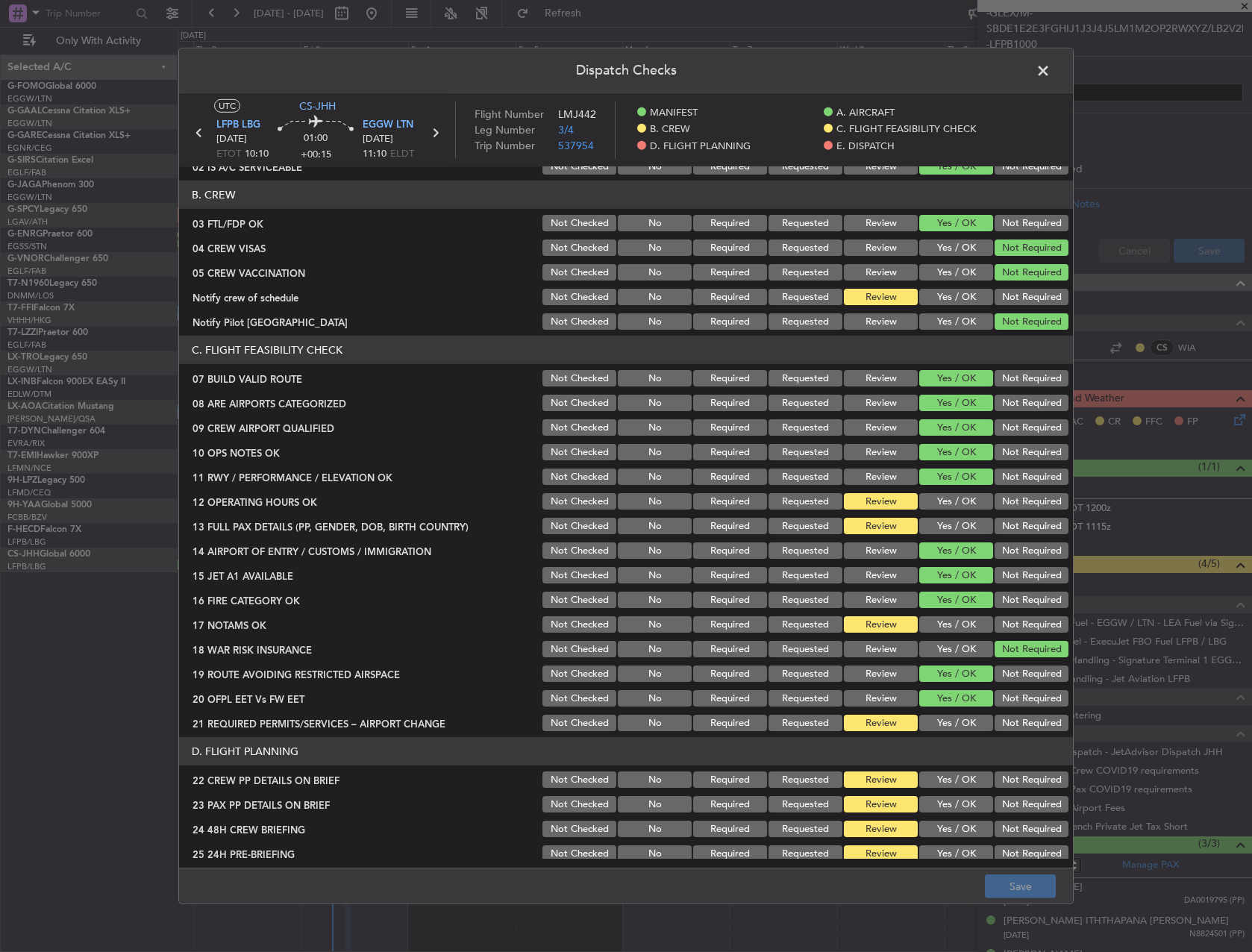
click at [944, 500] on button "Yes / OK" at bounding box center [957, 502] width 74 height 16
drag, startPoint x: 949, startPoint y: 524, endPoint x: 972, endPoint y: 671, distance: 148.8
click at [949, 524] on button "Yes / OK" at bounding box center [957, 526] width 74 height 16
click at [950, 632] on button "Yes / OK" at bounding box center [957, 624] width 74 height 16
click at [961, 721] on button "Yes / OK" at bounding box center [957, 723] width 74 height 16
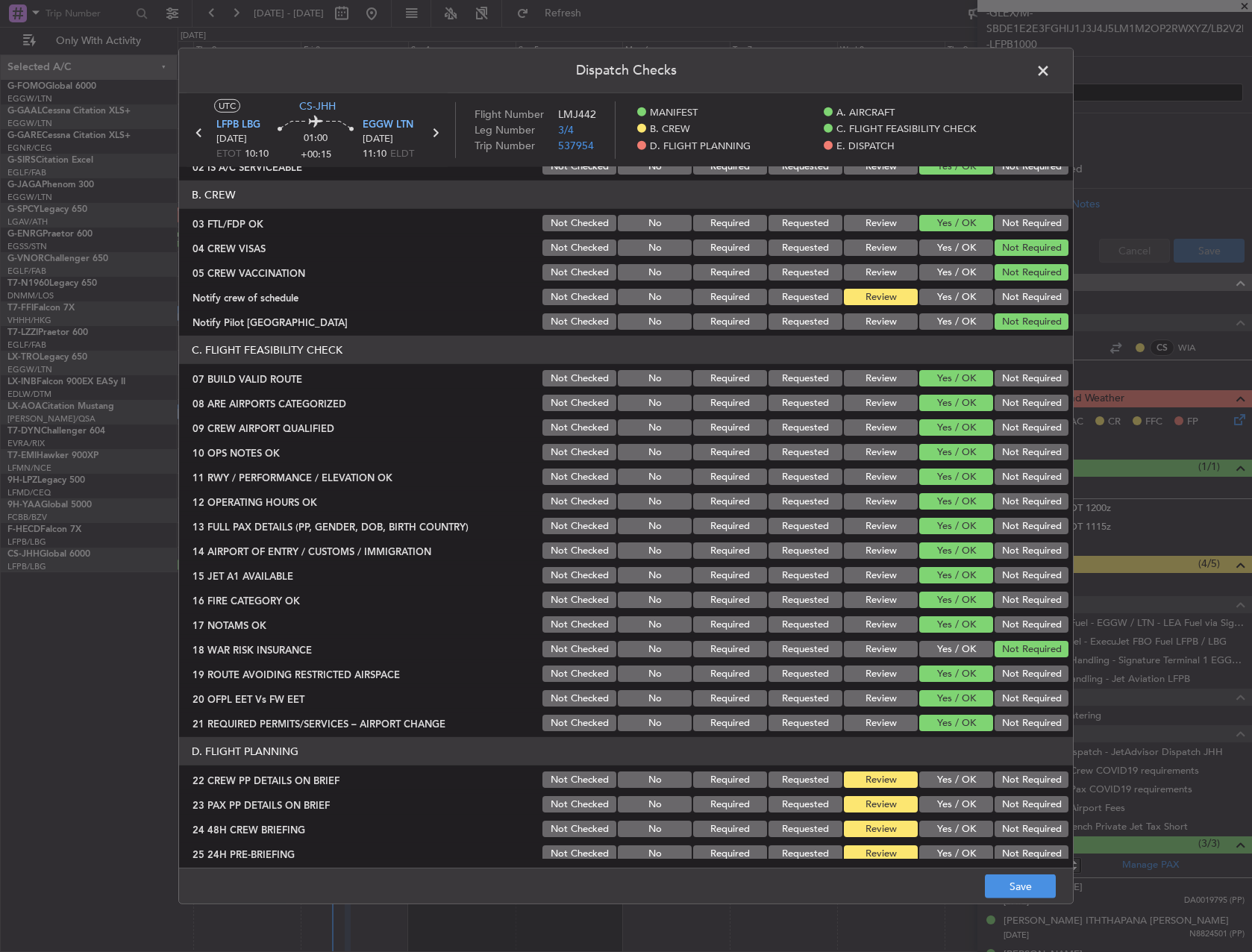
scroll to position [597, 0]
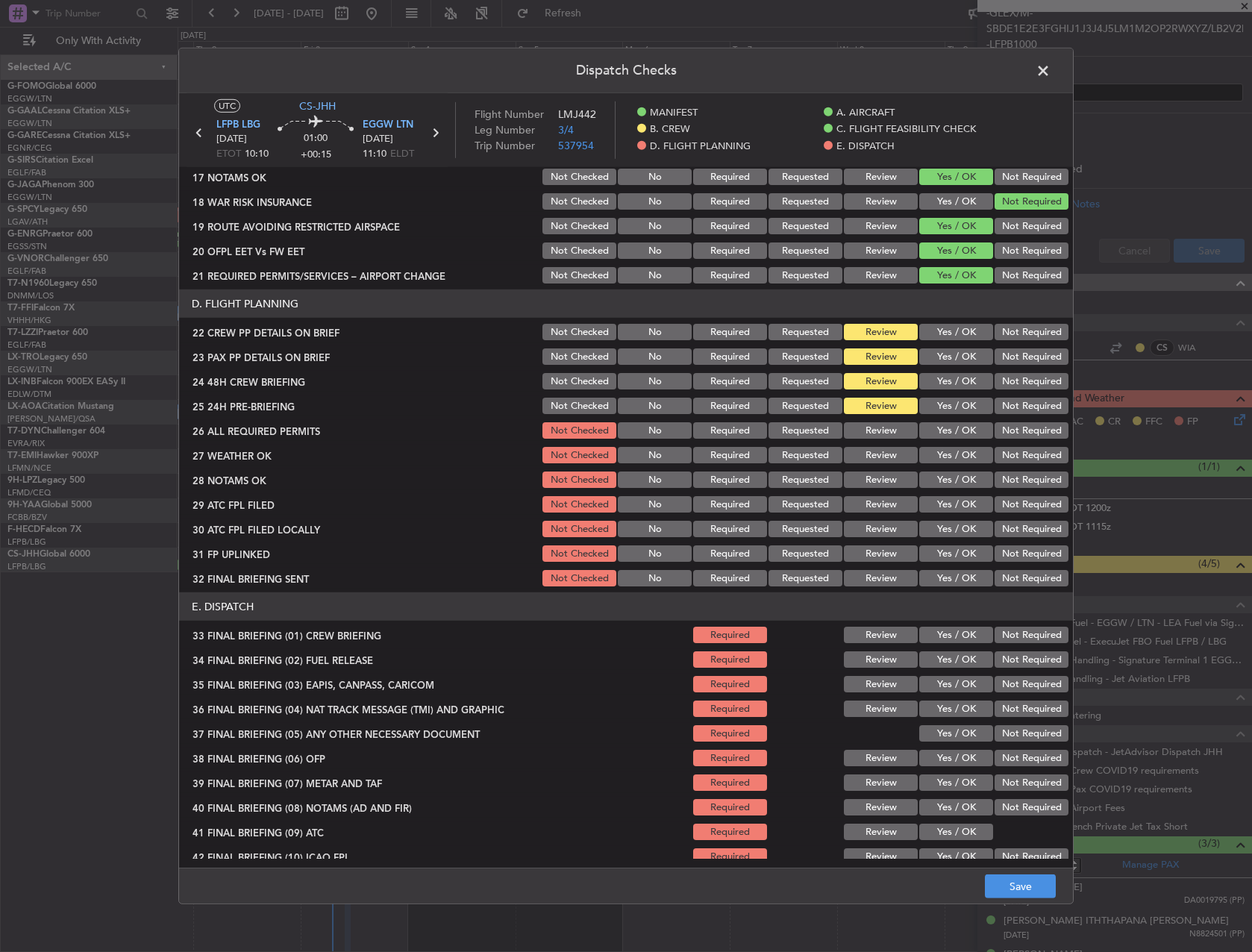
click at [944, 347] on div "Yes / OK" at bounding box center [954, 356] width 75 height 21
click at [944, 341] on div "Yes / OK" at bounding box center [954, 332] width 75 height 21
click at [943, 359] on button "Yes / OK" at bounding box center [957, 357] width 74 height 16
click at [943, 381] on button "Yes / OK" at bounding box center [957, 381] width 74 height 16
click at [944, 334] on button "Yes / OK" at bounding box center [957, 332] width 74 height 16
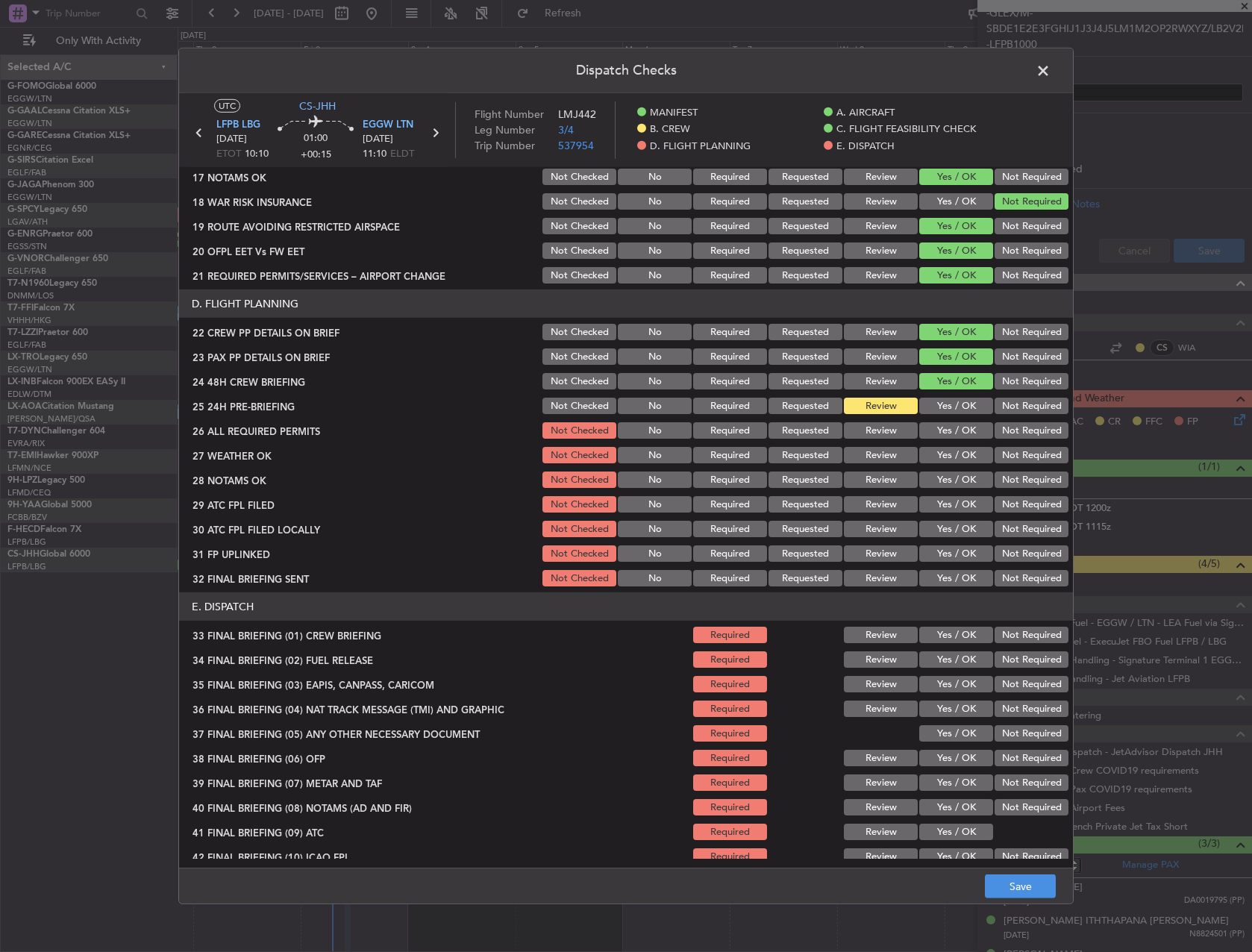
click at [936, 407] on button "Yes / OK" at bounding box center [957, 406] width 74 height 16
click at [936, 440] on div "Yes / OK" at bounding box center [954, 430] width 75 height 21
drag, startPoint x: 939, startPoint y: 434, endPoint x: 939, endPoint y: 457, distance: 23.0
click at [939, 436] on button "Yes / OK" at bounding box center [957, 430] width 74 height 16
click at [939, 457] on button "Yes / OK" at bounding box center [957, 455] width 74 height 16
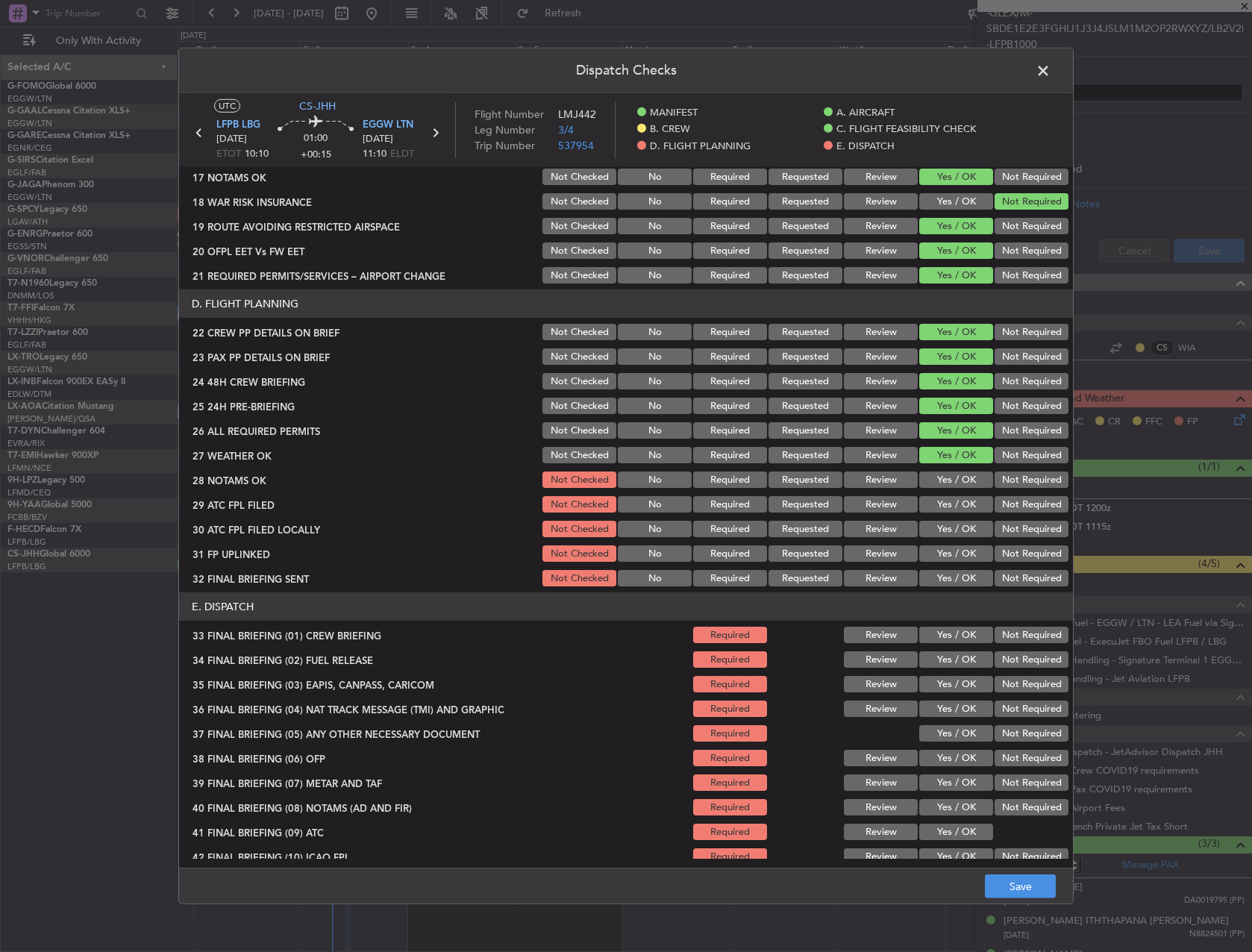
click at [936, 484] on button "Yes / OK" at bounding box center [957, 480] width 74 height 16
drag, startPoint x: 938, startPoint y: 502, endPoint x: 989, endPoint y: 512, distance: 52.0
click at [947, 506] on button "Yes / OK" at bounding box center [957, 505] width 74 height 16
drag, startPoint x: 1016, startPoint y: 523, endPoint x: 1006, endPoint y: 529, distance: 11.7
click at [1016, 524] on button "Not Required" at bounding box center [1032, 529] width 74 height 16
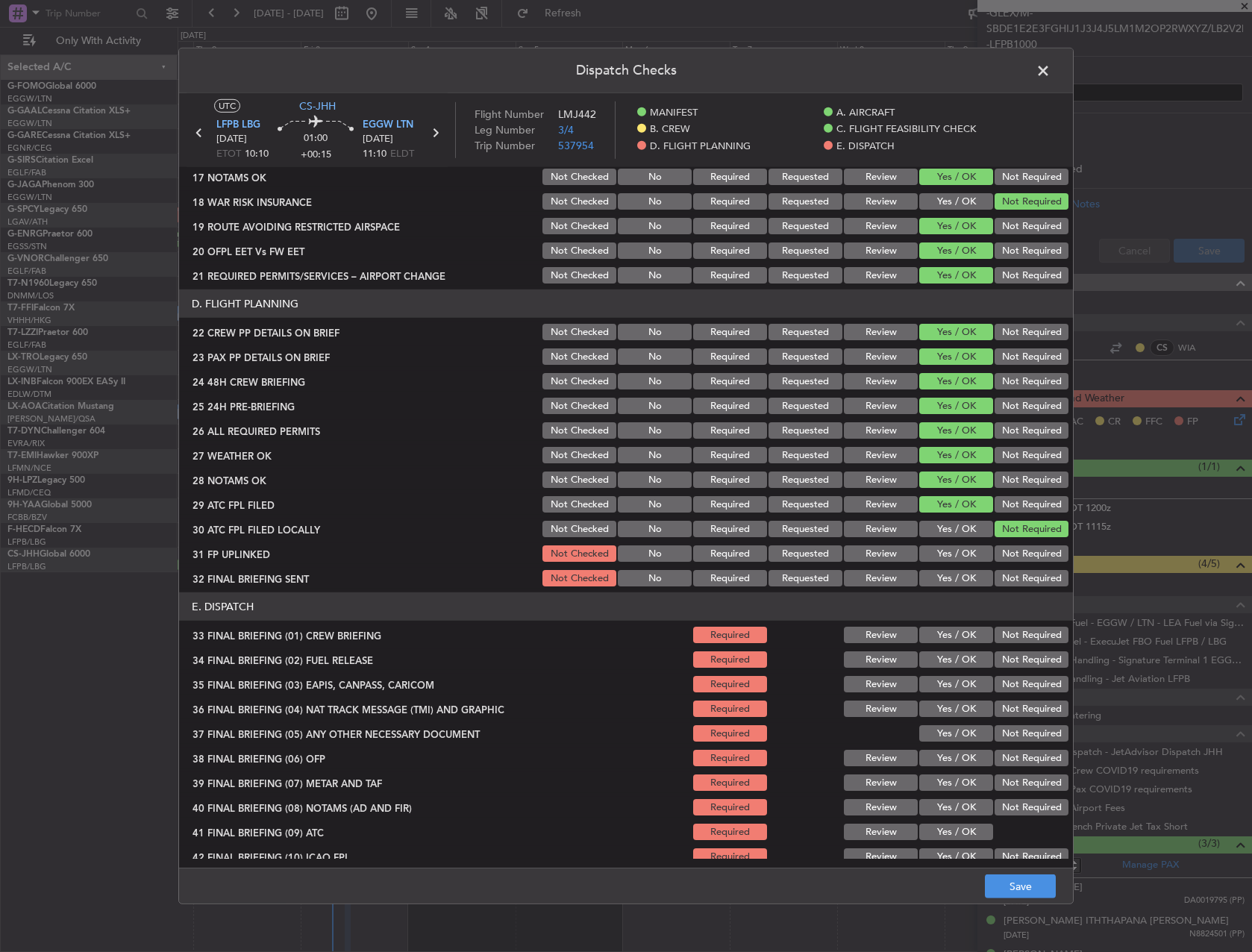
click at [958, 553] on button "Yes / OK" at bounding box center [957, 553] width 74 height 16
click at [1035, 581] on button "Not Required" at bounding box center [1032, 578] width 74 height 16
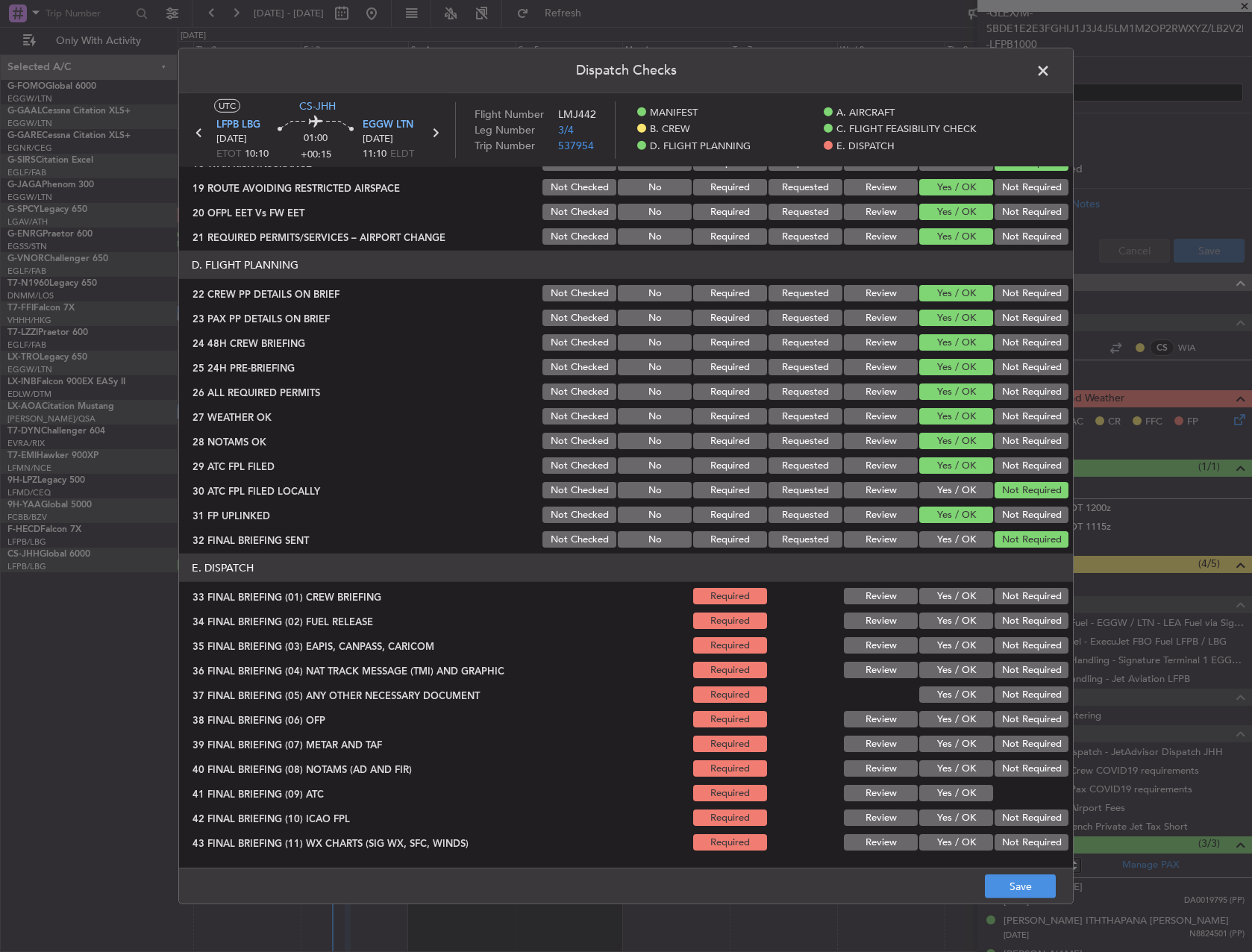
scroll to position [659, 0]
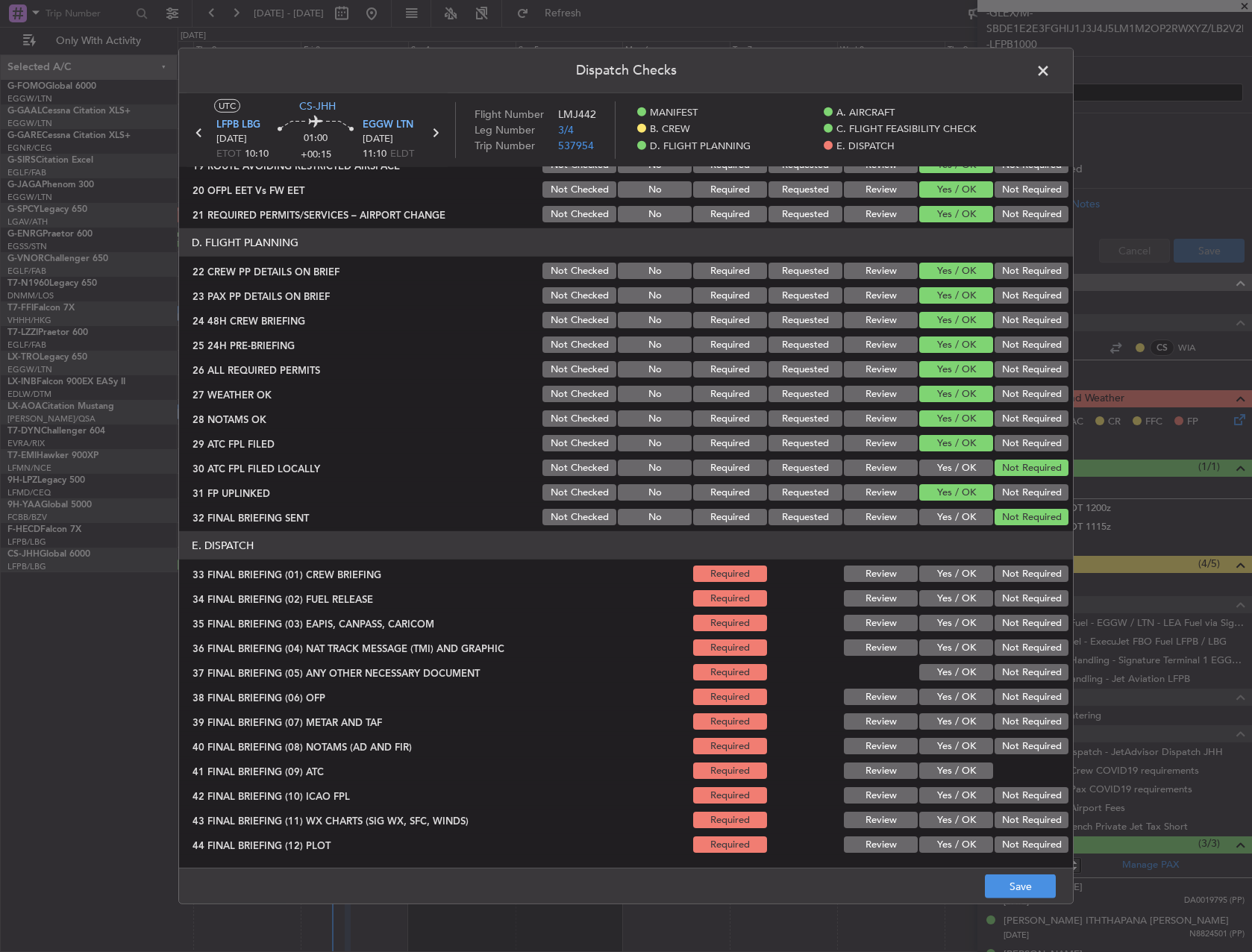
click at [940, 580] on button "Yes / OK" at bounding box center [957, 573] width 74 height 16
drag, startPoint x: 939, startPoint y: 597, endPoint x: 1007, endPoint y: 621, distance: 72.1
click at [943, 601] on button "Yes / OK" at bounding box center [957, 599] width 74 height 16
click at [1017, 624] on button "Not Required" at bounding box center [1032, 623] width 74 height 16
click at [1014, 640] on button "Not Required" at bounding box center [1032, 648] width 74 height 16
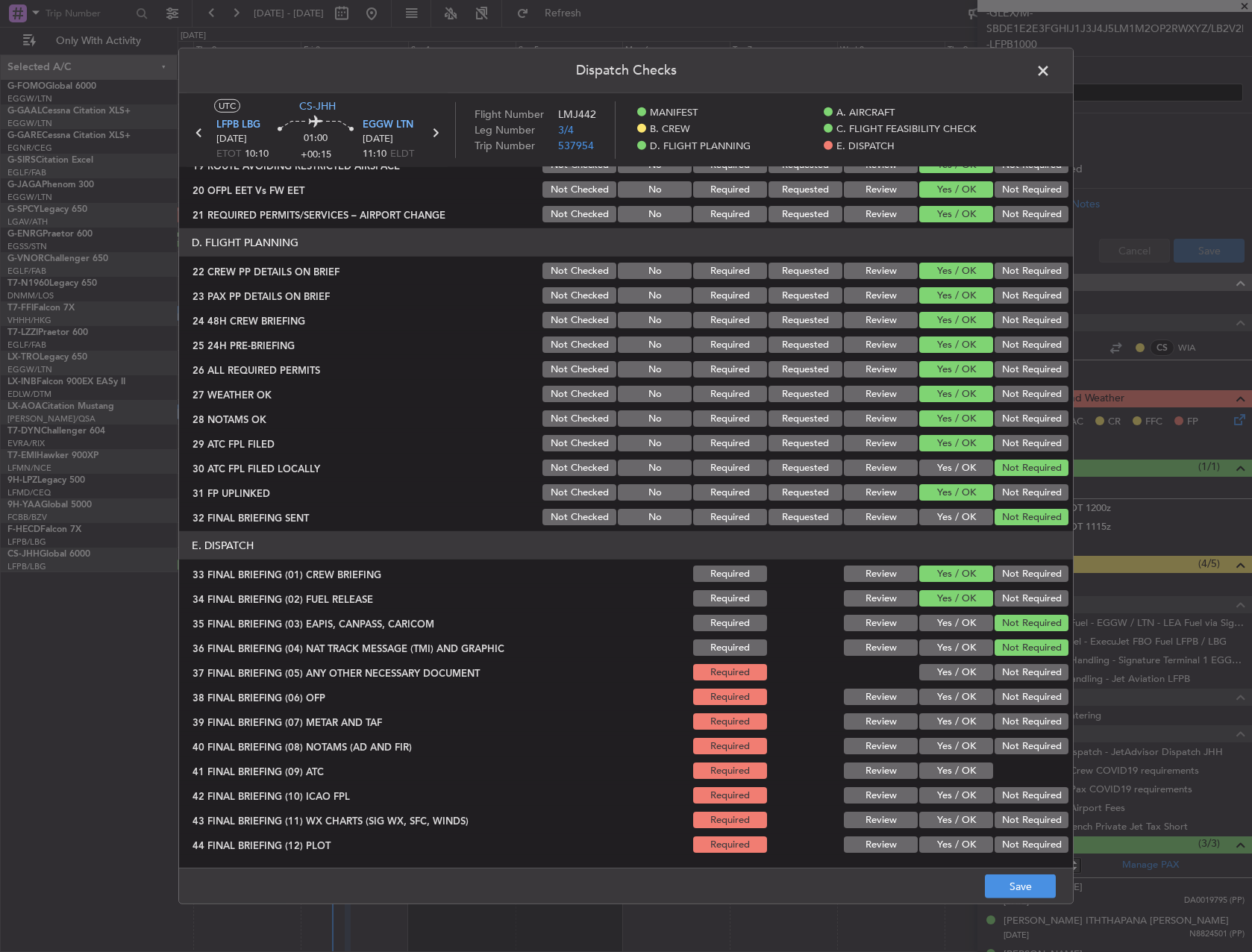
click at [995, 668] on button "Not Required" at bounding box center [1032, 672] width 74 height 16
drag, startPoint x: 948, startPoint y: 699, endPoint x: 944, endPoint y: 706, distance: 8.1
click at [947, 699] on button "Yes / OK" at bounding box center [957, 697] width 74 height 16
click at [943, 722] on button "Yes / OK" at bounding box center [957, 722] width 74 height 16
drag, startPoint x: 943, startPoint y: 752, endPoint x: 942, endPoint y: 760, distance: 8.1
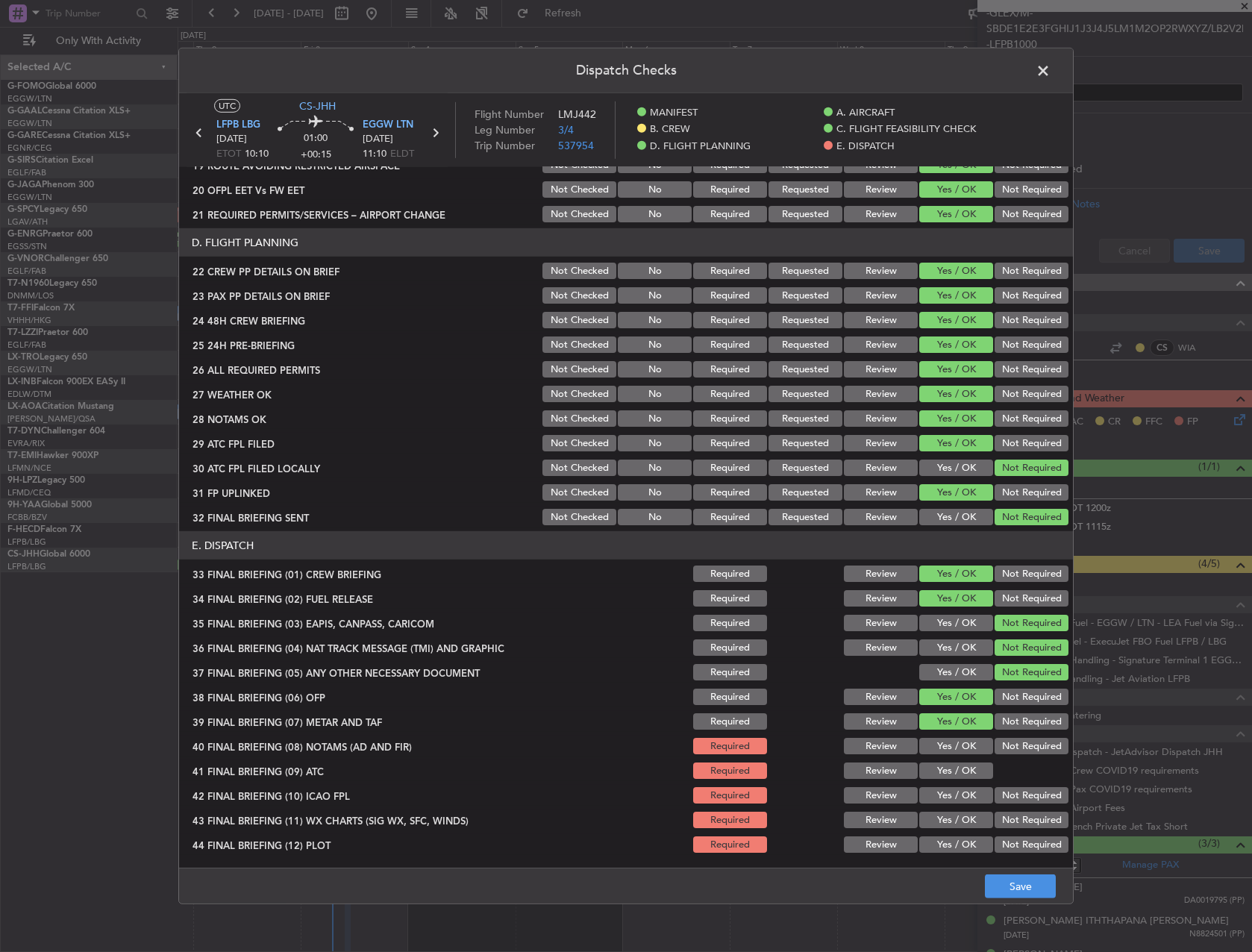
click at [943, 752] on button "Yes / OK" at bounding box center [957, 746] width 74 height 16
click at [940, 774] on button "Yes / OK" at bounding box center [957, 771] width 74 height 16
click at [940, 795] on button "Yes / OK" at bounding box center [957, 795] width 74 height 16
drag, startPoint x: 939, startPoint y: 809, endPoint x: 943, endPoint y: 821, distance: 12.6
click at [939, 811] on section "E. DISPATCH 33 FINAL BRIEFING (01) CREW BRIEFING Required Review Yes / OK Not R…" at bounding box center [626, 694] width 894 height 324
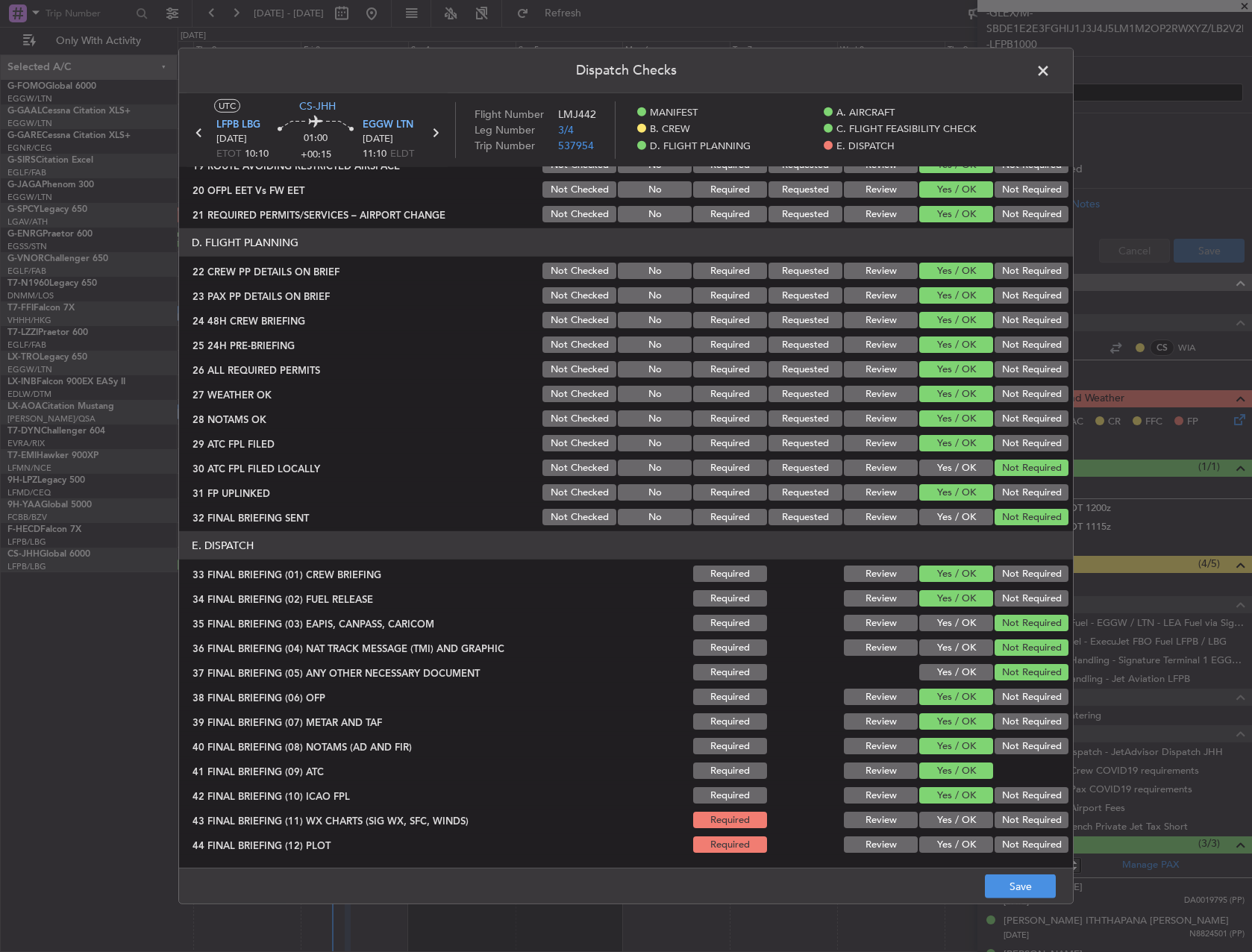
click at [943, 821] on button "Yes / OK" at bounding box center [957, 820] width 74 height 16
click at [946, 853] on div "Yes / OK" at bounding box center [954, 844] width 75 height 21
click at [947, 835] on div "Yes / OK" at bounding box center [954, 844] width 75 height 21
click at [949, 841] on button "Yes / OK" at bounding box center [957, 845] width 74 height 16
click at [987, 888] on button "Save" at bounding box center [1020, 887] width 71 height 24
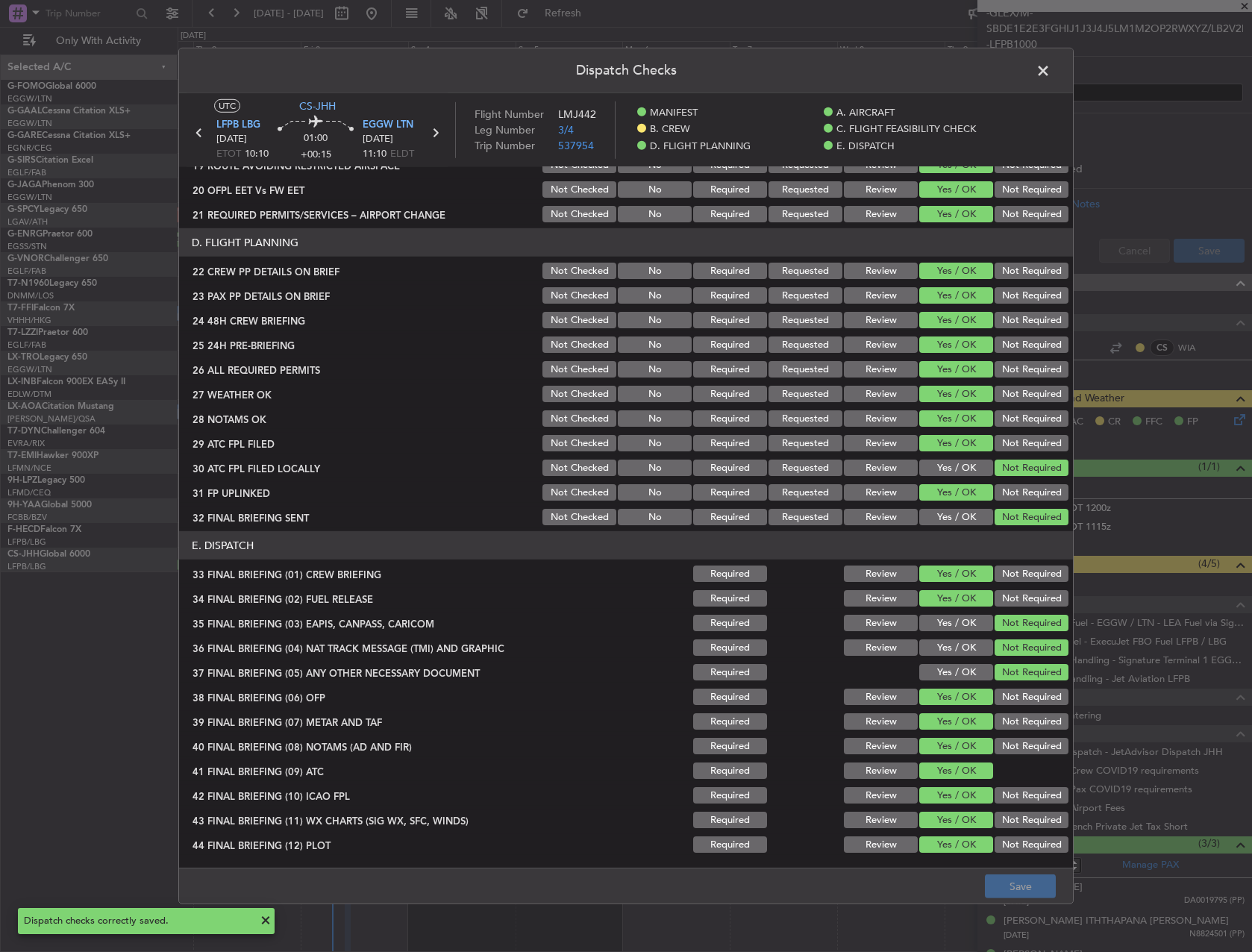
click at [1051, 70] on span at bounding box center [1051, 74] width 0 height 30
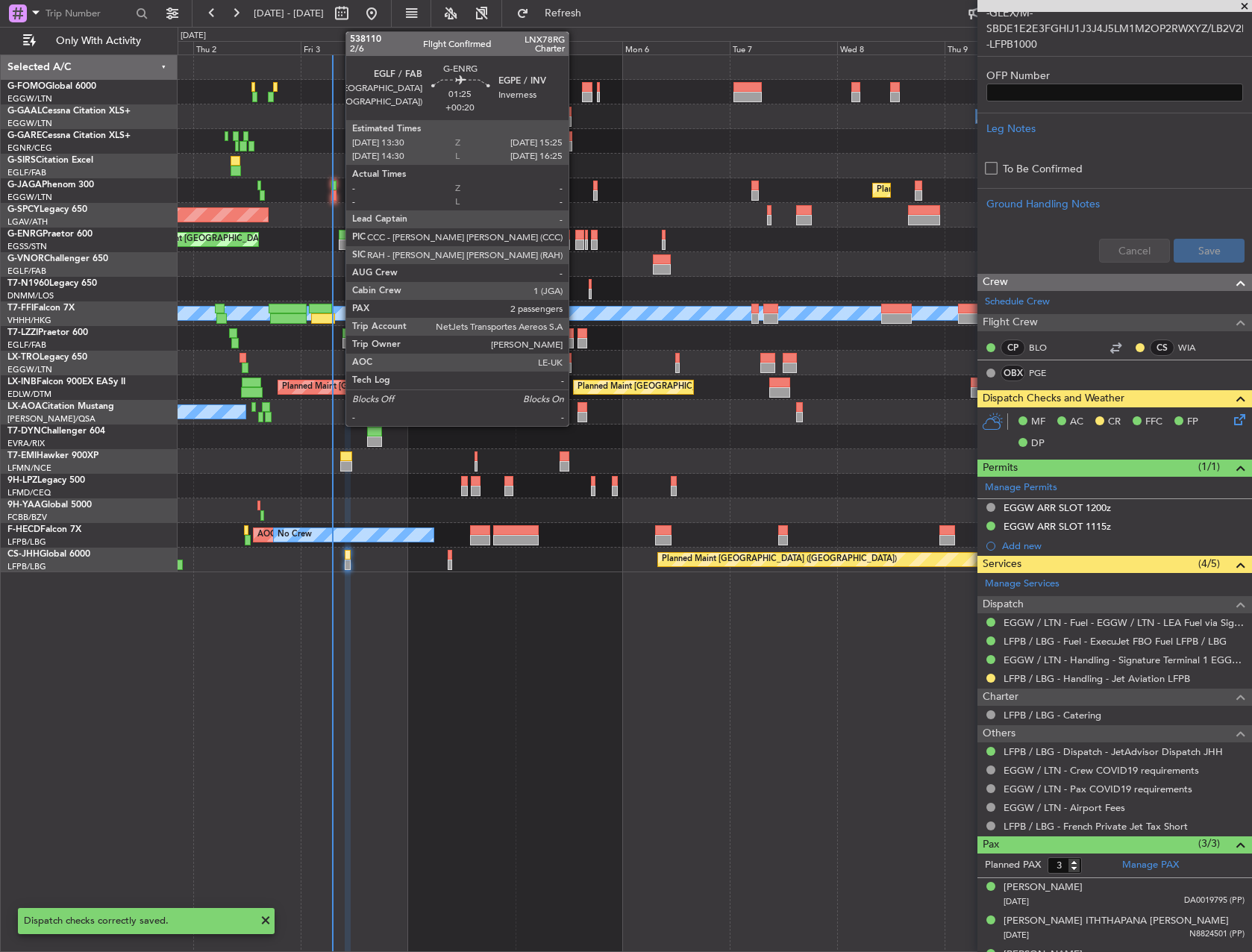
click at [575, 237] on div at bounding box center [580, 236] width 9 height 11
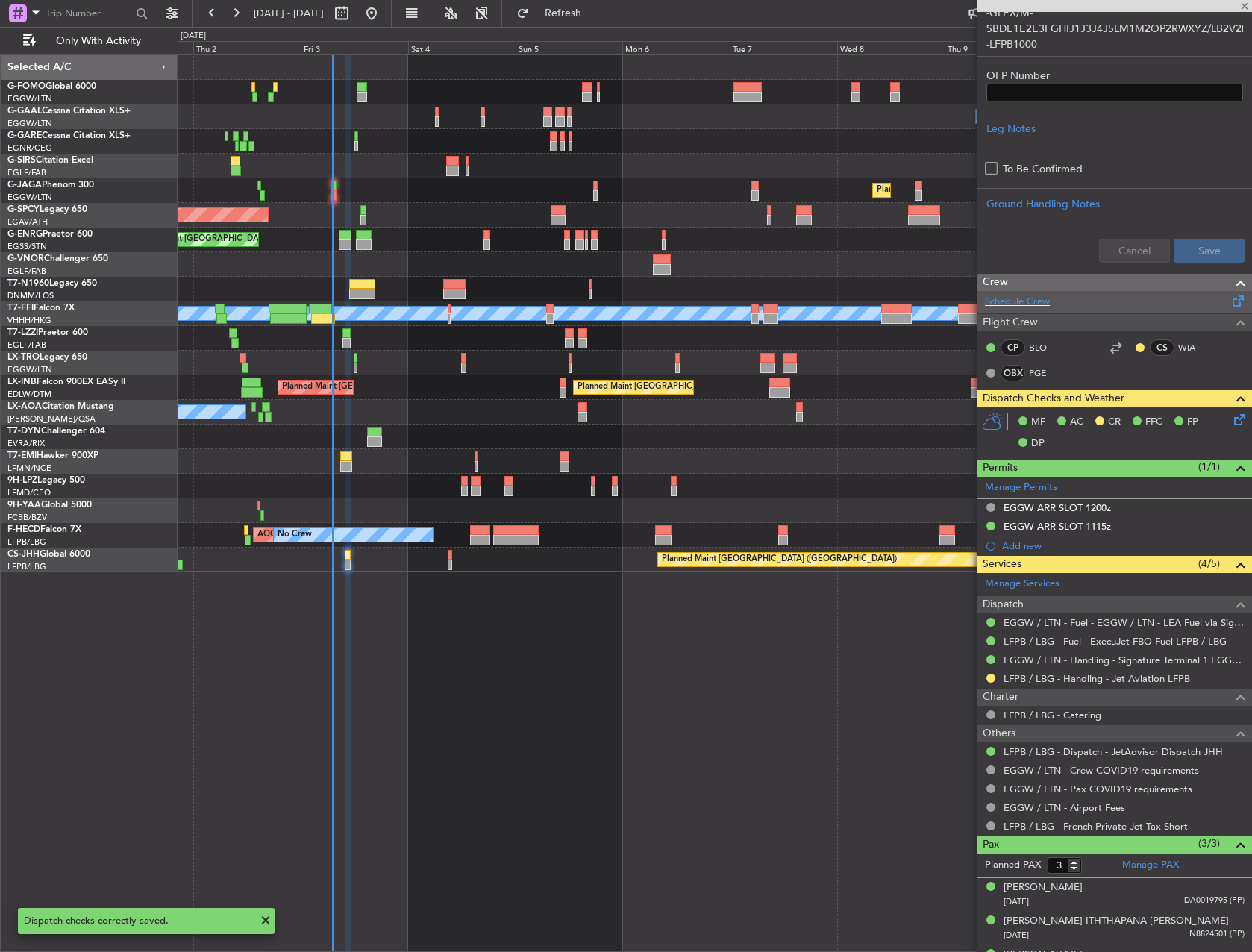
scroll to position [0, 0]
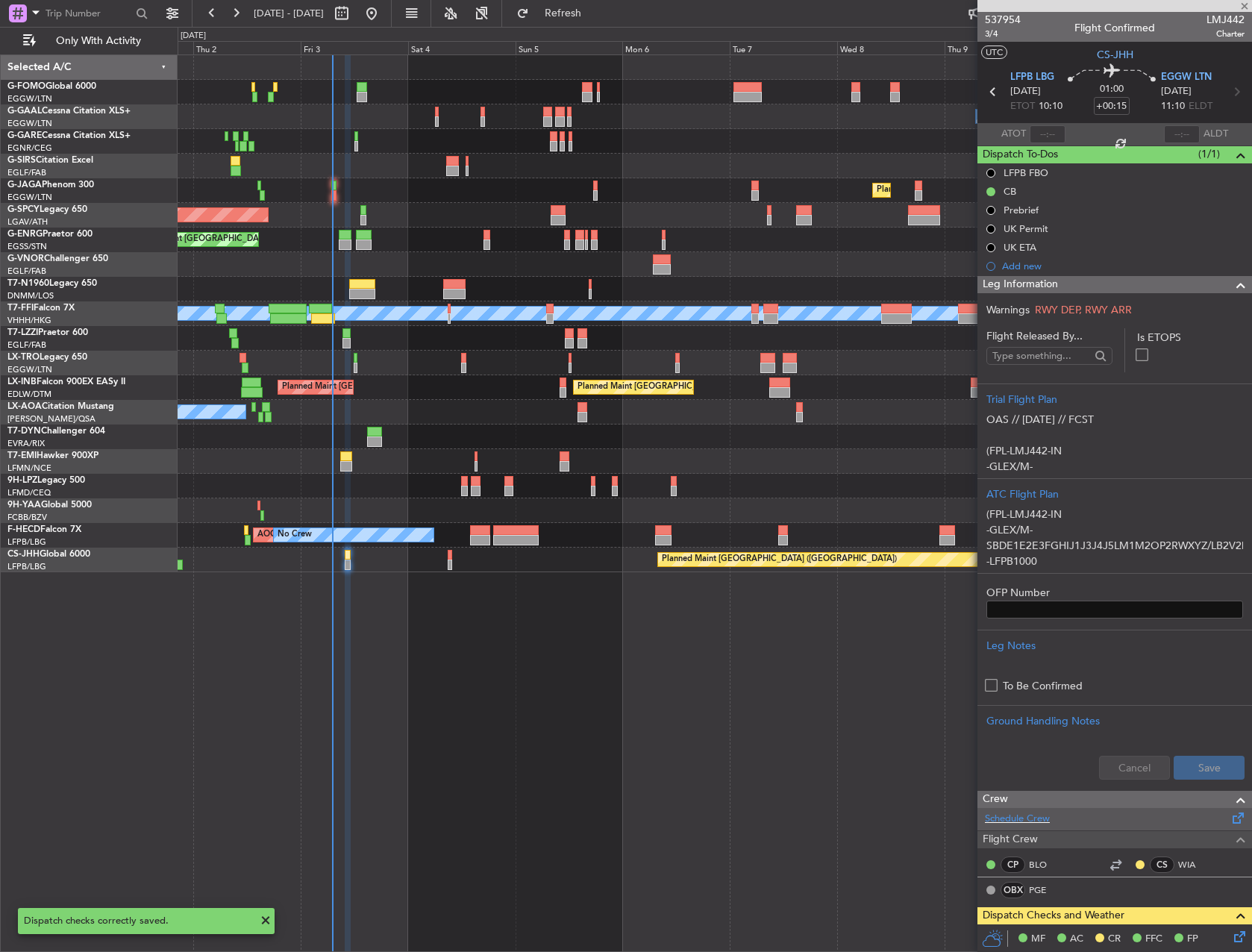
type input "+00:20"
type input "2"
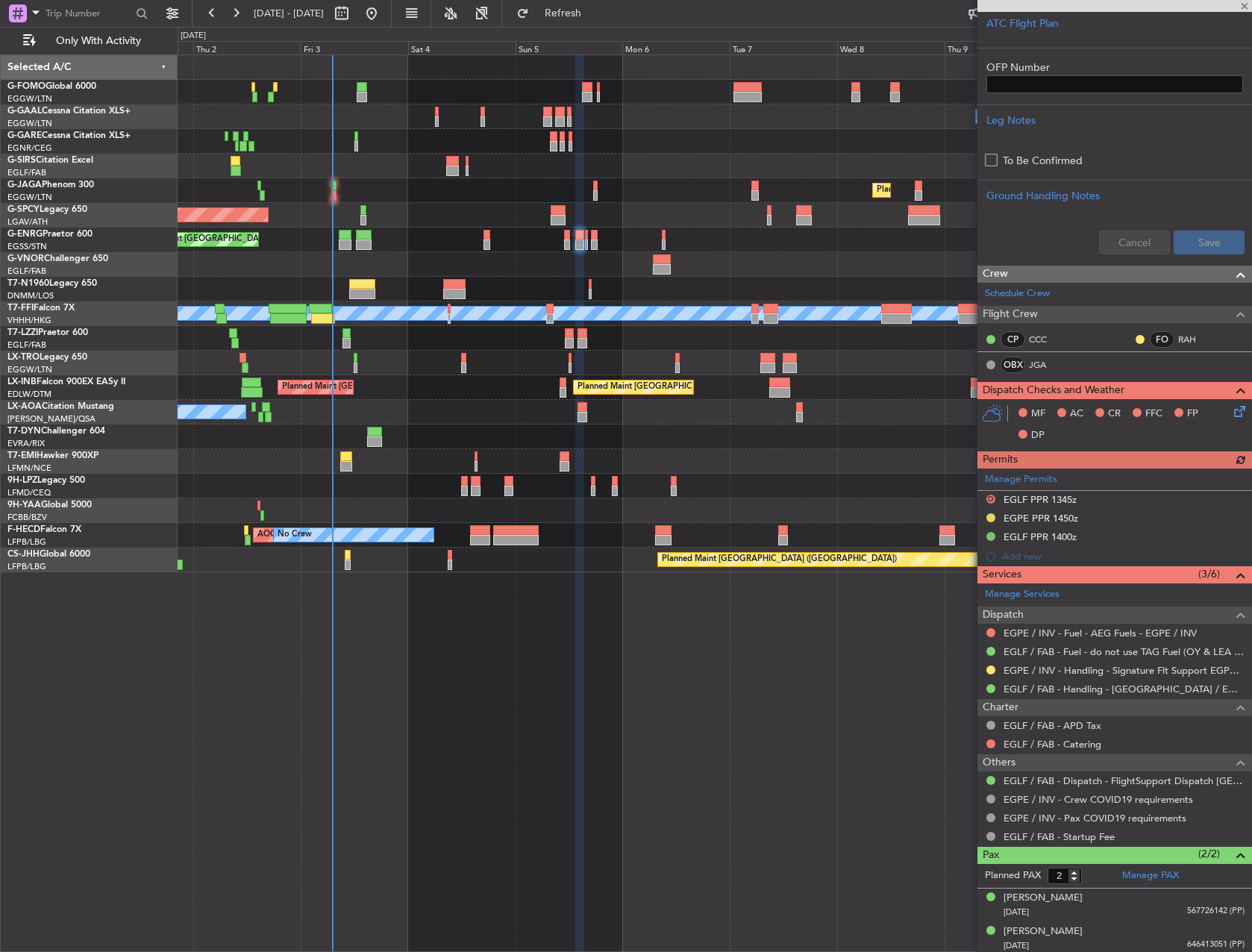
scroll to position [392, 0]
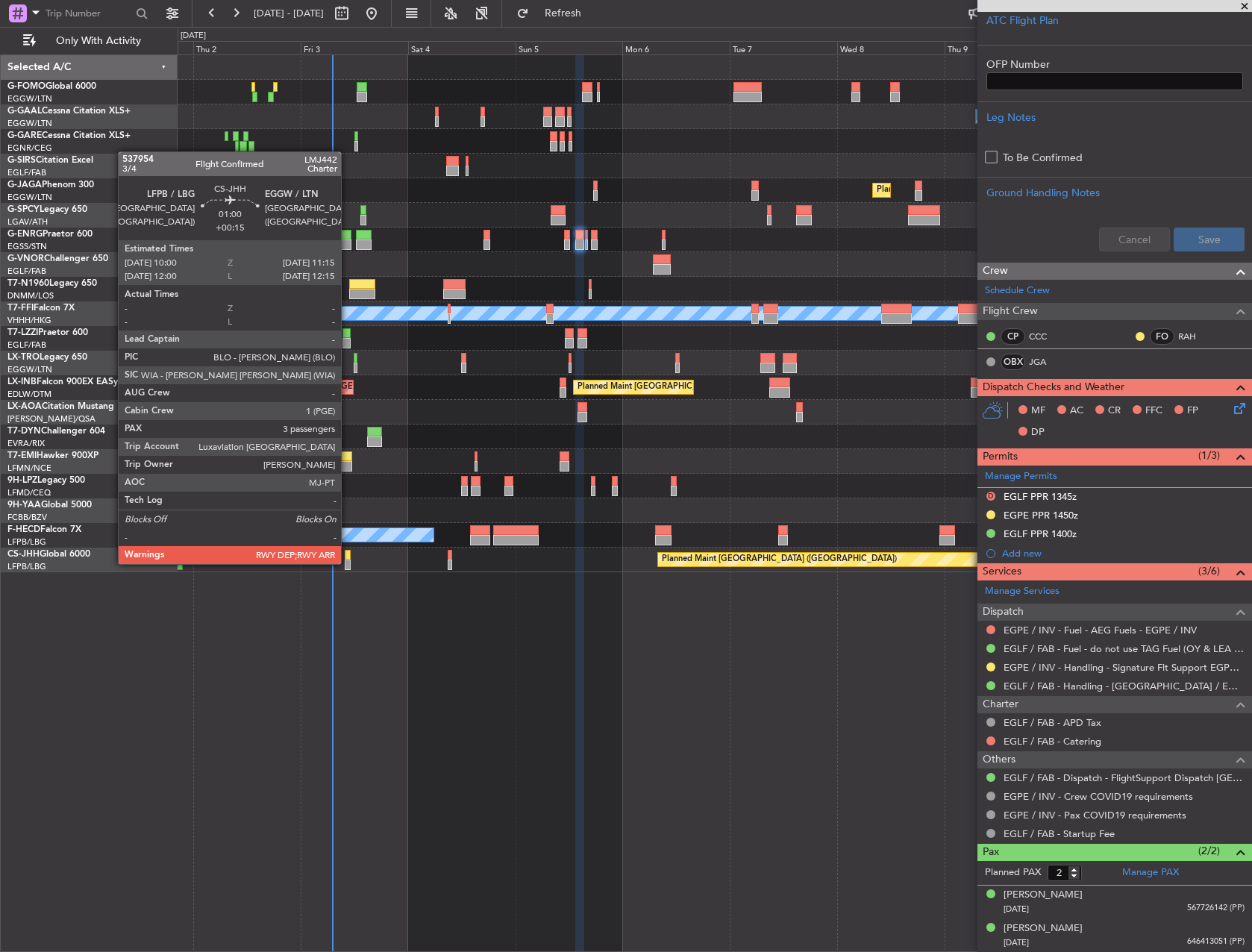
click at [348, 563] on div at bounding box center [348, 565] width 6 height 11
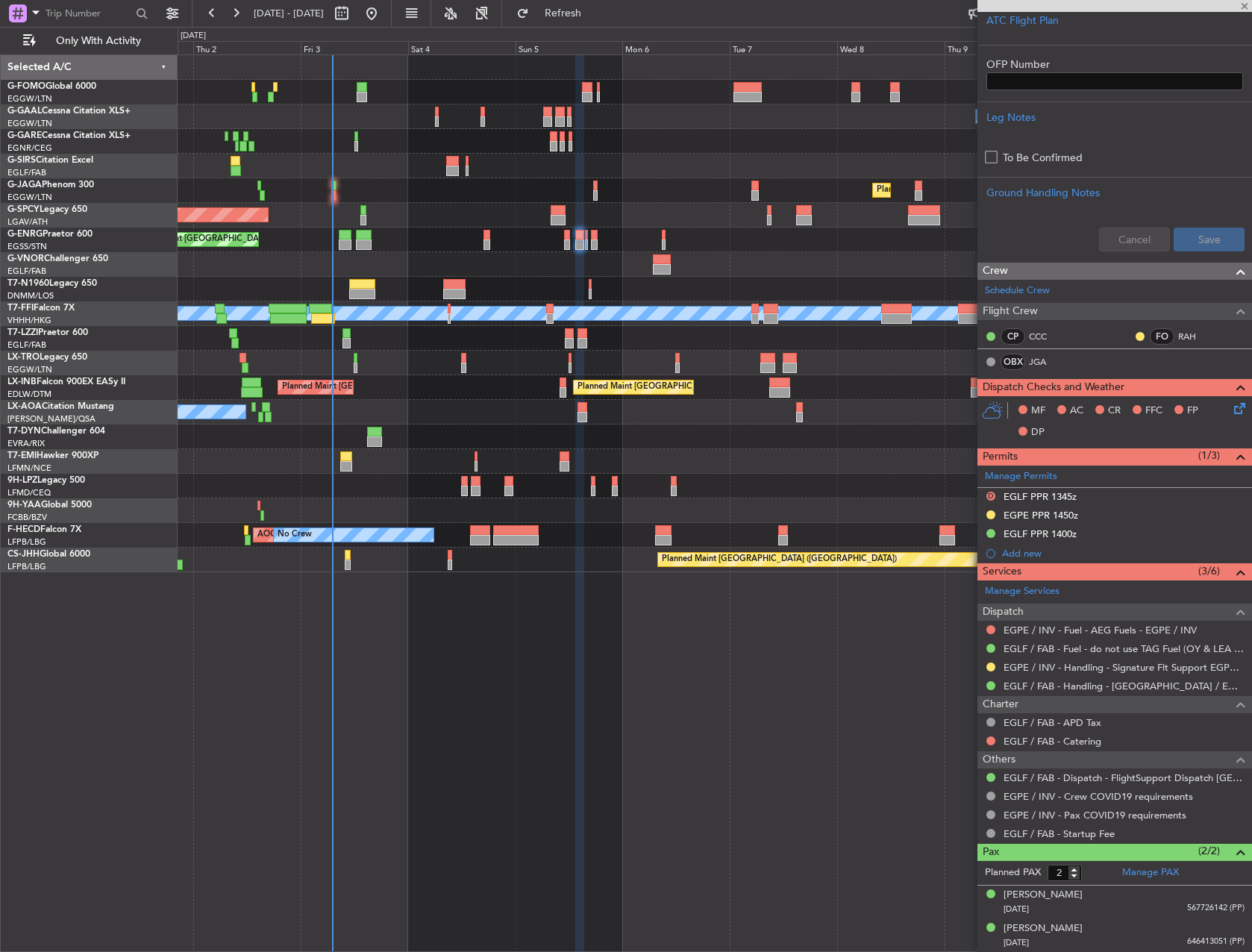
type input "+00:15"
type input "3"
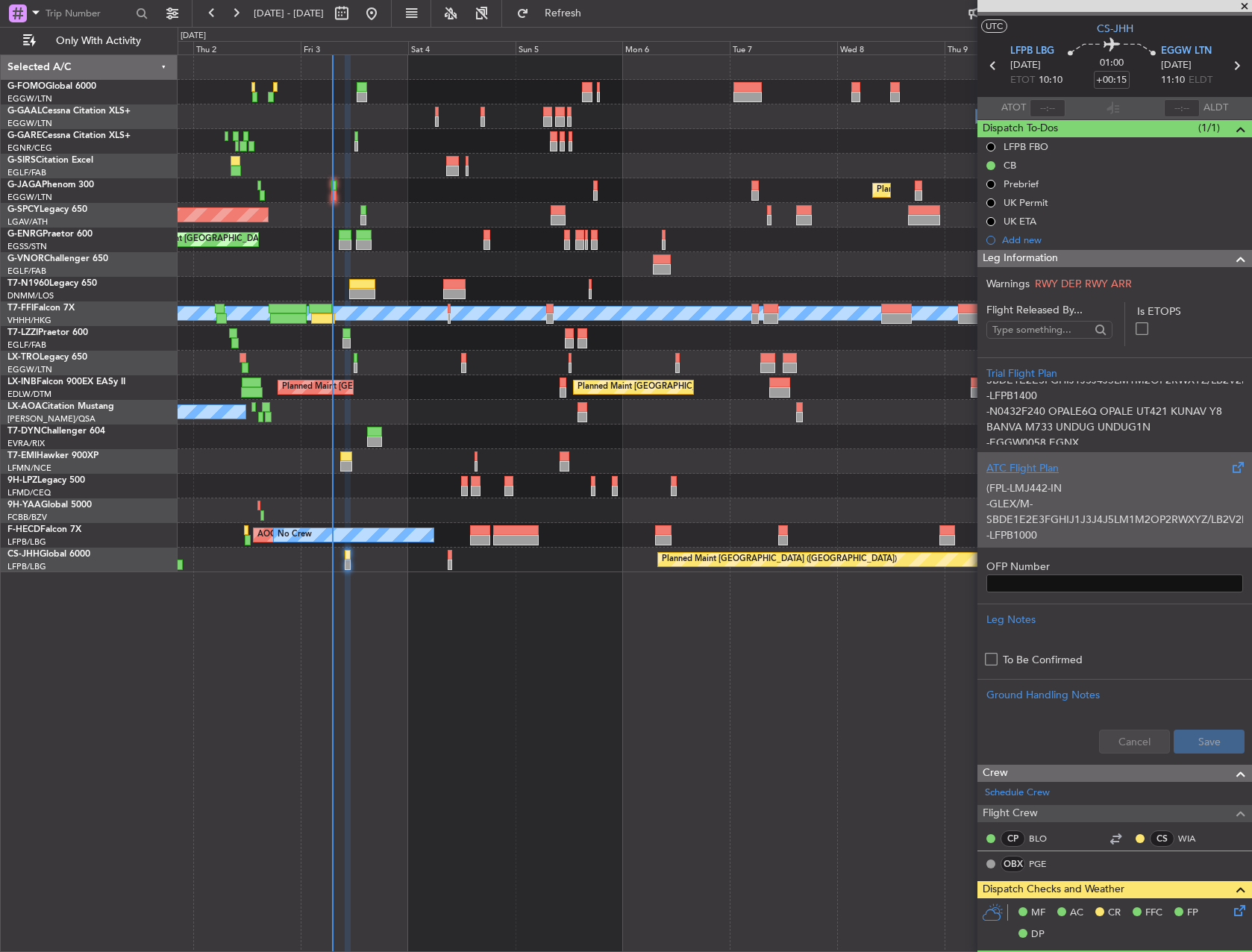
scroll to position [0, 0]
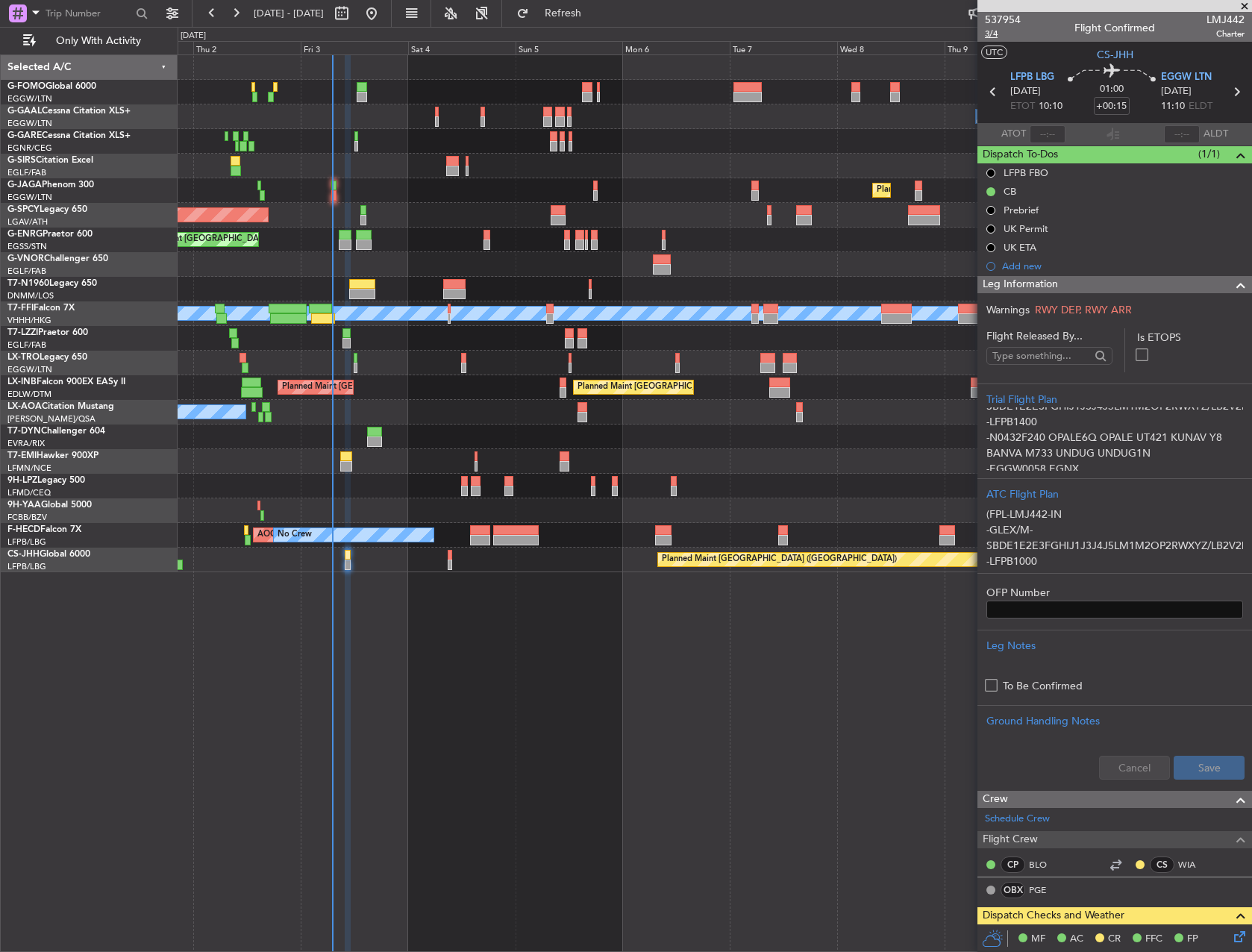
click at [991, 32] on span "3/4" at bounding box center [1003, 34] width 36 height 13
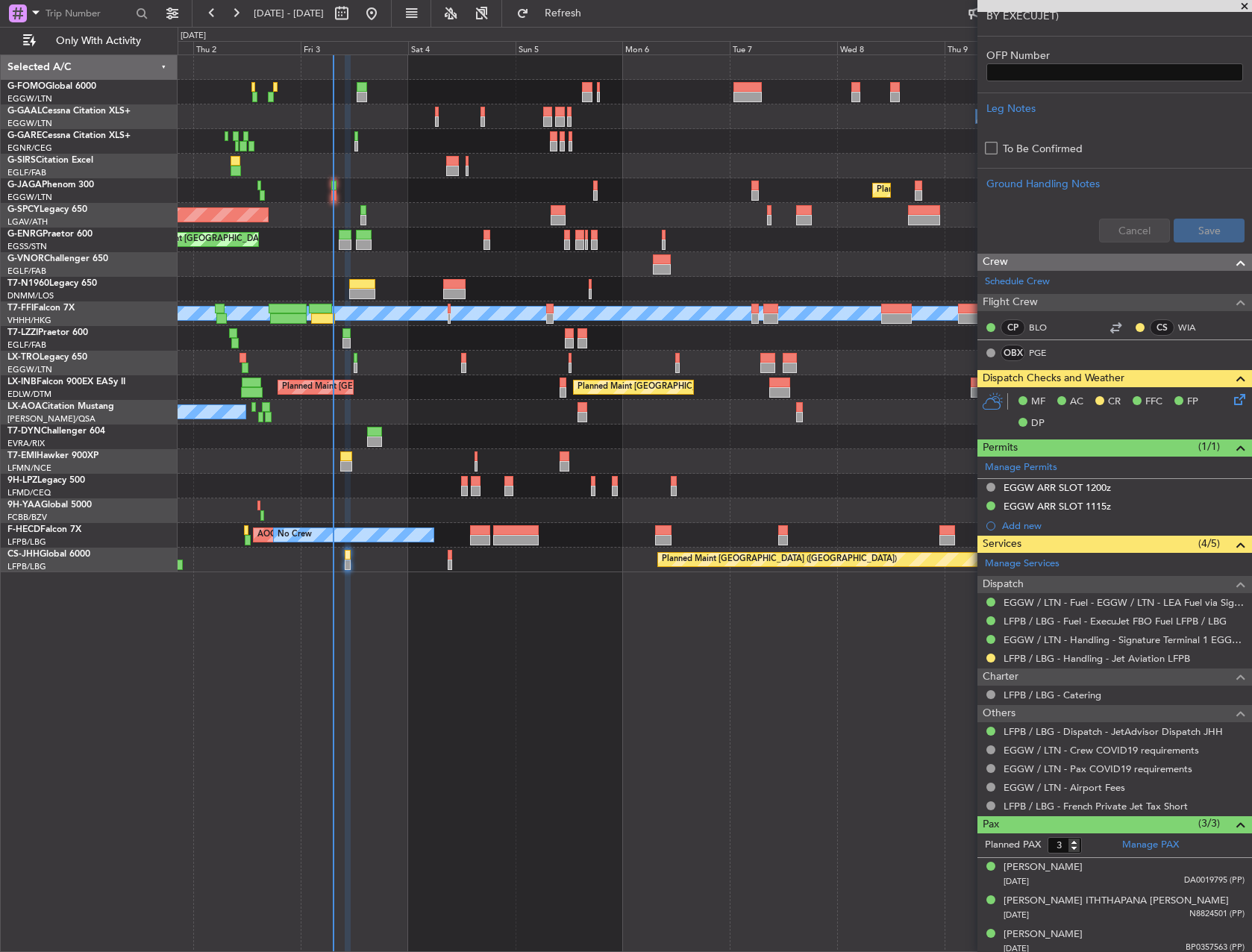
scroll to position [543, 0]
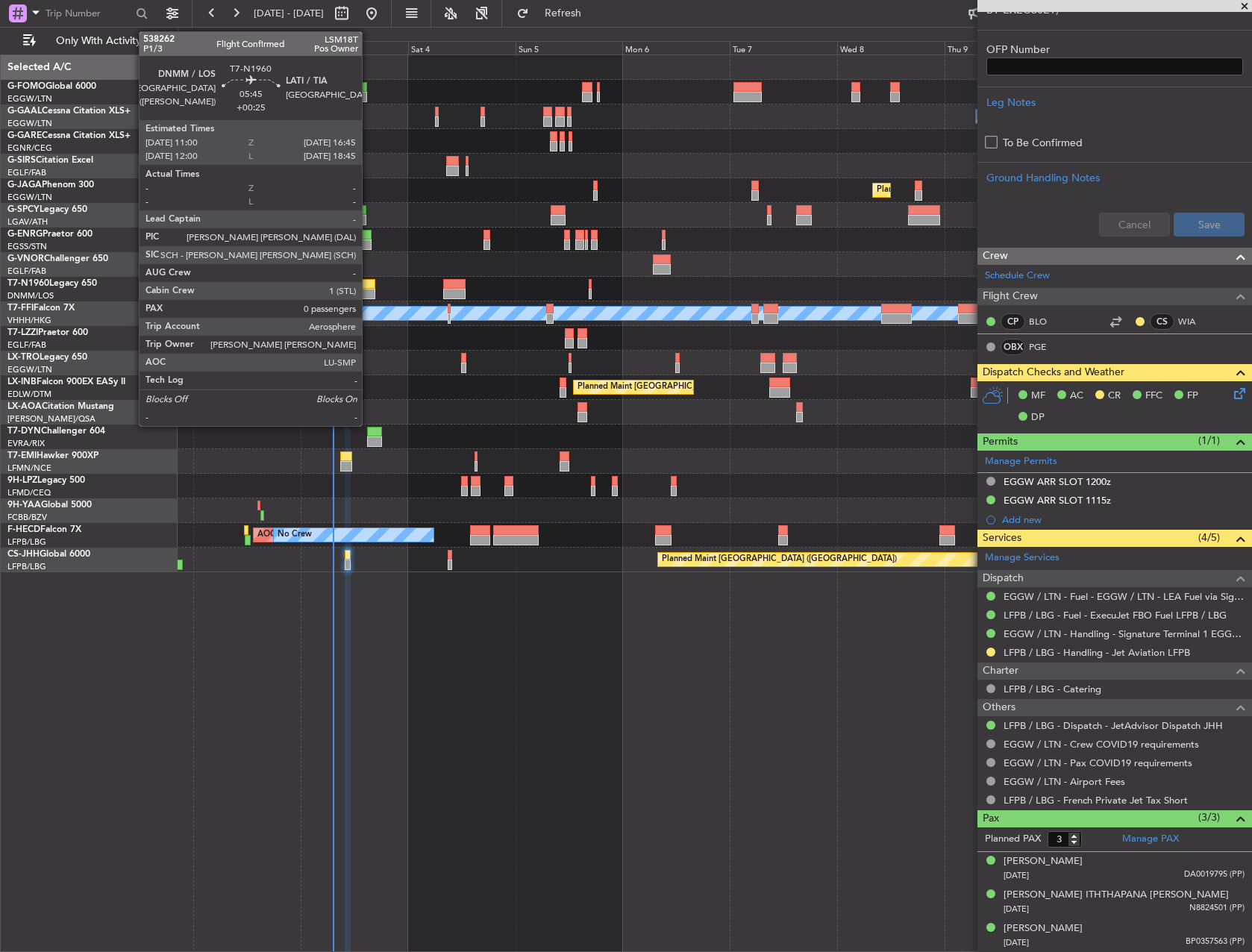
click at [369, 289] on div at bounding box center [362, 294] width 26 height 11
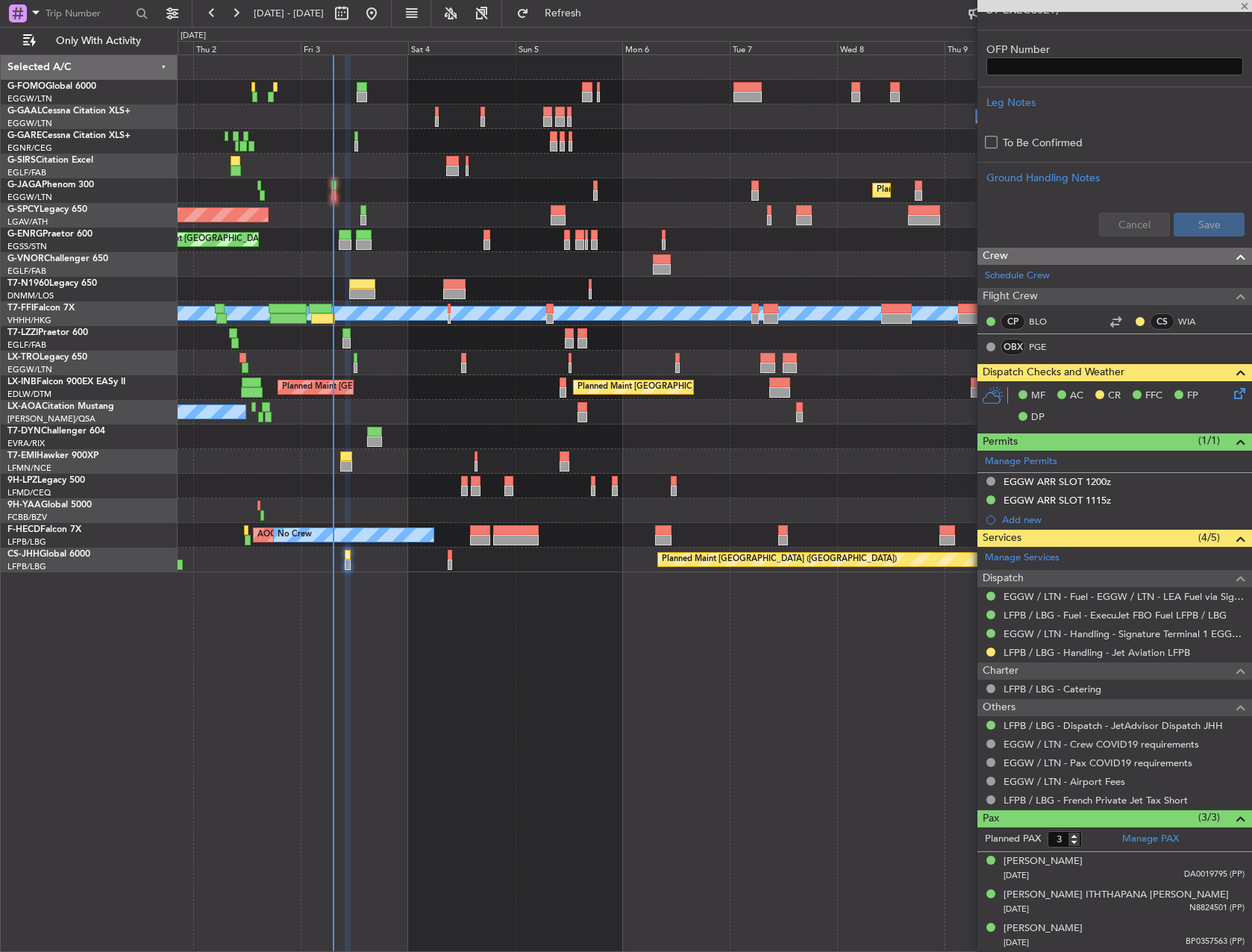
type input "+00:25"
type input "0"
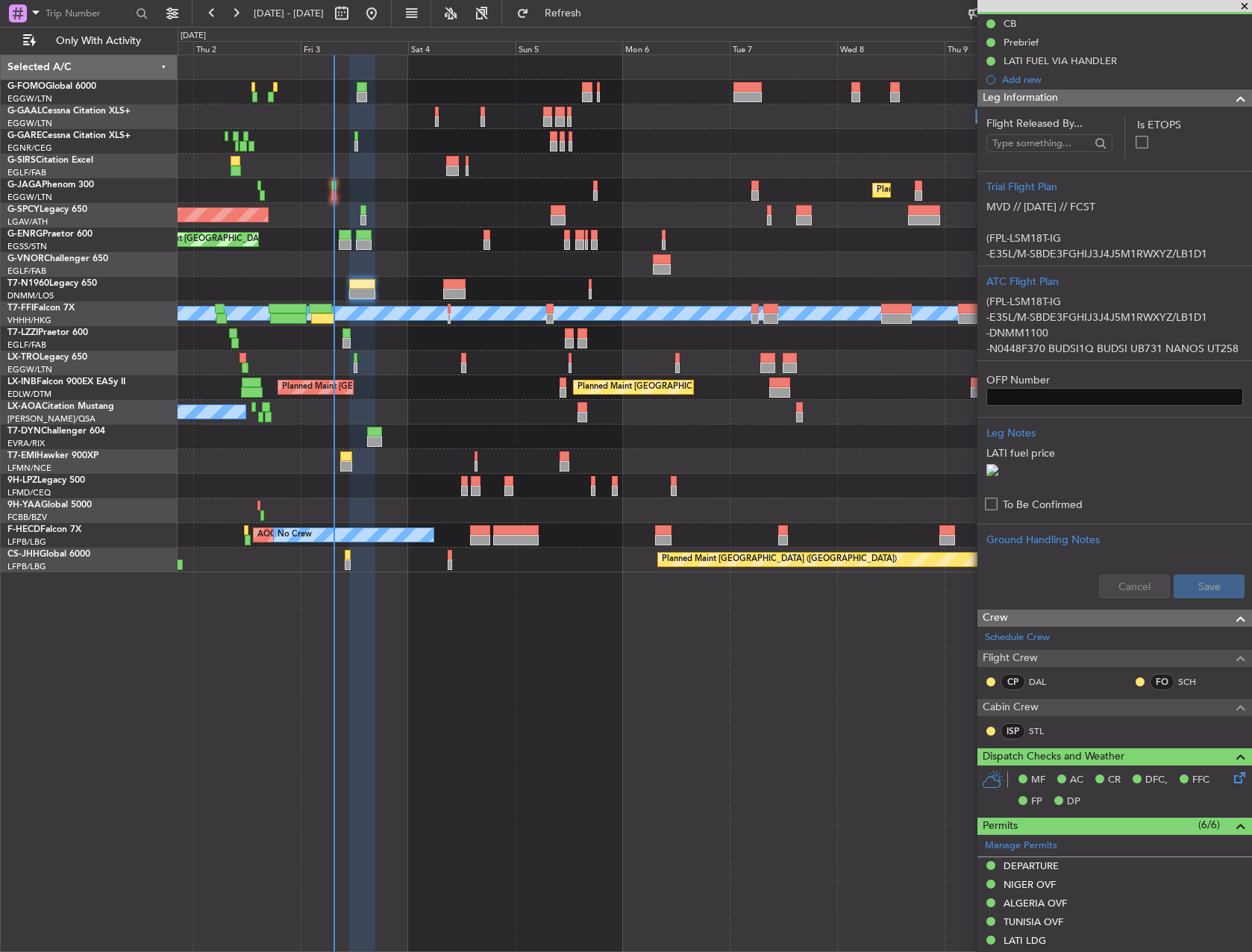
scroll to position [224, 0]
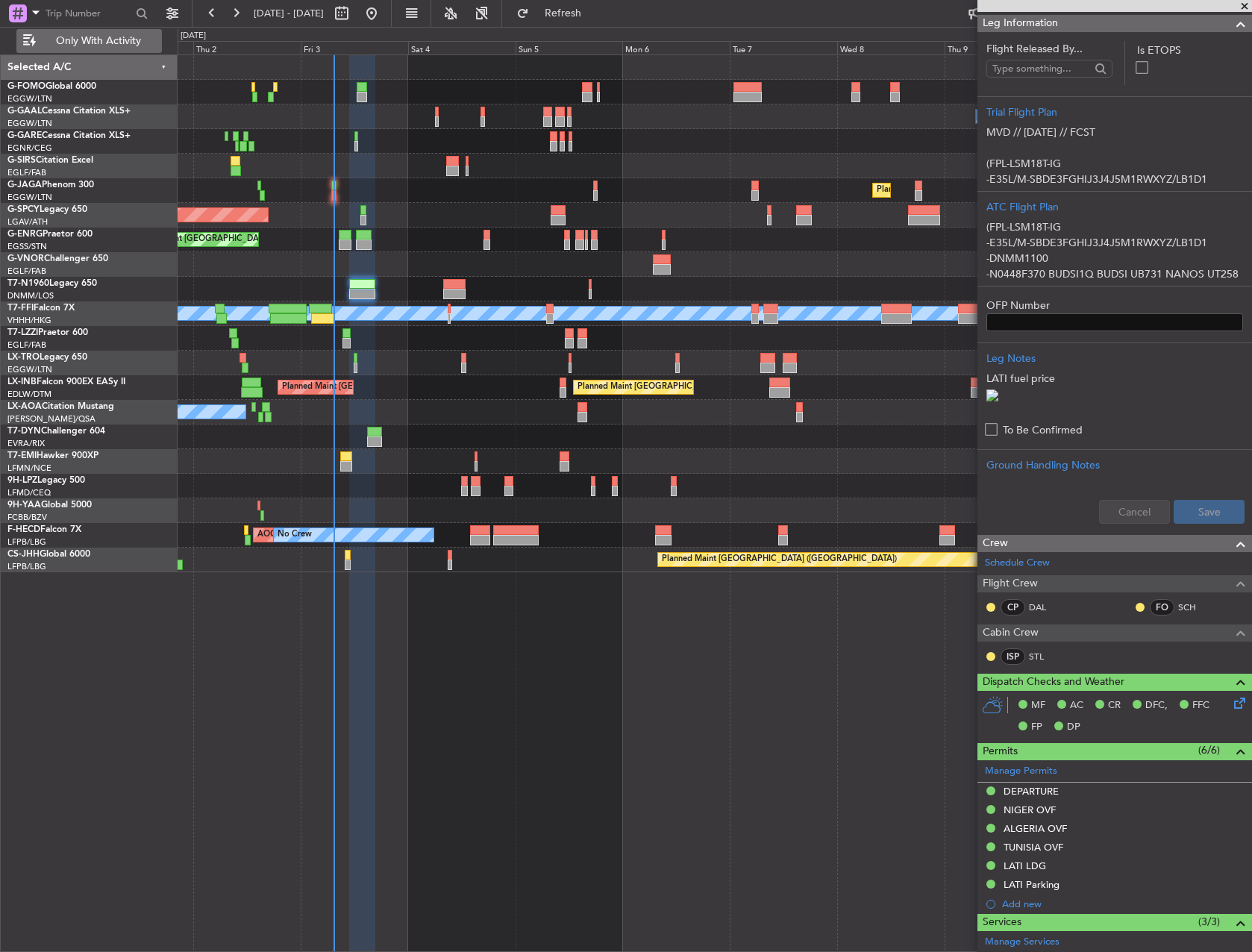
click at [150, 53] on button "Only With Activity" at bounding box center [89, 41] width 146 height 24
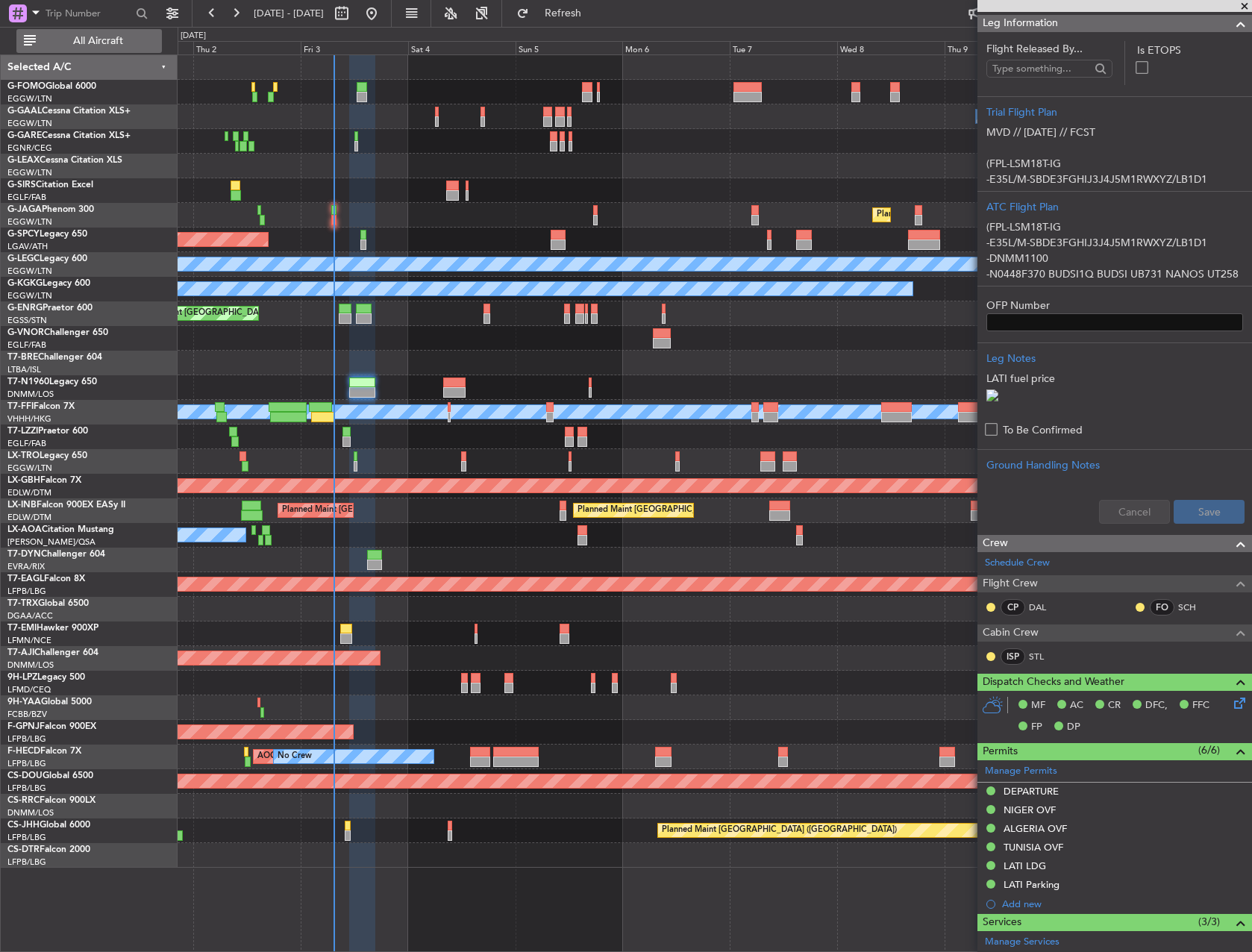
click at [105, 41] on span "All Aircraft" at bounding box center [98, 42] width 119 height 11
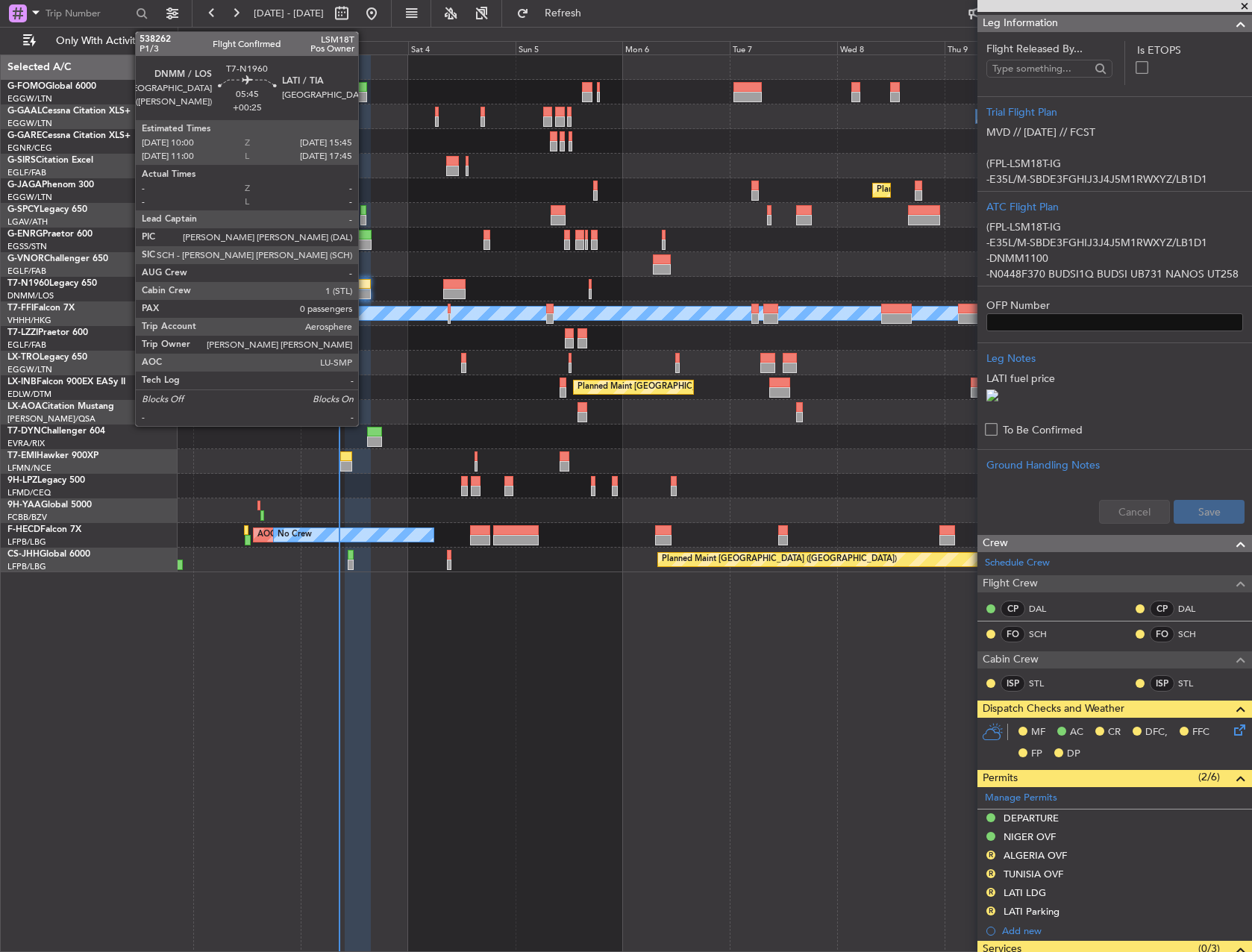
click at [365, 285] on div at bounding box center [358, 284] width 26 height 11
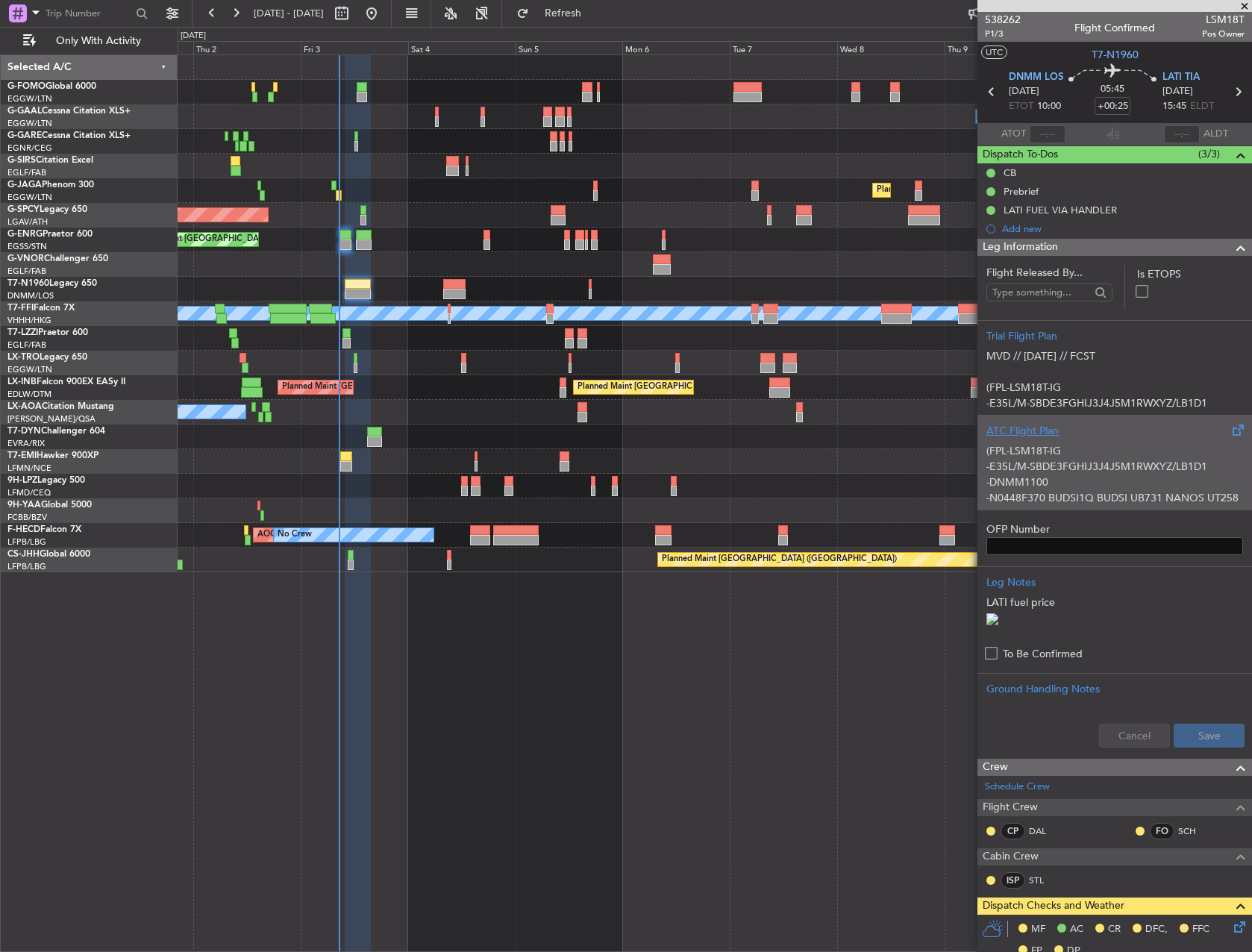
click at [1112, 466] on p "-E35L/M-SBDE3FGHIJ3J4J5M1RWXYZ/LB1D1" at bounding box center [1114, 466] width 256 height 15
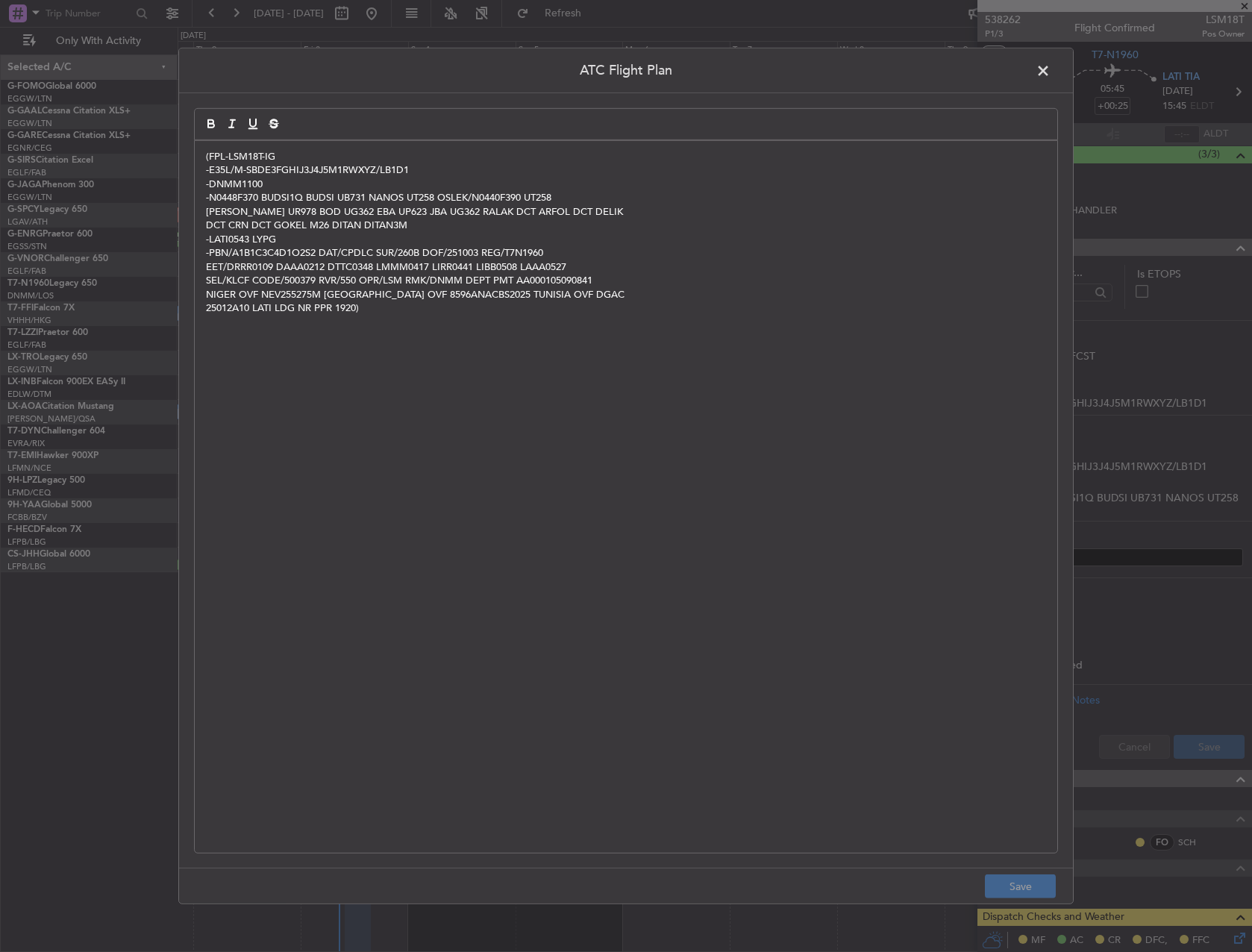
click at [680, 393] on div "(FPL-LSM18T-IG -E35L/M-SBDE3FGHIJ3J4J5M1RWXYZ/LB1D1 -DNMM1100 -N0448F370 BUDSI1…" at bounding box center [626, 497] width 862 height 712
click at [1041, 887] on button "Save" at bounding box center [1020, 887] width 71 height 24
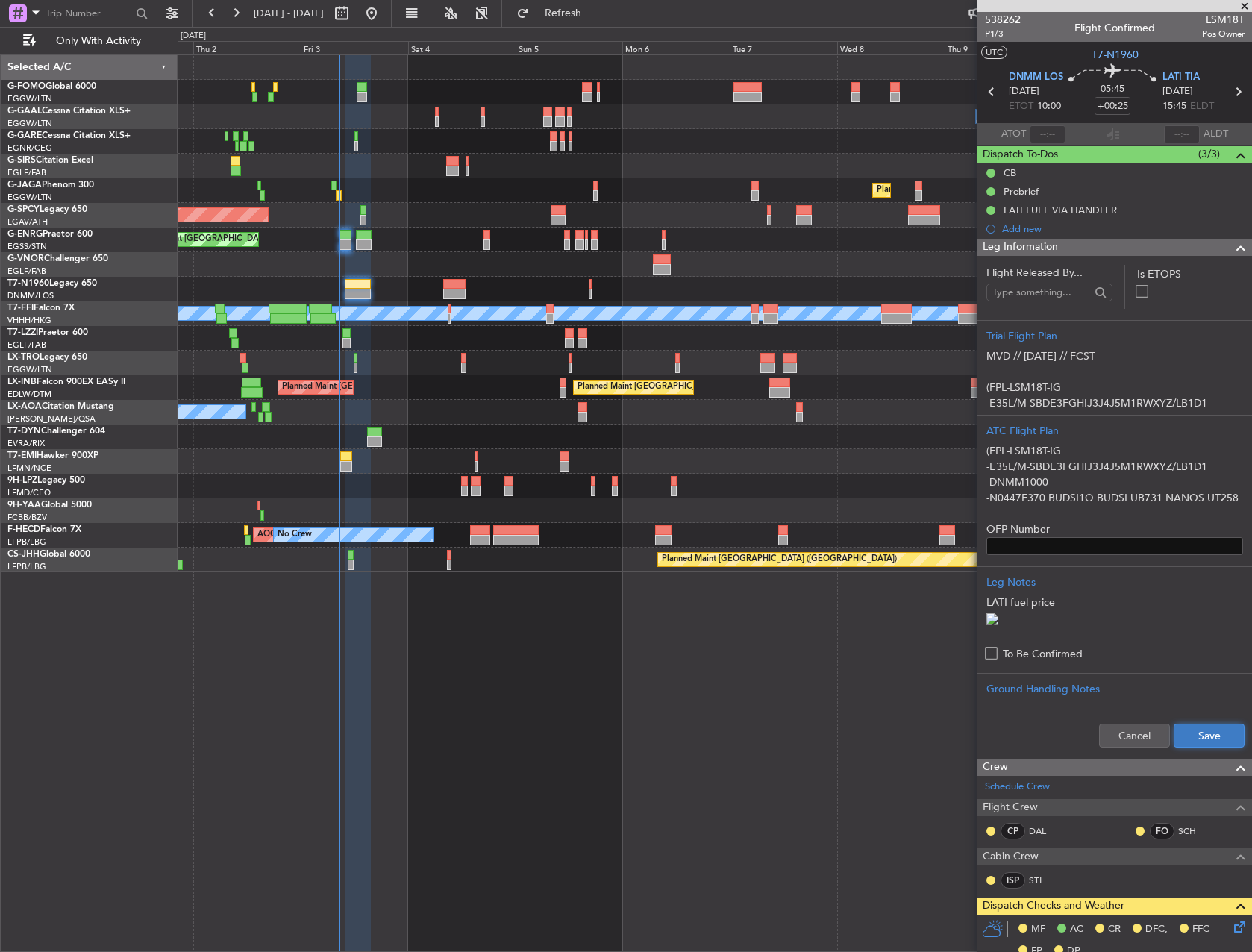
click at [1224, 747] on button "Save" at bounding box center [1209, 736] width 71 height 24
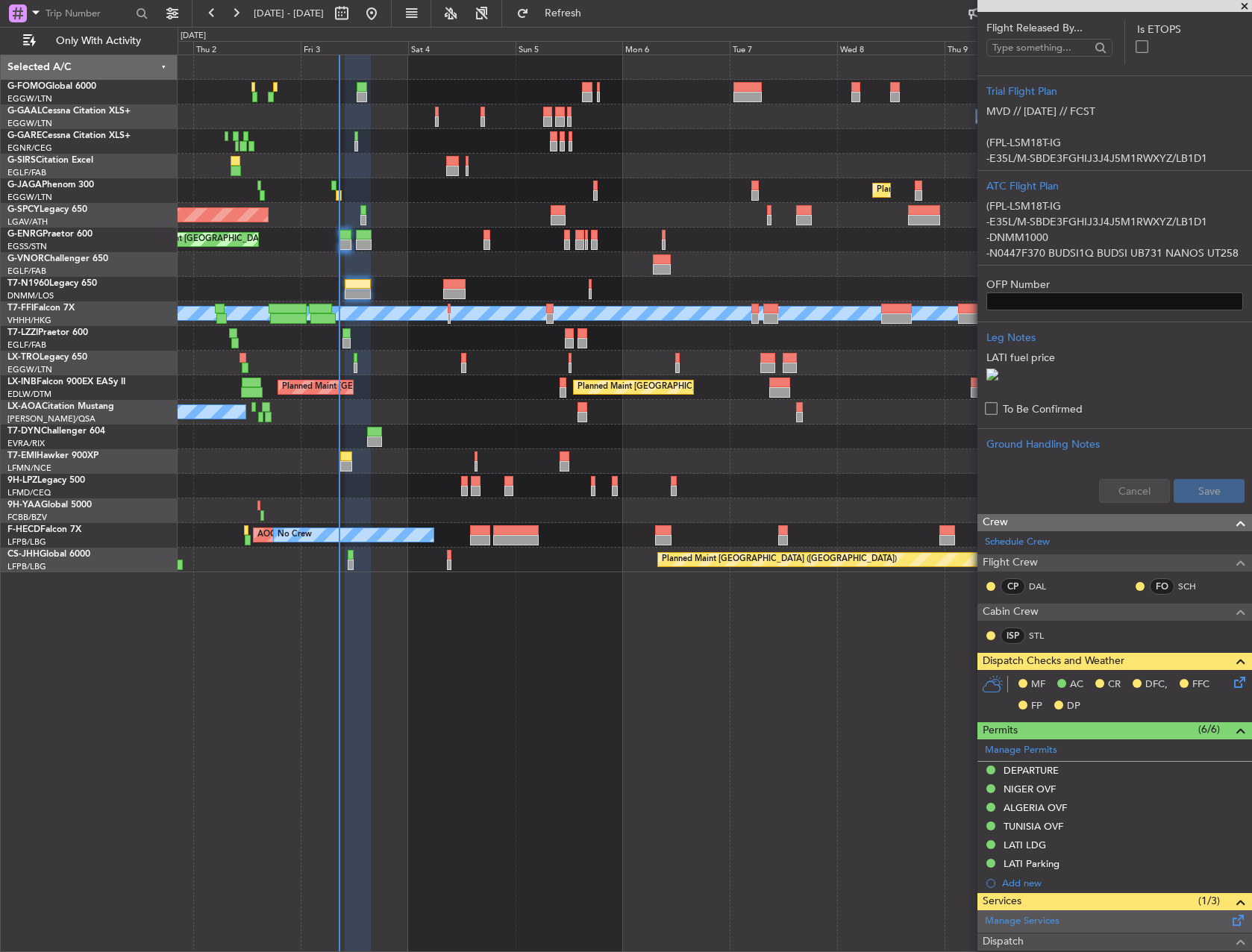
scroll to position [494, 0]
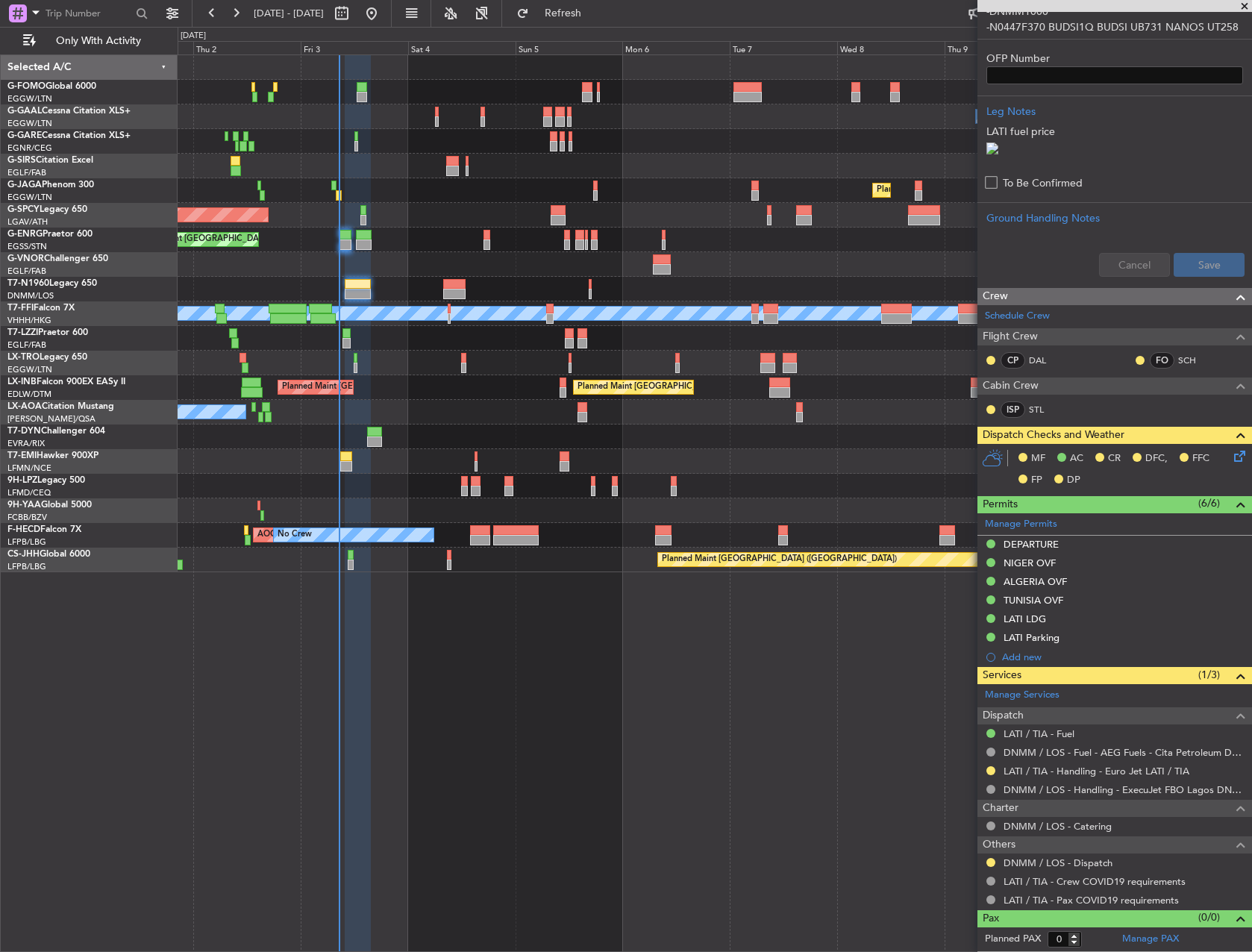
click at [1231, 452] on icon at bounding box center [1237, 453] width 12 height 12
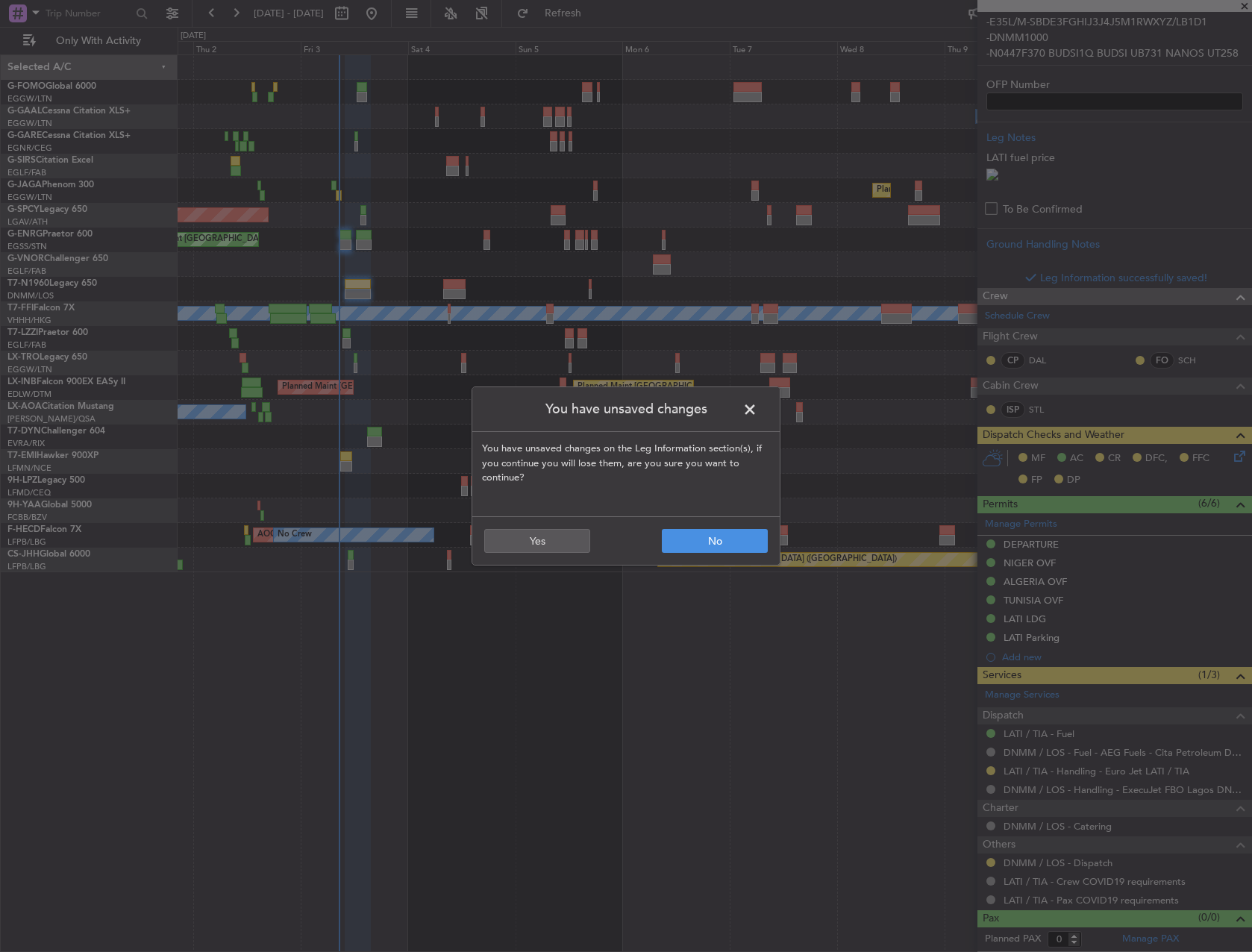
scroll to position [467, 0]
click at [757, 400] on span at bounding box center [757, 413] width 0 height 30
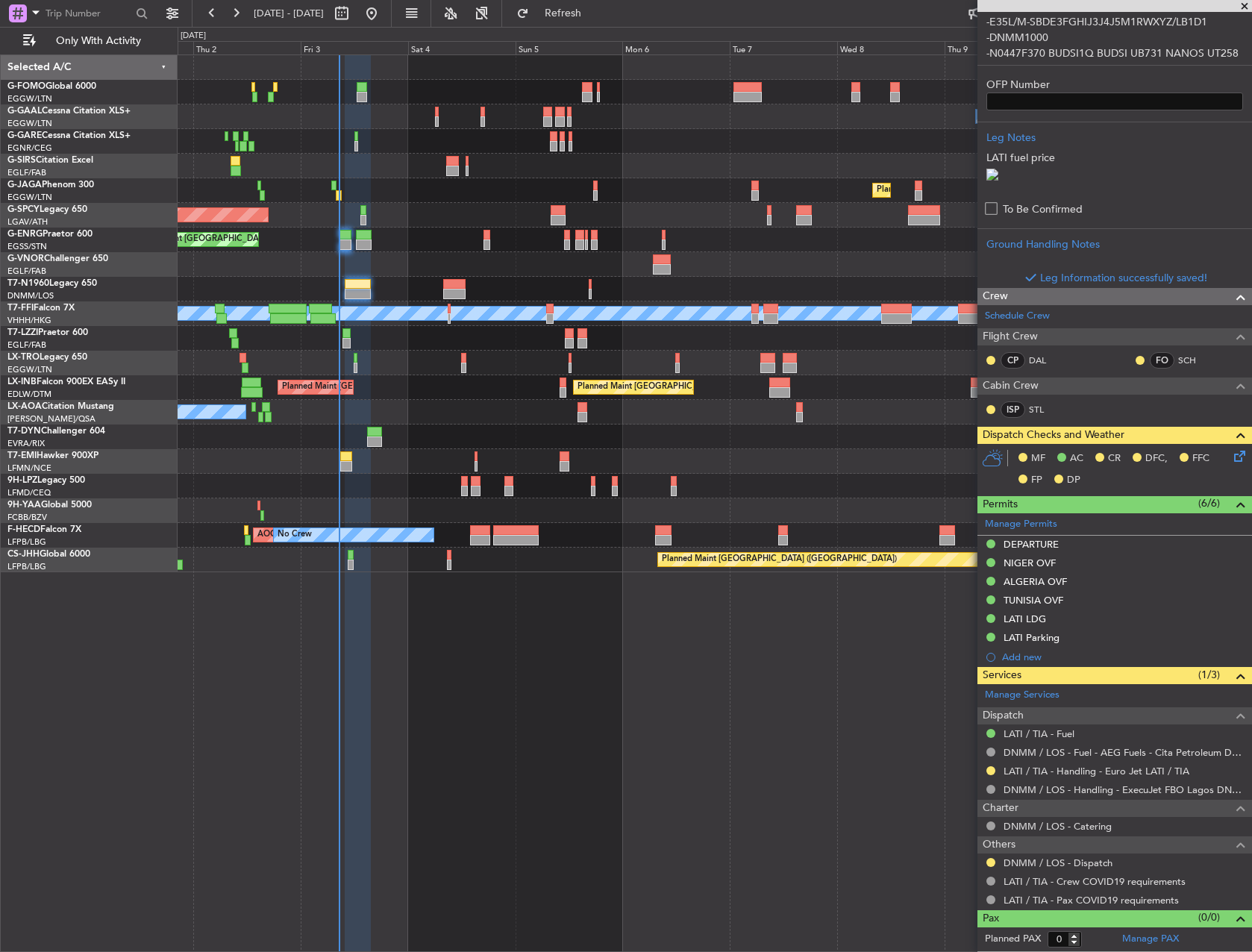
click at [1231, 453] on icon at bounding box center [1237, 453] width 12 height 12
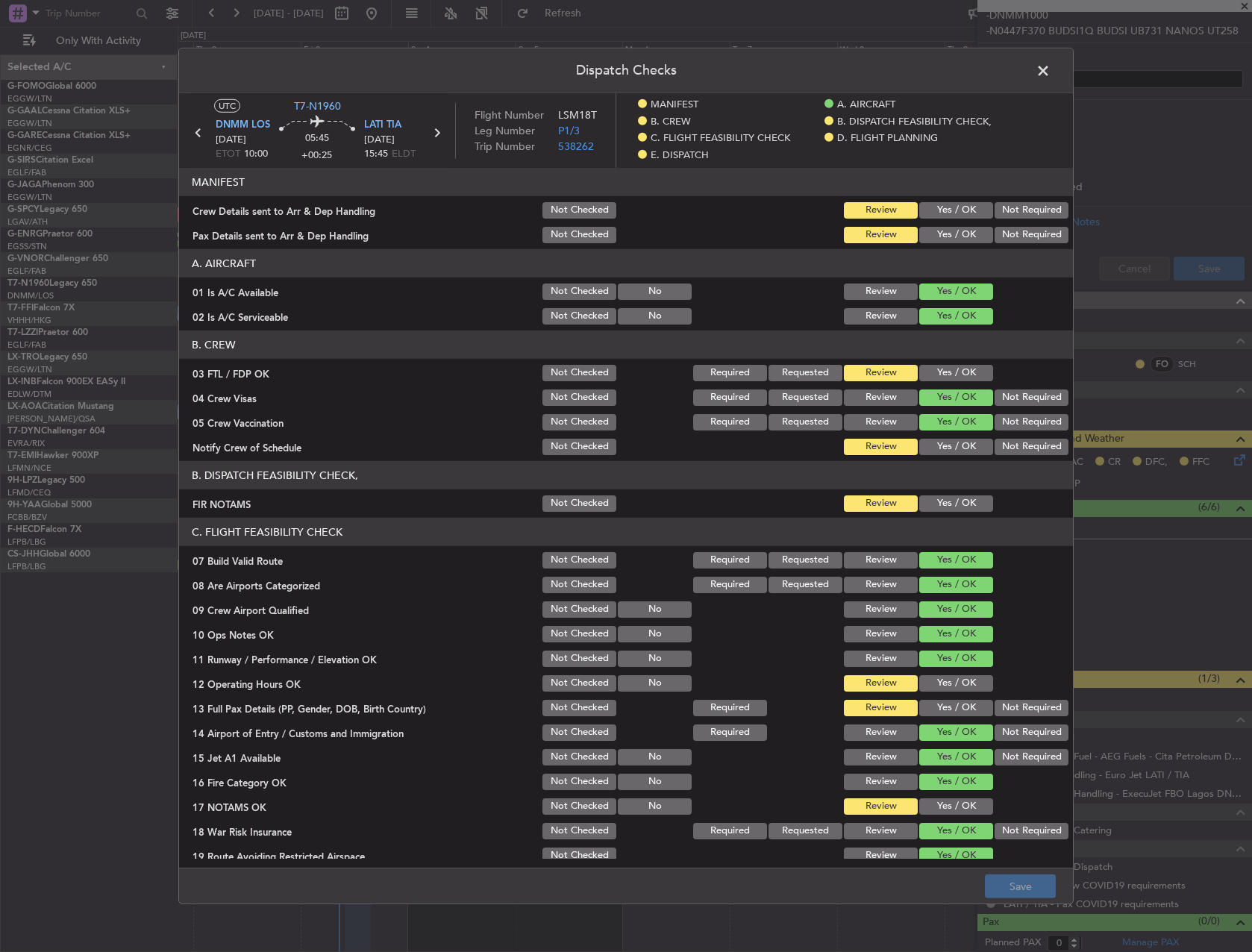
scroll to position [494, 0]
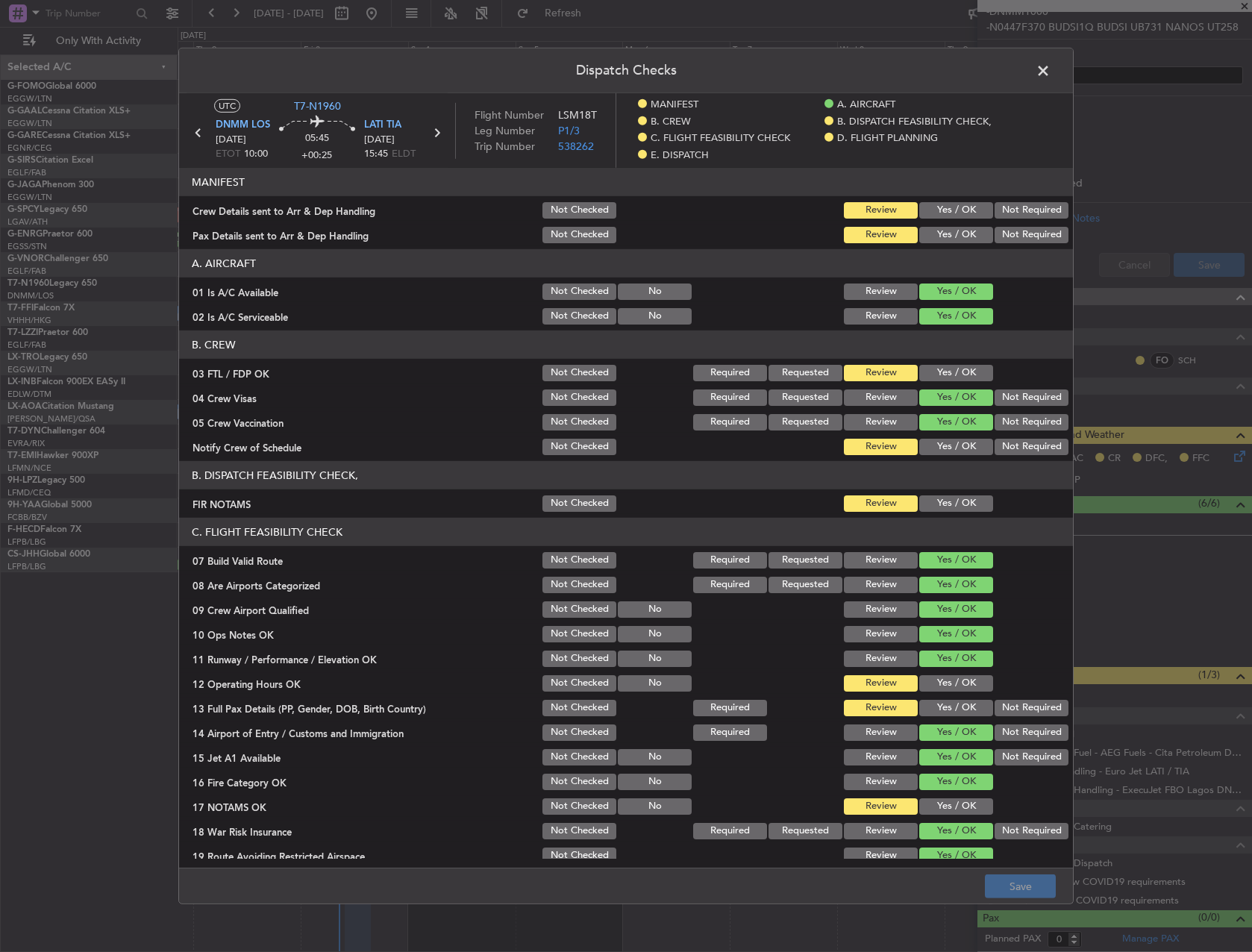
click at [931, 489] on header "B. DISPATCH FEASIBILITY CHECK," at bounding box center [626, 475] width 894 height 28
click at [939, 504] on button "Yes / OK" at bounding box center [957, 504] width 74 height 16
click at [948, 222] on section "MANIFEST Crew Details sent to Arr & Dep Handling Not Checked Review Yes / OK No…" at bounding box center [626, 207] width 894 height 78
drag, startPoint x: 947, startPoint y: 204, endPoint x: 939, endPoint y: 230, distance: 27.2
click at [947, 207] on button "Yes / OK" at bounding box center [957, 210] width 74 height 16
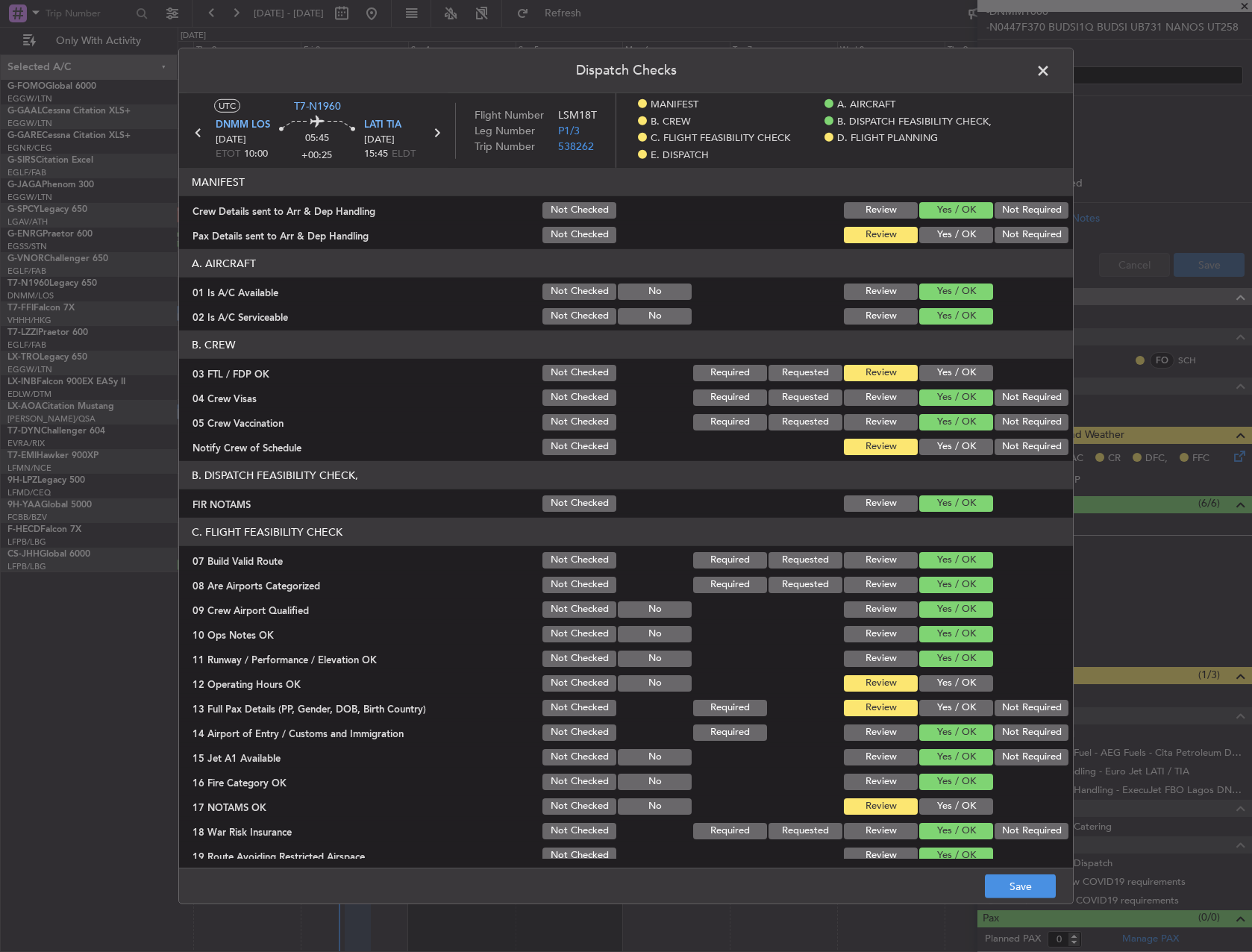
click at [940, 237] on button "Yes / OK" at bounding box center [957, 235] width 74 height 16
click at [957, 688] on button "Yes / OK" at bounding box center [957, 684] width 74 height 16
click at [949, 697] on div "Yes / OK" at bounding box center [954, 707] width 75 height 21
click at [949, 702] on button "Yes / OK" at bounding box center [957, 708] width 74 height 16
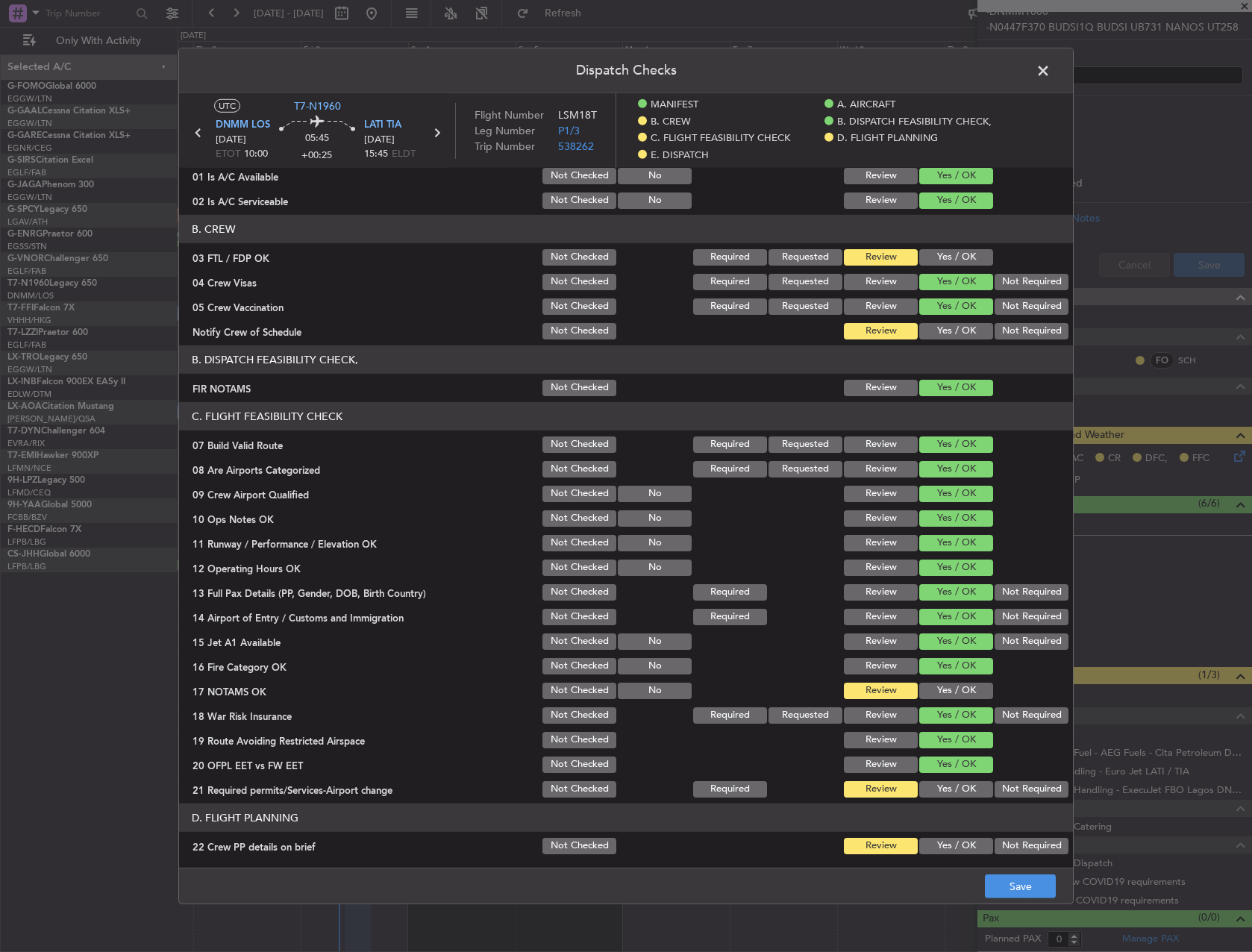
scroll to position [299, 0]
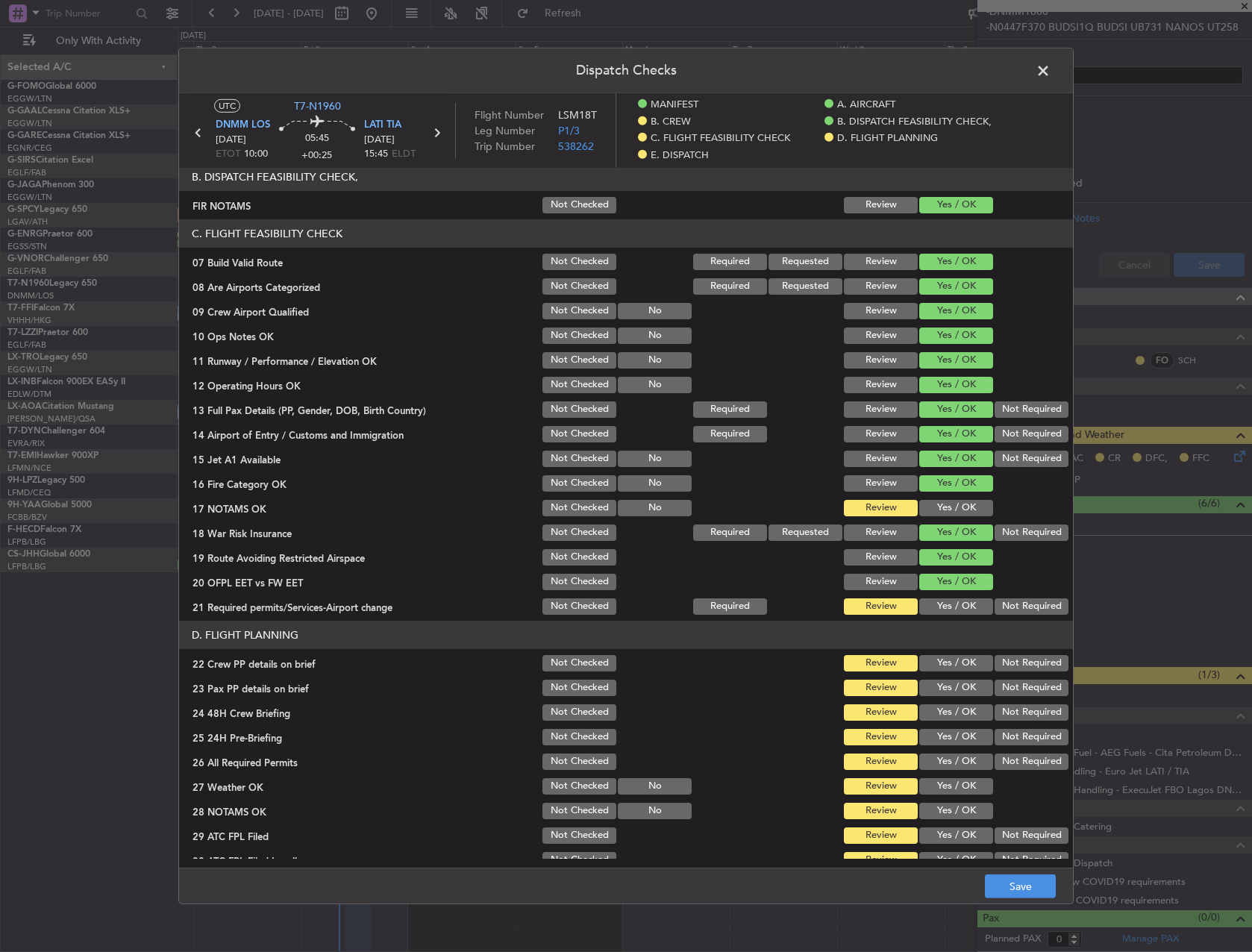
click at [934, 495] on section "C. FLIGHT FEASIBILITY CHECK 07 Build Valid Route Not Checked Required Requested…" at bounding box center [626, 418] width 894 height 398
click at [934, 505] on button "Yes / OK" at bounding box center [957, 508] width 74 height 16
click at [943, 599] on button "Yes / OK" at bounding box center [957, 607] width 74 height 16
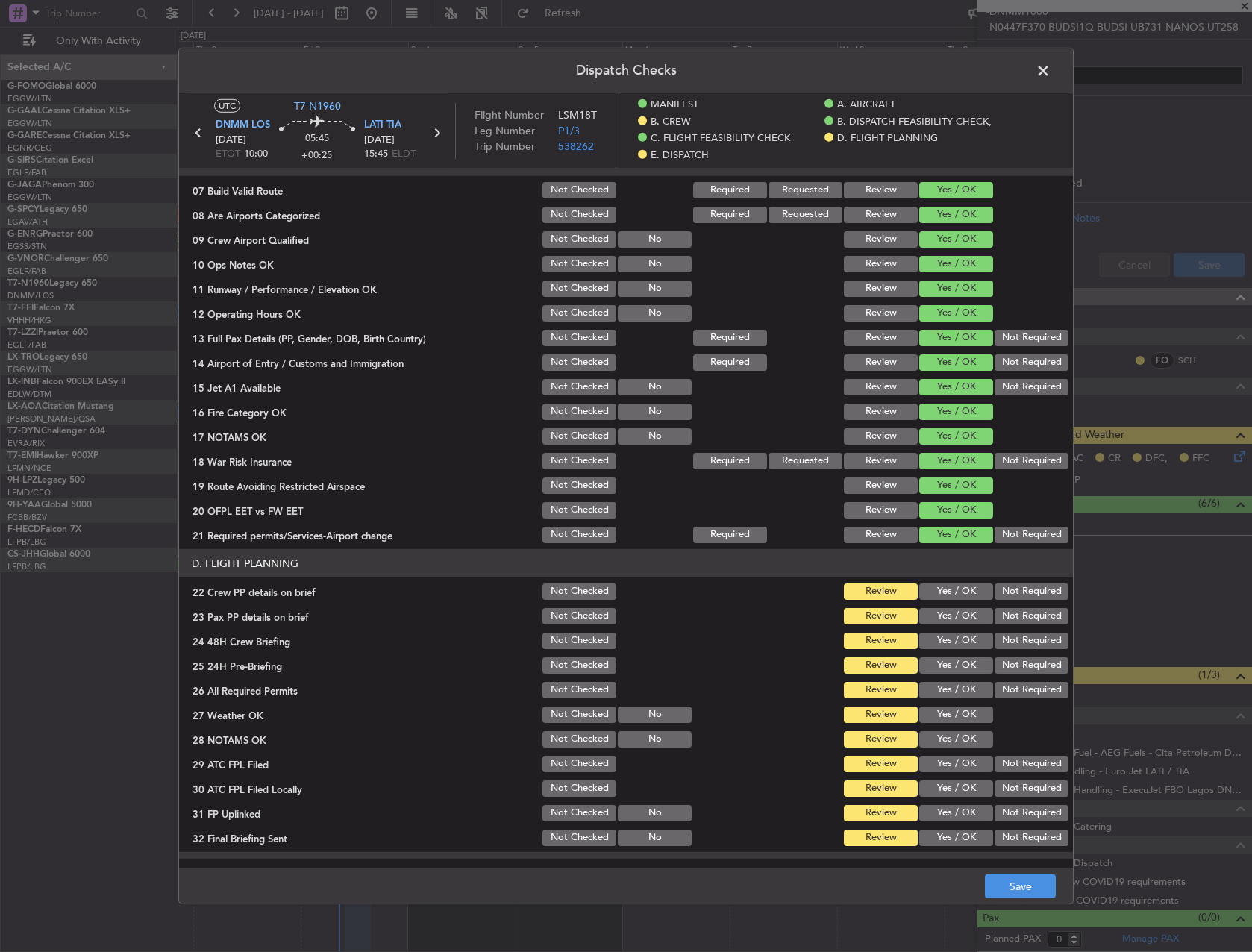
scroll to position [447, 0]
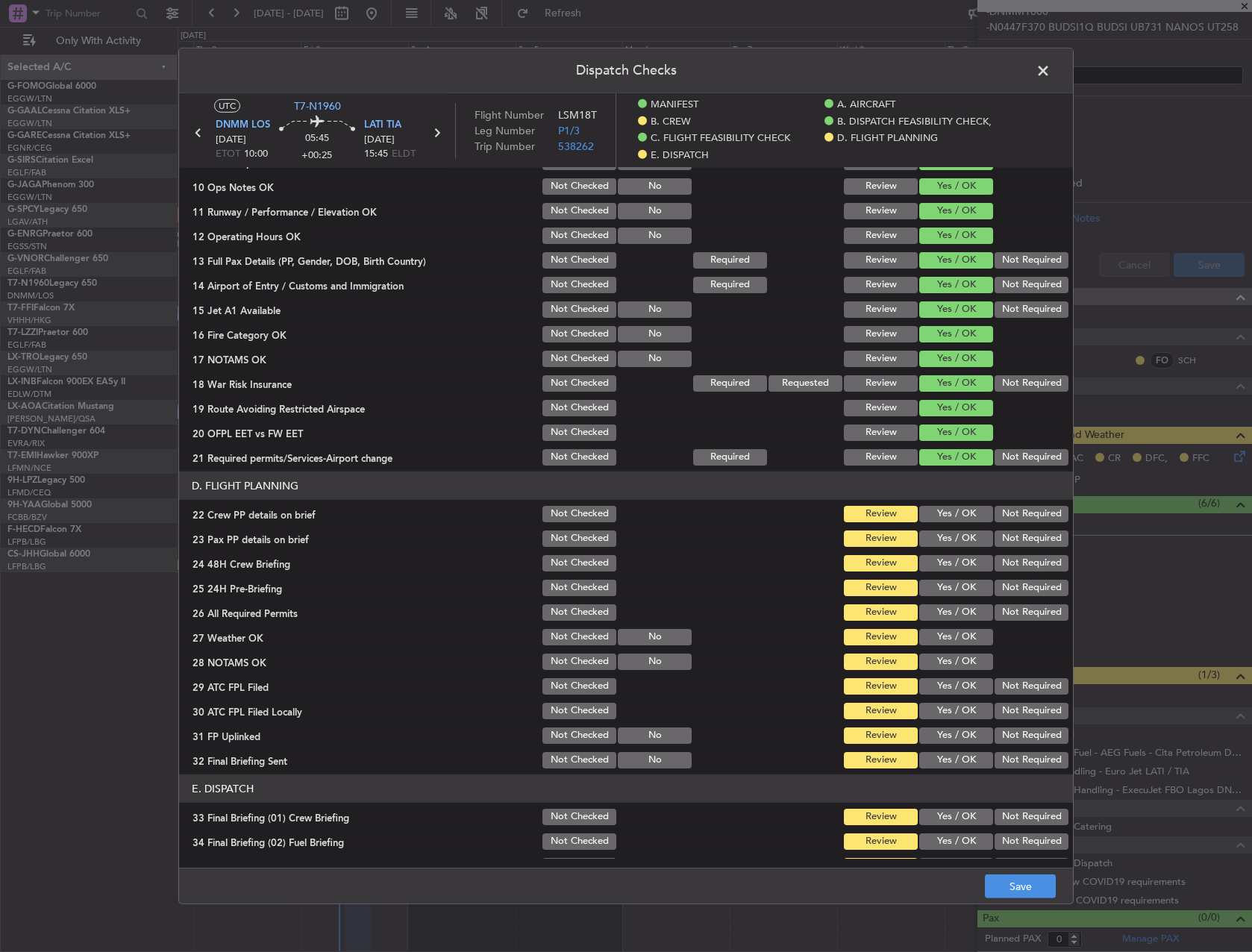
click at [946, 513] on button "Yes / OK" at bounding box center [957, 514] width 74 height 16
click at [946, 538] on button "Yes / OK" at bounding box center [957, 539] width 74 height 16
click at [946, 559] on button "Yes / OK" at bounding box center [957, 563] width 74 height 16
click at [951, 589] on button "Yes / OK" at bounding box center [957, 588] width 74 height 16
click at [950, 616] on button "Yes / OK" at bounding box center [957, 612] width 74 height 16
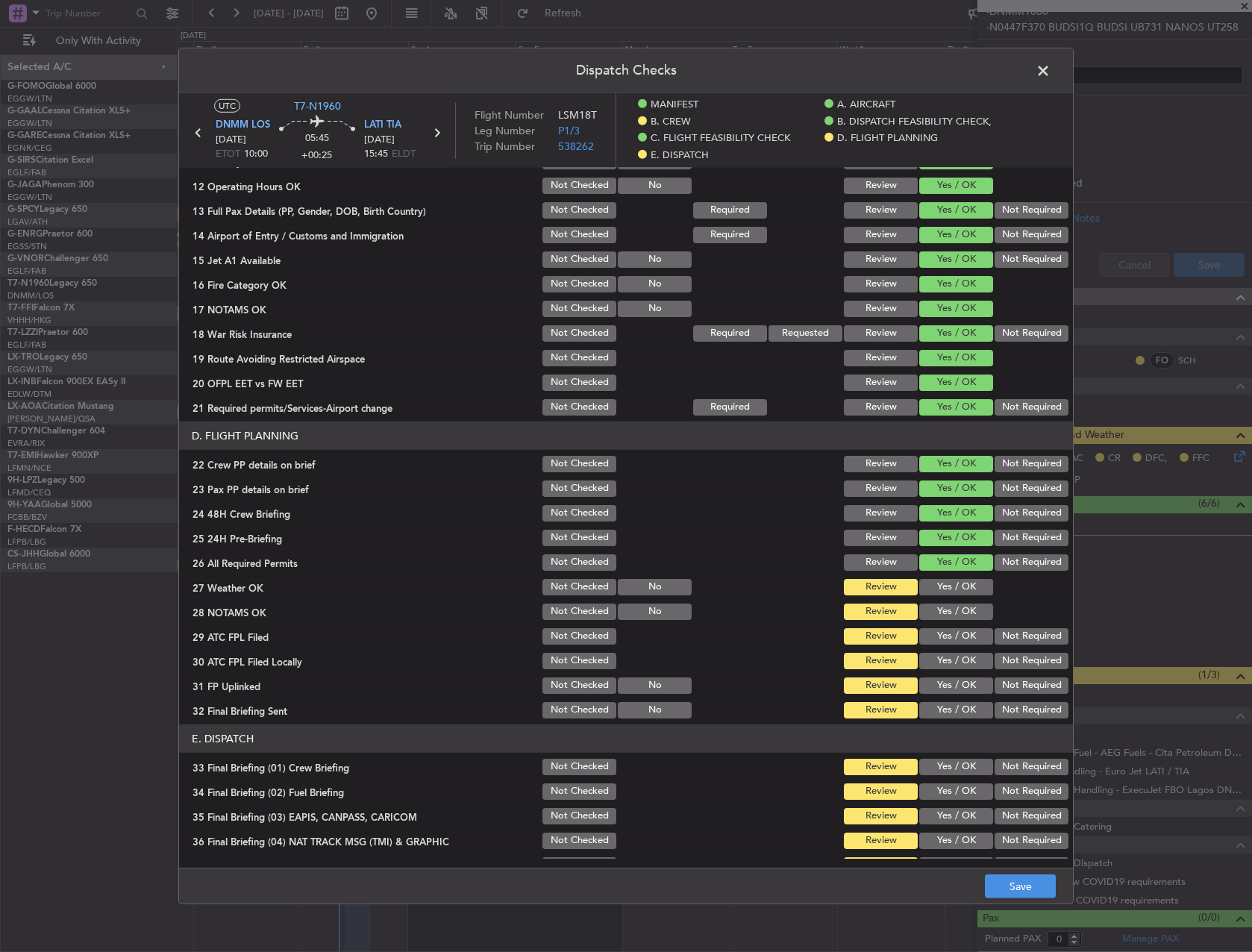
scroll to position [523, 0]
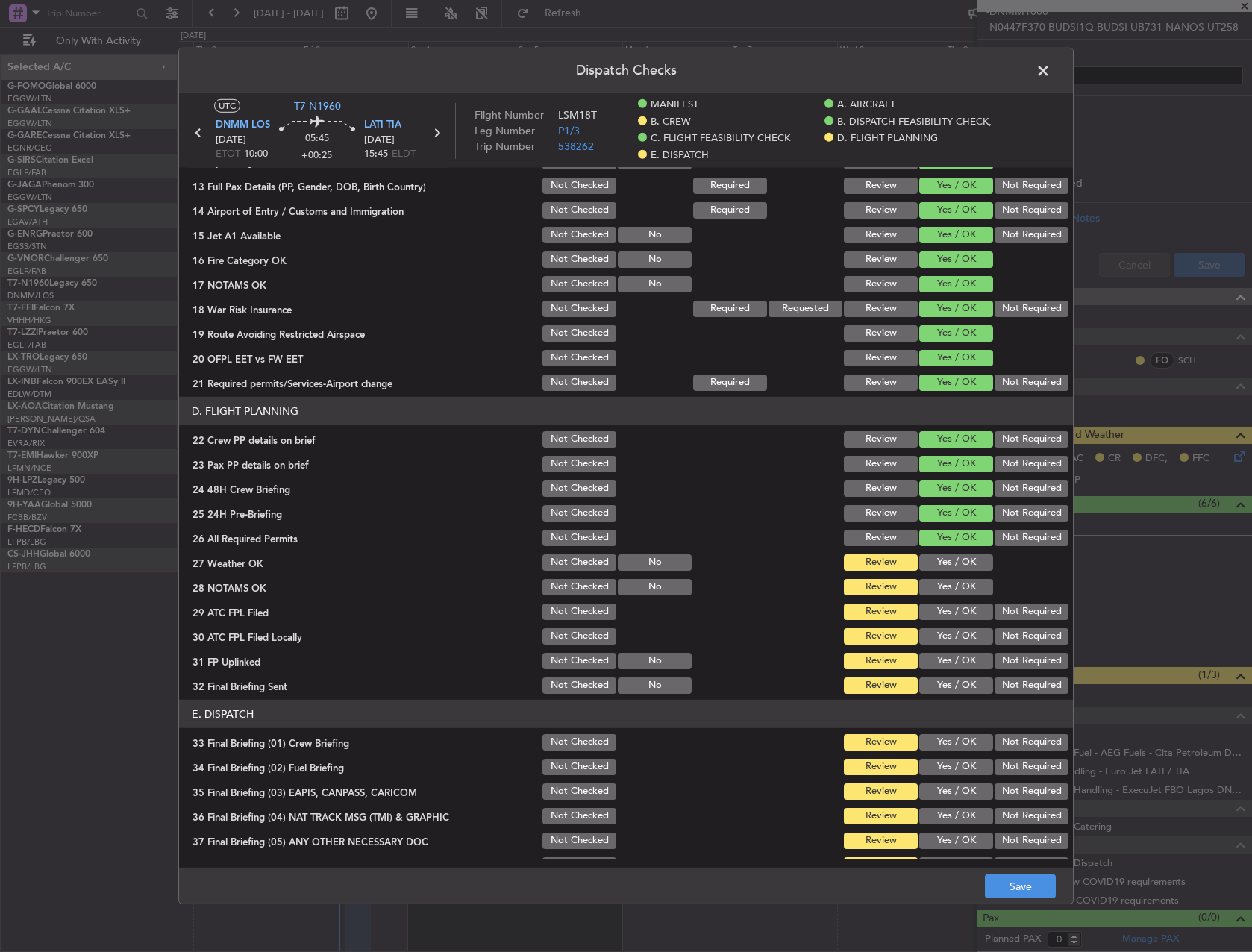
click at [947, 632] on section "D. FLIGHT PLANNING 22 Crew PP details on brief Not Checked Review Yes / OK Not …" at bounding box center [626, 546] width 894 height 299
click at [944, 565] on button "Yes / OK" at bounding box center [957, 563] width 74 height 16
click at [944, 586] on button "Yes / OK" at bounding box center [957, 587] width 74 height 16
click at [954, 611] on button "Yes / OK" at bounding box center [957, 611] width 74 height 16
drag, startPoint x: 1013, startPoint y: 637, endPoint x: 970, endPoint y: 652, distance: 45.5
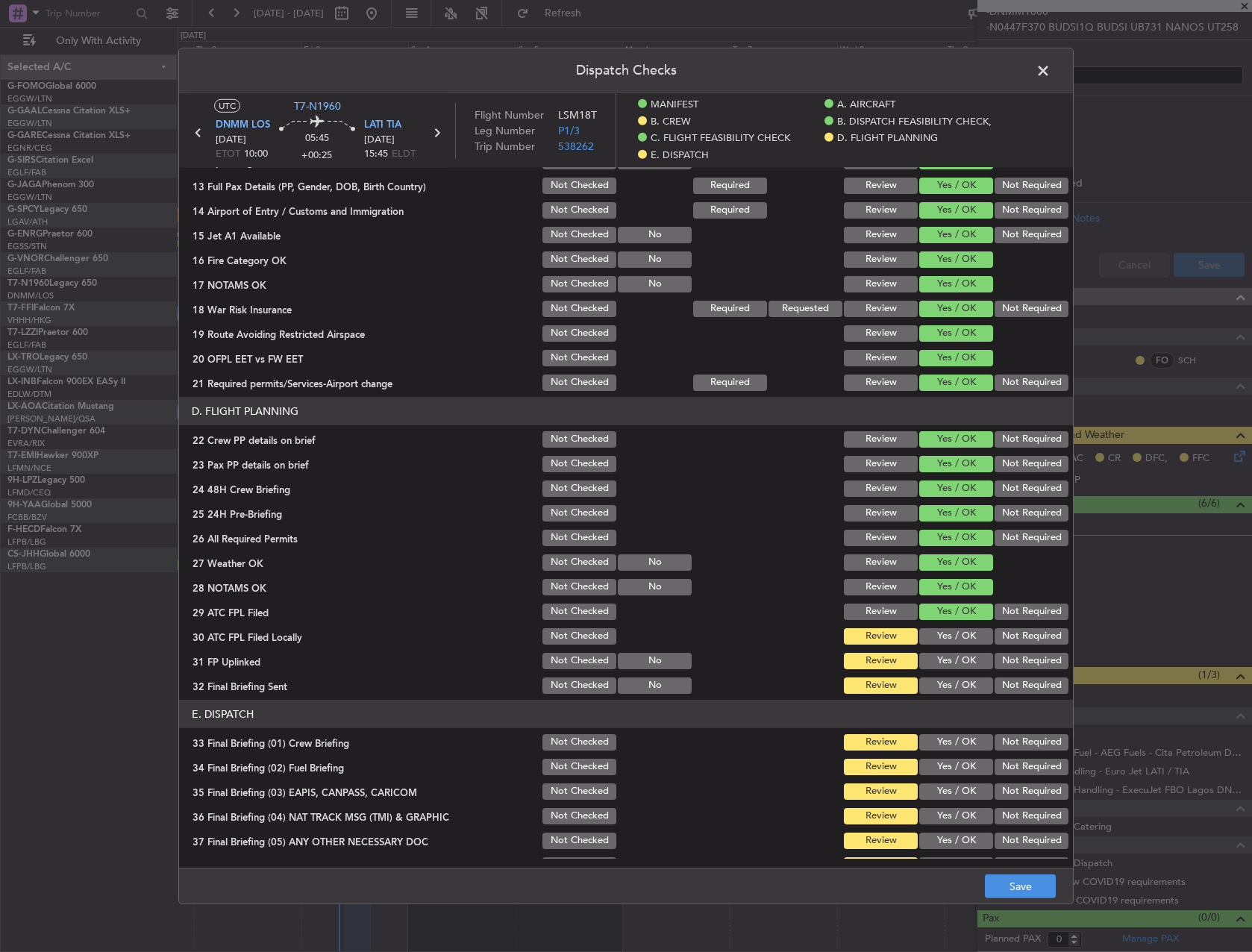
click at [1011, 638] on button "Not Required" at bounding box center [1032, 637] width 74 height 16
click at [952, 659] on button "Yes / OK" at bounding box center [957, 661] width 74 height 16
click at [1016, 688] on button "Not Required" at bounding box center [1032, 686] width 74 height 16
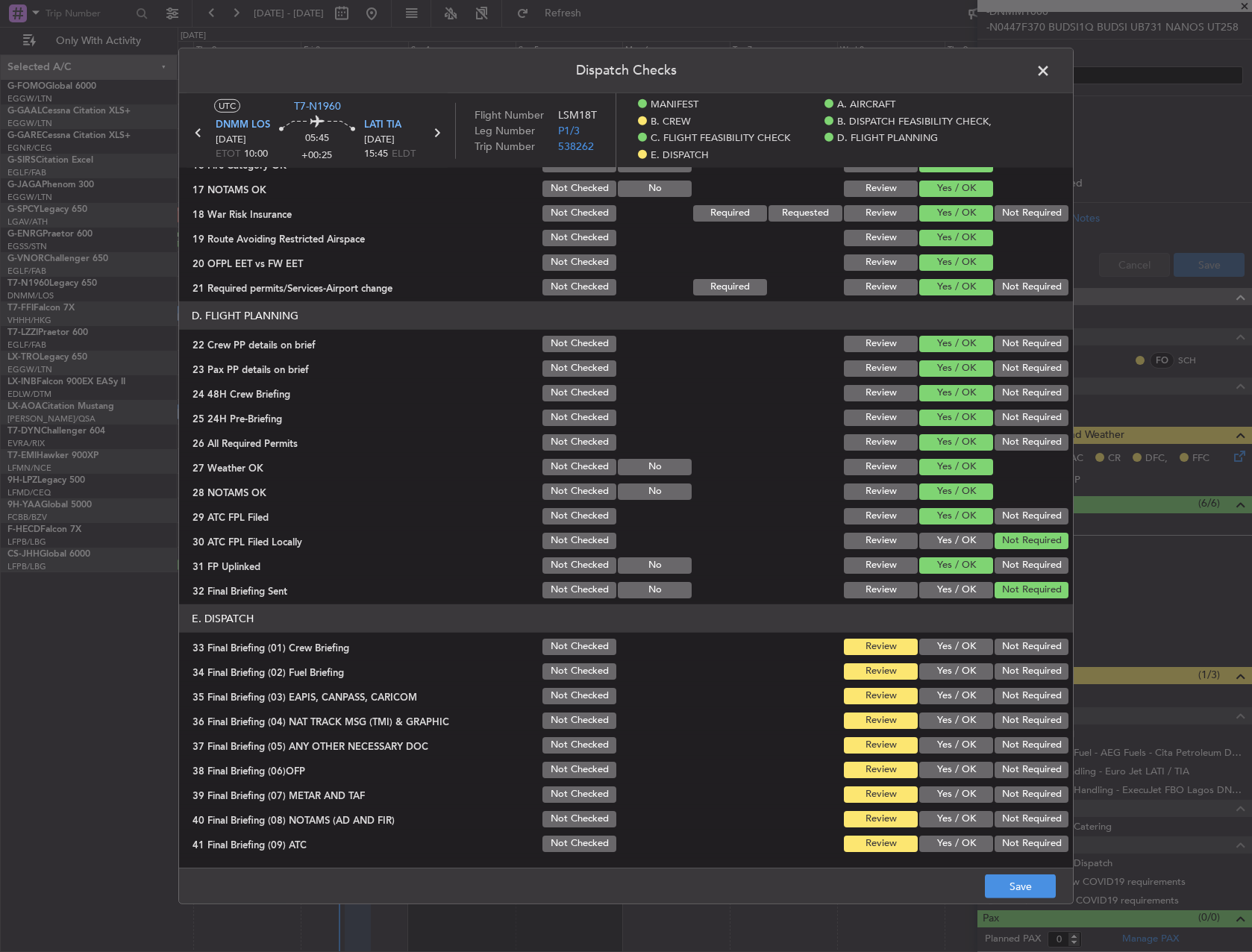
scroll to position [691, 0]
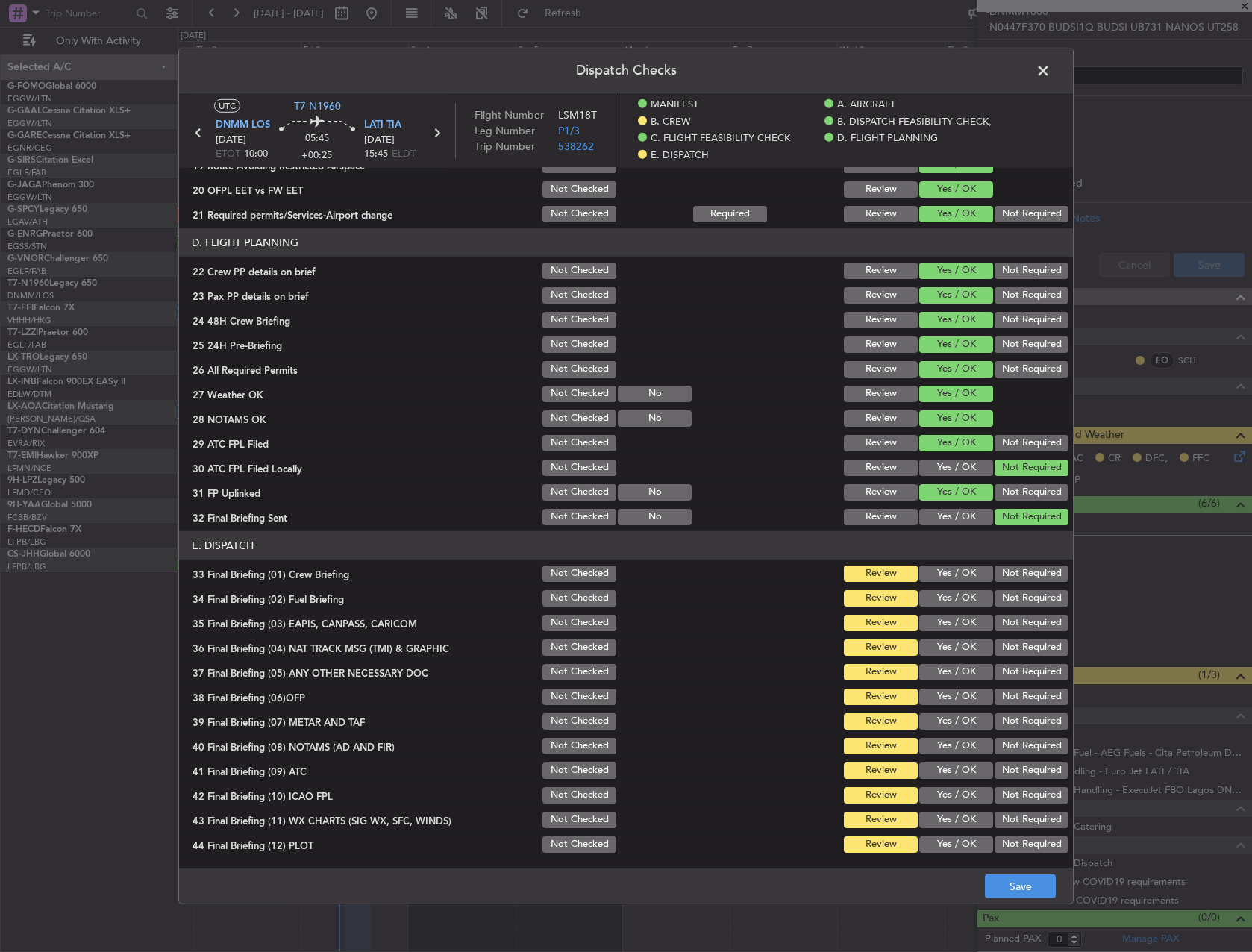
click at [939, 573] on button "Yes / OK" at bounding box center [957, 573] width 74 height 16
drag, startPoint x: 941, startPoint y: 601, endPoint x: 951, endPoint y: 603, distance: 10.2
click at [946, 601] on button "Yes / OK" at bounding box center [957, 599] width 74 height 16
drag, startPoint x: 1002, startPoint y: 617, endPoint x: 1014, endPoint y: 654, distance: 38.9
click at [1004, 620] on button "Not Required" at bounding box center [1032, 623] width 74 height 16
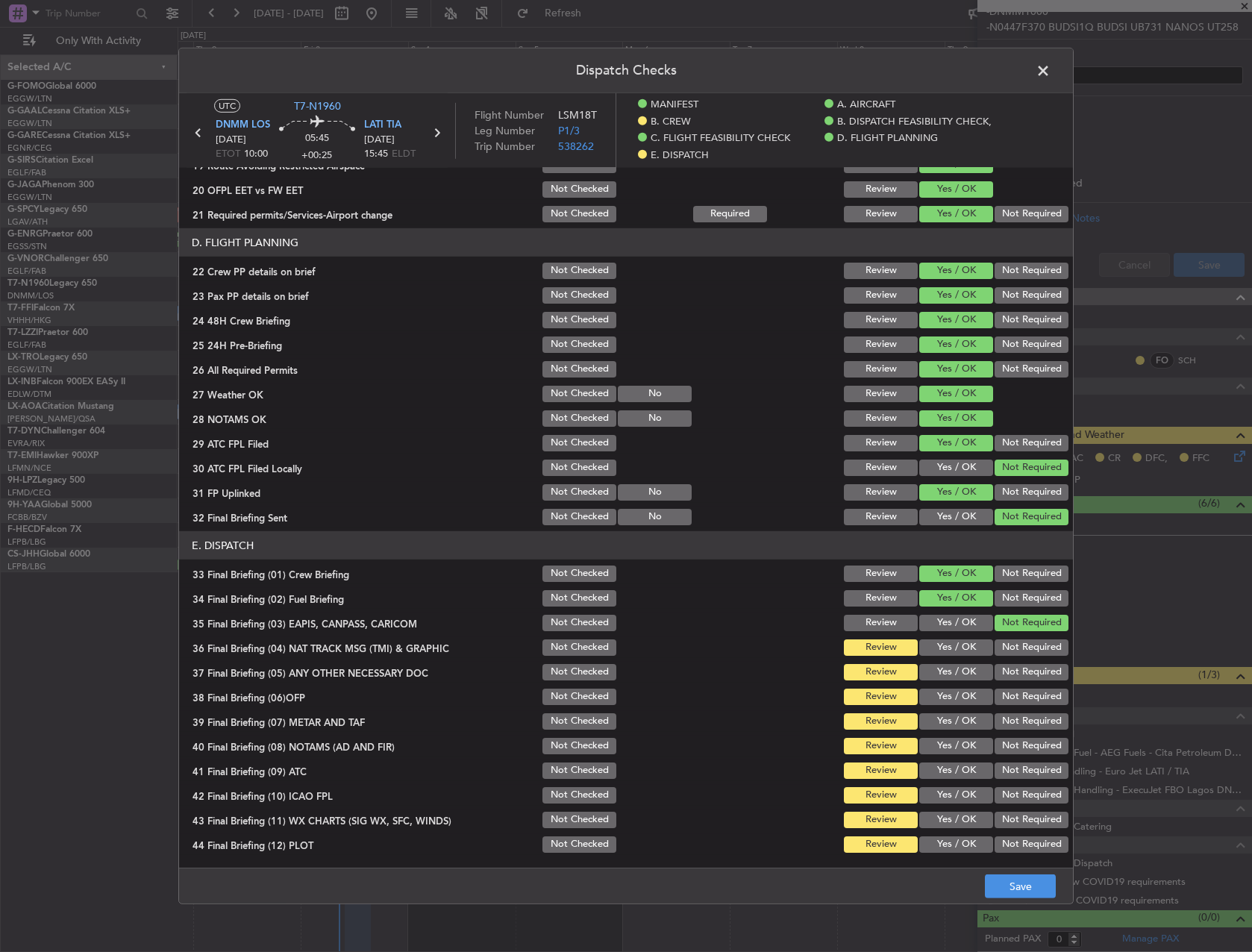
click at [1016, 660] on section "E. DISPATCH 33 Final Briefing (01) Crew Briefing Not Checked Review Yes / OK No…" at bounding box center [626, 694] width 894 height 324
click at [1011, 649] on button "Not Required" at bounding box center [1032, 648] width 74 height 16
drag, startPoint x: 1011, startPoint y: 668, endPoint x: 1007, endPoint y: 679, distance: 11.7
click at [1009, 672] on button "Not Required" at bounding box center [1032, 672] width 74 height 16
drag, startPoint x: 969, startPoint y: 697, endPoint x: 959, endPoint y: 705, distance: 12.8
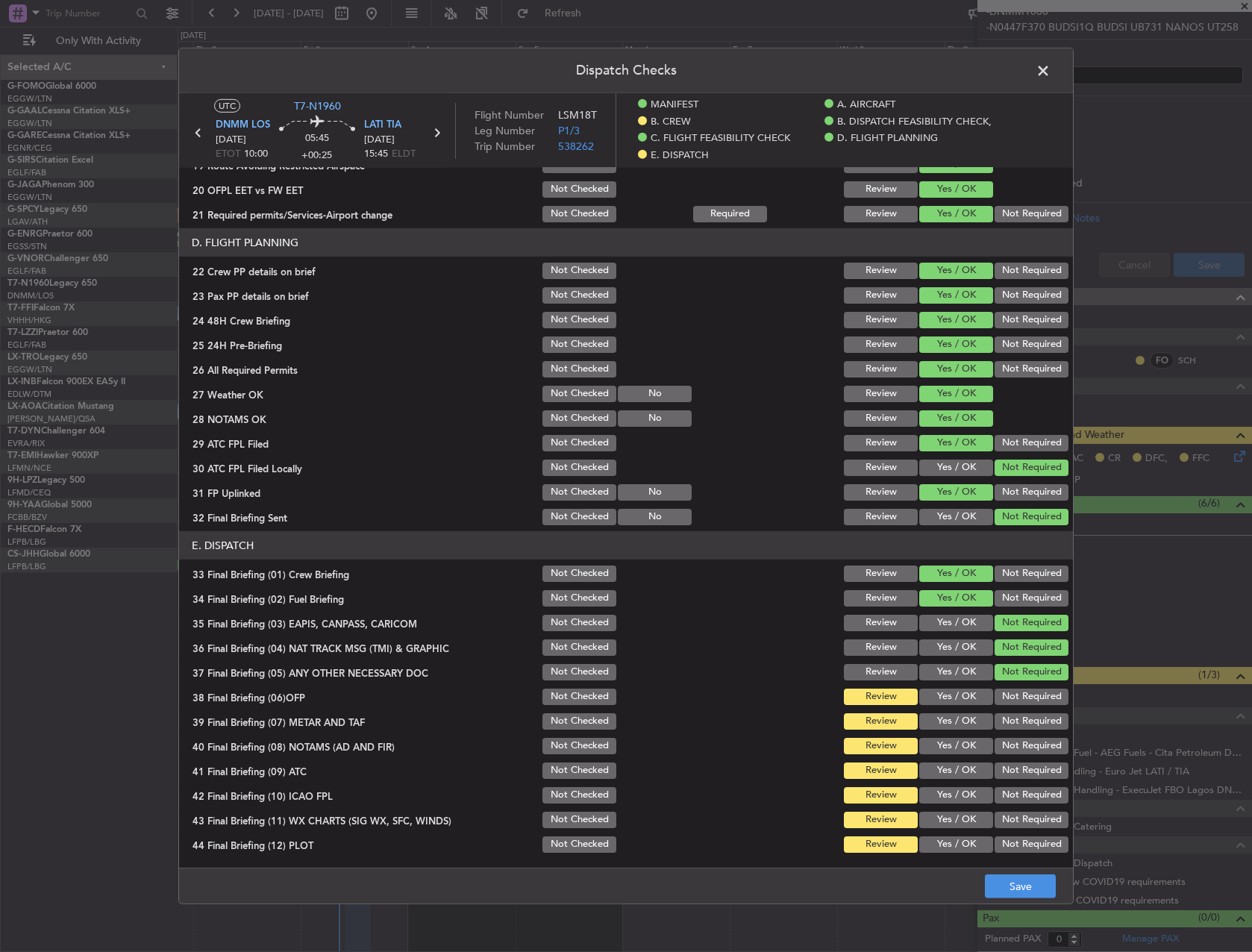
click at [964, 702] on button "Yes / OK" at bounding box center [957, 697] width 74 height 16
drag, startPoint x: 948, startPoint y: 726, endPoint x: 942, endPoint y: 746, distance: 20.9
click at [947, 729] on button "Yes / OK" at bounding box center [957, 722] width 74 height 16
click at [942, 746] on button "Yes / OK" at bounding box center [957, 746] width 74 height 16
click at [939, 757] on section "E. DISPATCH 33 Final Briefing (01) Crew Briefing Not Checked Review Yes / OK No…" at bounding box center [626, 694] width 894 height 324
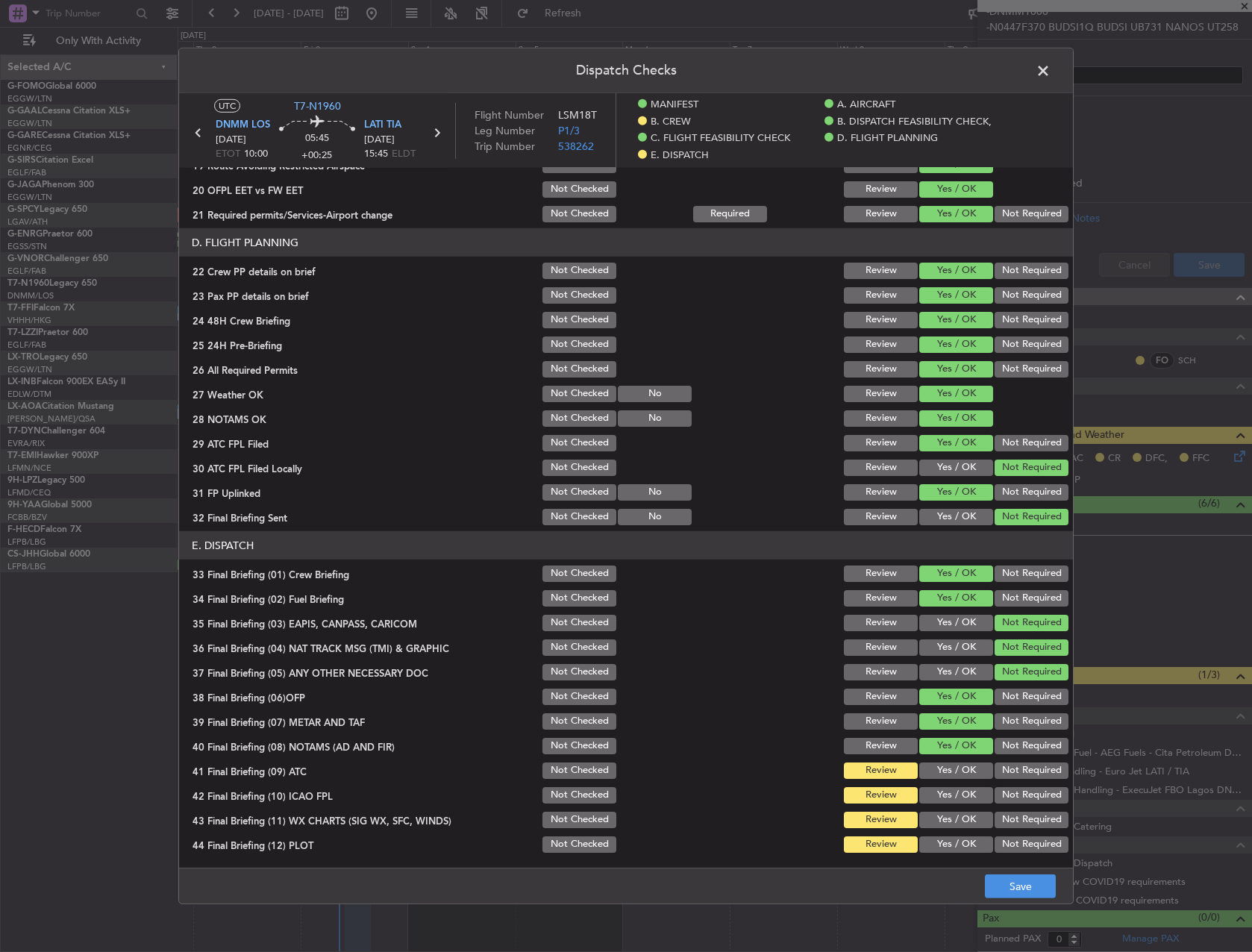
drag, startPoint x: 938, startPoint y: 779, endPoint x: 935, endPoint y: 794, distance: 15.3
click at [937, 782] on section "E. DISPATCH 33 Final Briefing (01) Crew Briefing Not Checked Review Yes / OK No…" at bounding box center [626, 694] width 894 height 324
click at [939, 771] on button "Yes / OK" at bounding box center [957, 771] width 74 height 16
click at [935, 795] on button "Yes / OK" at bounding box center [957, 795] width 74 height 16
click at [929, 823] on button "Yes / OK" at bounding box center [957, 820] width 74 height 16
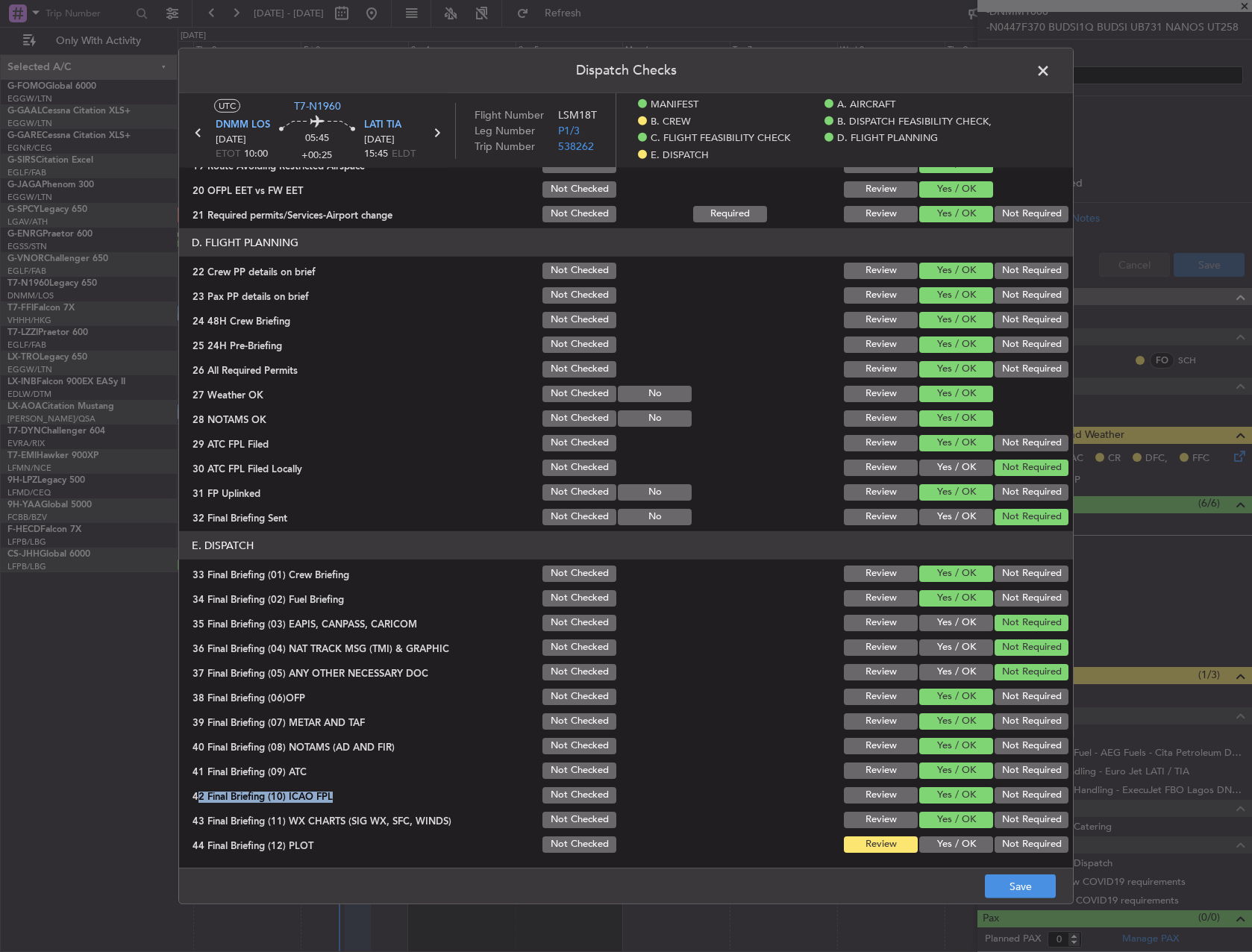
click at [935, 843] on button "Yes / OK" at bounding box center [957, 845] width 74 height 16
click at [1015, 876] on button "Save" at bounding box center [1020, 887] width 71 height 24
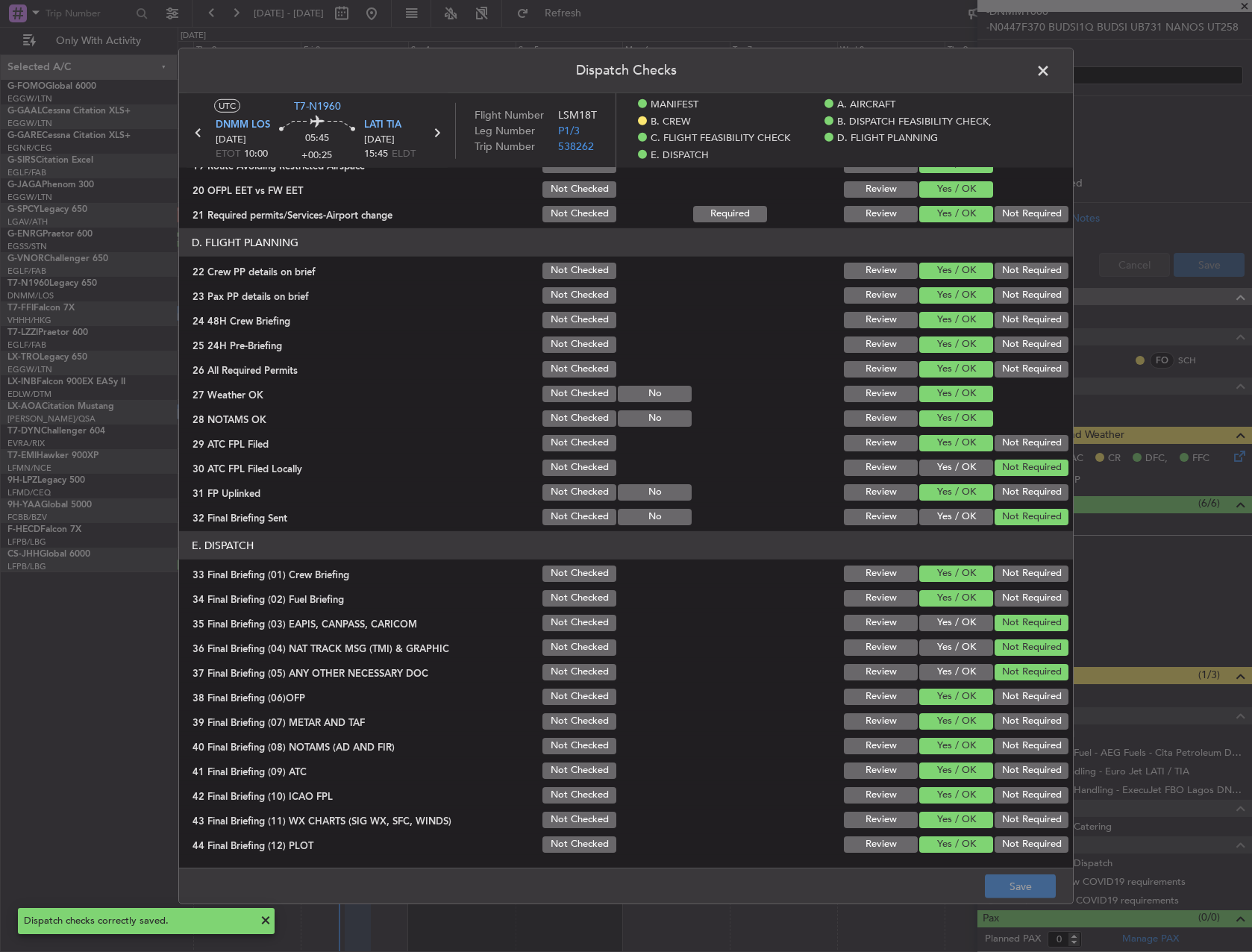
click at [1051, 74] on span at bounding box center [1051, 74] width 0 height 30
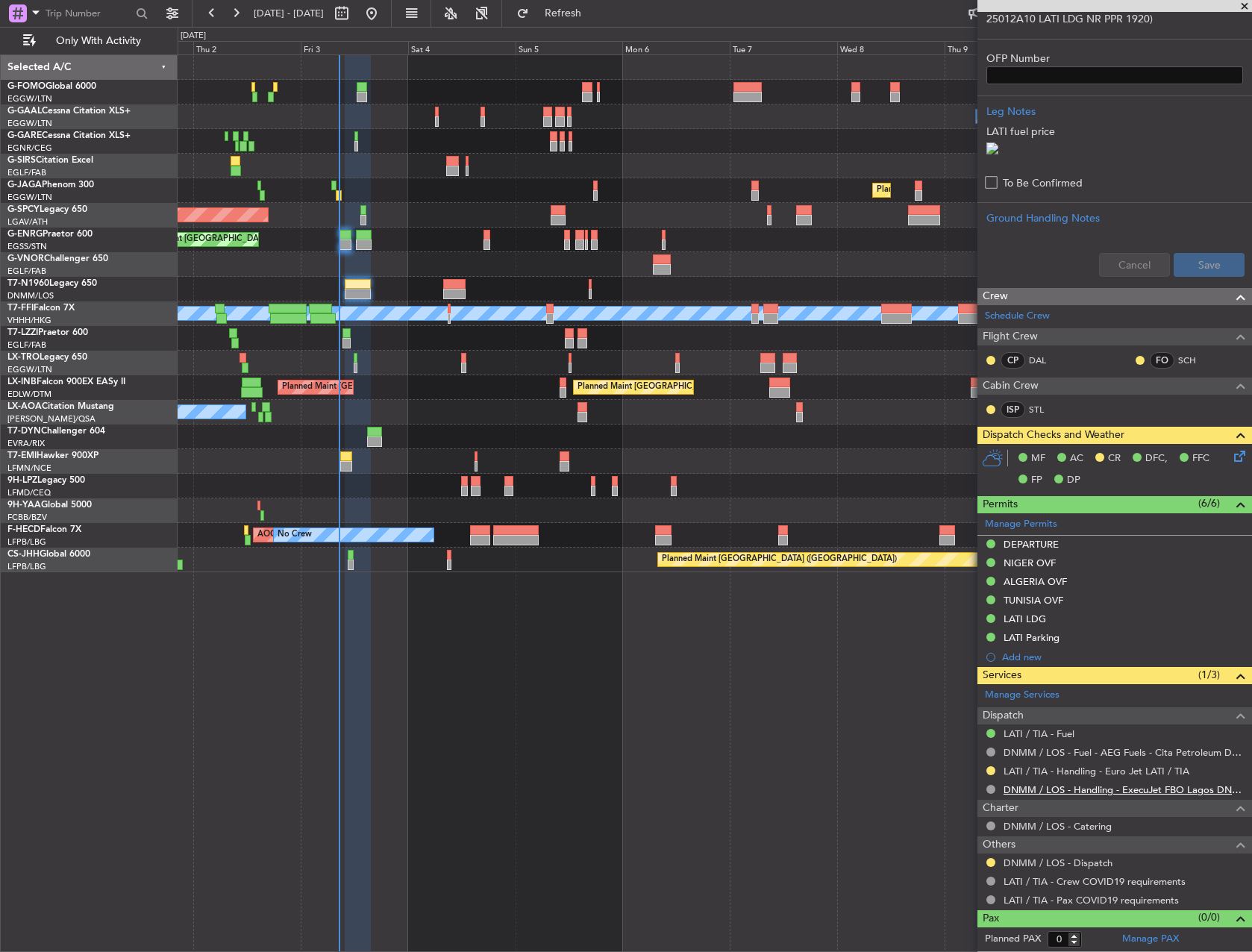
scroll to position [494, 0]
click at [342, 292] on div at bounding box center [715, 289] width 1074 height 24
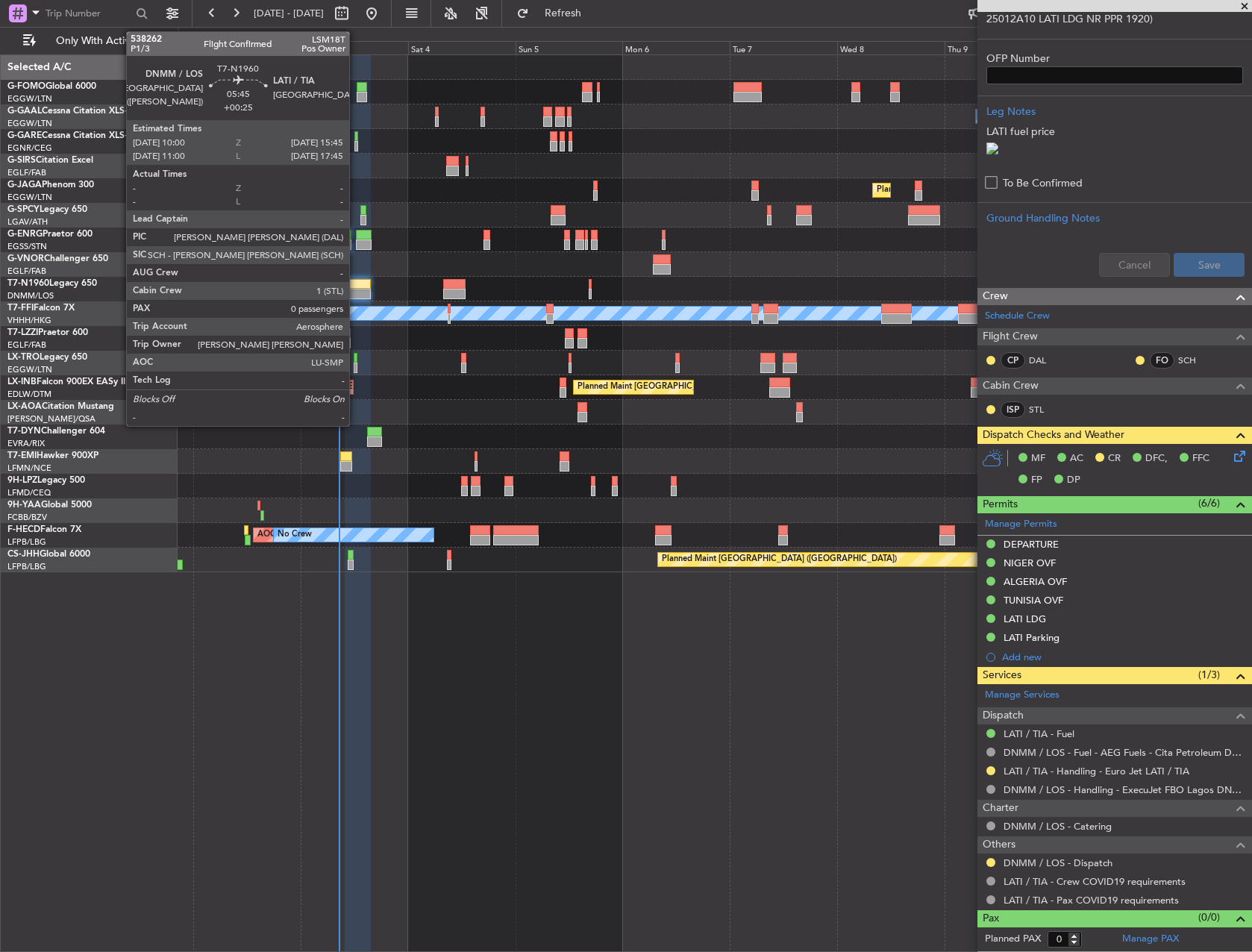
click at [356, 282] on div at bounding box center [358, 284] width 26 height 11
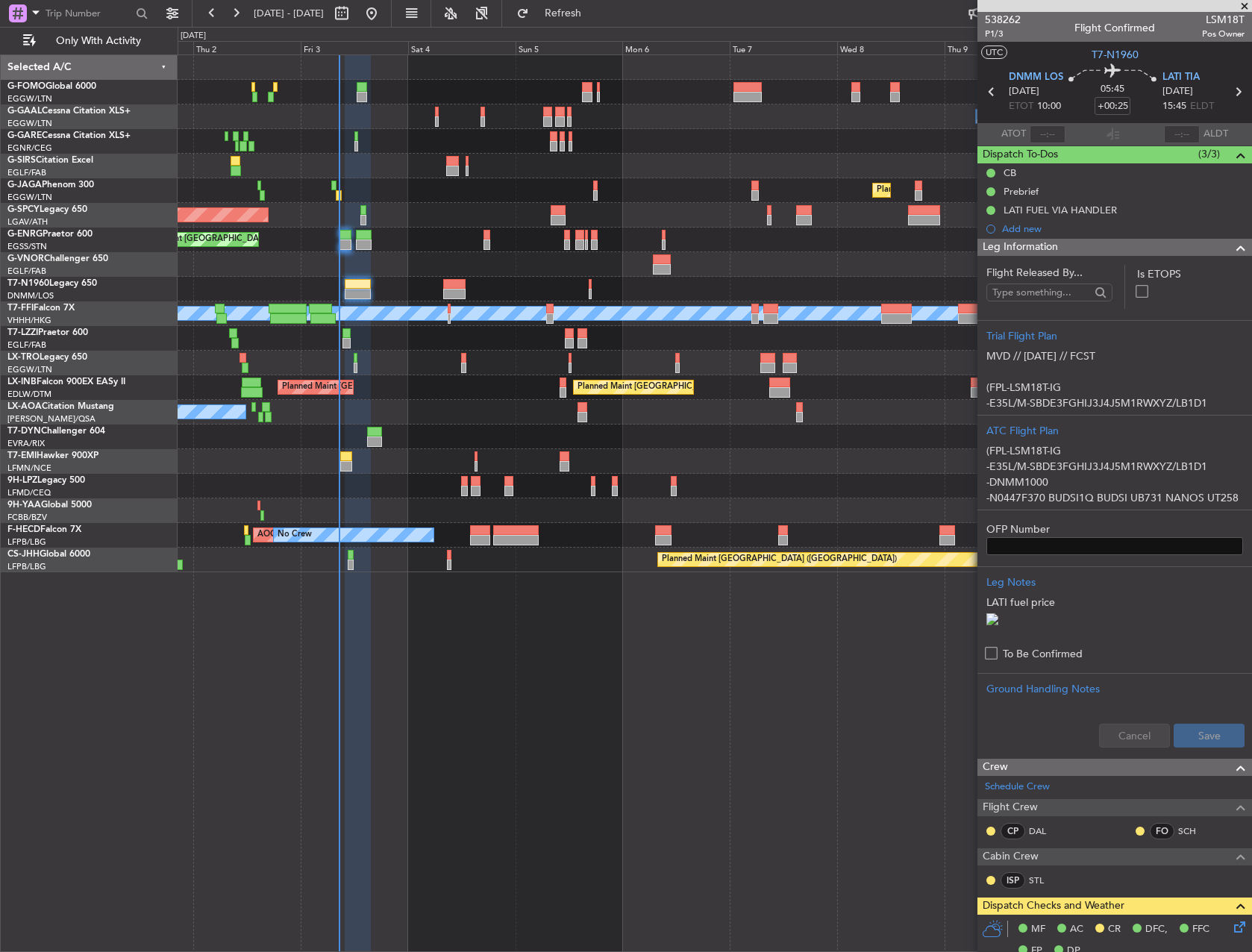
scroll to position [55, 0]
click at [984, 33] on div "538262 P1/3 Flight Confirmed LSM18T Pos Owner" at bounding box center [1114, 26] width 274 height 30
click at [992, 32] on span "P1/3" at bounding box center [1003, 34] width 36 height 13
click at [352, 559] on div "Planned Maint [GEOGRAPHIC_DATA] ([GEOGRAPHIC_DATA])" at bounding box center [715, 560] width 1074 height 24
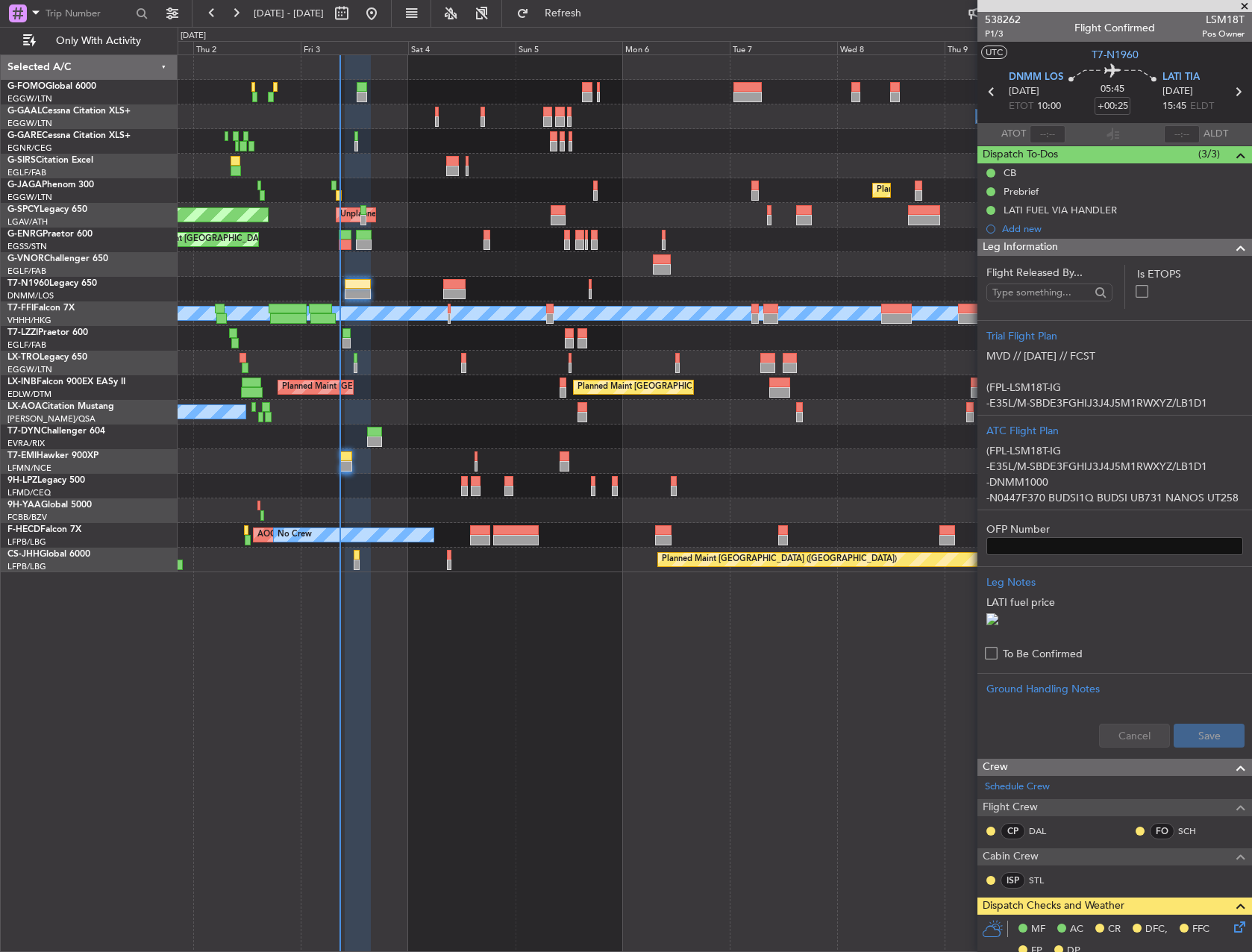
click at [360, 558] on div "Planned Maint [GEOGRAPHIC_DATA] ([GEOGRAPHIC_DATA])" at bounding box center [715, 560] width 1074 height 24
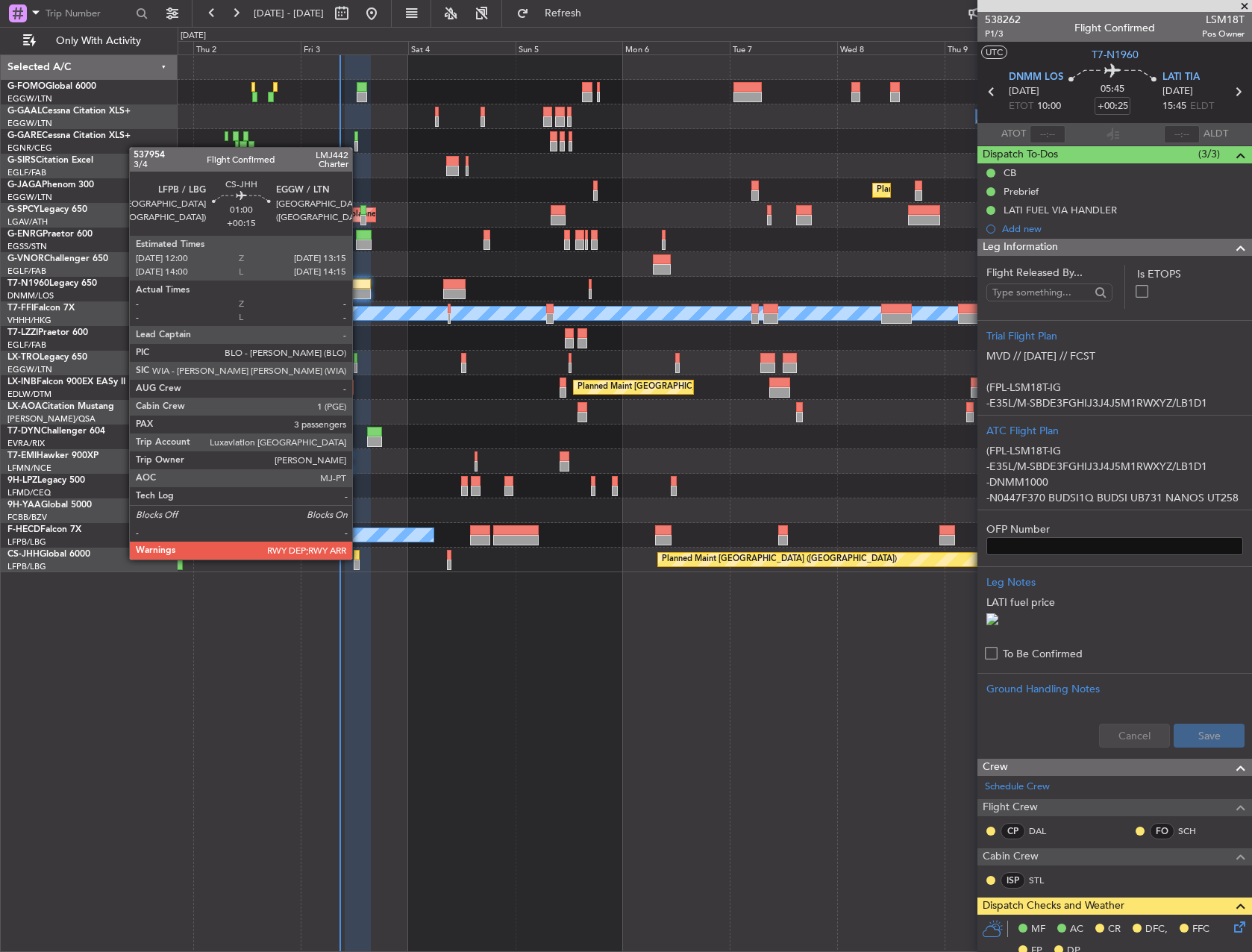
click at [359, 558] on div at bounding box center [357, 555] width 6 height 11
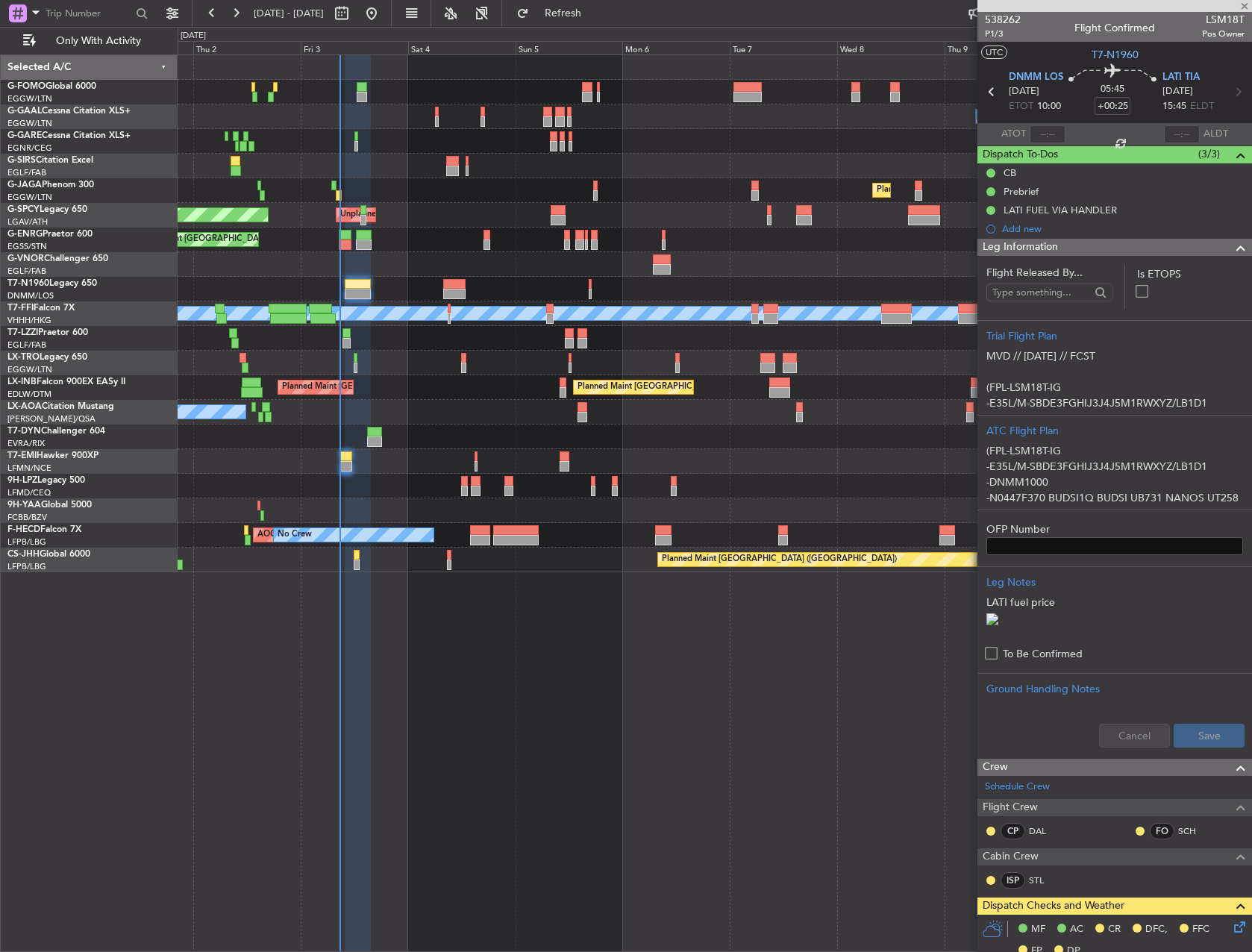
type input "+00:15"
type input "3"
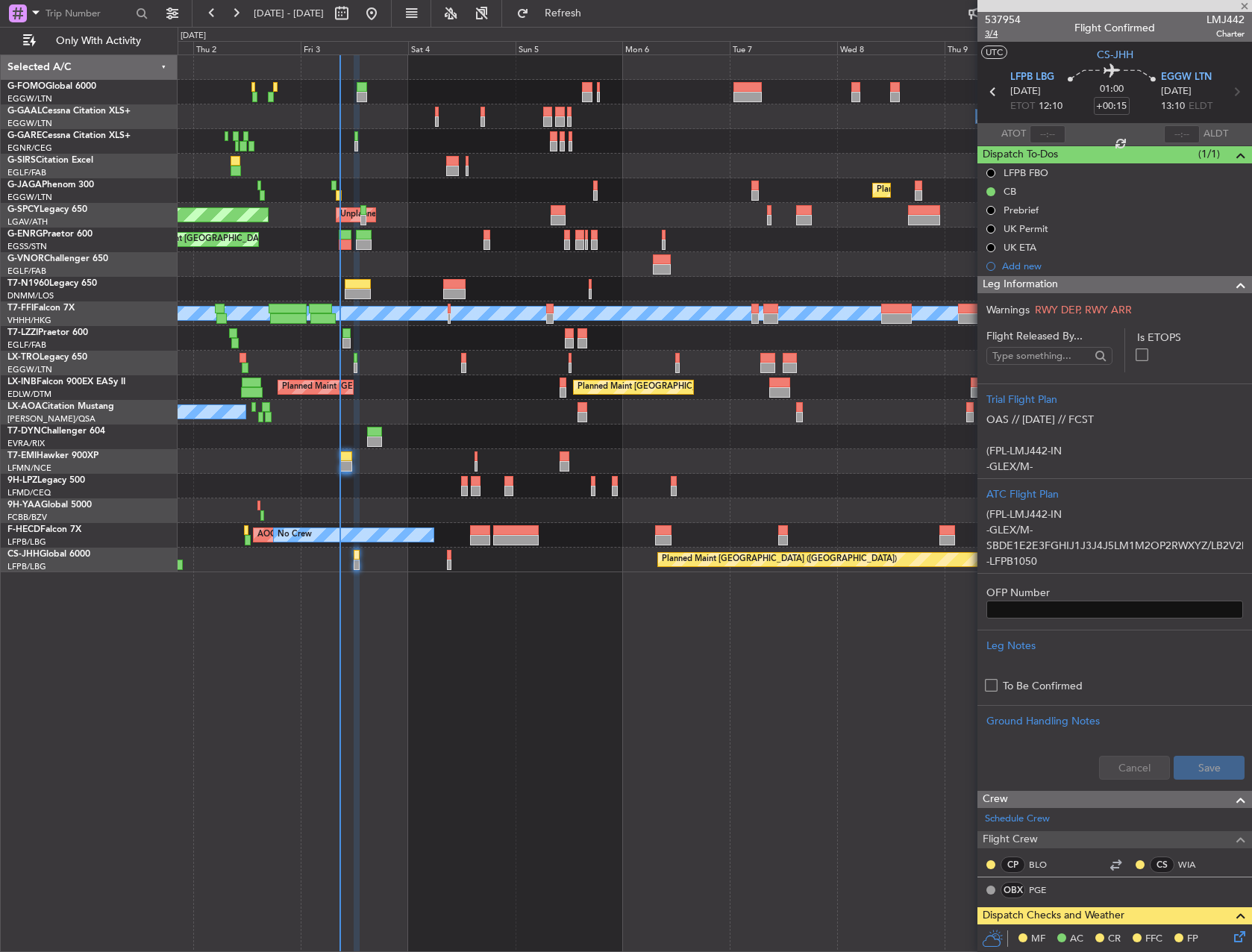
click at [992, 34] on span "3/4" at bounding box center [1003, 34] width 36 height 13
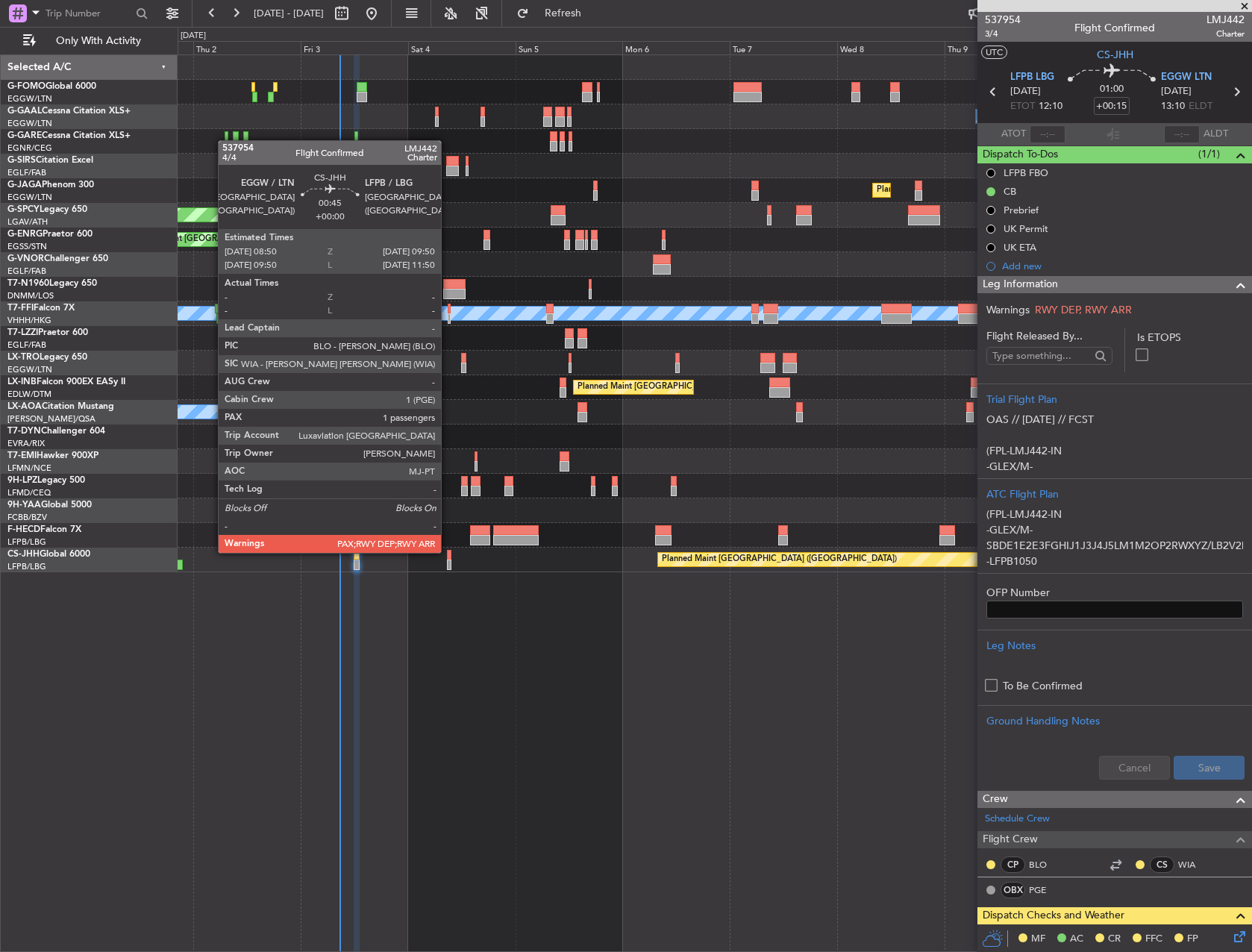
click at [448, 552] on div at bounding box center [448, 555] width 5 height 11
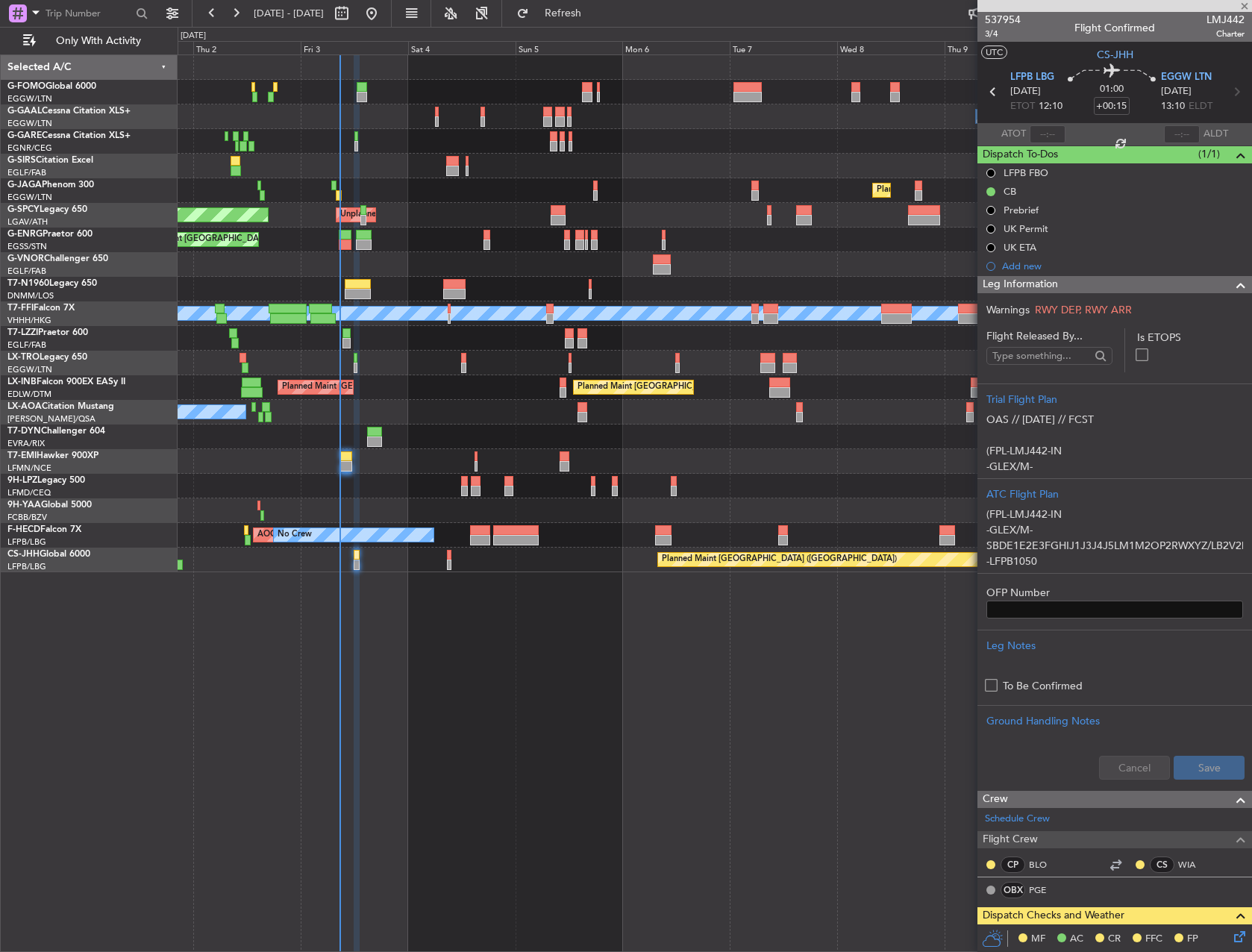
type input "4"
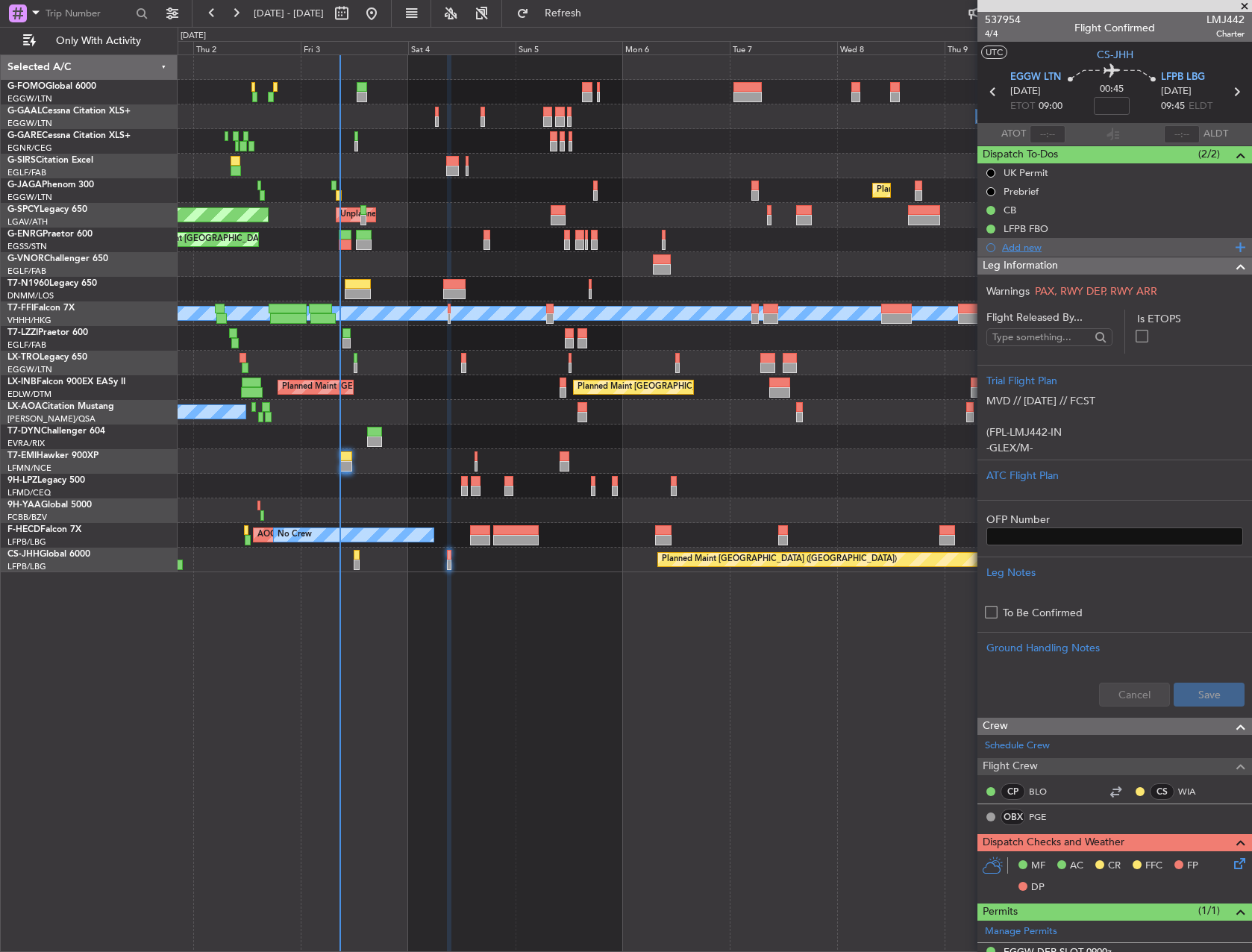
click at [1141, 250] on div "Add new" at bounding box center [1116, 247] width 229 height 13
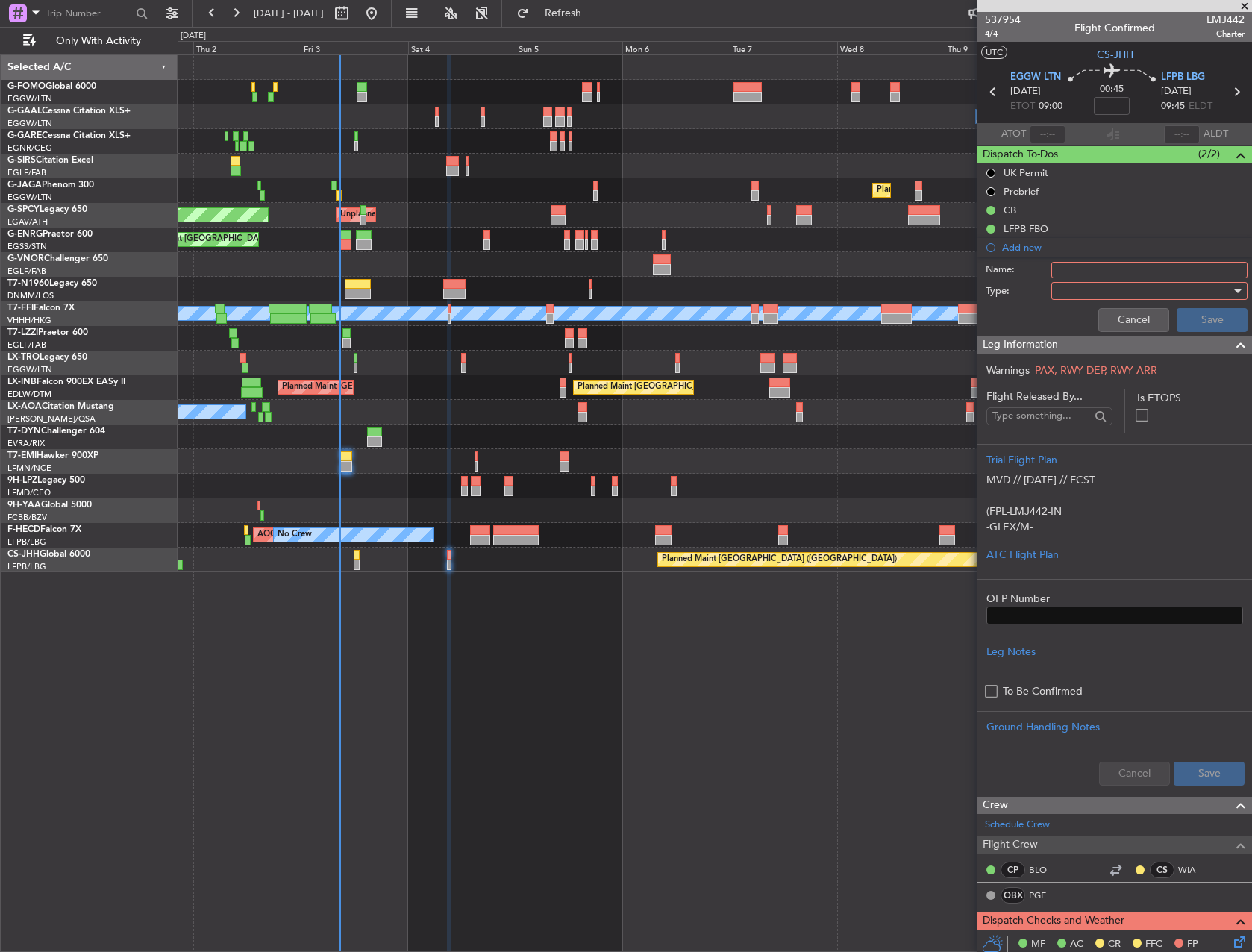
click at [1125, 273] on input "Name:" at bounding box center [1150, 270] width 197 height 16
type input "FILE IG"
click at [1121, 282] on div at bounding box center [1144, 291] width 174 height 23
click at [1110, 316] on span "Generic" at bounding box center [1142, 322] width 175 height 23
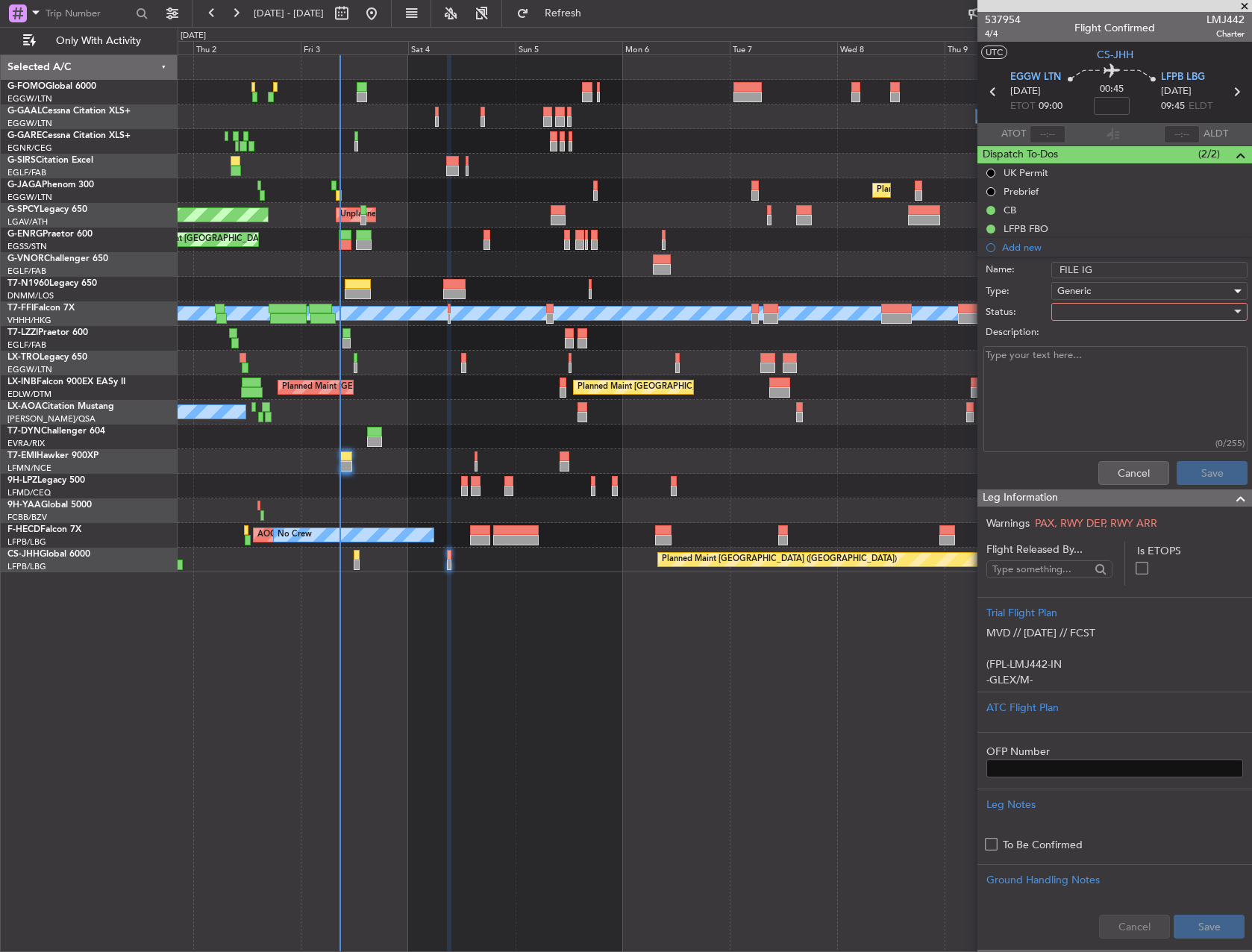
click at [1118, 320] on div at bounding box center [1144, 312] width 174 height 23
click at [1103, 347] on span "Not Started" at bounding box center [1142, 341] width 175 height 23
click at [1200, 482] on button "Save" at bounding box center [1212, 473] width 71 height 24
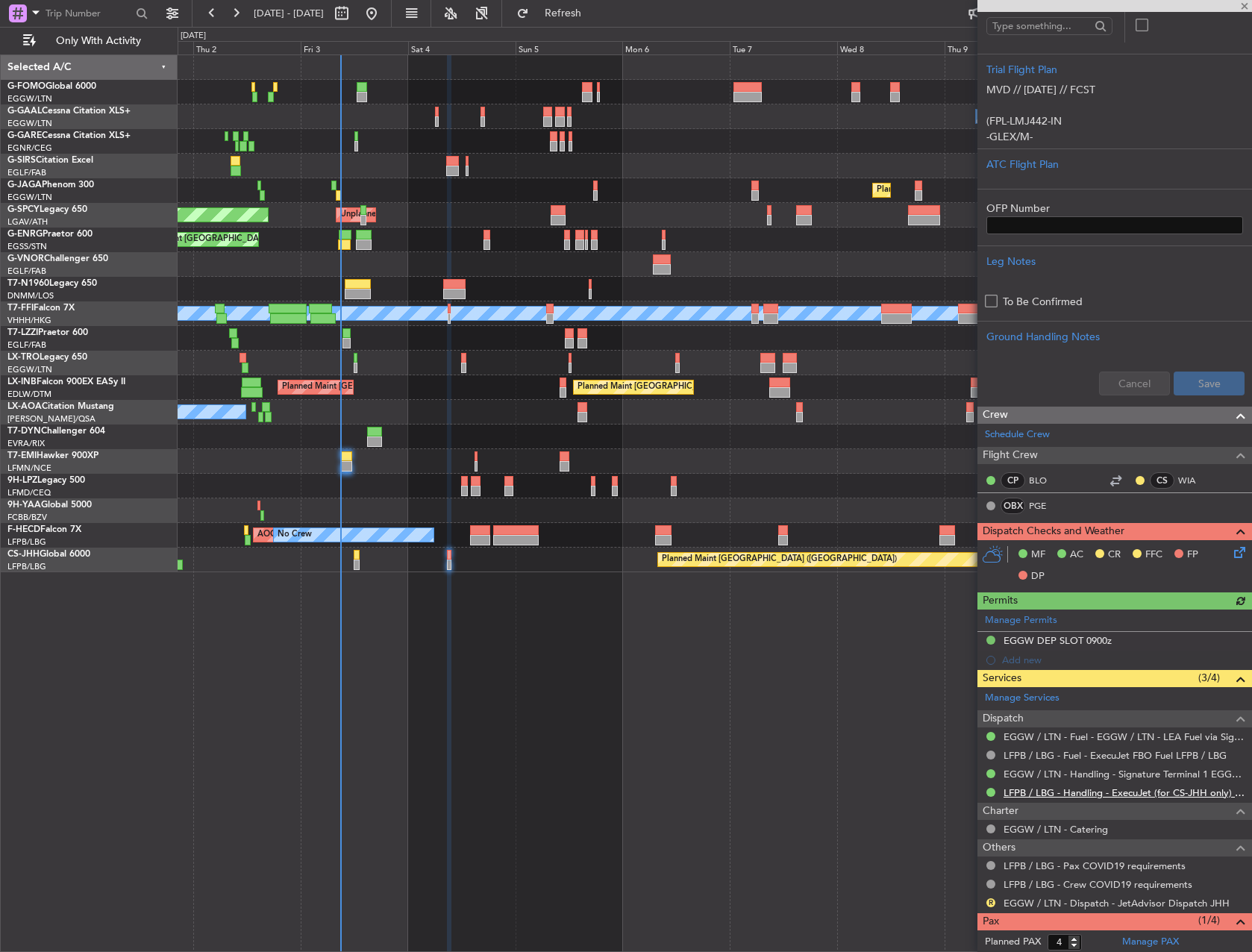
scroll to position [384, 0]
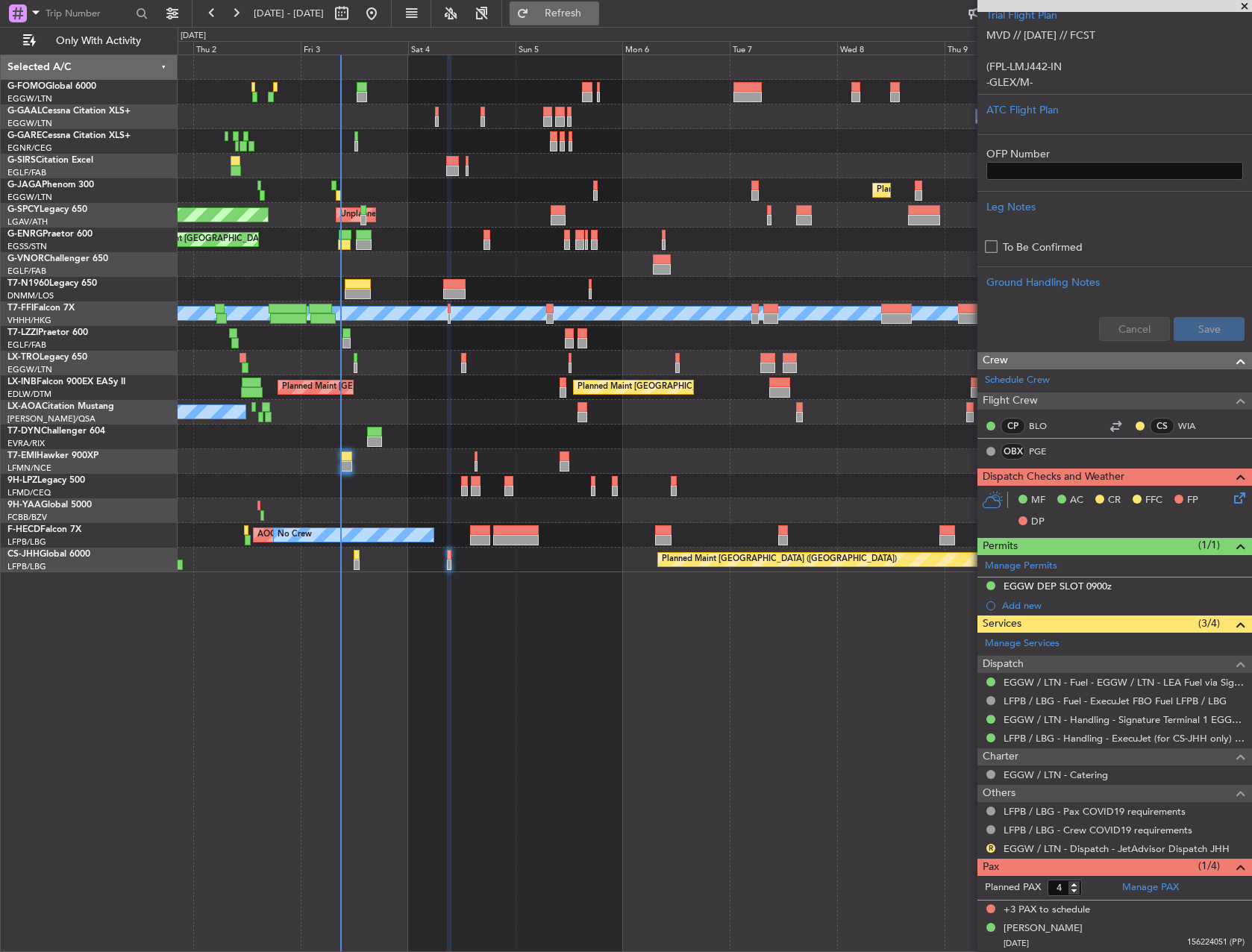
click at [574, 1] on fb-refresh-button "Refresh" at bounding box center [554, 14] width 104 height 27
click at [586, 13] on span "Refresh" at bounding box center [563, 14] width 63 height 11
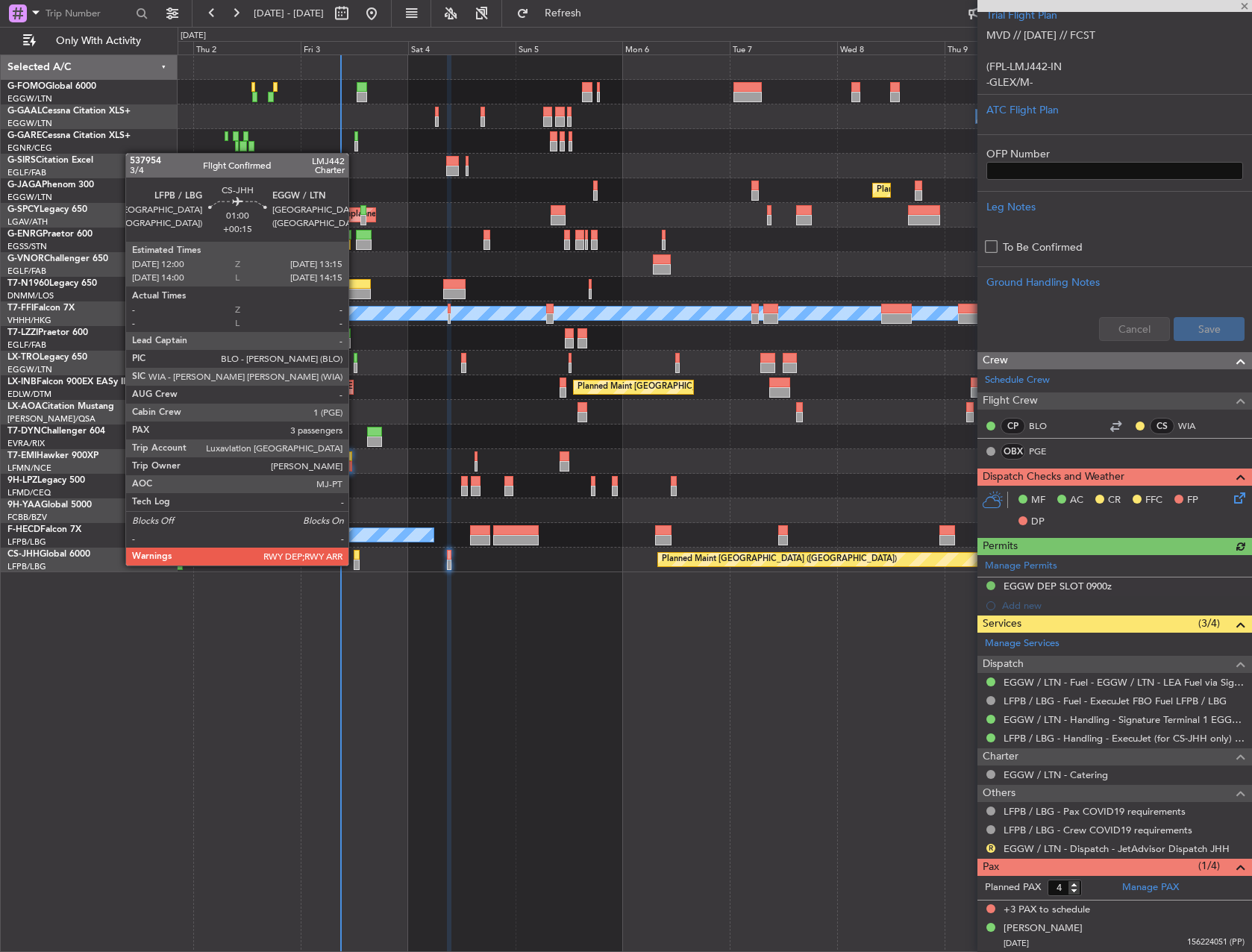
click at [357, 563] on div at bounding box center [357, 565] width 6 height 11
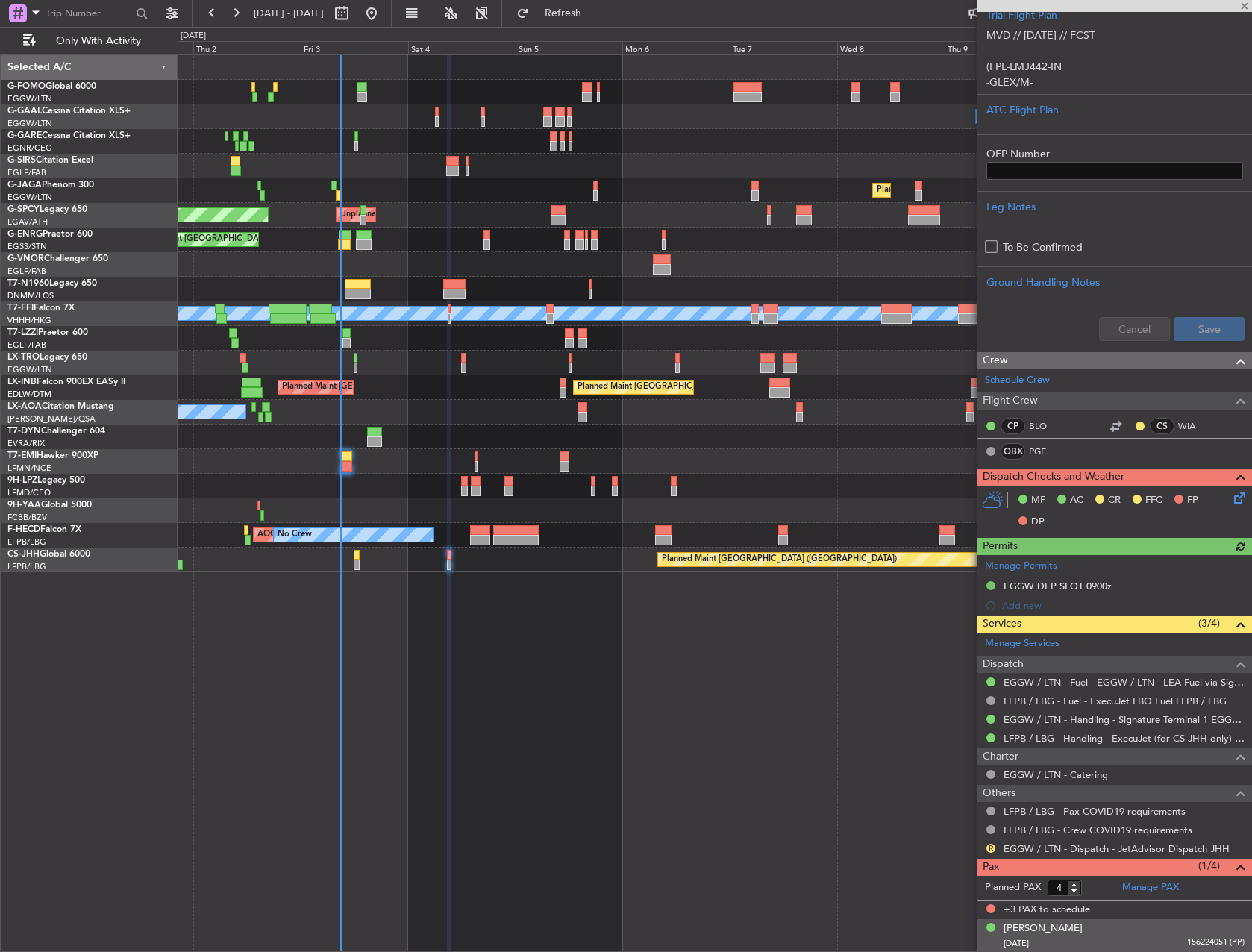
type input "+00:15"
type input "3"
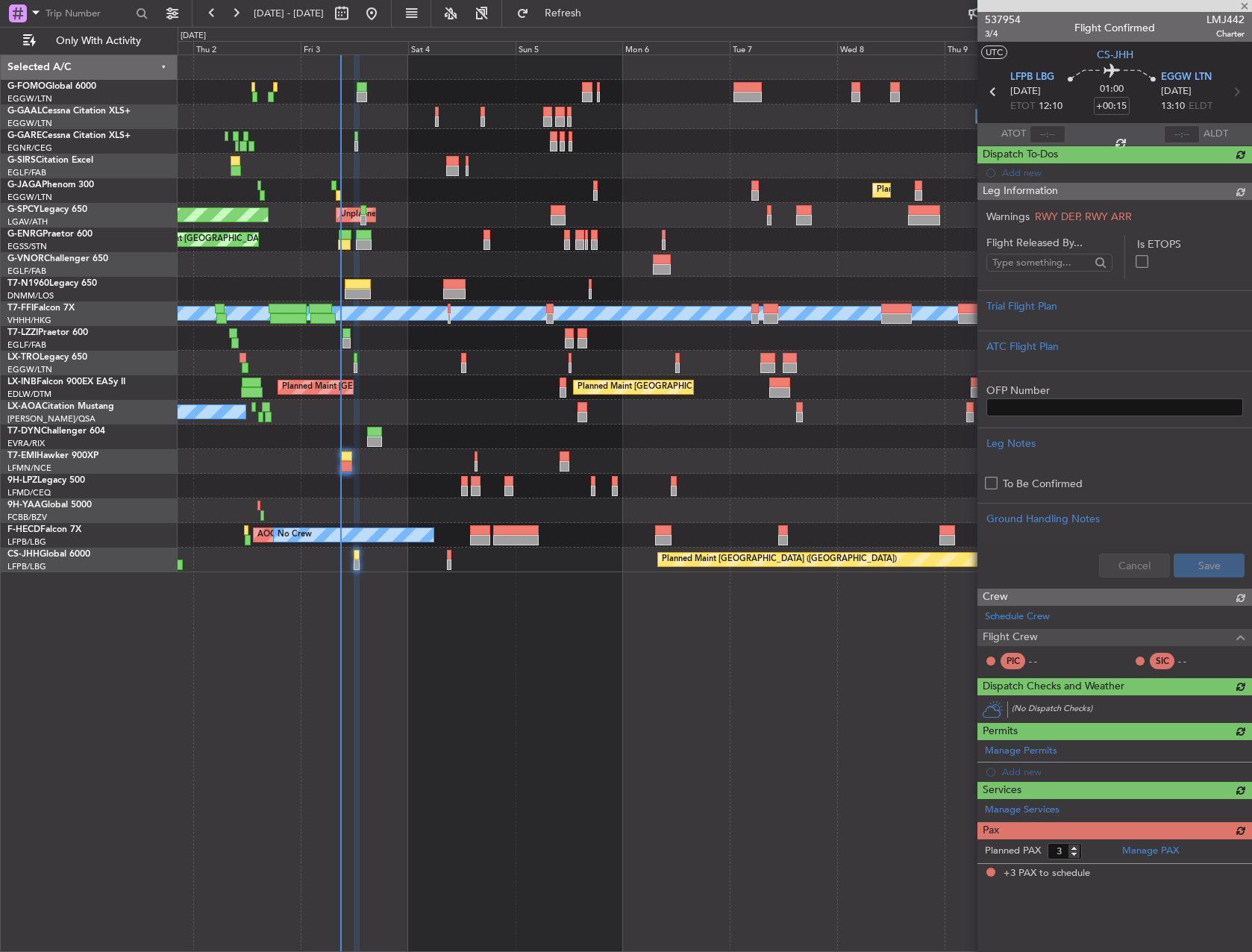
scroll to position [0, 0]
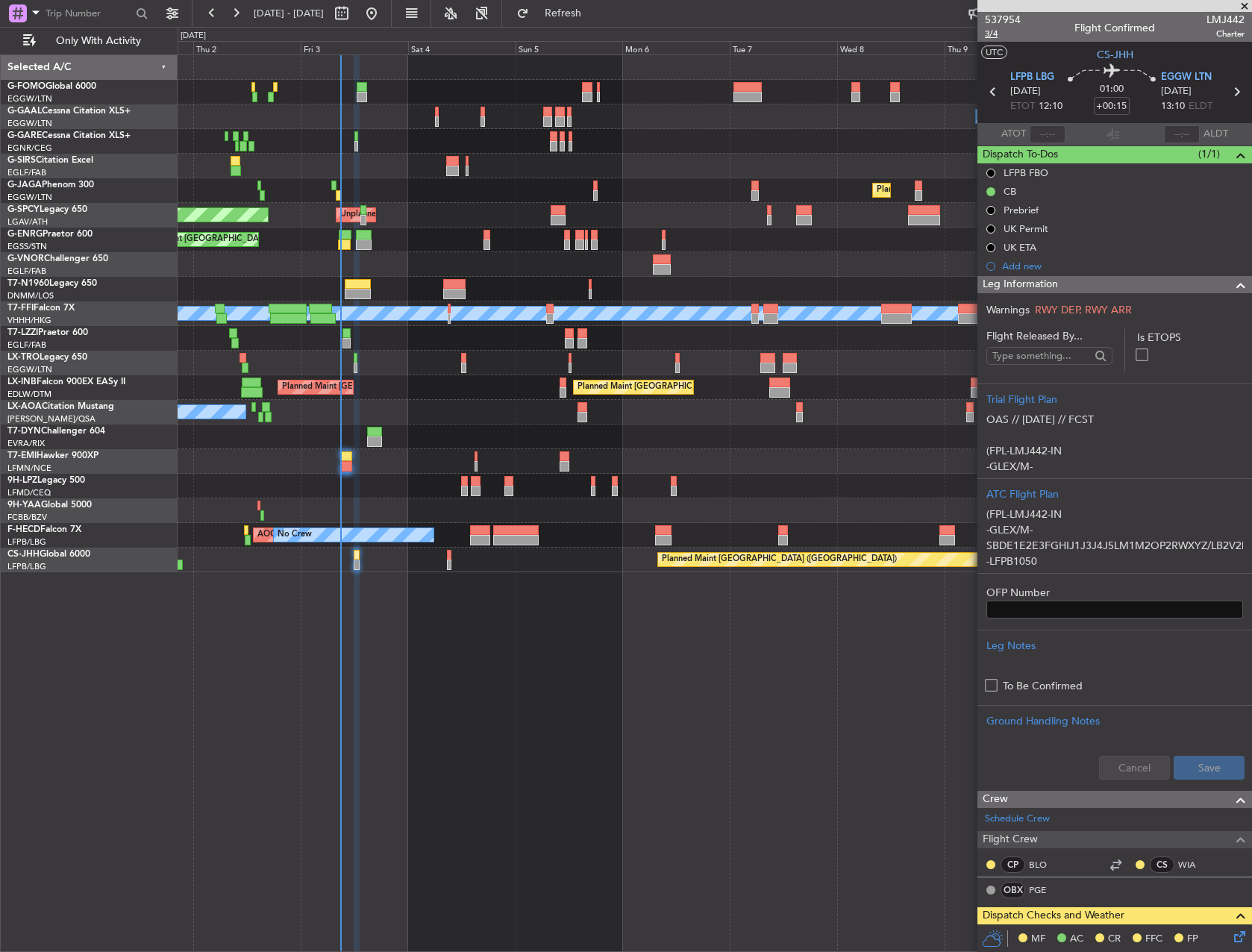
click at [994, 34] on span "3/4" at bounding box center [1003, 34] width 36 height 13
click at [600, 5] on button "Refresh" at bounding box center [554, 14] width 90 height 24
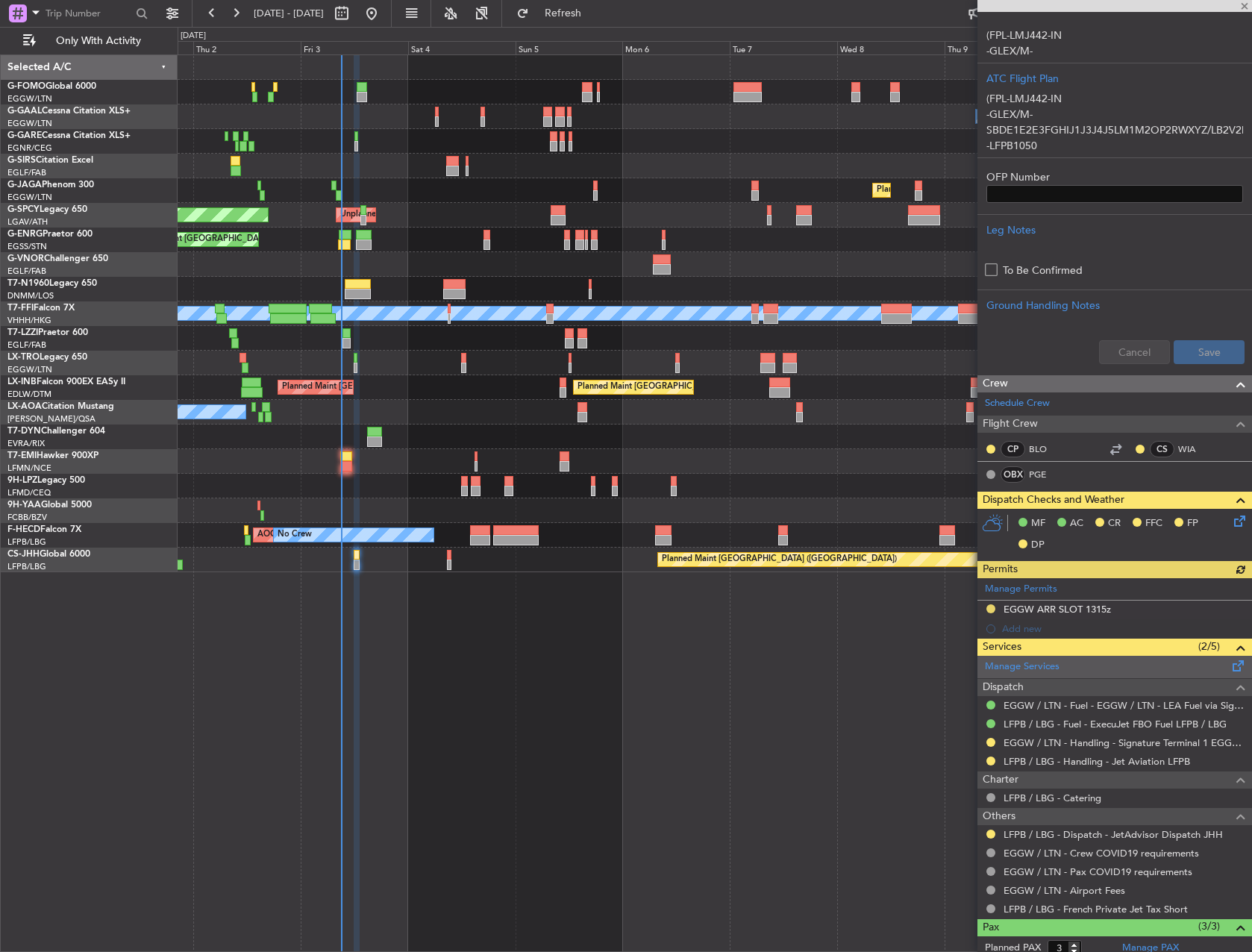
scroll to position [441, 0]
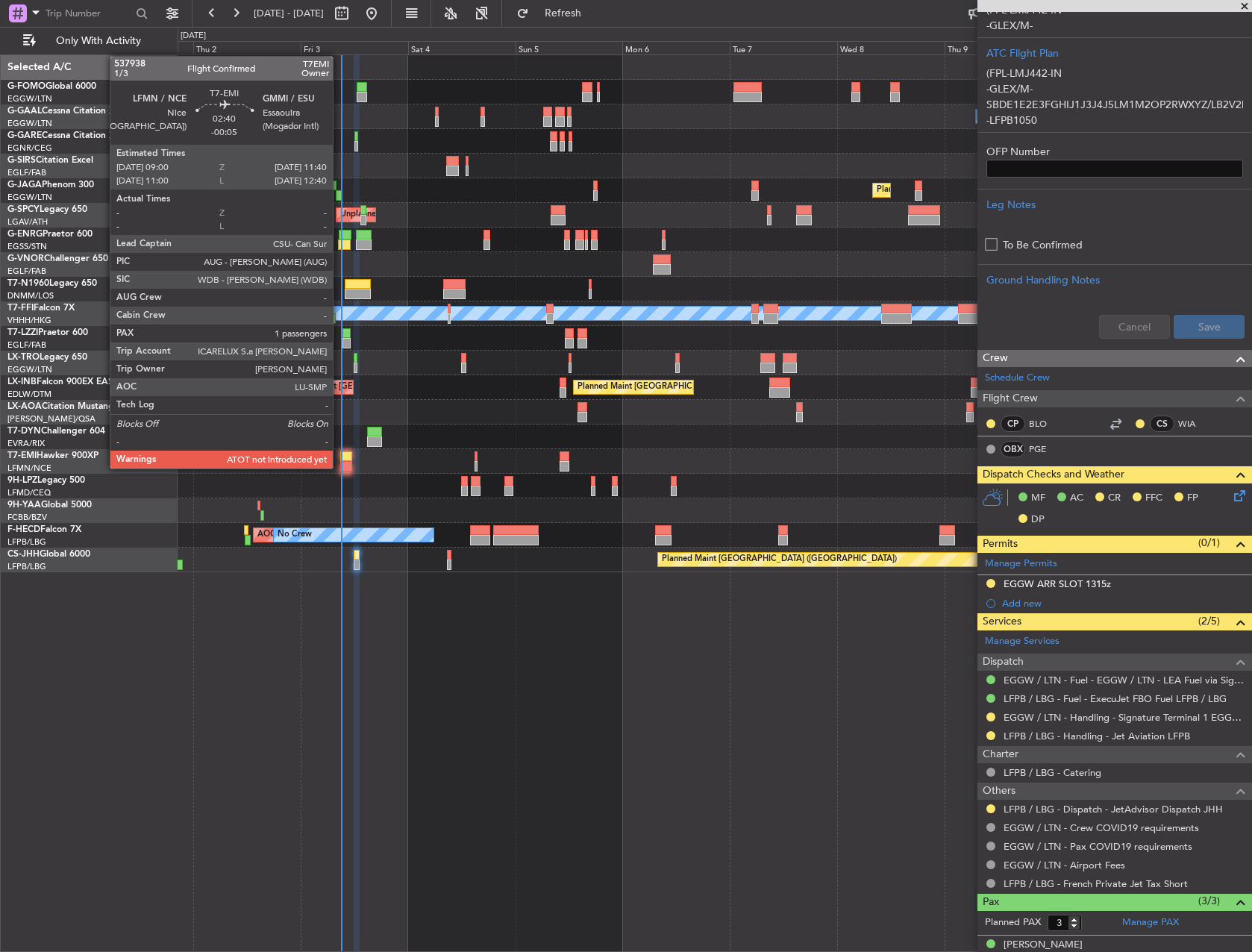
click at [341, 467] on div at bounding box center [346, 466] width 12 height 11
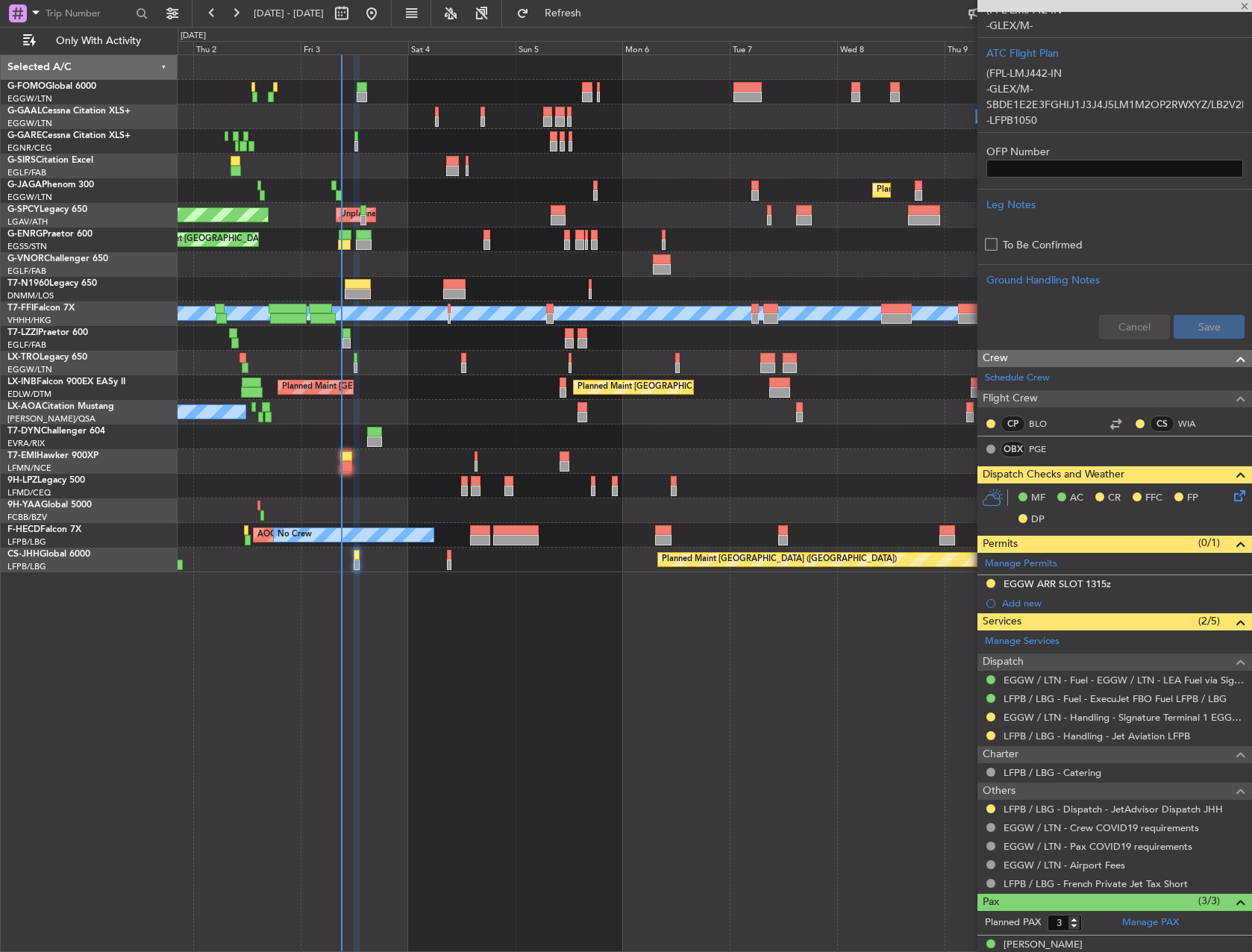
type input "-00:05"
type input "1"
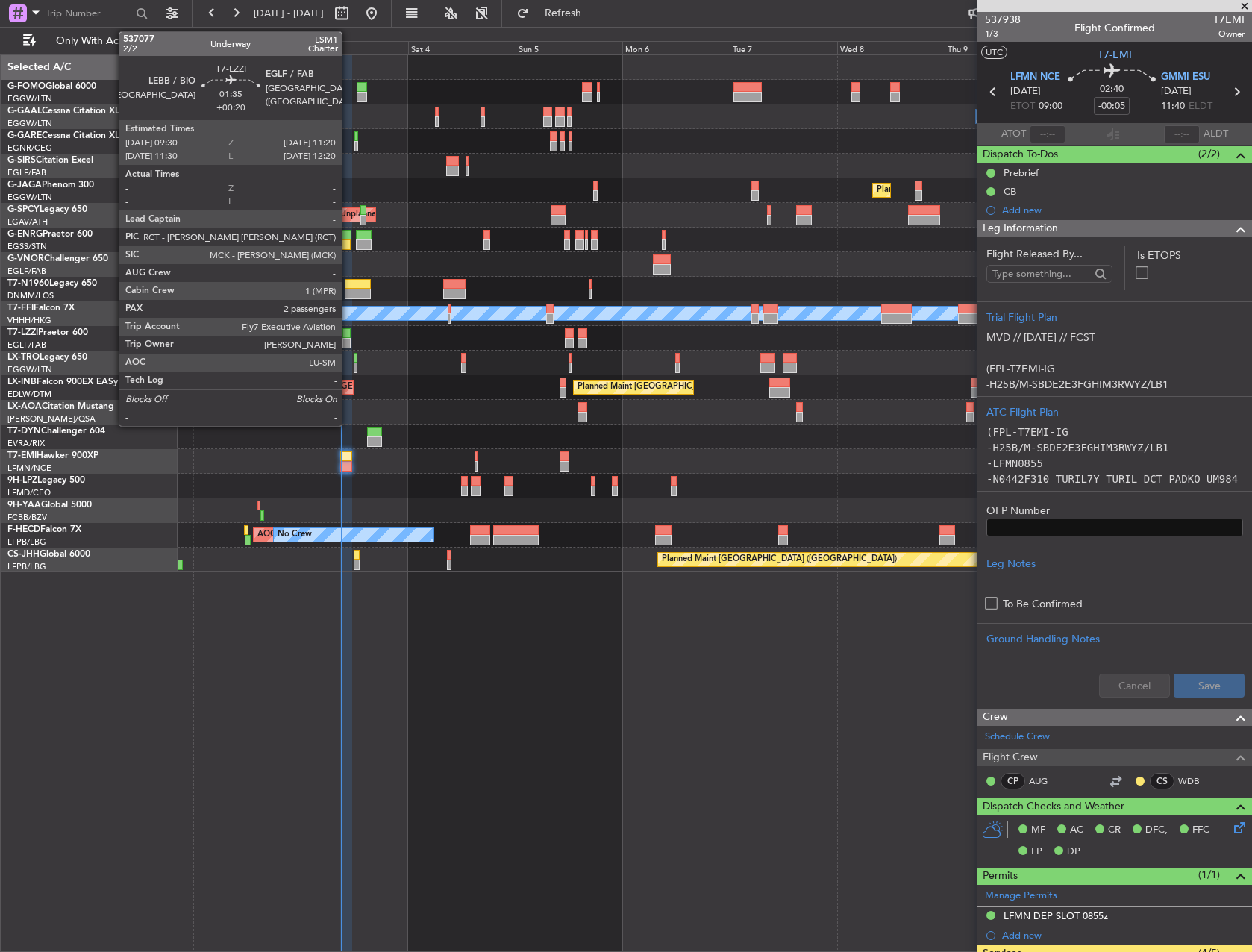
click at [349, 341] on div at bounding box center [346, 343] width 8 height 11
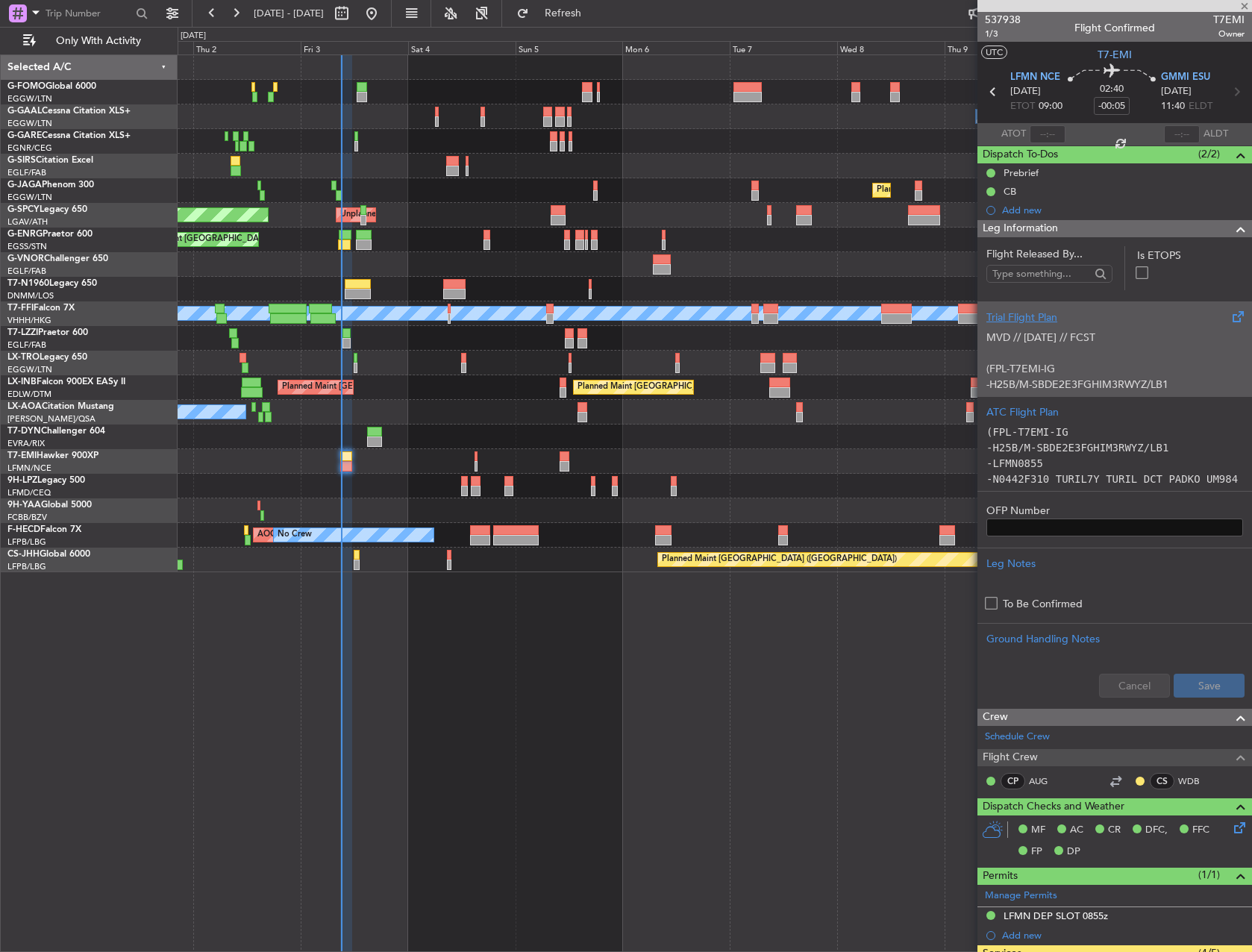
type input "+00:20"
type input "2"
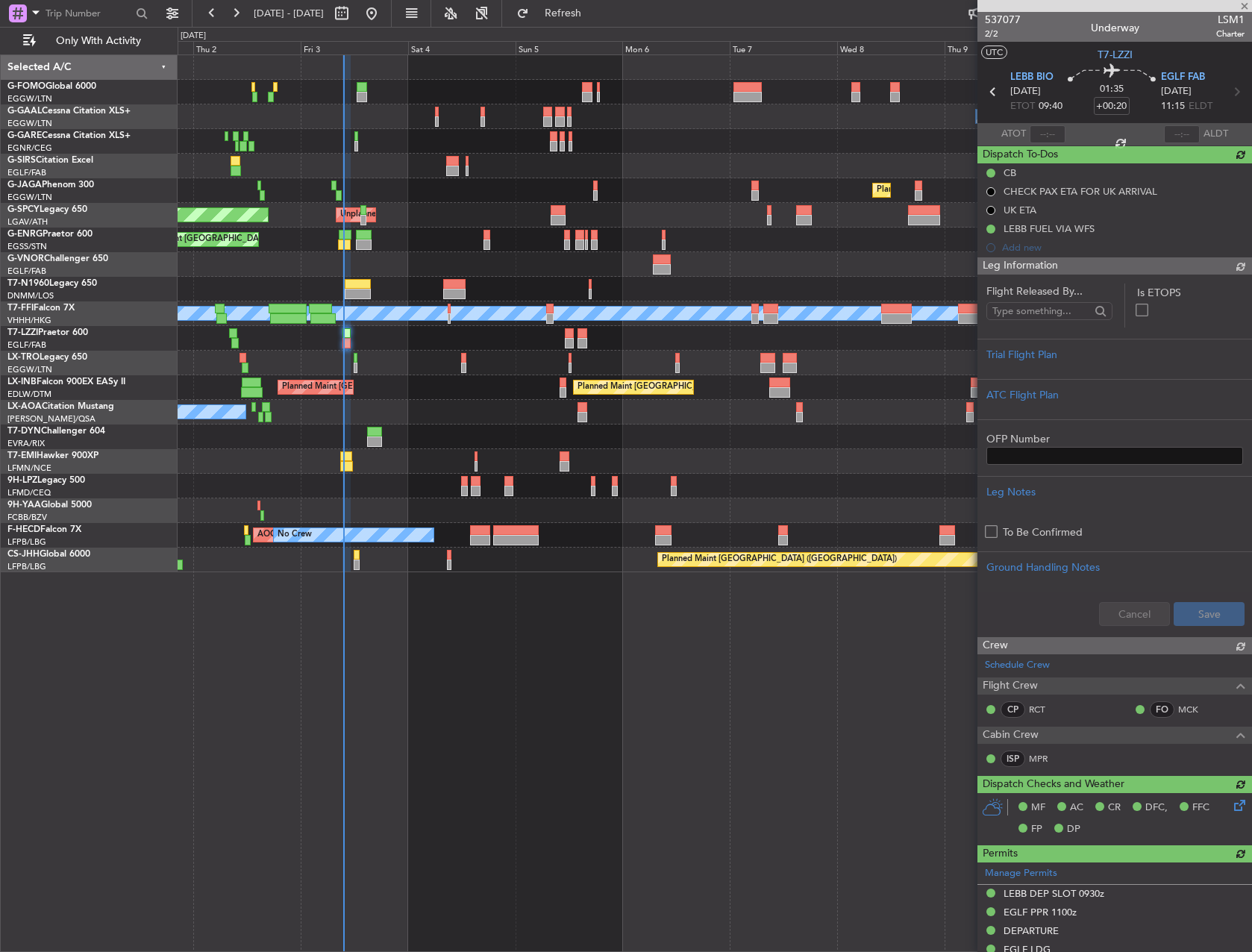
type input "09:33"
